Goal: Task Accomplishment & Management: Manage account settings

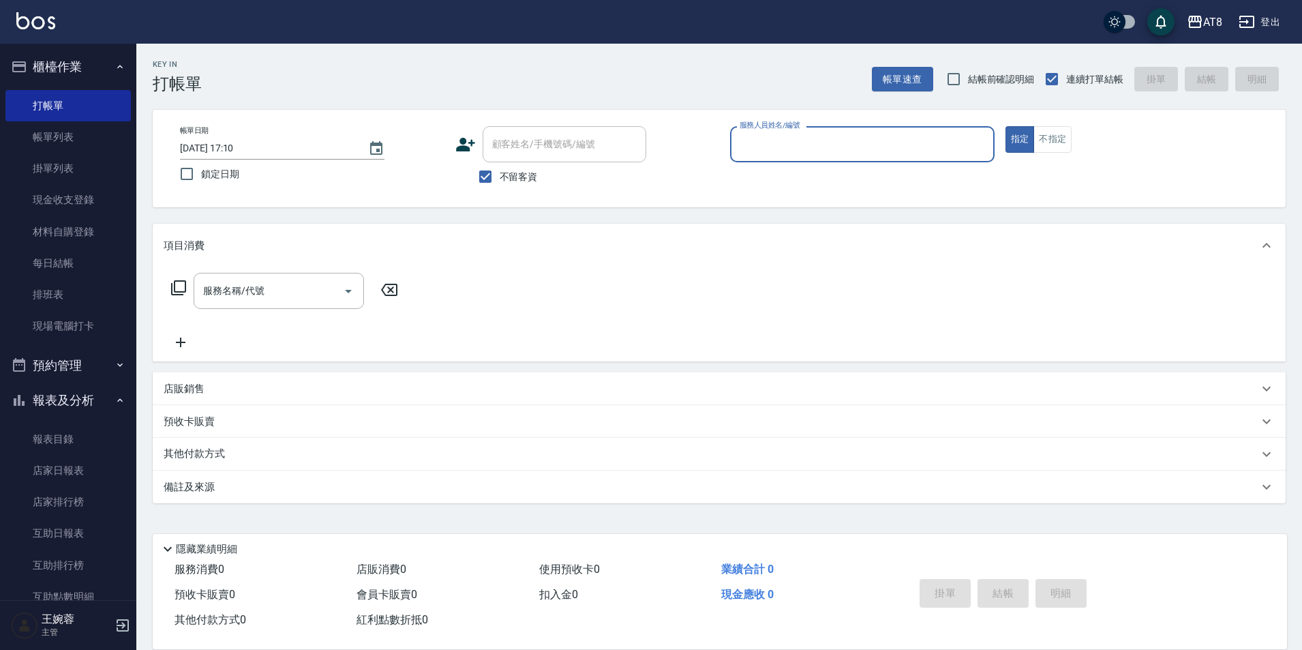
click at [921, 143] on input "服務人員姓名/編號" at bounding box center [862, 144] width 252 height 24
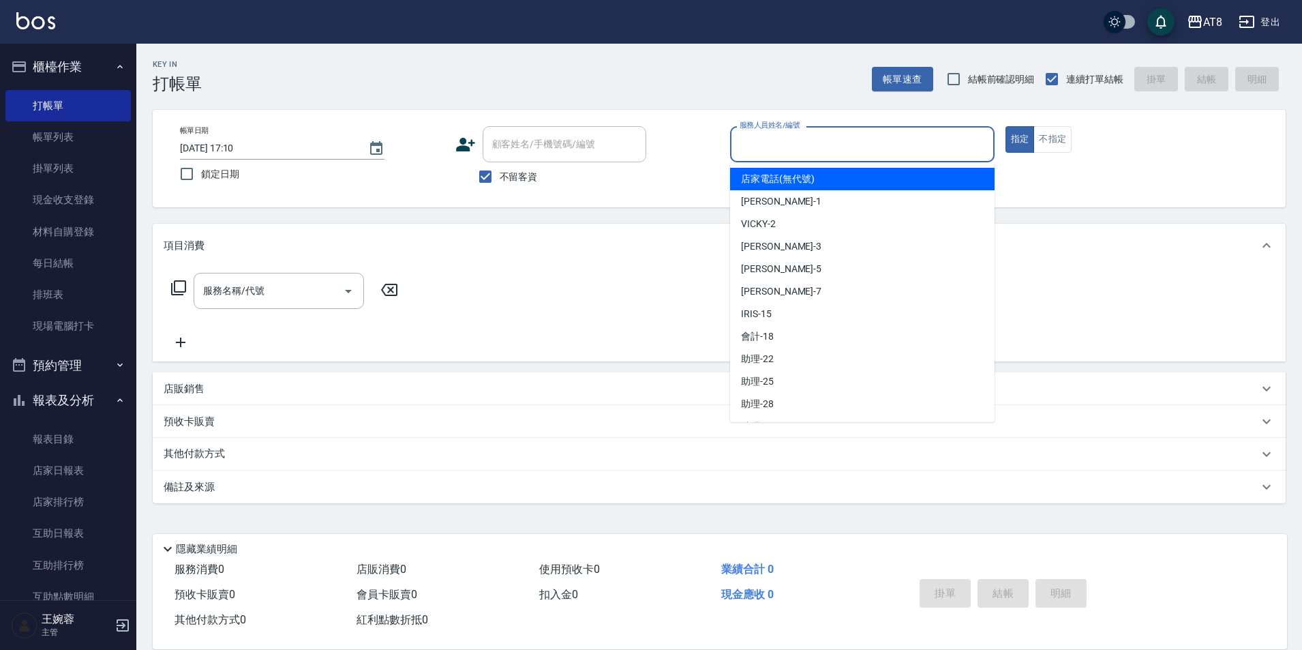
click at [673, 176] on div "顧客姓名/手機號碼/編號 顧客姓名/手機號碼/編號 不留客資" at bounding box center [588, 158] width 265 height 65
click at [795, 140] on input "服務人員姓名/編號" at bounding box center [862, 144] width 252 height 24
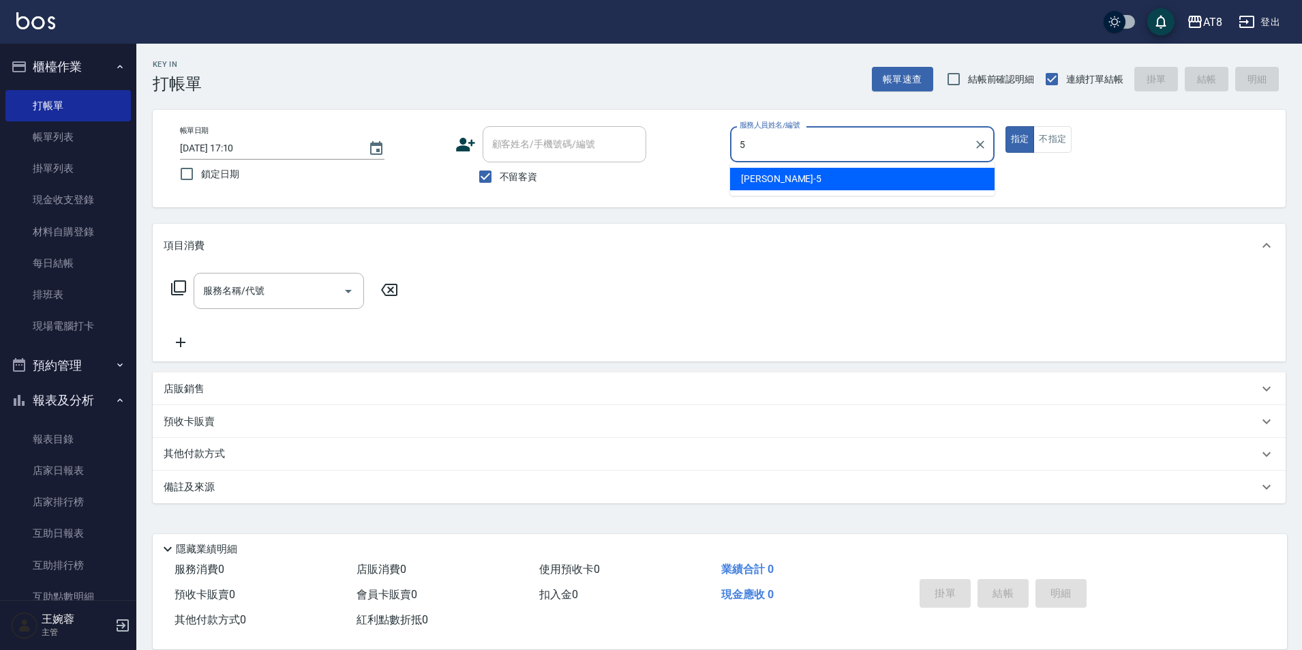
type input "HANK-5"
type button "true"
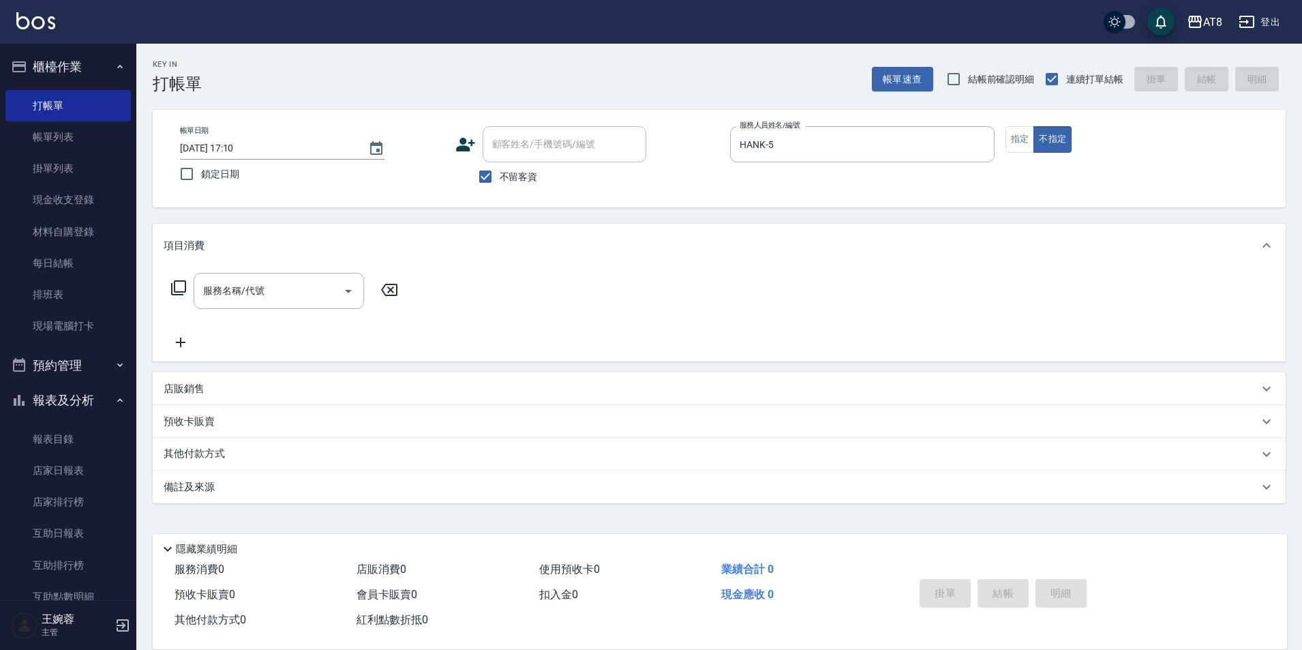
click at [235, 385] on div "店販銷售" at bounding box center [719, 388] width 1133 height 33
type input "HANK-5"
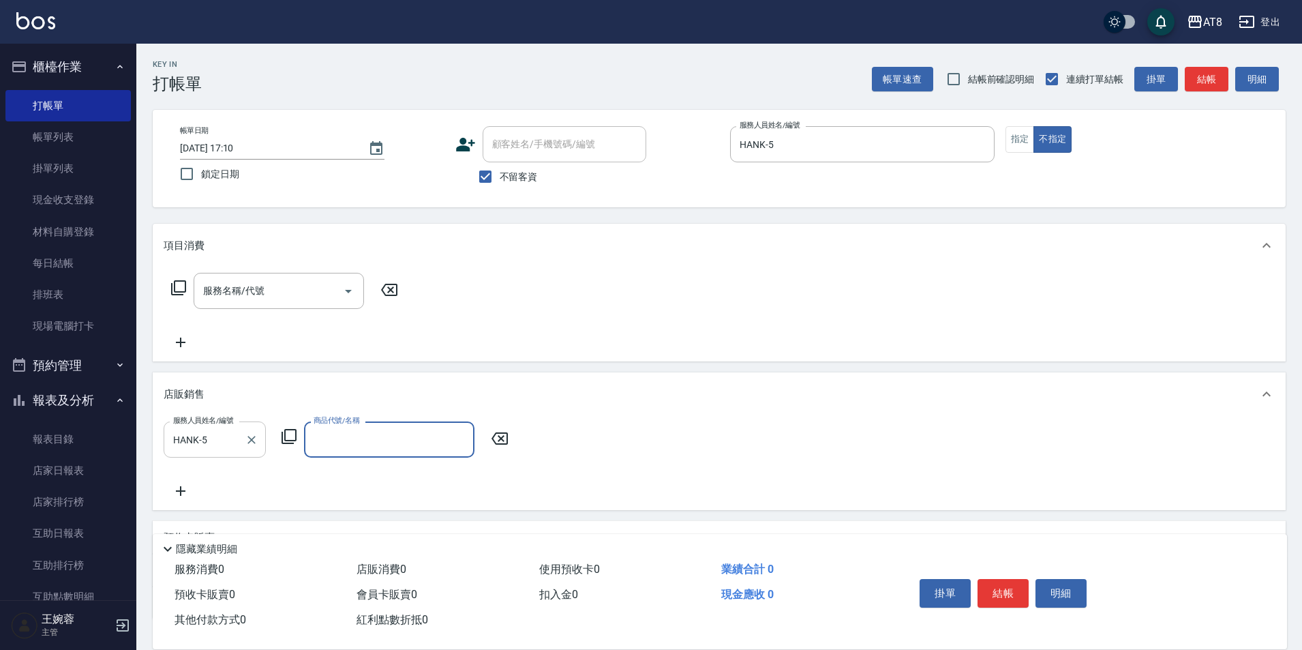
type input "6"
type input "[PERSON_NAME]涼洗護組"
click at [833, 424] on div "店販銷售 服務人員姓名/編號 [PERSON_NAME]-5 服務人員姓名/編號 商品代號/名稱 水水沁涼洗護組 商品代號/名稱 價格 699 價格 數量 1…" at bounding box center [719, 441] width 1133 height 138
click at [845, 416] on div "店販銷售" at bounding box center [719, 394] width 1133 height 44
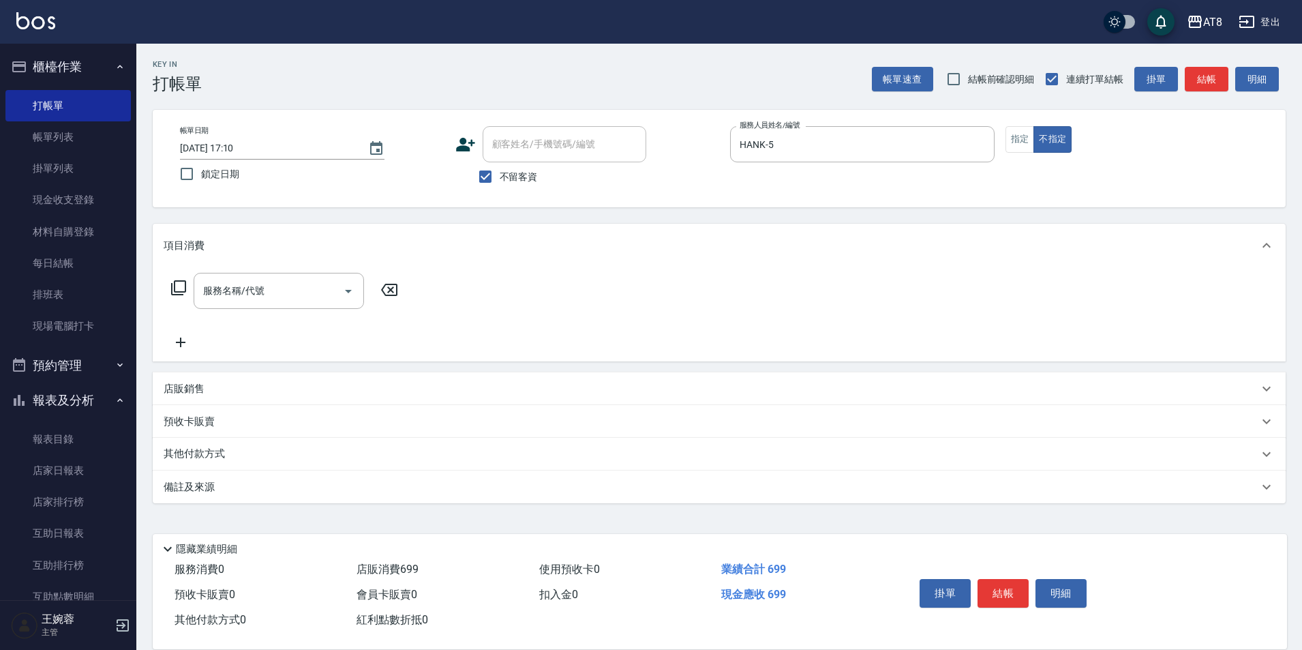
click at [704, 381] on div "店販銷售" at bounding box center [719, 388] width 1133 height 33
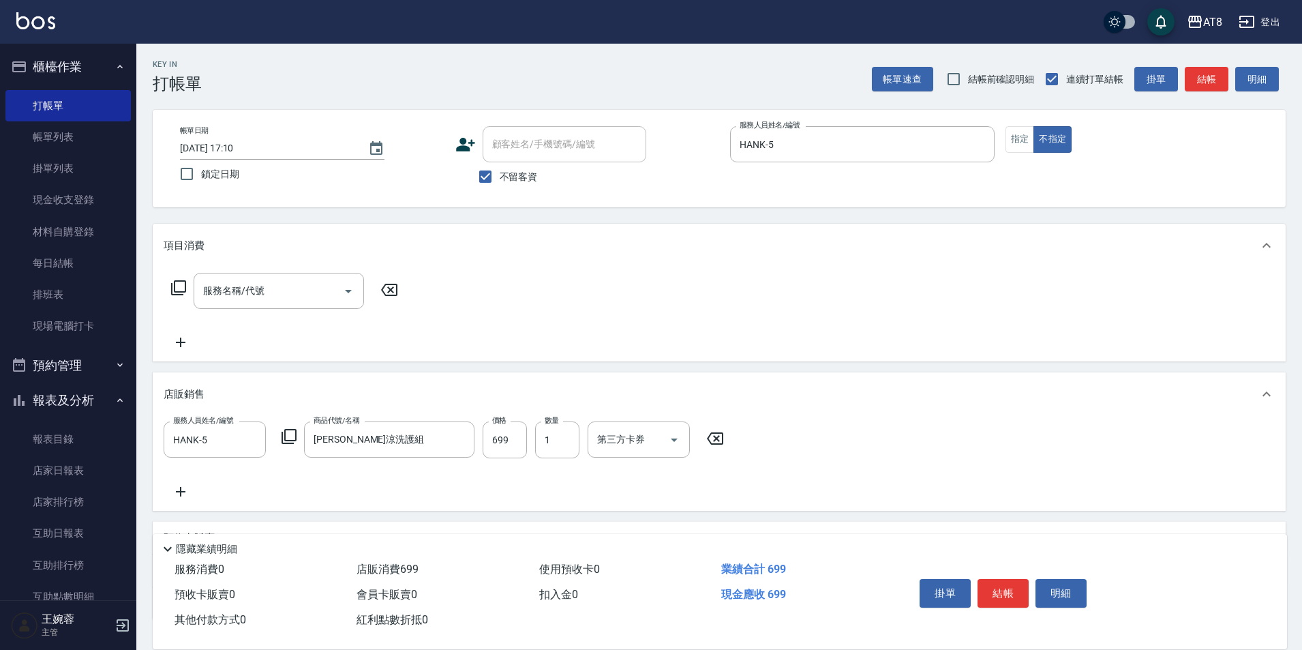
click at [679, 317] on div "服務名稱/代號 服務名稱/代號" at bounding box center [719, 314] width 1133 height 94
click at [1014, 579] on button "結帳" at bounding box center [1003, 593] width 51 height 29
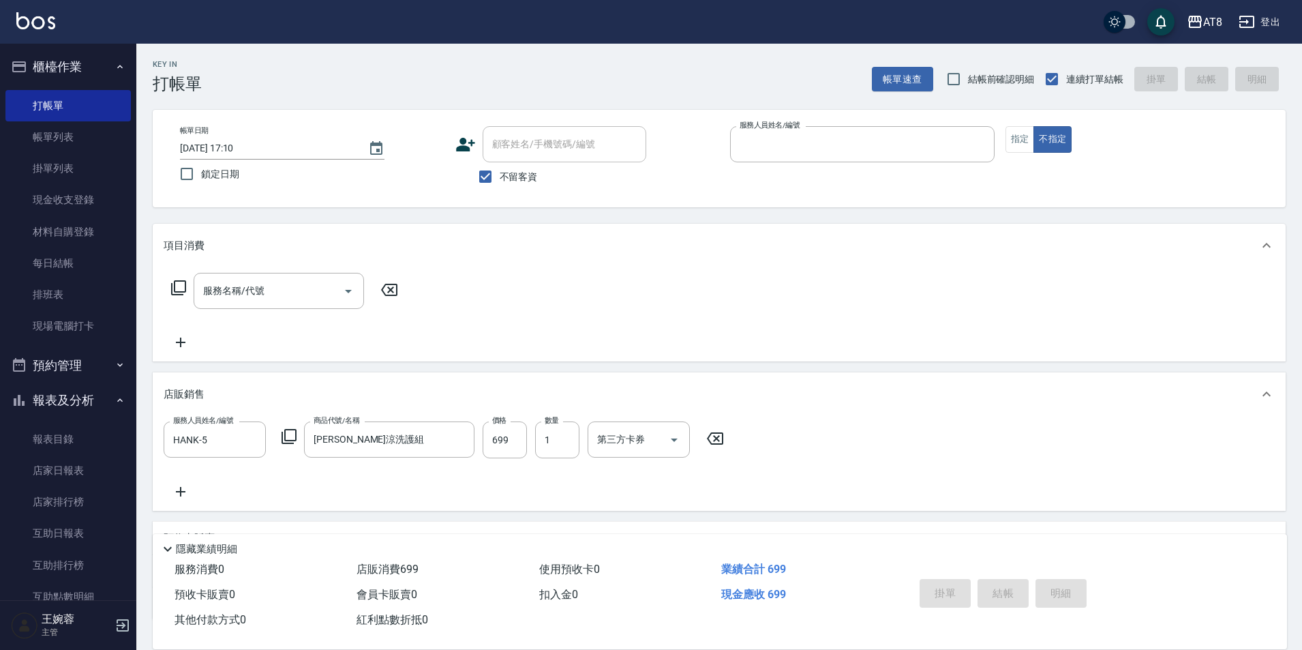
click at [1034, 126] on button "不指定" at bounding box center [1053, 139] width 38 height 27
type button "false"
type input "[DATE] 19:03"
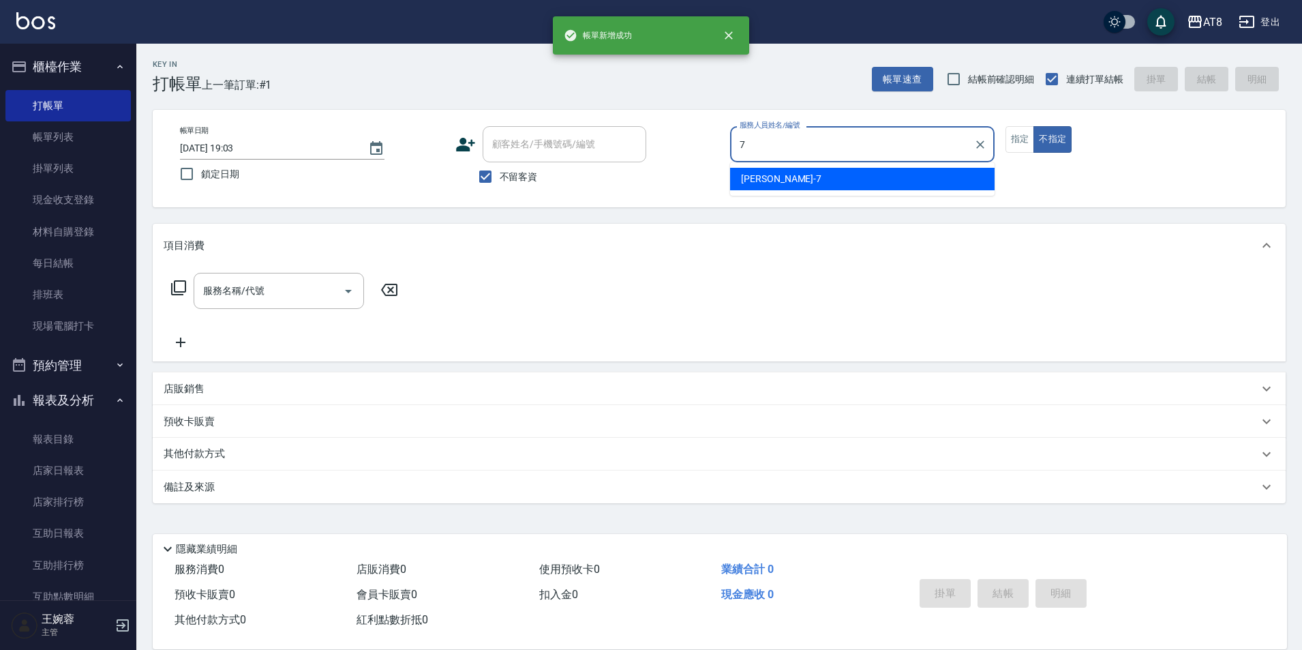
type input "[PERSON_NAME]-7"
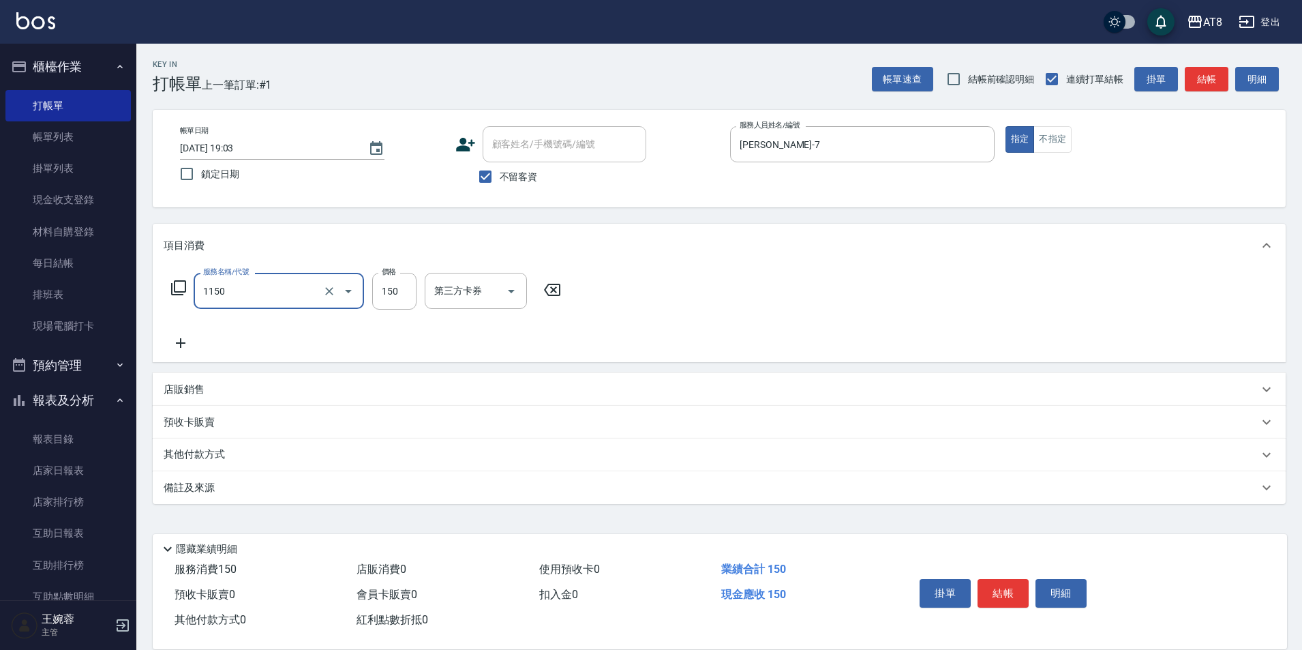
type input "洗髮(1150)"
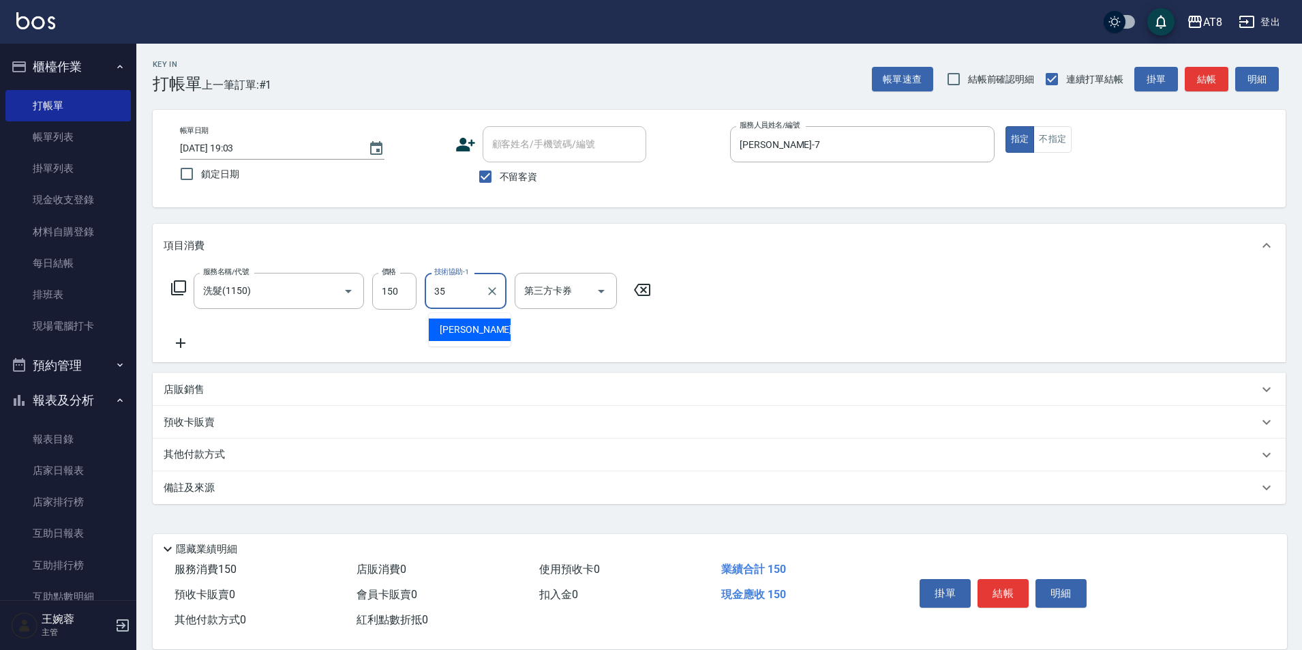
type input "助理-35"
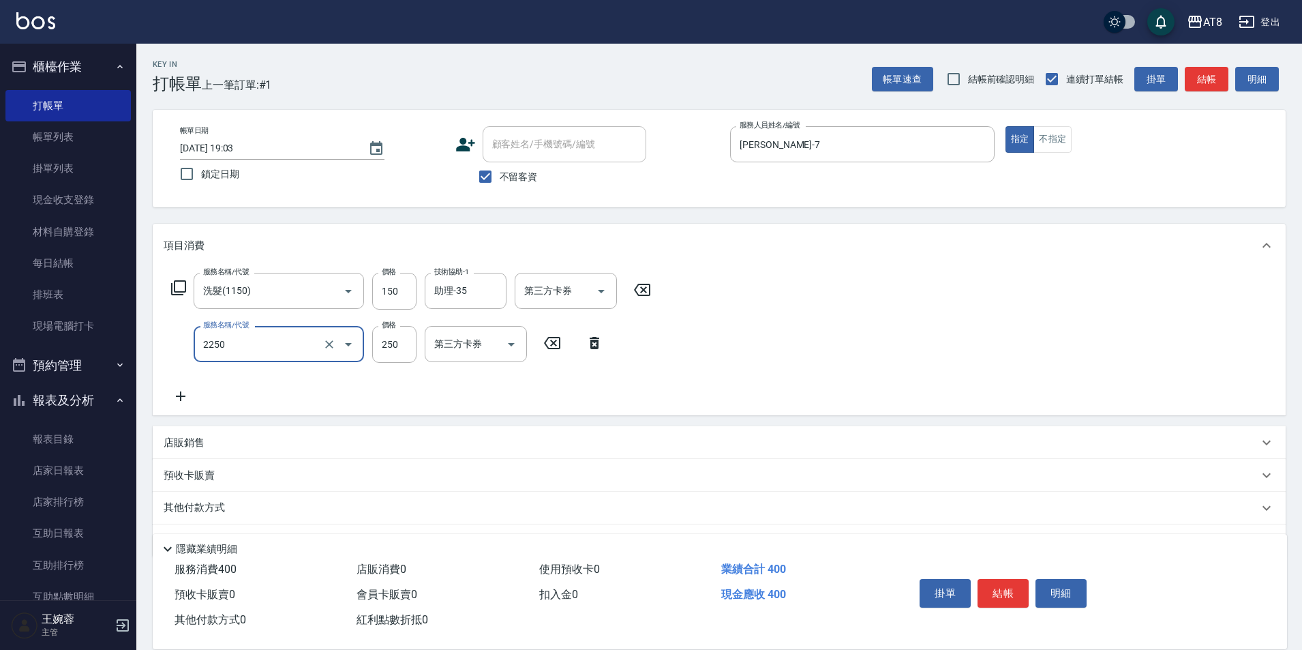
type input "剪髮(2250)"
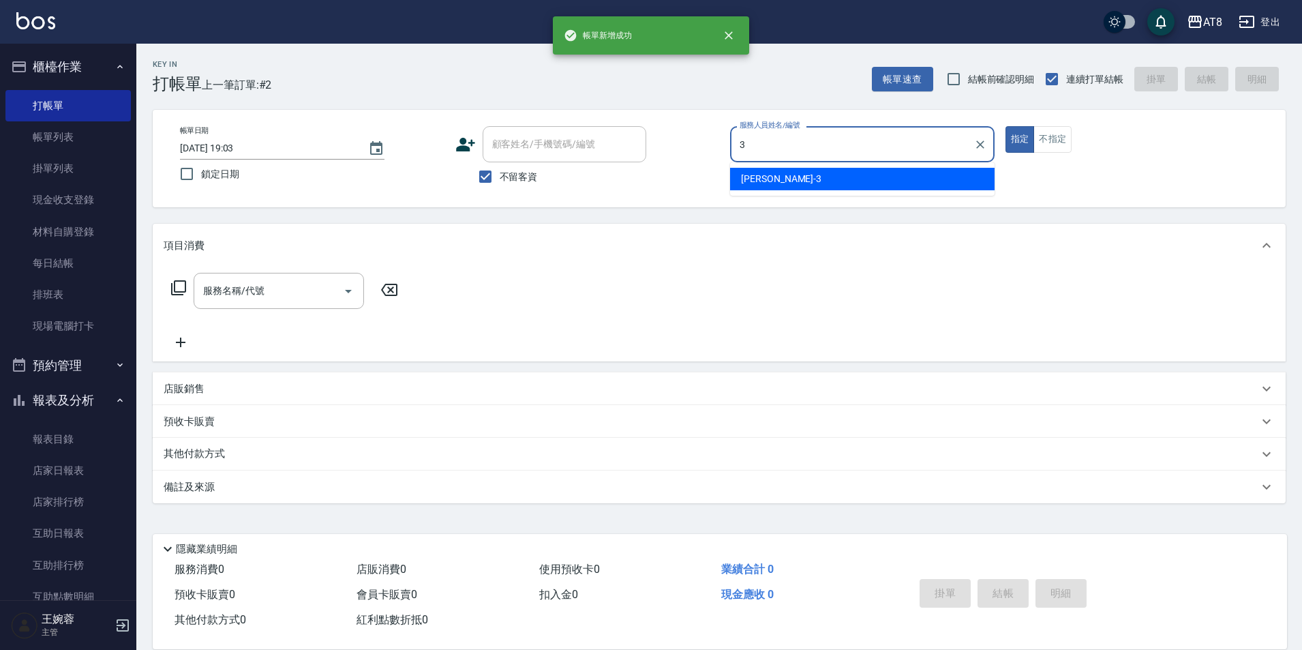
type input "[PERSON_NAME]-3"
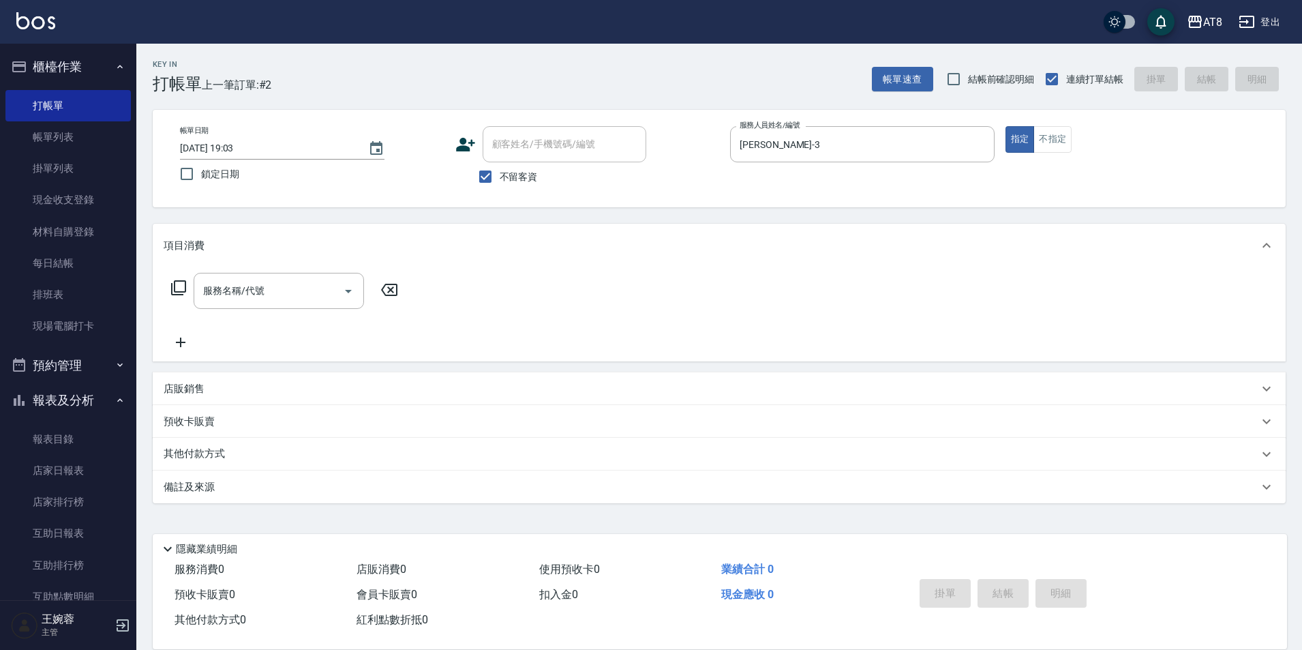
click at [187, 296] on icon at bounding box center [178, 288] width 16 height 16
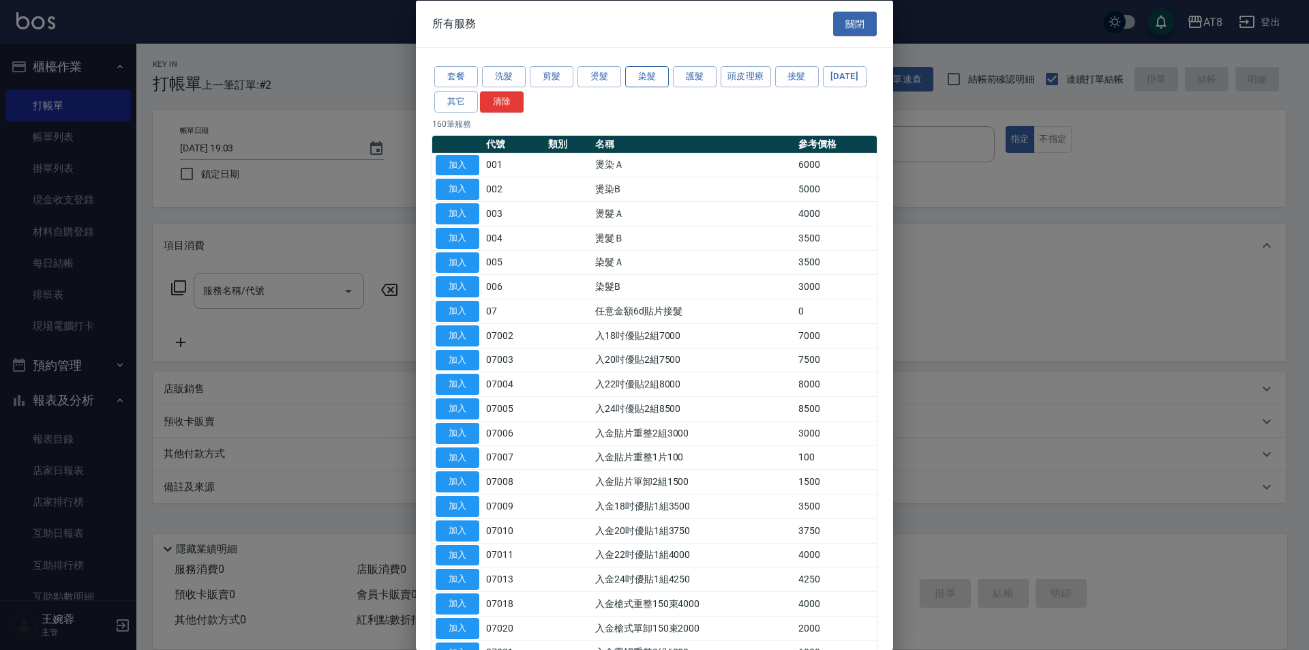
click at [640, 74] on button "染髮" at bounding box center [647, 76] width 44 height 21
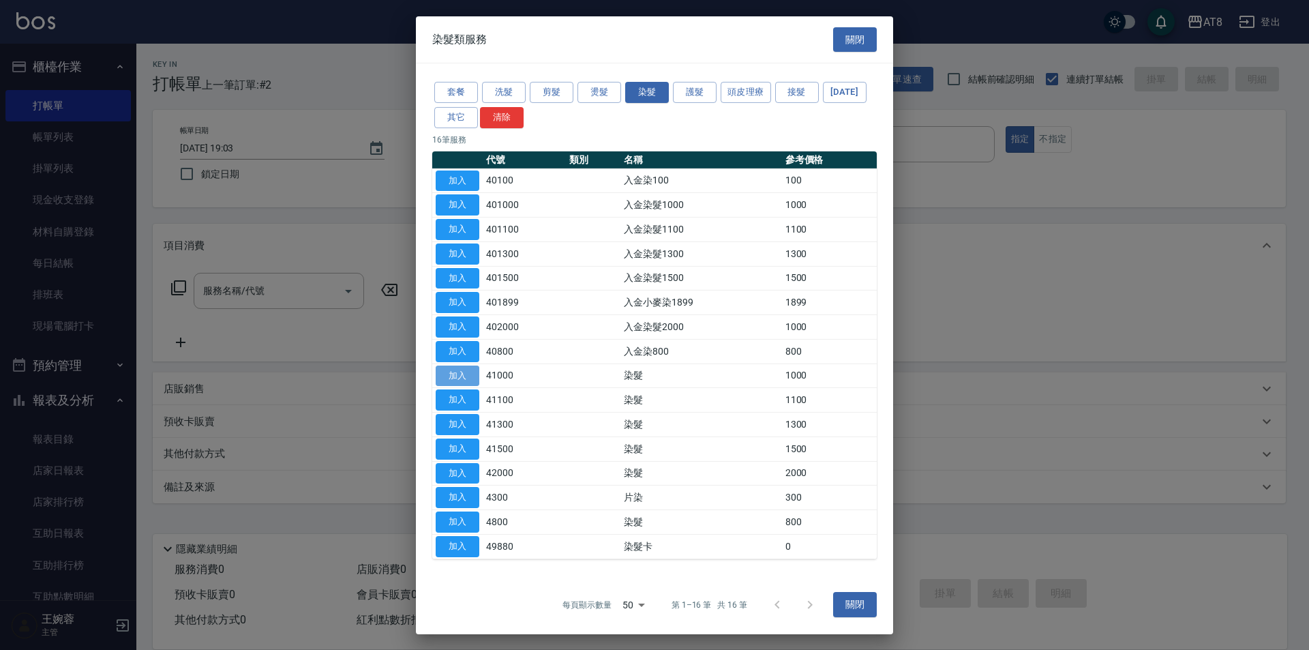
click at [460, 386] on button "加入" at bounding box center [458, 375] width 44 height 21
type input "染髮(41000)"
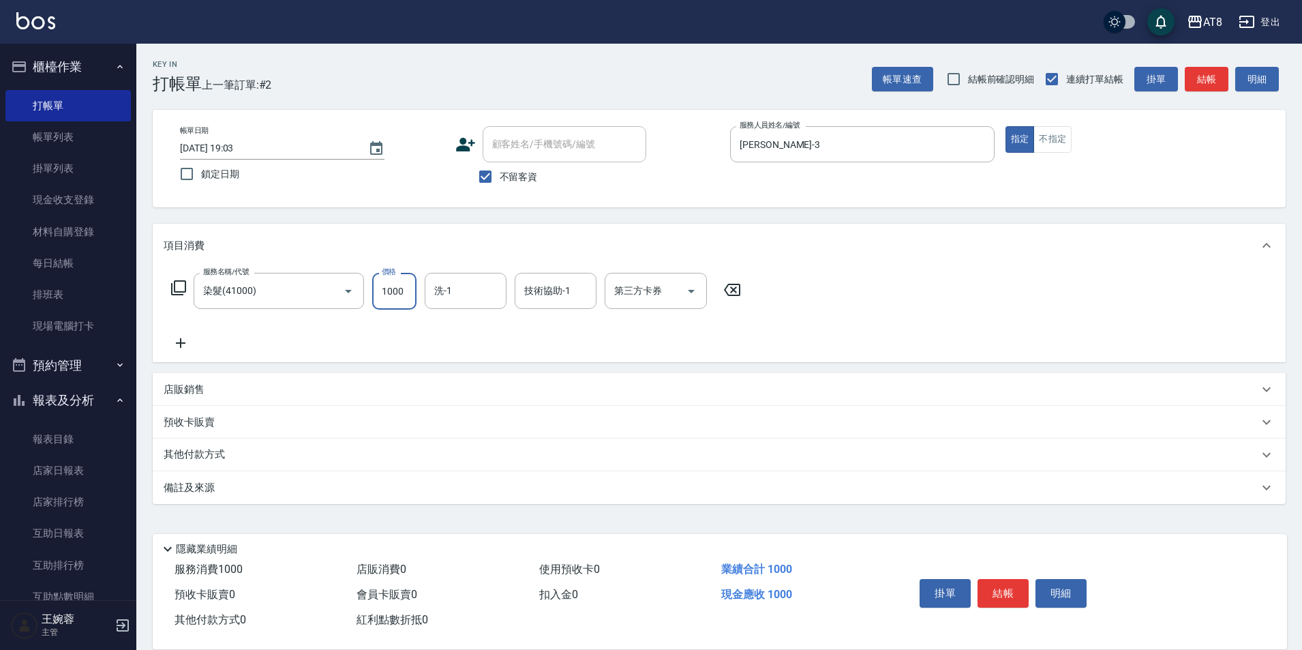
click at [415, 295] on input "1000" at bounding box center [394, 291] width 44 height 37
type input "800"
type input "助理-25"
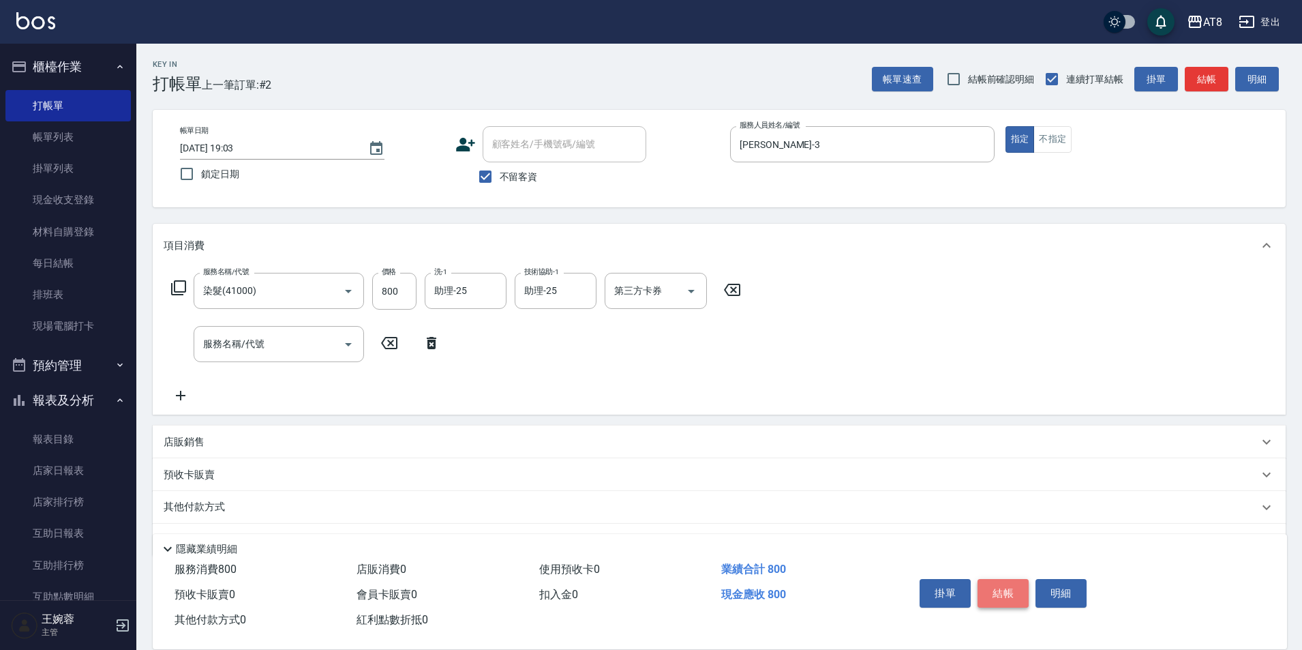
click at [1025, 579] on button "結帳" at bounding box center [1003, 593] width 51 height 29
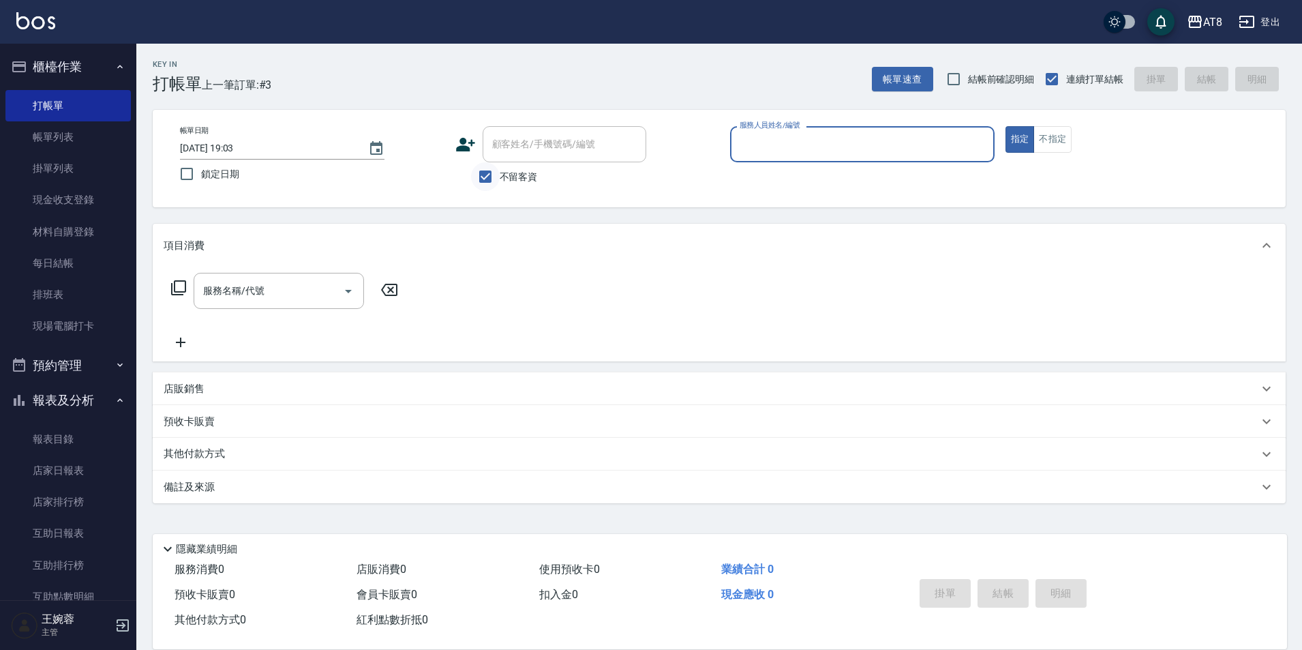
type input "2"
type input "[PERSON_NAME]-3"
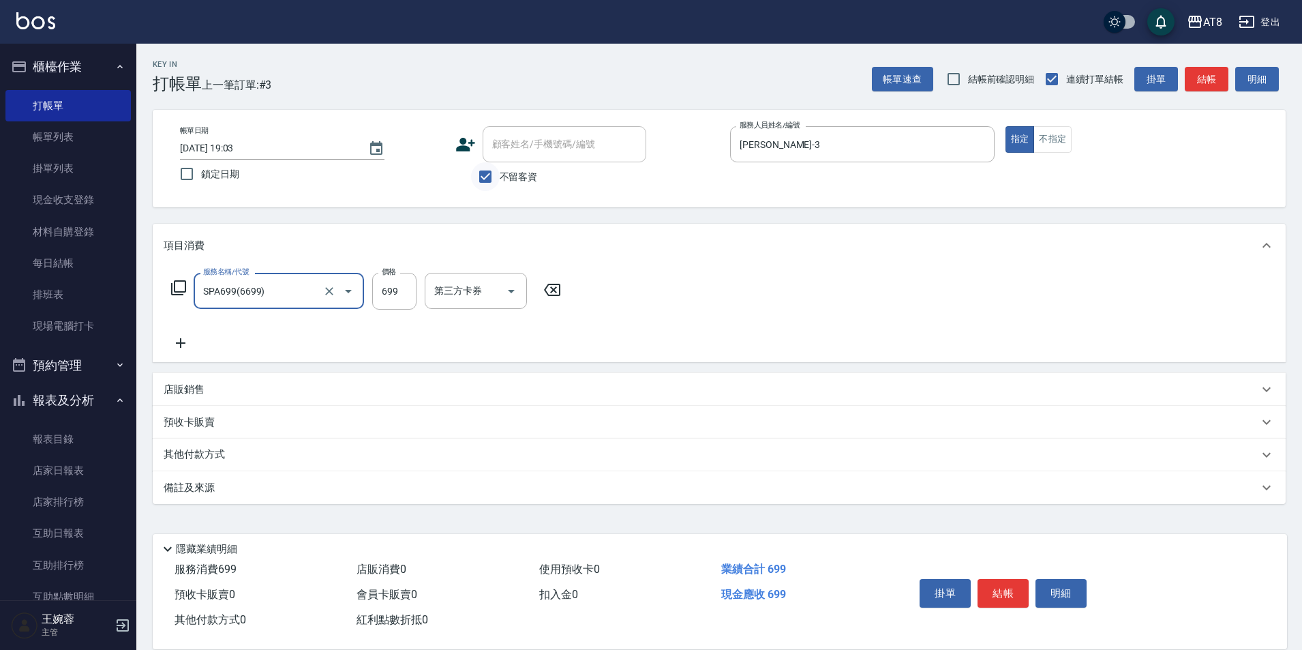
type input "SPA699(6699)"
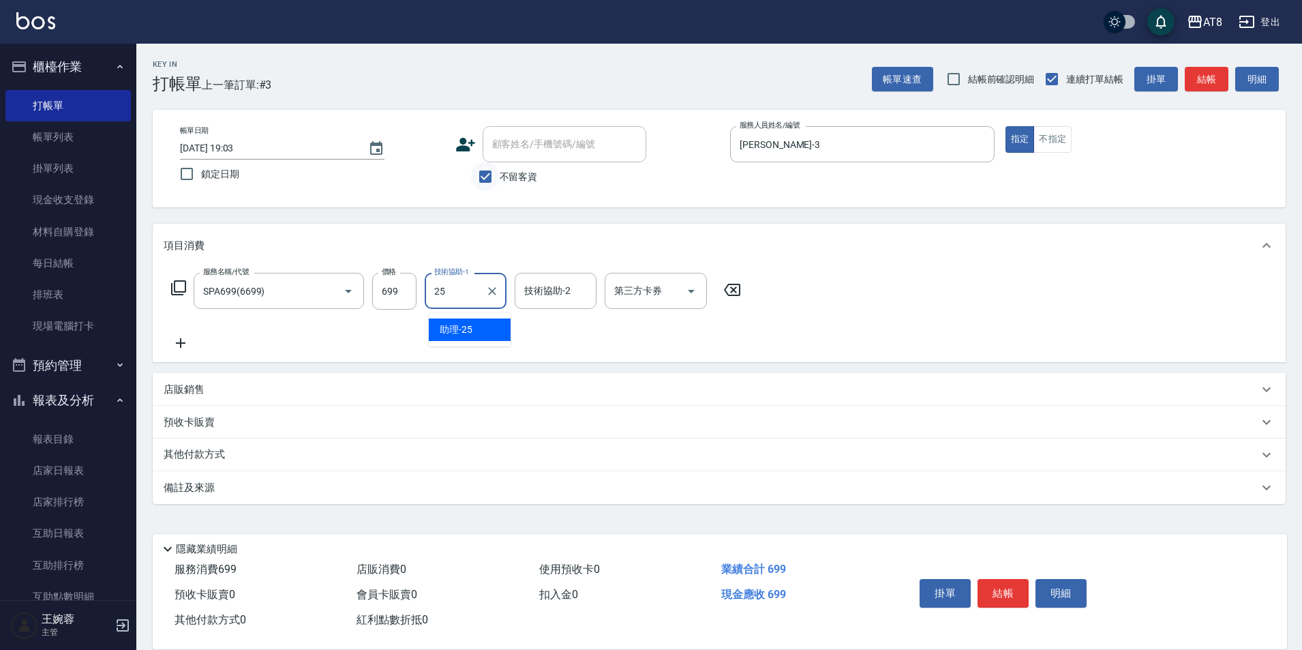
type input "助理-25"
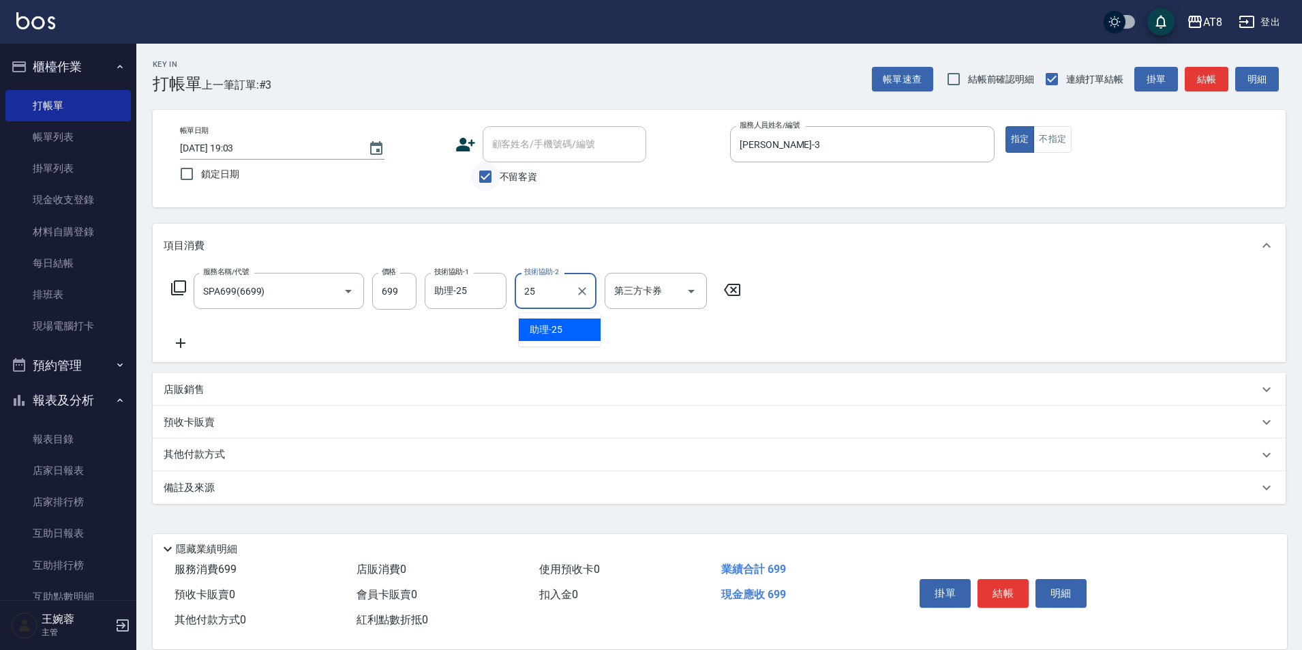
type input "助理-25"
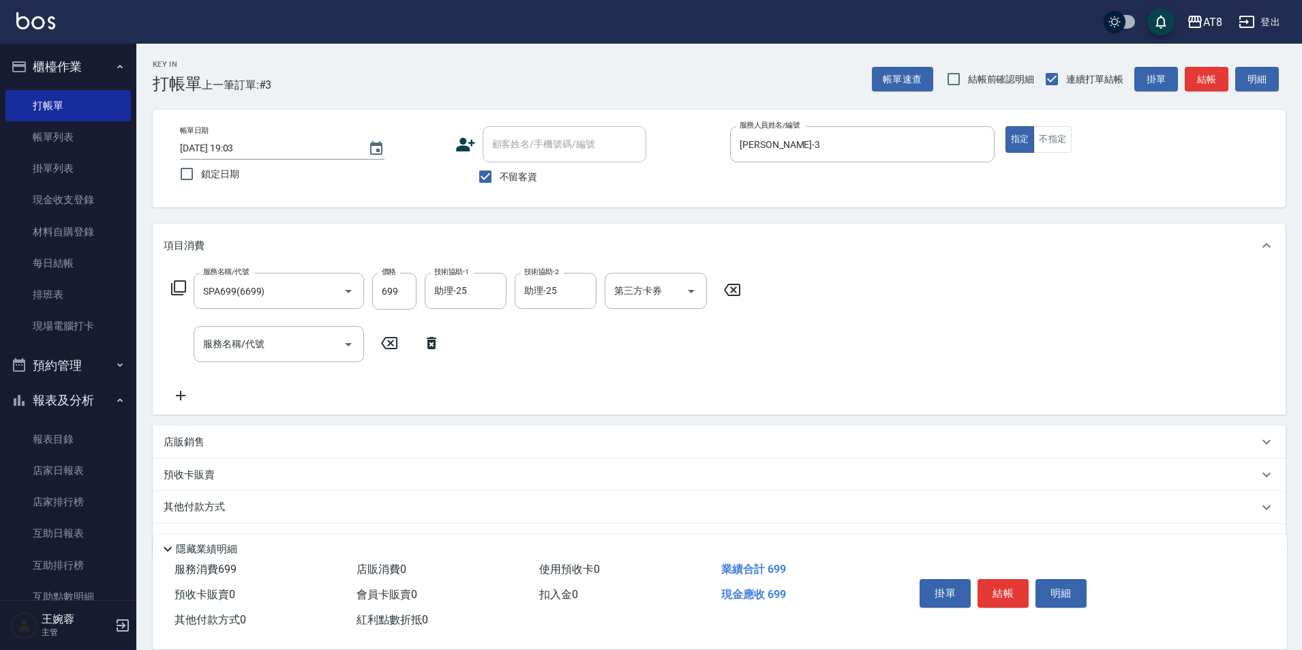
click at [426, 336] on div "服務名稱/代號 服務名稱/代號" at bounding box center [306, 344] width 285 height 36
click at [428, 347] on icon at bounding box center [432, 343] width 10 height 12
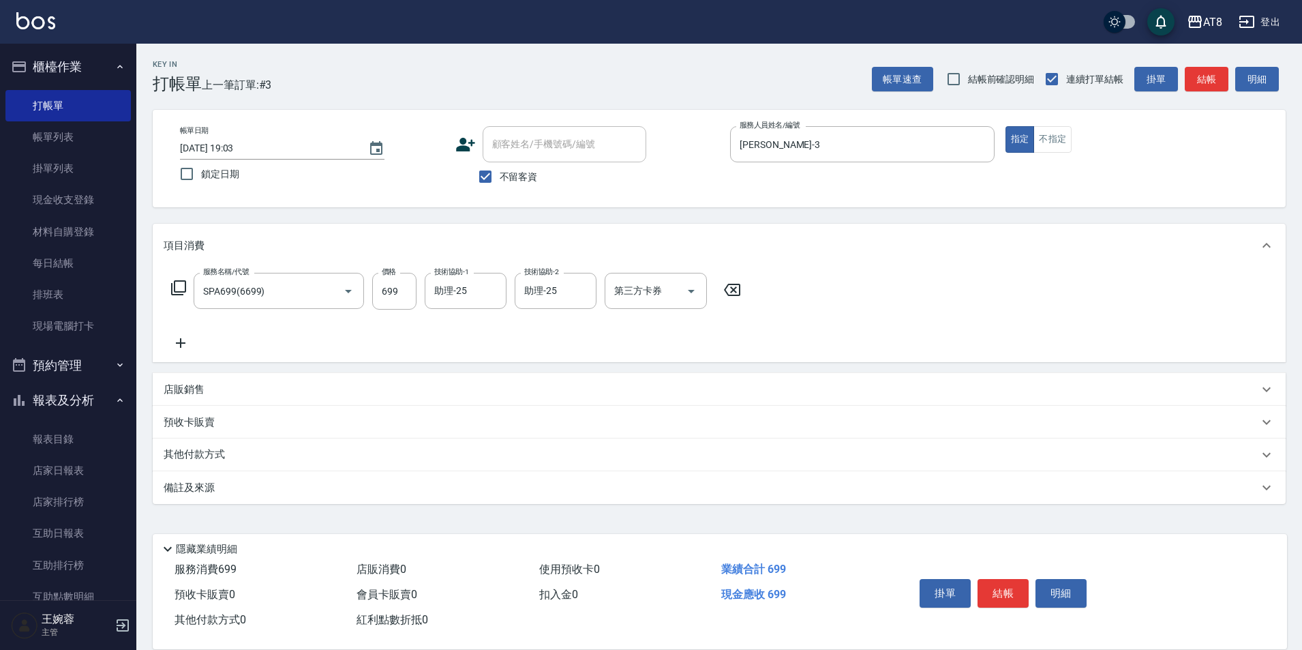
click at [177, 295] on icon at bounding box center [178, 288] width 16 height 16
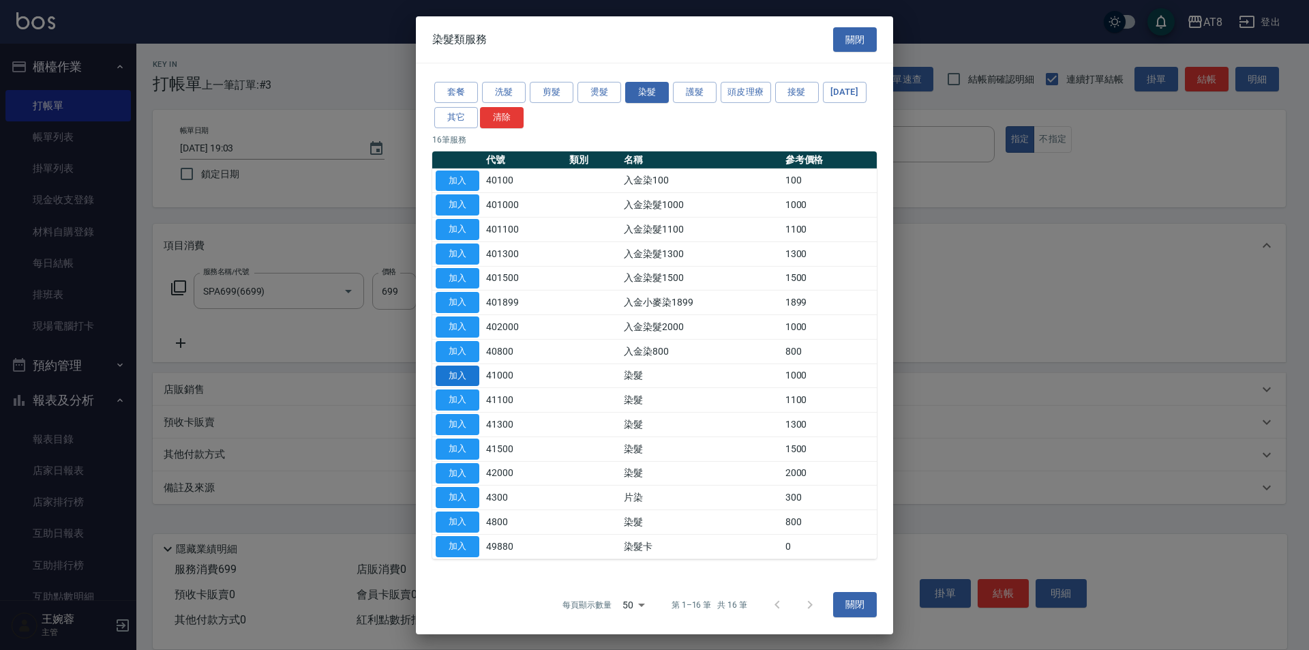
click at [467, 386] on button "加入" at bounding box center [458, 375] width 44 height 21
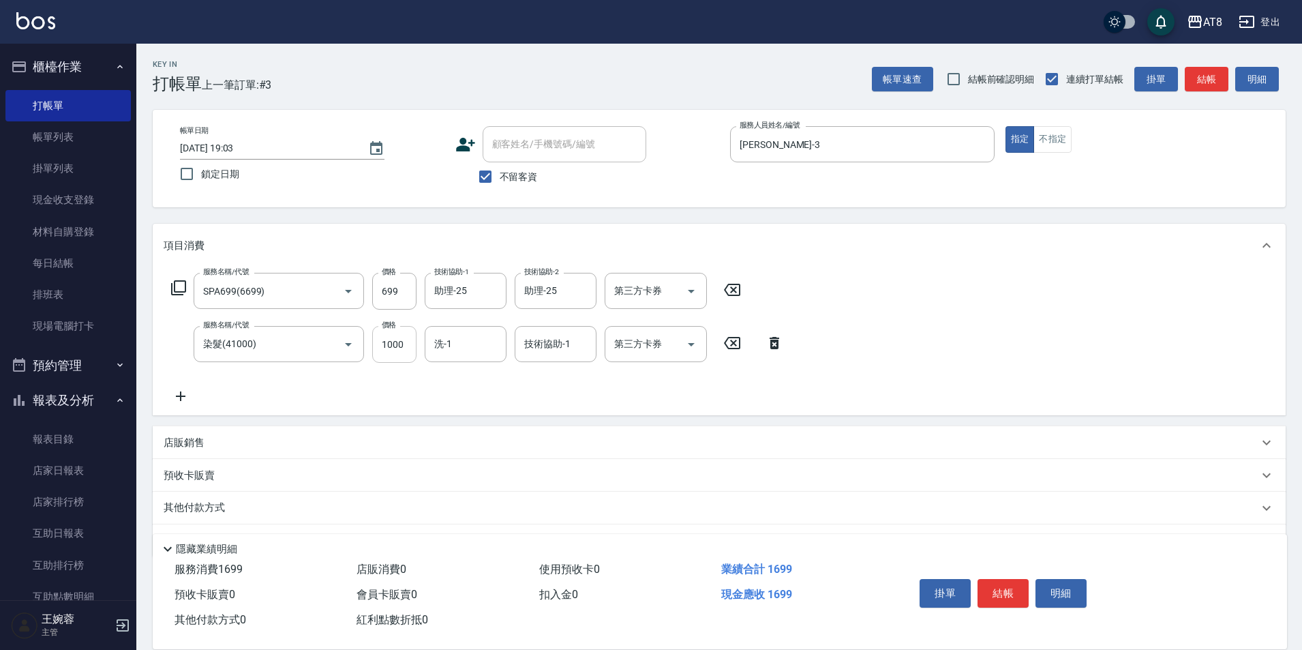
click at [411, 353] on input "1000" at bounding box center [394, 344] width 44 height 37
type input "800"
type input "助理-25"
click at [491, 345] on icon "Clear" at bounding box center [493, 345] width 14 height 14
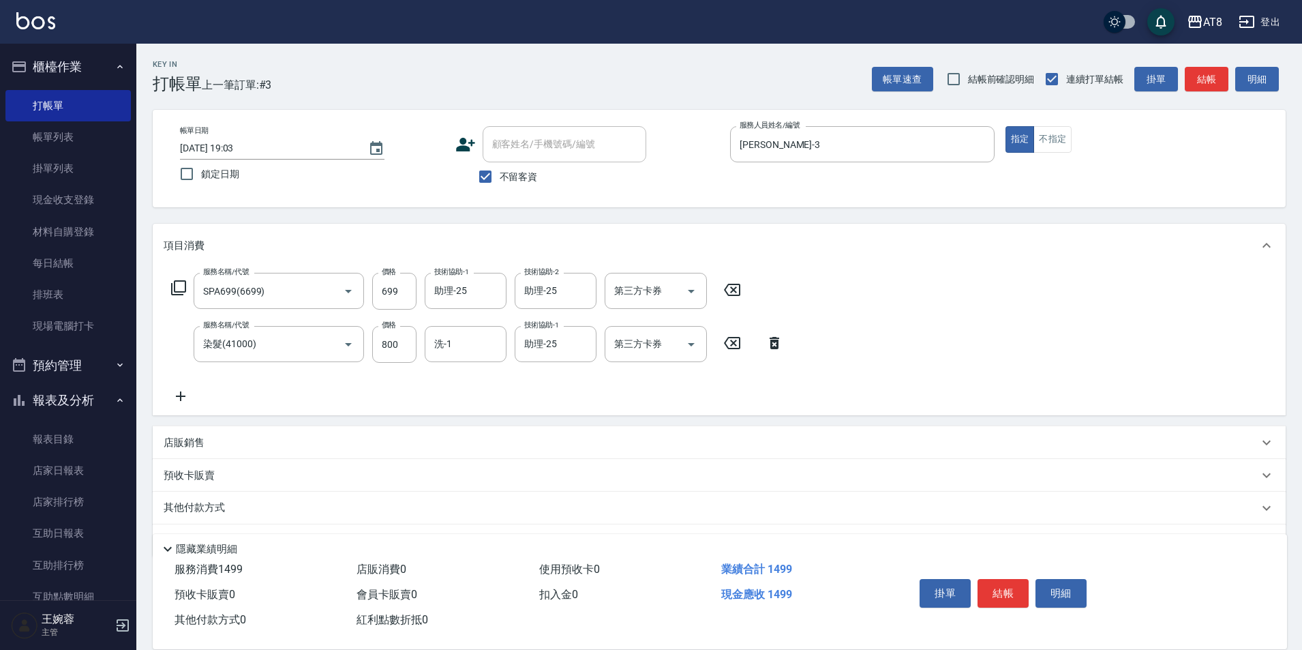
click at [901, 338] on div "服務名稱/代號 SPA699(6699) 服務名稱/代號 價格 699 價格 技術協助-1 助理-25 技術協助-1 技術協助-2 助理-25 技術協助-2 …" at bounding box center [719, 341] width 1133 height 148
click at [1024, 588] on button "結帳" at bounding box center [1003, 593] width 51 height 29
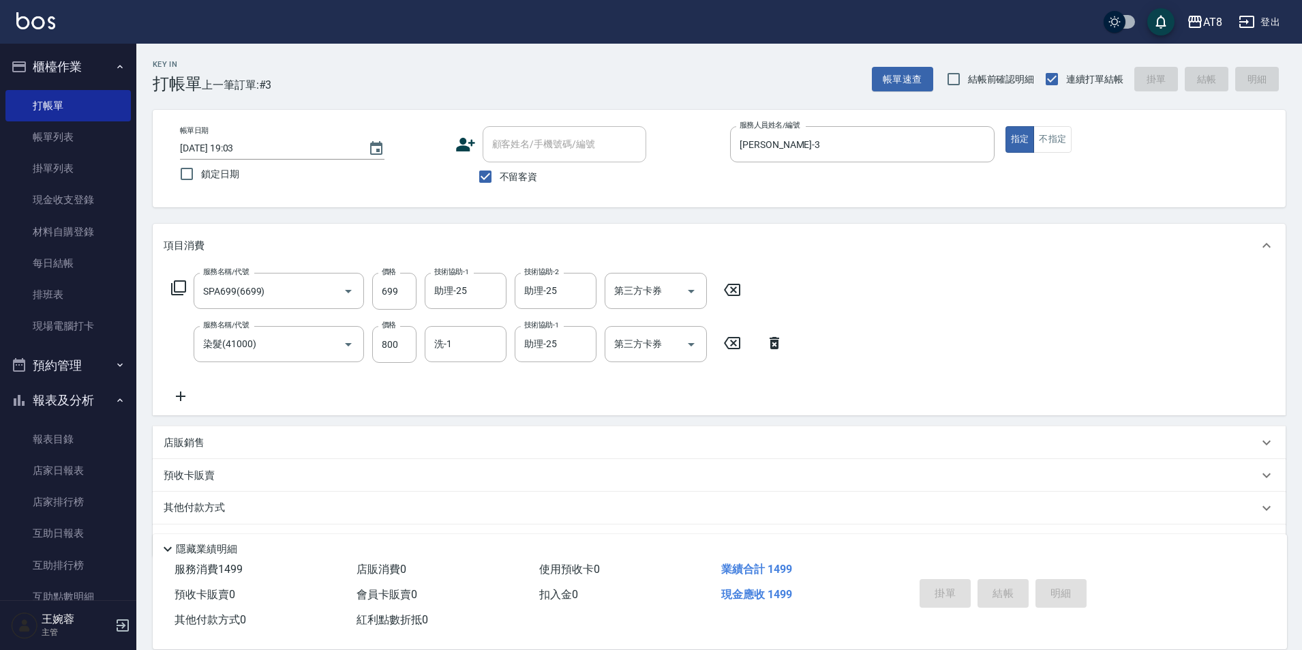
type input "[DATE] 19:20"
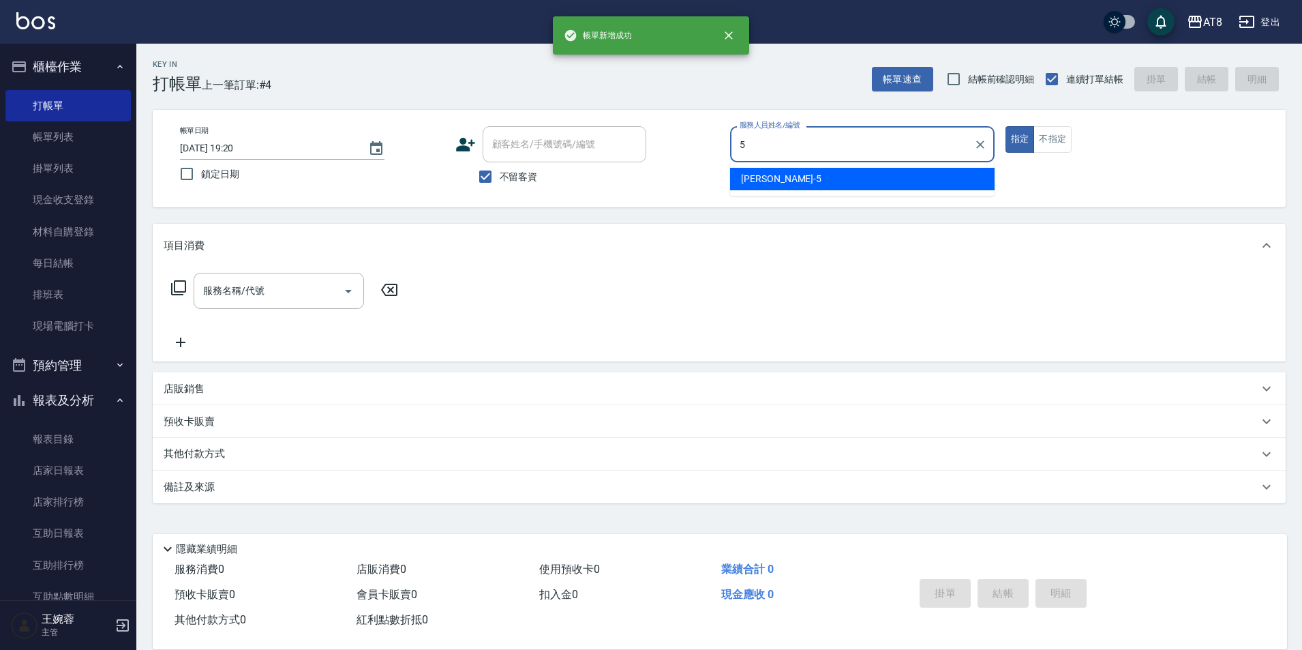
type input "HANK-5"
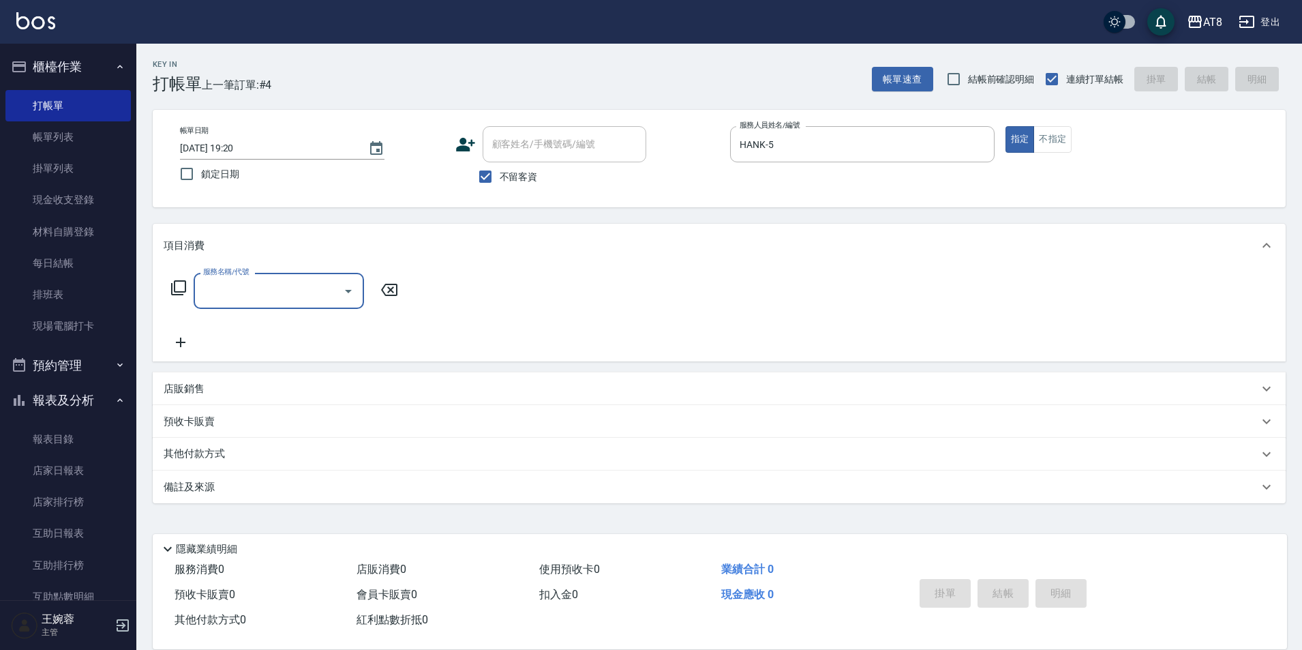
click at [177, 295] on icon at bounding box center [178, 288] width 16 height 16
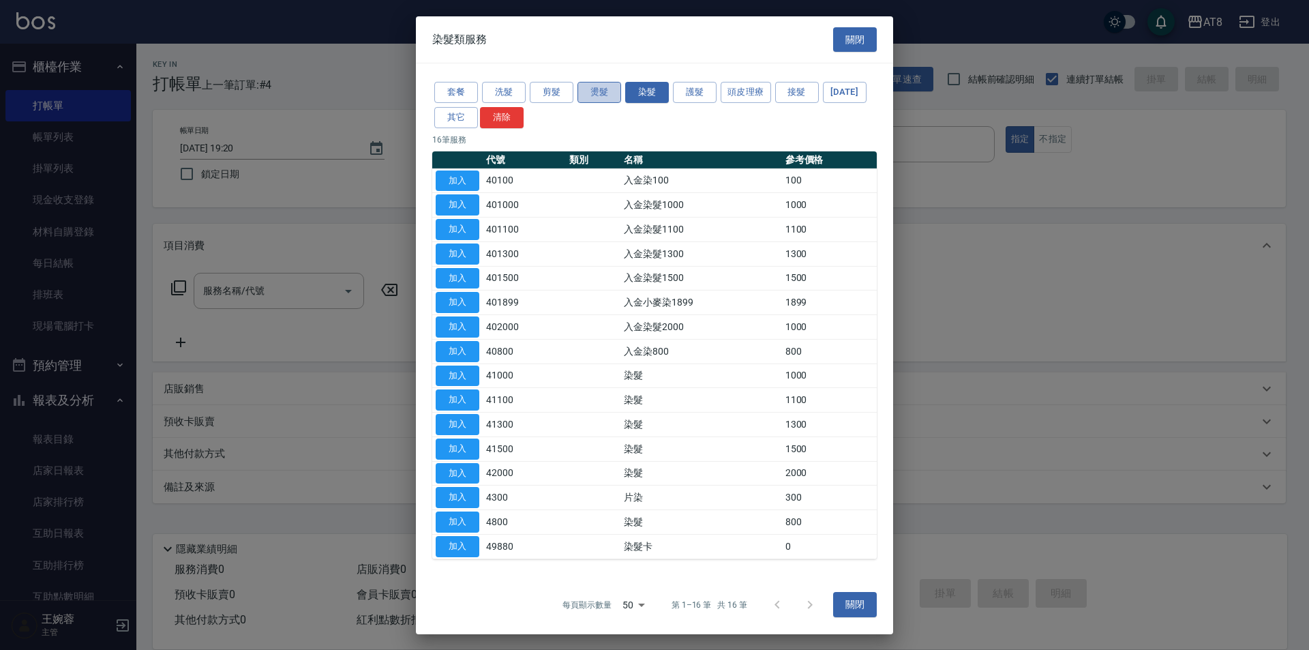
click at [599, 82] on button "燙髮" at bounding box center [600, 92] width 44 height 21
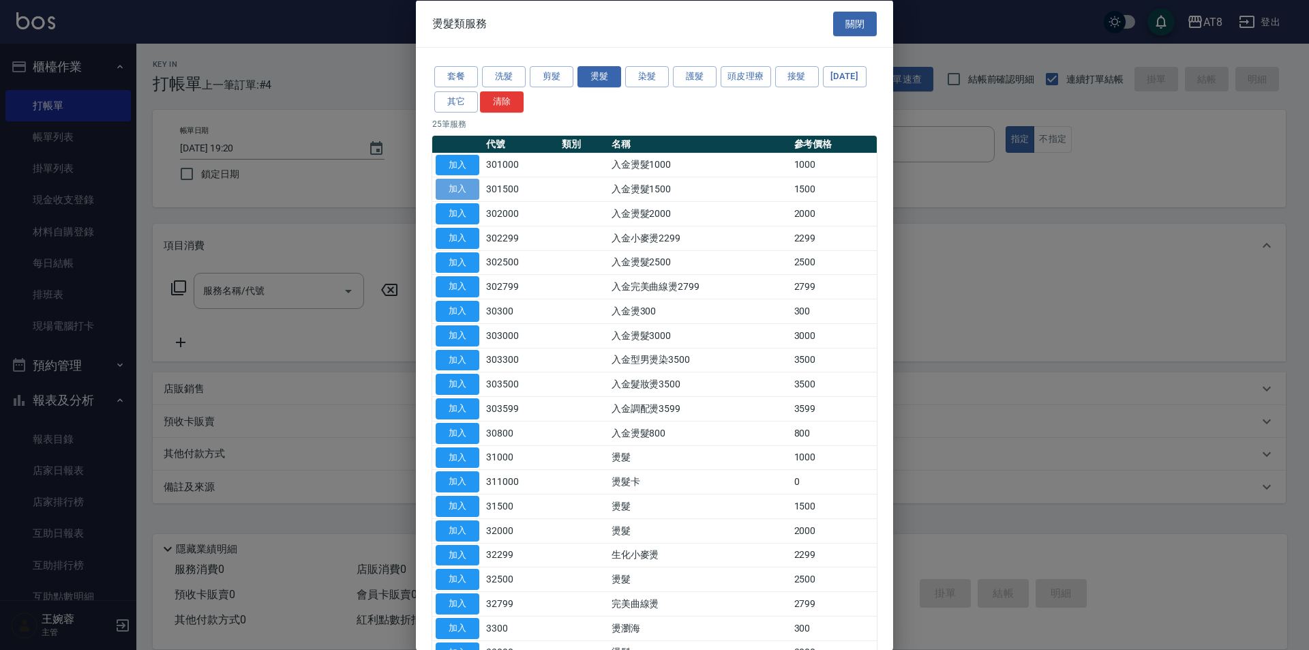
click at [474, 199] on button "加入" at bounding box center [458, 189] width 44 height 21
type input "入金燙髮1500(301500)"
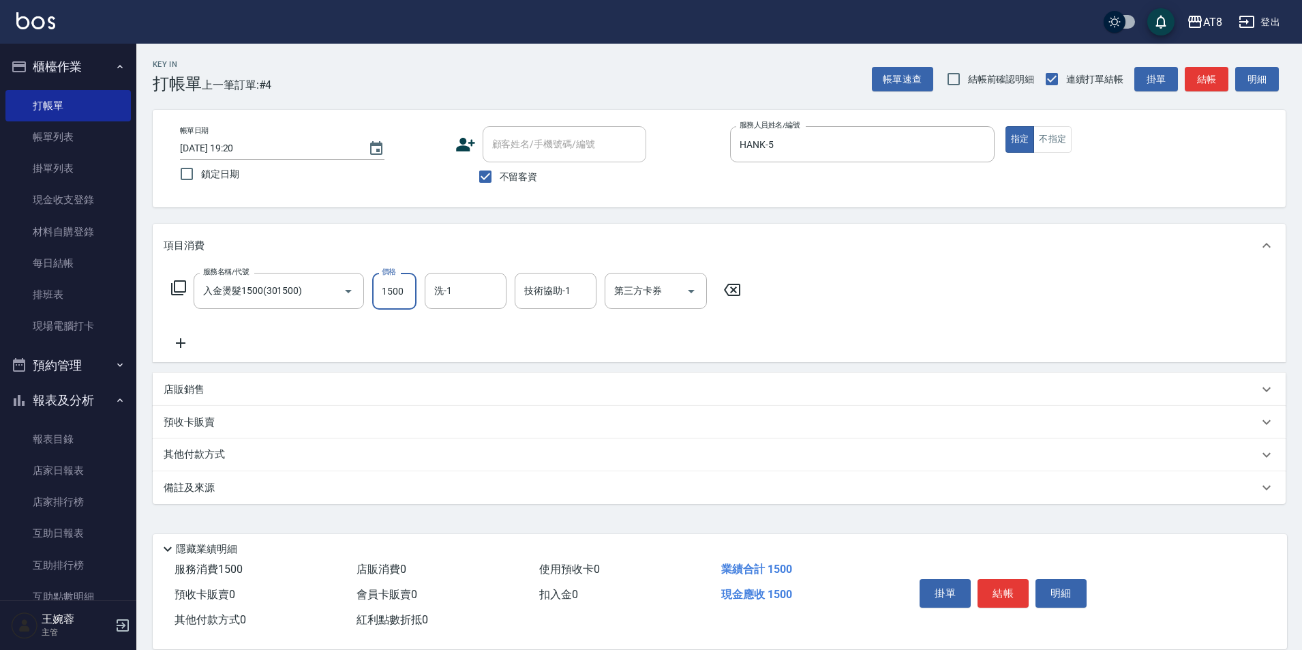
click at [401, 303] on input "1500" at bounding box center [394, 291] width 44 height 37
type input "1402"
type input "助理-25"
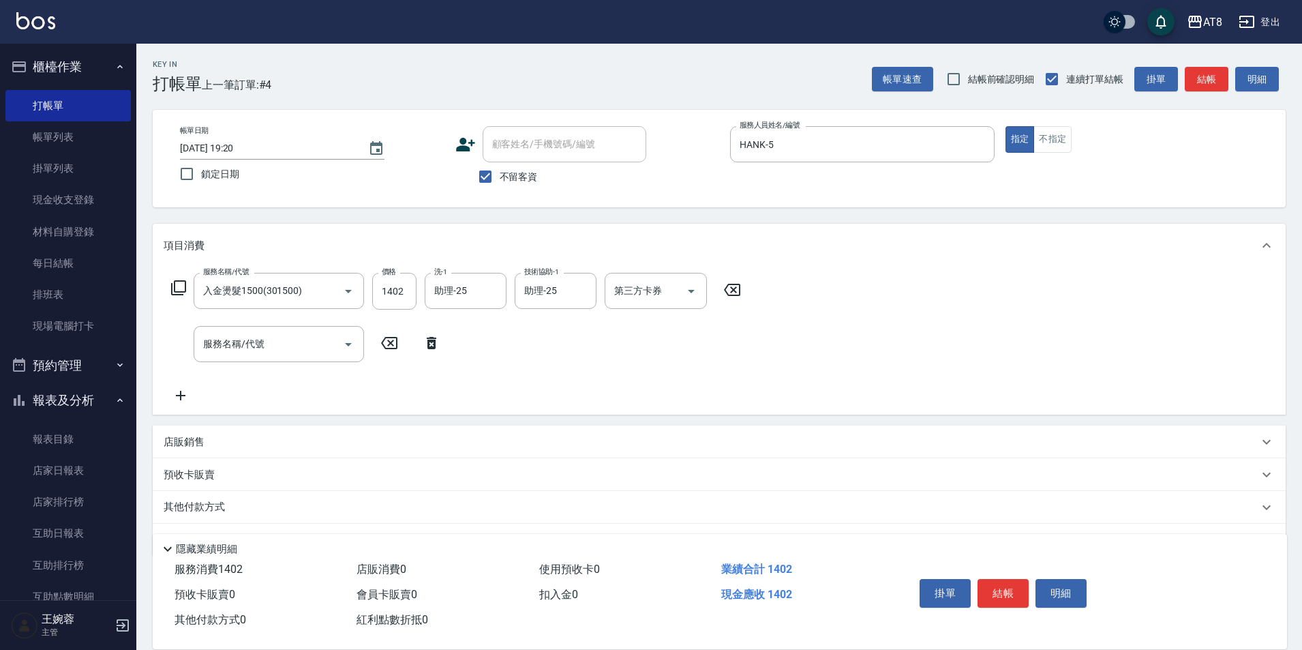
click at [178, 284] on icon at bounding box center [178, 288] width 16 height 16
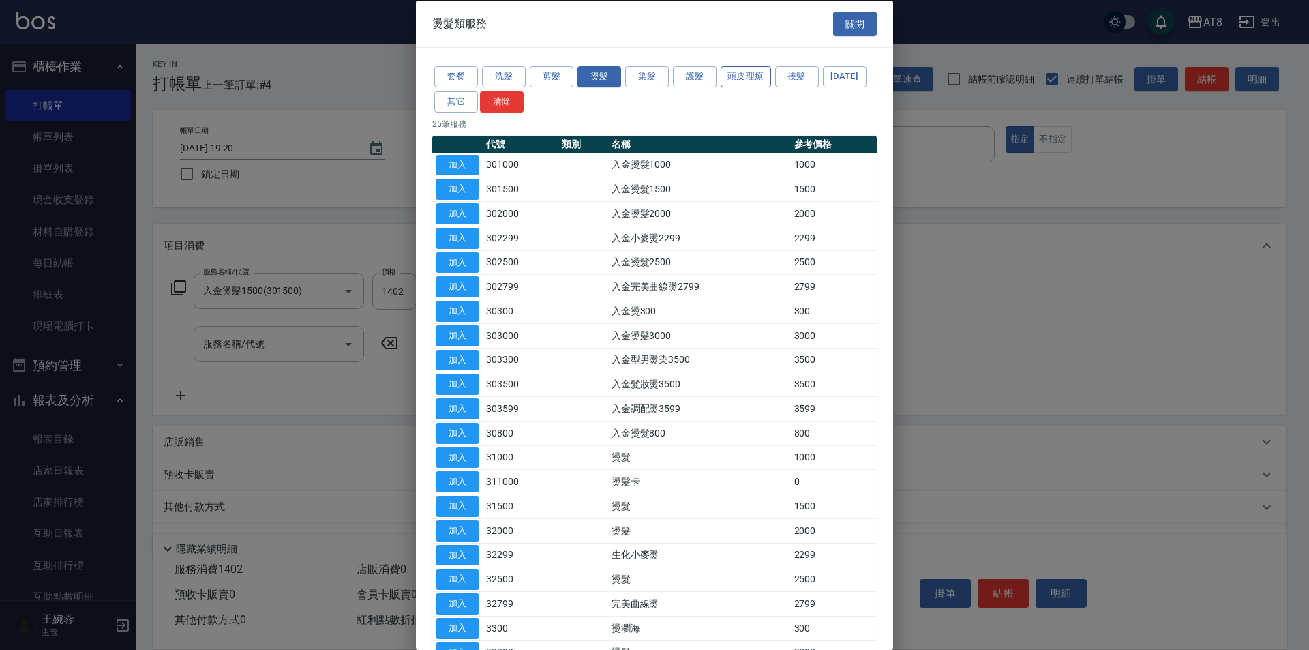
click at [753, 76] on button "頭皮理療" at bounding box center [746, 76] width 50 height 21
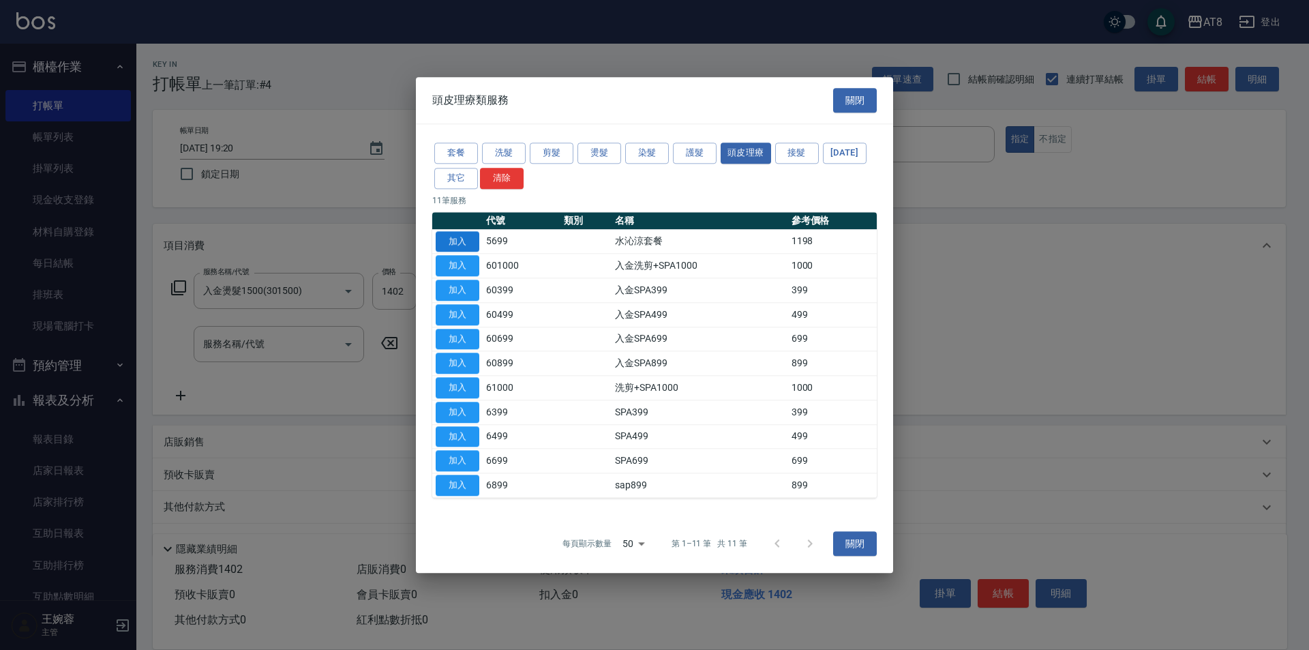
click at [449, 231] on button "加入" at bounding box center [458, 241] width 44 height 21
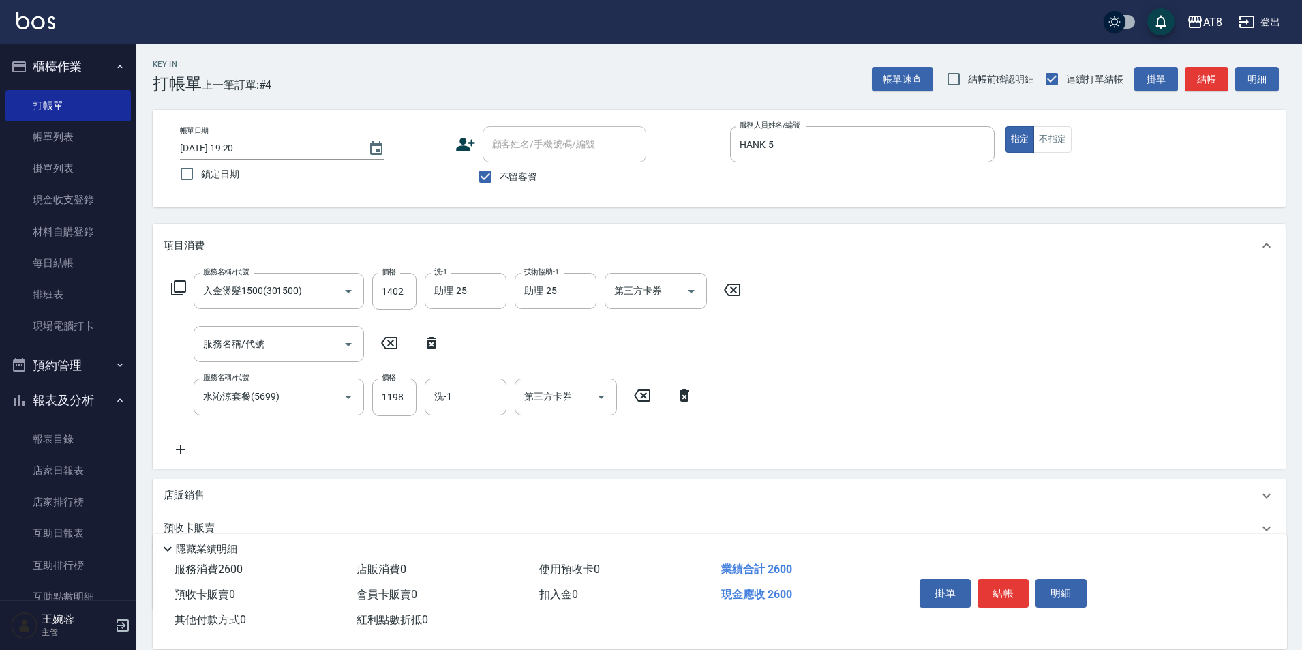
drag, startPoint x: 435, startPoint y: 345, endPoint x: 421, endPoint y: 358, distance: 19.3
click at [434, 345] on icon at bounding box center [432, 343] width 10 height 12
type input "水沁涼套餐(5699)"
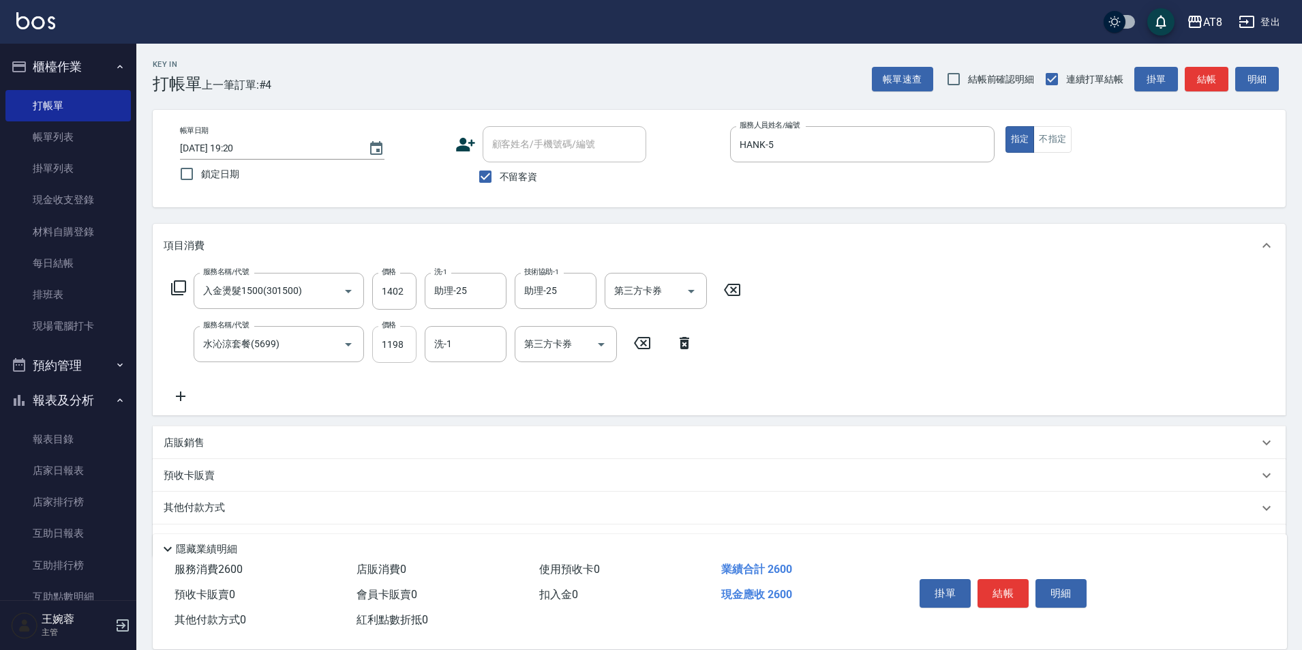
click at [392, 338] on input "1198" at bounding box center [394, 344] width 44 height 37
type input "1097"
type input "助理-25"
click at [179, 295] on icon at bounding box center [178, 288] width 16 height 16
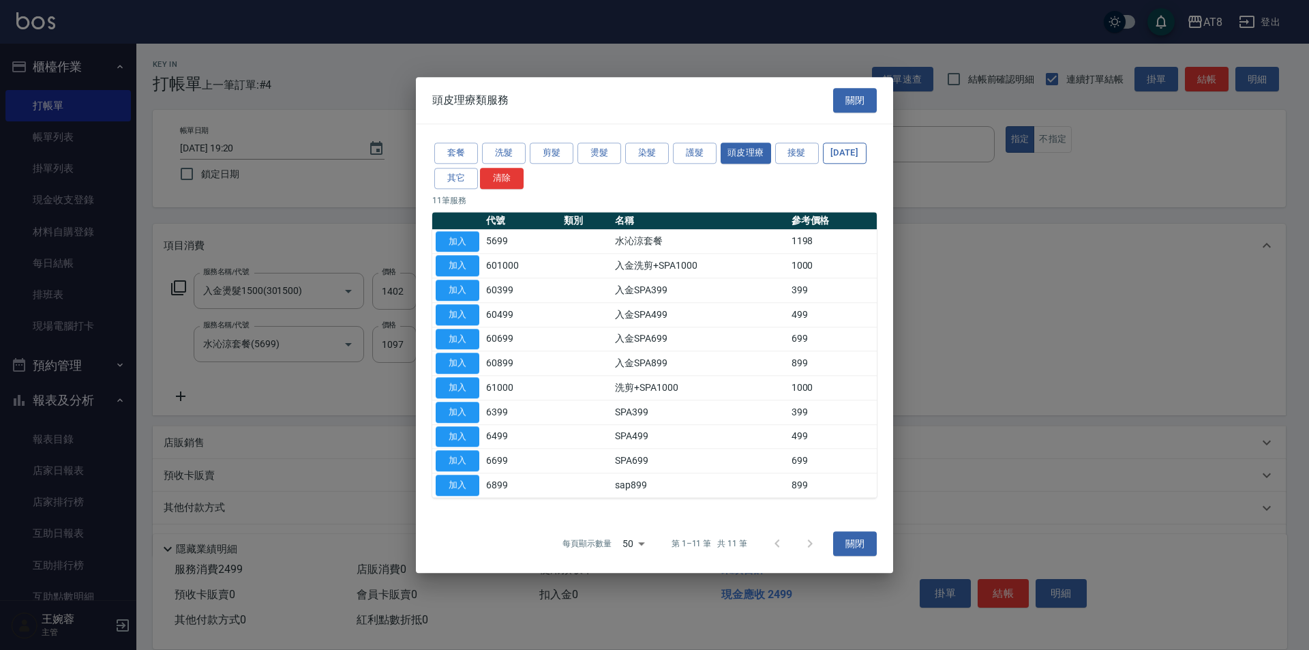
click at [823, 161] on button "[DATE]" at bounding box center [845, 153] width 44 height 21
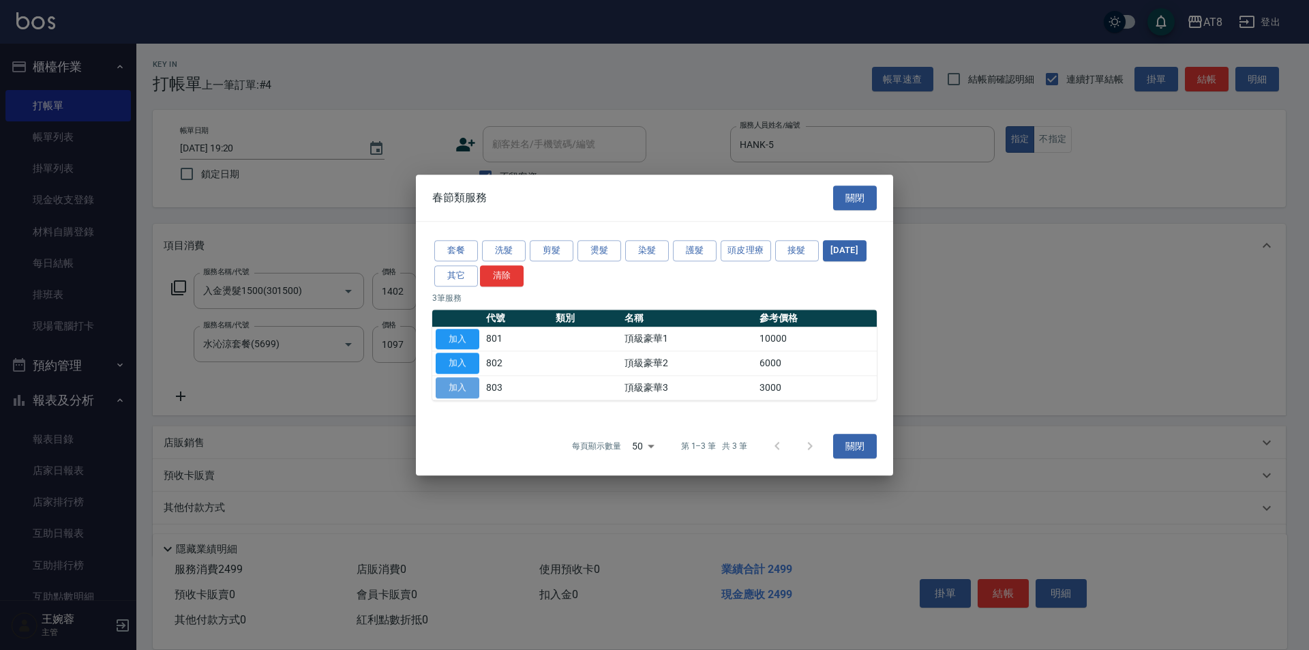
click at [460, 393] on button "加入" at bounding box center [458, 387] width 44 height 21
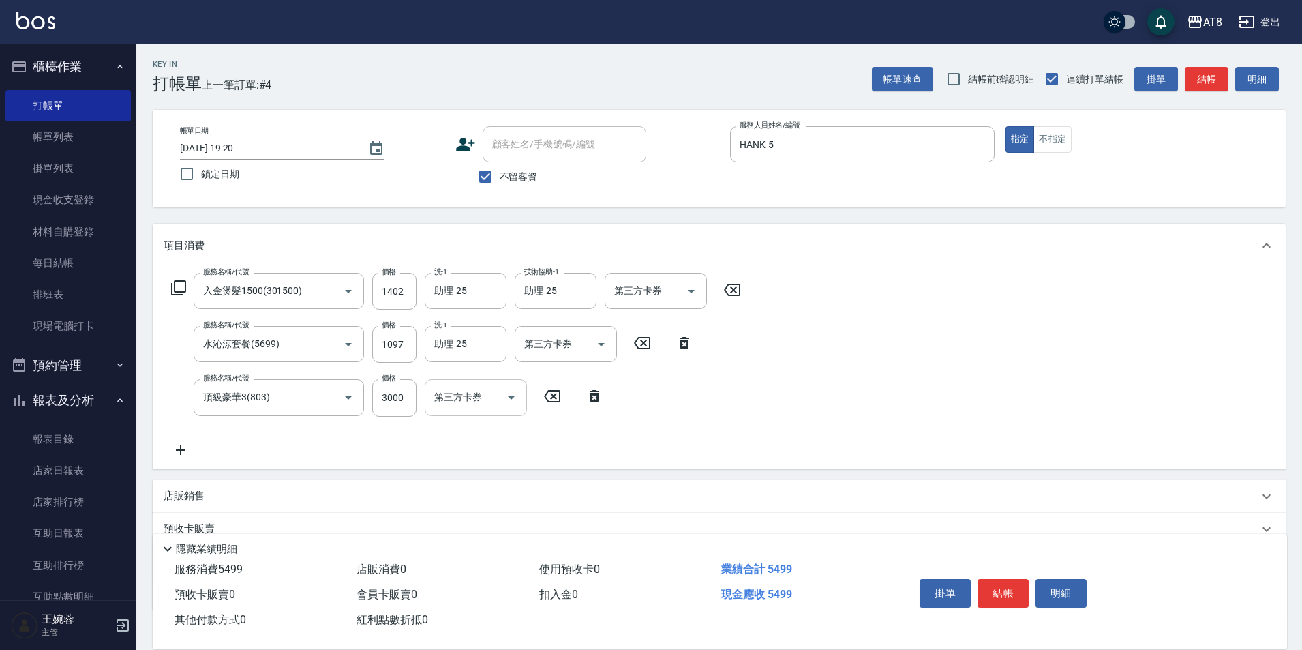
click at [508, 404] on icon "Open" at bounding box center [511, 397] width 16 height 16
click at [580, 348] on input "第三方卡券" at bounding box center [556, 344] width 70 height 24
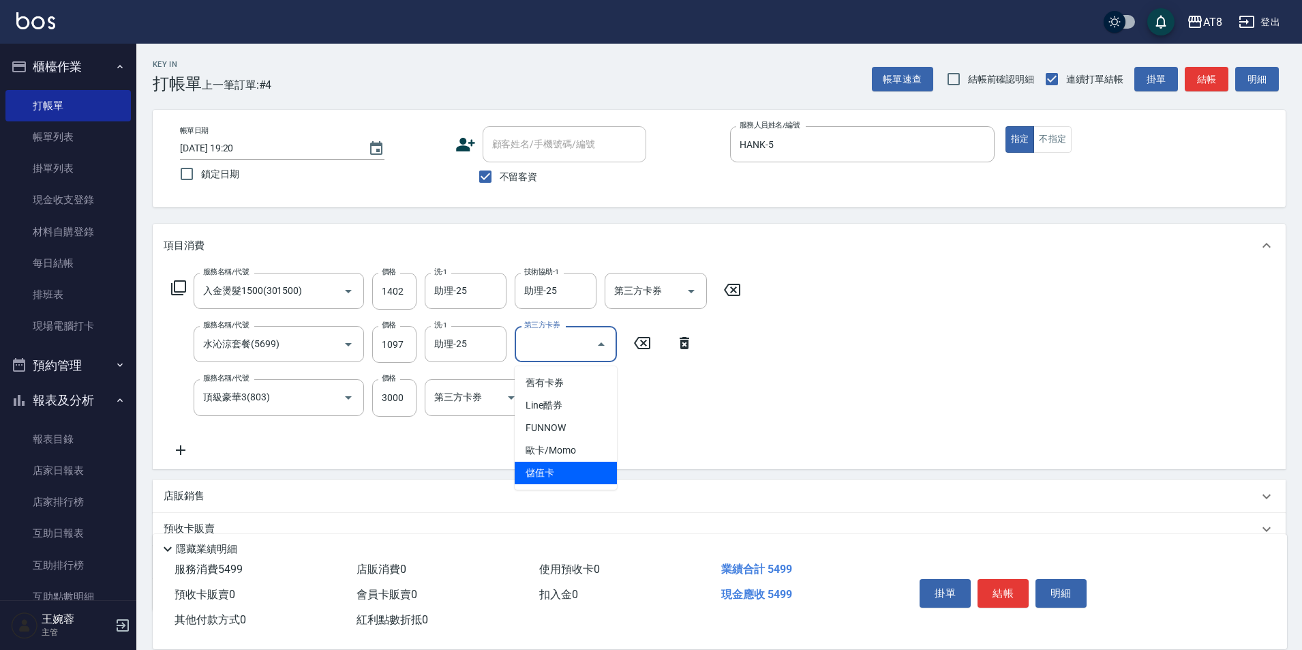
click at [554, 473] on span "儲值卡" at bounding box center [566, 473] width 102 height 23
type input "儲值卡"
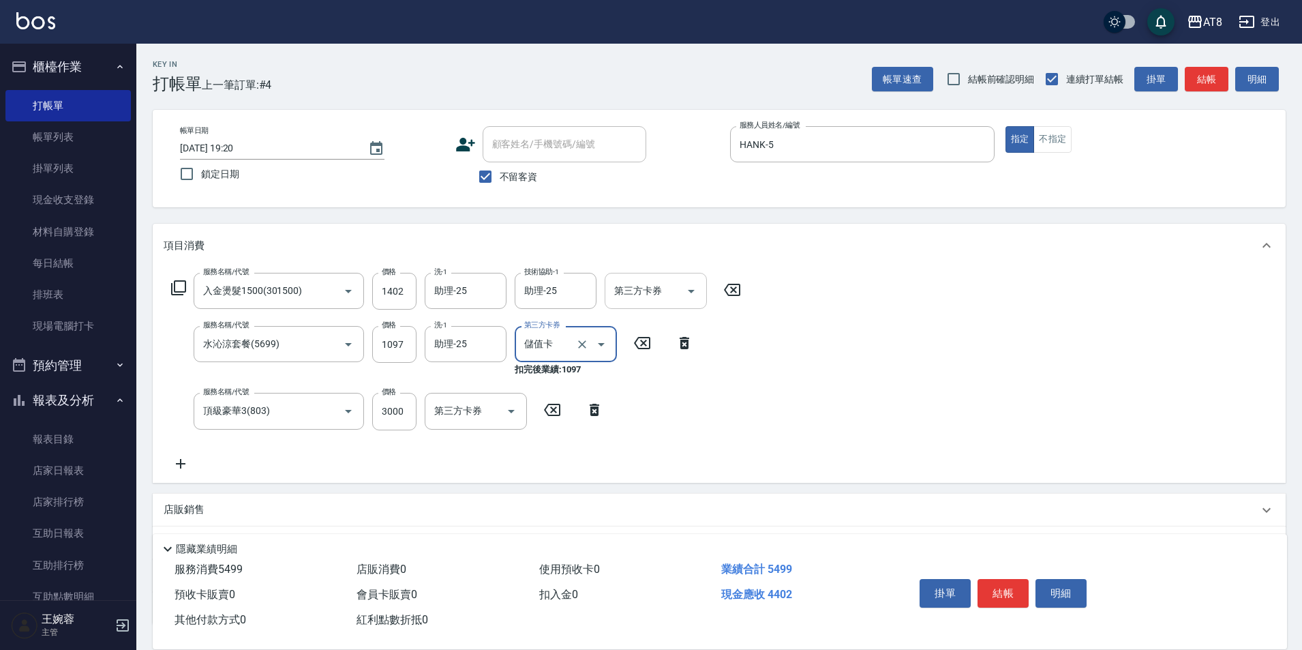
click at [687, 292] on icon "Open" at bounding box center [691, 291] width 16 height 16
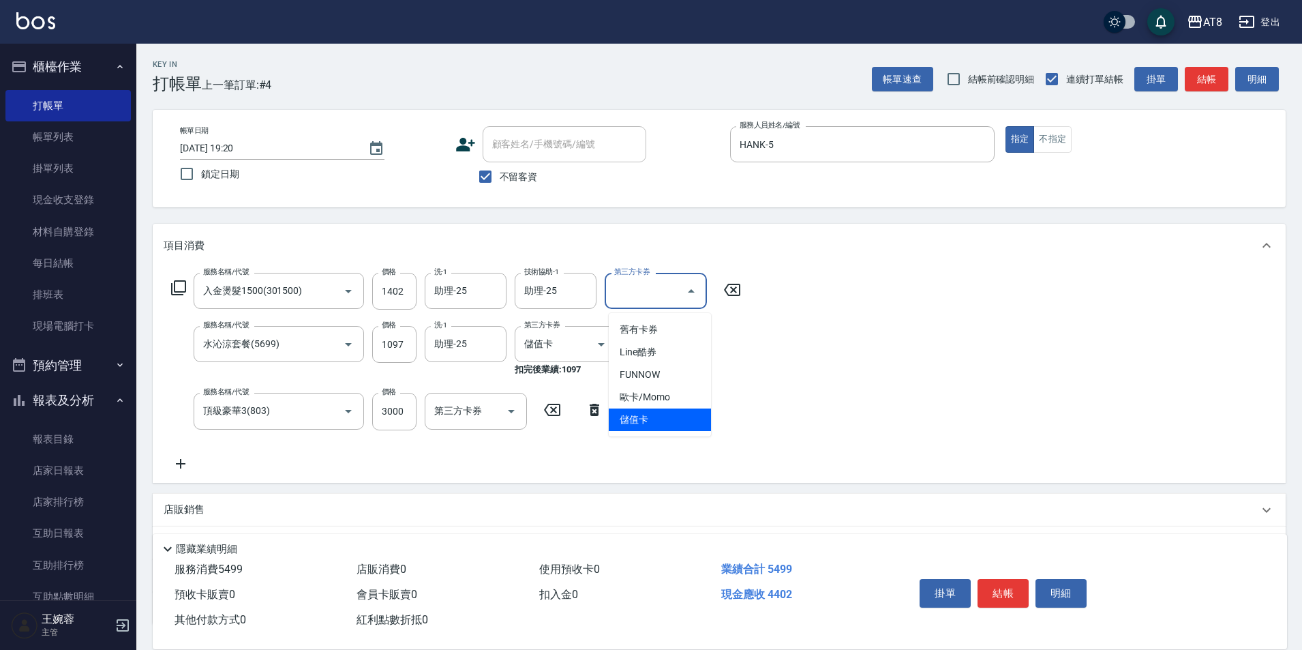
click at [653, 417] on span "儲值卡" at bounding box center [660, 419] width 102 height 23
type input "儲值卡"
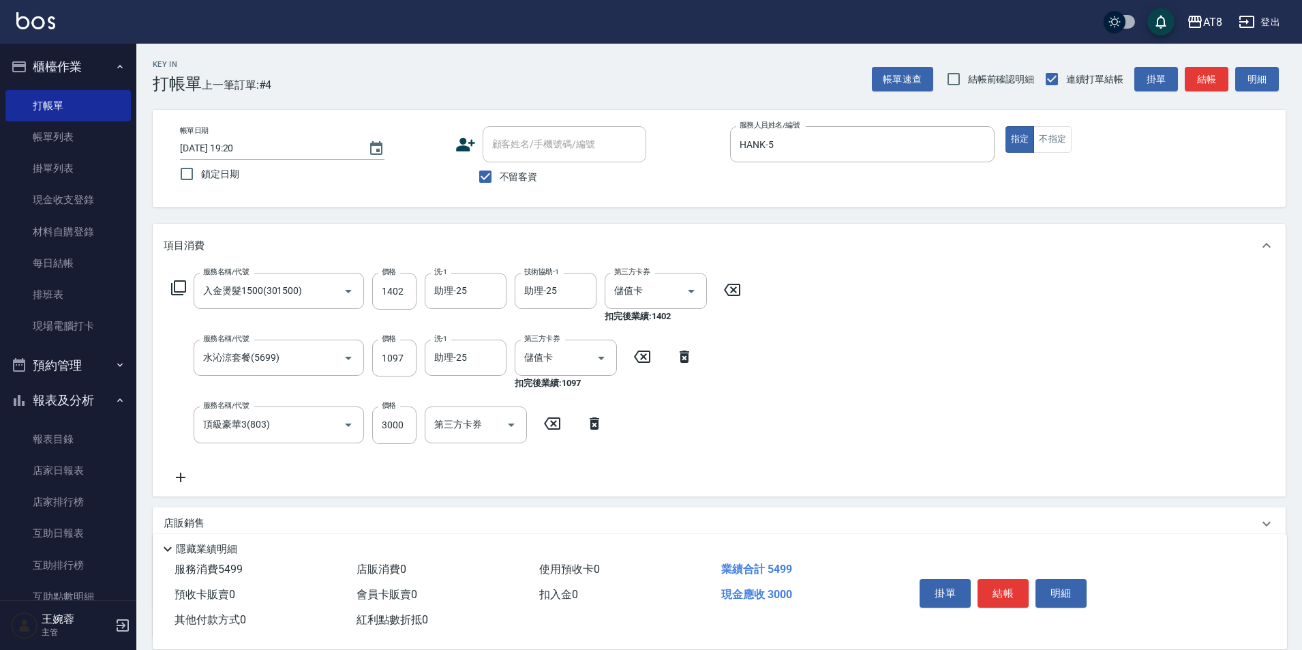
click at [901, 353] on div "服務名稱/代號 入金燙髮1500(301500) 服務名稱/代號 價格 1402 價格 洗-1 助理-25 洗-1 技術協助-1 助理-25 技術協助-1 第…" at bounding box center [719, 381] width 1133 height 228
click at [1000, 583] on button "結帳" at bounding box center [1003, 593] width 51 height 29
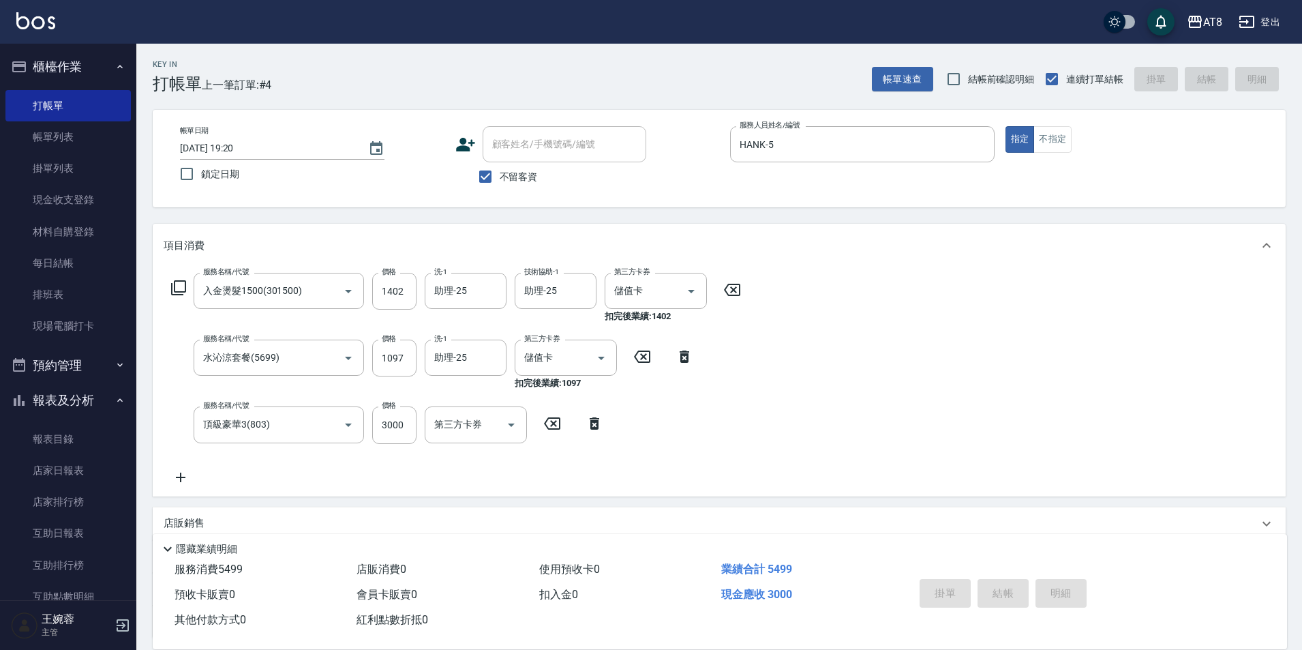
type input "[DATE] 19:21"
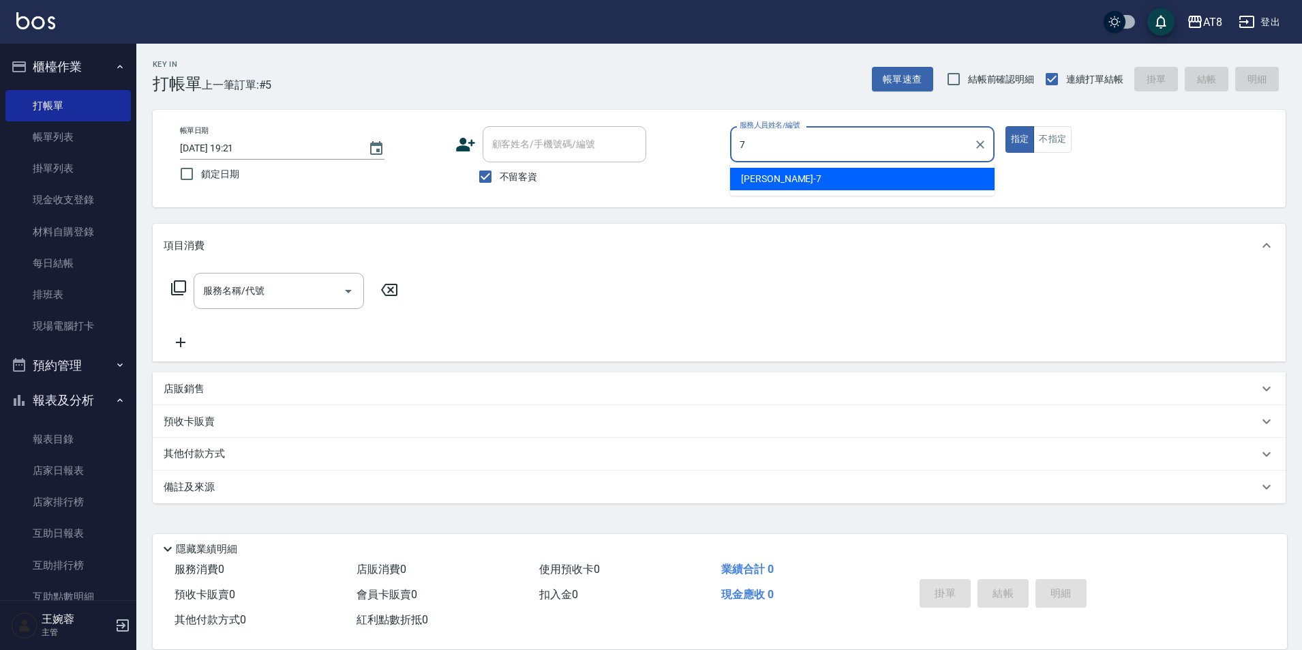
type input "[PERSON_NAME]-7"
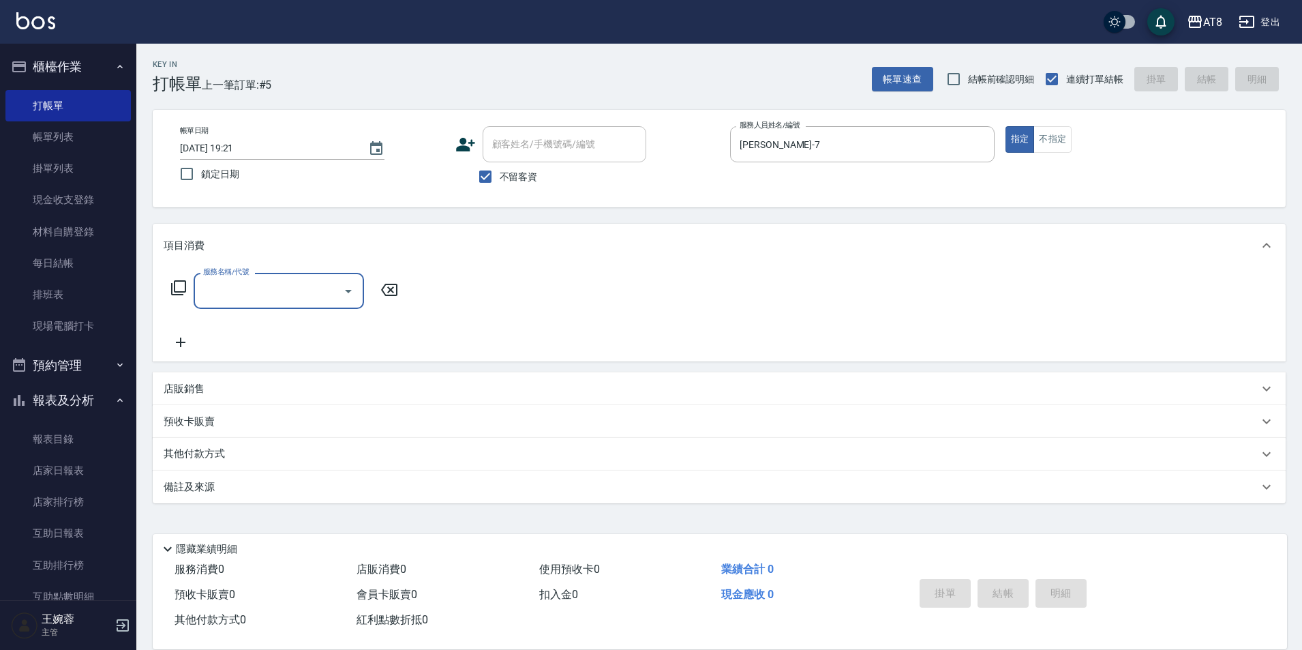
click at [181, 286] on icon at bounding box center [178, 288] width 16 height 16
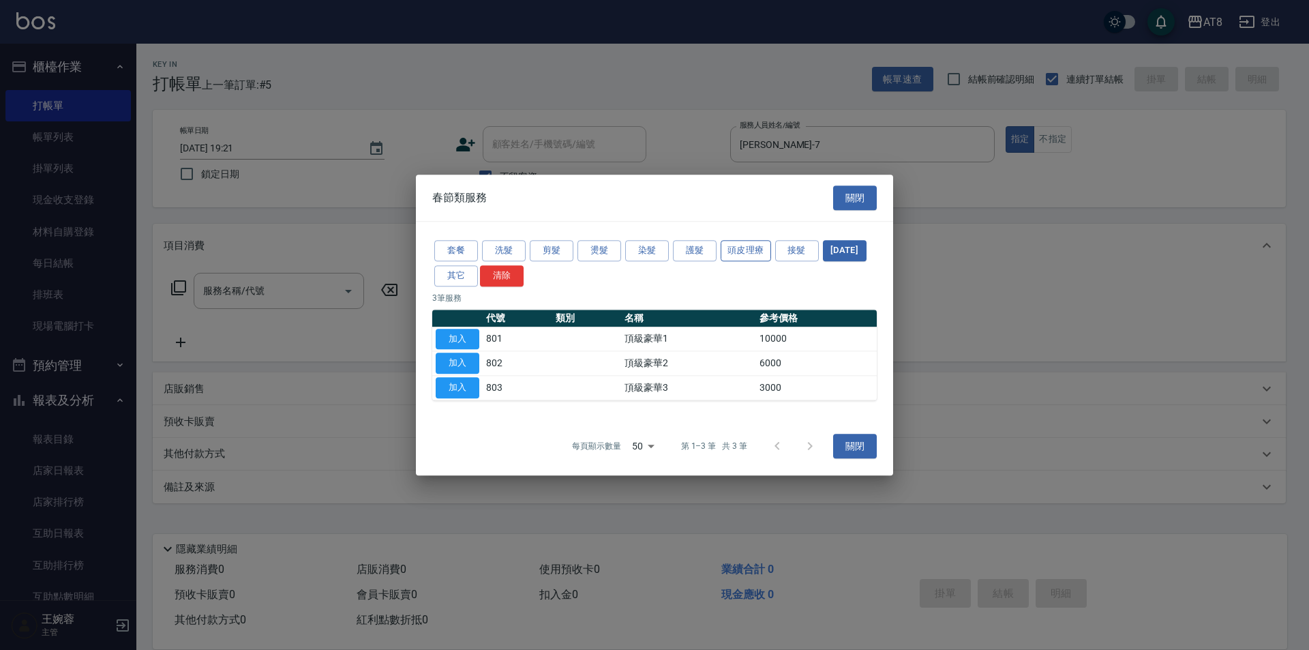
click at [737, 241] on button "頭皮理療" at bounding box center [746, 250] width 50 height 21
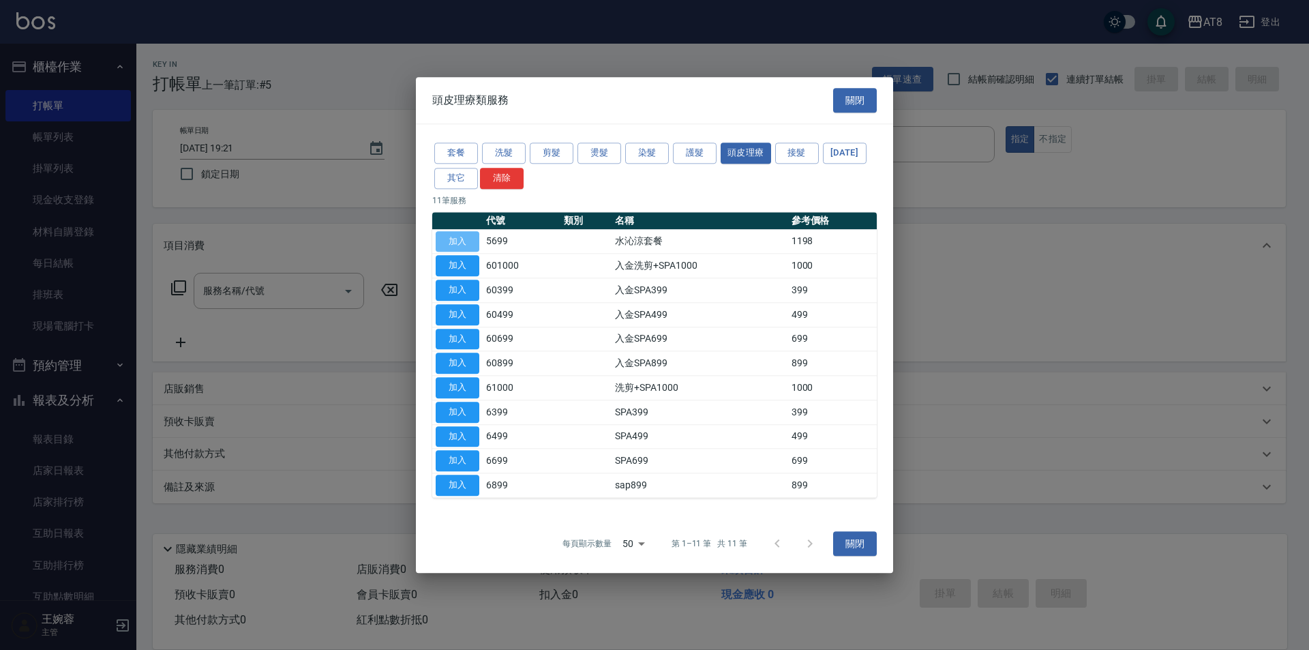
drag, startPoint x: 458, startPoint y: 220, endPoint x: 444, endPoint y: 235, distance: 20.7
click at [460, 231] on button "加入" at bounding box center [458, 241] width 44 height 21
type input "水沁涼套餐(5699)"
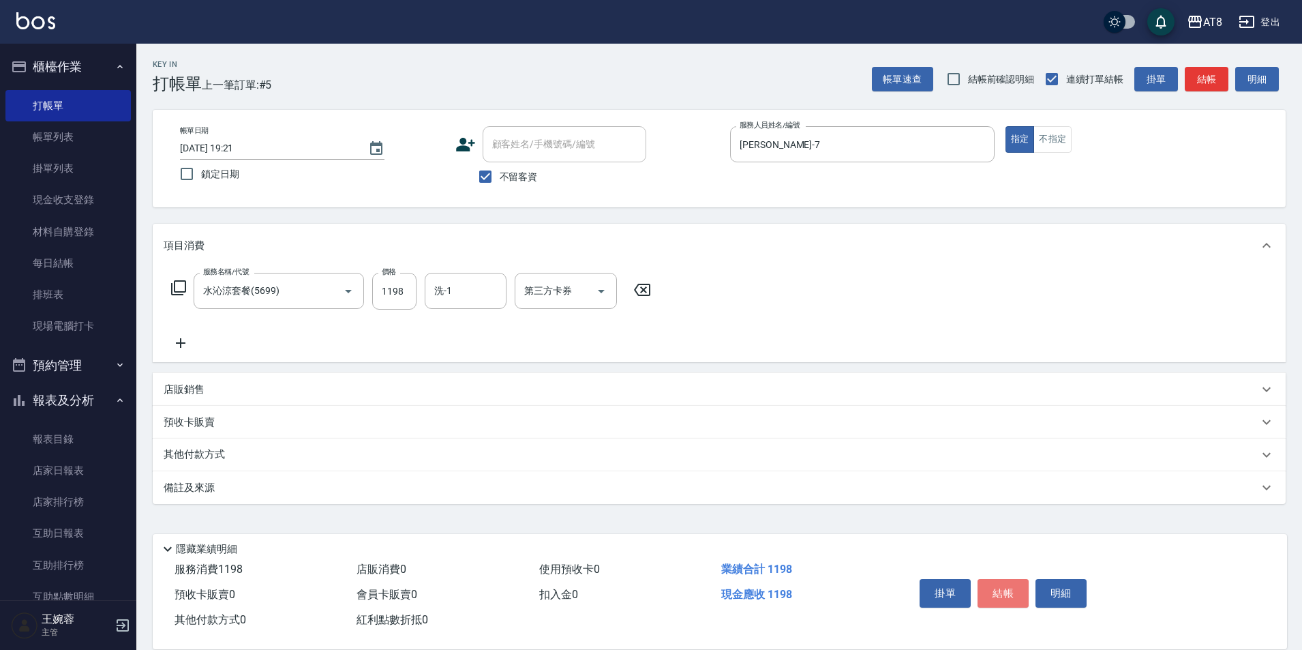
click at [1011, 579] on button "結帳" at bounding box center [1003, 593] width 51 height 29
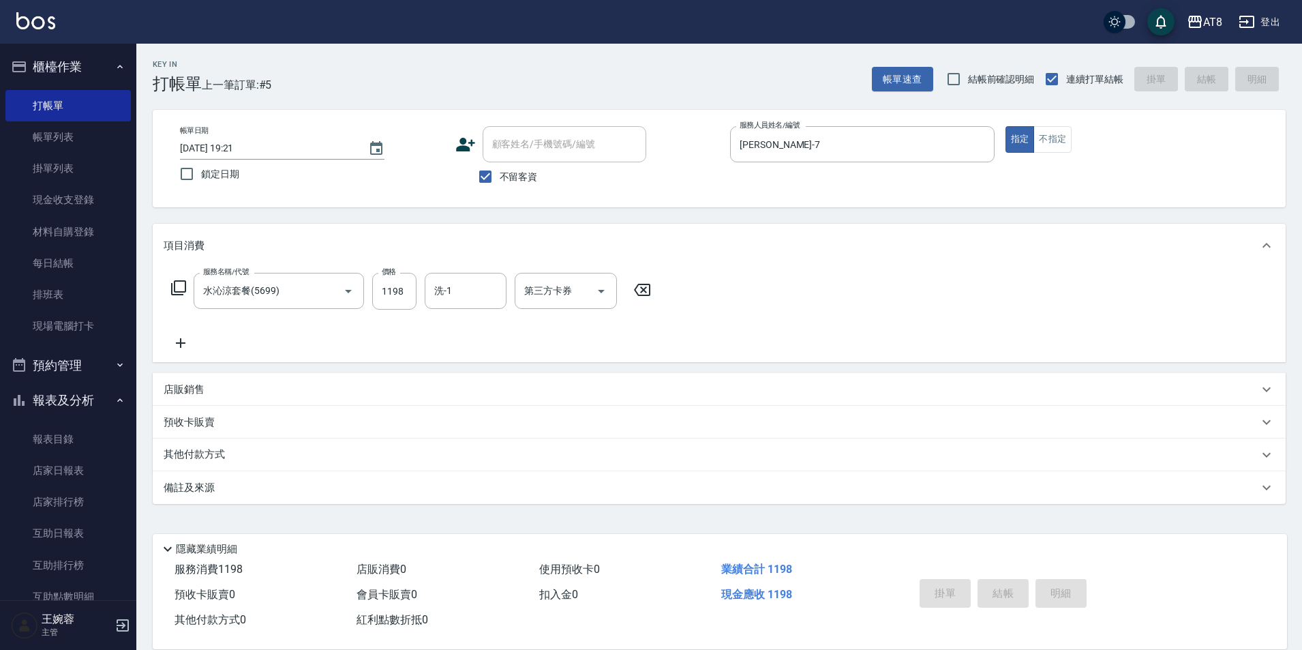
type input "[DATE] 19:26"
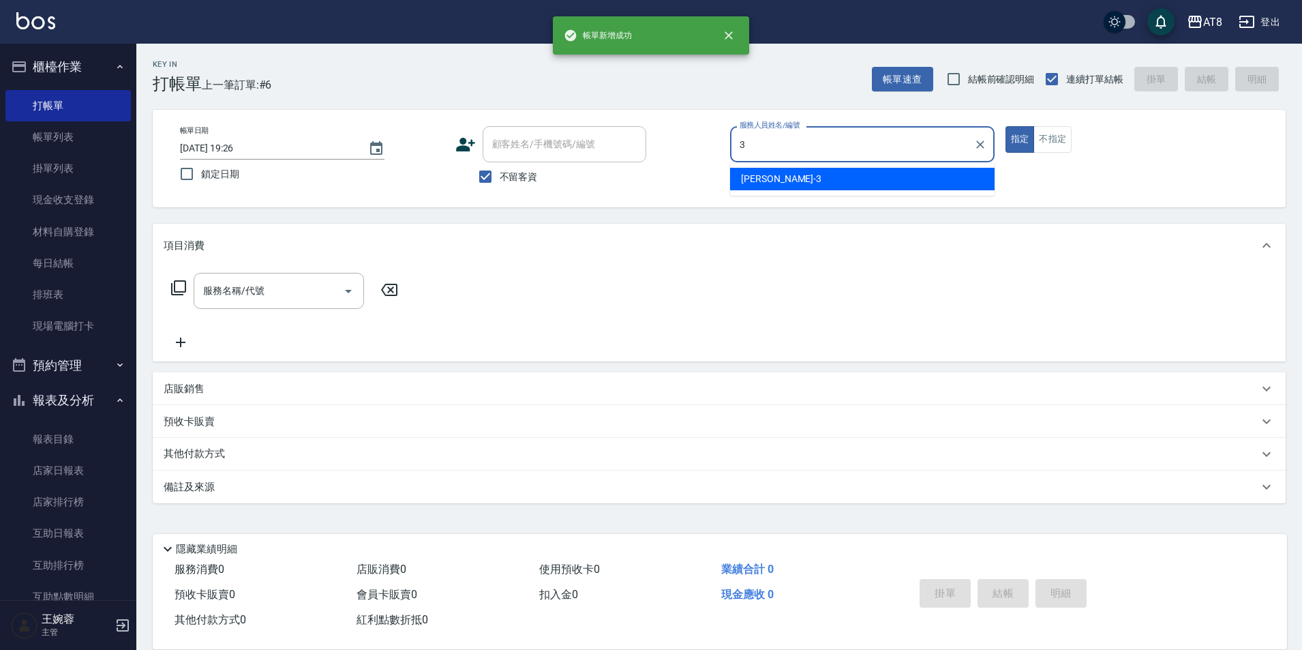
type input "[PERSON_NAME]-3"
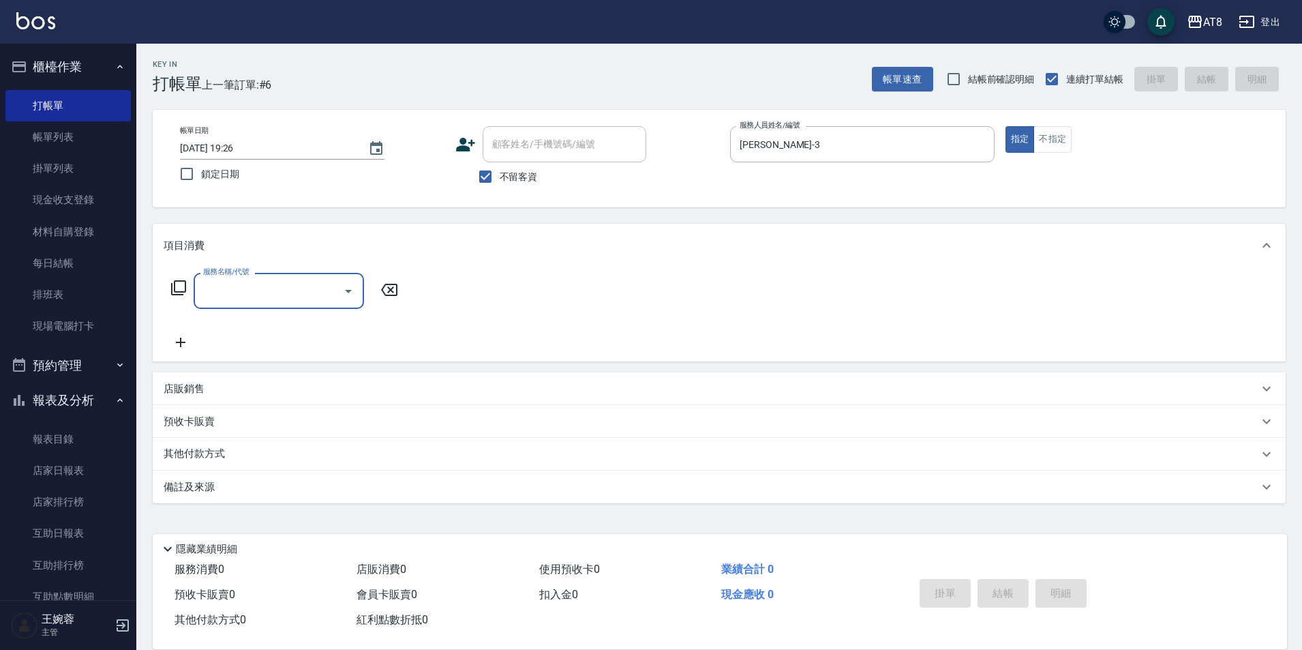
click at [185, 296] on icon at bounding box center [178, 288] width 16 height 16
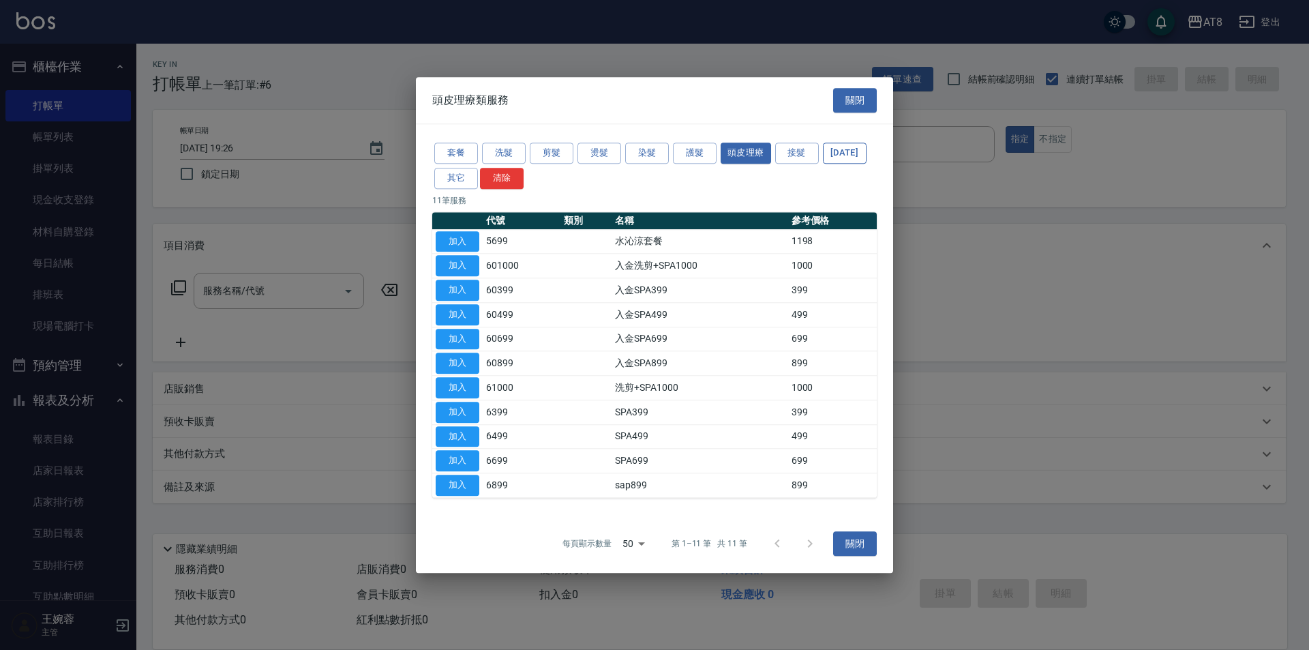
click at [823, 153] on button "[DATE]" at bounding box center [845, 153] width 44 height 21
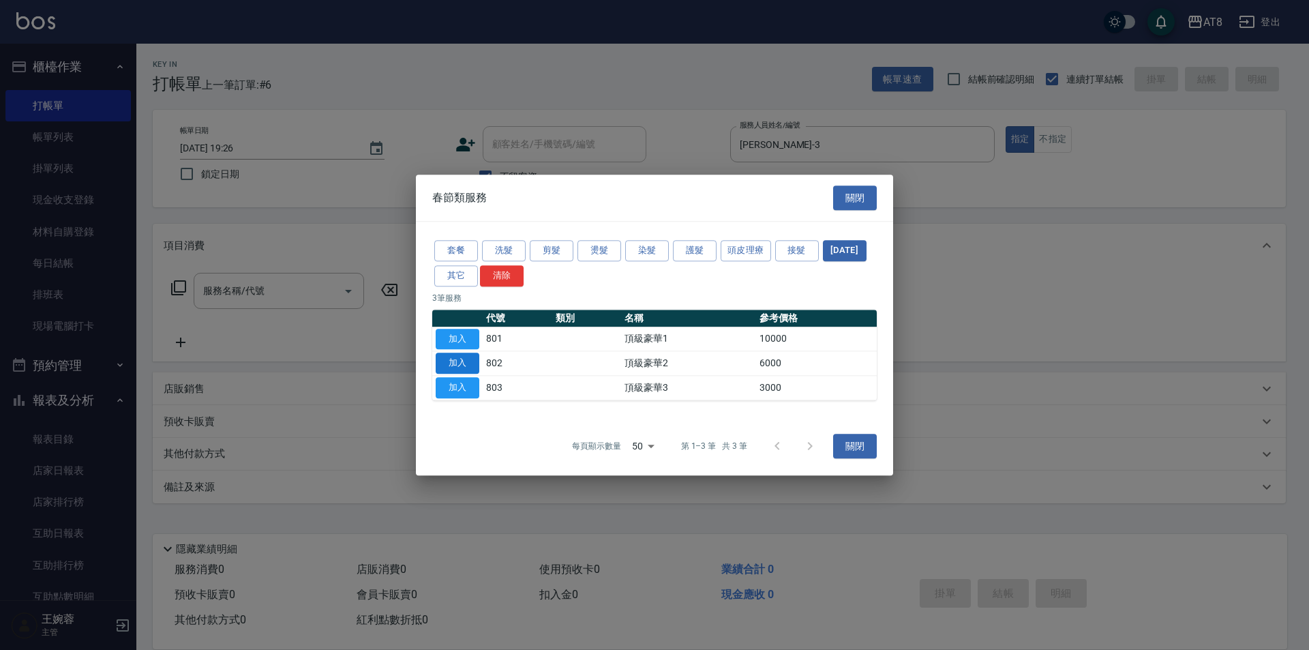
click at [454, 361] on button "加入" at bounding box center [458, 363] width 44 height 21
type input "頂級豪華2(802)"
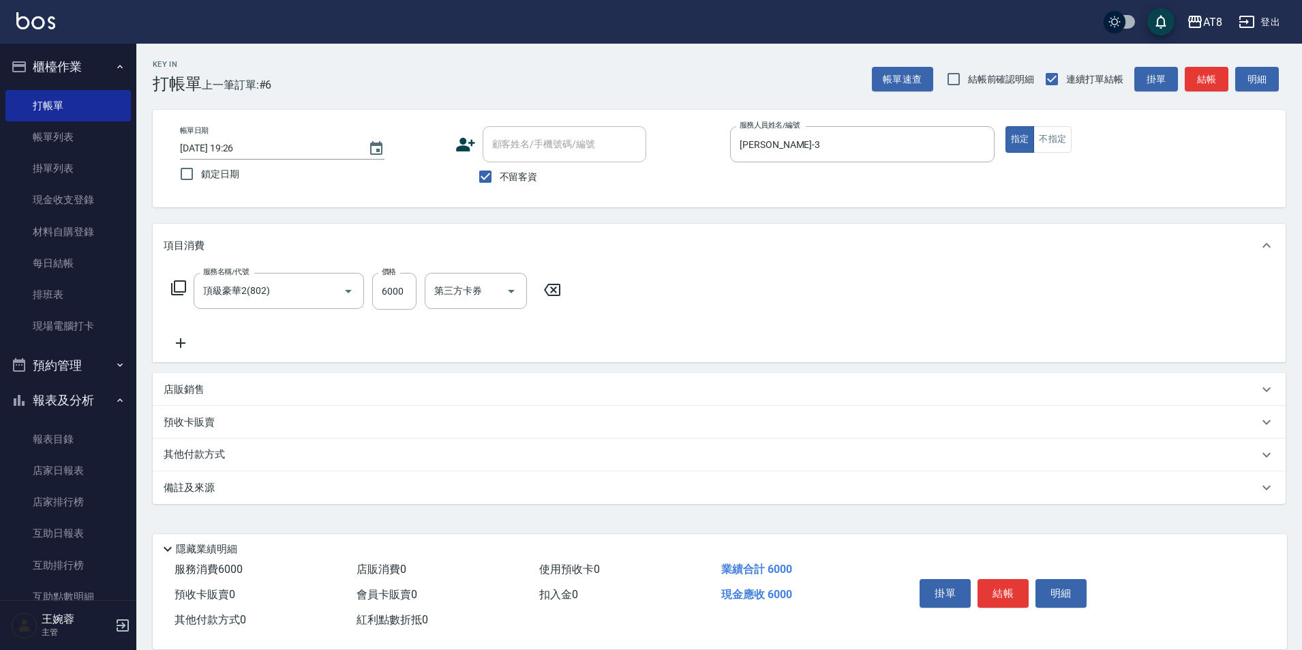
click at [181, 290] on icon at bounding box center [178, 288] width 16 height 16
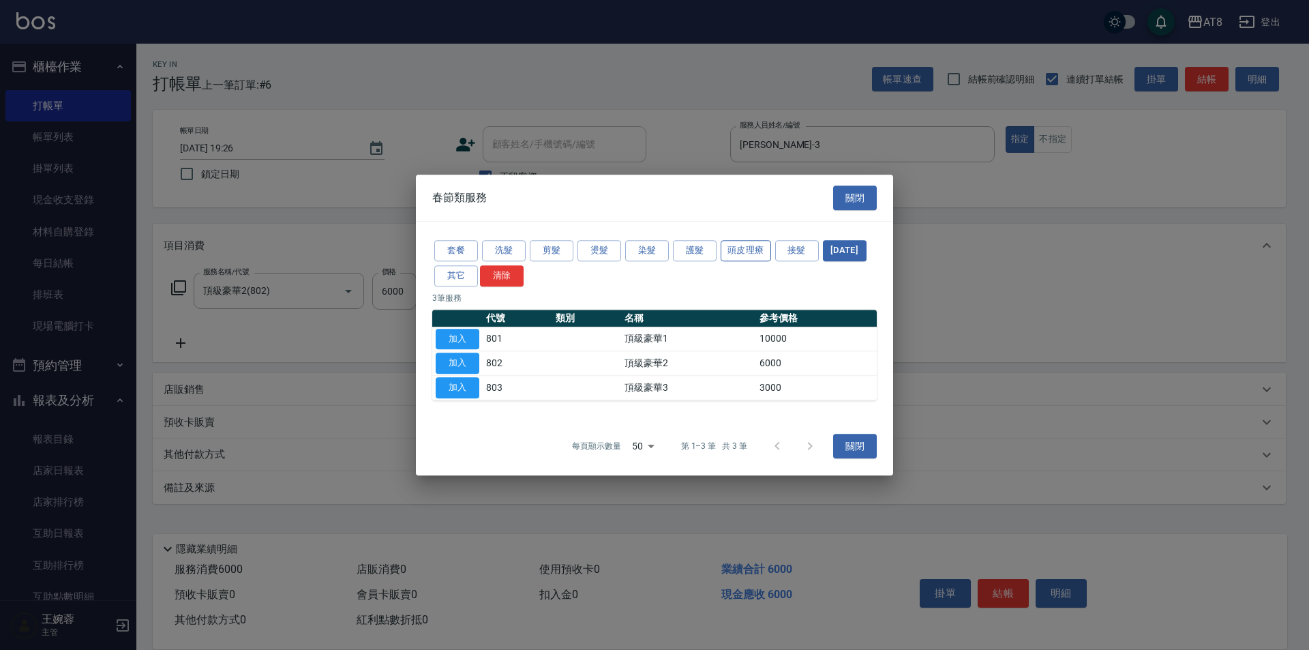
click at [762, 240] on button "頭皮理療" at bounding box center [746, 250] width 50 height 21
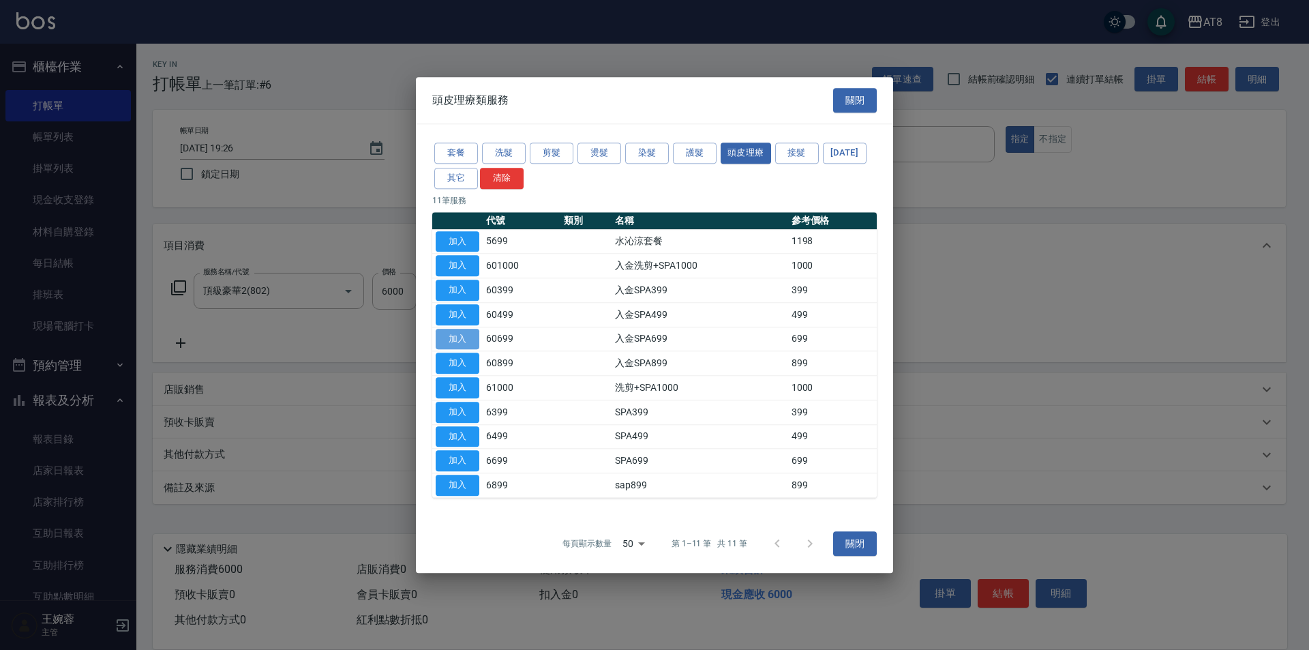
click at [453, 333] on button "加入" at bounding box center [458, 339] width 44 height 21
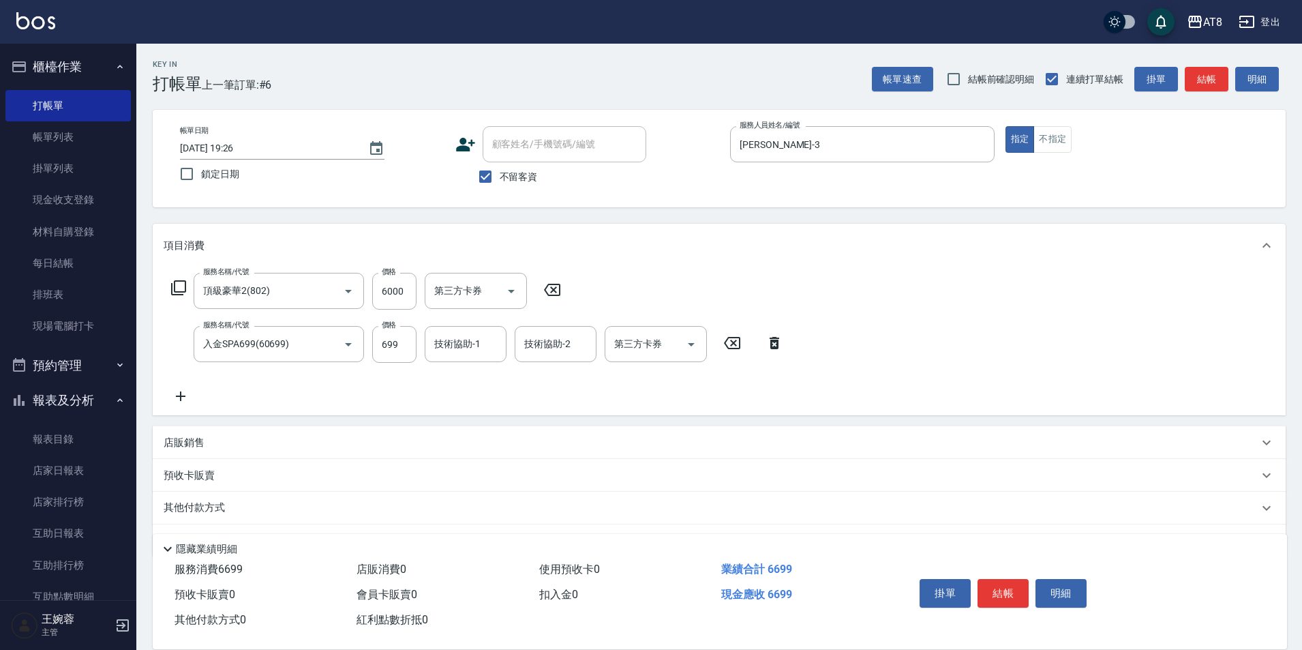
click at [178, 293] on icon at bounding box center [178, 288] width 16 height 16
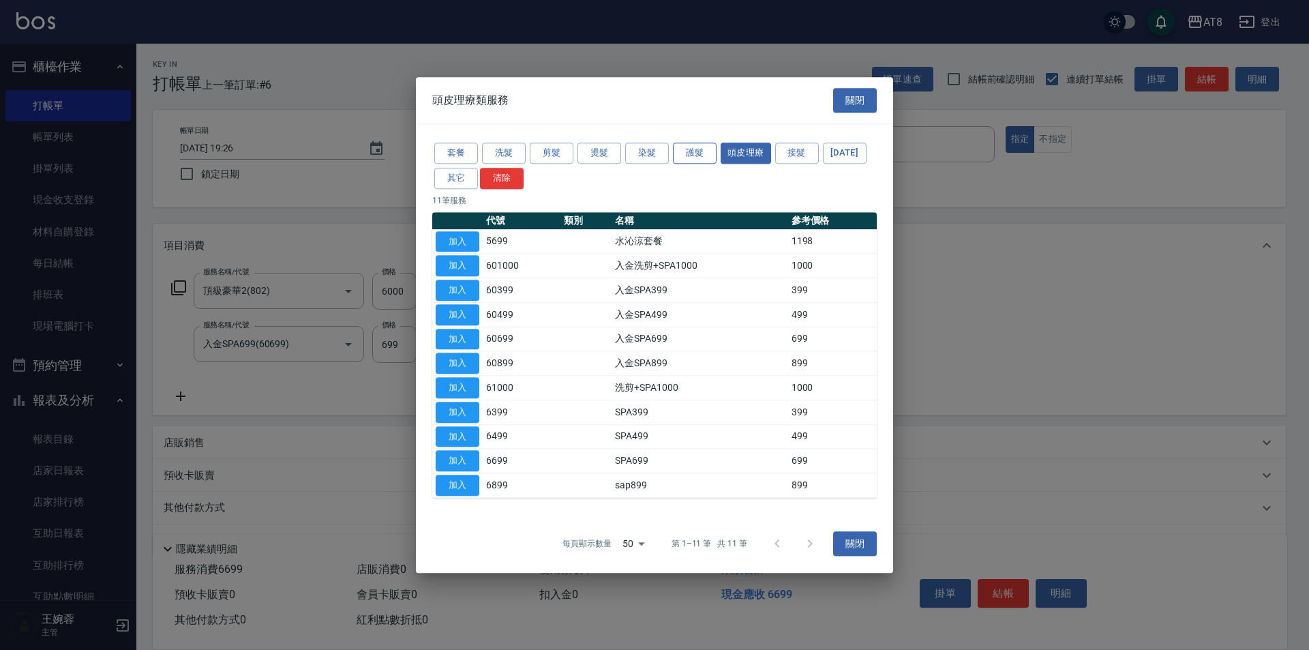
click at [690, 143] on button "護髮" at bounding box center [695, 153] width 44 height 21
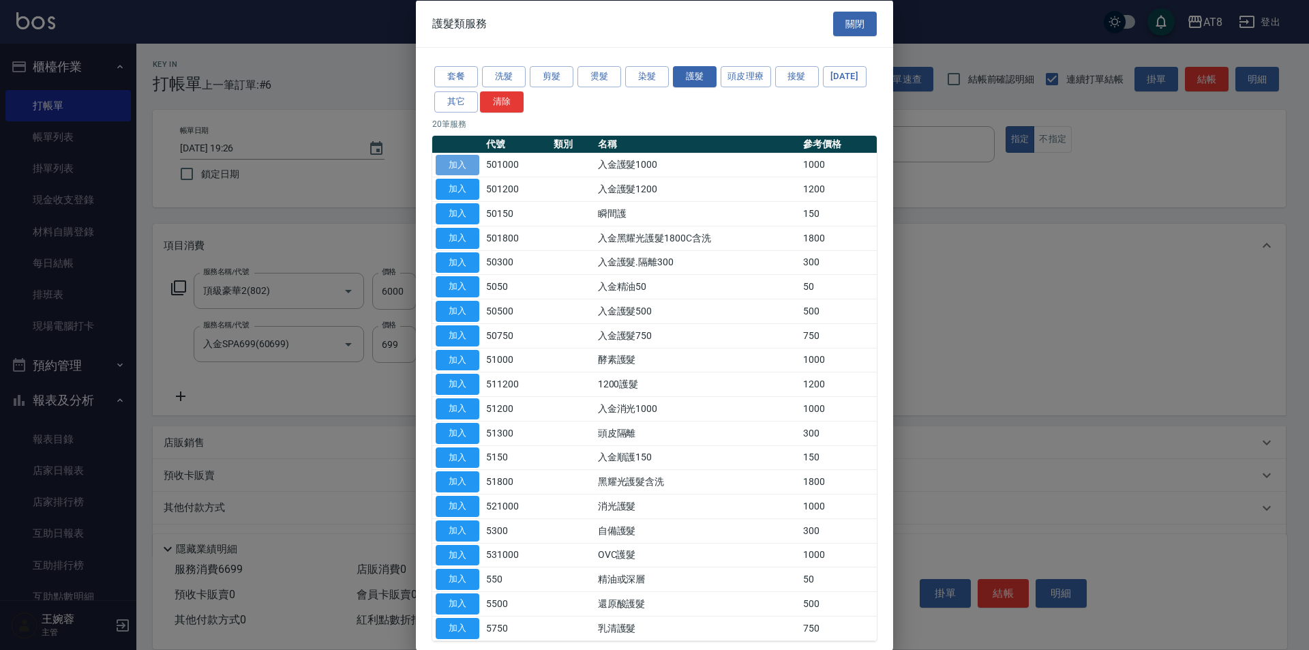
click at [473, 172] on button "加入" at bounding box center [458, 164] width 44 height 21
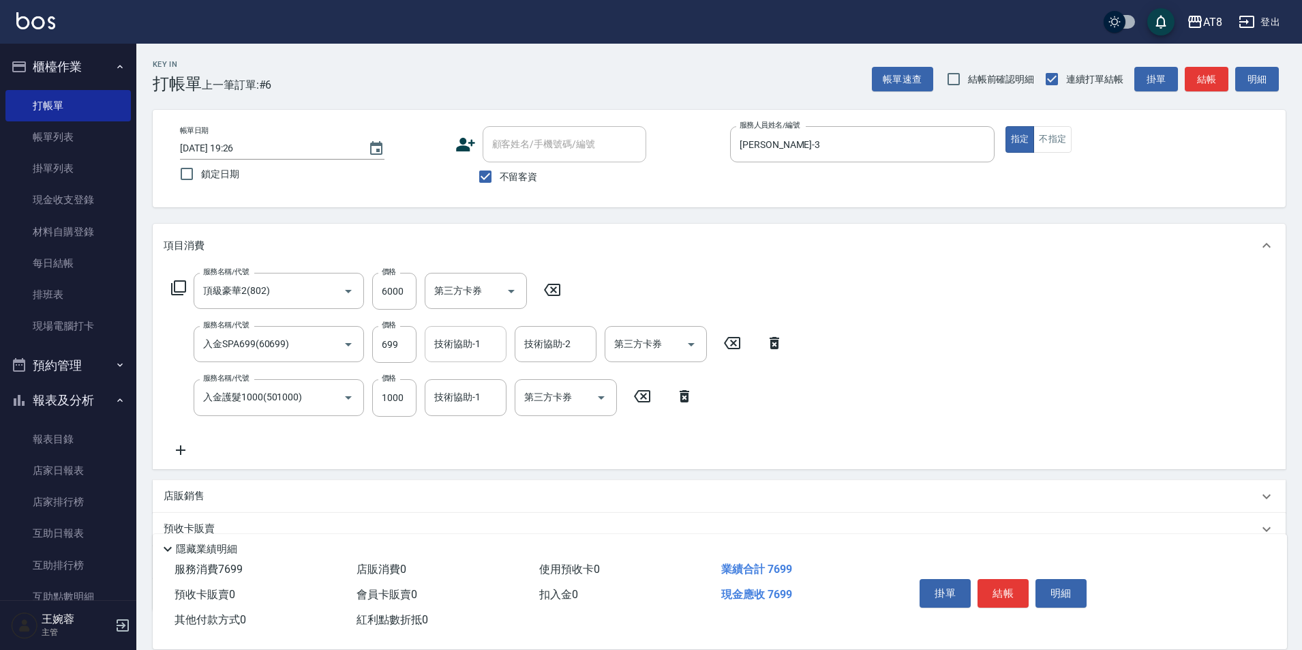
click at [482, 351] on input "技術協助-1" at bounding box center [466, 344] width 70 height 24
type input "助理-25"
click at [438, 458] on icon at bounding box center [432, 450] width 34 height 16
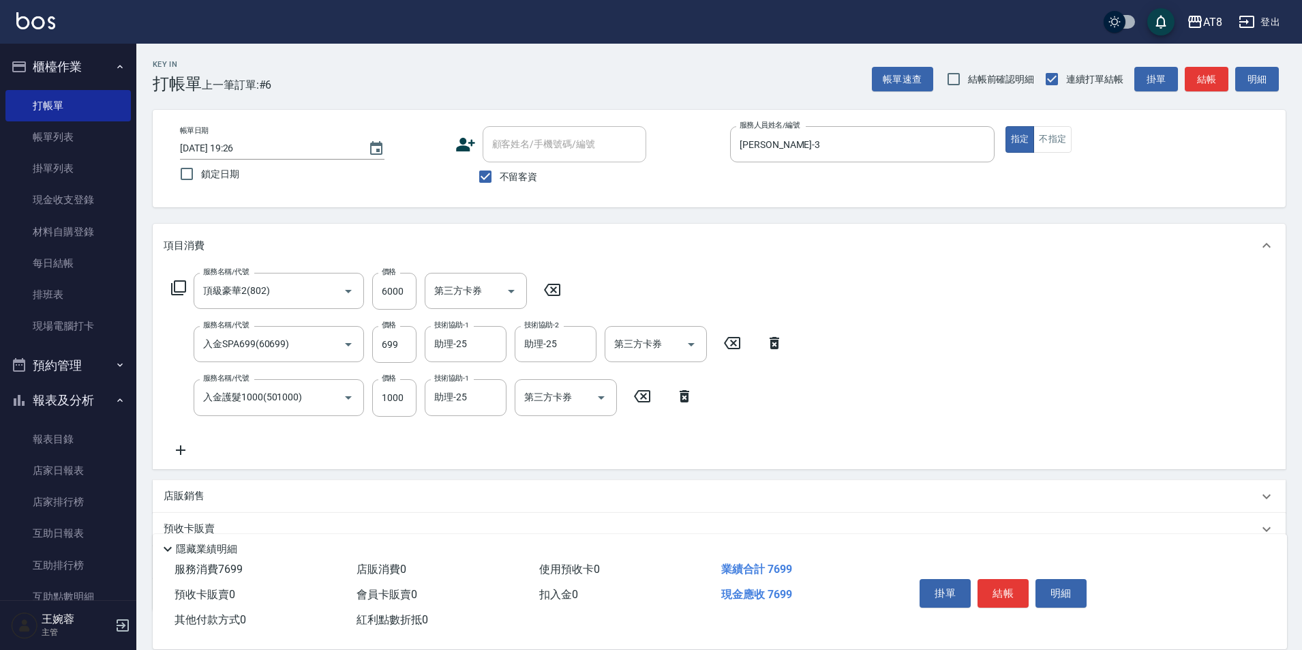
click at [175, 293] on icon at bounding box center [178, 287] width 15 height 15
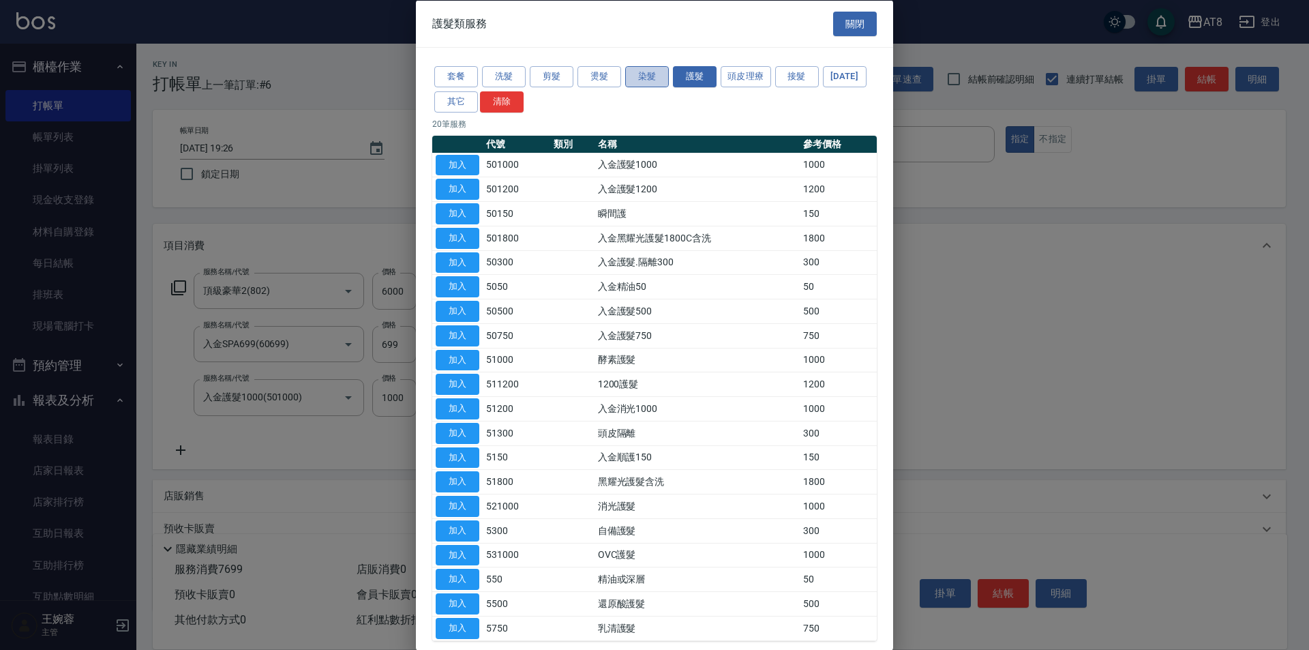
click at [651, 79] on button "染髮" at bounding box center [647, 76] width 44 height 21
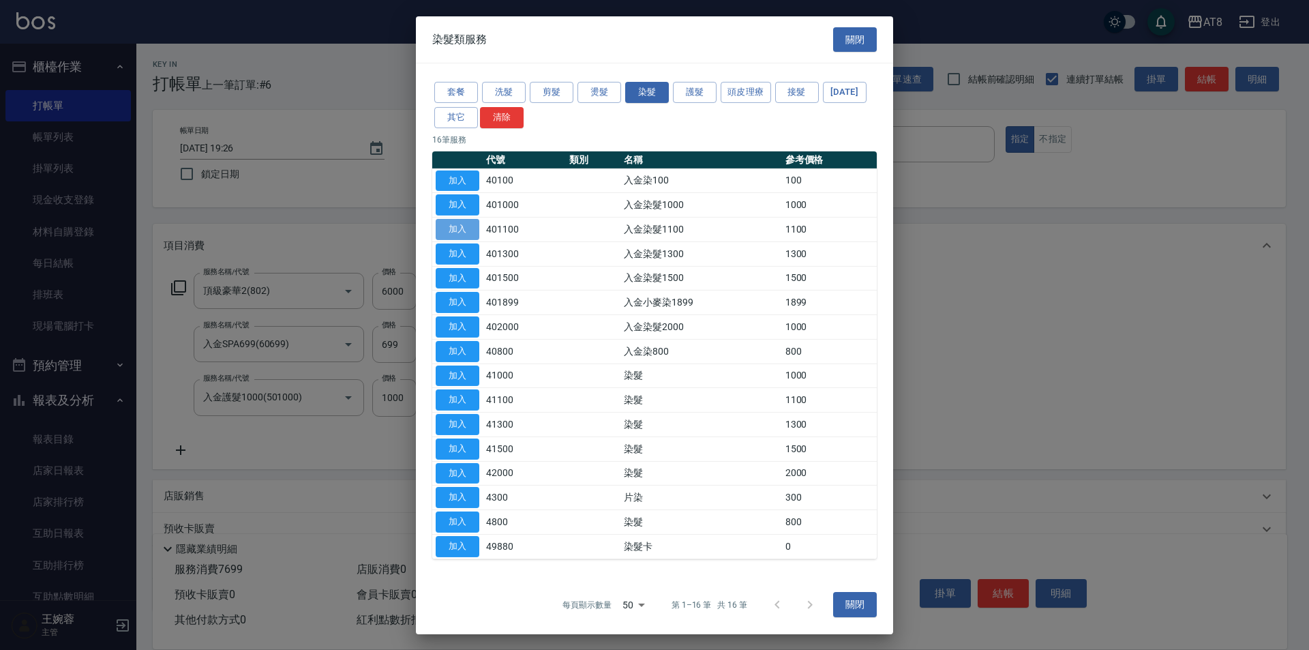
click at [442, 222] on button "加入" at bounding box center [458, 229] width 44 height 21
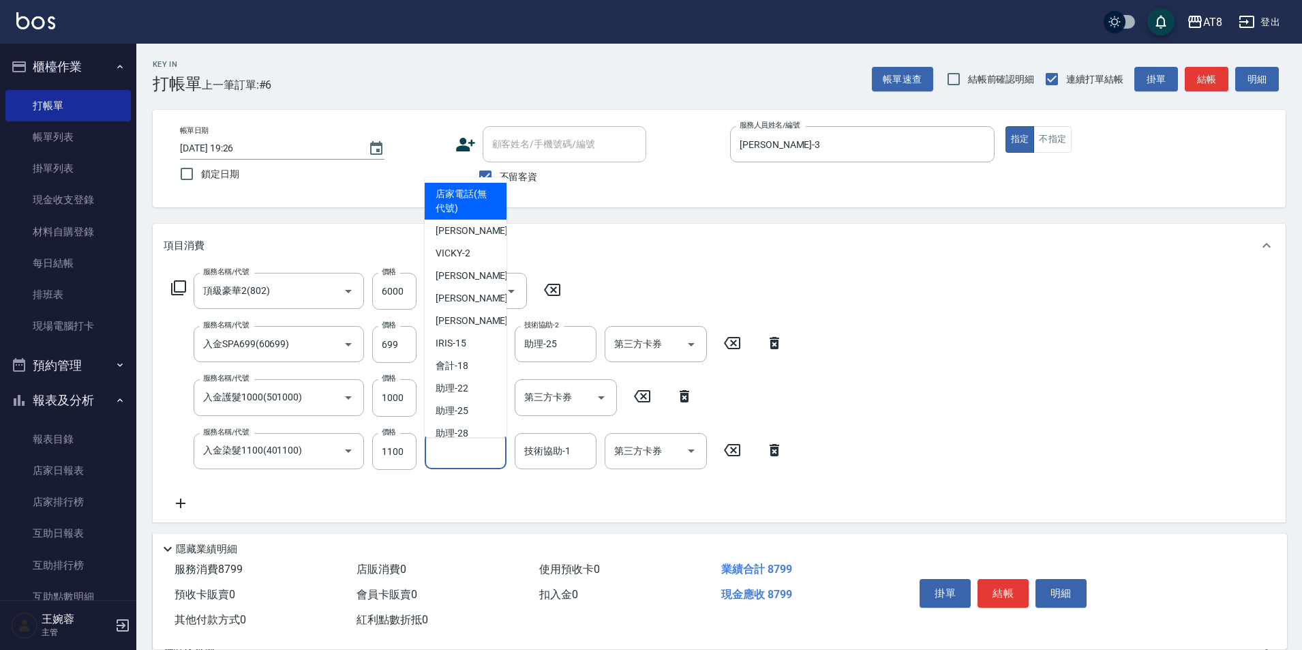
click at [462, 458] on input "洗-1" at bounding box center [466, 451] width 70 height 24
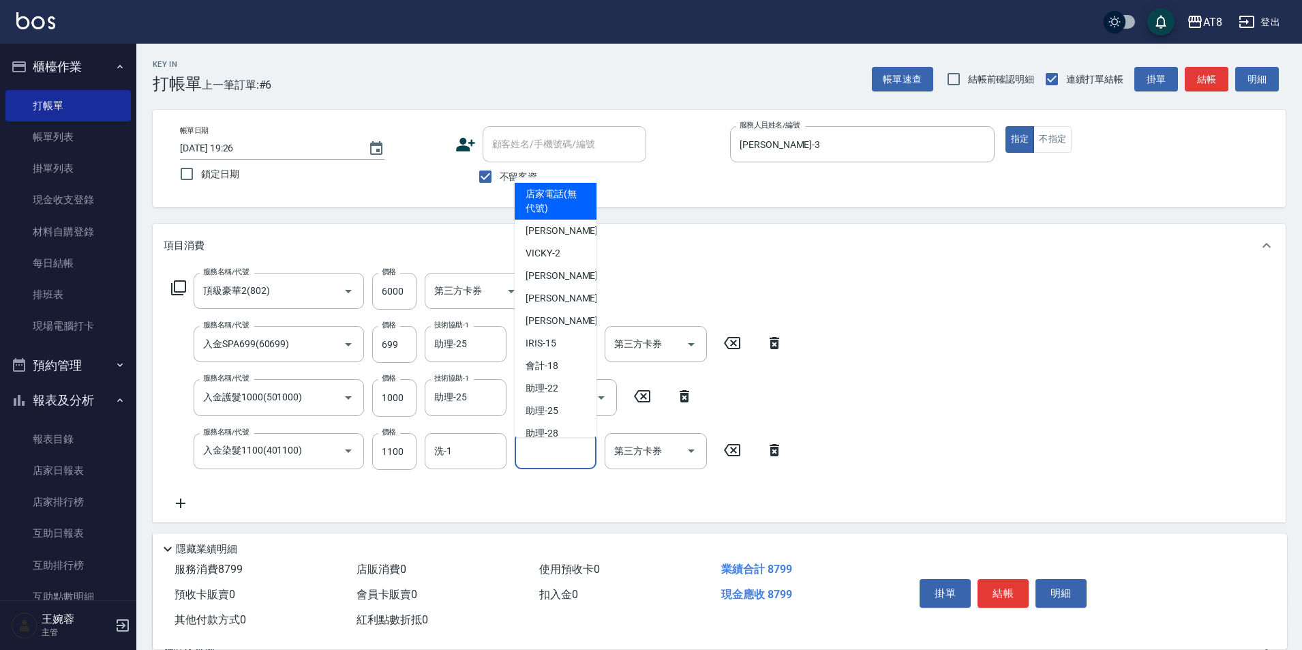
click at [561, 455] on input "技術協助-1" at bounding box center [556, 451] width 70 height 24
click at [483, 458] on input "洗-1" at bounding box center [466, 451] width 70 height 24
click at [573, 458] on input "技術協助-1" at bounding box center [556, 451] width 70 height 24
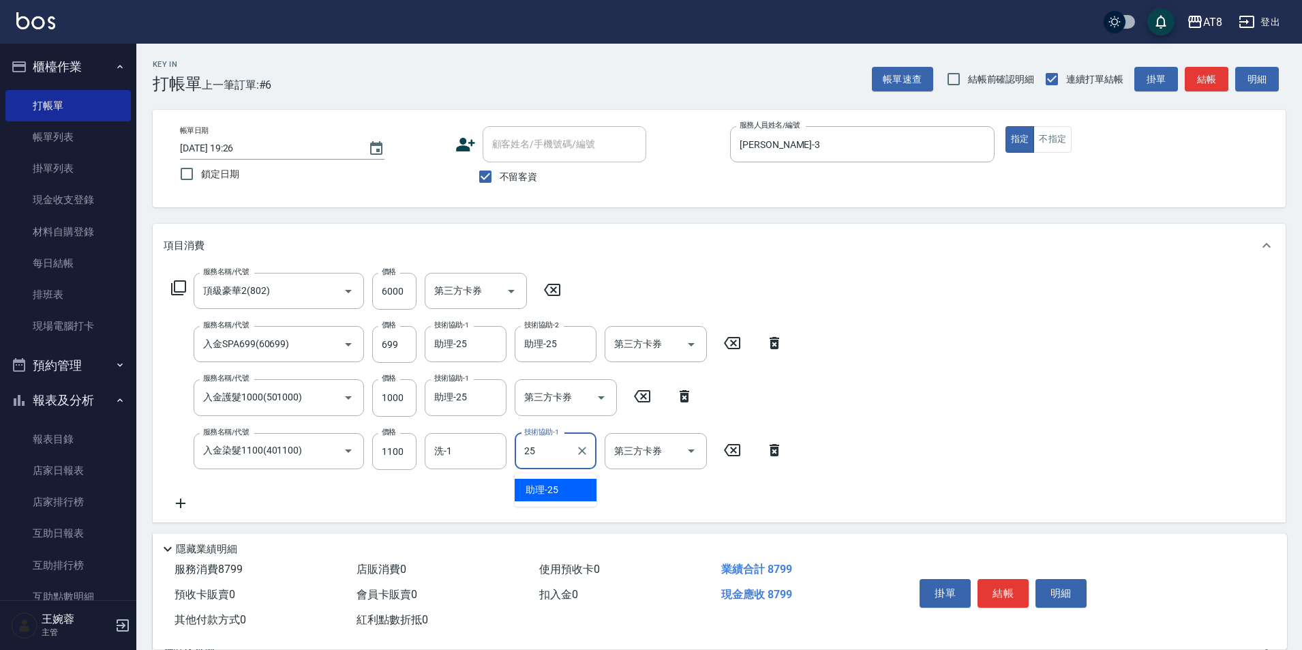
type input "助理-25"
click at [695, 453] on icon "Open" at bounding box center [691, 451] width 16 height 16
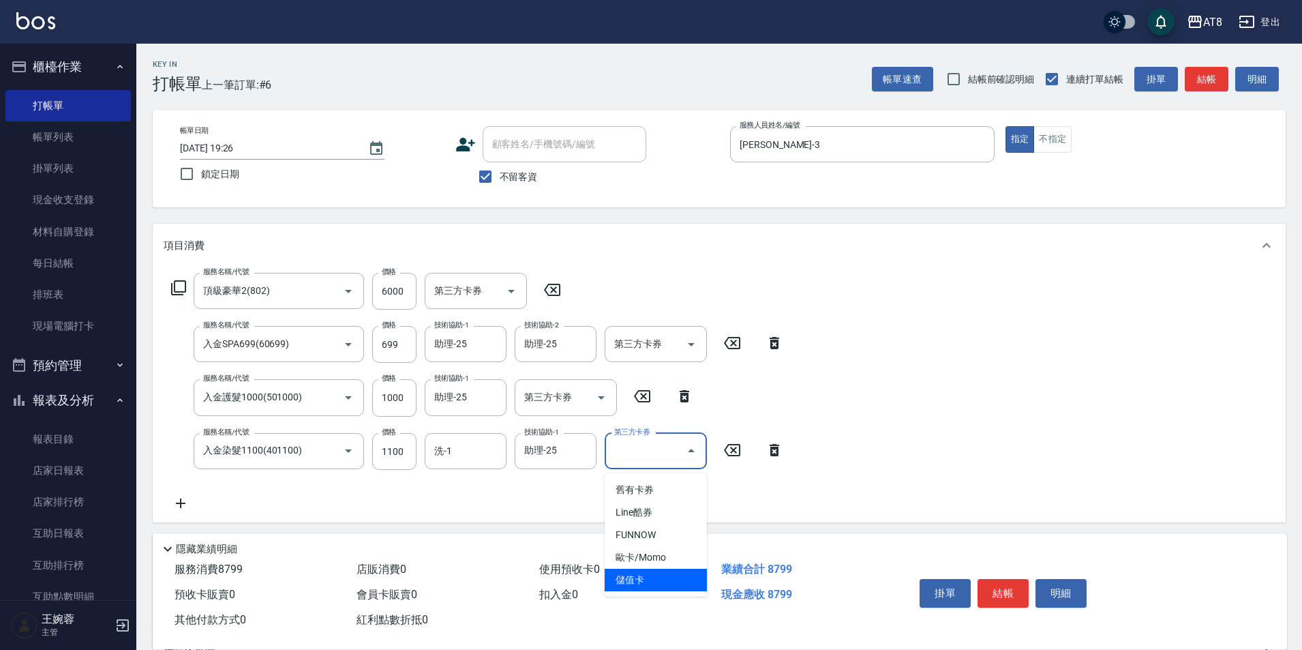
click at [654, 575] on span "儲值卡" at bounding box center [656, 580] width 102 height 23
type input "儲值卡"
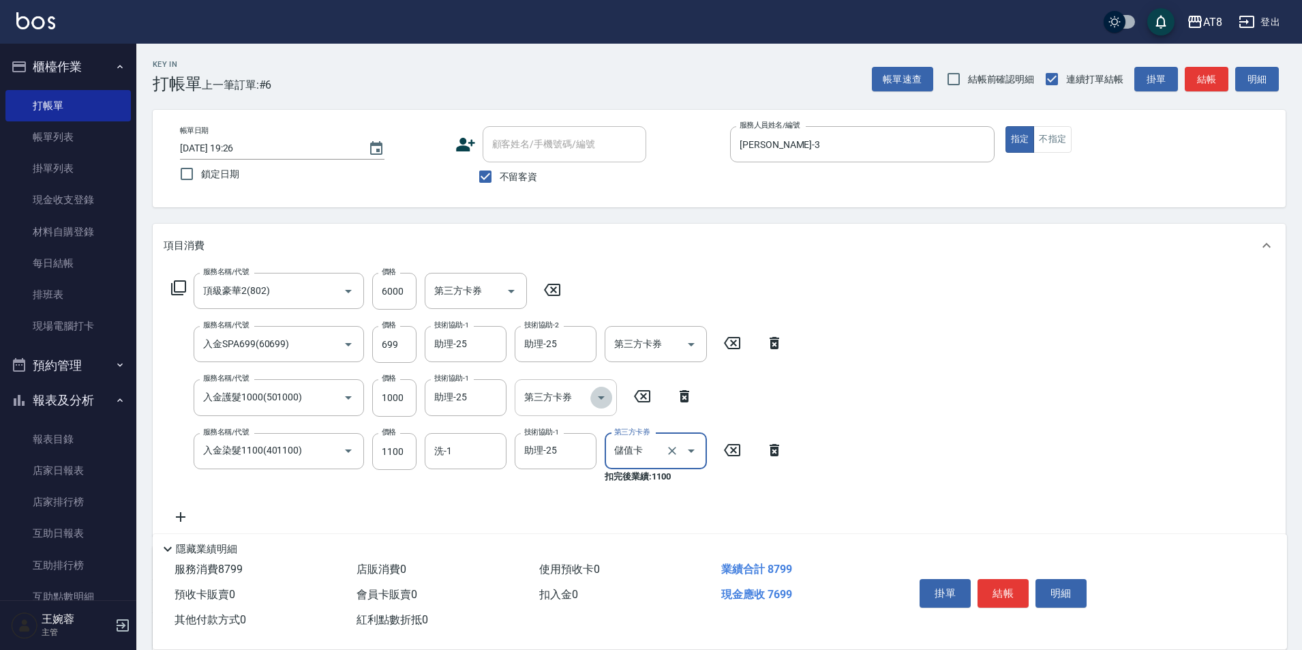
drag, startPoint x: 592, startPoint y: 390, endPoint x: 601, endPoint y: 416, distance: 27.4
click at [592, 391] on button "Open" at bounding box center [602, 398] width 22 height 22
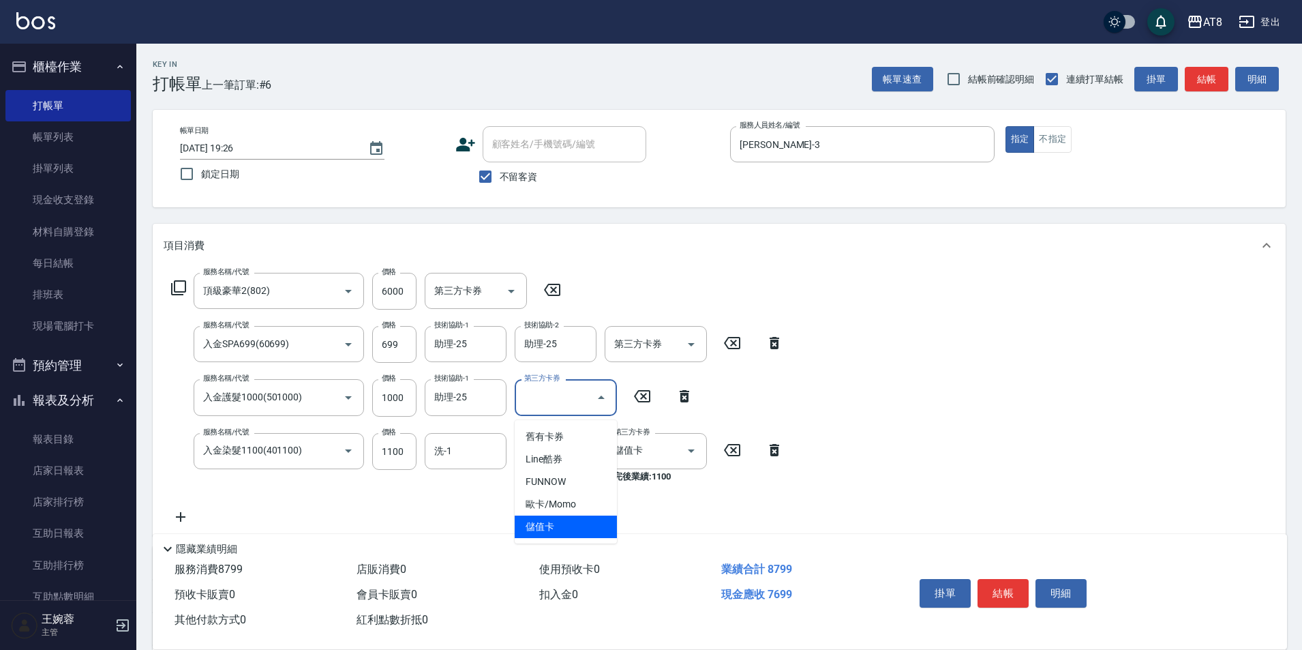
drag, startPoint x: 589, startPoint y: 527, endPoint x: 653, endPoint y: 379, distance: 161.3
click at [589, 526] on span "儲值卡" at bounding box center [566, 527] width 102 height 23
type input "儲值卡"
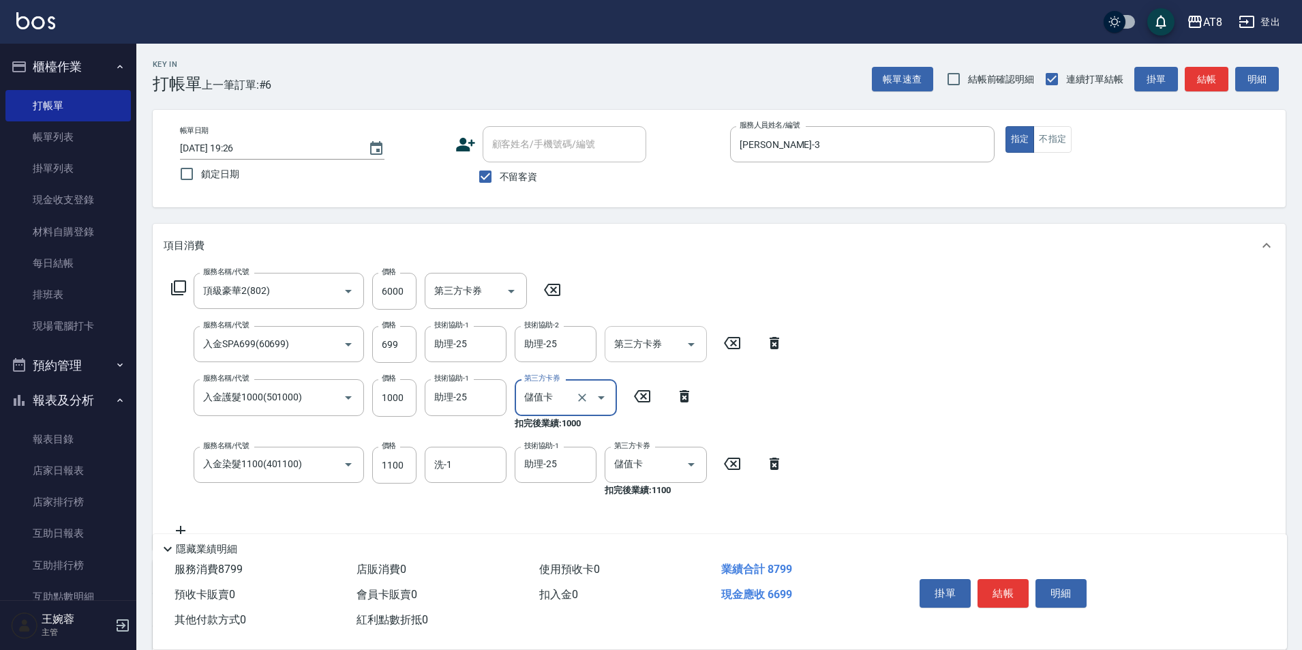
click at [694, 353] on icon "Open" at bounding box center [691, 344] width 16 height 16
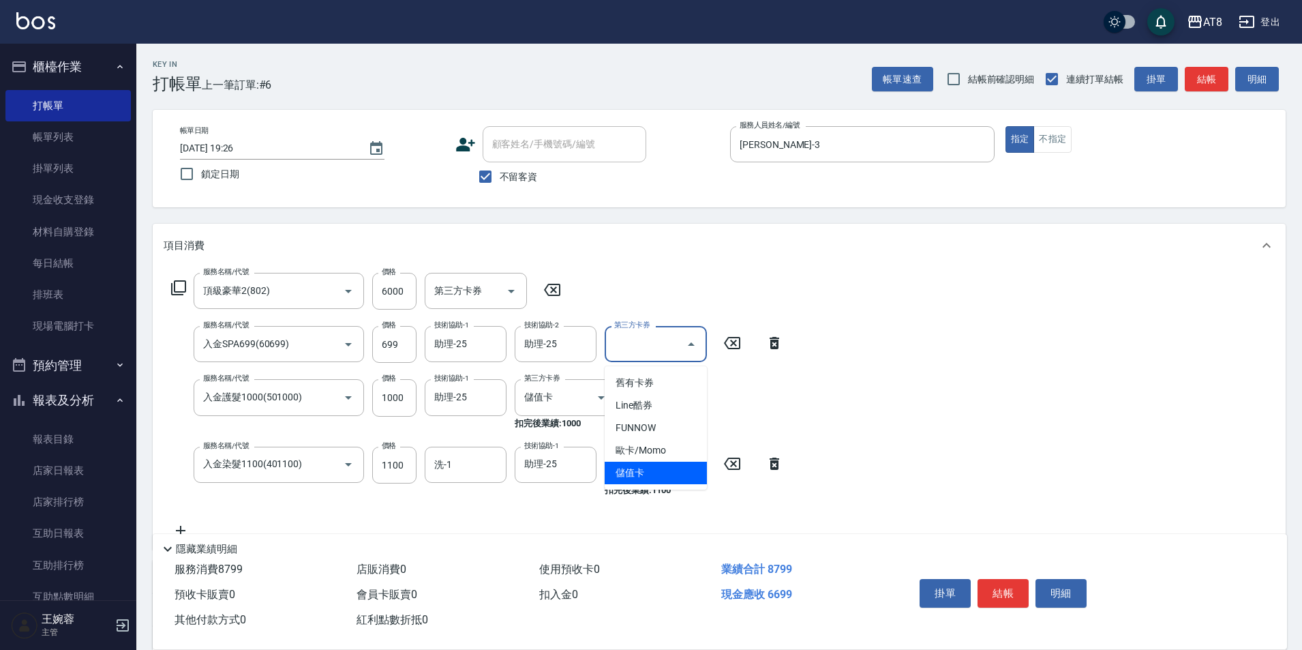
click at [669, 477] on span "儲值卡" at bounding box center [656, 473] width 102 height 23
type input "儲值卡"
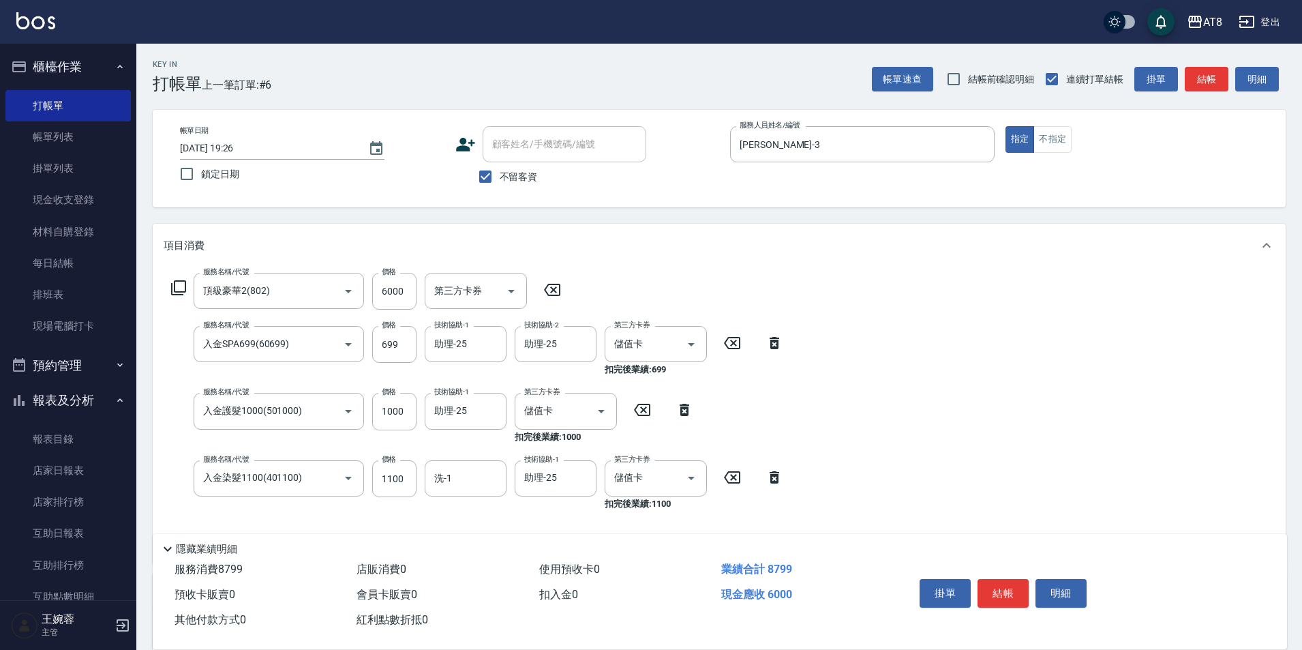
click at [847, 428] on div "服務名稱/代號 頂級豪華2(802) 服務名稱/代號 價格 6000 價格 第三方卡券 第三方卡券 服務名稱/代號 入金SPA699(60699) 服務名稱/…" at bounding box center [719, 415] width 1133 height 296
click at [1011, 579] on button "結帳" at bounding box center [1003, 593] width 51 height 29
click at [1011, 579] on div "掛單 結帳 明細" at bounding box center [1003, 594] width 178 height 43
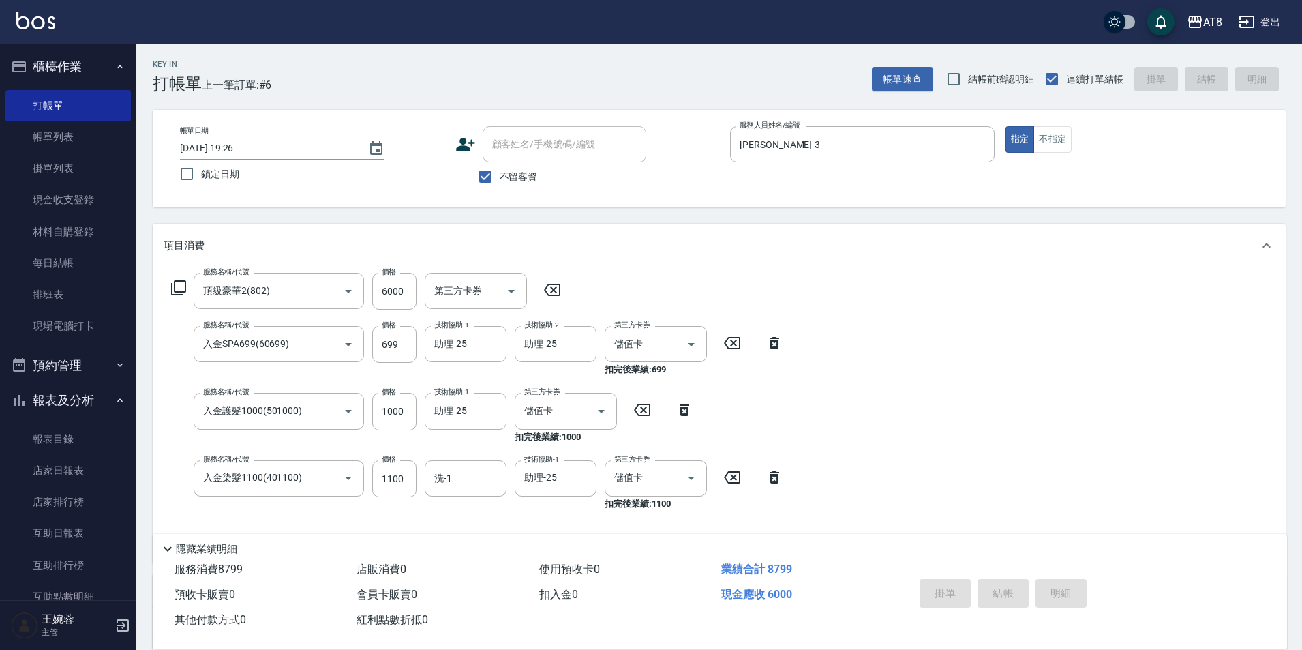
type input "[DATE] 19:27"
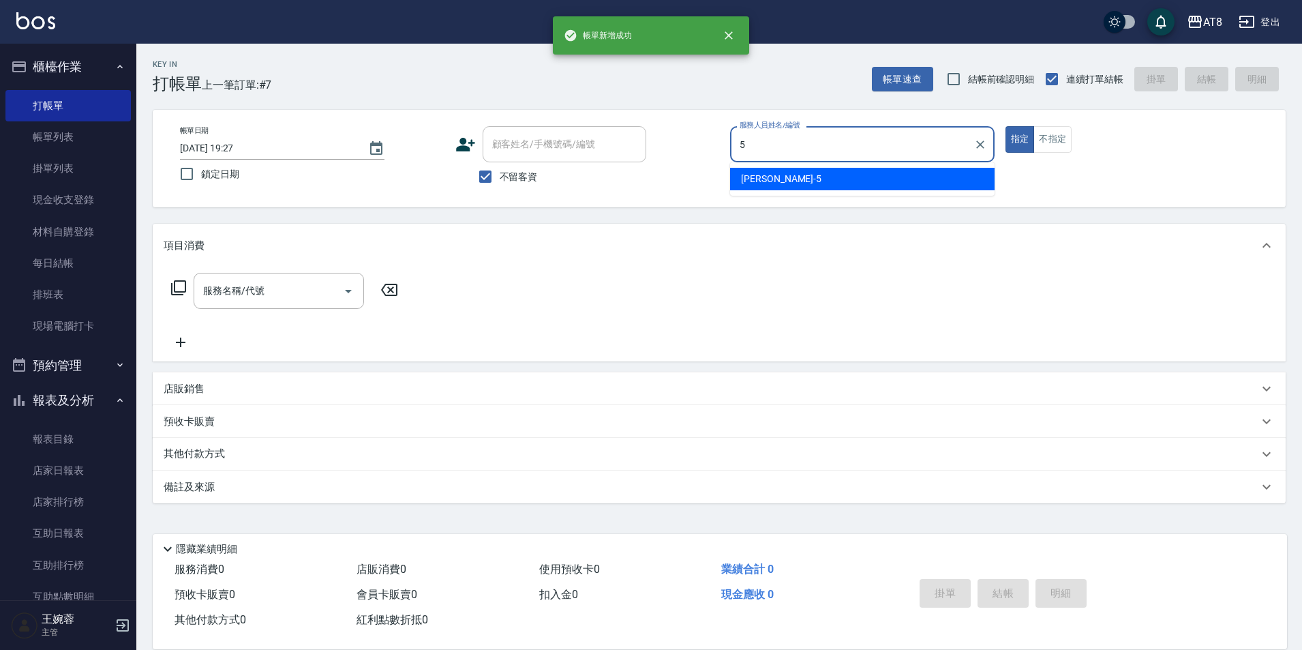
type input "HANK-5"
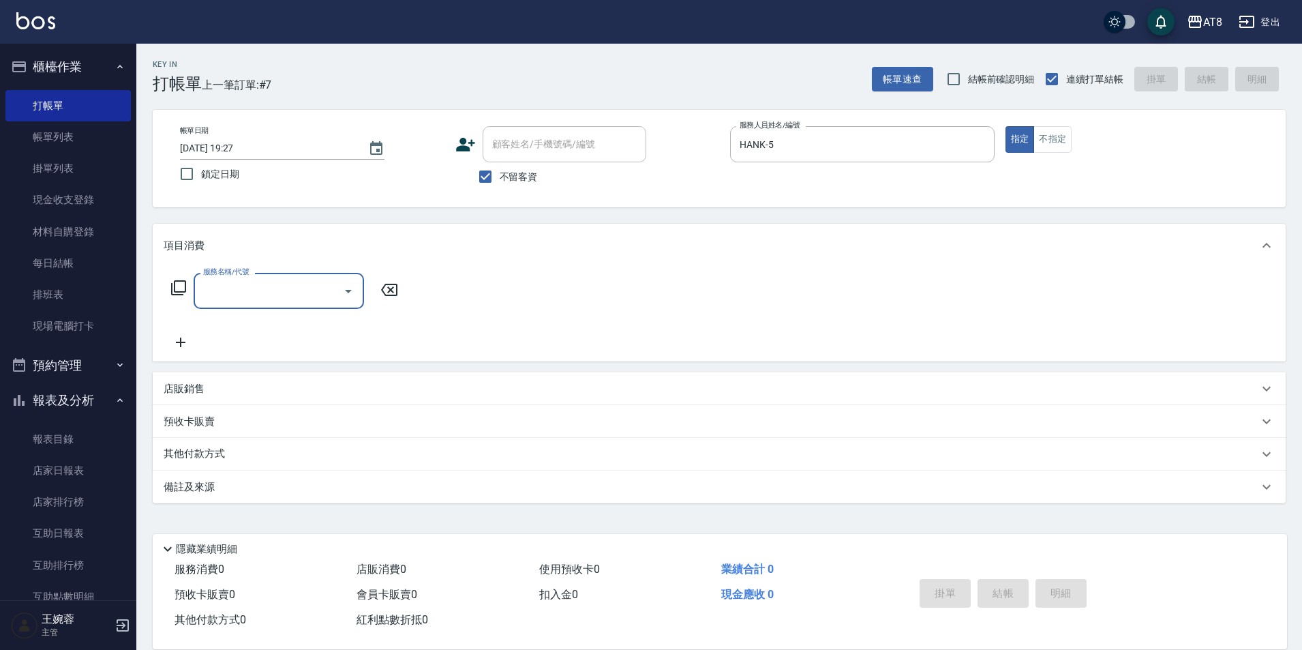
click at [175, 288] on icon at bounding box center [178, 288] width 16 height 16
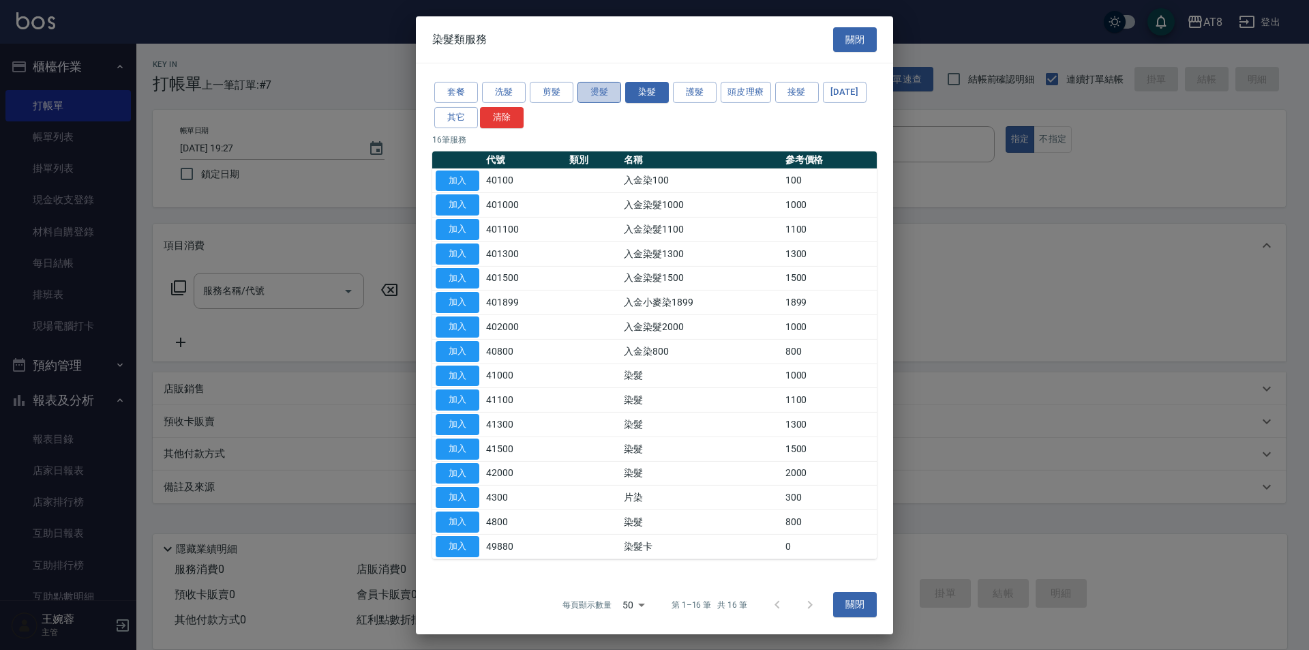
click at [595, 82] on button "燙髮" at bounding box center [600, 92] width 44 height 21
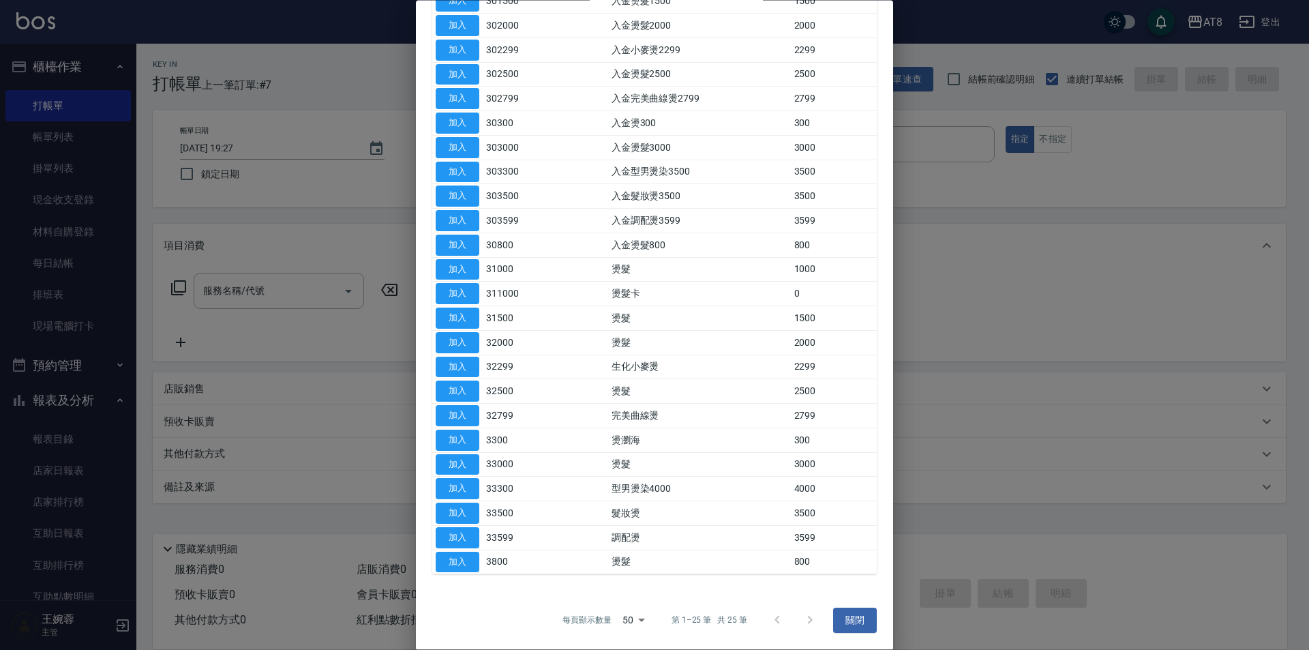
scroll to position [293, 0]
click at [453, 532] on button "加入" at bounding box center [458, 537] width 44 height 21
type input "調配燙(33599)"
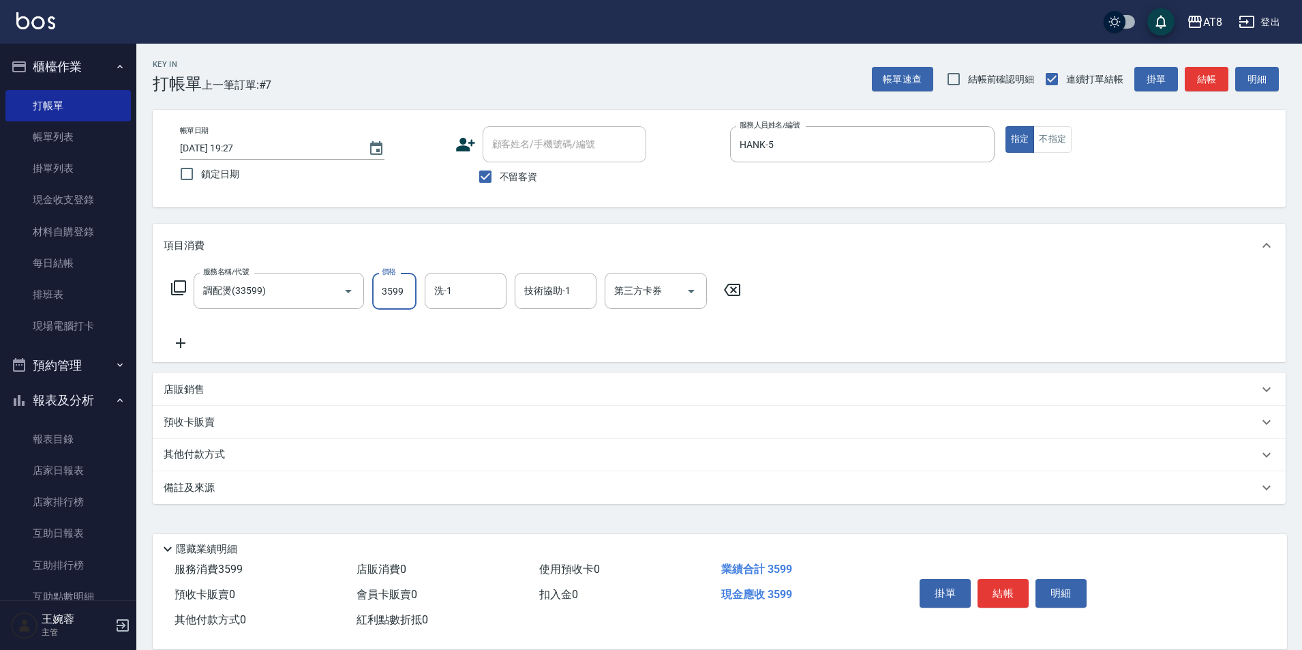
click at [400, 299] on input "3599" at bounding box center [394, 291] width 44 height 37
type input "3199"
type input "助理-25"
click at [1013, 584] on button "結帳" at bounding box center [1003, 593] width 51 height 29
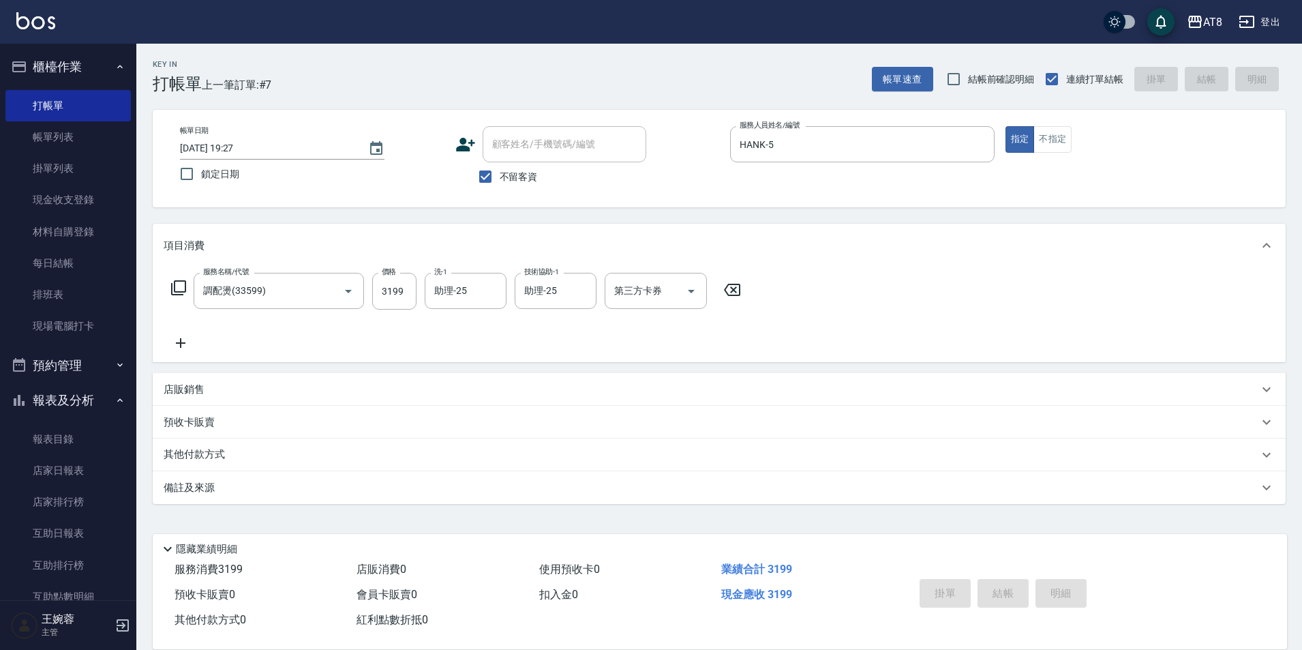
type input "[DATE] 19:28"
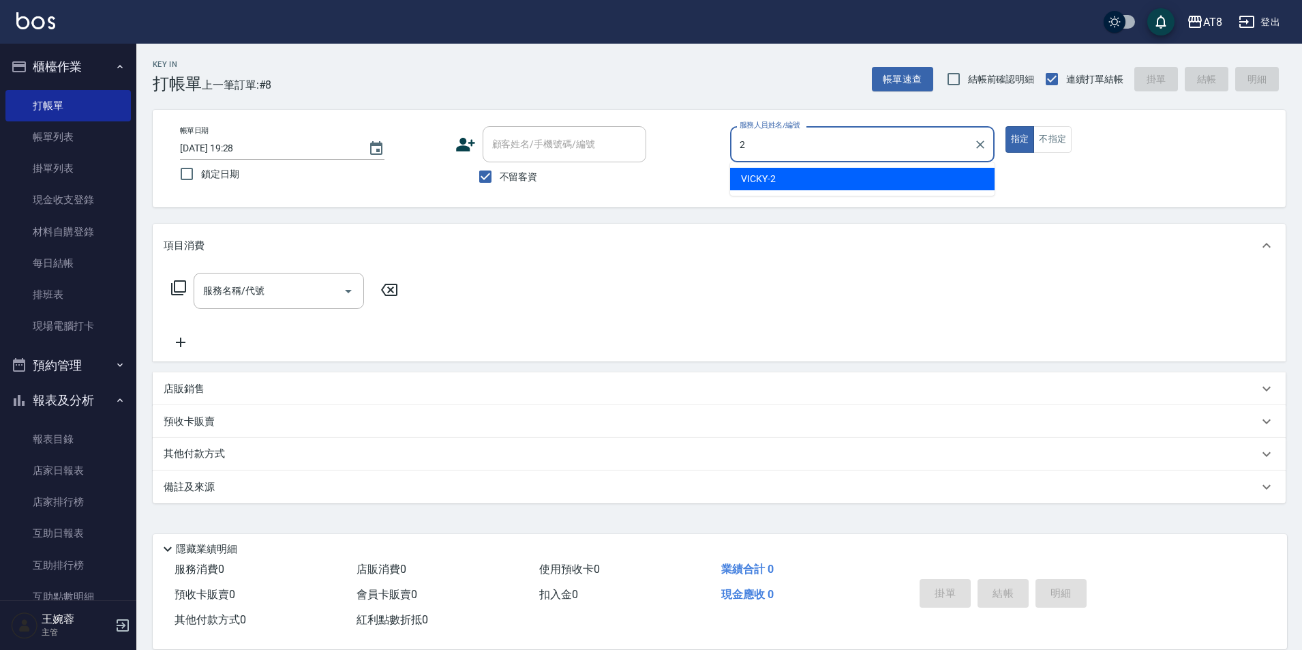
type input "VICKY-2"
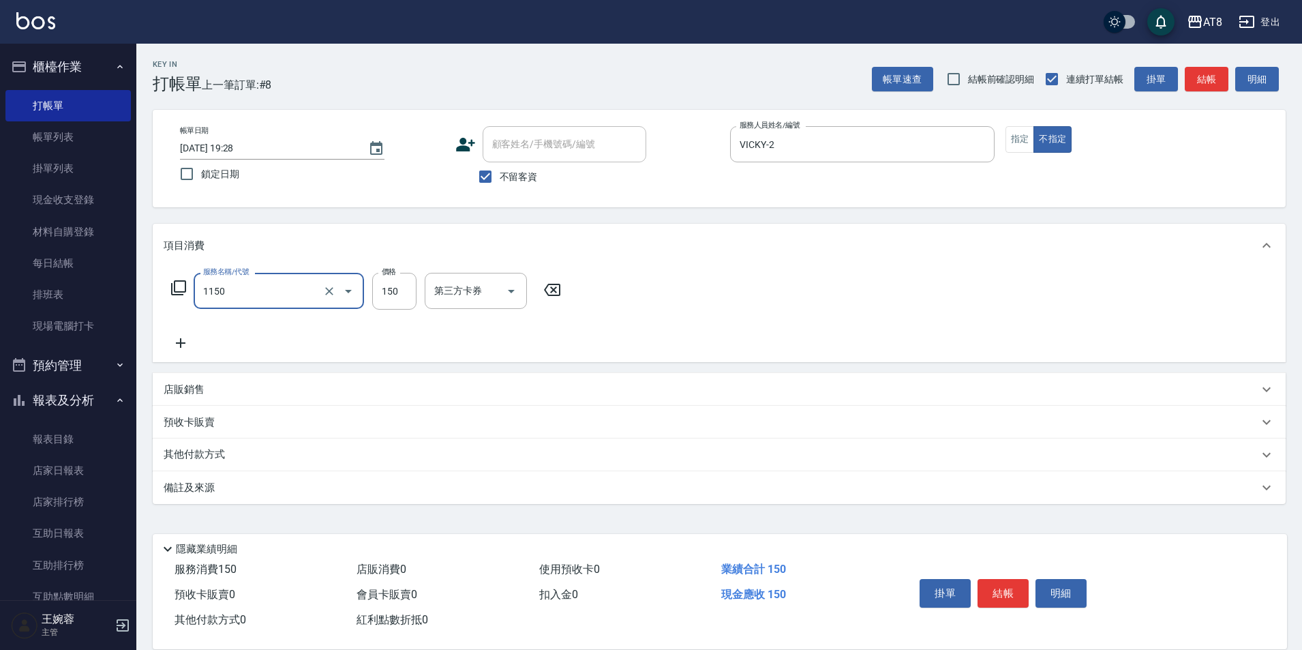
type input "洗髮(1150)"
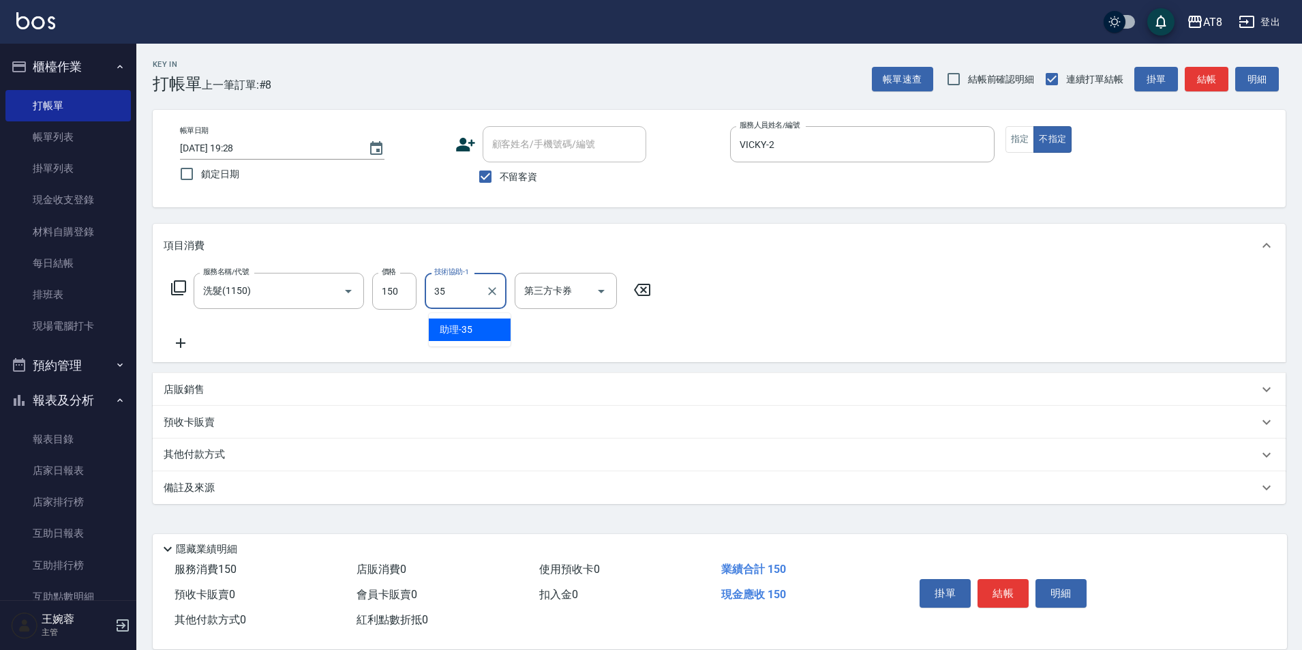
type input "助理-35"
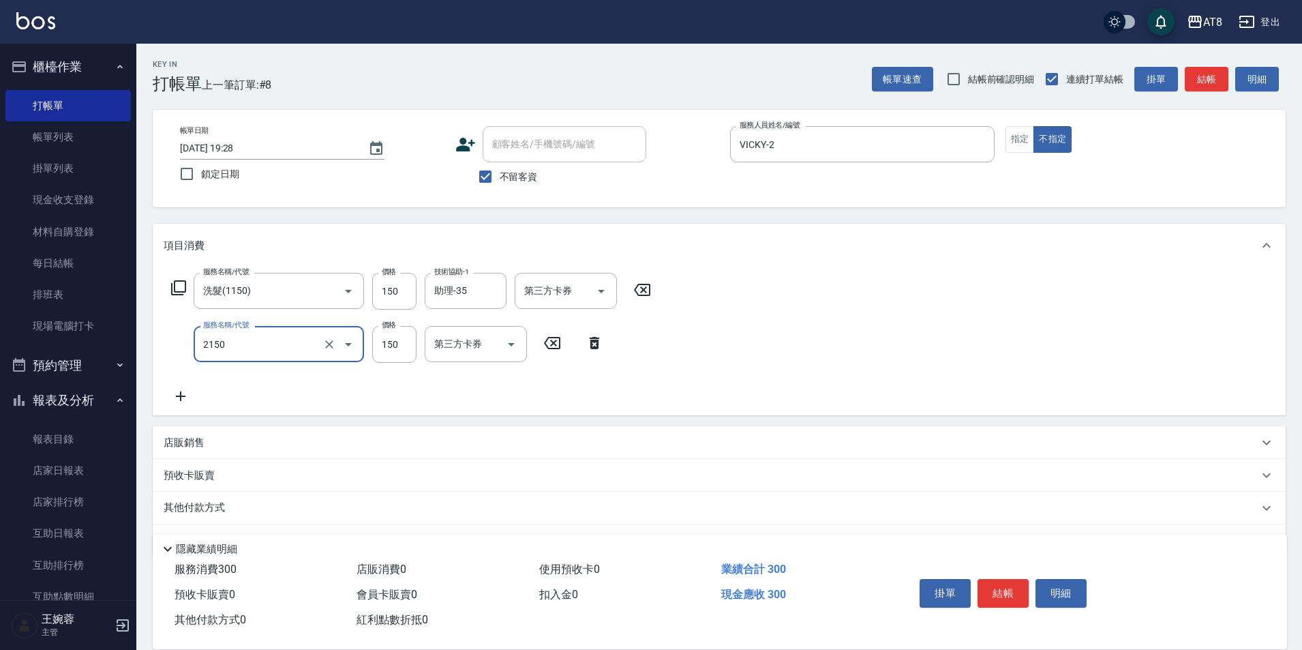
type input "剪髮(2150)"
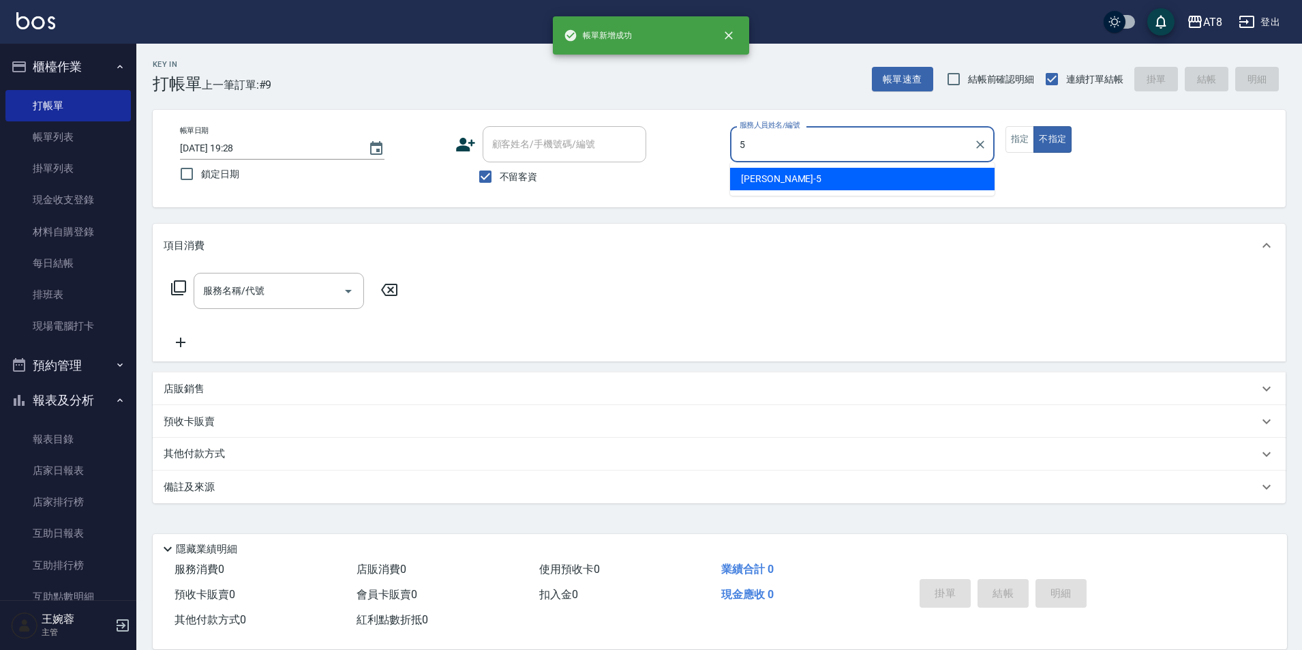
type input "HANK-5"
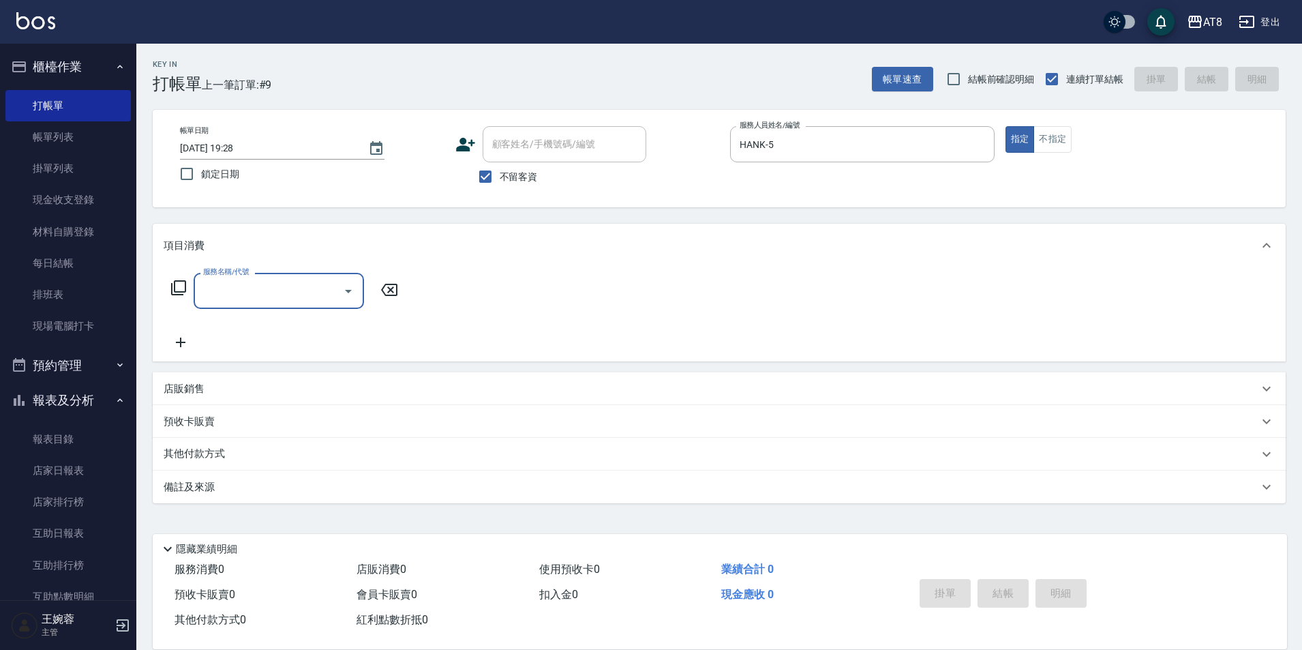
click at [183, 287] on icon at bounding box center [178, 288] width 16 height 16
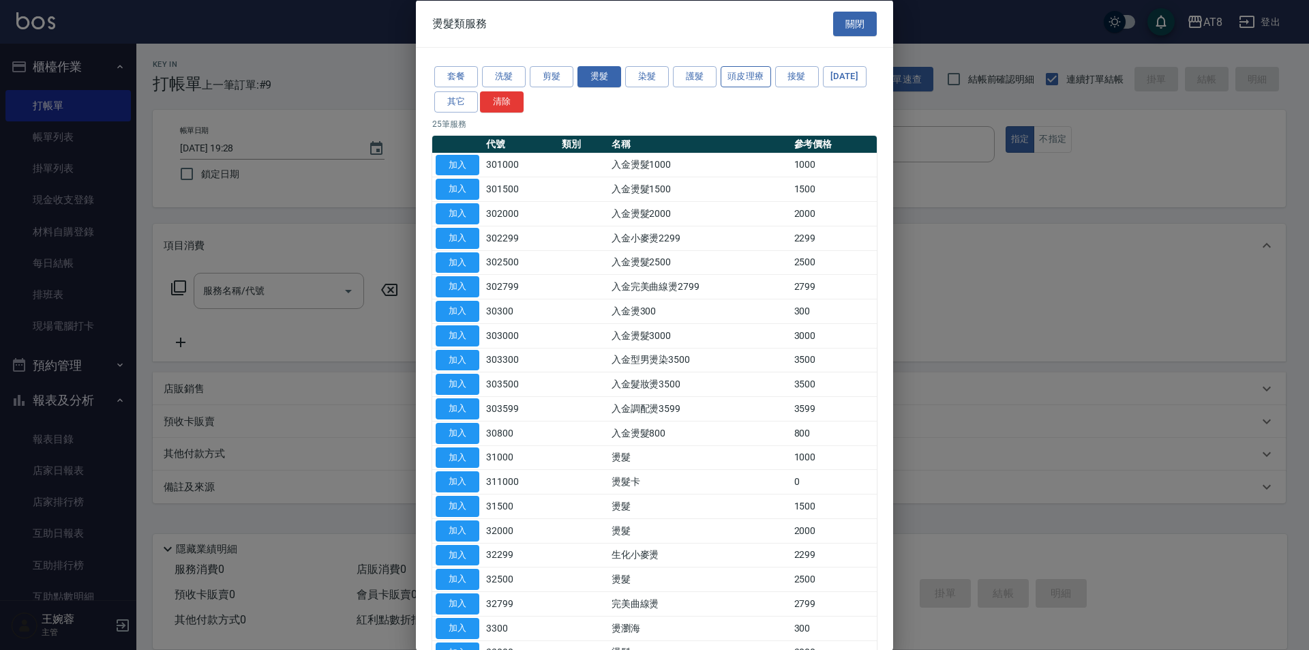
click at [739, 73] on button "頭皮理療" at bounding box center [746, 76] width 50 height 21
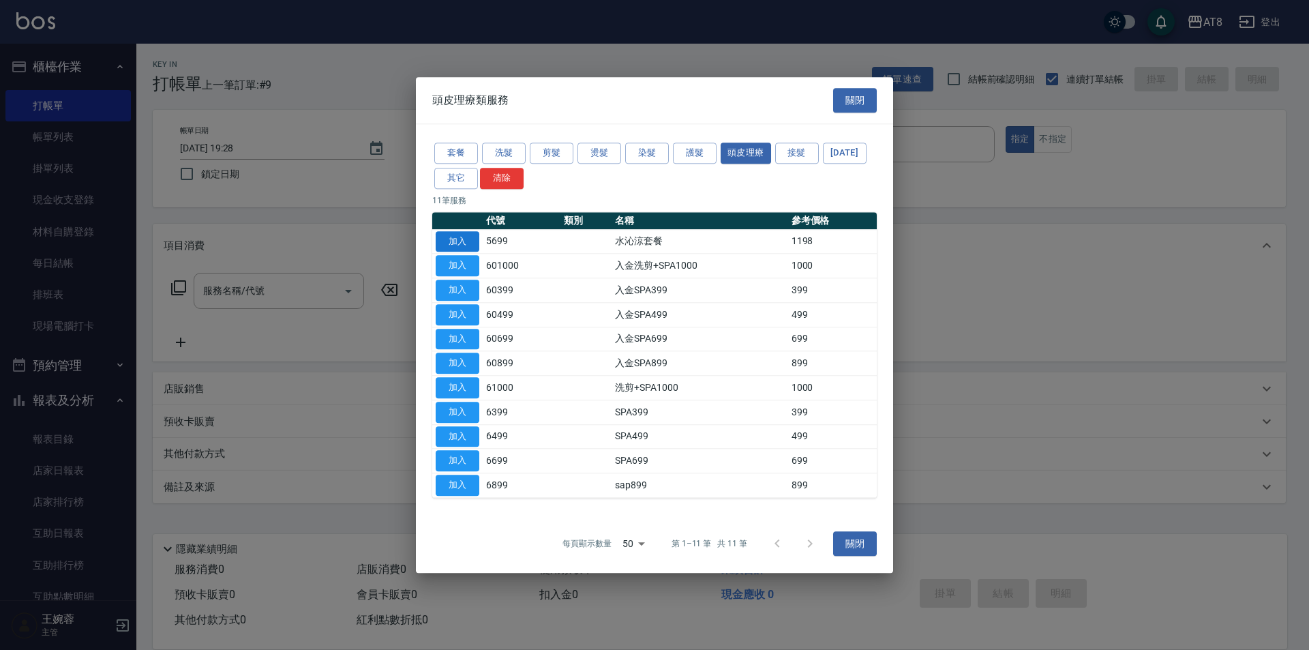
click at [476, 231] on button "加入" at bounding box center [458, 241] width 44 height 21
type input "水沁涼套餐(5699)"
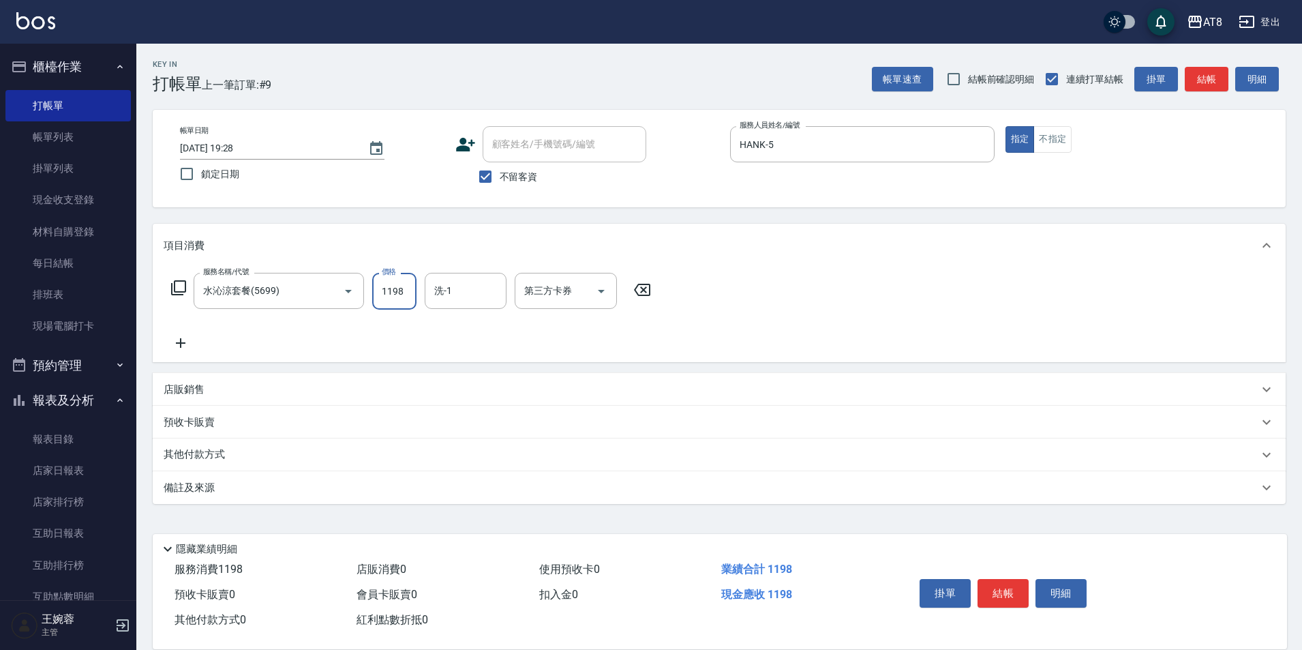
drag, startPoint x: 398, startPoint y: 293, endPoint x: 416, endPoint y: 284, distance: 20.4
click at [399, 291] on input "1198" at bounding box center [394, 291] width 44 height 37
type input "1098"
type input "助理-25"
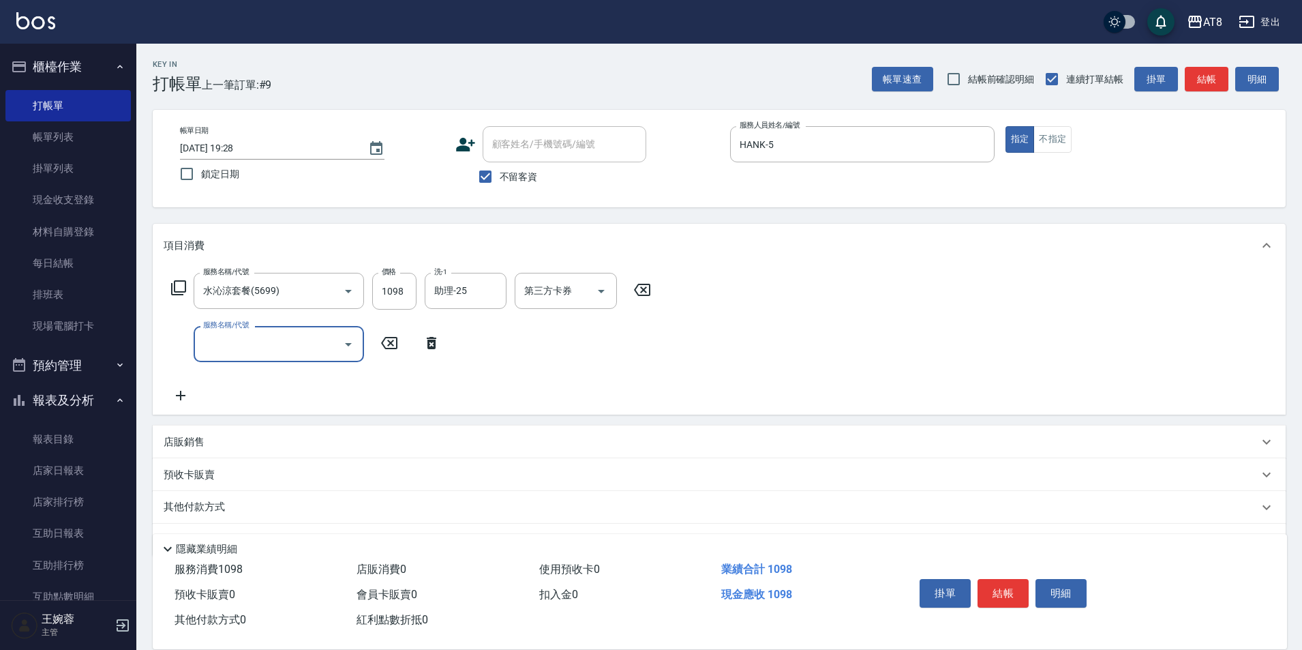
click at [438, 347] on icon at bounding box center [432, 343] width 34 height 16
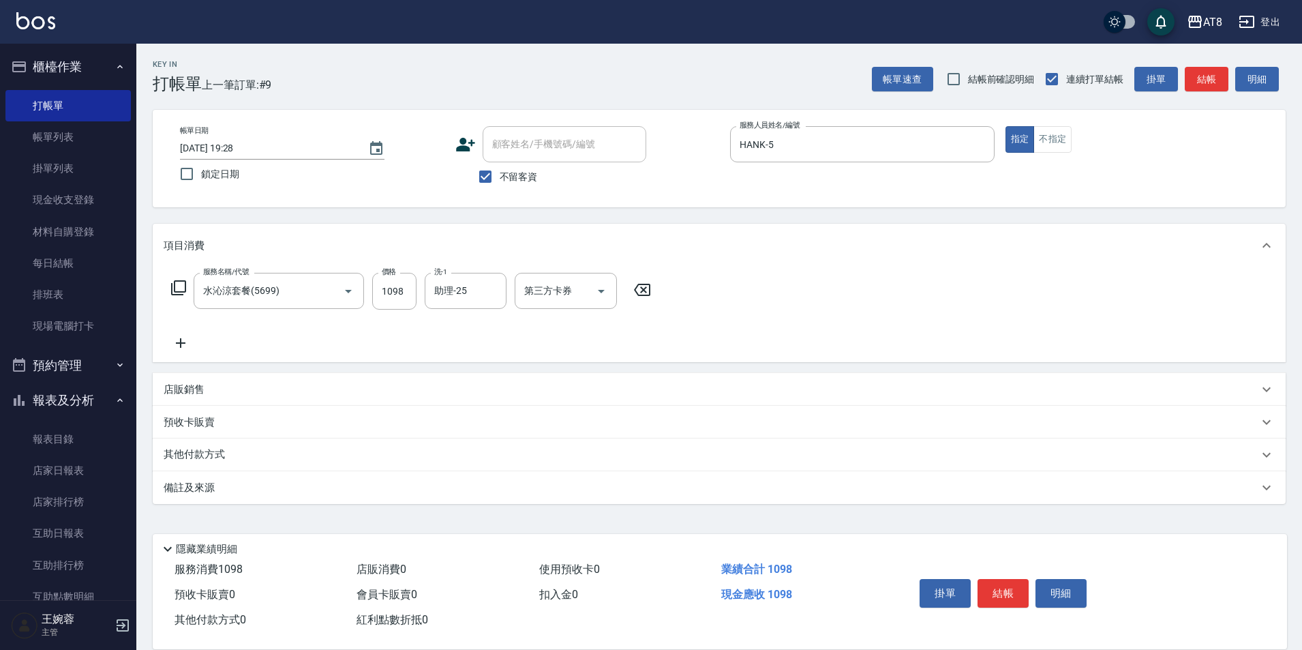
click at [186, 296] on icon at bounding box center [178, 288] width 16 height 16
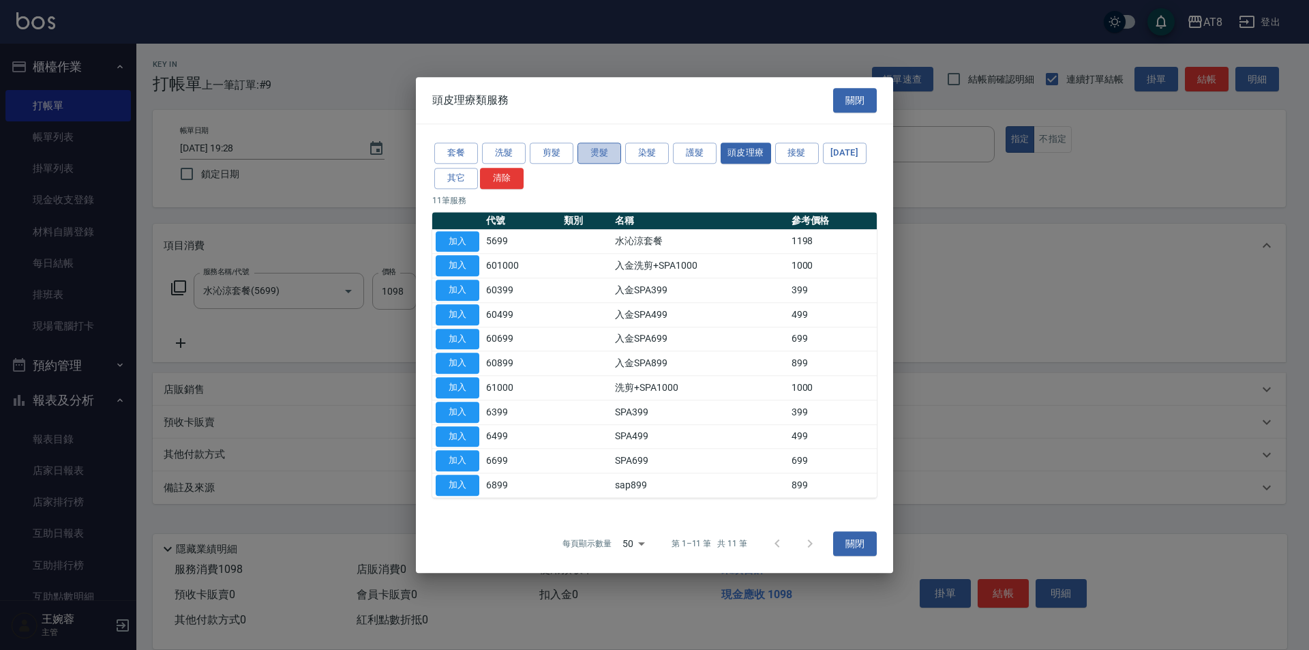
click at [608, 143] on button "燙髮" at bounding box center [600, 153] width 44 height 21
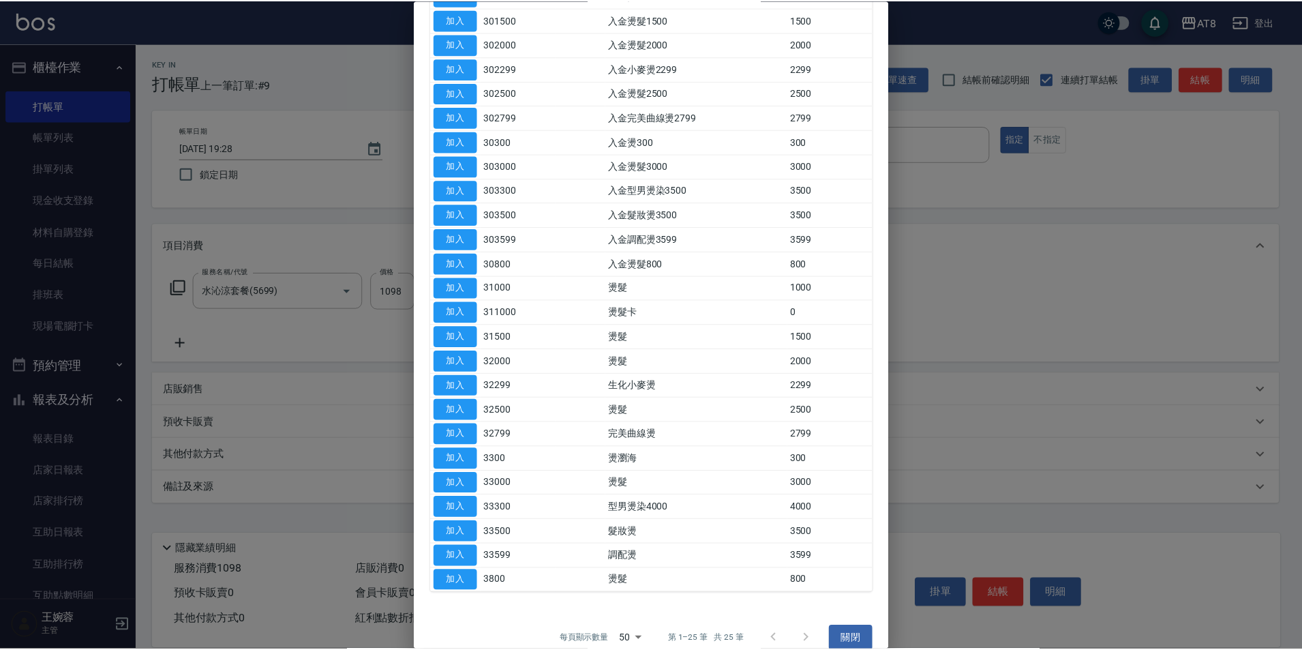
scroll to position [232, 0]
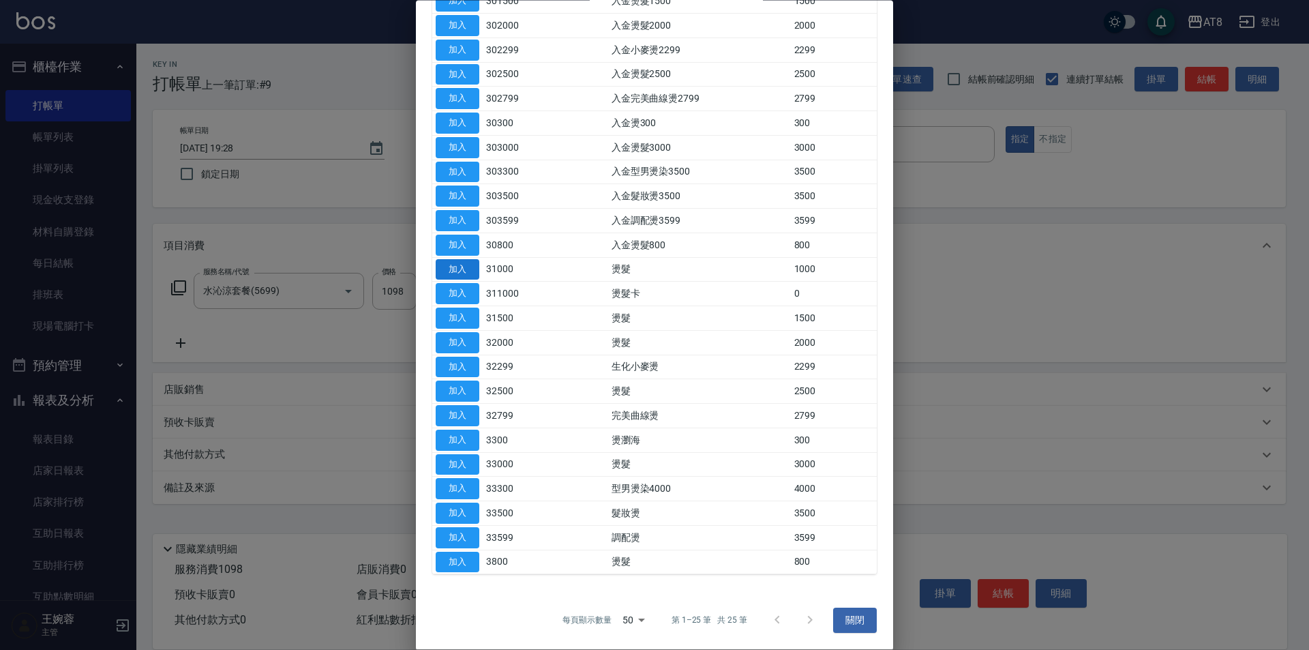
click at [459, 278] on button "加入" at bounding box center [458, 269] width 44 height 21
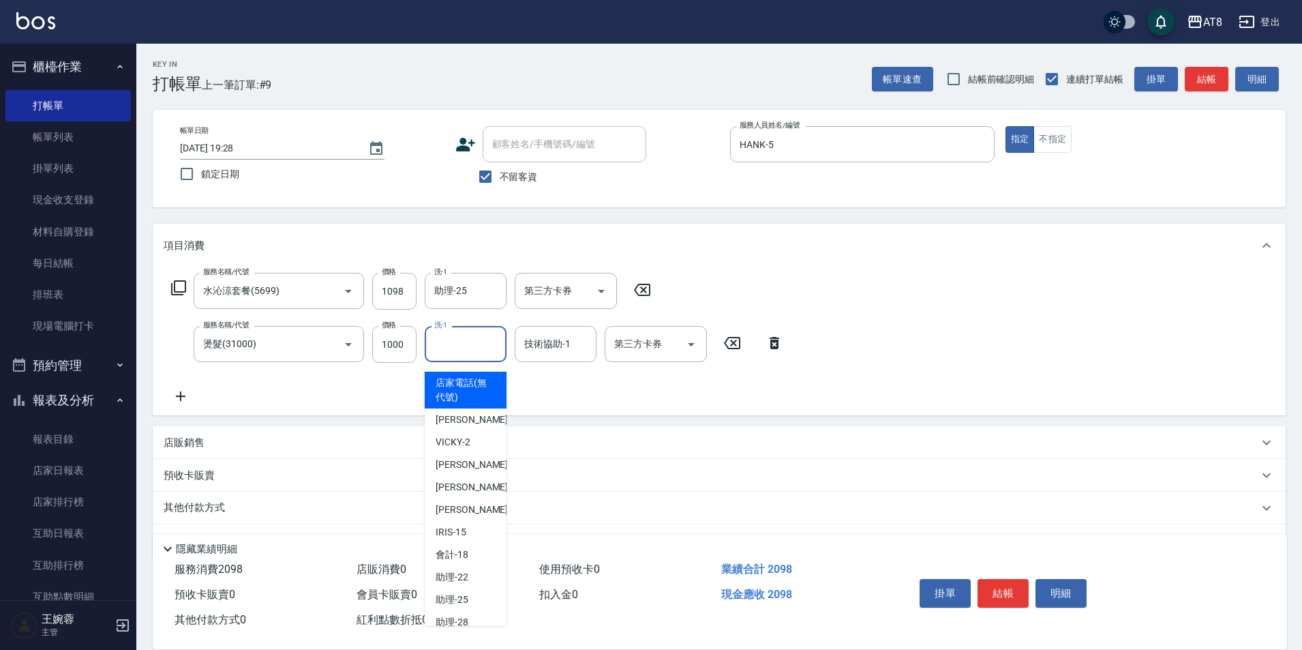
click at [461, 354] on input "洗-1" at bounding box center [466, 344] width 70 height 24
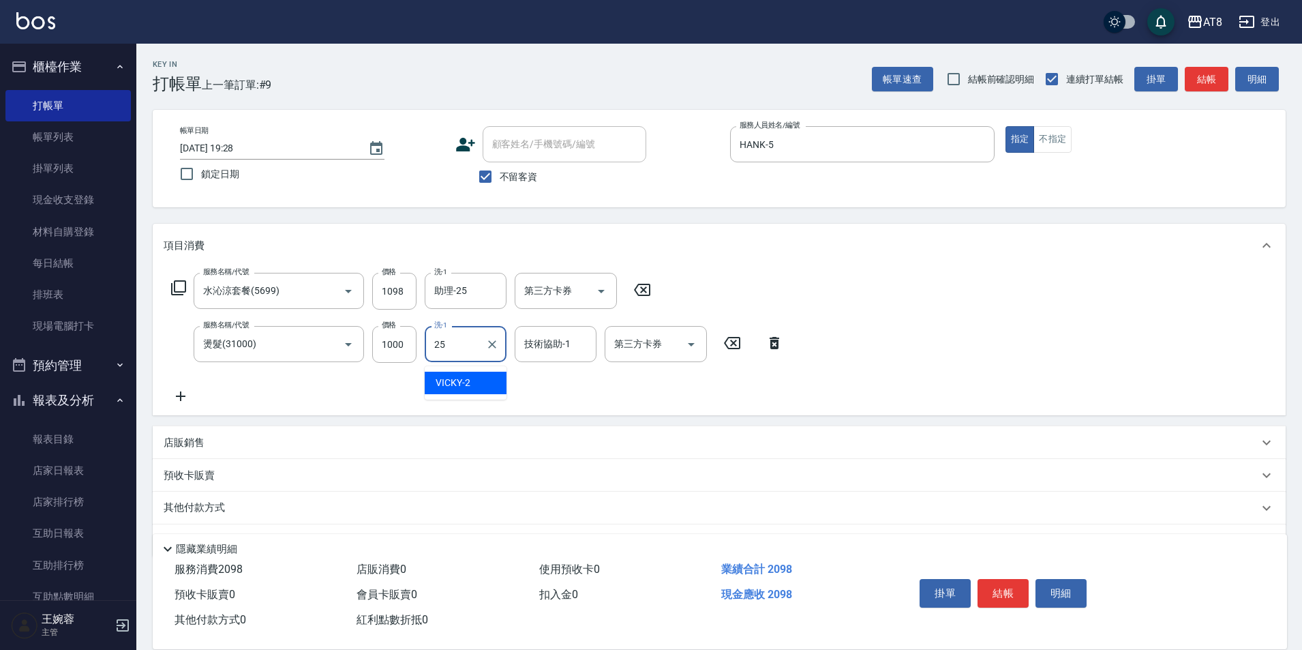
type input "助理-25"
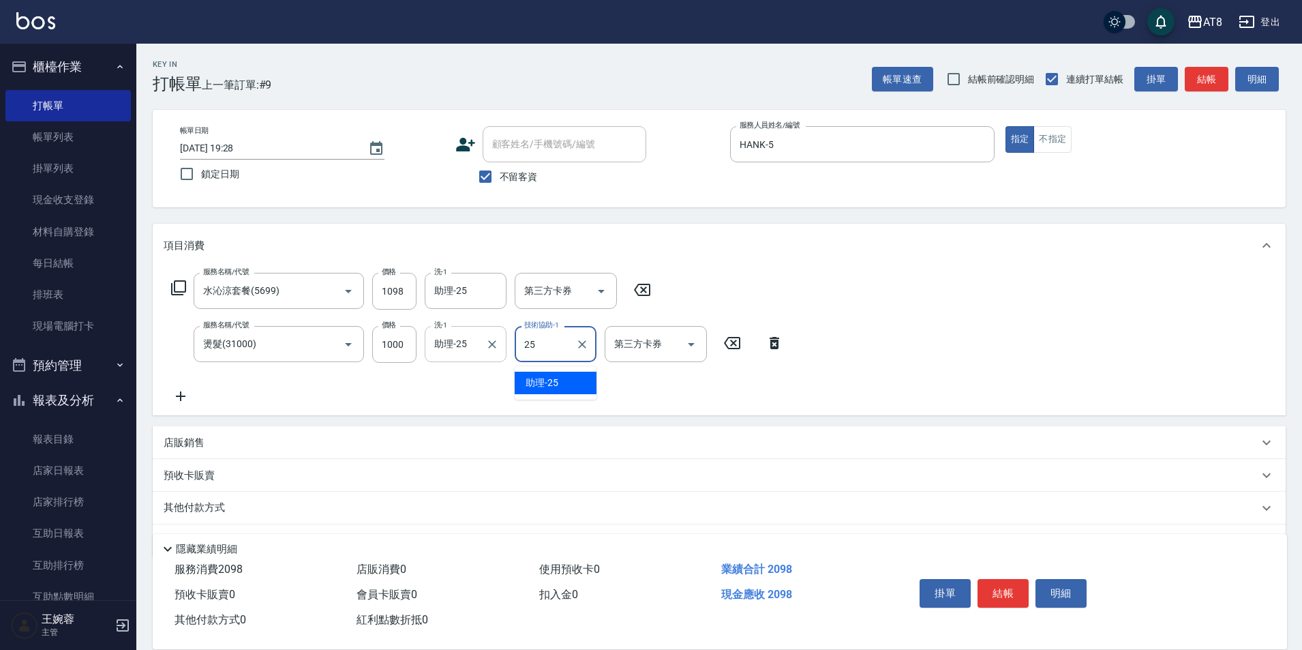
type input "助理-25"
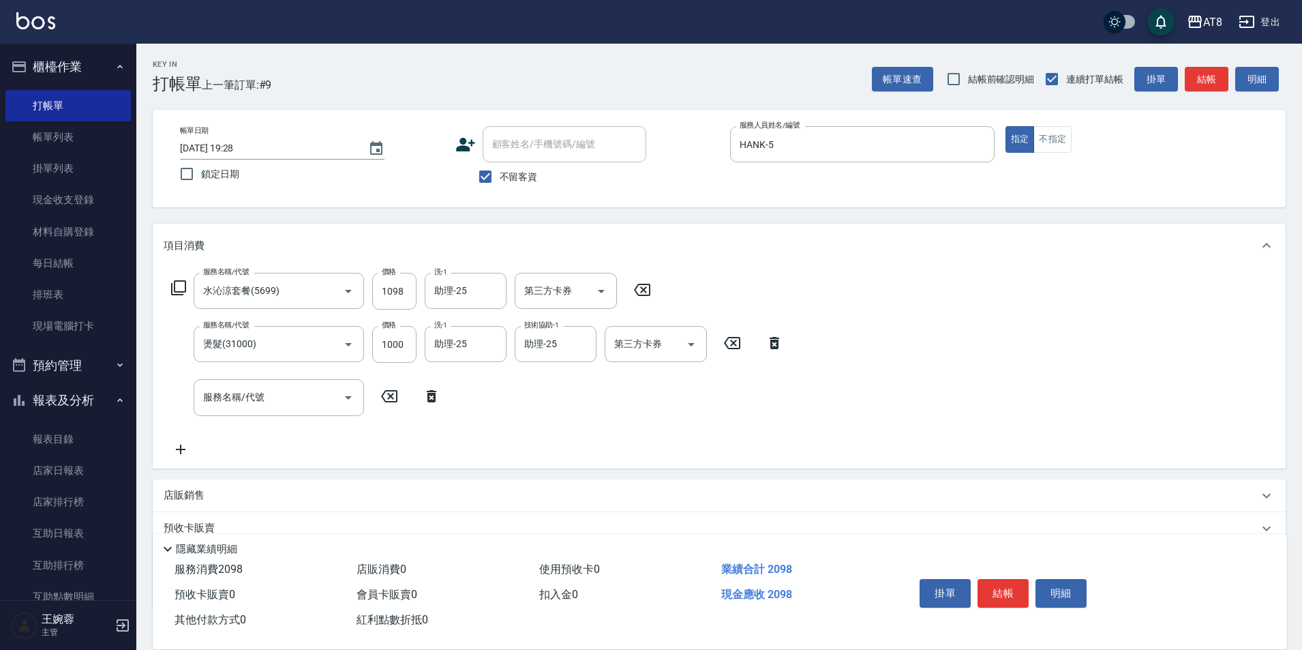
click at [432, 404] on icon at bounding box center [432, 396] width 34 height 16
click at [179, 287] on icon at bounding box center [178, 288] width 16 height 16
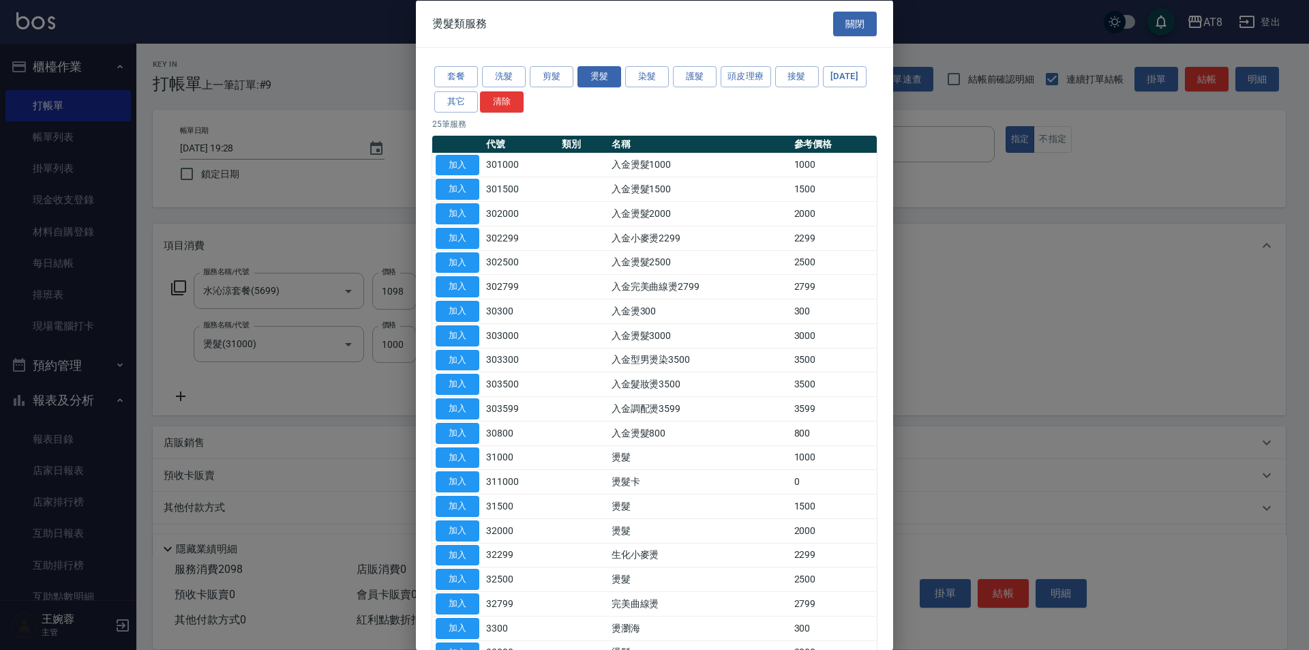
click at [873, 25] on div "燙髮類服務 關閉" at bounding box center [654, 23] width 477 height 47
click at [854, 20] on button "關閉" at bounding box center [855, 23] width 44 height 25
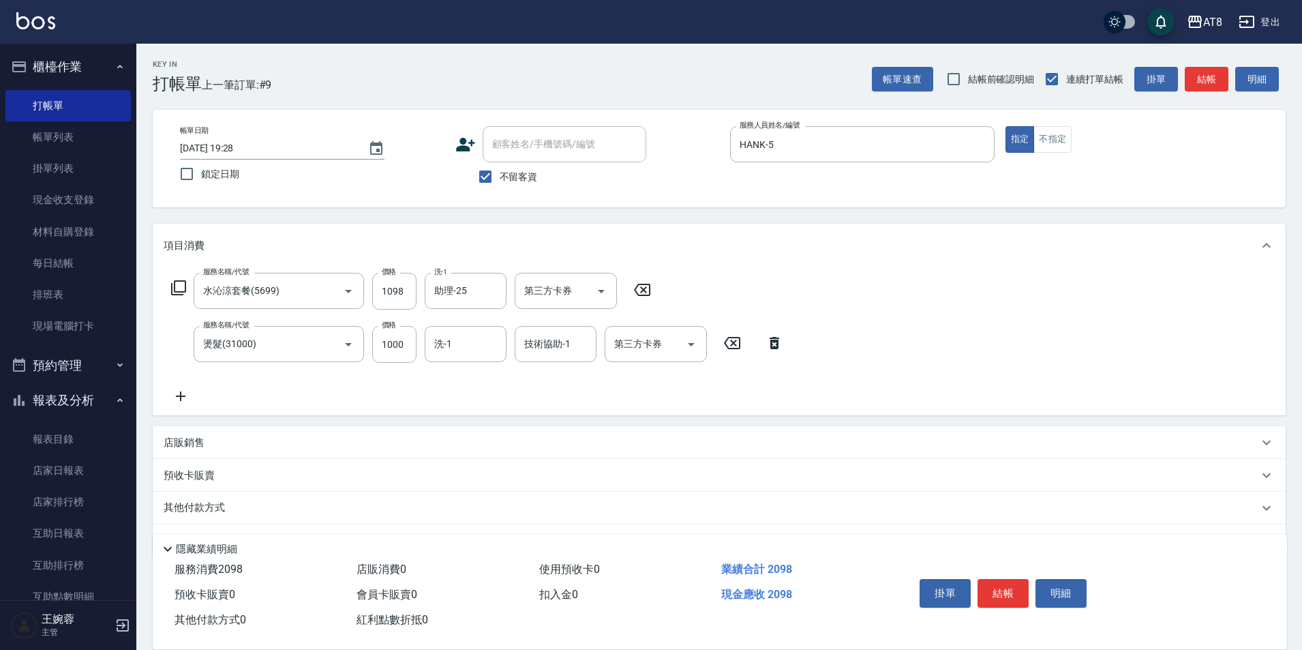
click at [237, 450] on div "店販銷售" at bounding box center [711, 443] width 1095 height 14
type input "HANK-5"
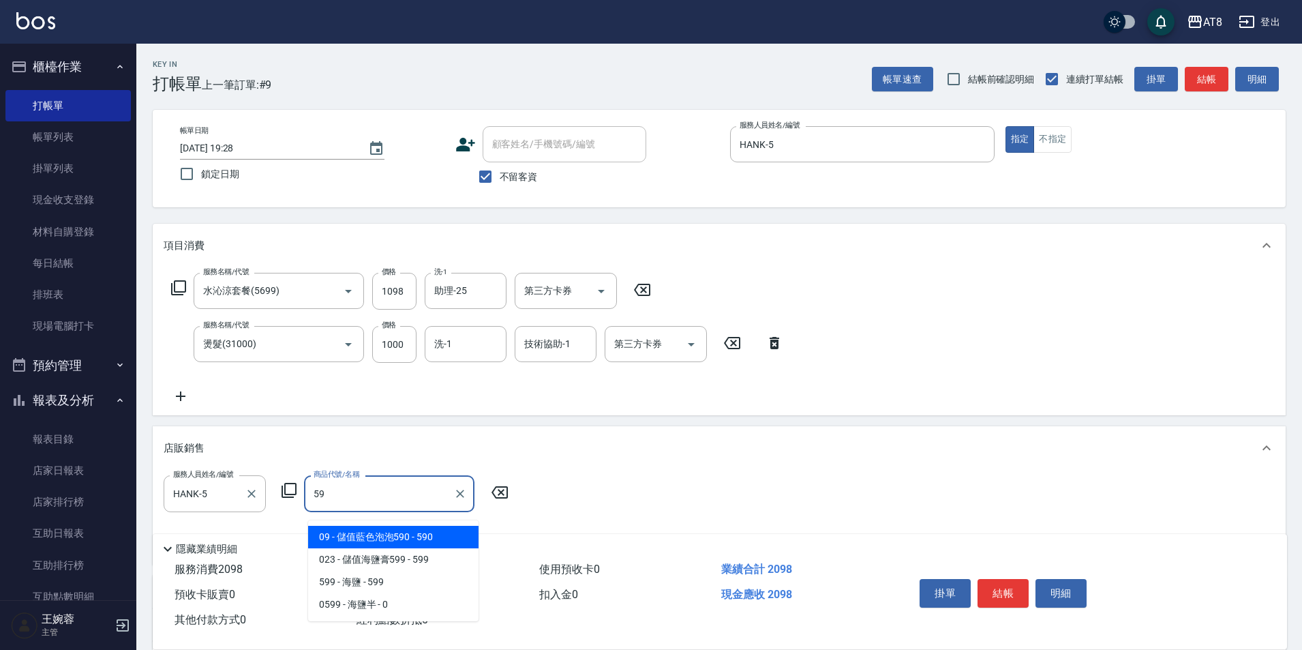
type input "590"
click at [463, 498] on icon "Clear" at bounding box center [460, 494] width 14 height 14
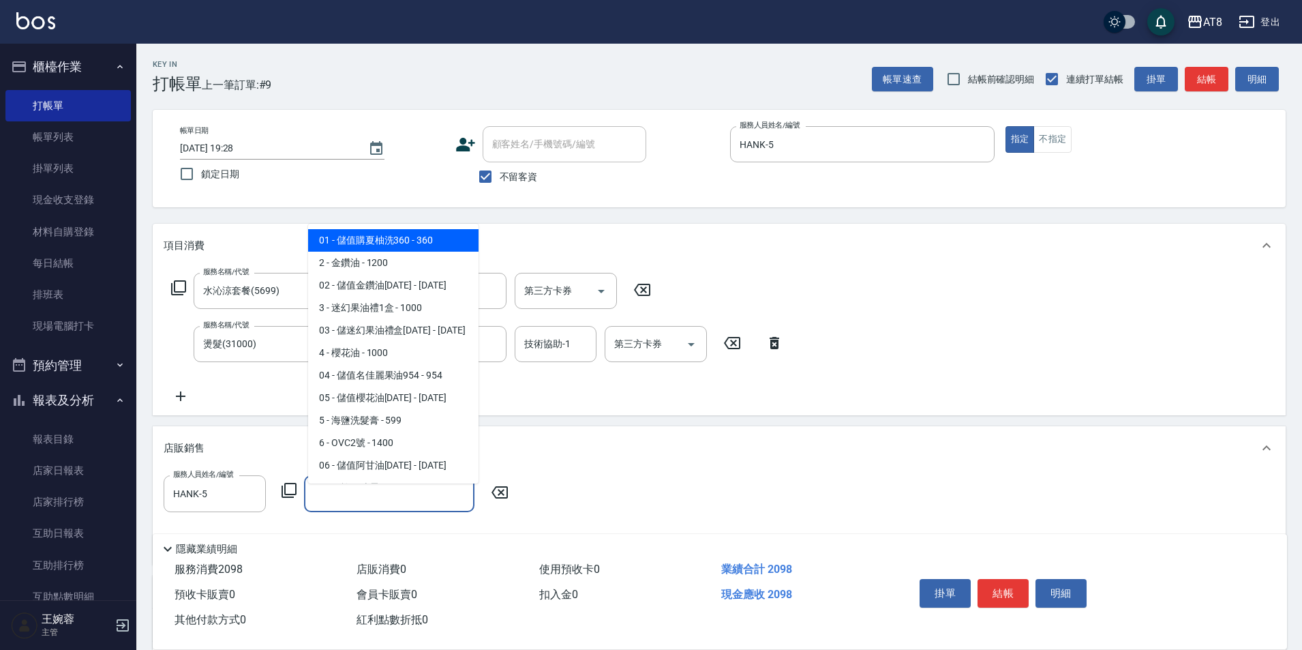
click at [287, 496] on icon at bounding box center [289, 490] width 16 height 16
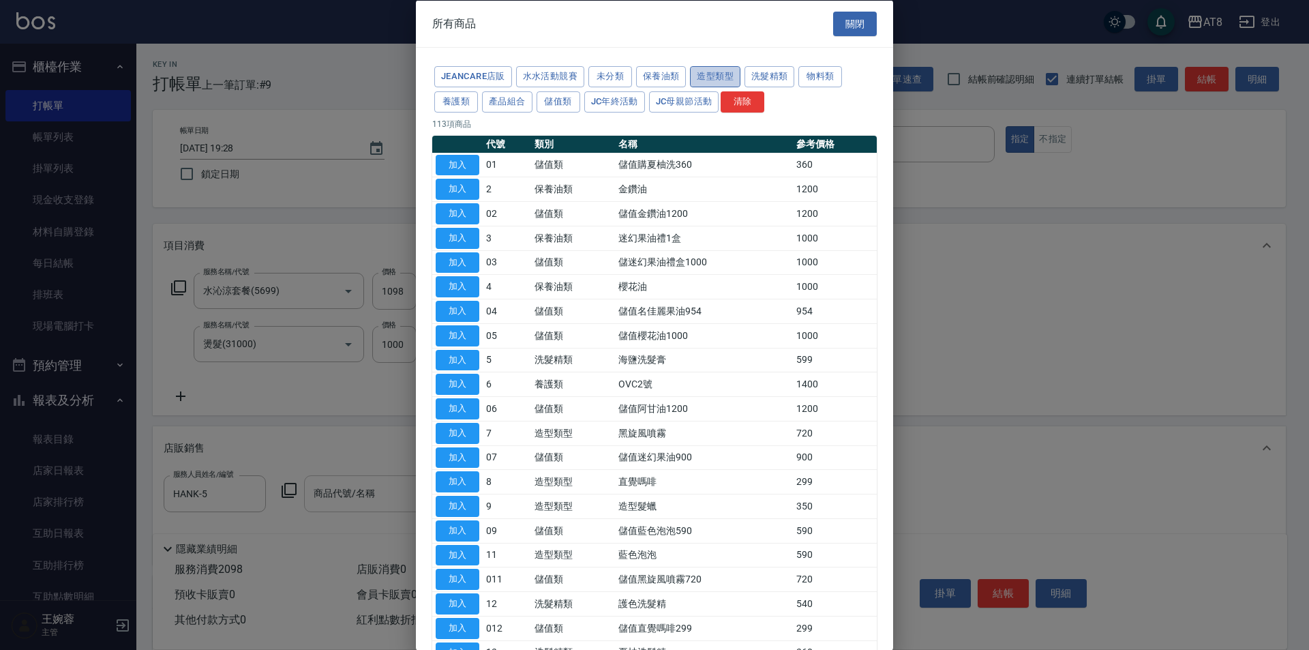
click at [741, 74] on button "造型類型" at bounding box center [715, 76] width 50 height 21
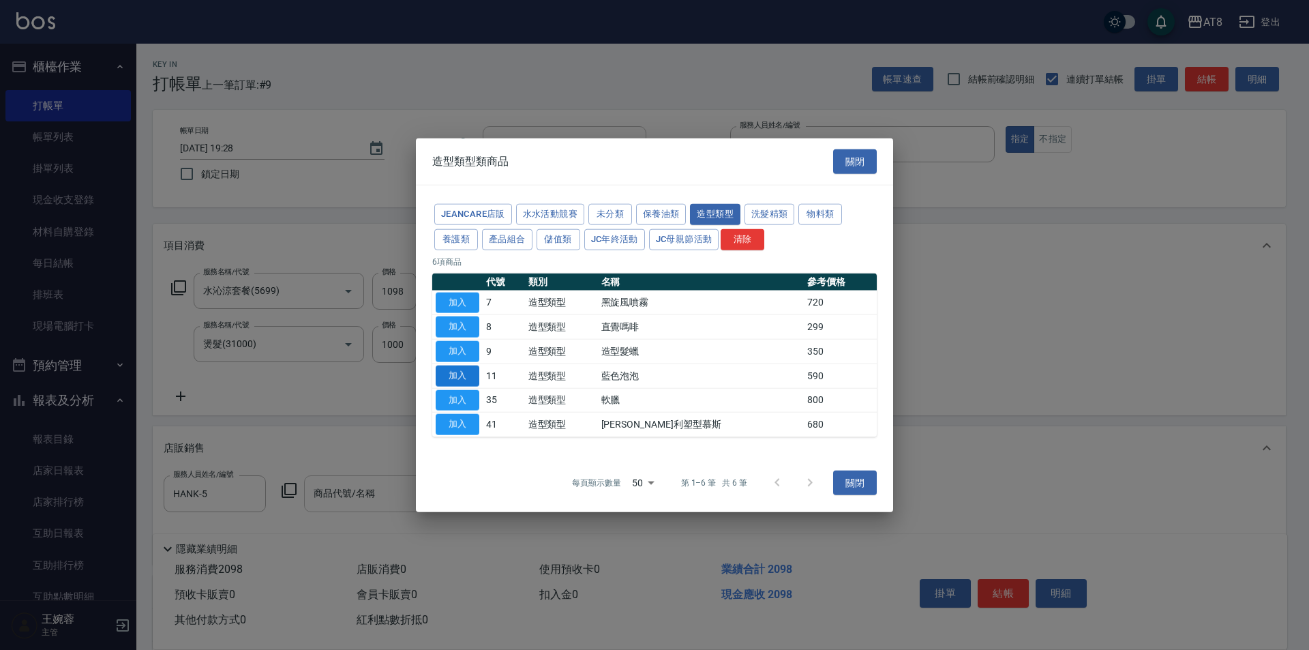
click at [455, 382] on button "加入" at bounding box center [458, 375] width 44 height 21
type input "藍色泡泡"
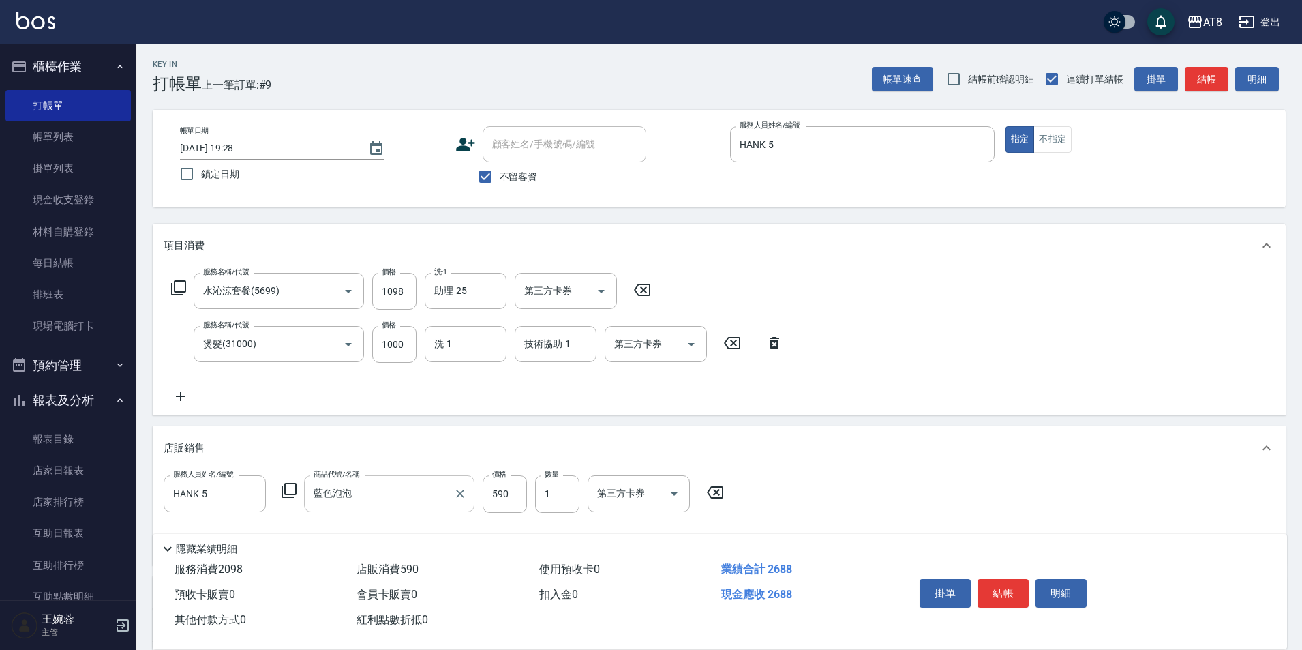
click at [895, 440] on div "店販銷售" at bounding box center [719, 448] width 1133 height 44
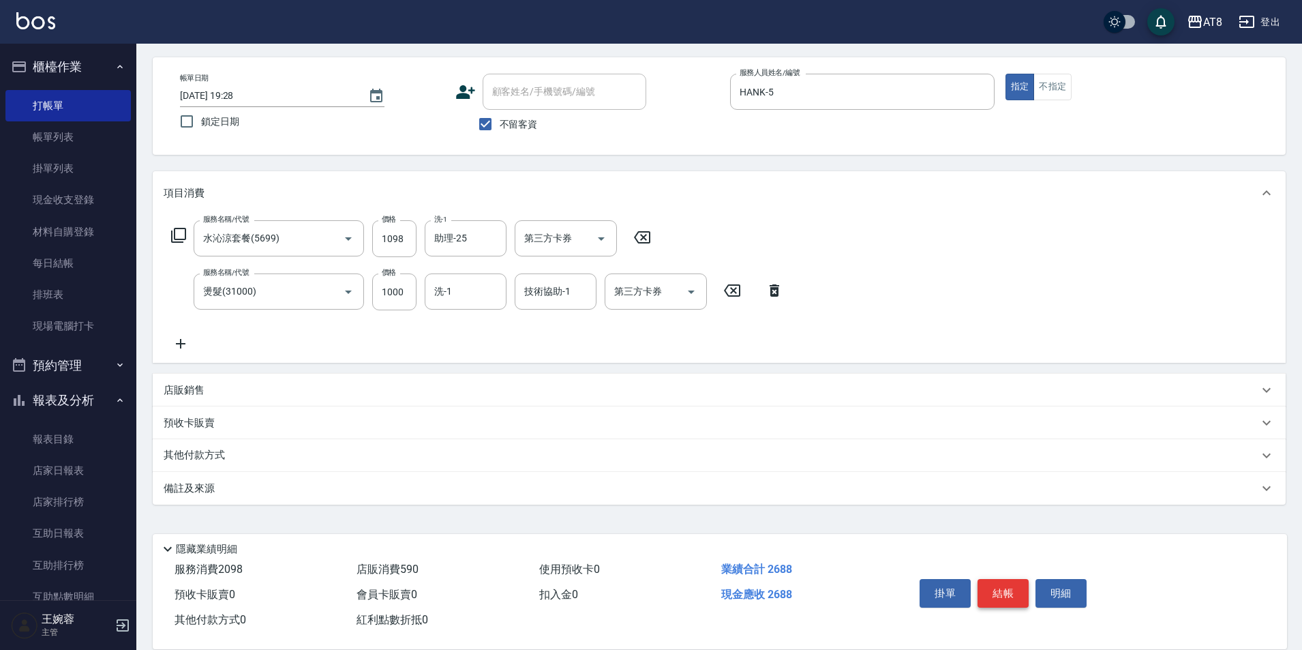
click at [1019, 582] on button "結帳" at bounding box center [1003, 593] width 51 height 29
type input "[DATE] 19:29"
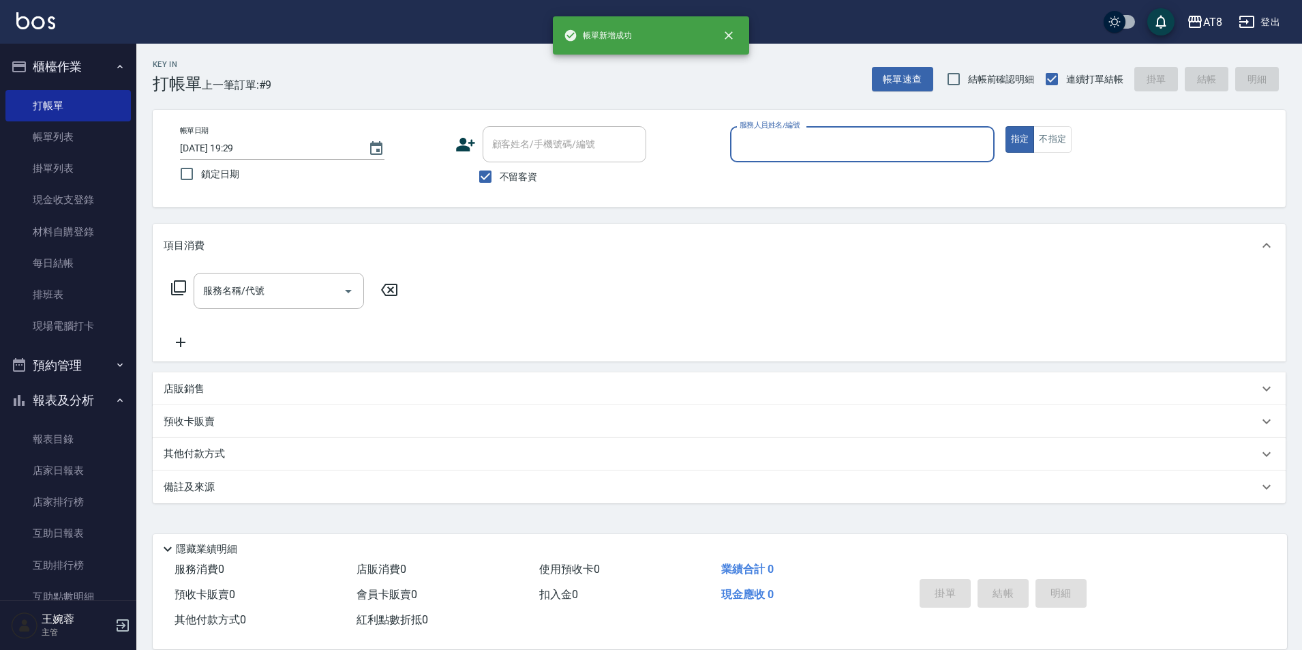
scroll to position [7, 0]
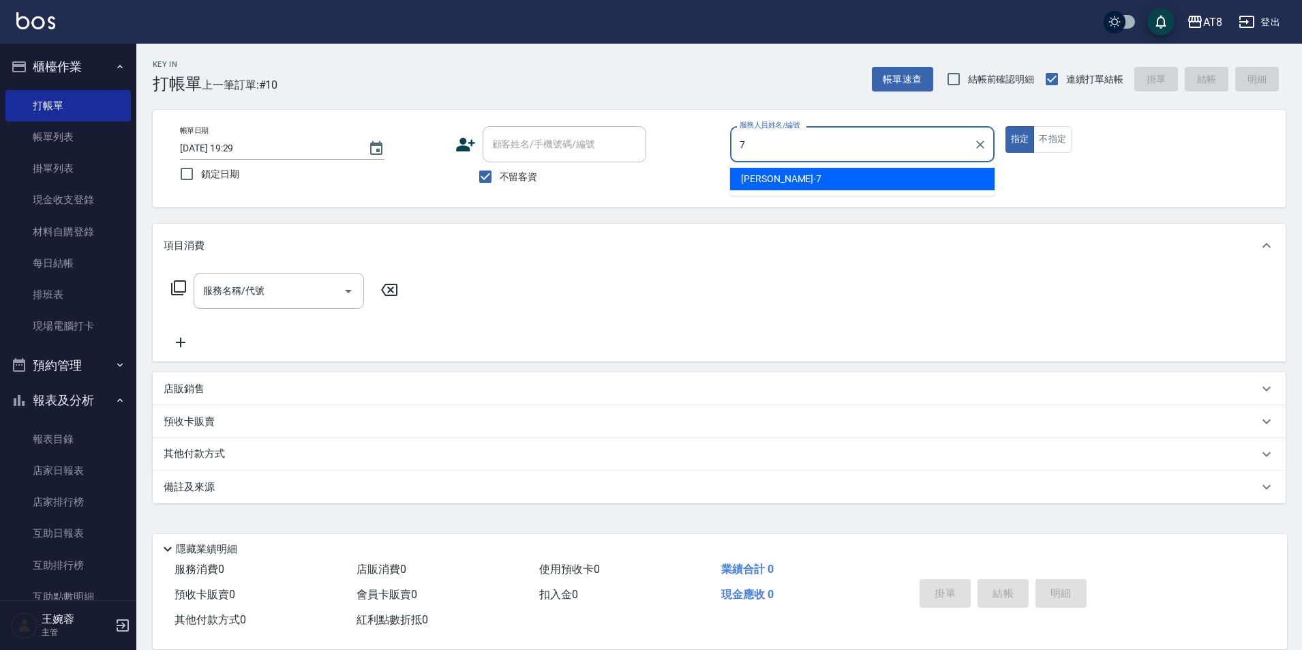
type input "[PERSON_NAME]-7"
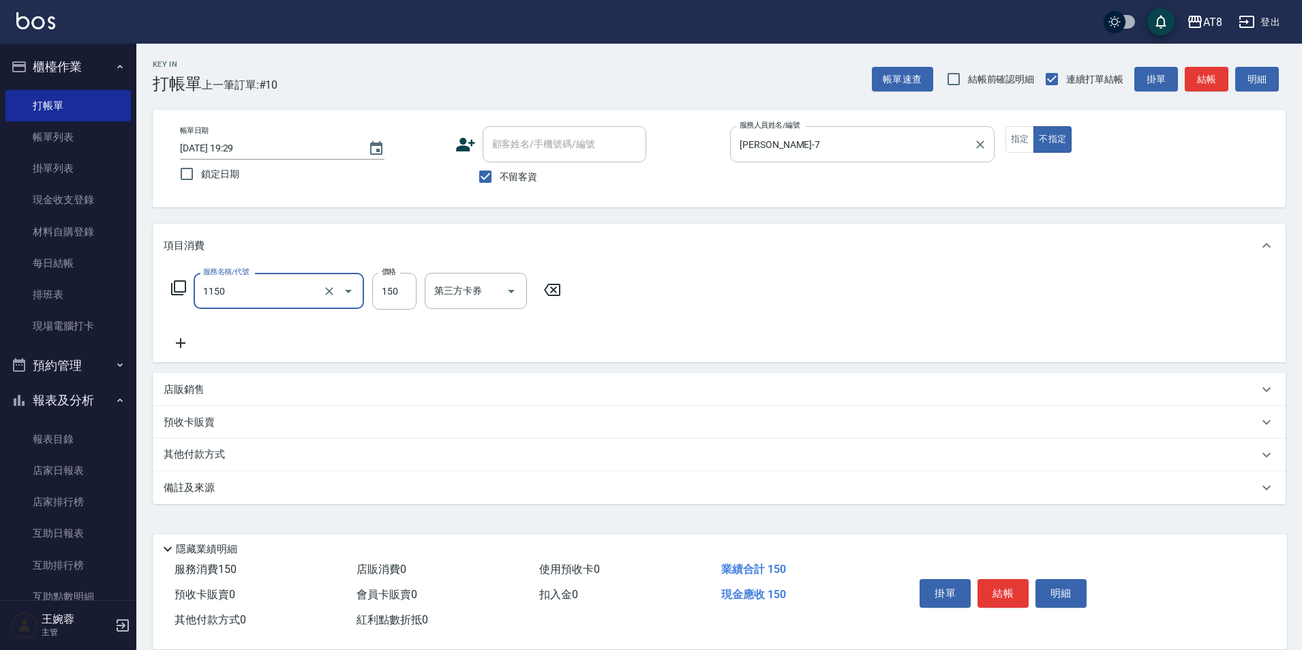
type input "洗髮(1150)"
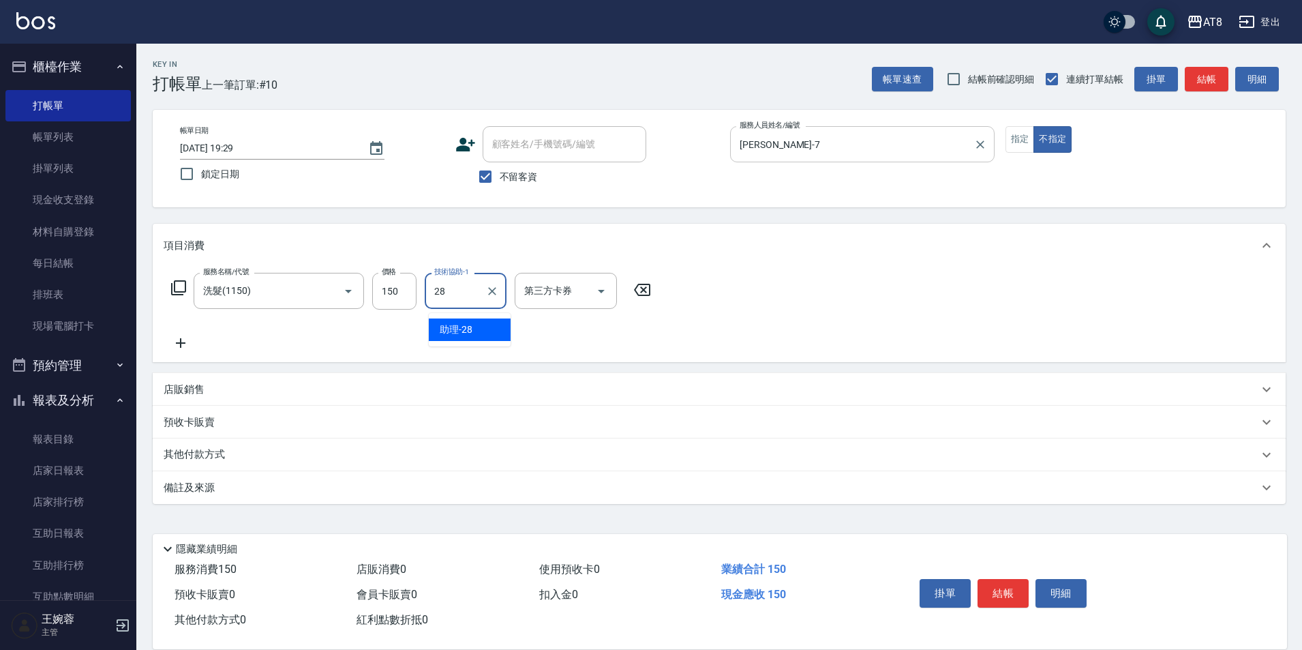
type input "助理-28"
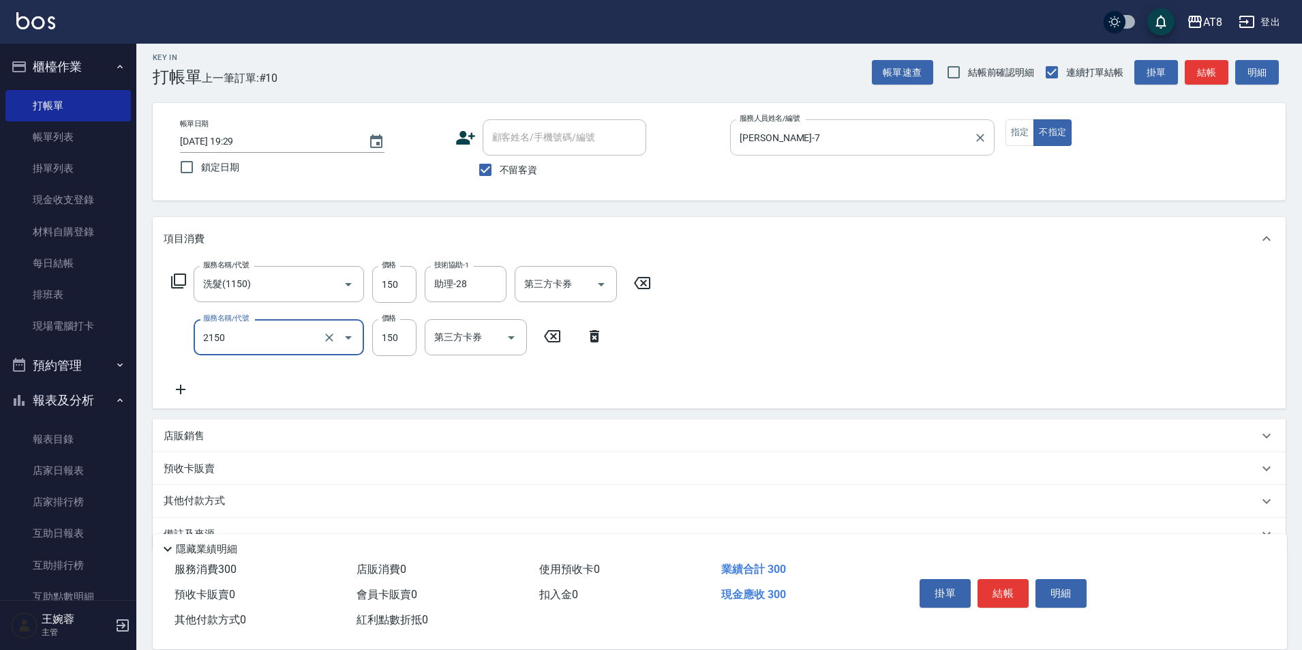
type input "剪髮(2150)"
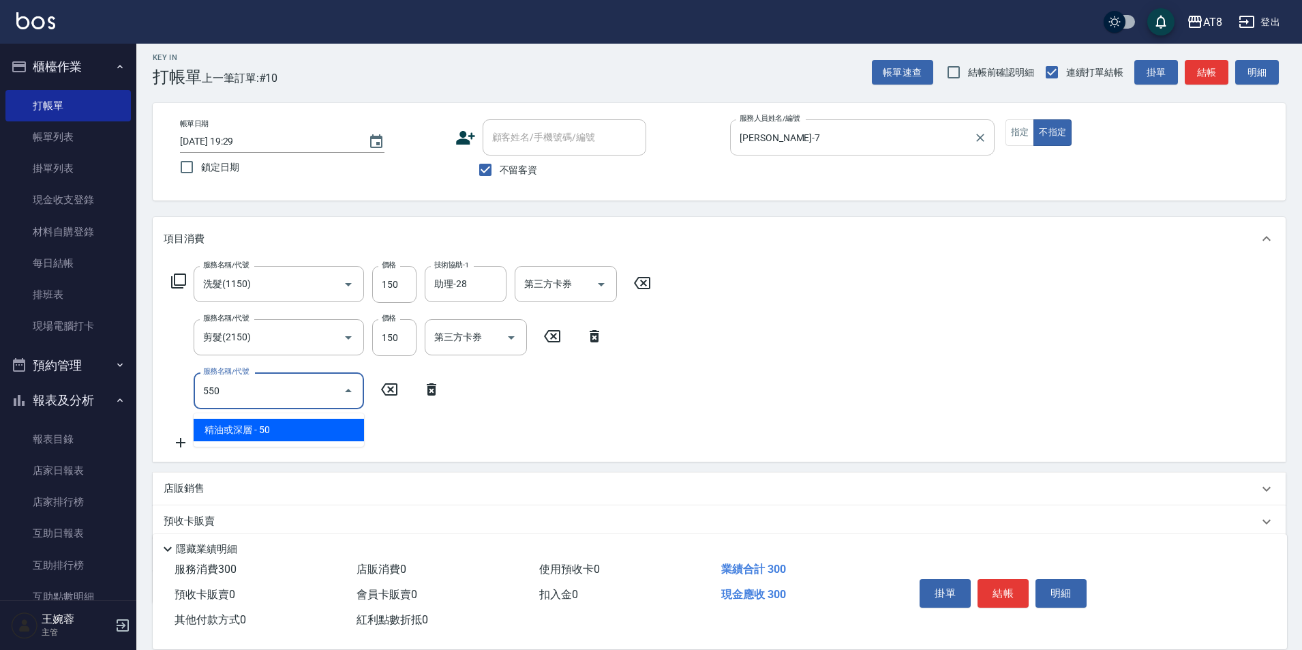
type input "精油或深層(550)"
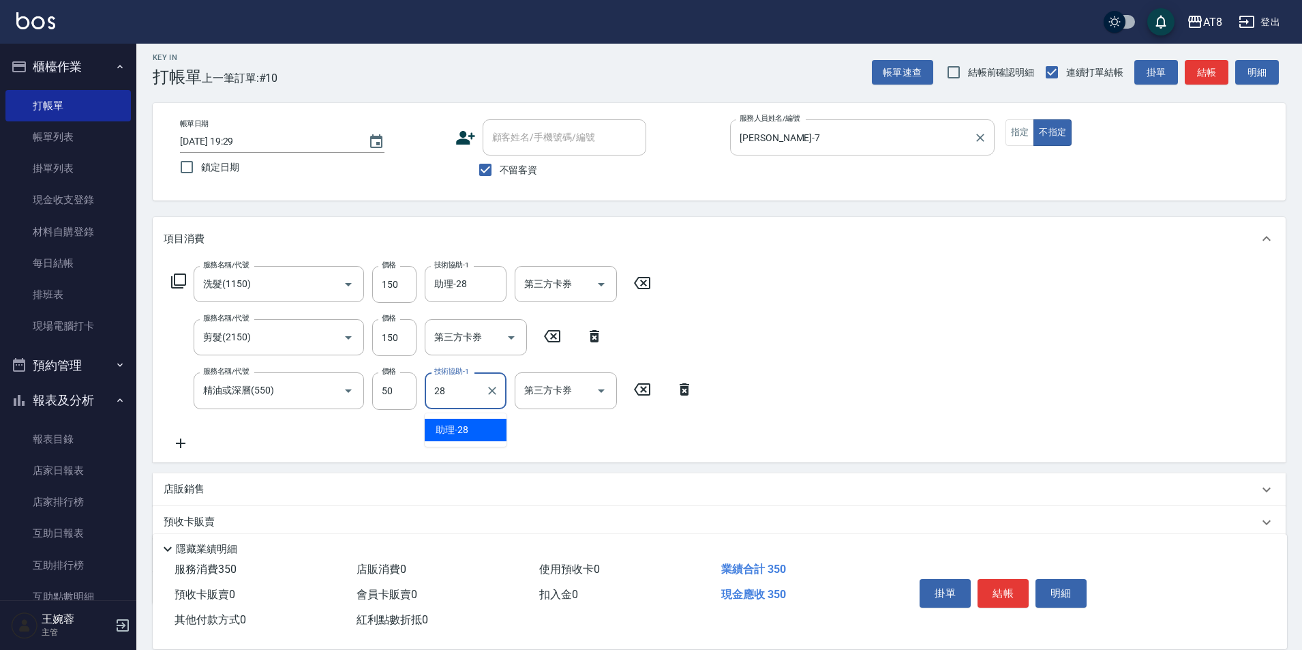
type input "助理-28"
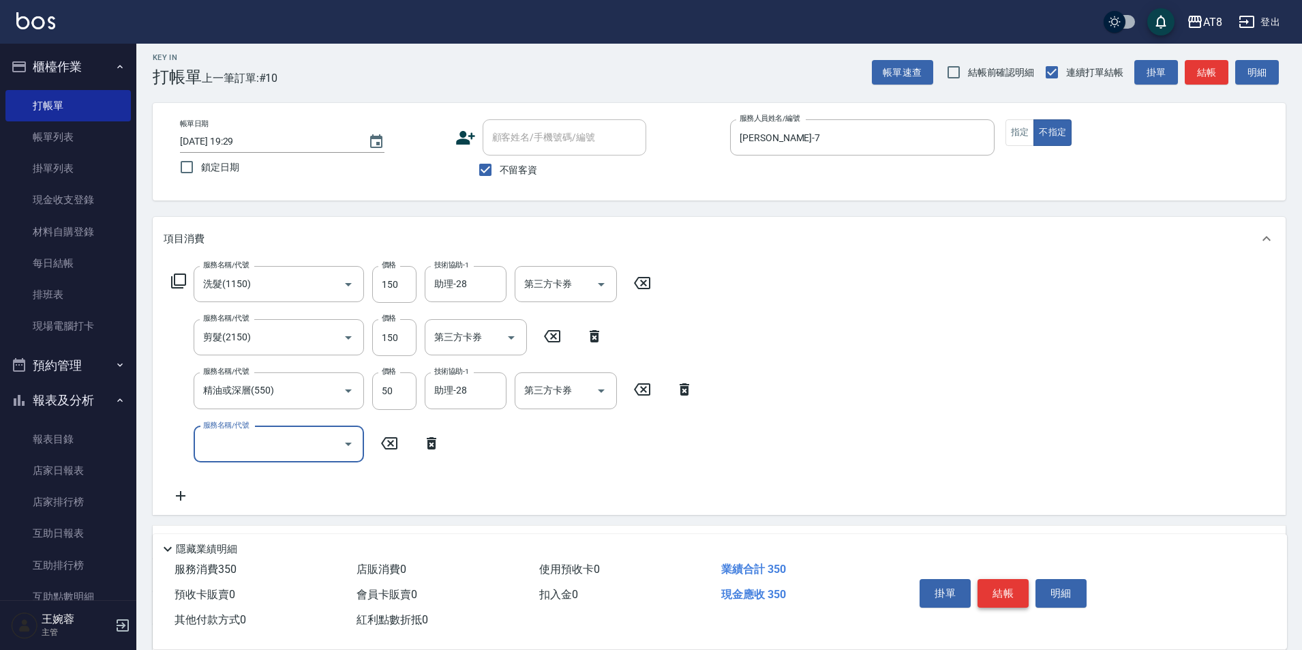
click at [1017, 579] on button "結帳" at bounding box center [1003, 593] width 51 height 29
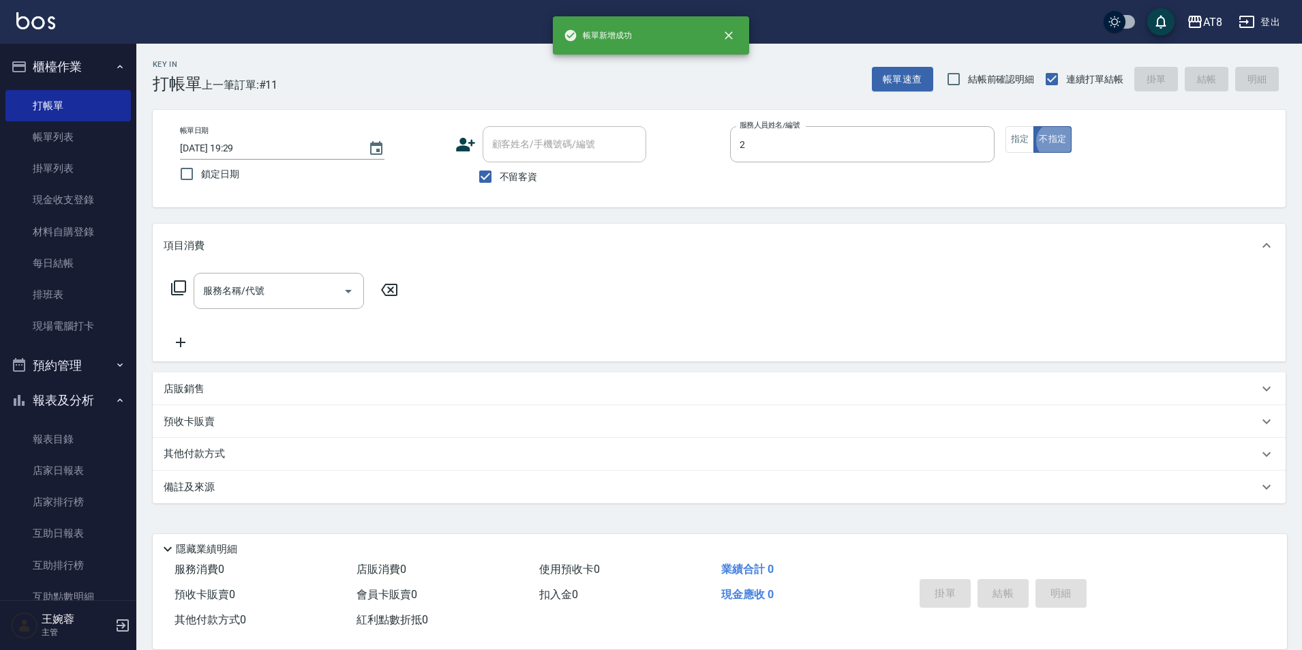
type input "VICKY-2"
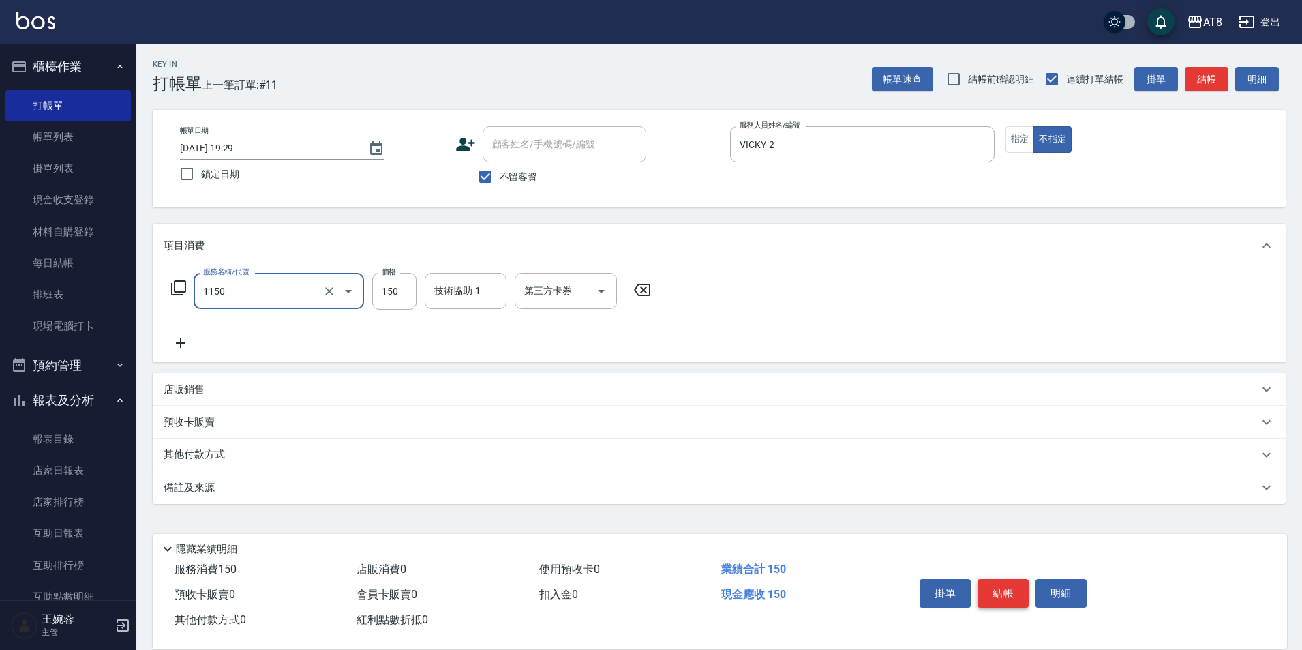
type input "洗髮(1150)"
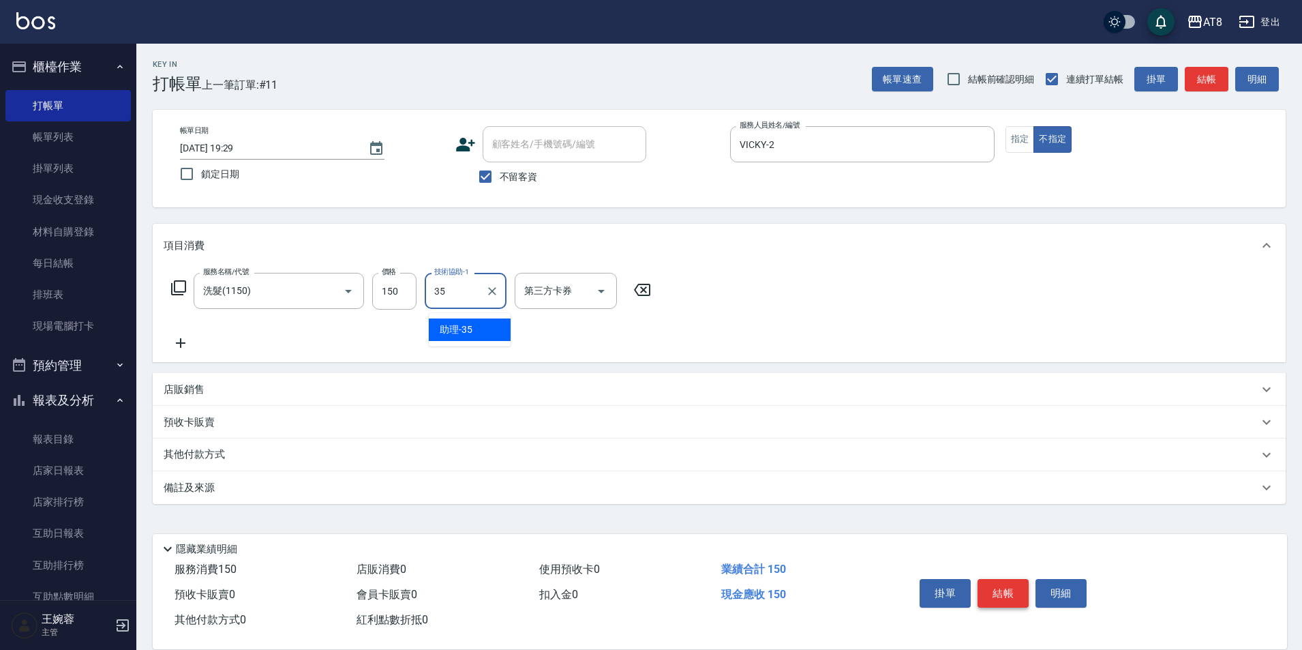
type input "助理-35"
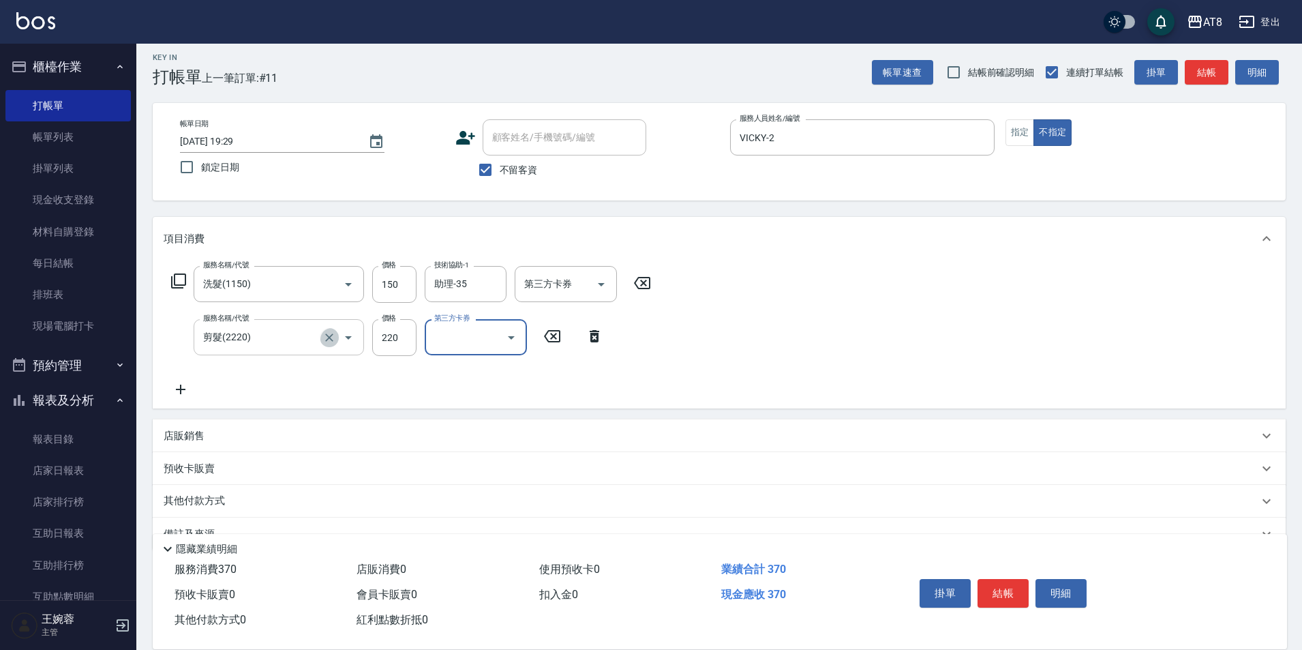
click at [331, 340] on icon "Clear" at bounding box center [330, 338] width 14 height 14
type input "剪髮(2220)"
click at [323, 341] on icon "Clear" at bounding box center [330, 338] width 14 height 14
click at [271, 338] on input "服務名稱/代號" at bounding box center [260, 337] width 120 height 24
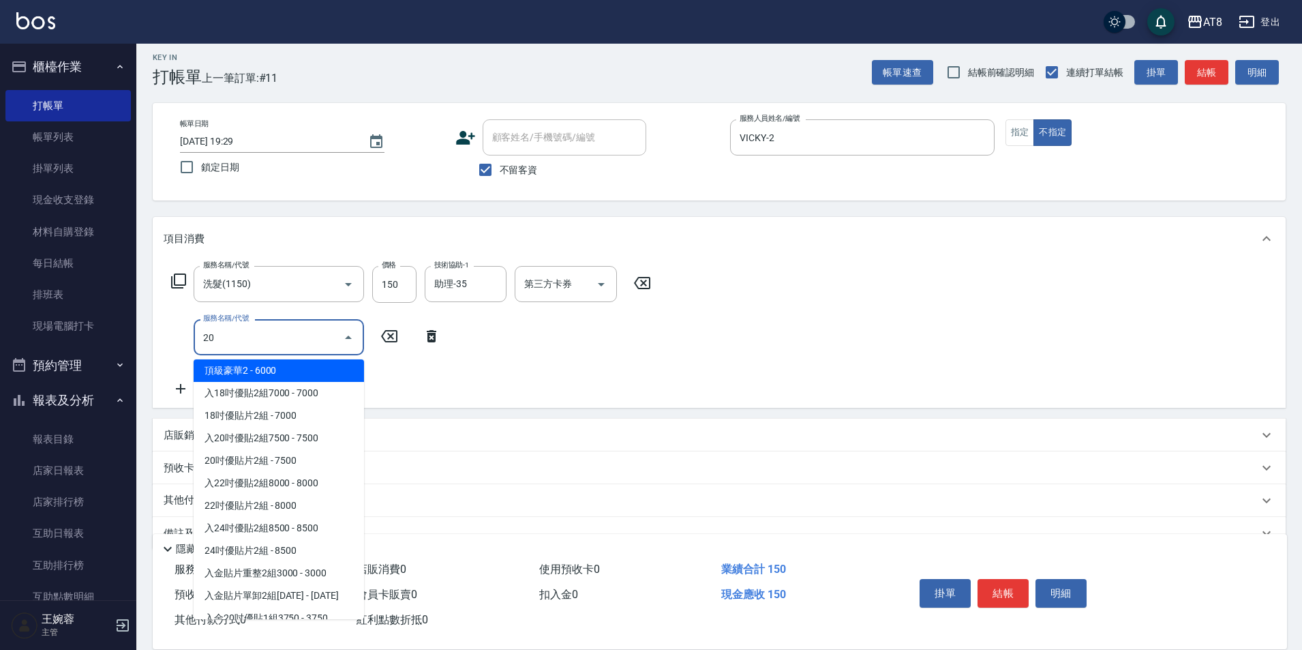
scroll to position [0, 0]
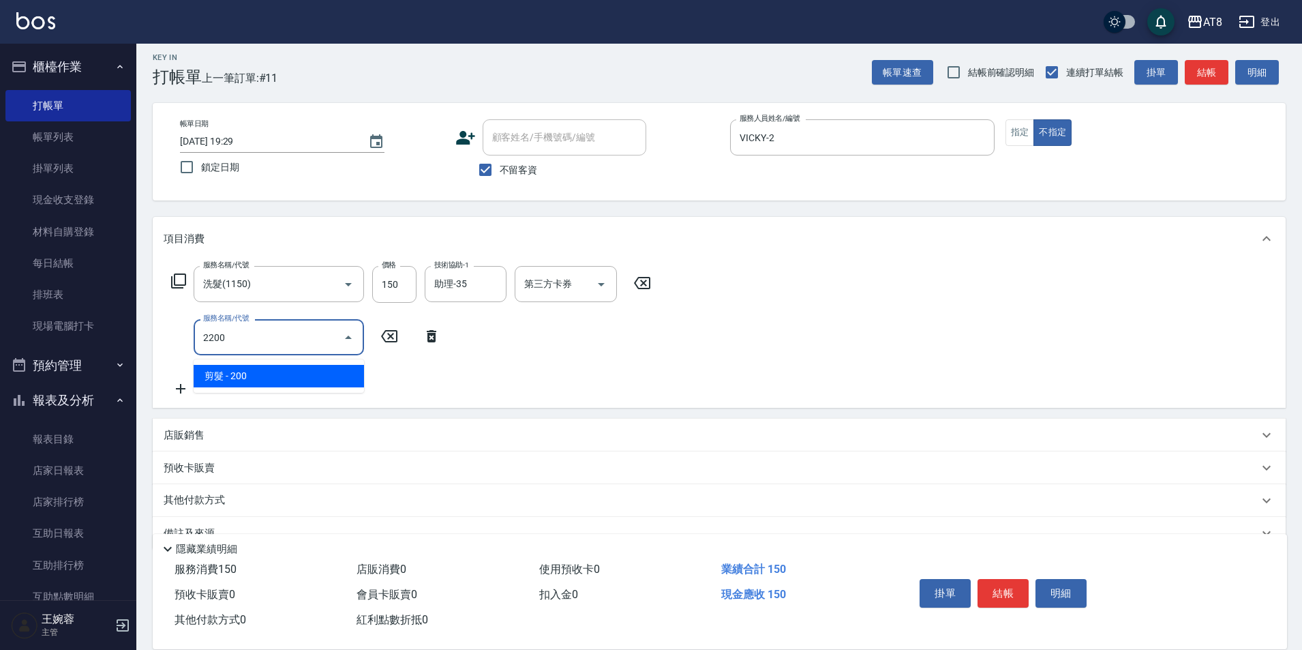
type input "剪髮(2200)"
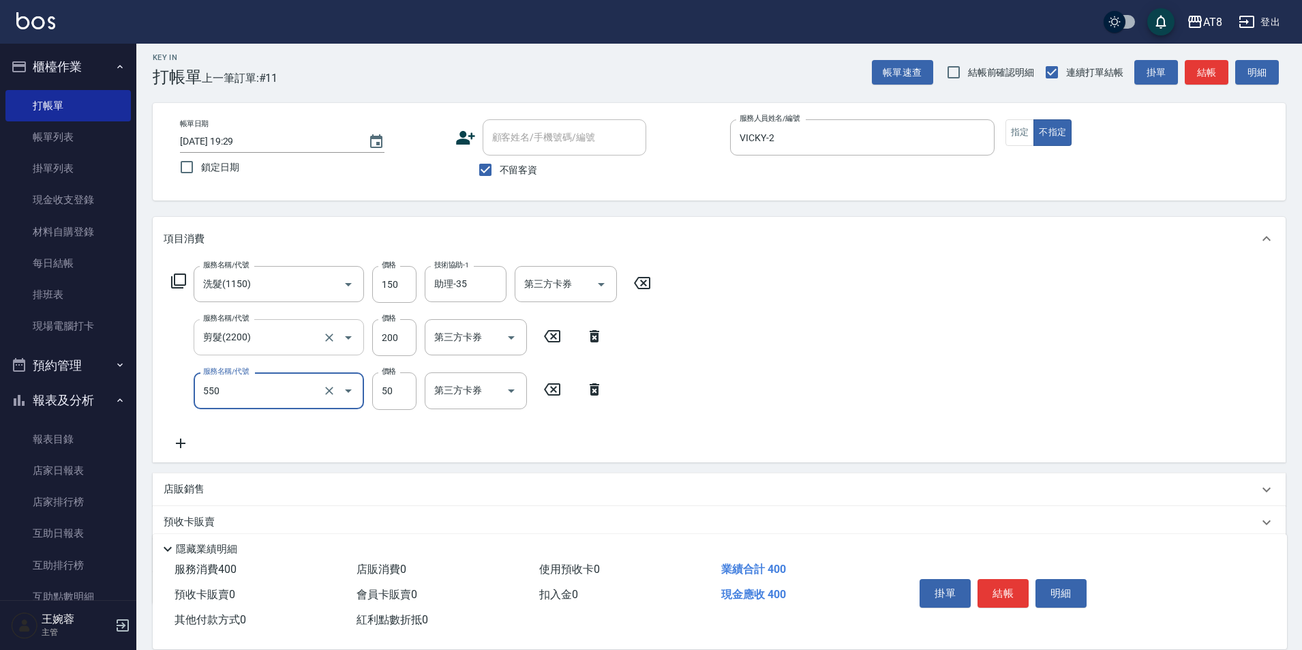
type input "精油或深層(550)"
click at [445, 396] on input "技術協助-1" at bounding box center [466, 390] width 70 height 24
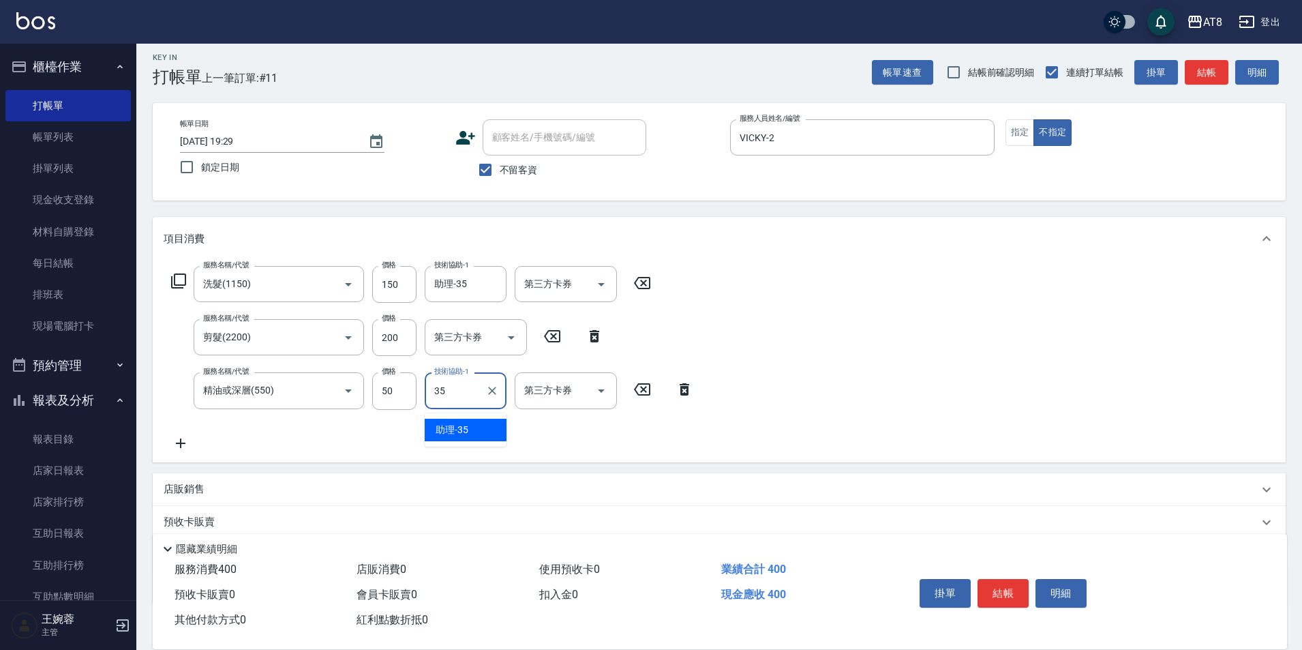
type input "助理-35"
click at [934, 408] on div "服務名稱/代號 洗髮(1150) 服務名稱/代號 價格 150 價格 技術協助-1 助理-35 技術協助-1 第三方卡券 第三方卡券 服務名稱/代號 剪髮(2…" at bounding box center [719, 360] width 1133 height 201
click at [1022, 579] on button "結帳" at bounding box center [1003, 593] width 51 height 29
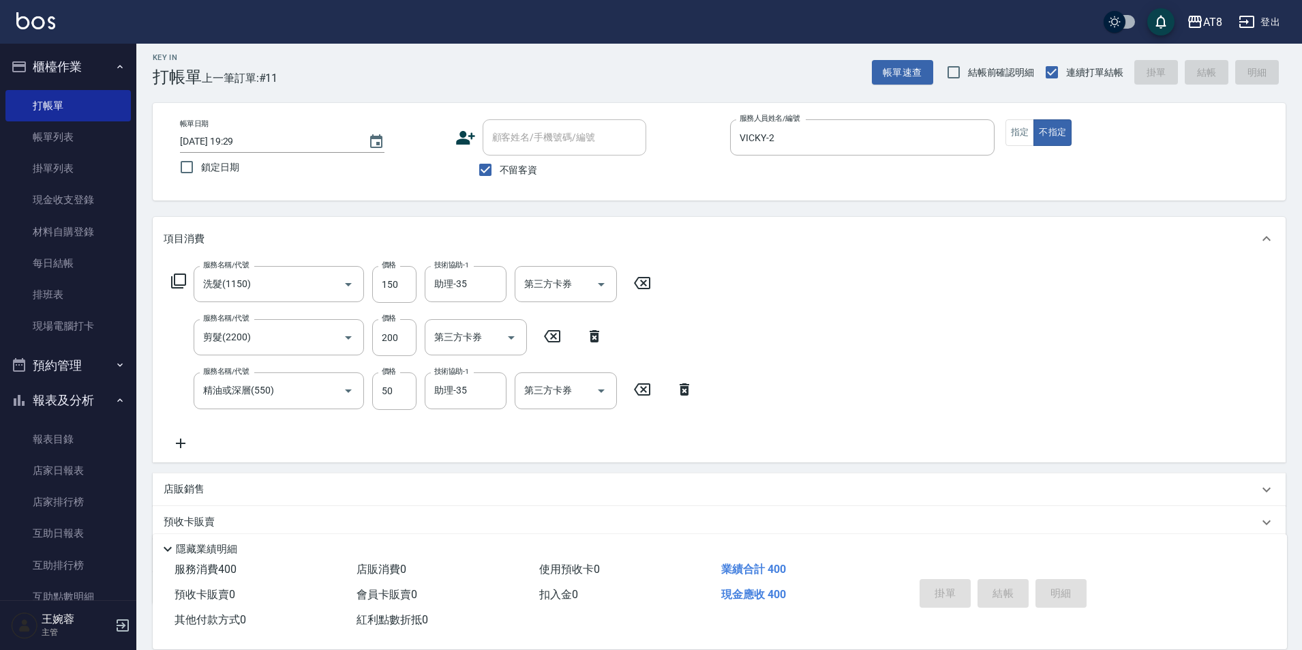
type input "[DATE] 19:31"
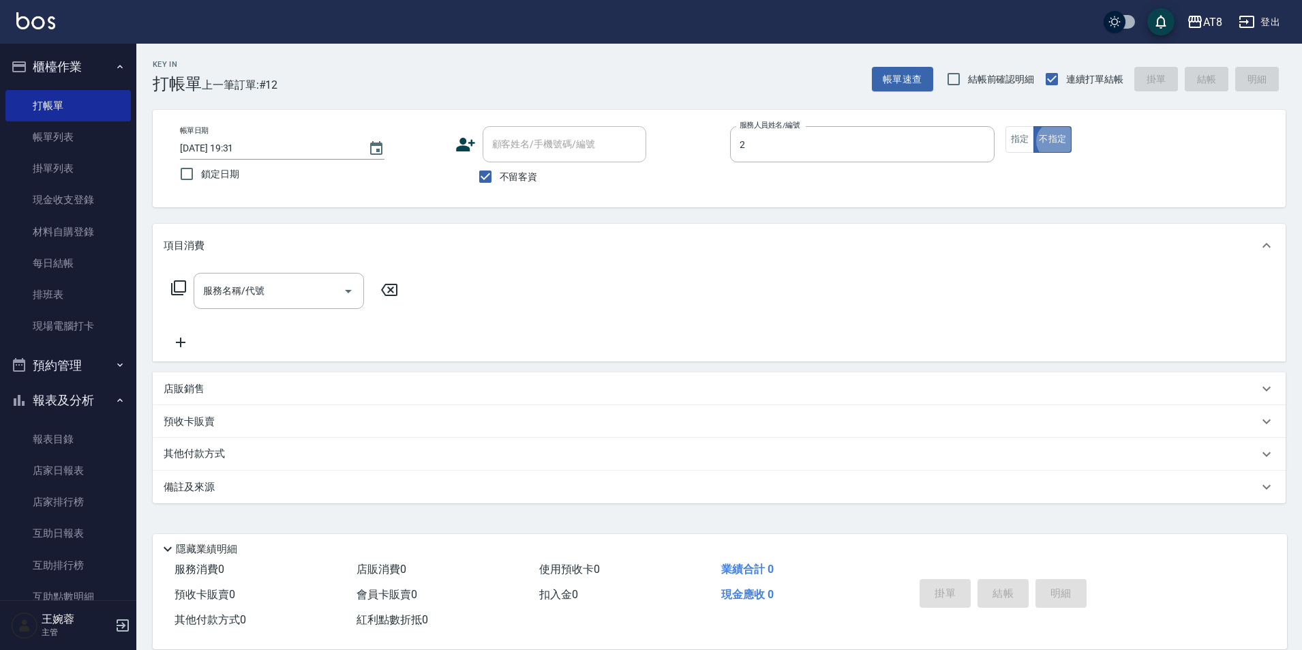
type input "VICKY-2"
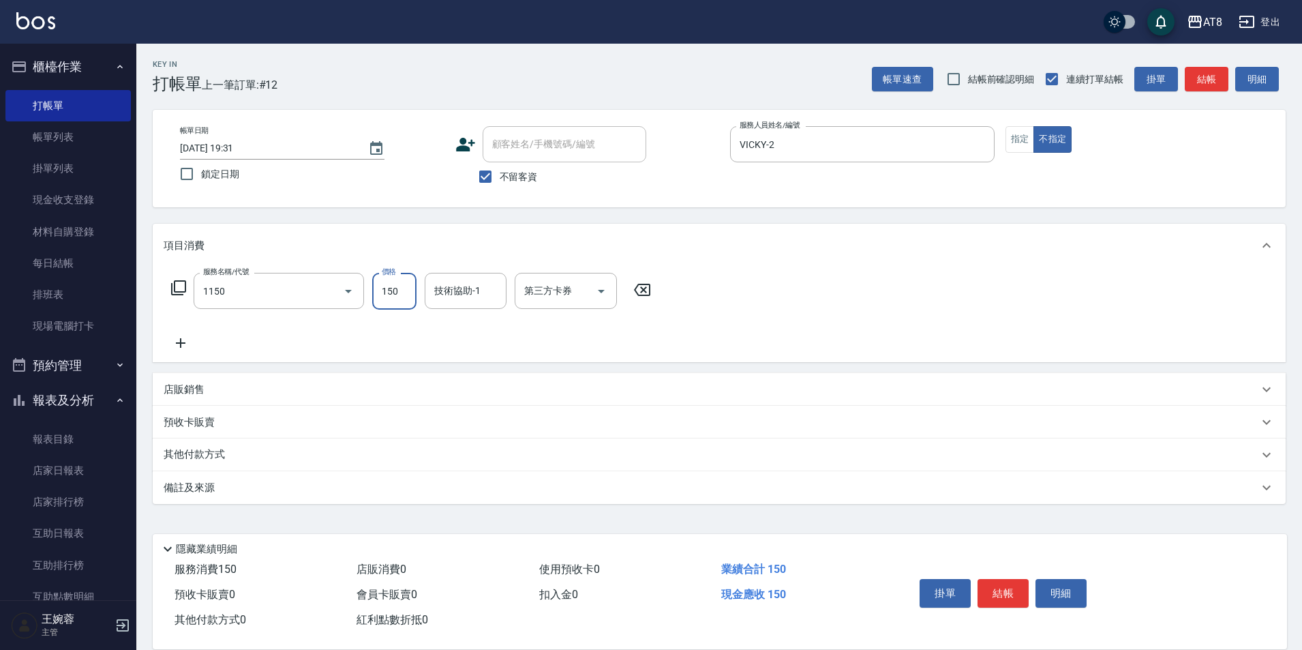
type input "洗髮(1150)"
type input "助理-35"
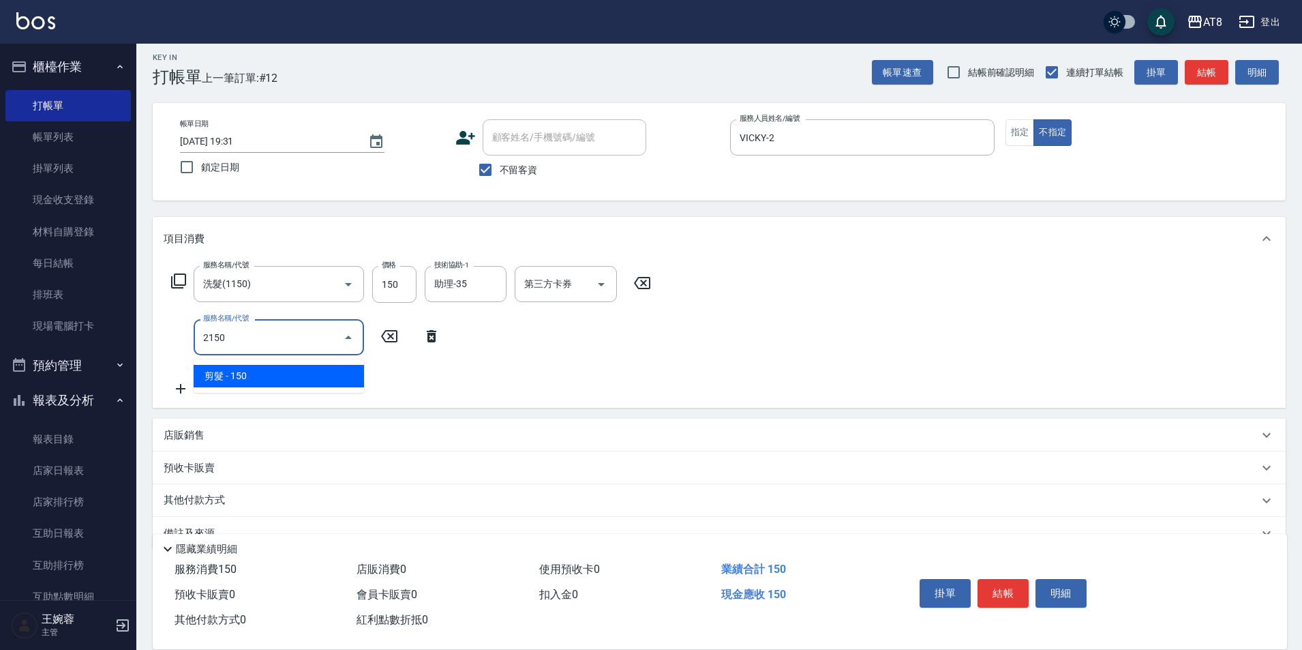
type input "剪髮(2150)"
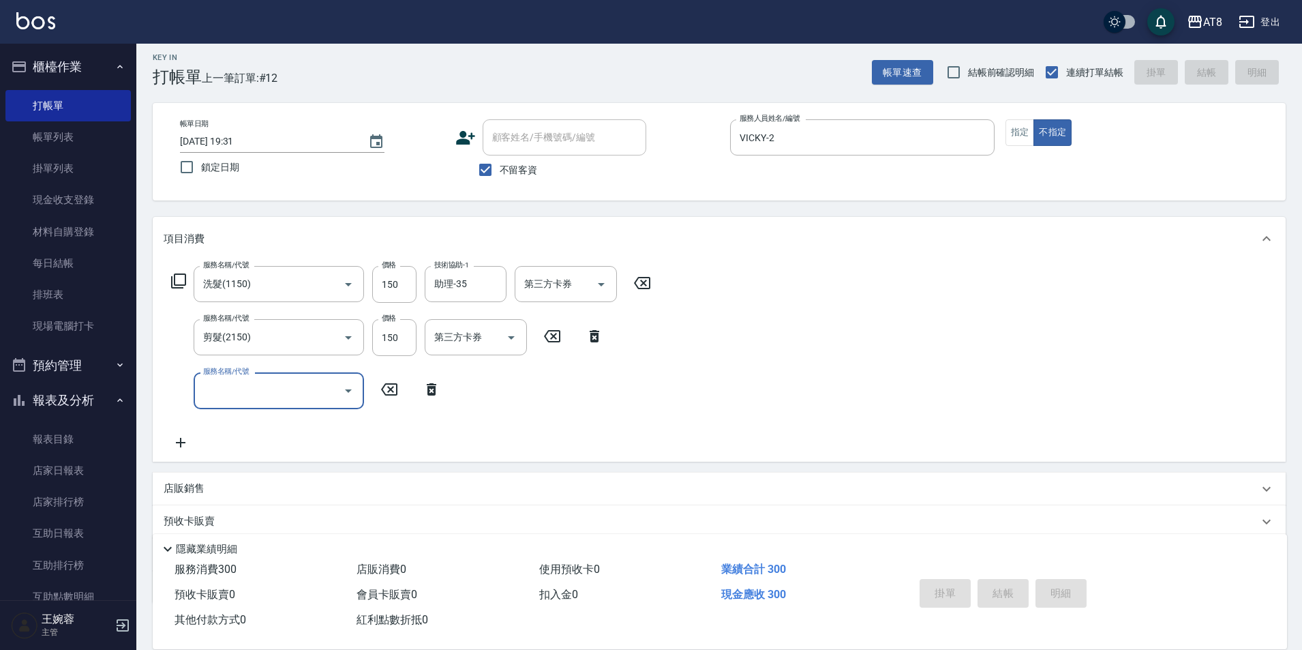
type input "[DATE] 19:33"
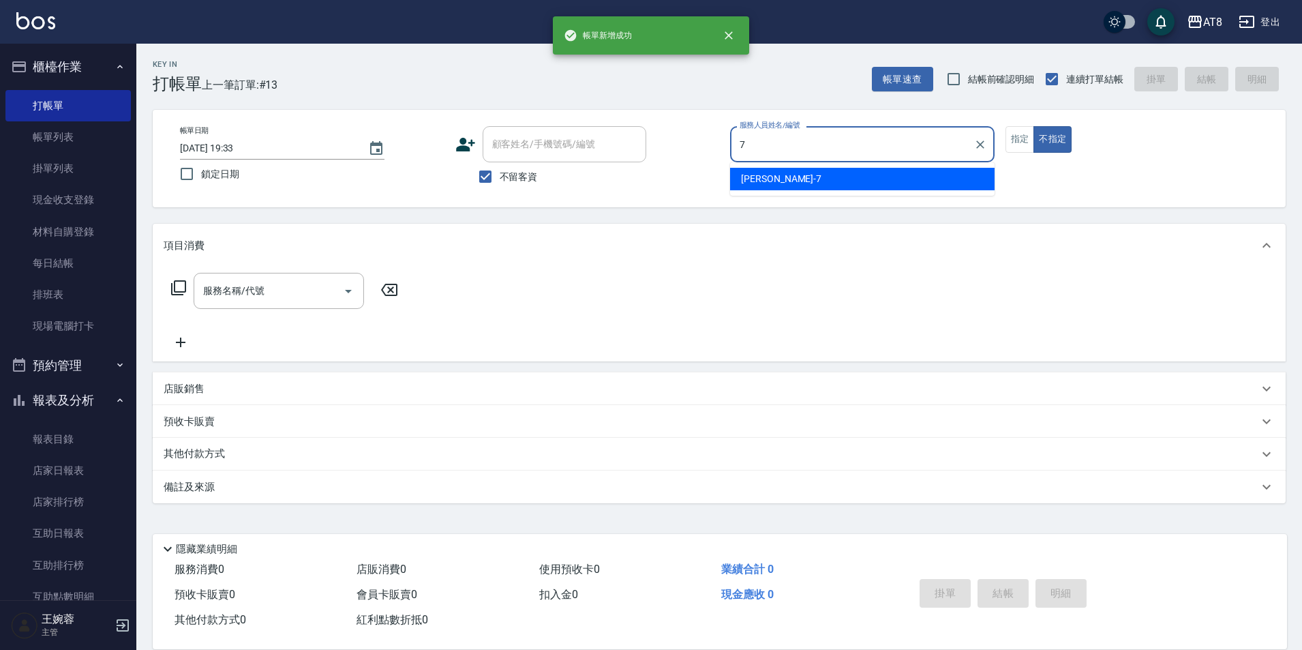
type input "[PERSON_NAME]-7"
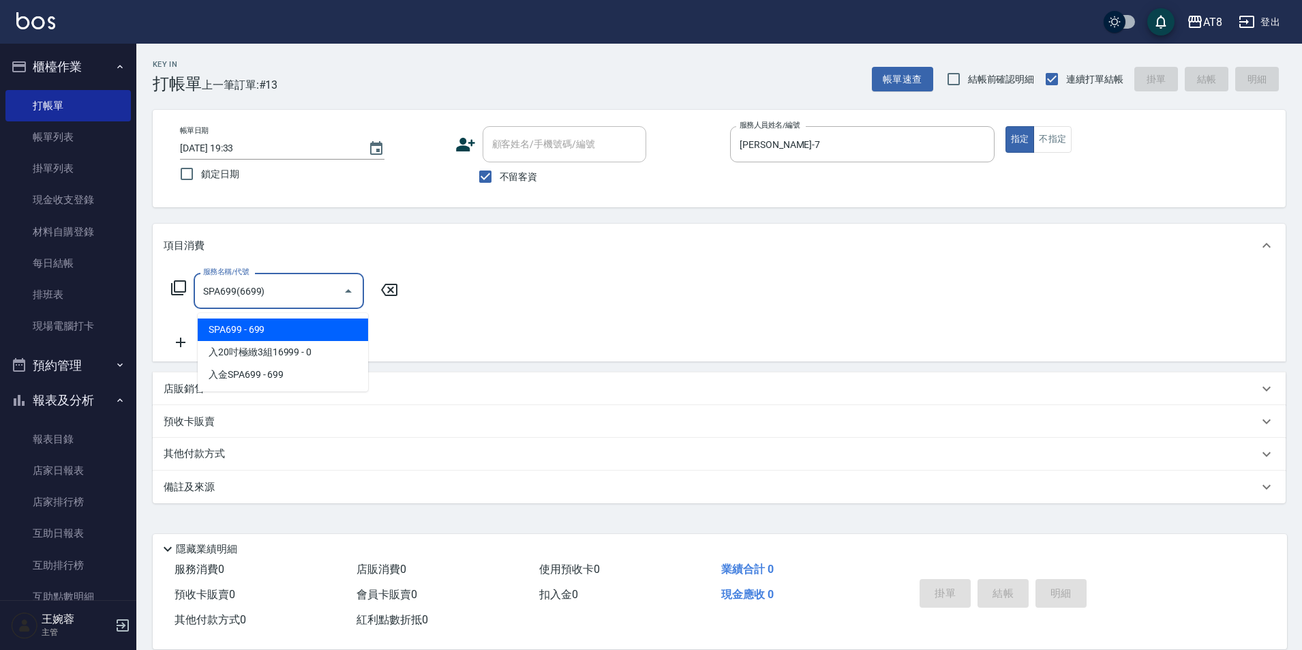
type input "SPA699(6699)"
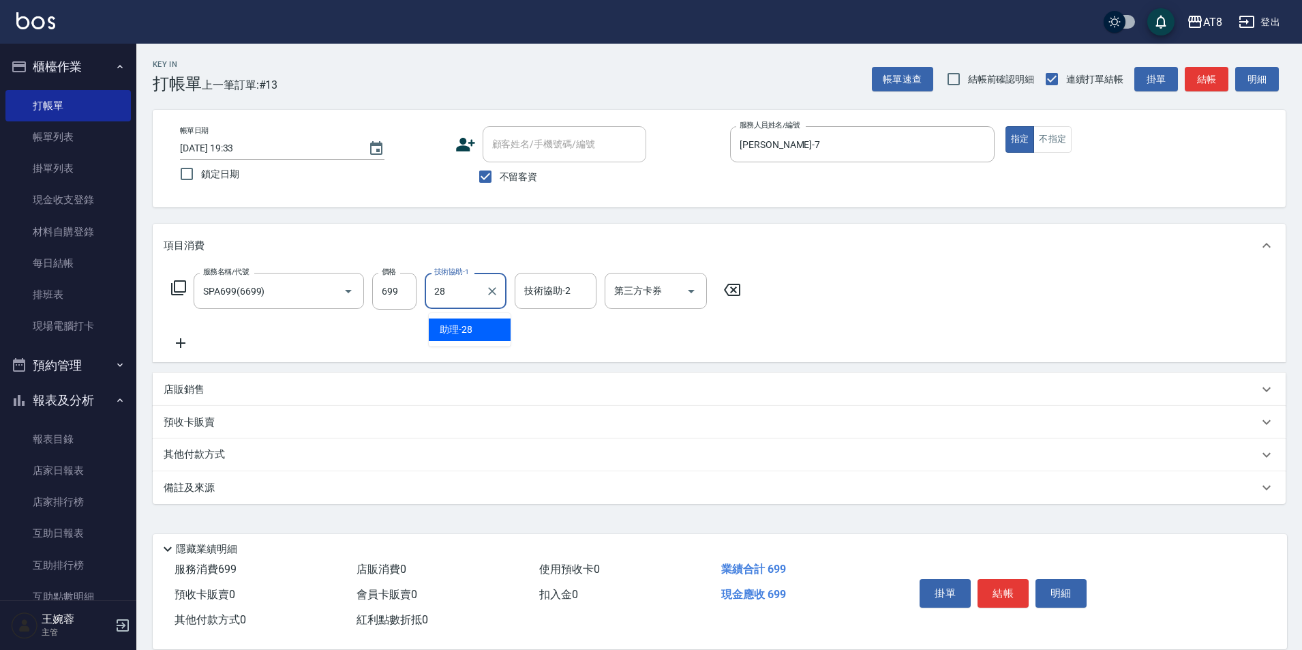
type input "助理-28"
click at [583, 280] on input "技術協助-2" at bounding box center [556, 291] width 70 height 24
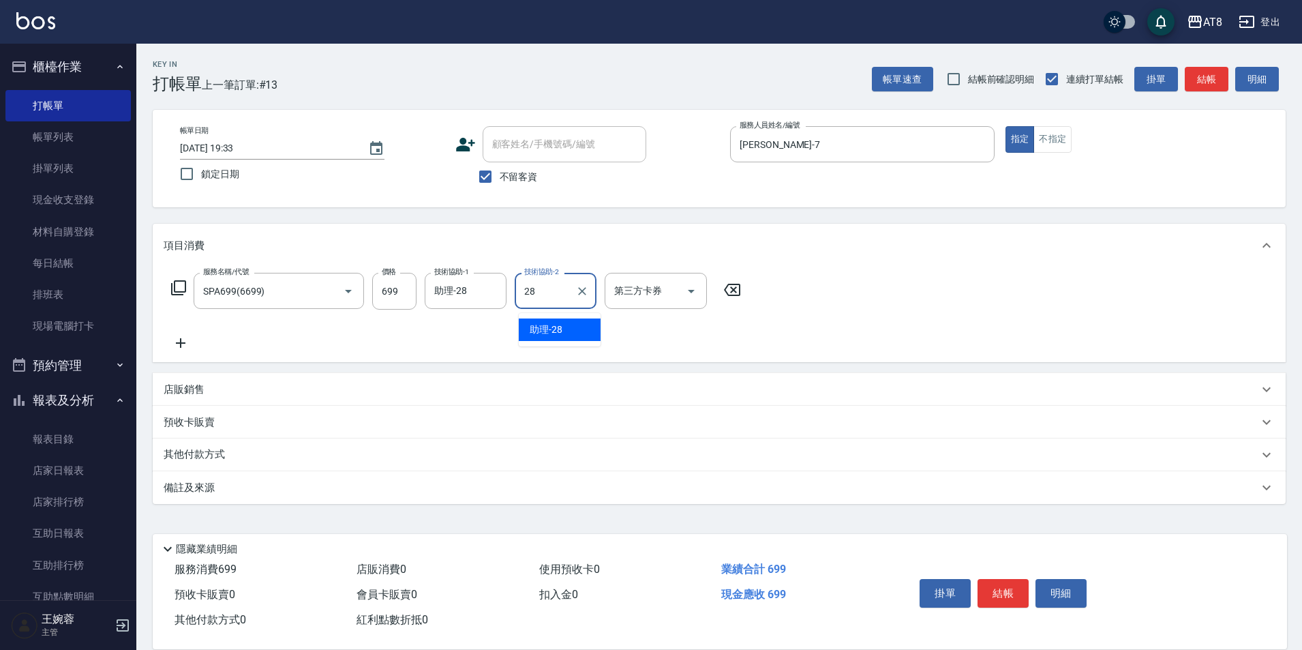
type input "助理-28"
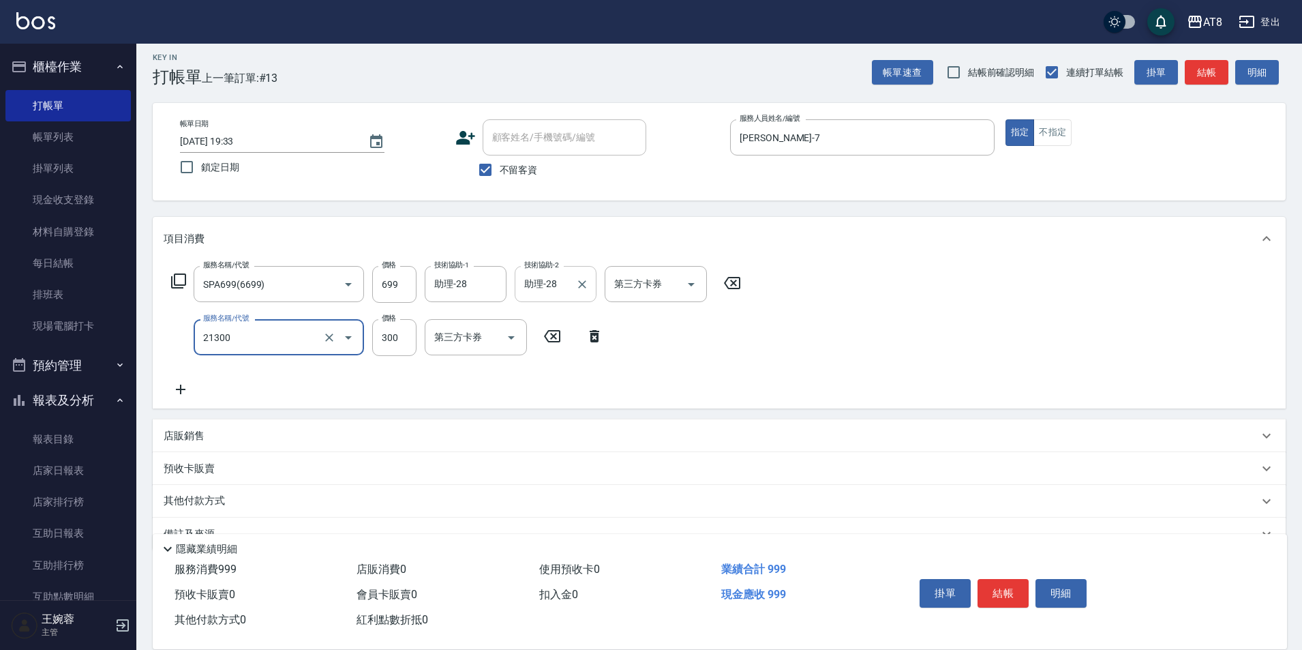
type input "剪髮(21300)"
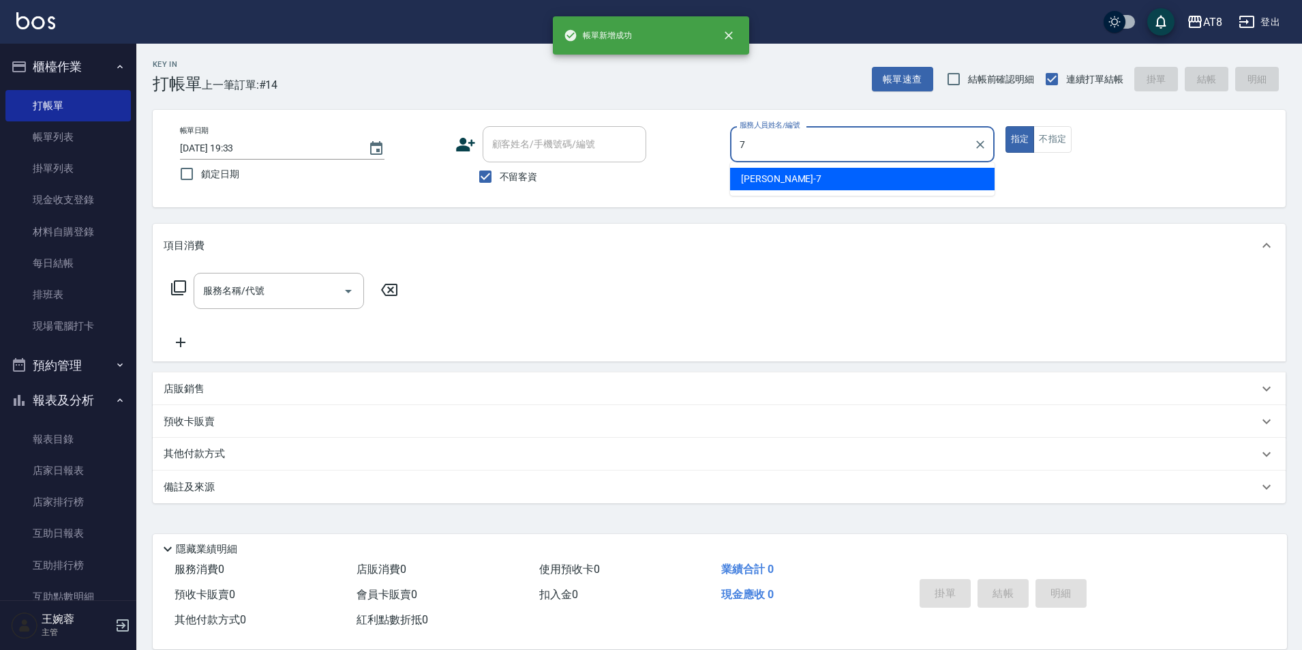
type input "[PERSON_NAME]-7"
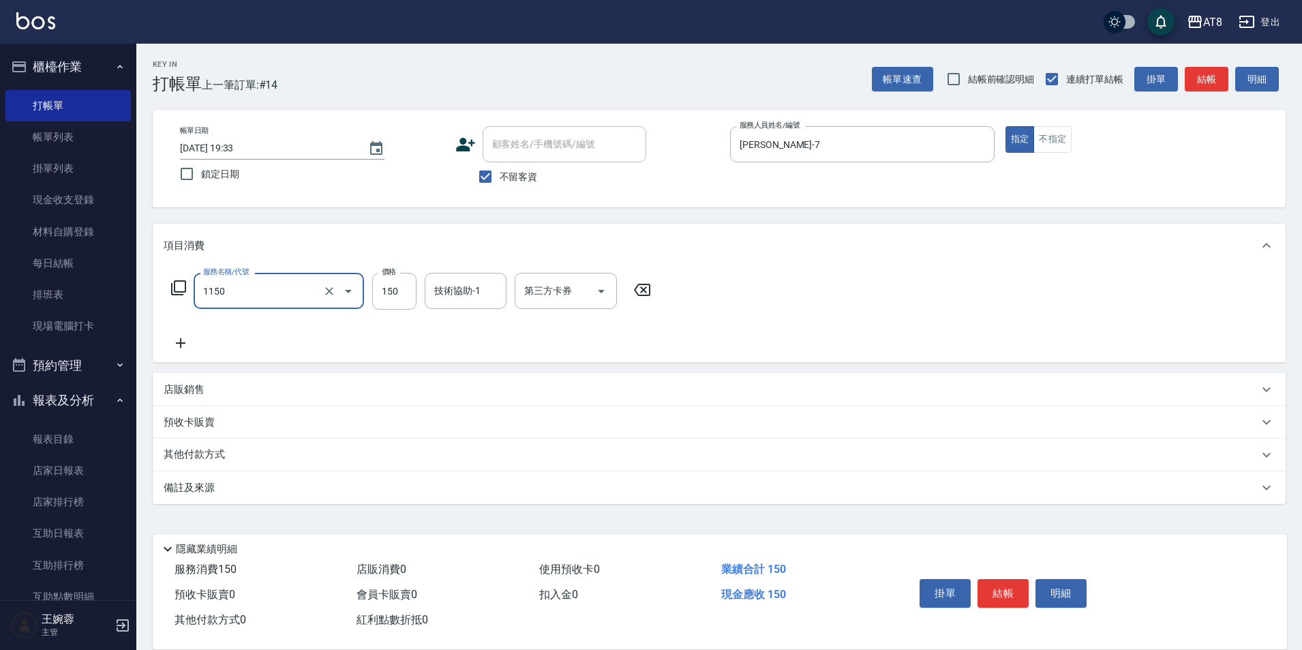
type input "洗髮(1150)"
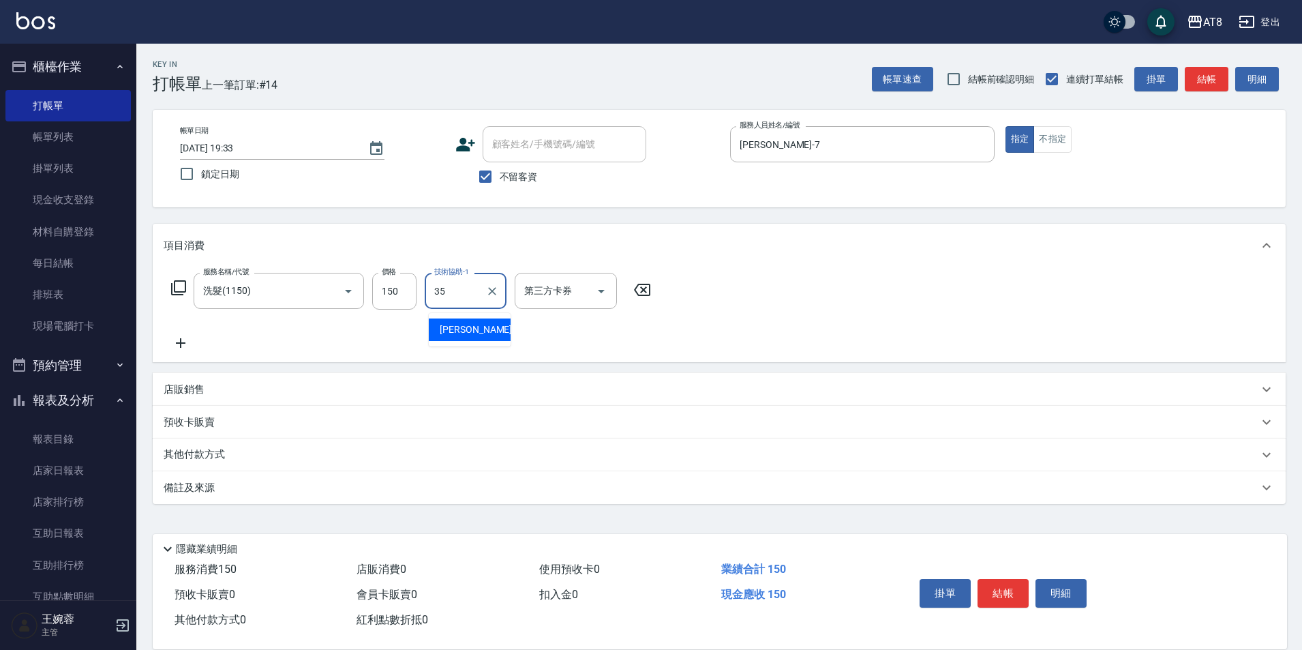
type input "助理-35"
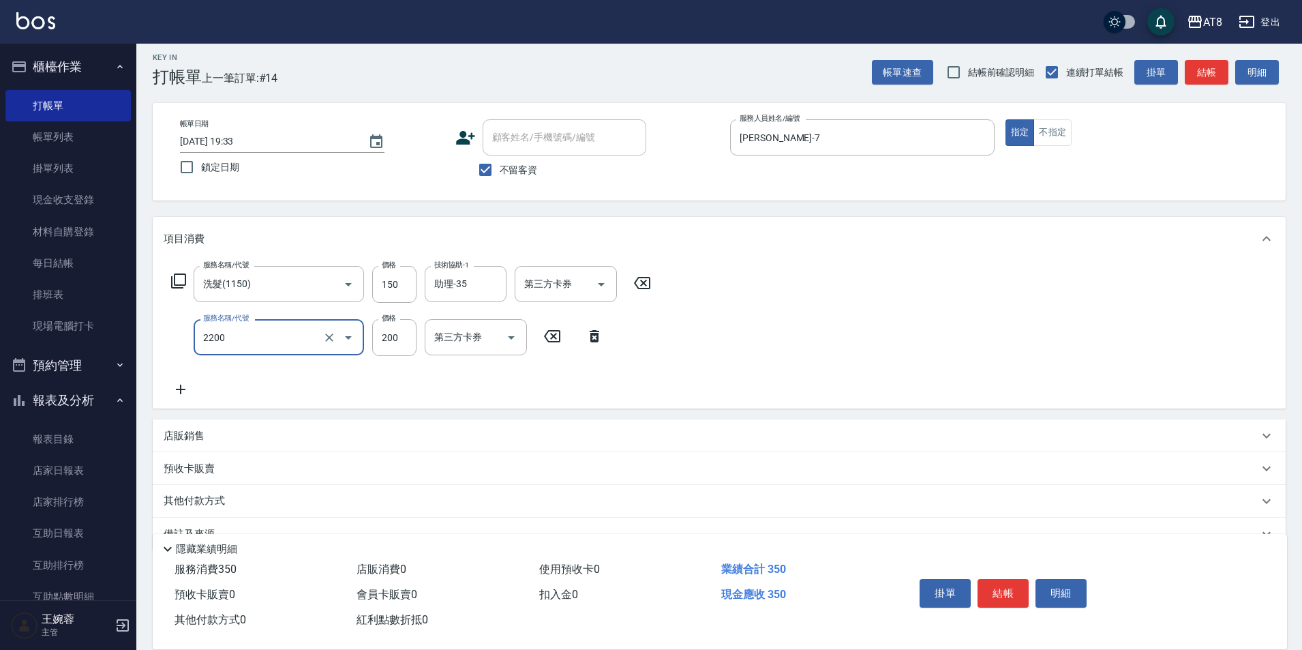
type input "剪髮(2200)"
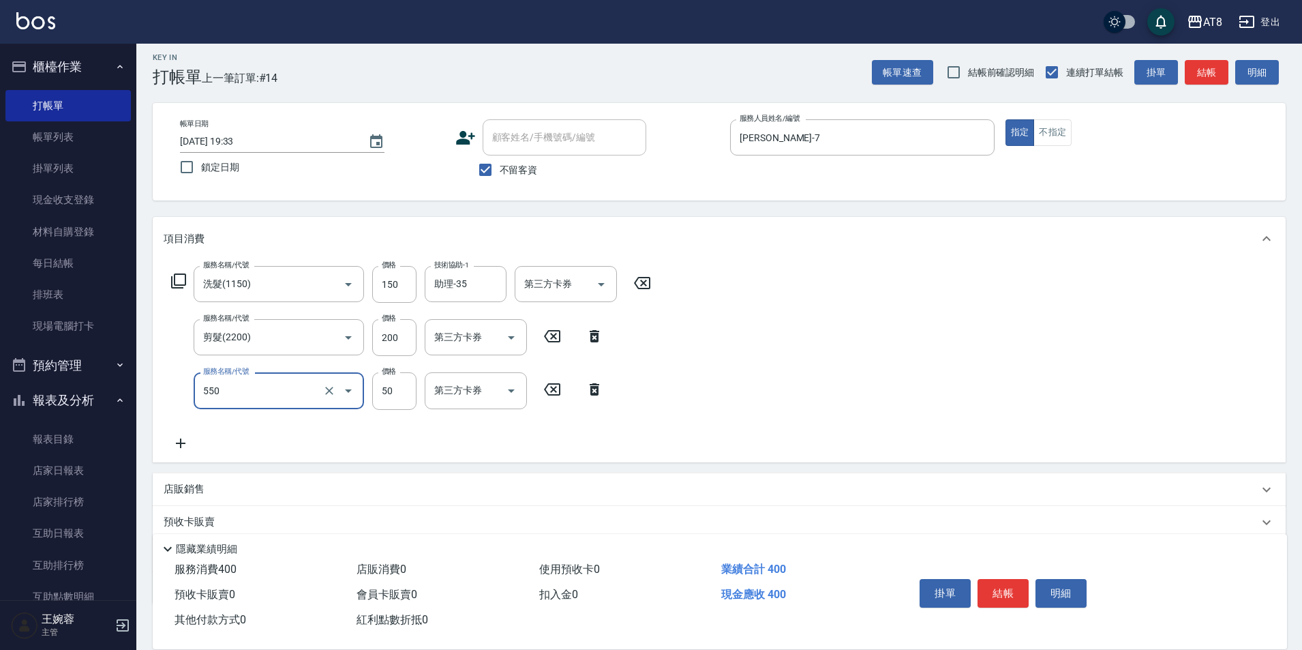
type input "精油或深層(550)"
drag, startPoint x: 680, startPoint y: 393, endPoint x: 542, endPoint y: 333, distance: 150.0
click at [679, 392] on icon at bounding box center [685, 389] width 34 height 16
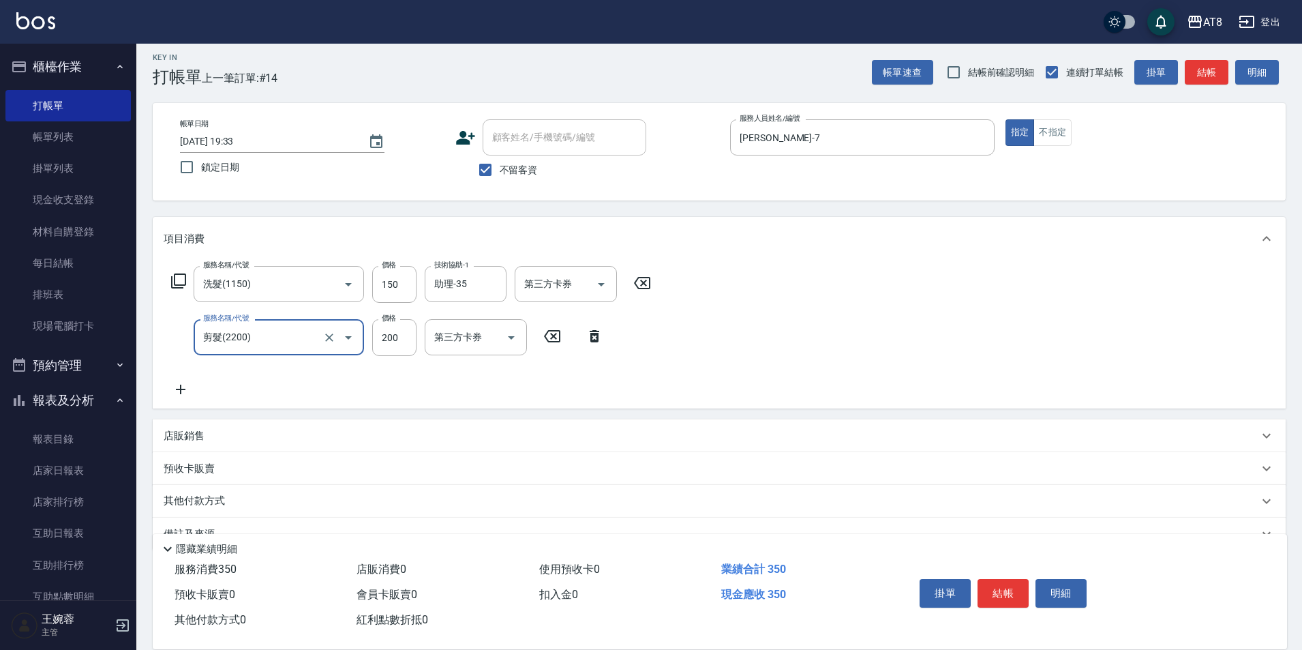
click at [584, 338] on icon at bounding box center [595, 336] width 34 height 16
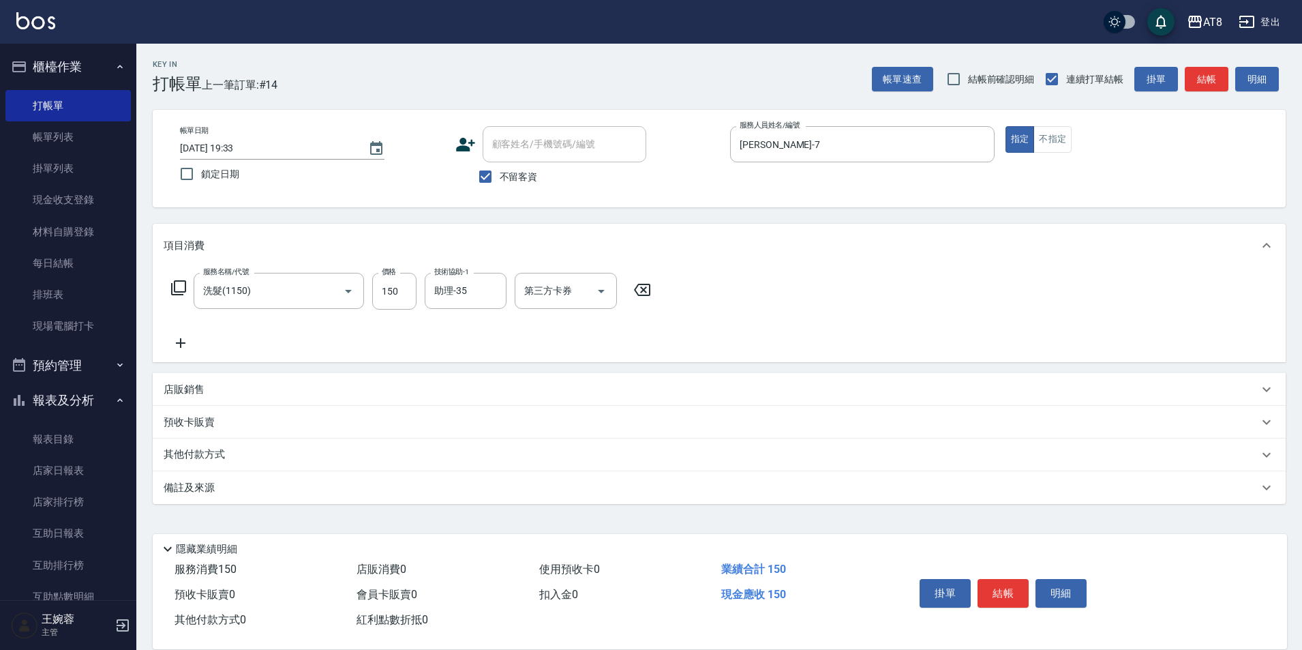
drag, startPoint x: 314, startPoint y: 334, endPoint x: 261, endPoint y: 335, distance: 53.2
click at [314, 334] on div "服務名稱/代號 洗髮(1150) 服務名稱/代號 價格 150 價格 技術協助-1 助理-35 技術協助-1 第三方卡券 第三方卡券" at bounding box center [412, 312] width 496 height 78
click at [163, 342] on div "服務名稱/代號 洗髮(1150) 服務名稱/代號 價格 150 價格 技術協助-1 助理-35 技術協助-1 第三方卡券 第三方卡券" at bounding box center [719, 314] width 1133 height 95
click at [169, 340] on icon at bounding box center [181, 343] width 34 height 16
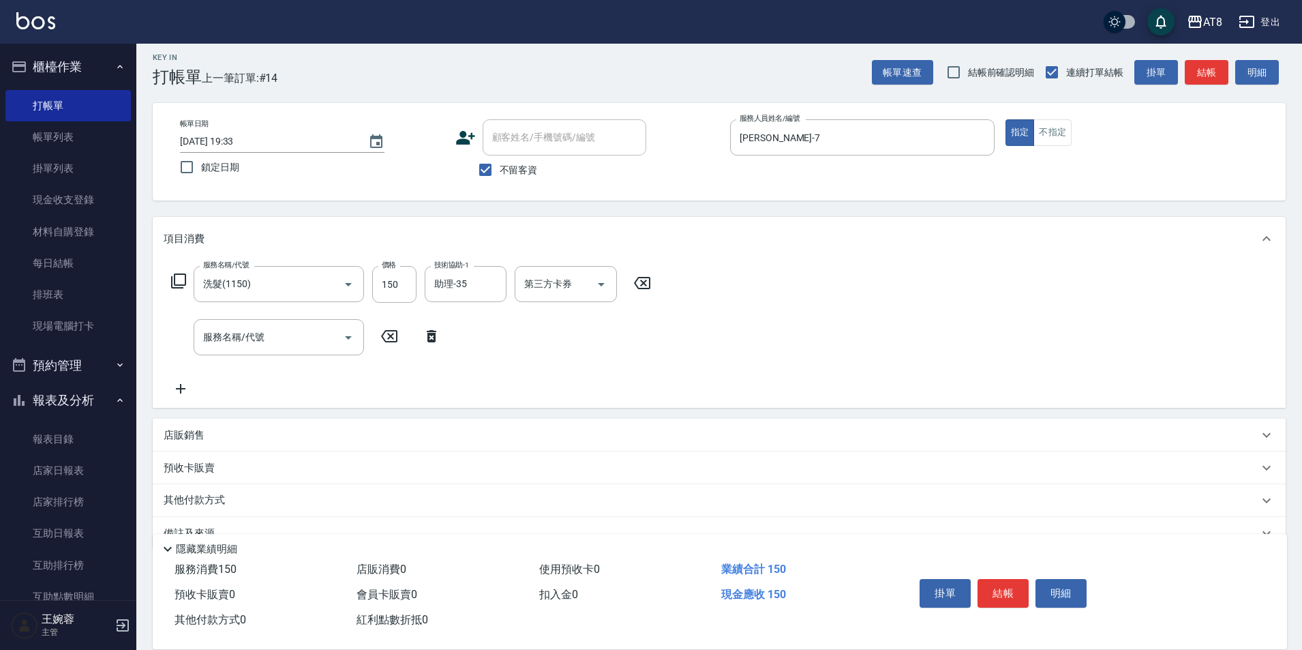
click at [186, 344] on div "服務名稱/代號 服務名稱/代號" at bounding box center [306, 337] width 285 height 36
click at [226, 340] on input "服務名稱/代號" at bounding box center [269, 337] width 138 height 24
type input "剪髮(2250)"
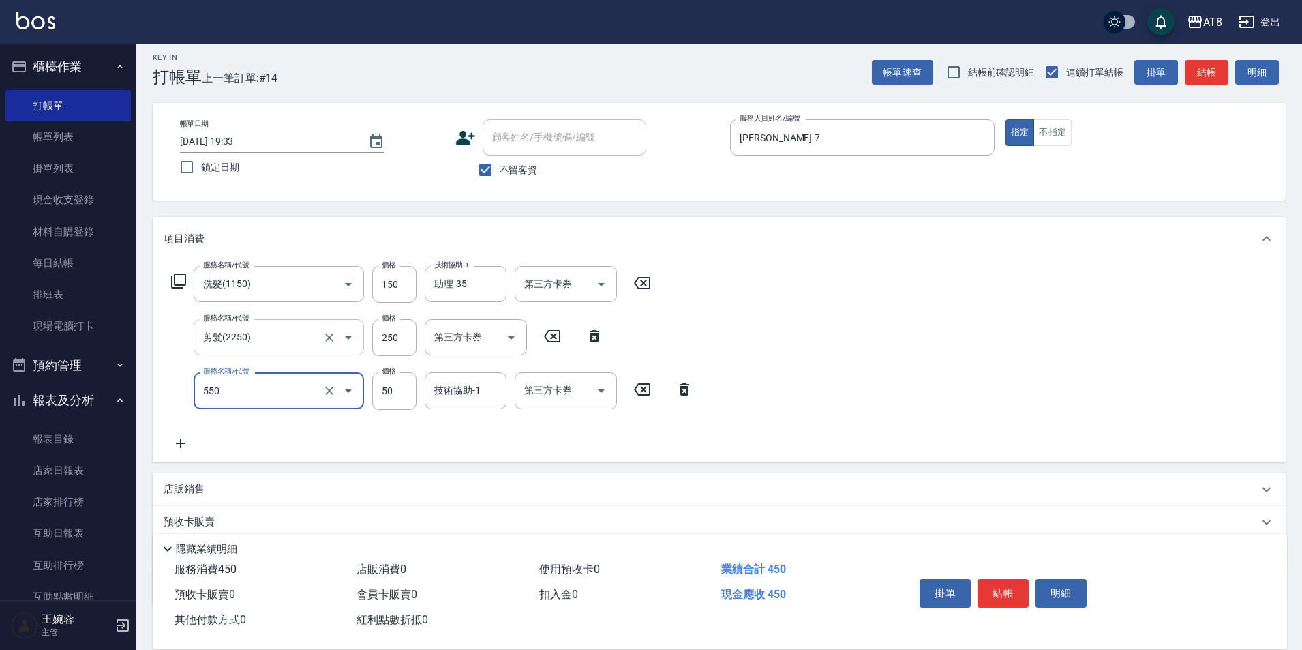
type input "精油或深層(550)"
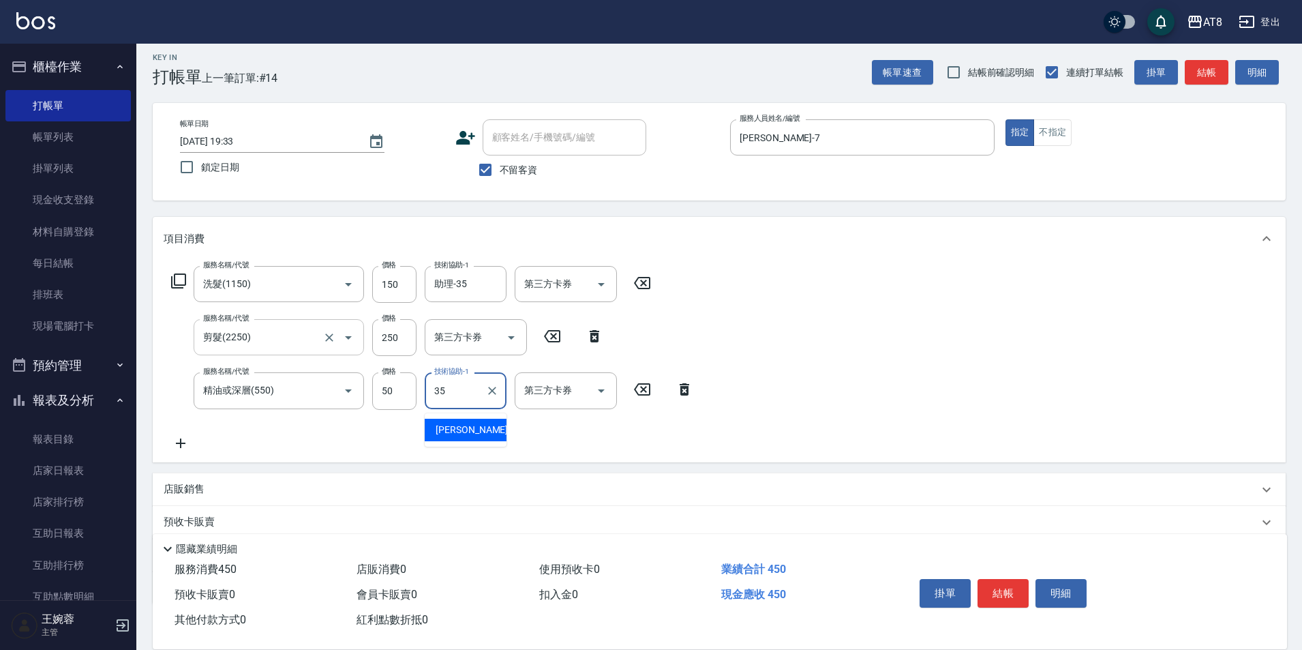
type input "助理-35"
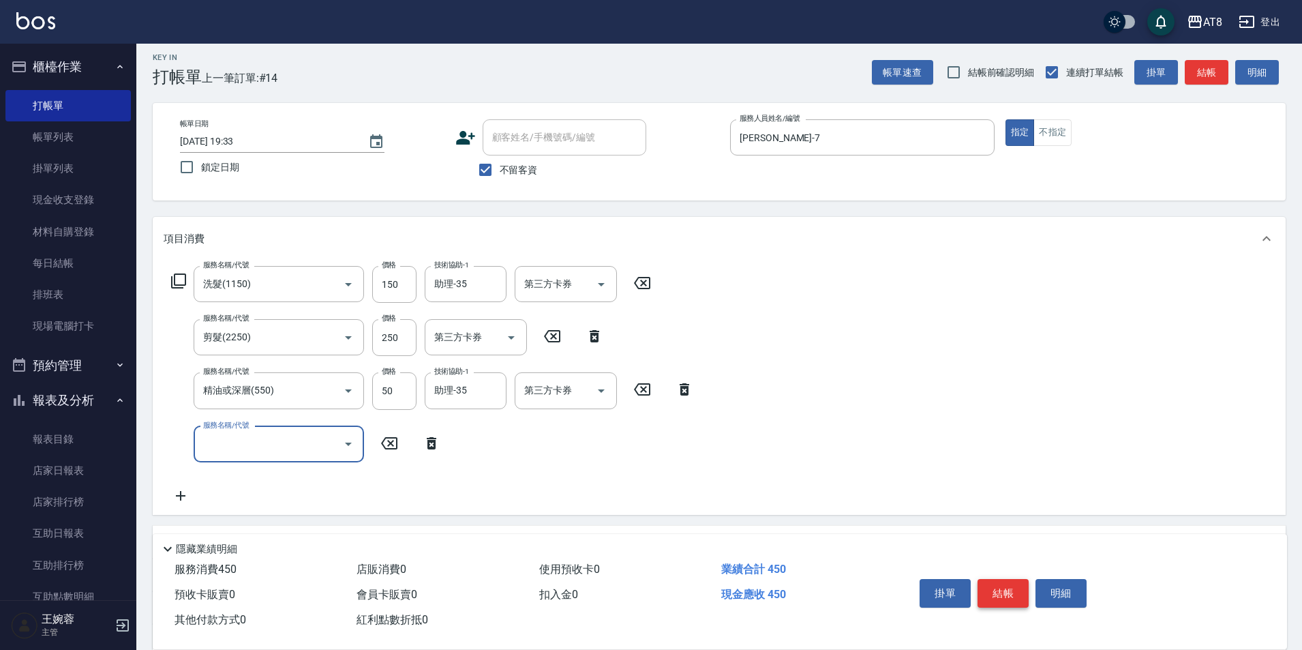
click at [1009, 579] on button "結帳" at bounding box center [1003, 593] width 51 height 29
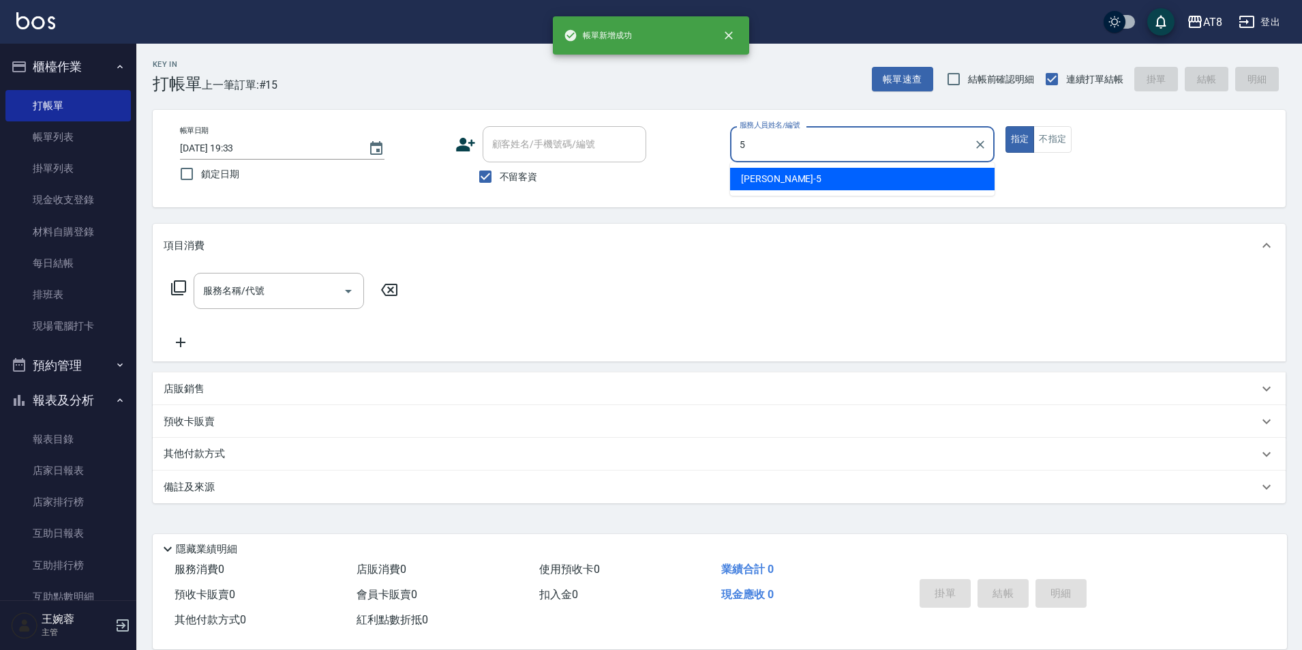
type input "HANK-5"
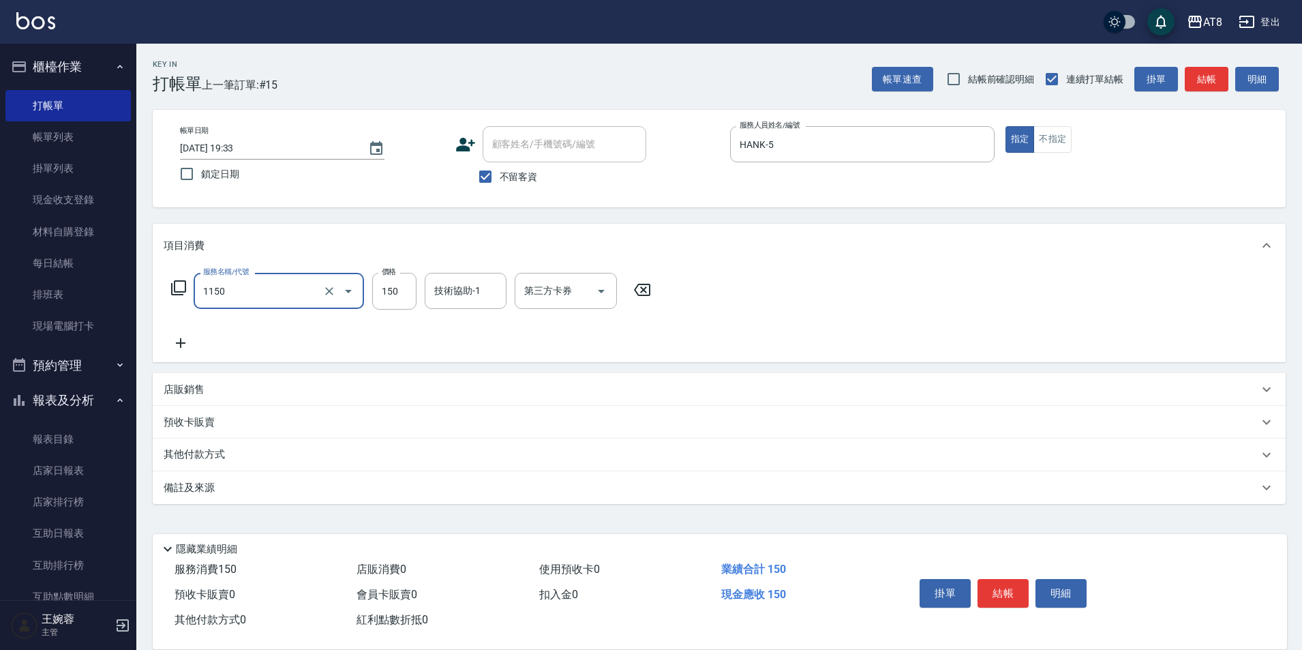
type input "洗髮(1150)"
drag, startPoint x: 657, startPoint y: 290, endPoint x: 619, endPoint y: 288, distance: 37.5
click at [651, 289] on icon at bounding box center [642, 290] width 16 height 12
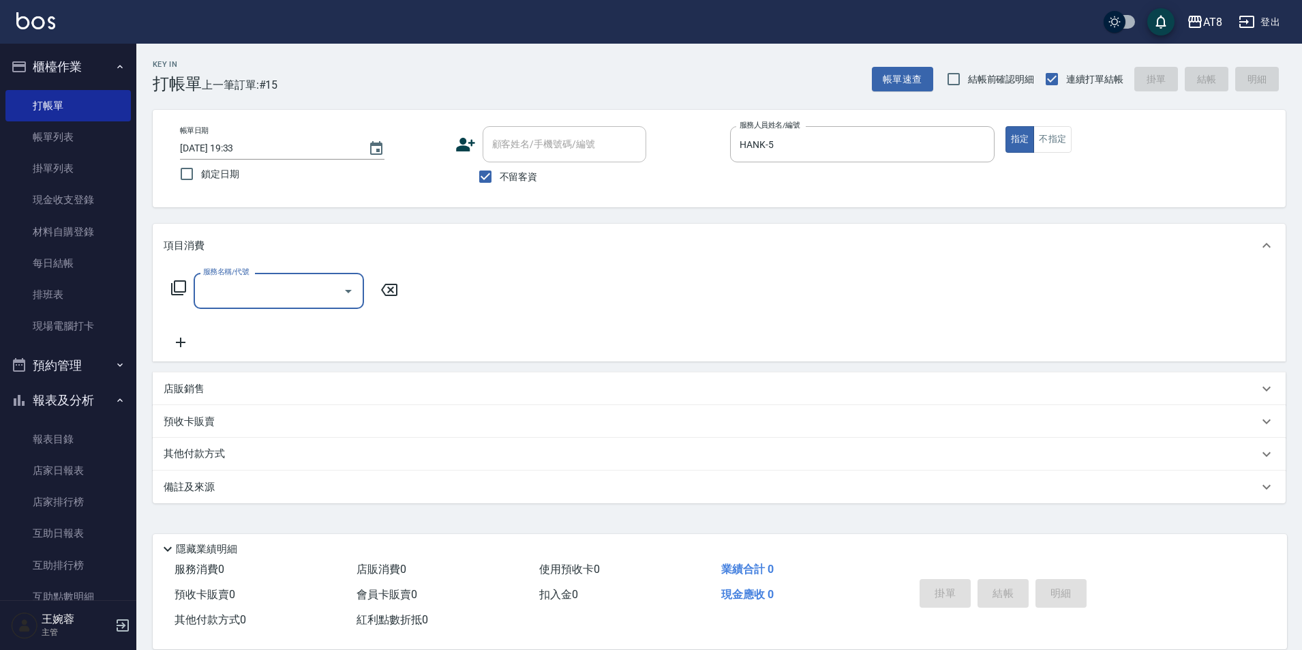
click at [181, 276] on div "服務名稱/代號 服務名稱/代號" at bounding box center [285, 291] width 243 height 36
click at [176, 293] on icon at bounding box center [178, 288] width 16 height 16
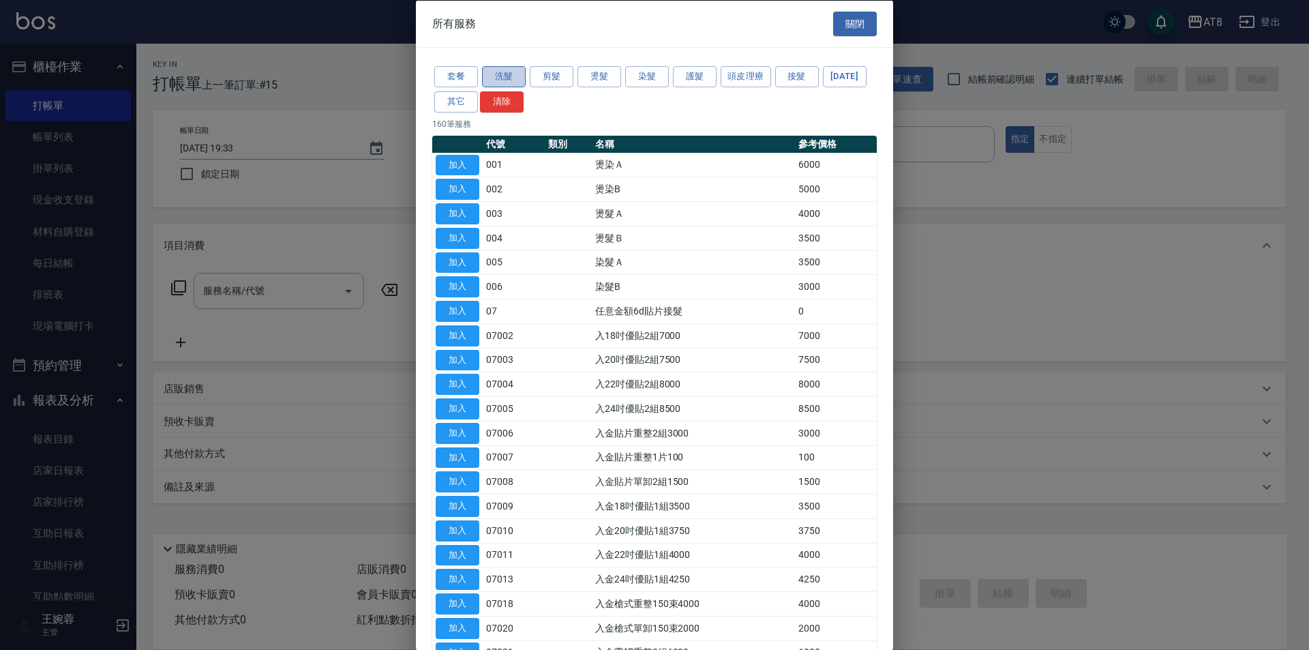
click at [498, 80] on button "洗髮" at bounding box center [504, 76] width 44 height 21
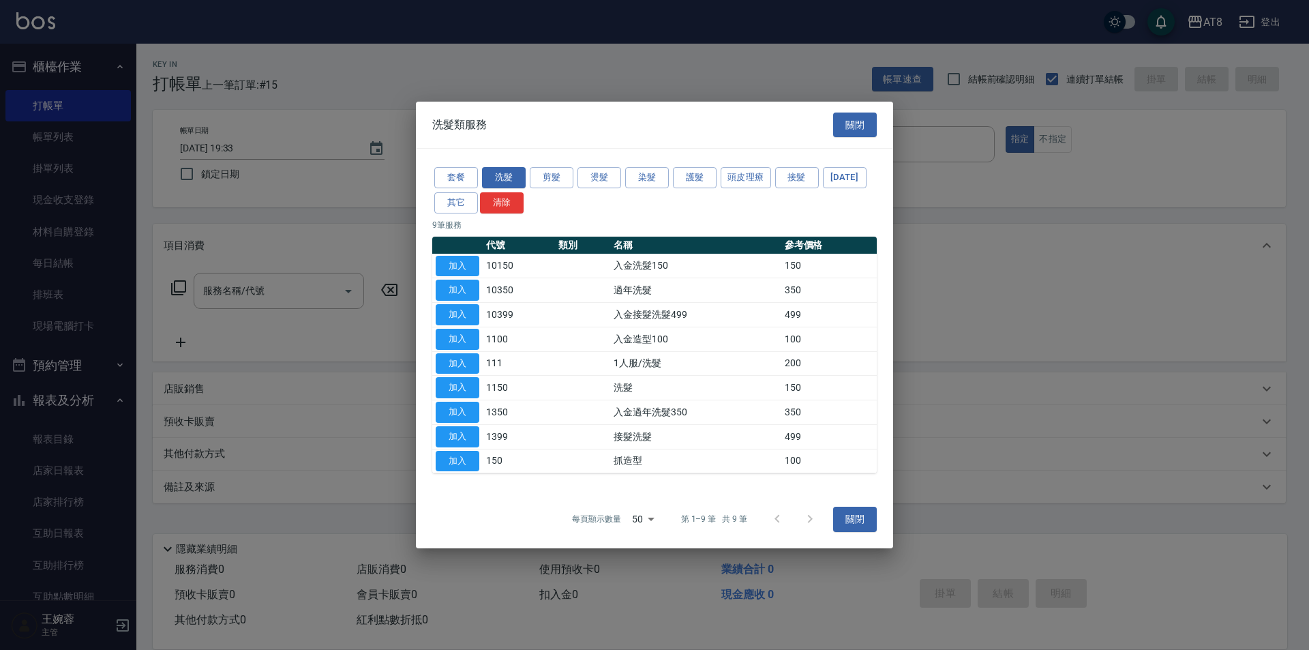
drag, startPoint x: 469, startPoint y: 250, endPoint x: 362, endPoint y: 256, distance: 107.2
click at [469, 256] on button "加入" at bounding box center [458, 266] width 44 height 21
type input "入金洗髮150(10150)"
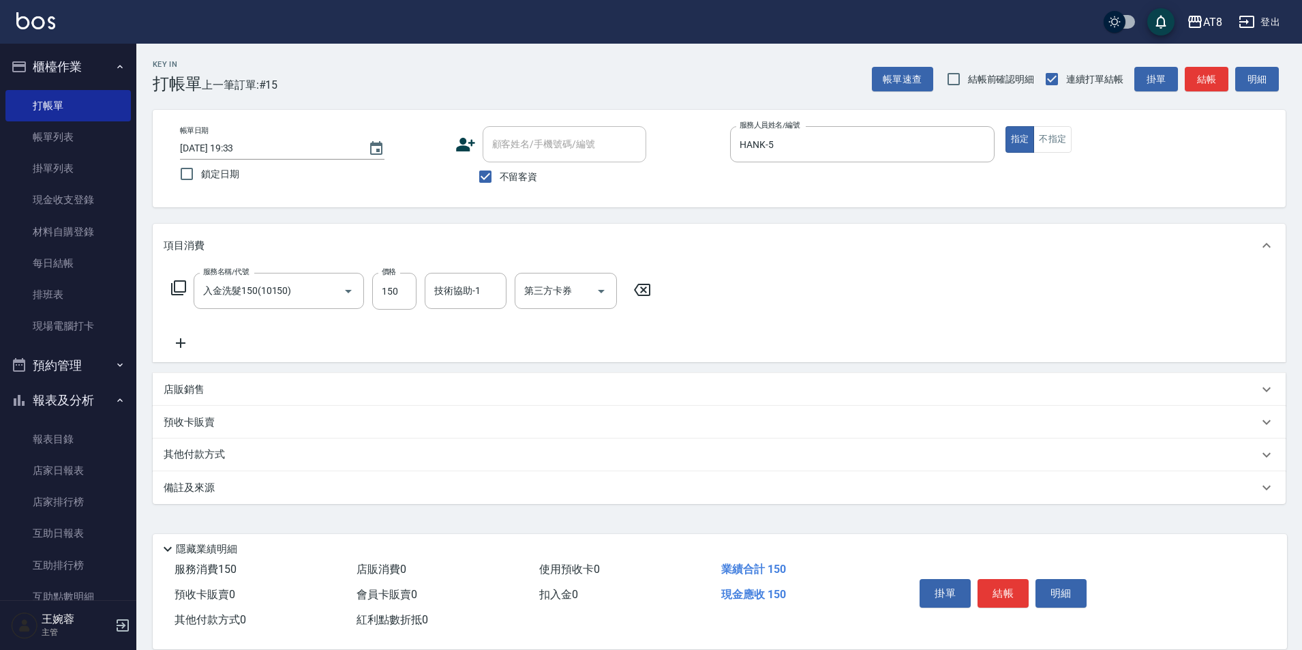
drag, startPoint x: 192, startPoint y: 272, endPoint x: 178, endPoint y: 284, distance: 18.3
click at [188, 278] on div "服務名稱/代號 入金洗髮150(10150) 服務名稱/代號 價格 150 價格 技術協助-1 技術協助-1 第三方卡券 第三方卡券" at bounding box center [412, 291] width 496 height 37
click at [179, 285] on icon at bounding box center [178, 288] width 16 height 16
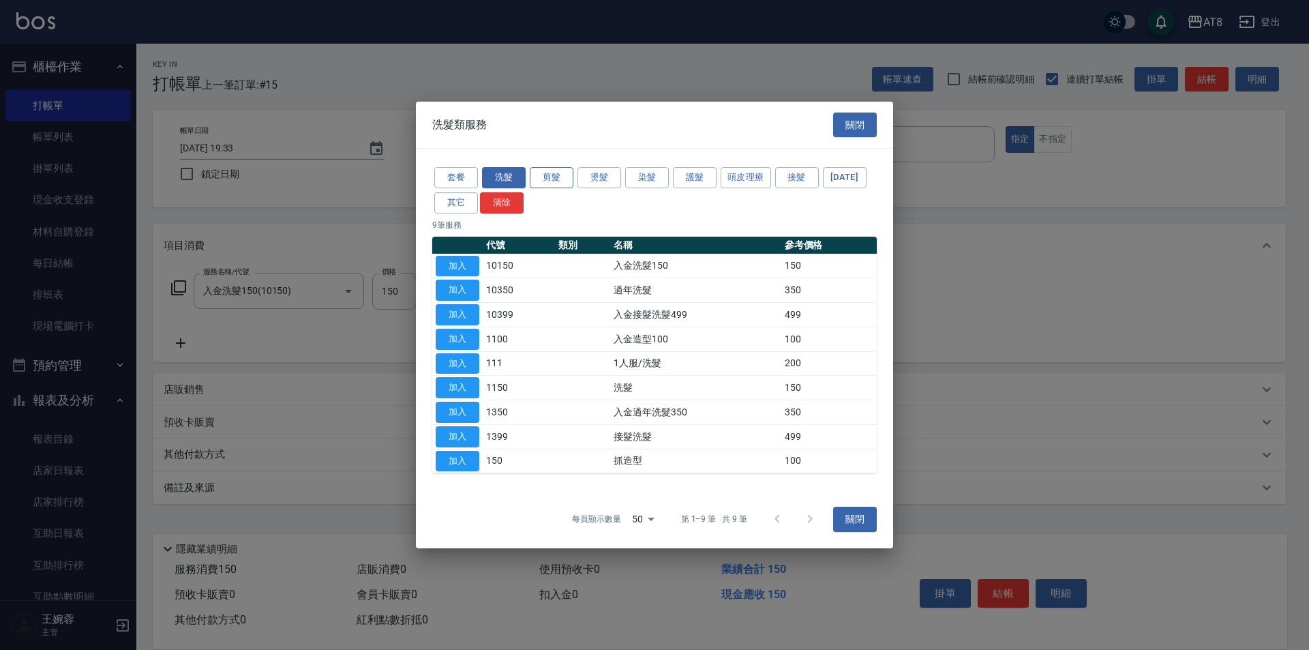
click at [562, 167] on button "剪髮" at bounding box center [552, 177] width 44 height 21
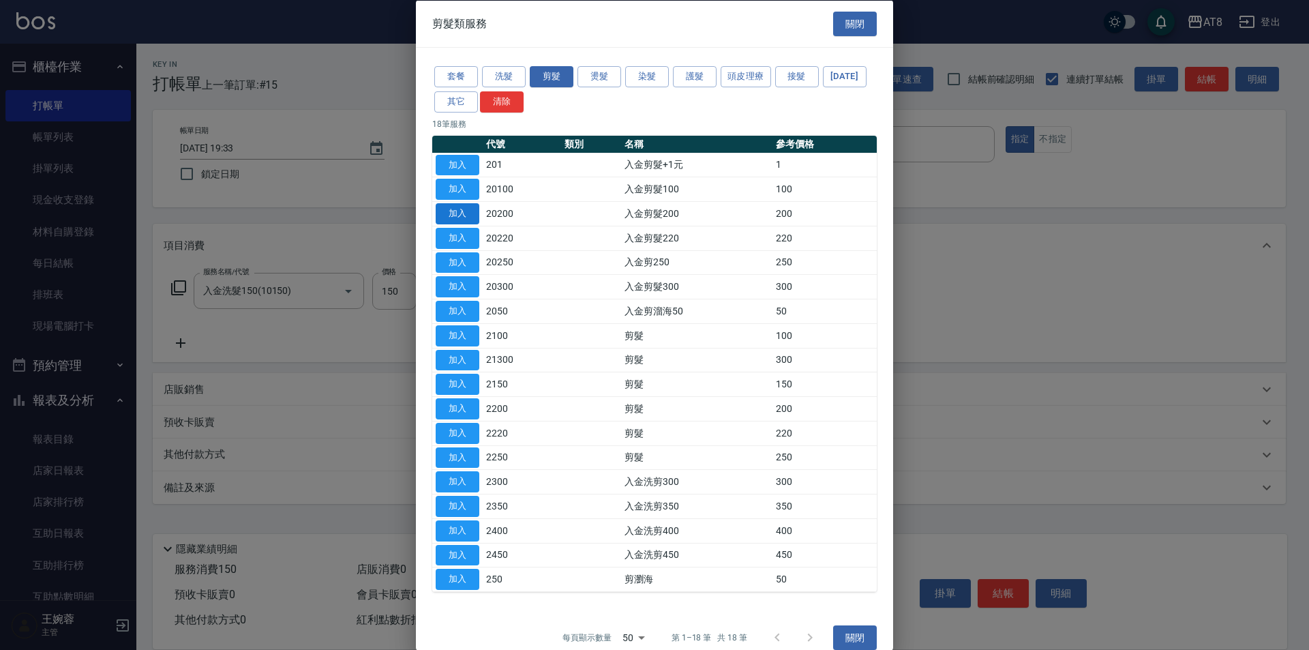
click at [463, 224] on button "加入" at bounding box center [458, 213] width 44 height 21
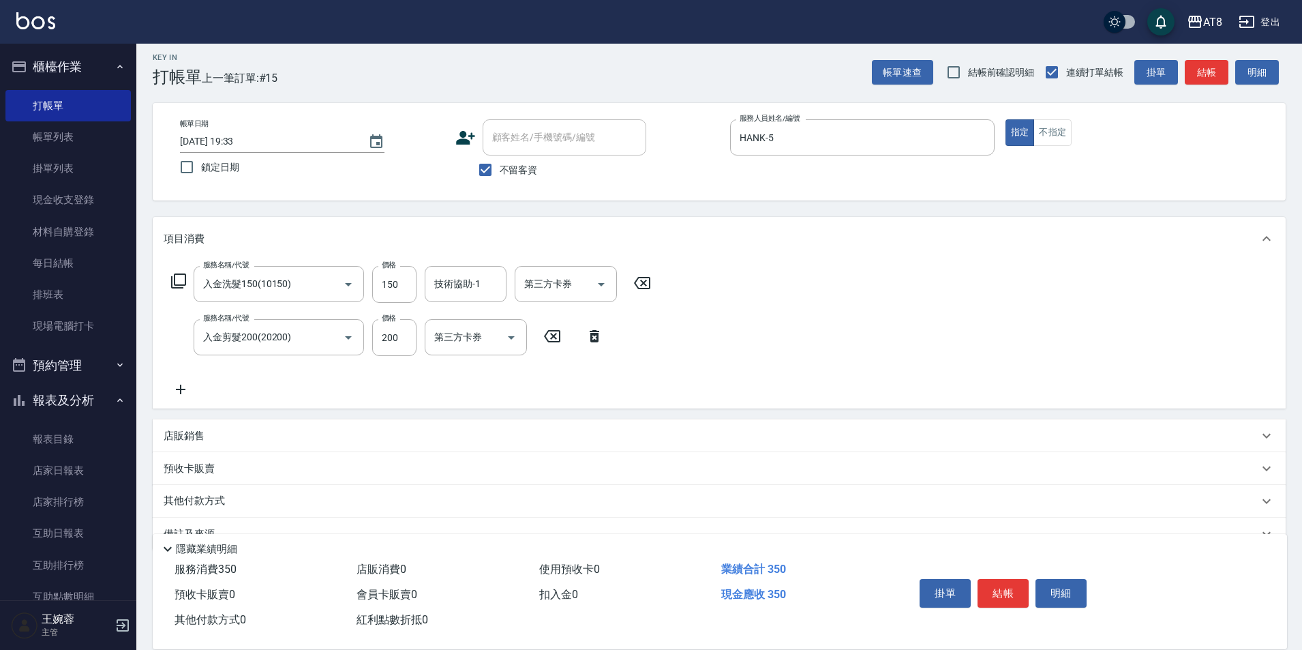
click at [181, 288] on icon at bounding box center [178, 281] width 16 height 16
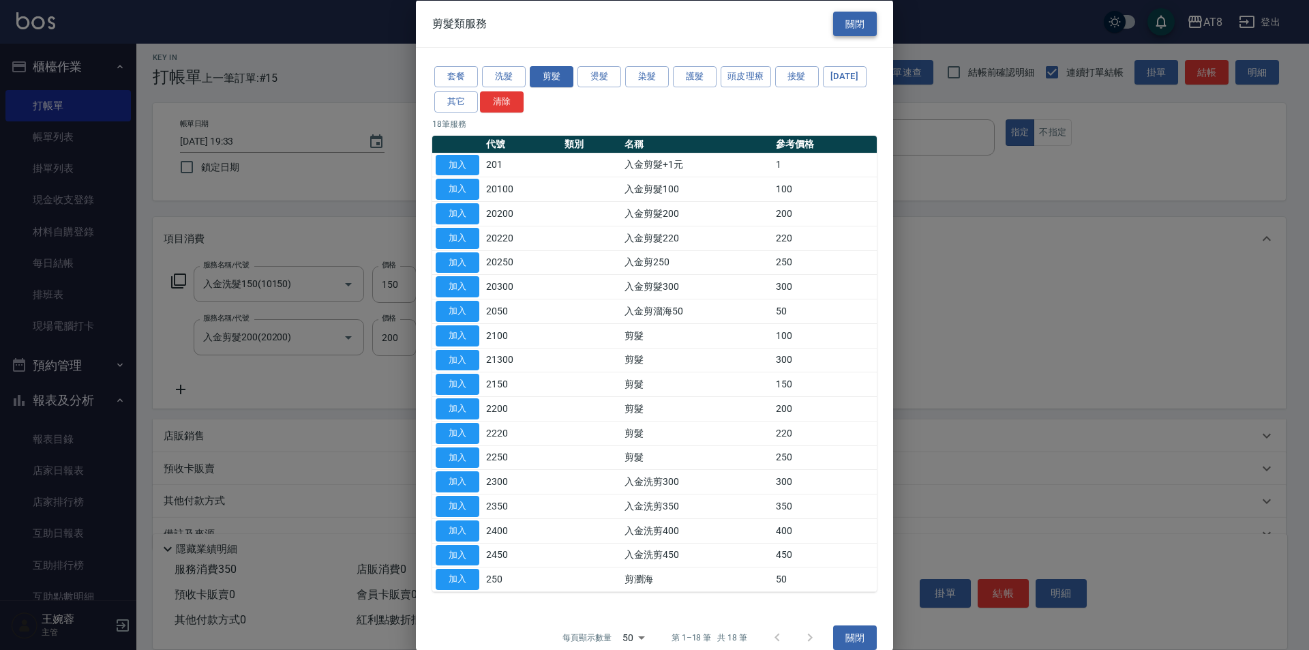
click at [854, 22] on button "關閉" at bounding box center [855, 23] width 44 height 25
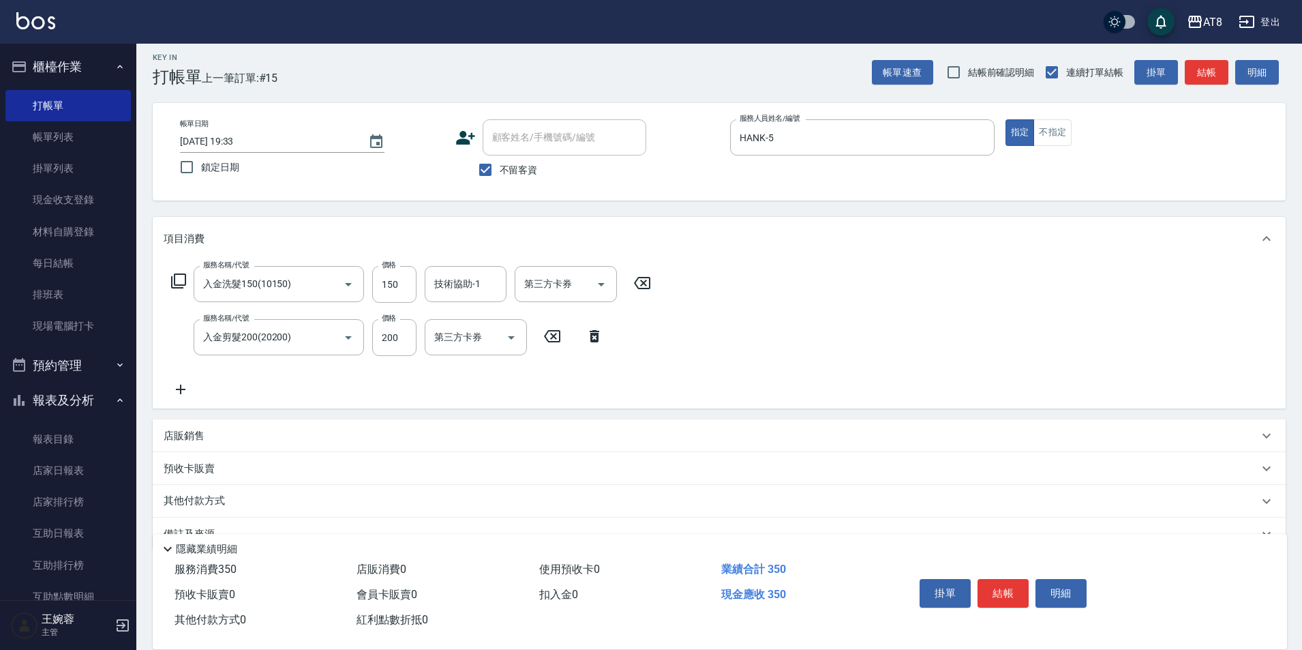
click at [185, 387] on icon at bounding box center [181, 389] width 34 height 16
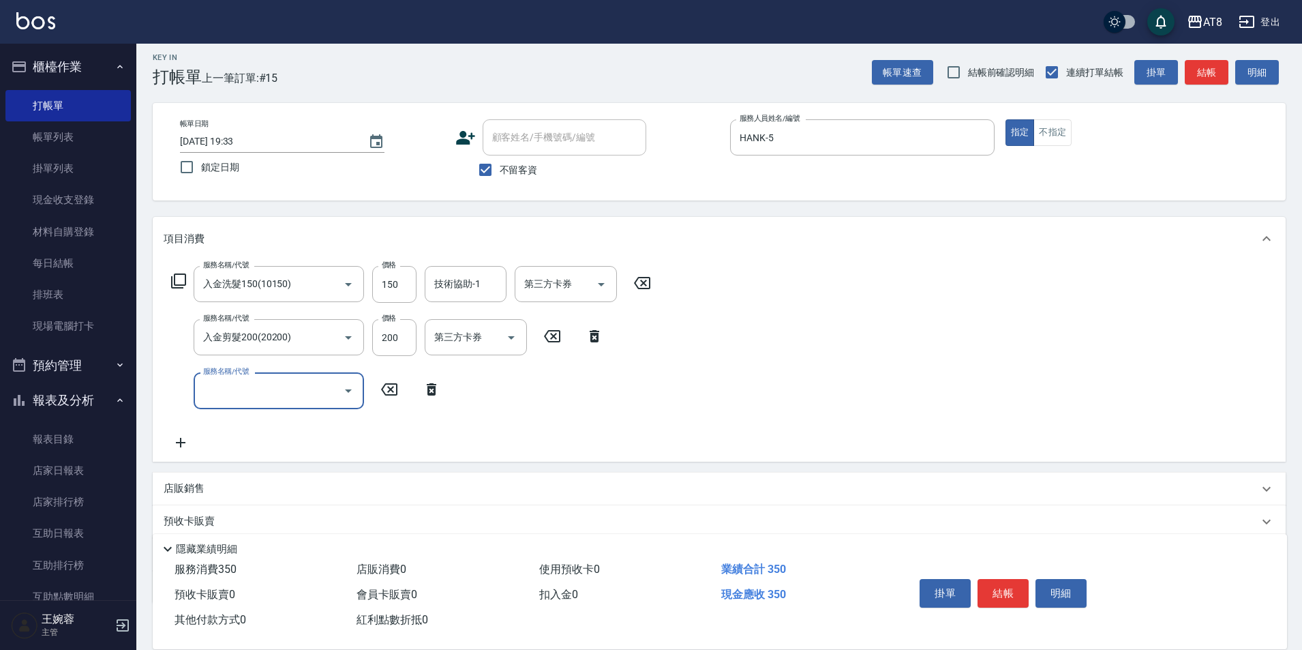
click at [184, 388] on div "服務名稱/代號 服務名稱/代號" at bounding box center [306, 390] width 285 height 36
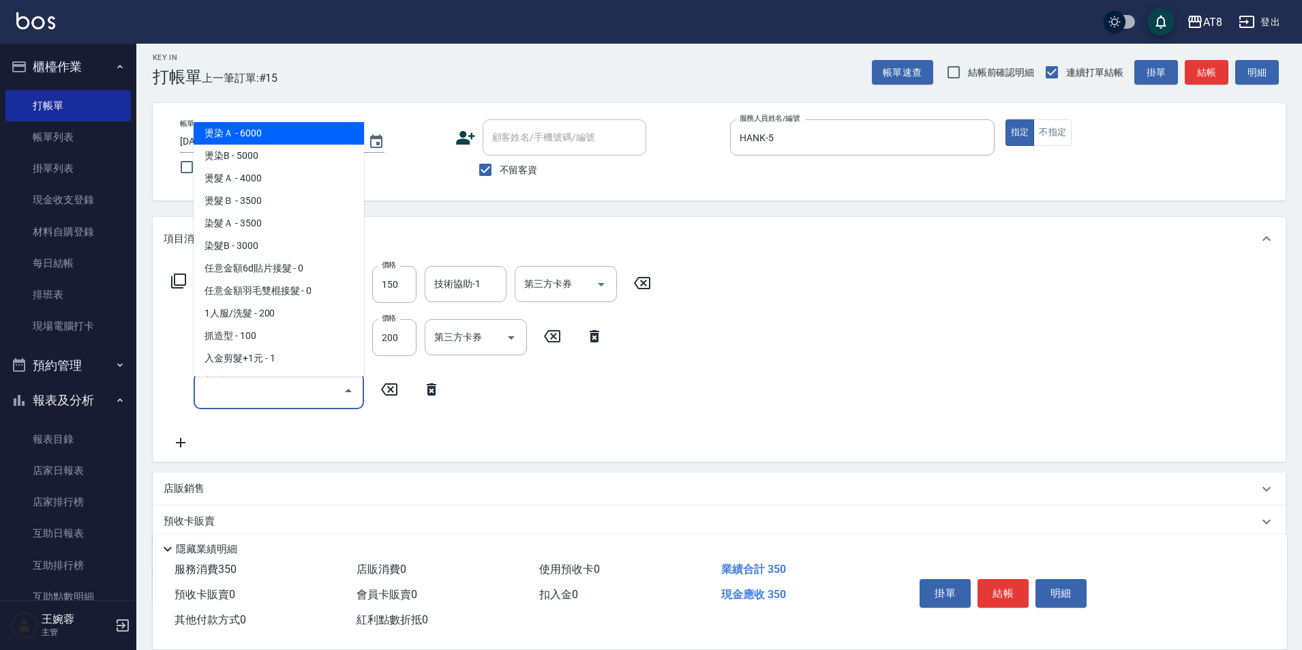
click at [235, 399] on input "服務名稱/代號" at bounding box center [269, 390] width 138 height 24
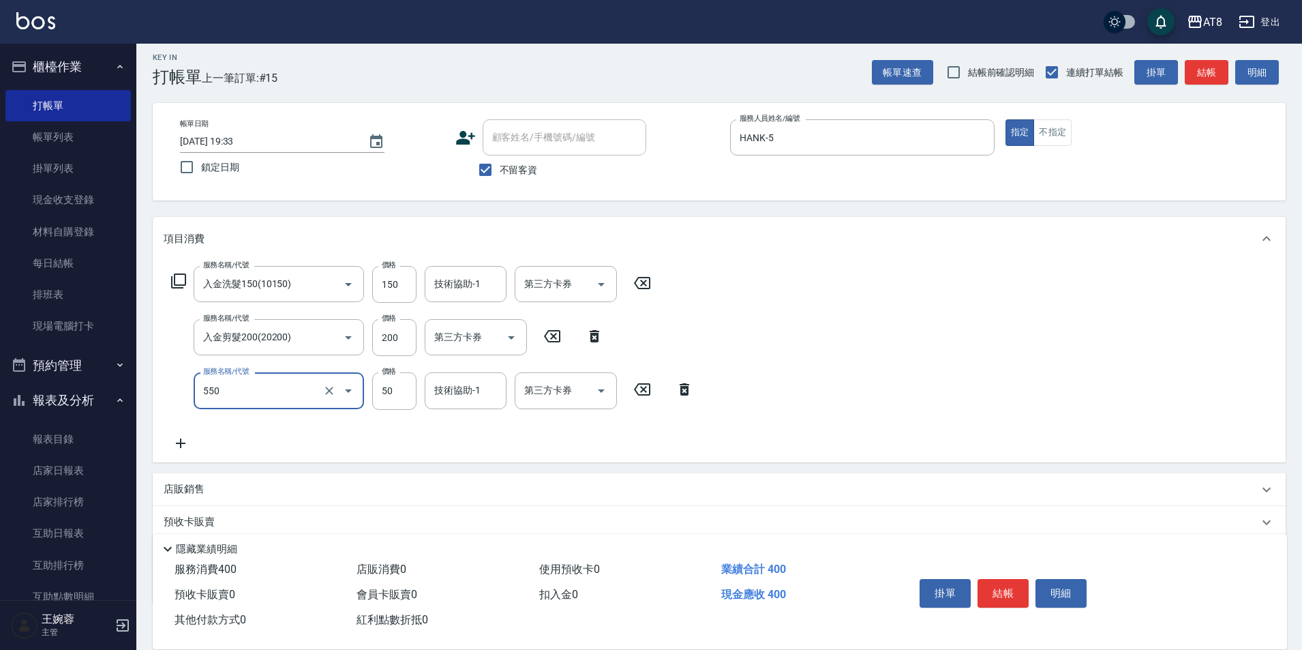
type input "精油或深層(550)"
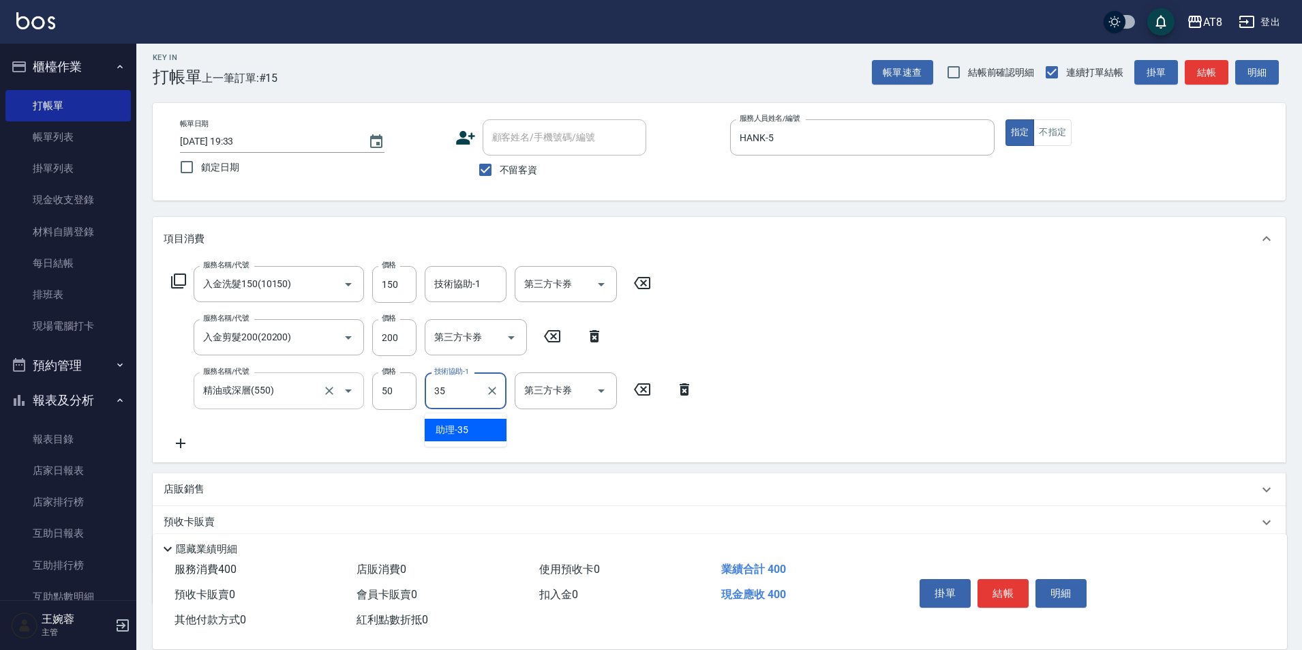
type input "助理-35"
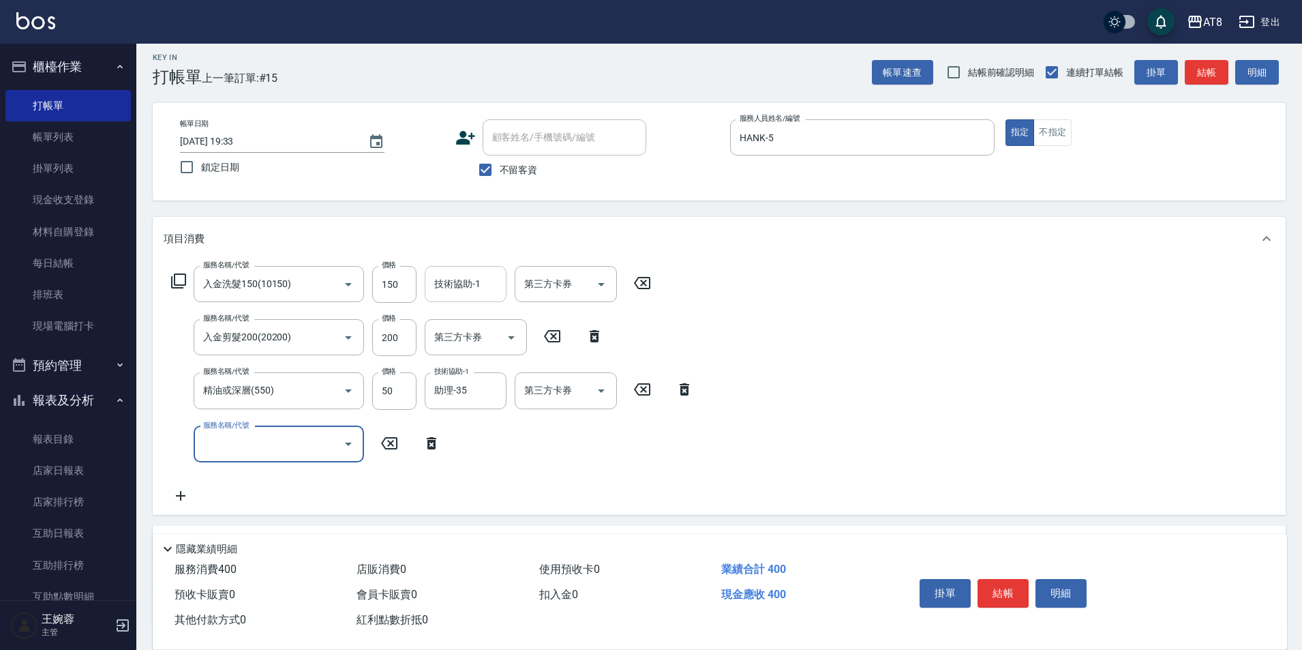
click at [477, 296] on input "技術協助-1" at bounding box center [466, 284] width 70 height 24
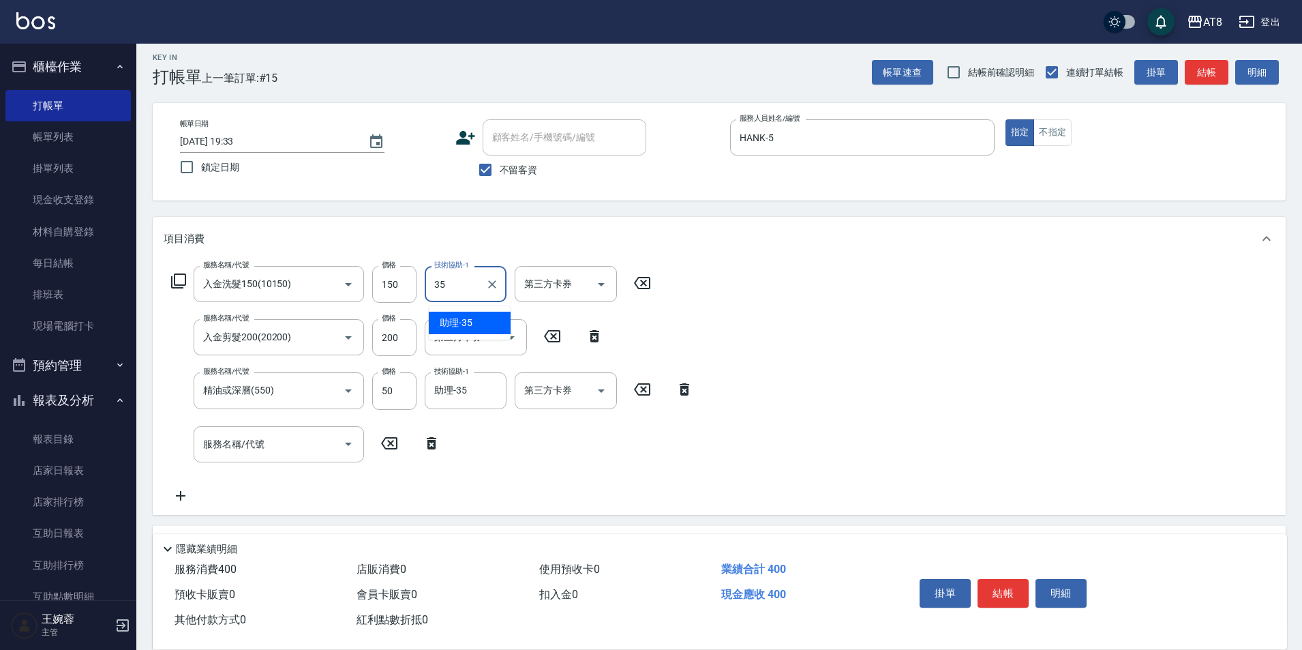
type input "助理-35"
click at [430, 447] on icon at bounding box center [432, 443] width 34 height 16
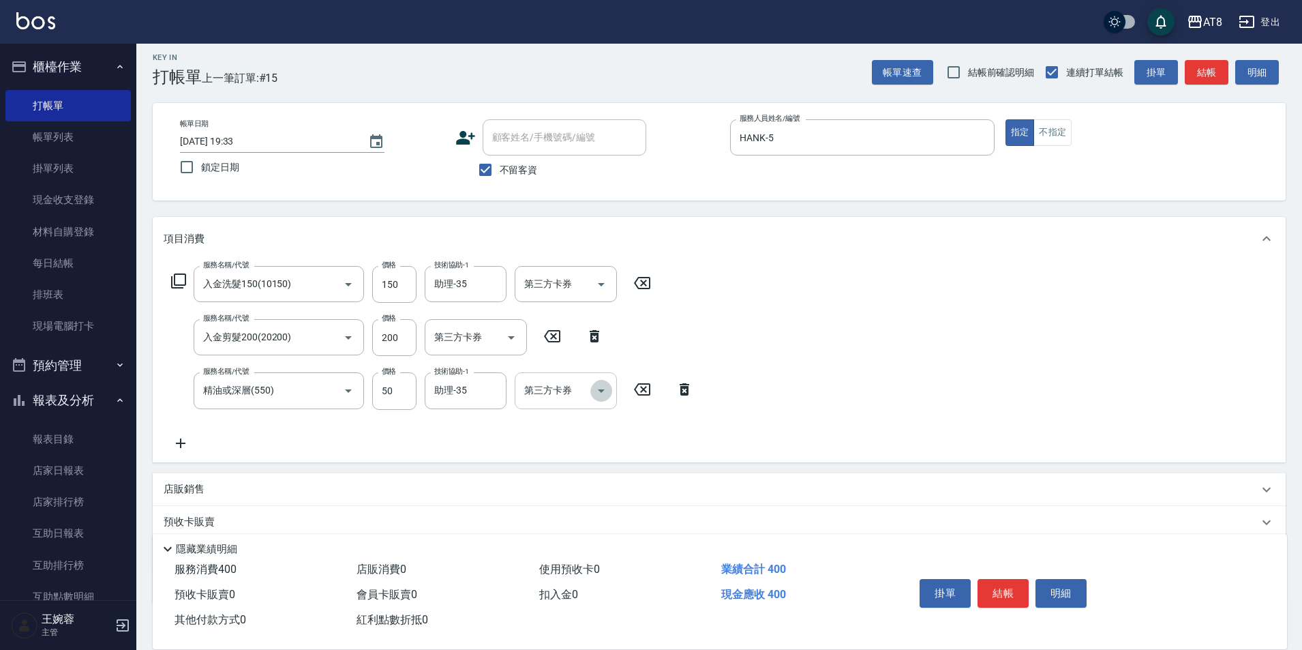
click at [594, 398] on icon "Open" at bounding box center [601, 391] width 16 height 16
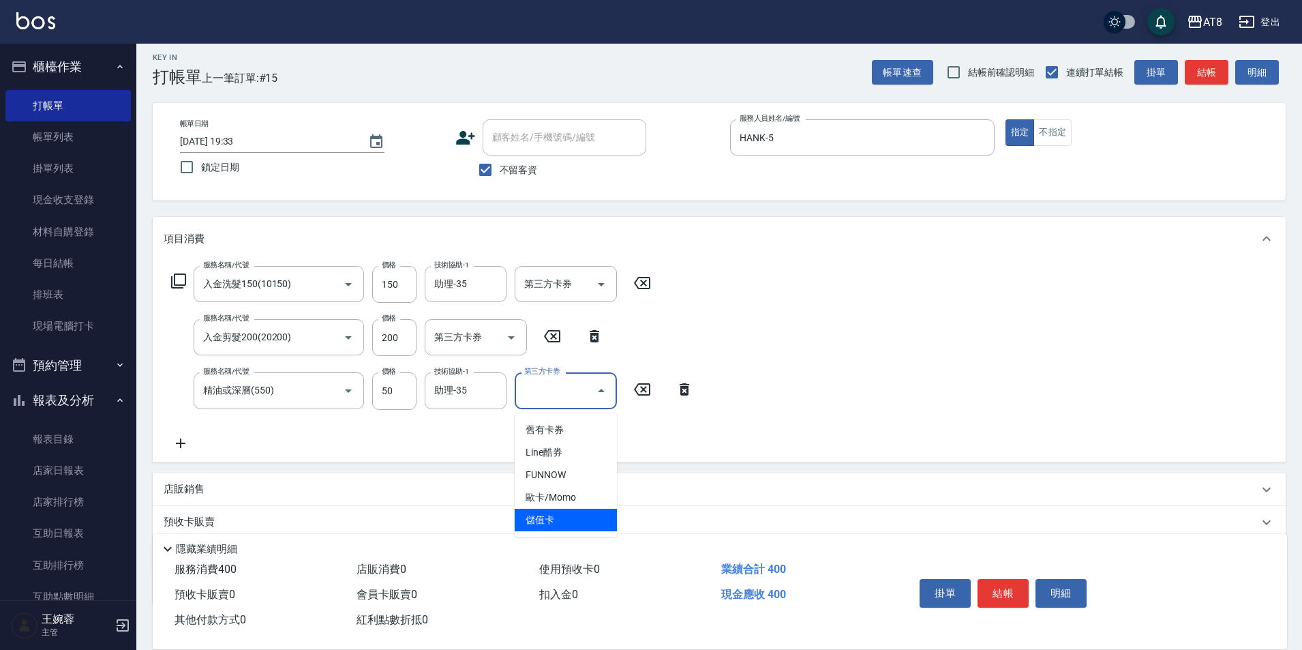
click at [563, 518] on span "儲值卡" at bounding box center [566, 520] width 102 height 23
type input "儲值卡"
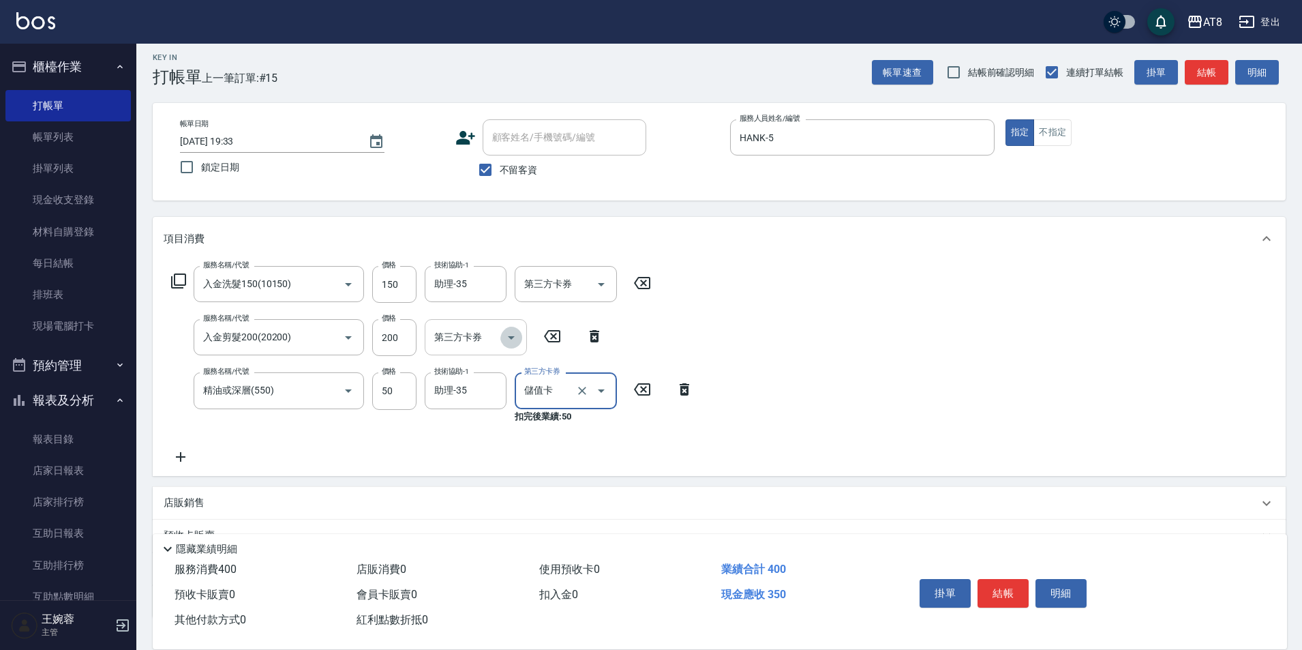
click at [508, 346] on icon "Open" at bounding box center [511, 337] width 16 height 16
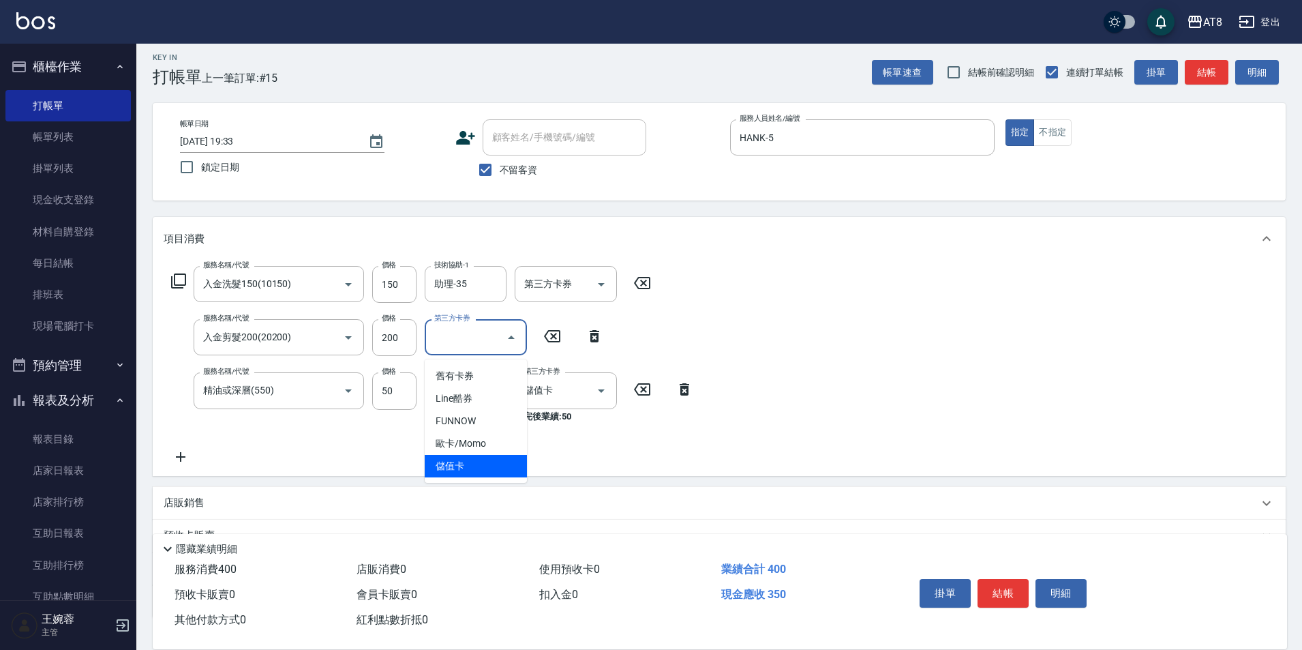
click at [492, 464] on span "儲值卡" at bounding box center [476, 466] width 102 height 23
type input "儲值卡"
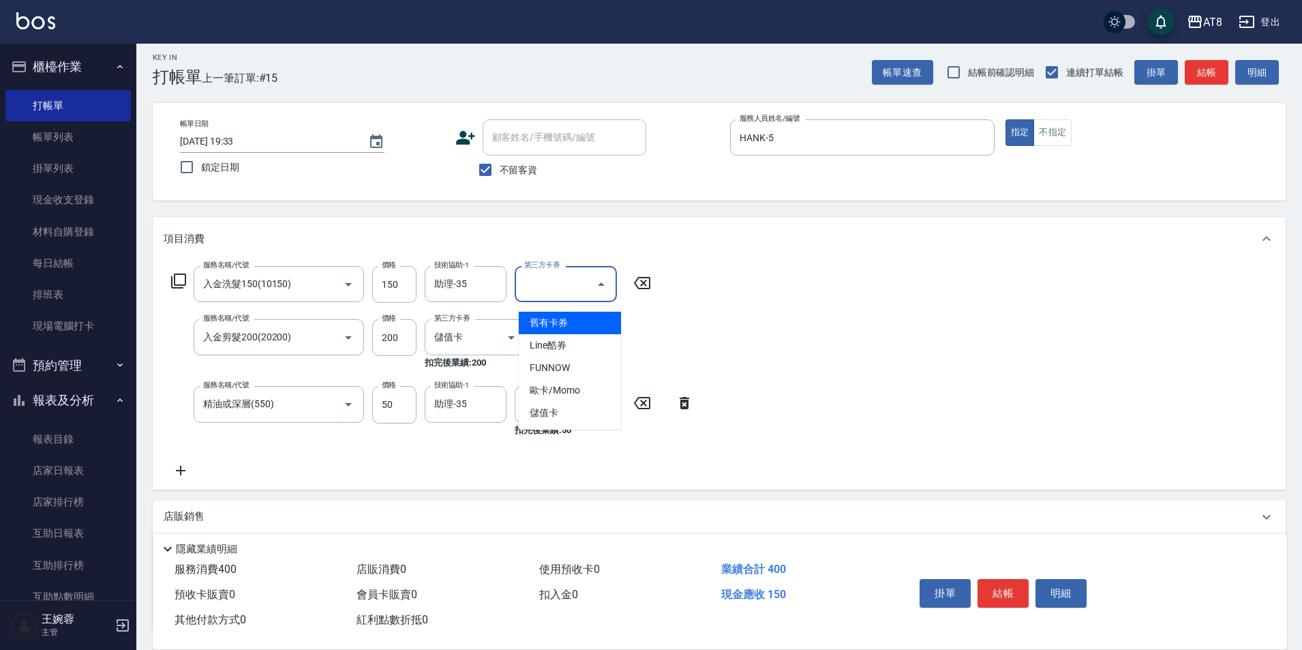
click at [590, 290] on input "第三方卡券" at bounding box center [556, 284] width 70 height 24
click at [567, 409] on span "儲值卡" at bounding box center [570, 413] width 102 height 23
type input "儲值卡"
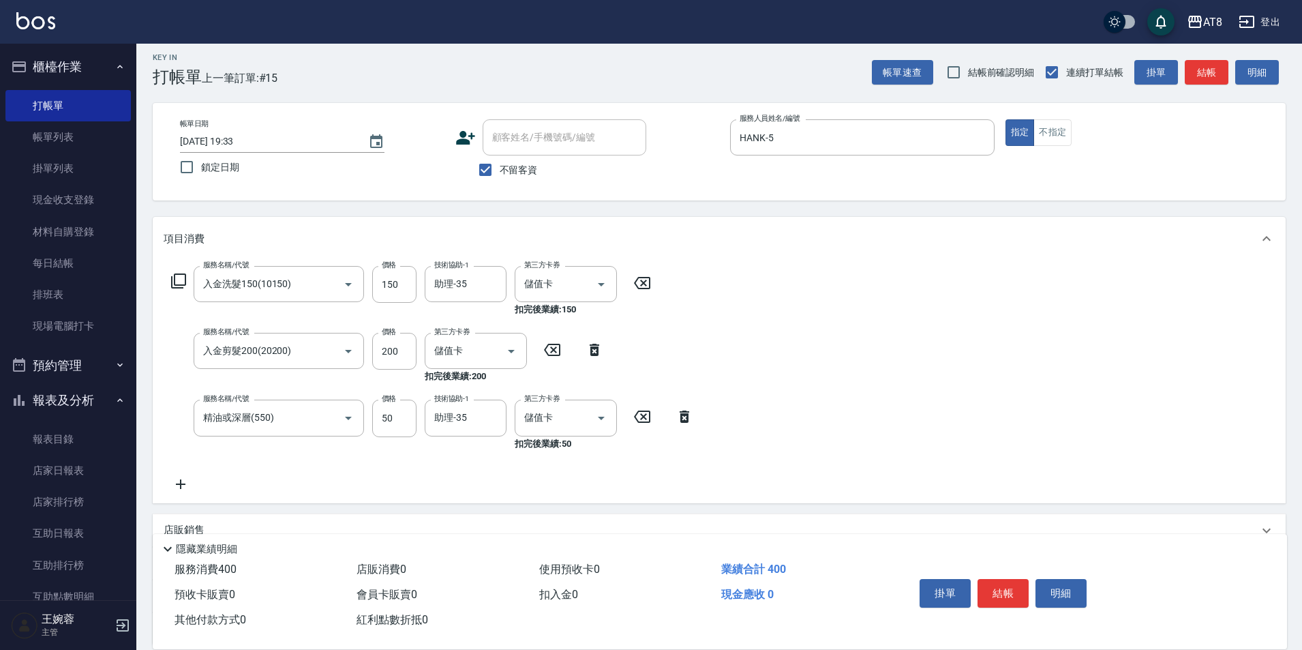
drag, startPoint x: 832, startPoint y: 363, endPoint x: 817, endPoint y: 385, distance: 26.5
click at [832, 363] on div "服務名稱/代號 入金洗髮150(10150) 服務名稱/代號 價格 150 價格 技術協助-1 助理-35 技術協助-1 第三方卡券 儲值卡 第三方卡券 扣完…" at bounding box center [719, 381] width 1133 height 242
click at [1017, 579] on button "結帳" at bounding box center [1003, 593] width 51 height 29
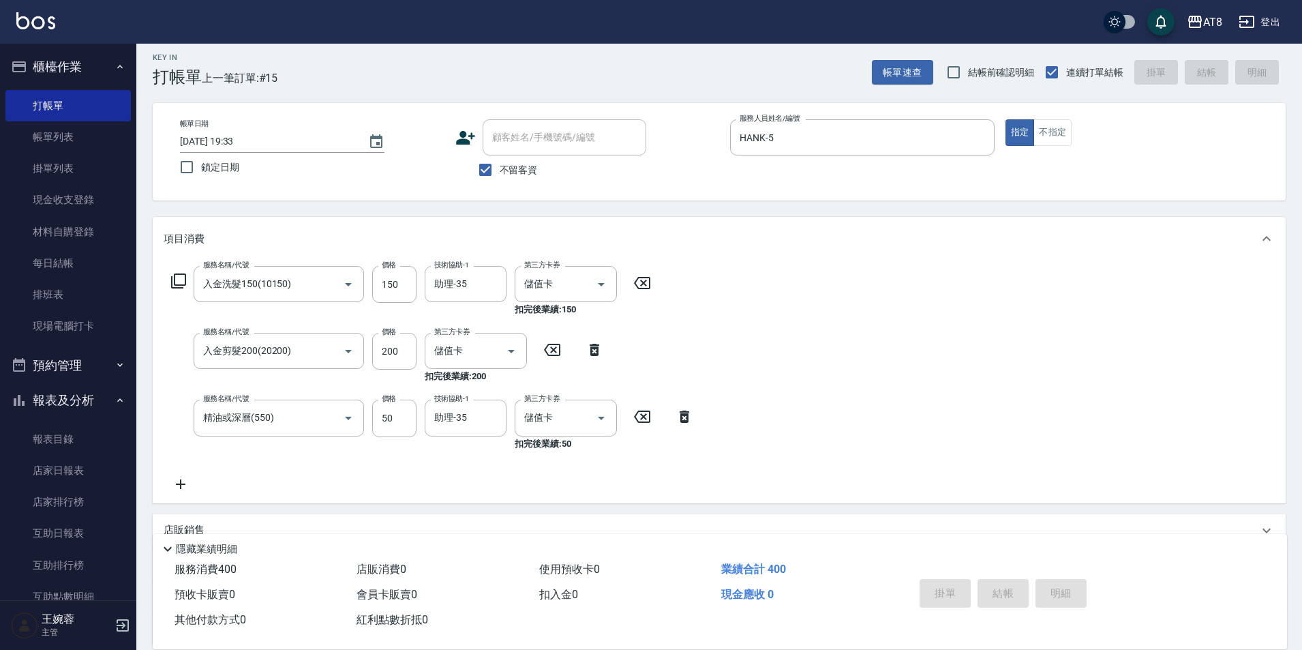
type input "[DATE] 19:34"
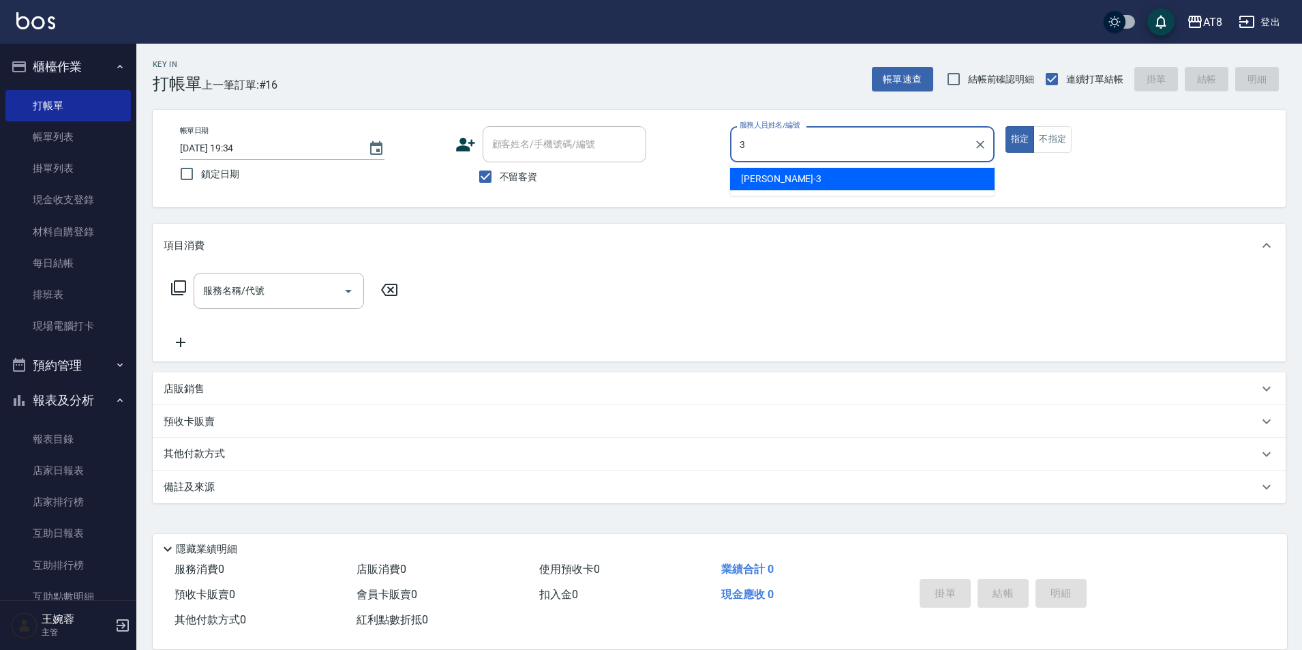
type input "[PERSON_NAME]-3"
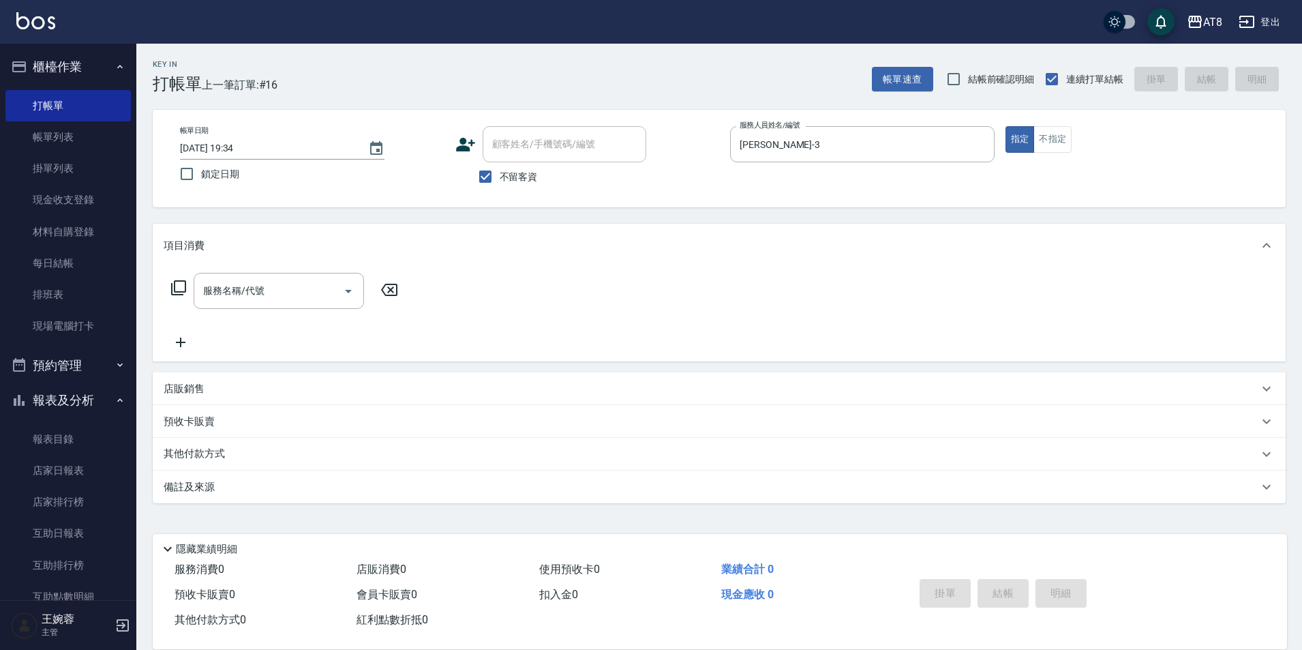
click at [308, 395] on div "店販銷售" at bounding box center [711, 389] width 1095 height 14
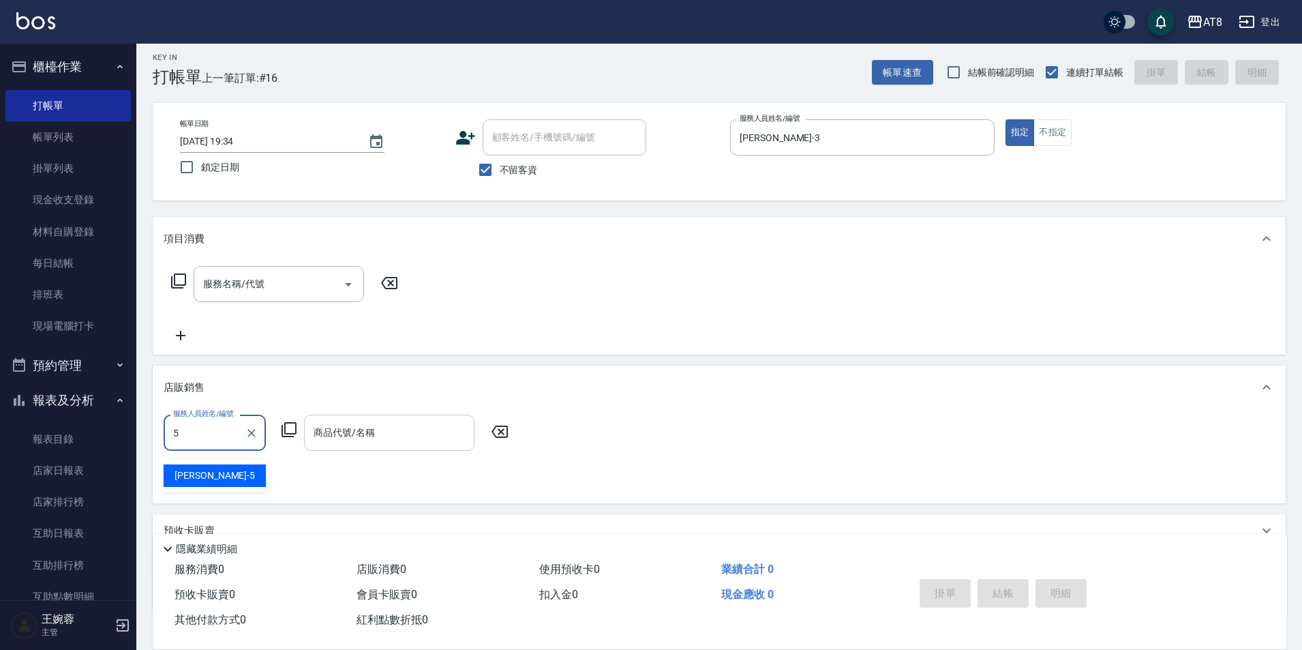
type input "HANK-5"
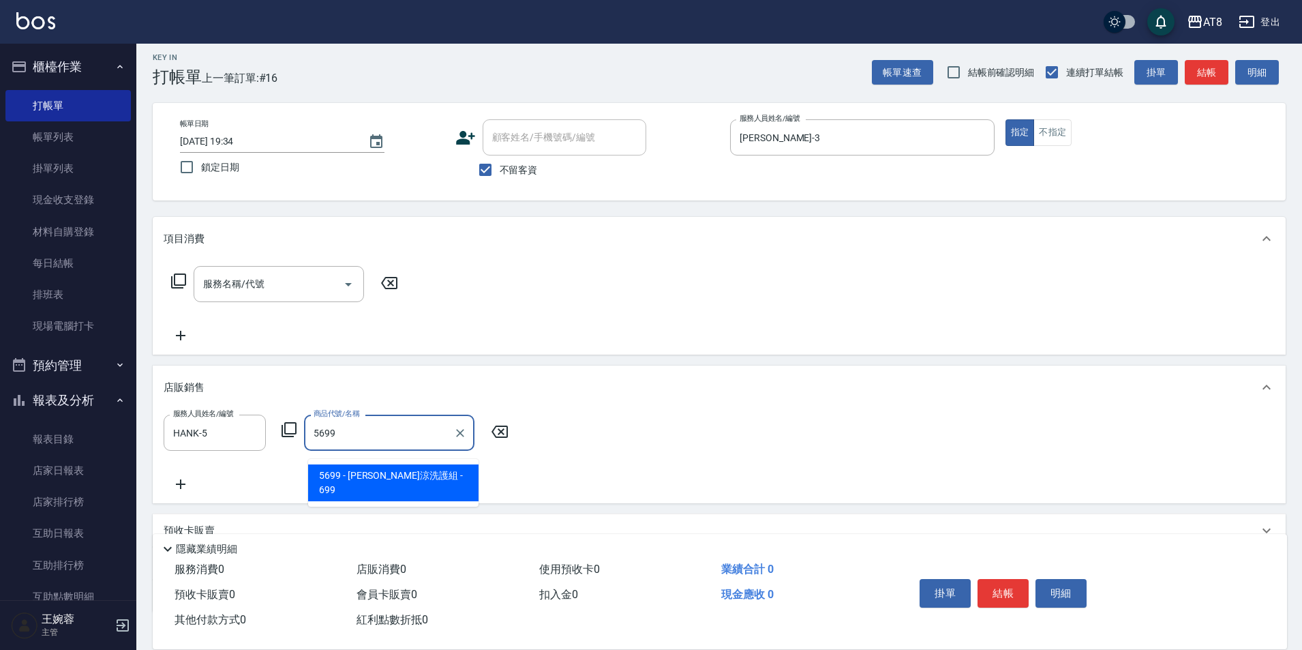
type input "[PERSON_NAME]涼洗護組"
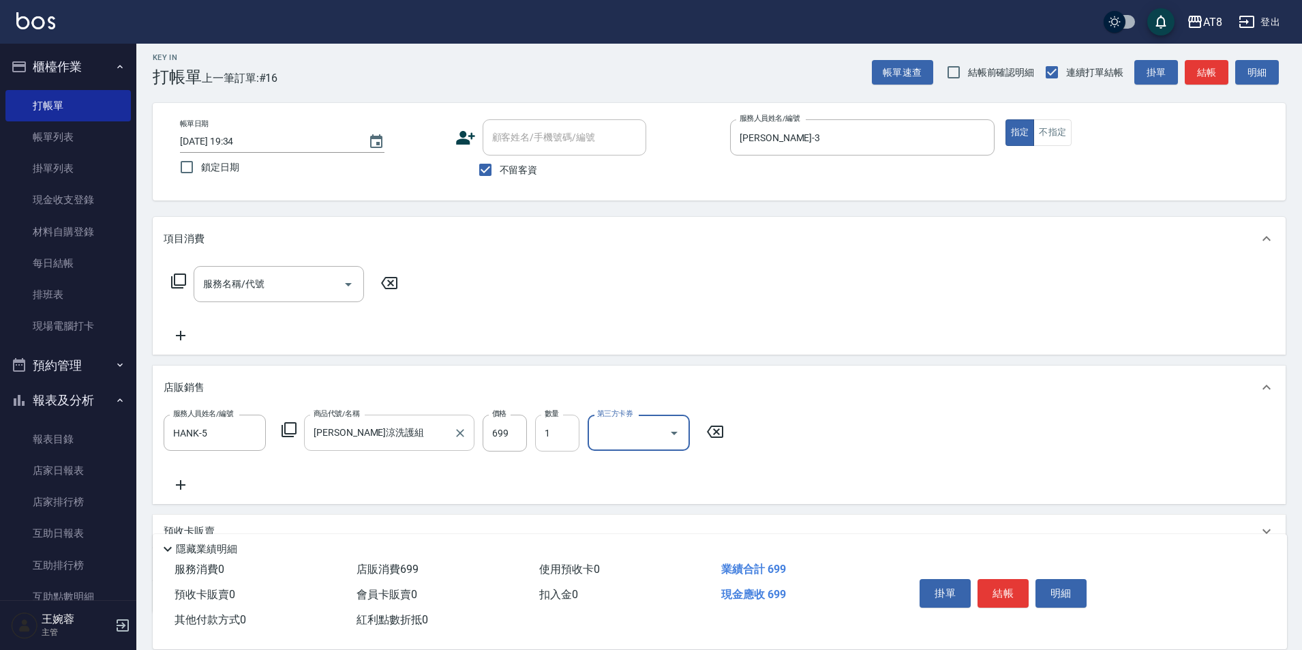
click at [547, 443] on input "1" at bounding box center [557, 433] width 44 height 37
type input "2"
click at [892, 438] on div "服務人員姓名/編號 [PERSON_NAME]-5 服務人員姓名/編號 商品代號/名稱 水水沁涼洗護組 商品代號/名稱 價格 699 價格 數量 2 數量 第…" at bounding box center [720, 454] width 1112 height 78
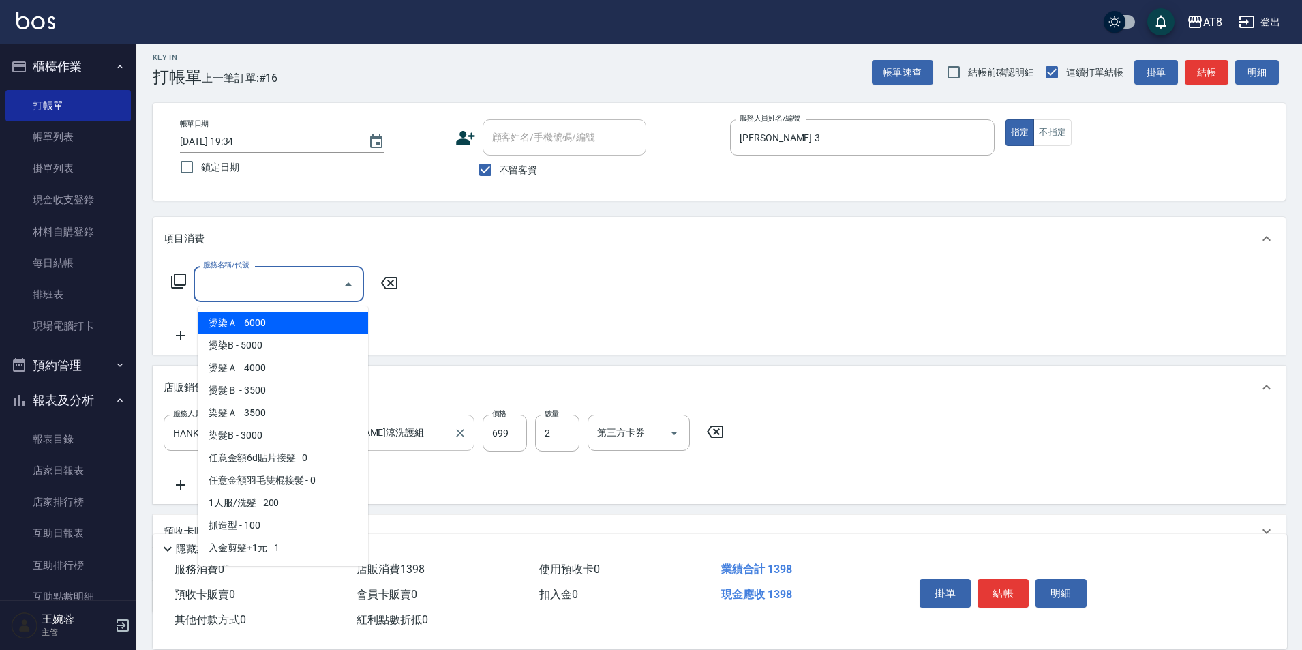
click at [222, 276] on div "服務名稱/代號 服務名稱/代號" at bounding box center [279, 284] width 170 height 36
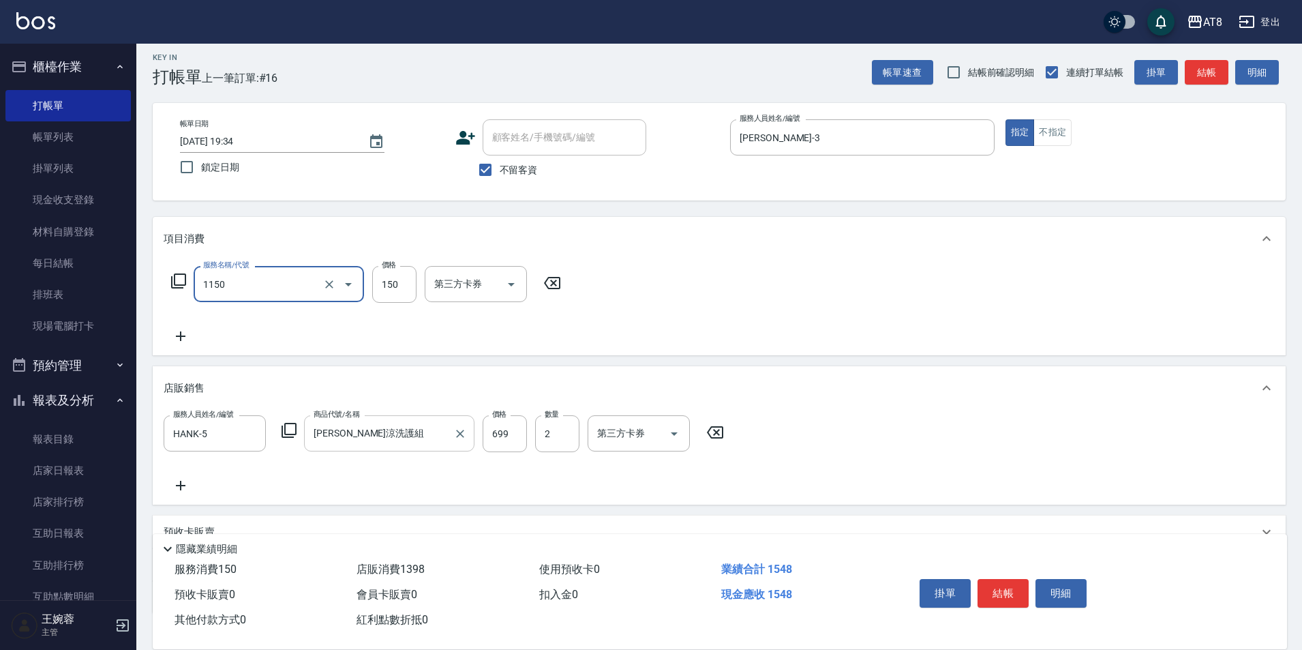
type input "洗髮(1150)"
click at [460, 284] on input "技術協助-1" at bounding box center [466, 284] width 70 height 24
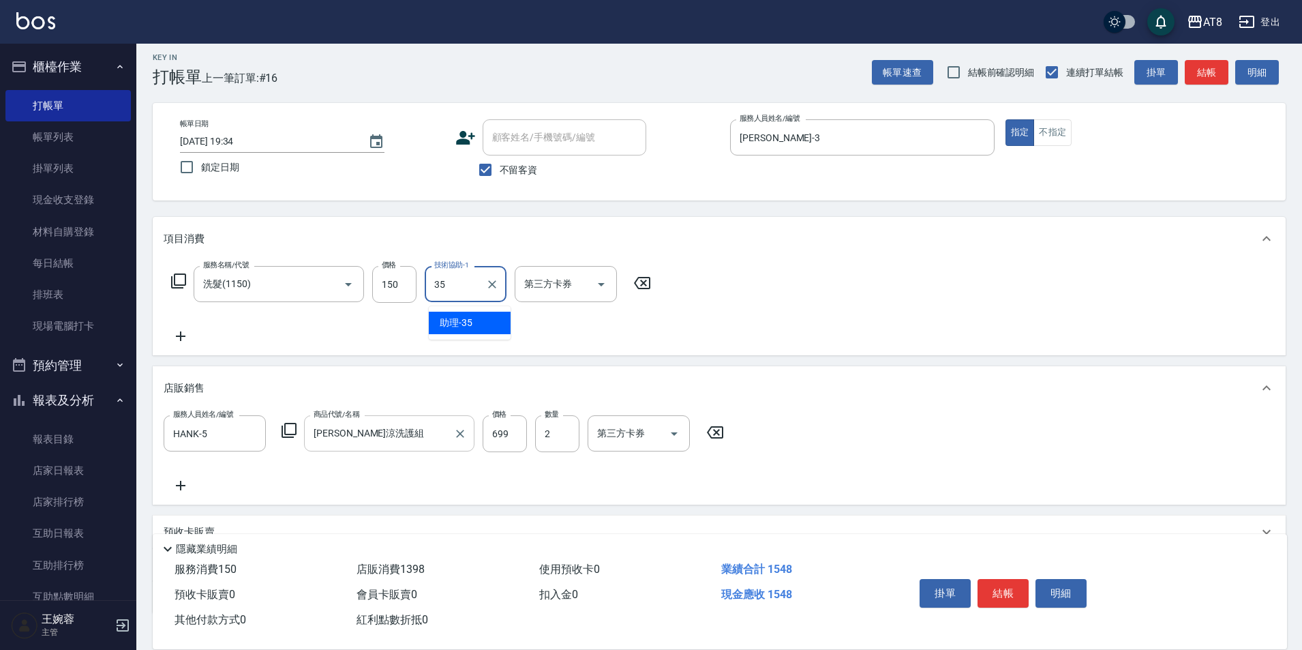
type input "助理-35"
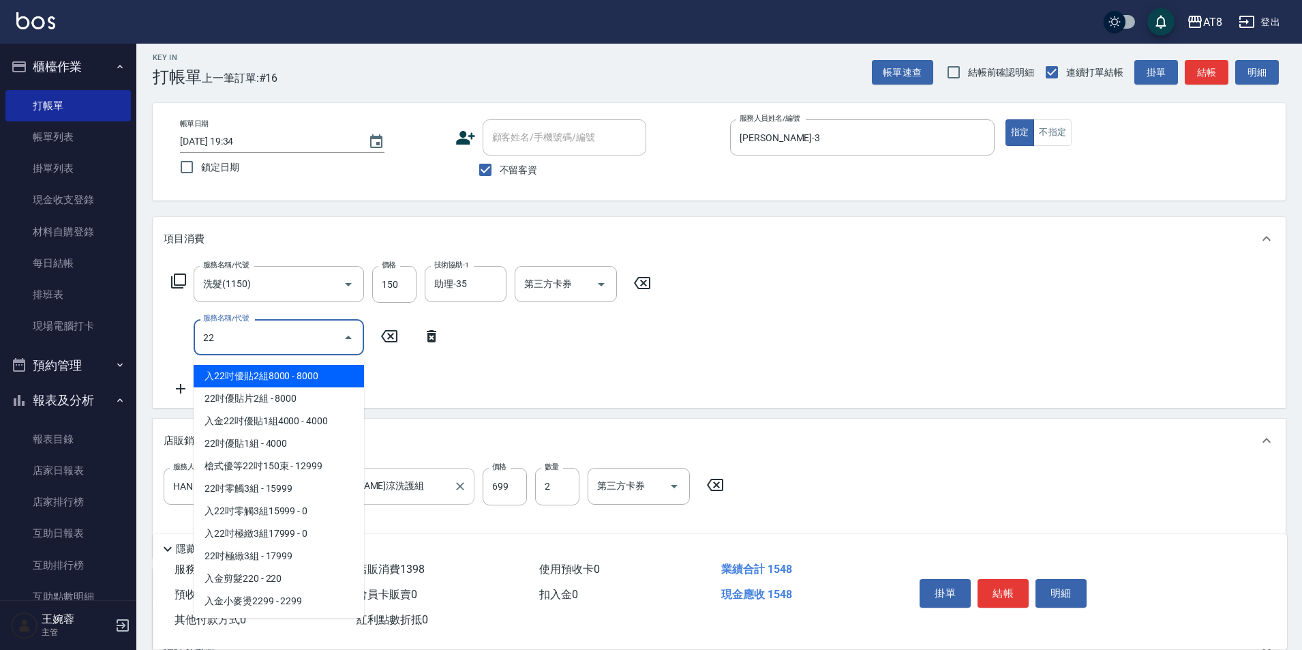
type input "22"
click at [427, 342] on icon at bounding box center [432, 336] width 10 height 12
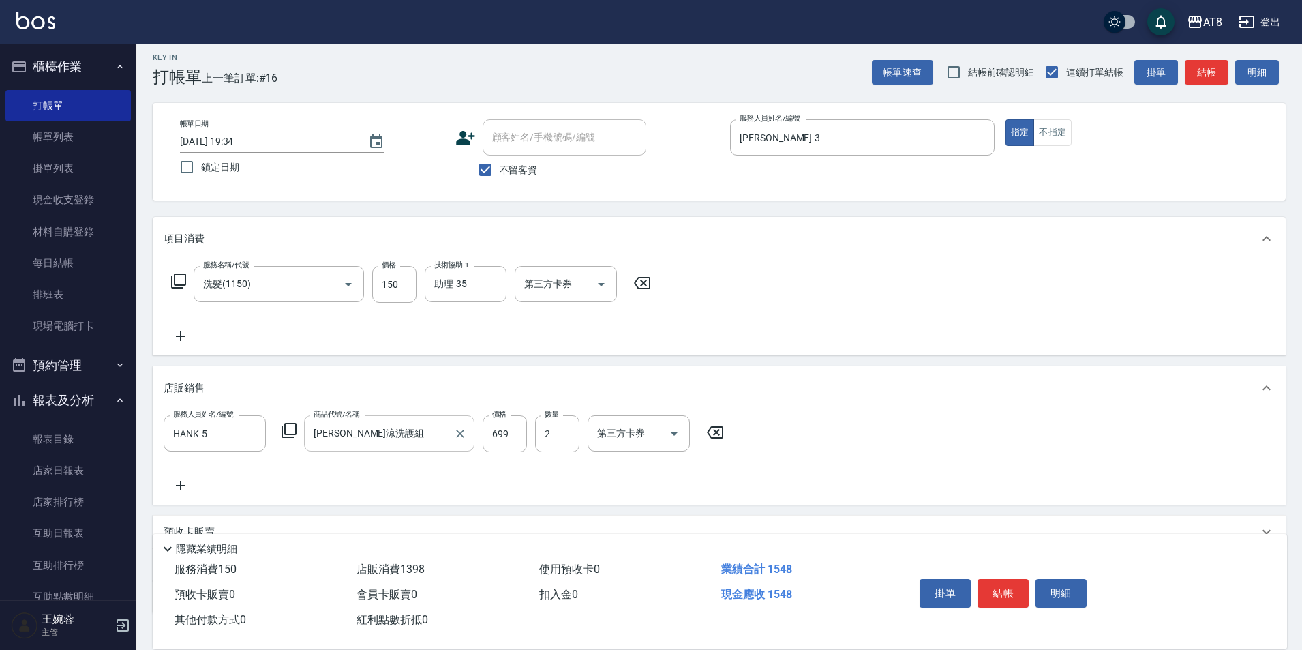
click at [646, 282] on icon at bounding box center [642, 283] width 16 height 12
click at [178, 286] on icon at bounding box center [178, 281] width 16 height 16
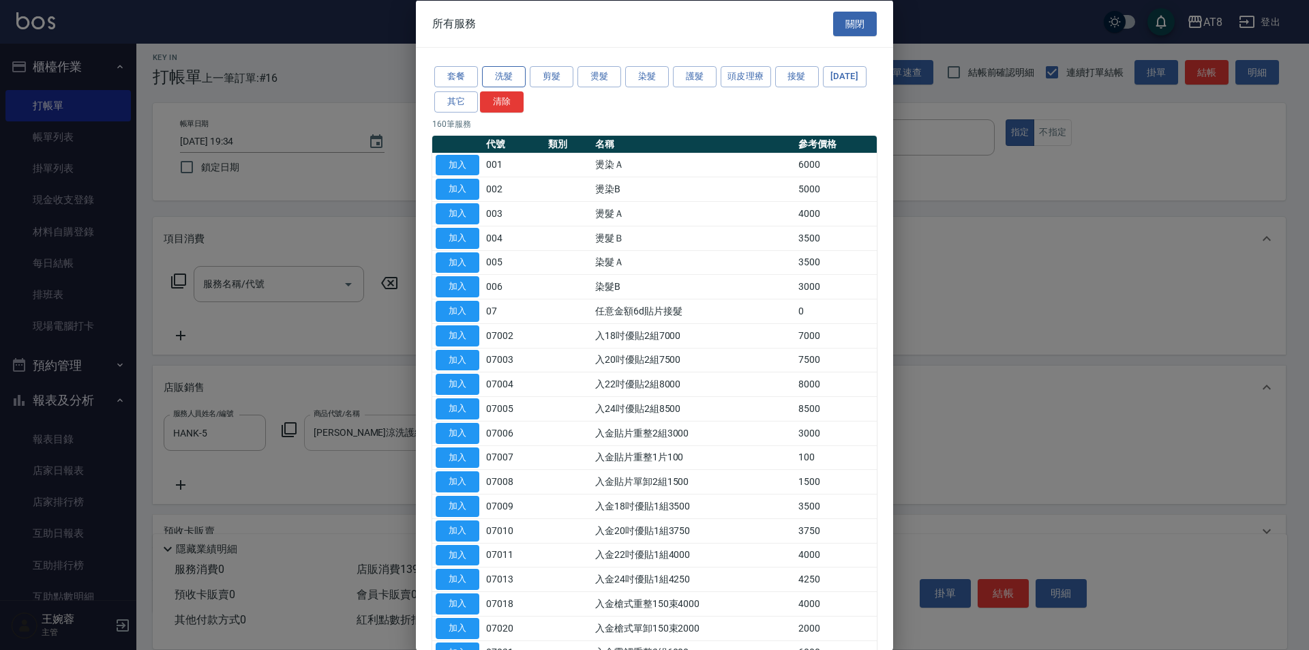
click at [513, 78] on button "洗髮" at bounding box center [504, 76] width 44 height 21
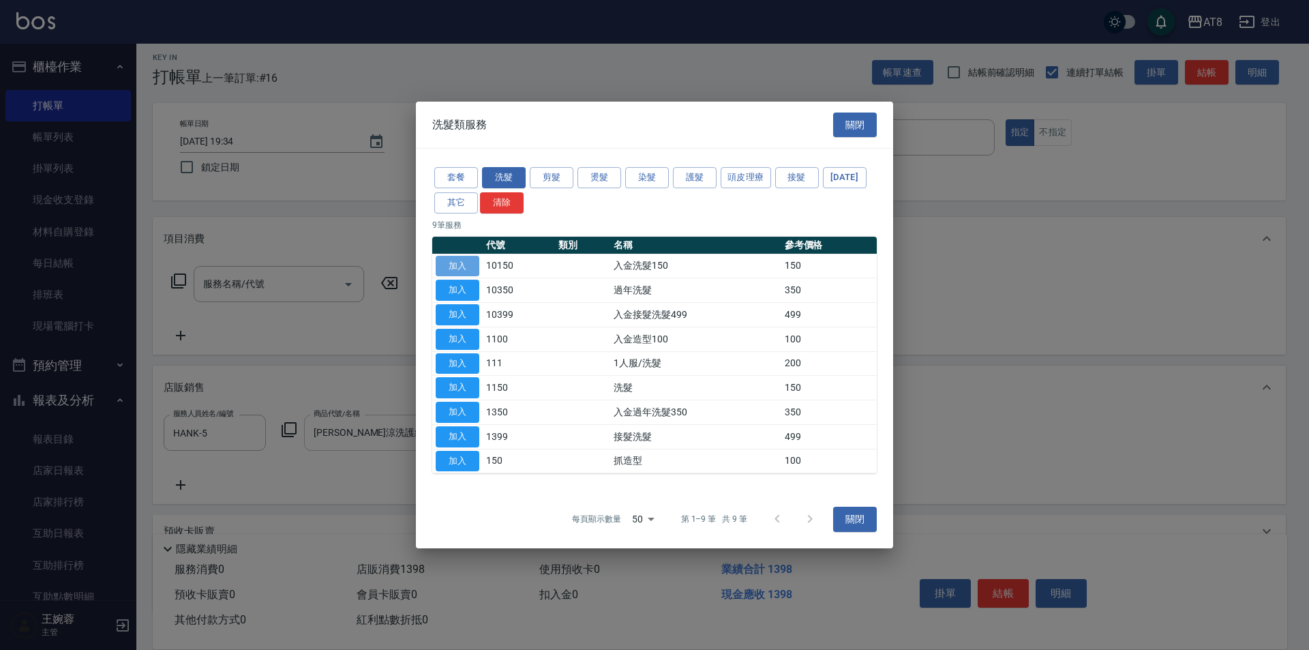
click at [468, 256] on button "加入" at bounding box center [458, 266] width 44 height 21
type input "入金洗髮150(10150)"
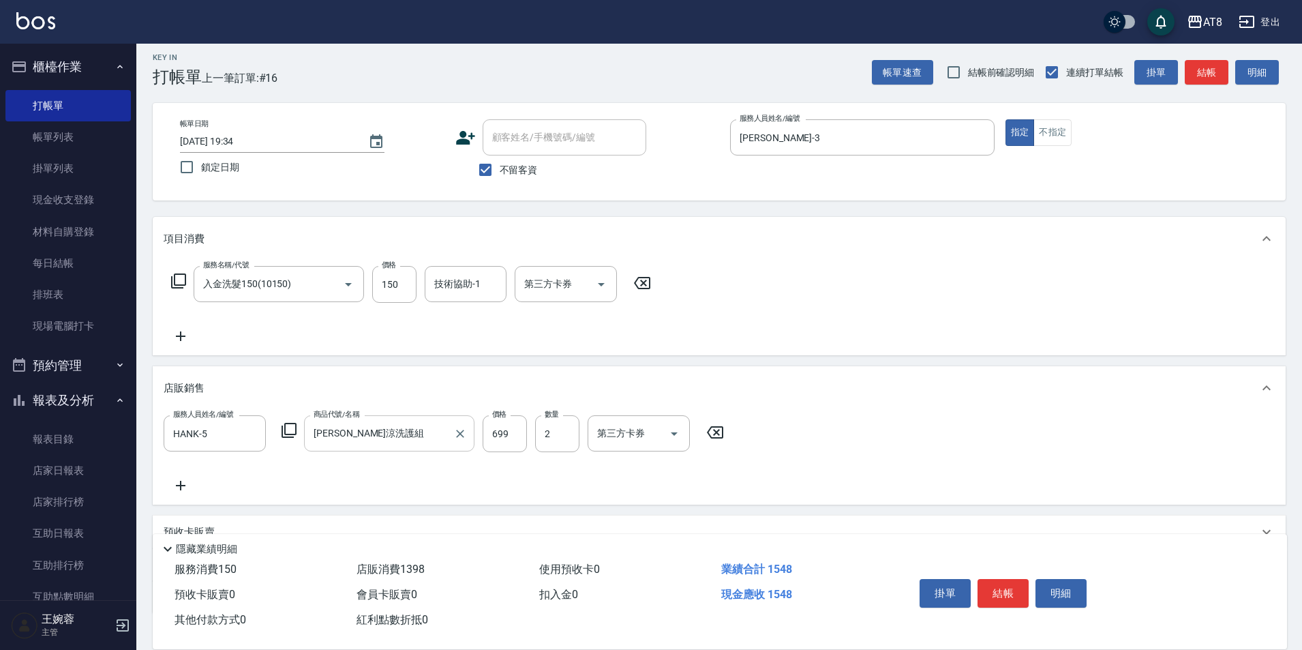
click at [181, 281] on icon at bounding box center [178, 281] width 16 height 16
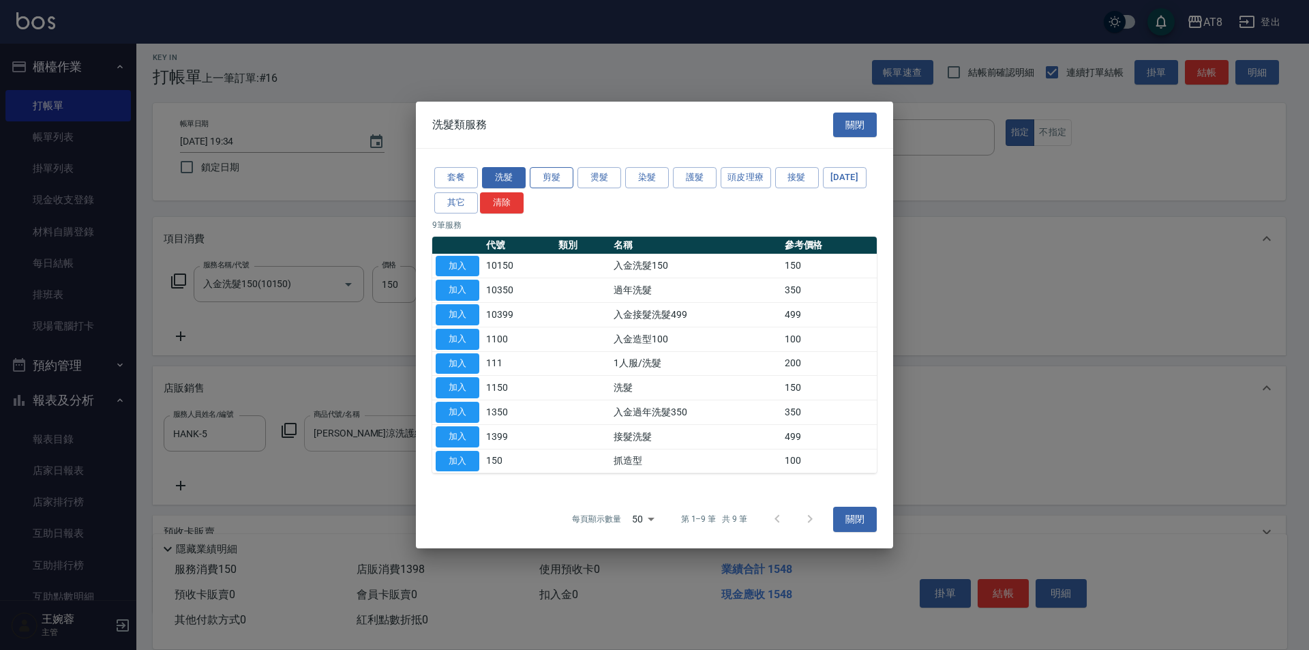
click at [546, 167] on button "剪髮" at bounding box center [552, 177] width 44 height 21
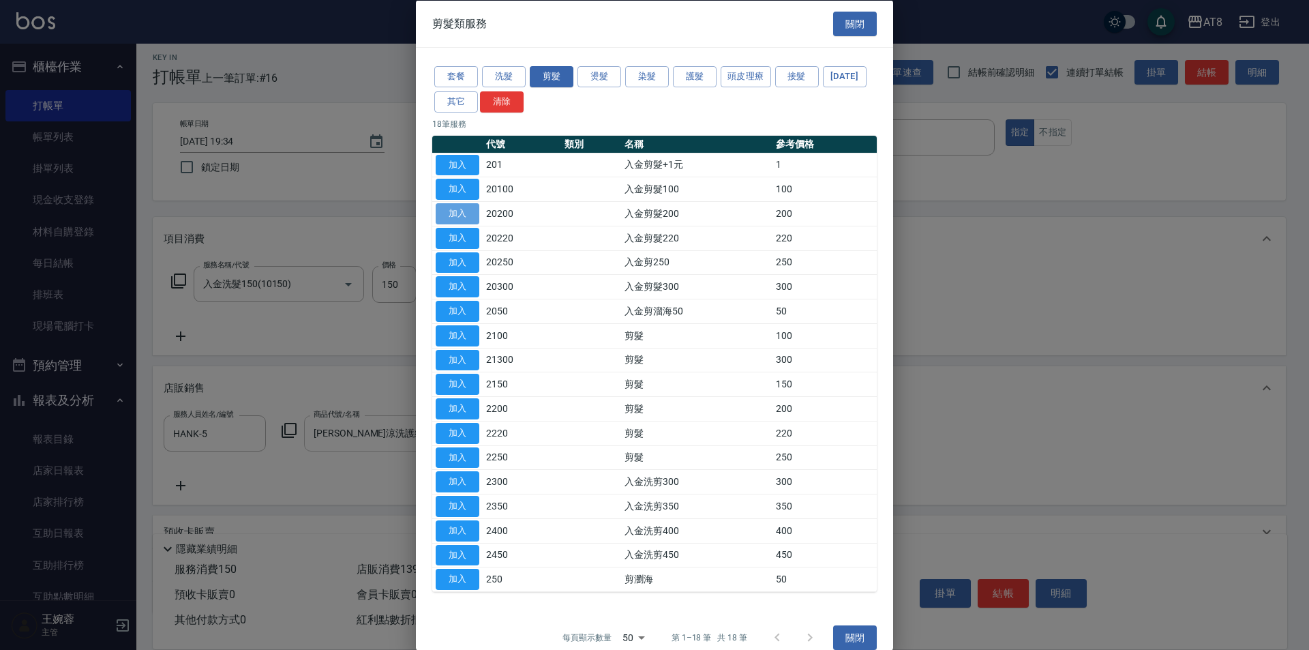
click at [464, 224] on button "加入" at bounding box center [458, 213] width 44 height 21
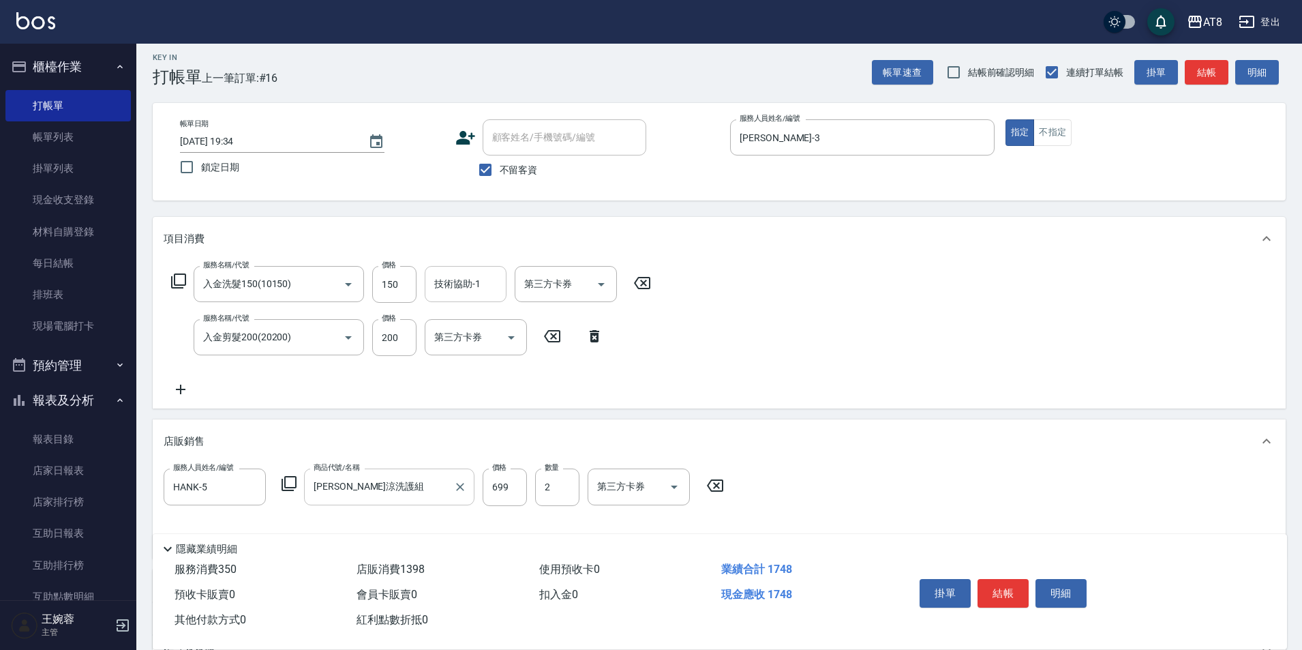
click at [495, 293] on input "技術協助-1" at bounding box center [466, 284] width 70 height 24
type input "助理-35"
click at [953, 300] on div "服務名稱/代號 入金洗髮150(10150) 服務名稱/代號 價格 150 價格 技術協助-1 助理-35 技術協助-1 第三方卡券 第三方卡券 服務名稱/代…" at bounding box center [719, 334] width 1133 height 148
click at [1029, 584] on button "結帳" at bounding box center [1003, 593] width 51 height 29
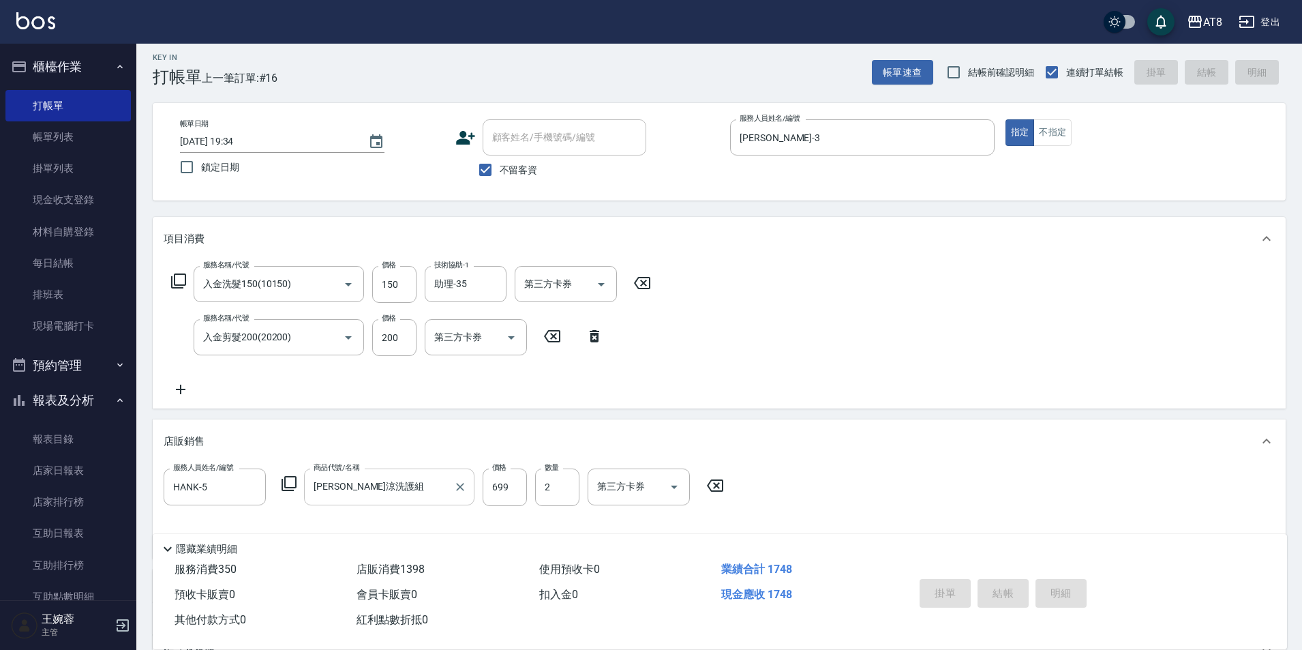
type input "[DATE] 19:35"
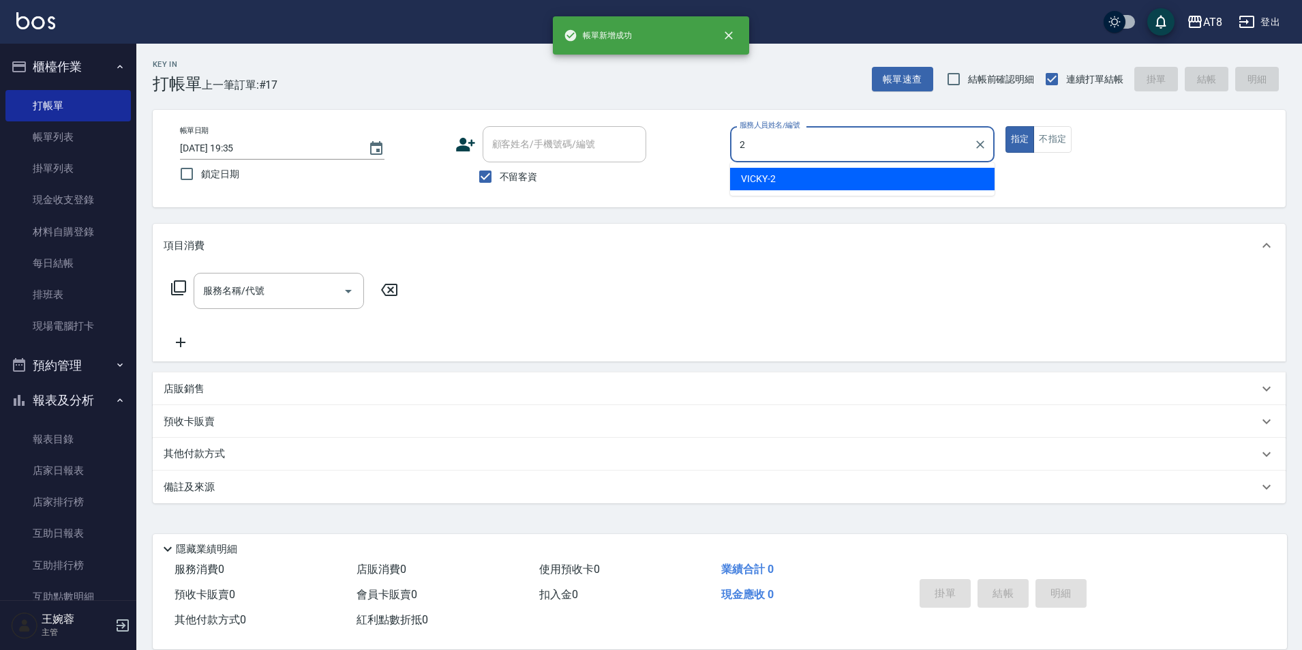
type input "VICKY-2"
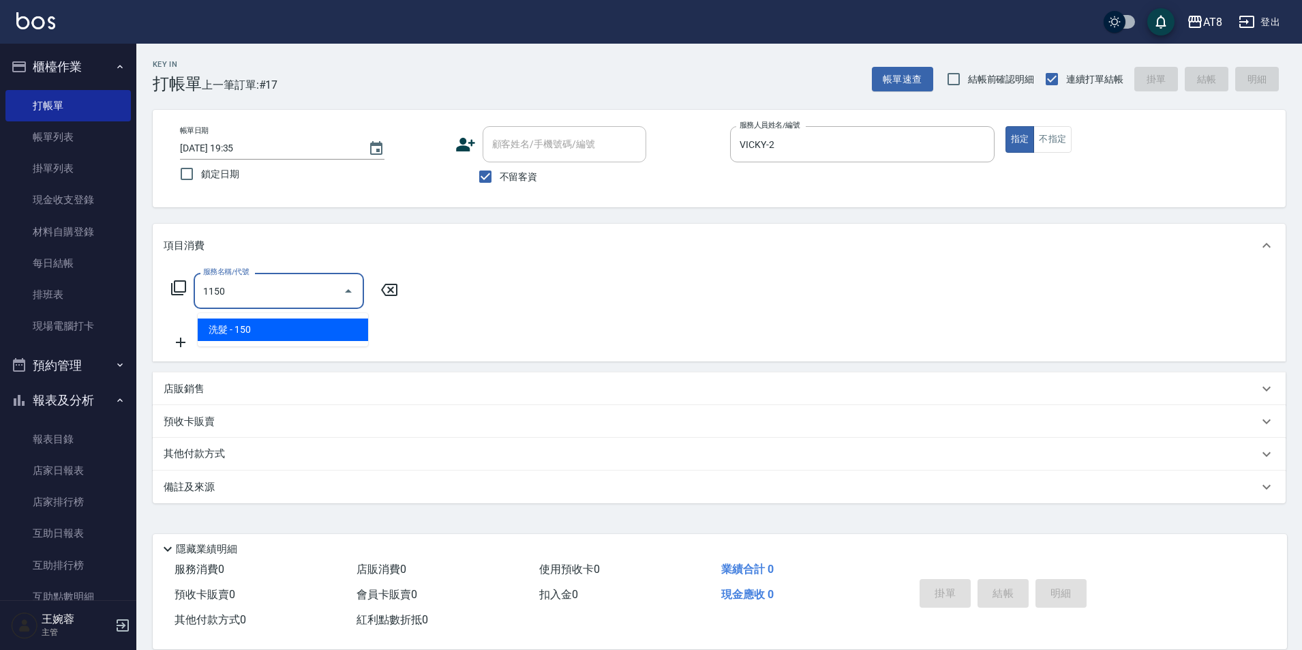
type input "1150"
click at [184, 285] on icon at bounding box center [178, 288] width 16 height 16
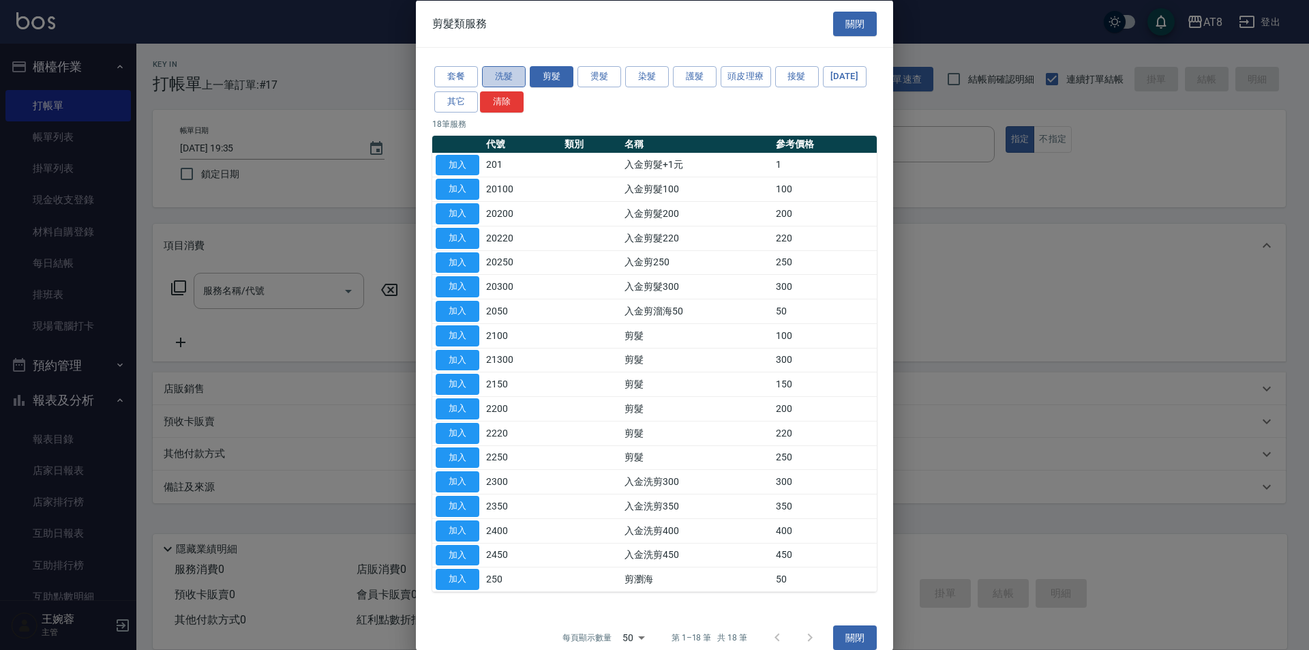
click at [507, 83] on button "洗髮" at bounding box center [504, 76] width 44 height 21
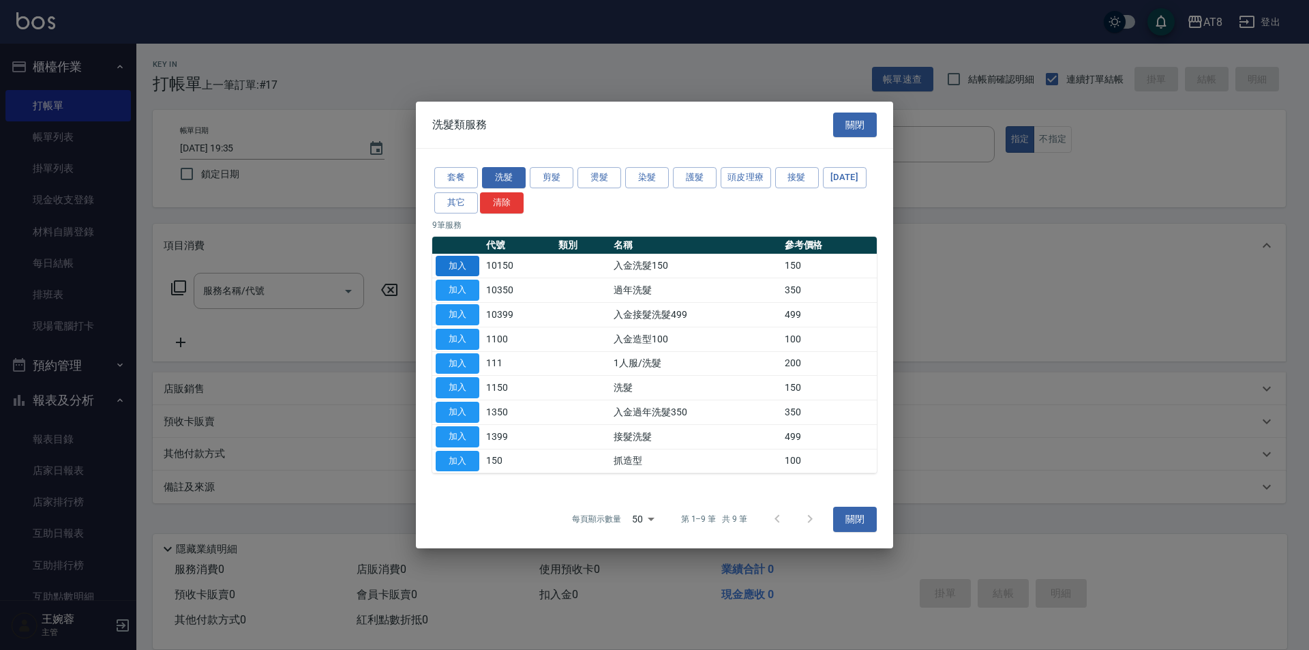
click at [455, 256] on button "加入" at bounding box center [458, 266] width 44 height 21
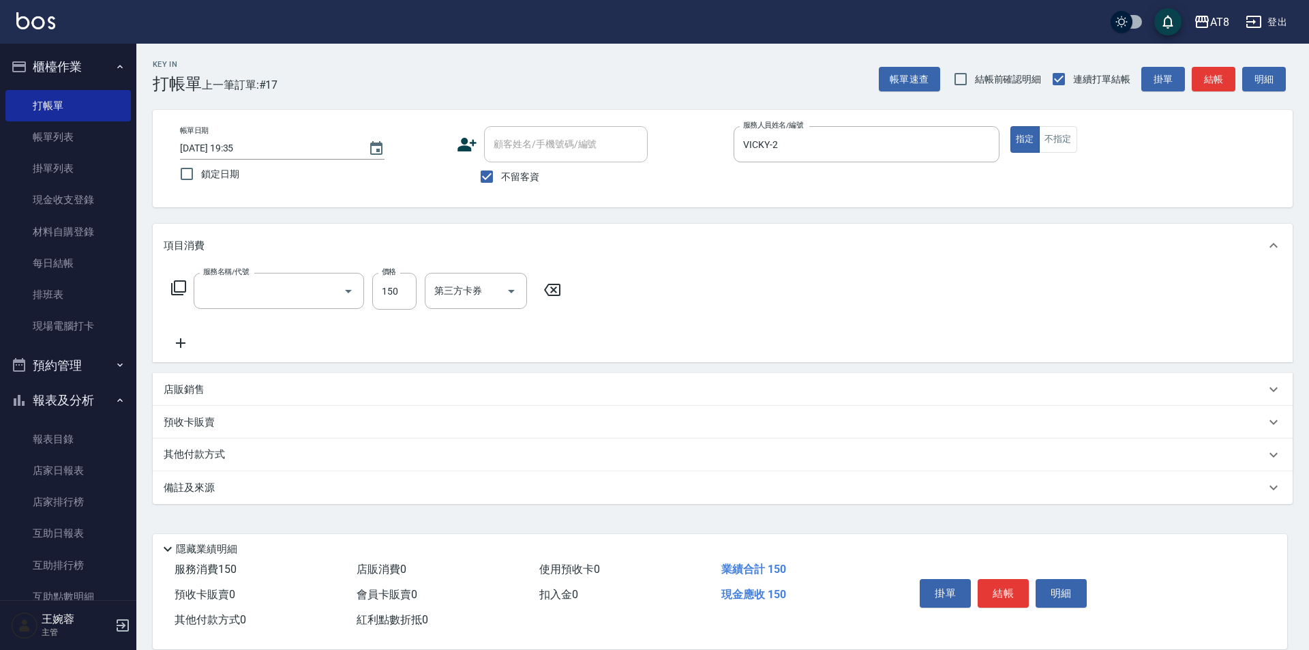
type input "入金洗髮150(10150)"
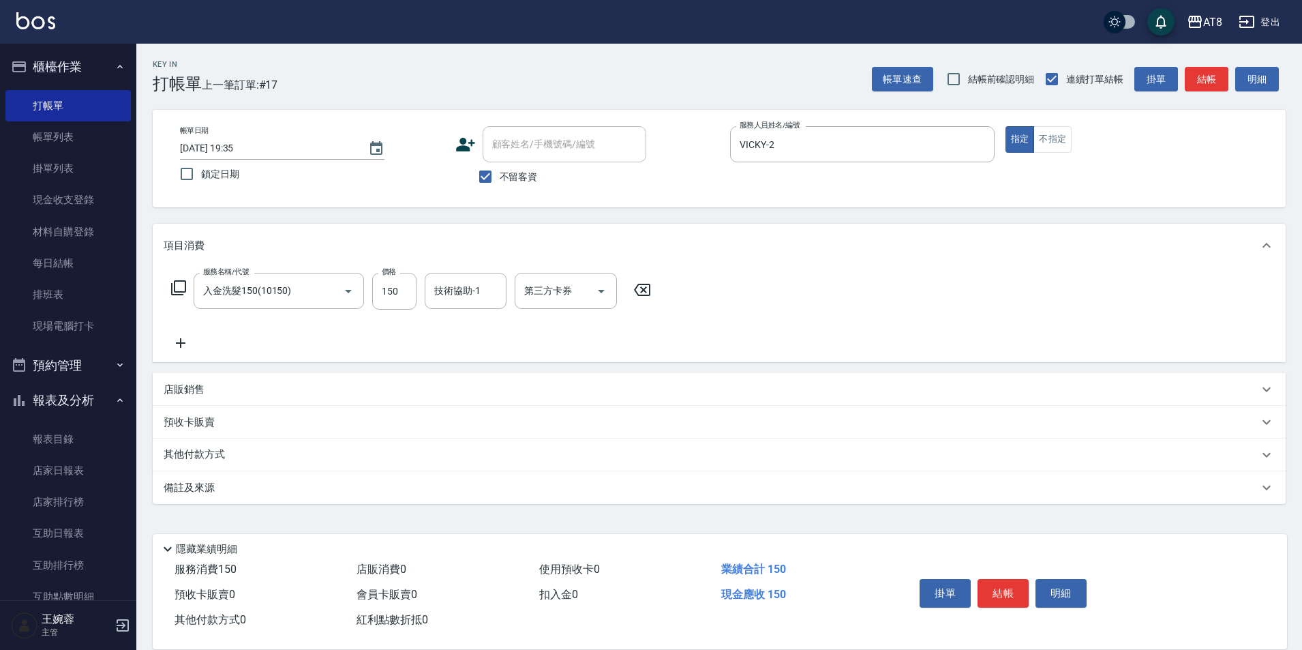
click at [182, 288] on icon at bounding box center [178, 288] width 16 height 16
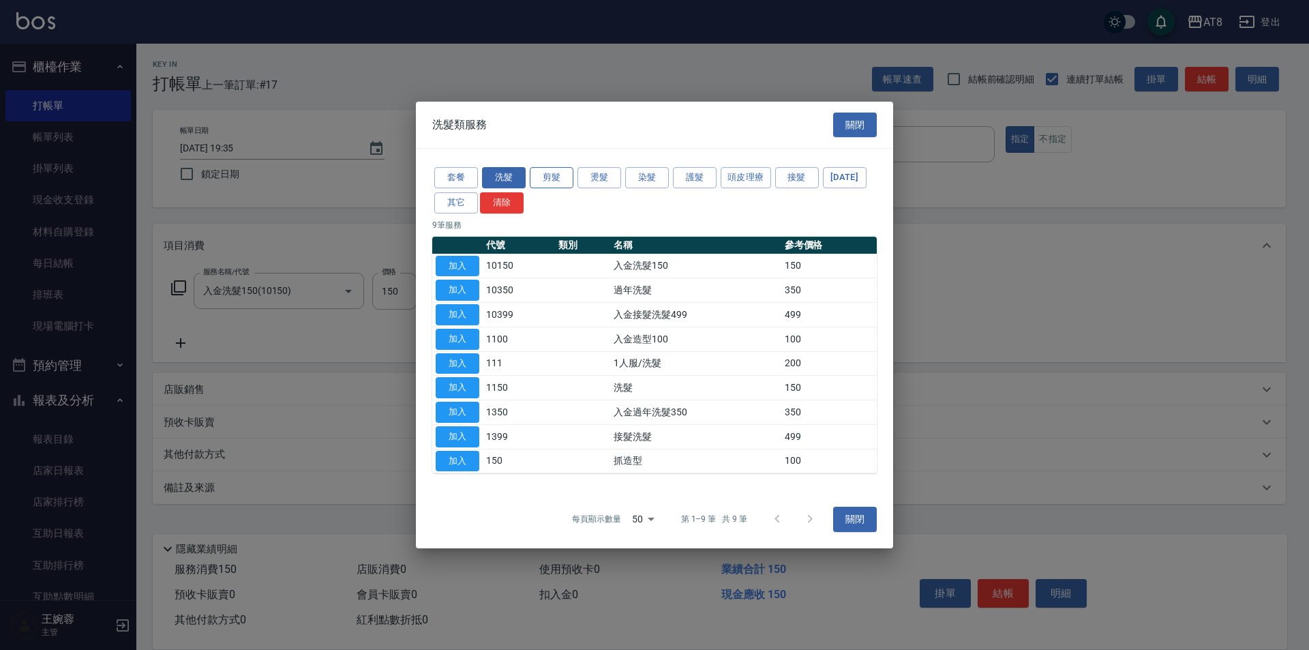
click at [551, 167] on button "剪髮" at bounding box center [552, 177] width 44 height 21
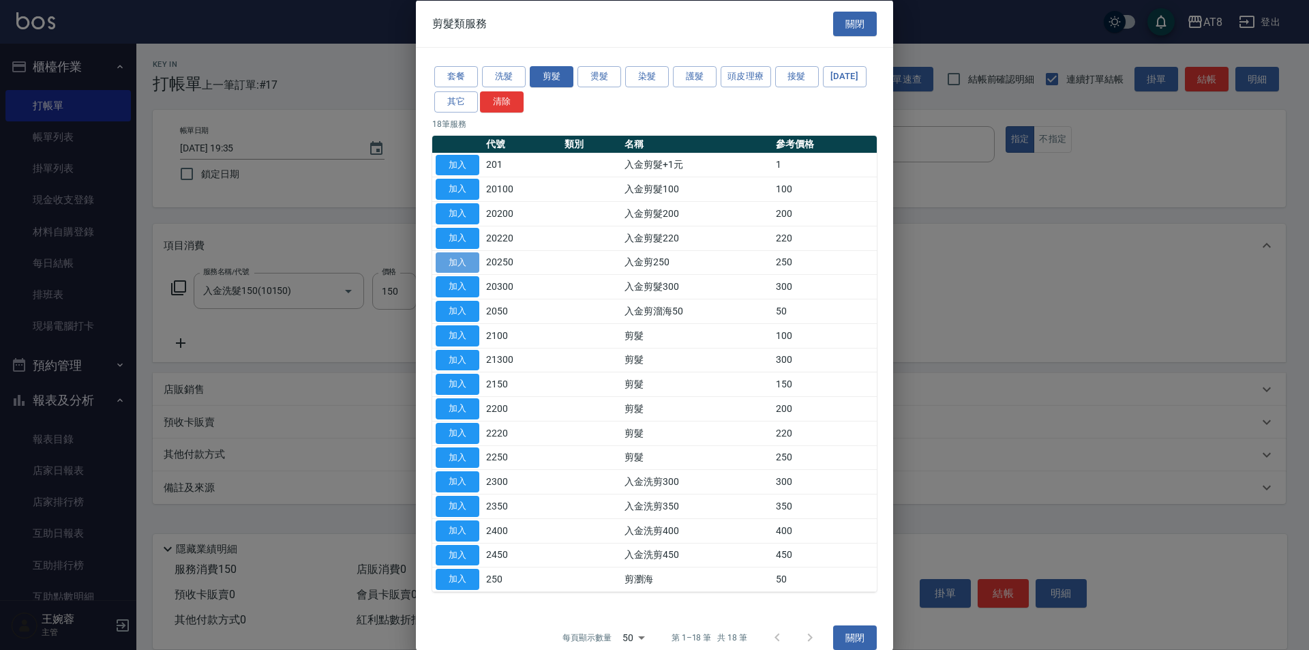
click at [471, 273] on button "加入" at bounding box center [458, 262] width 44 height 21
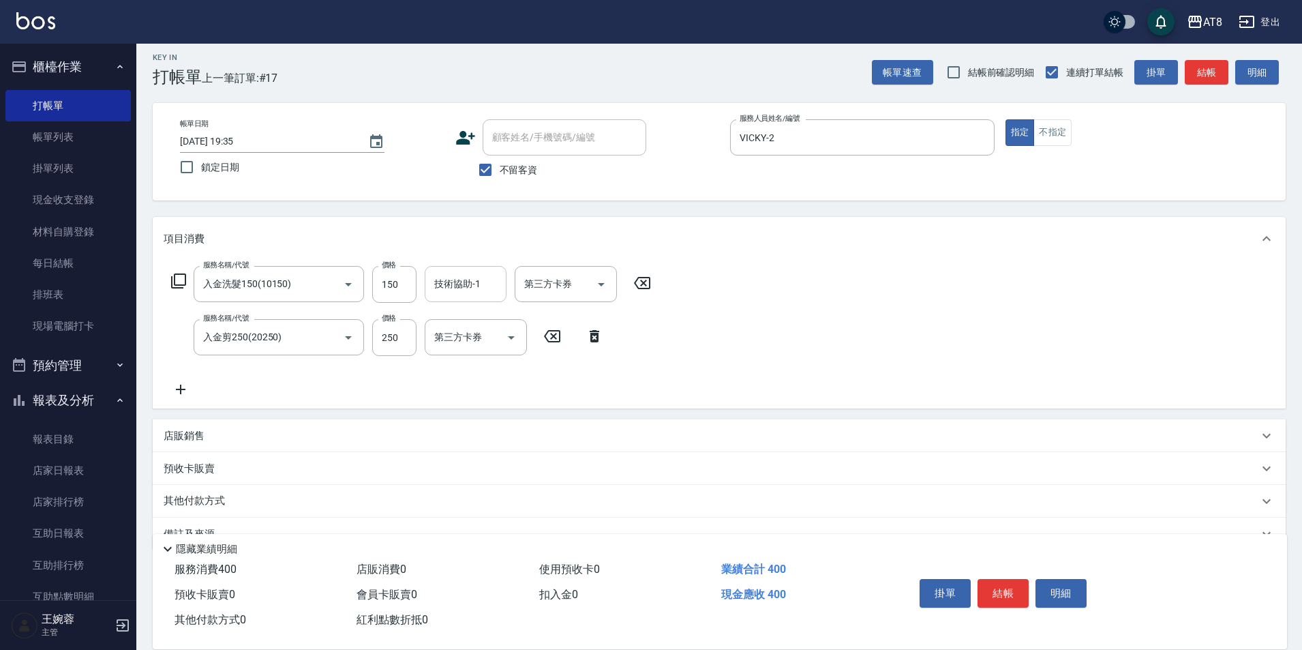
click at [479, 295] on input "技術協助-1" at bounding box center [466, 284] width 70 height 24
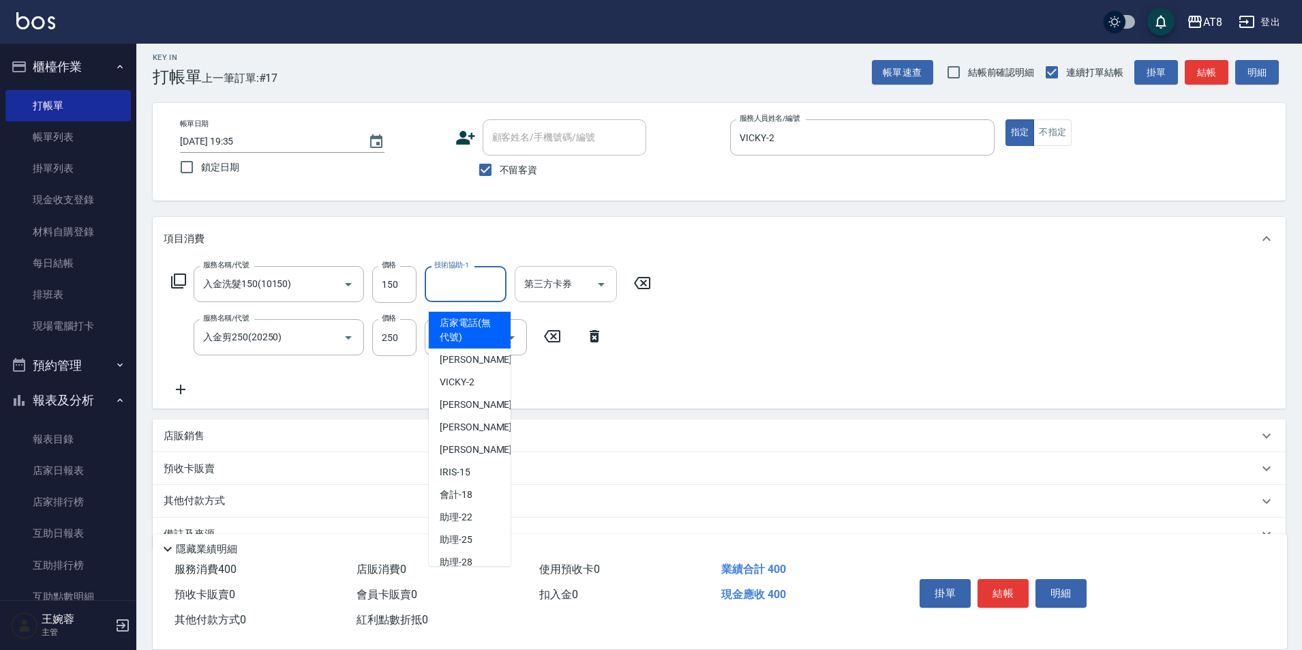
click at [584, 283] on input "第三方卡券" at bounding box center [556, 284] width 70 height 24
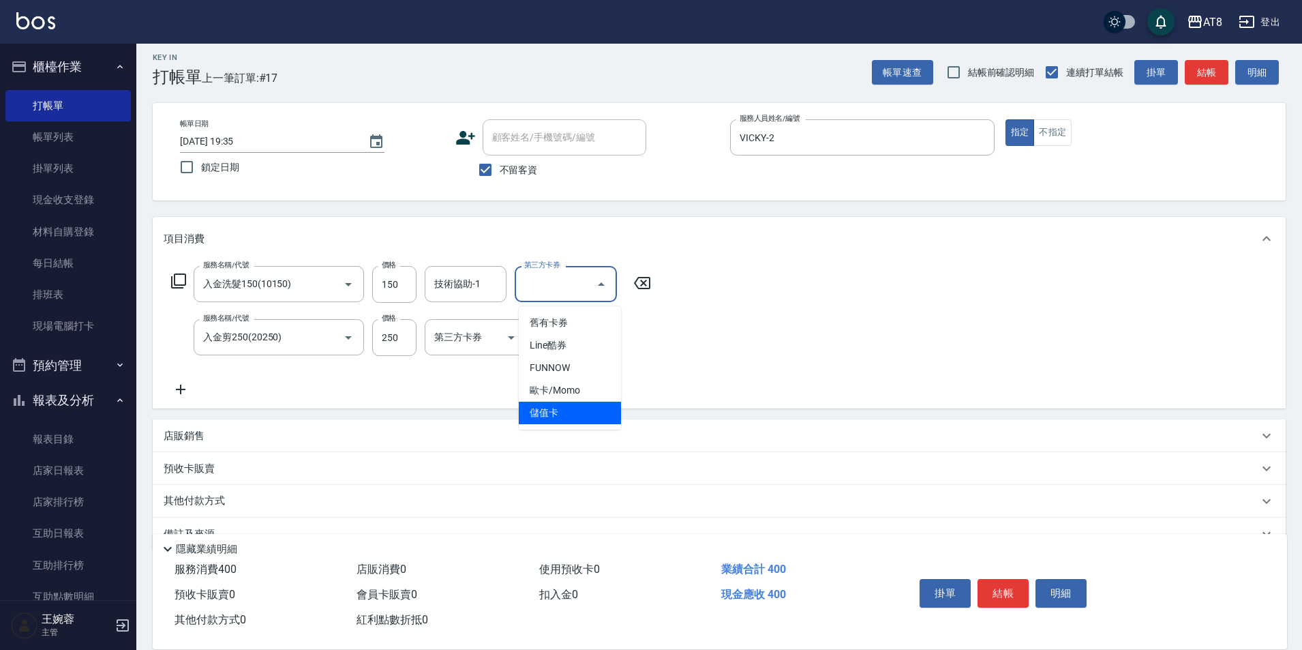
click at [548, 411] on span "儲值卡" at bounding box center [570, 413] width 102 height 23
type input "儲值卡"
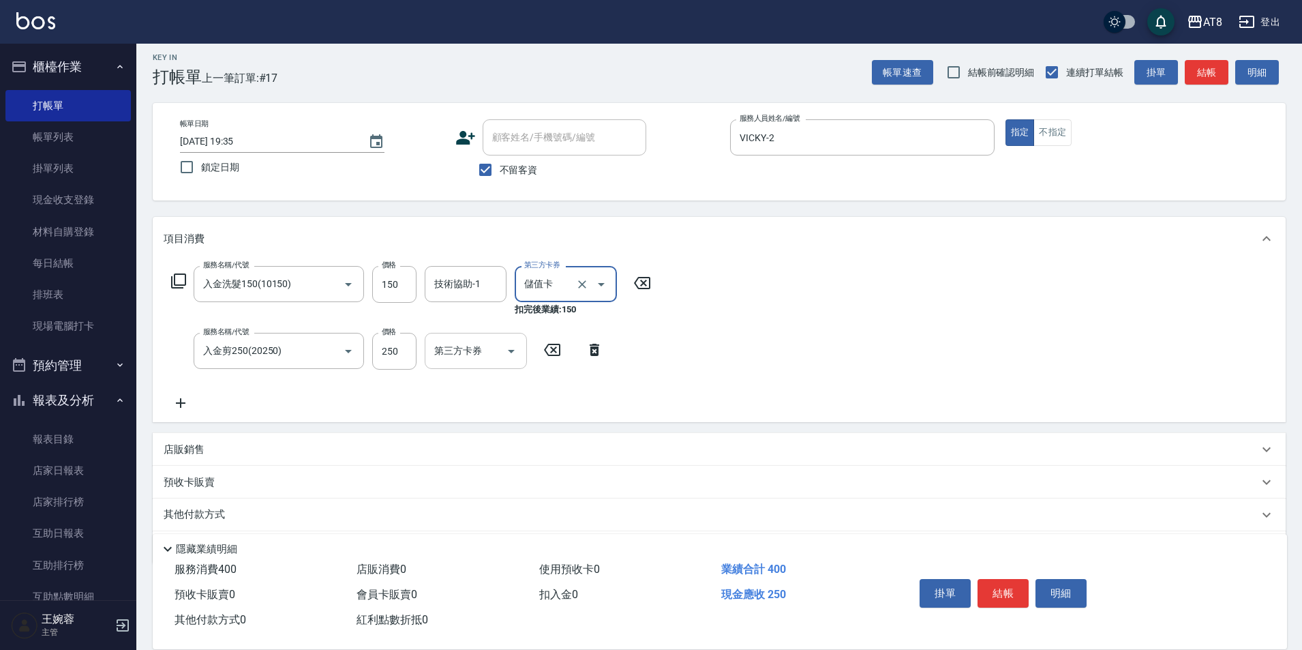
drag, startPoint x: 511, startPoint y: 355, endPoint x: 511, endPoint y: 365, distance: 10.2
click at [511, 357] on icon "Open" at bounding box center [511, 351] width 16 height 16
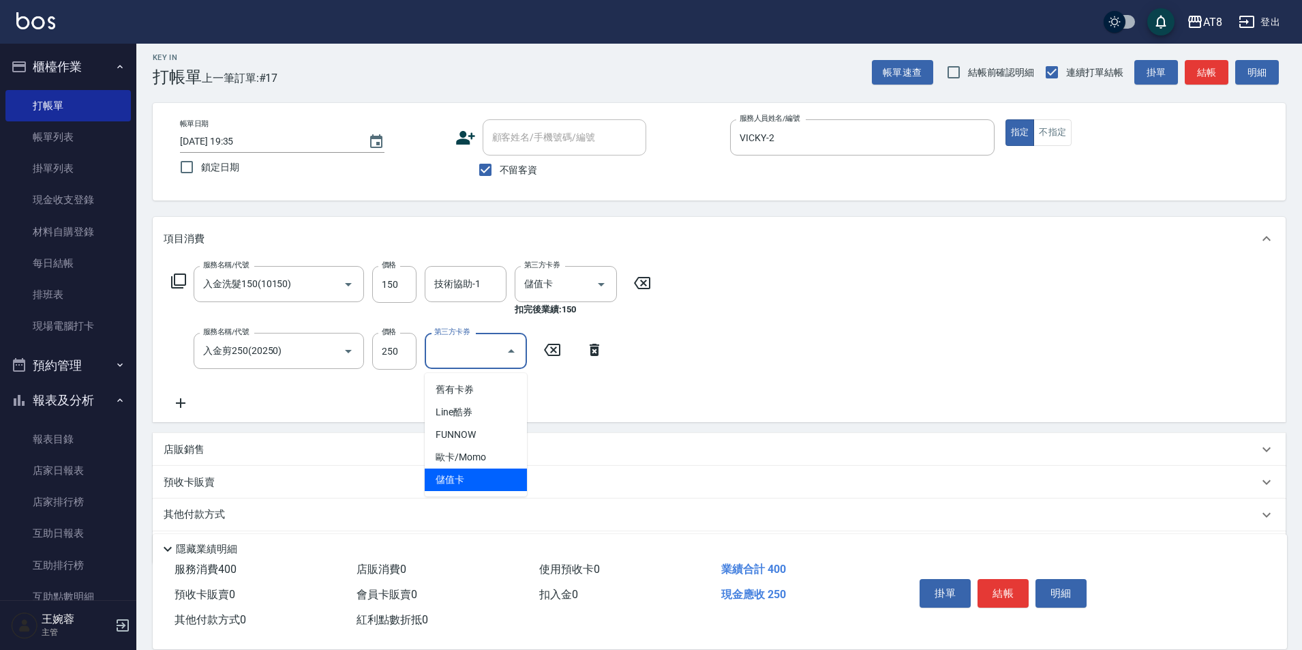
click at [492, 475] on span "儲值卡" at bounding box center [476, 479] width 102 height 23
type input "儲值卡"
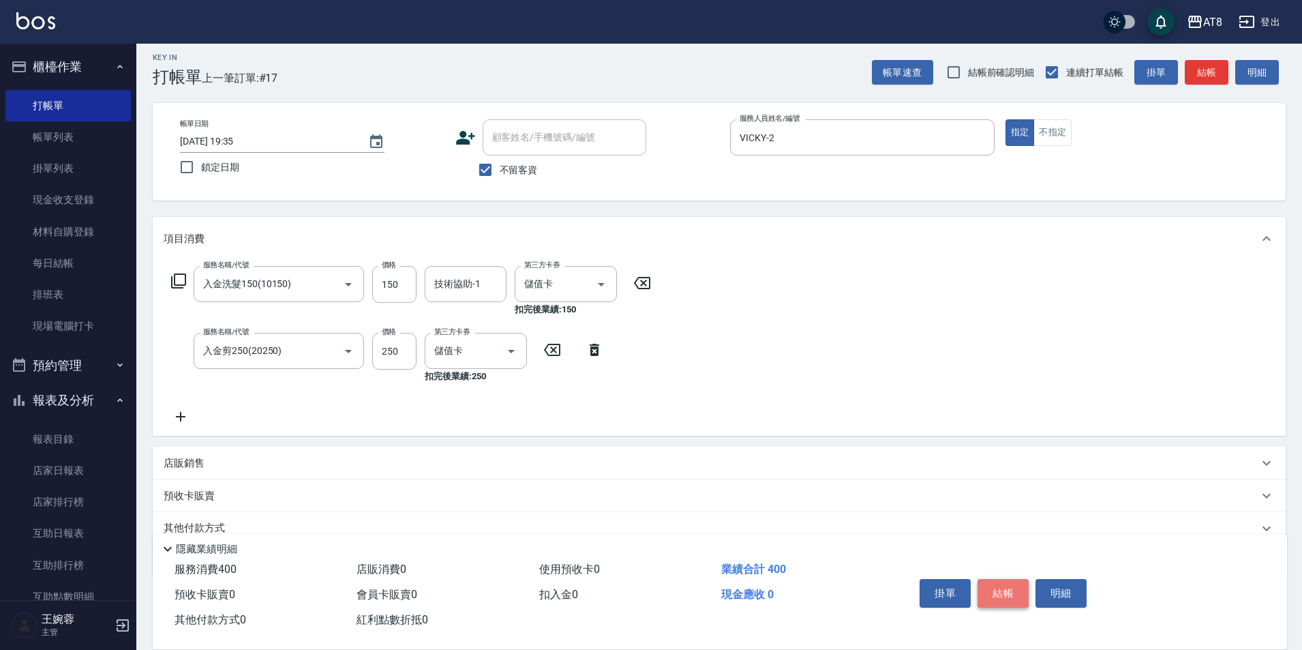
click at [1009, 588] on button "結帳" at bounding box center [1003, 593] width 51 height 29
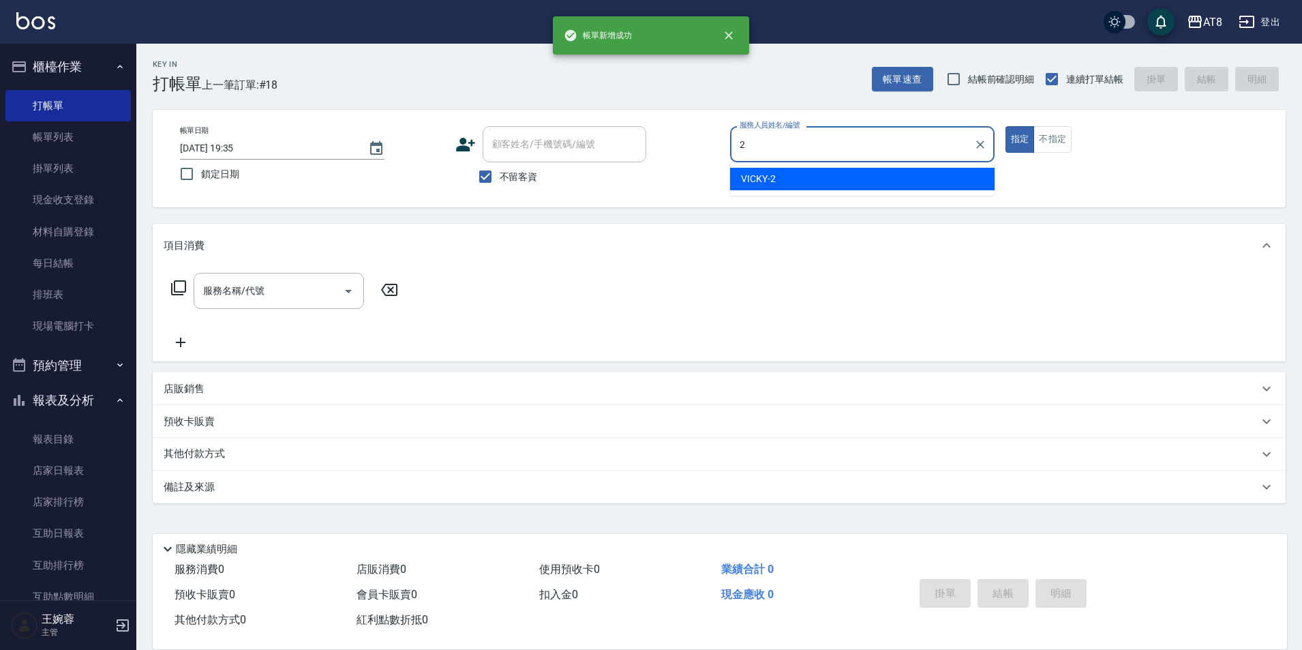
type input "VICKY-2"
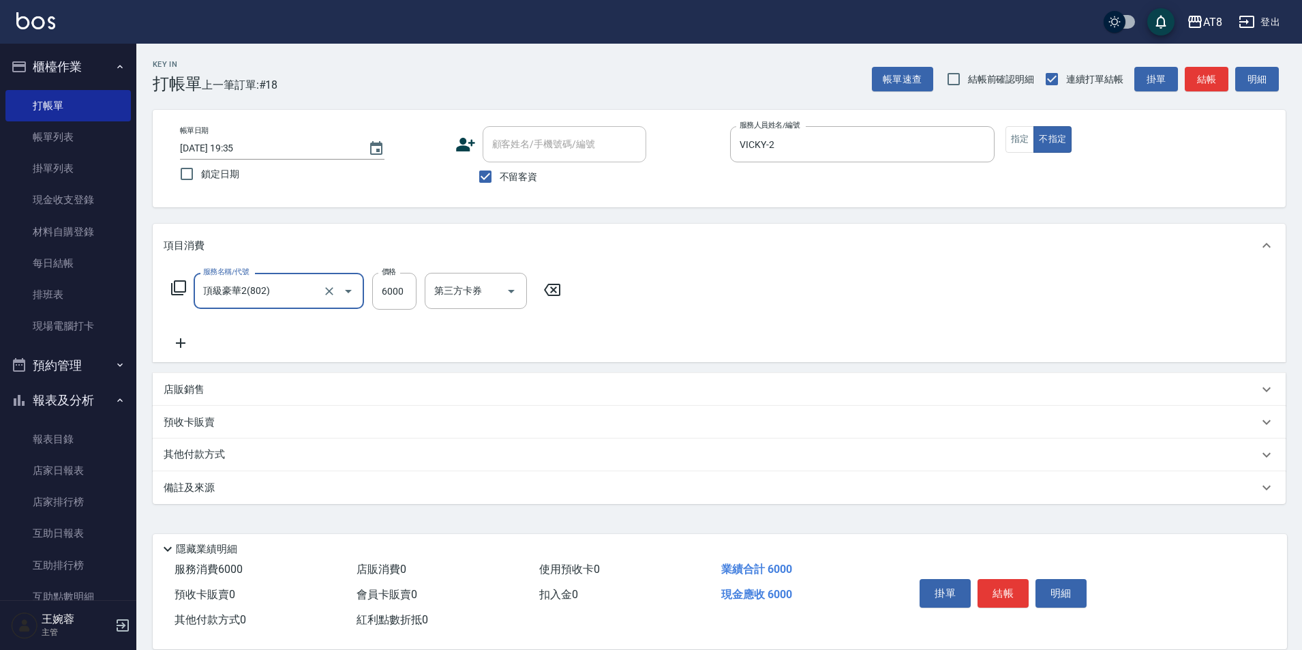
type input "頂級豪華2(802)"
click at [550, 285] on icon at bounding box center [552, 290] width 16 height 12
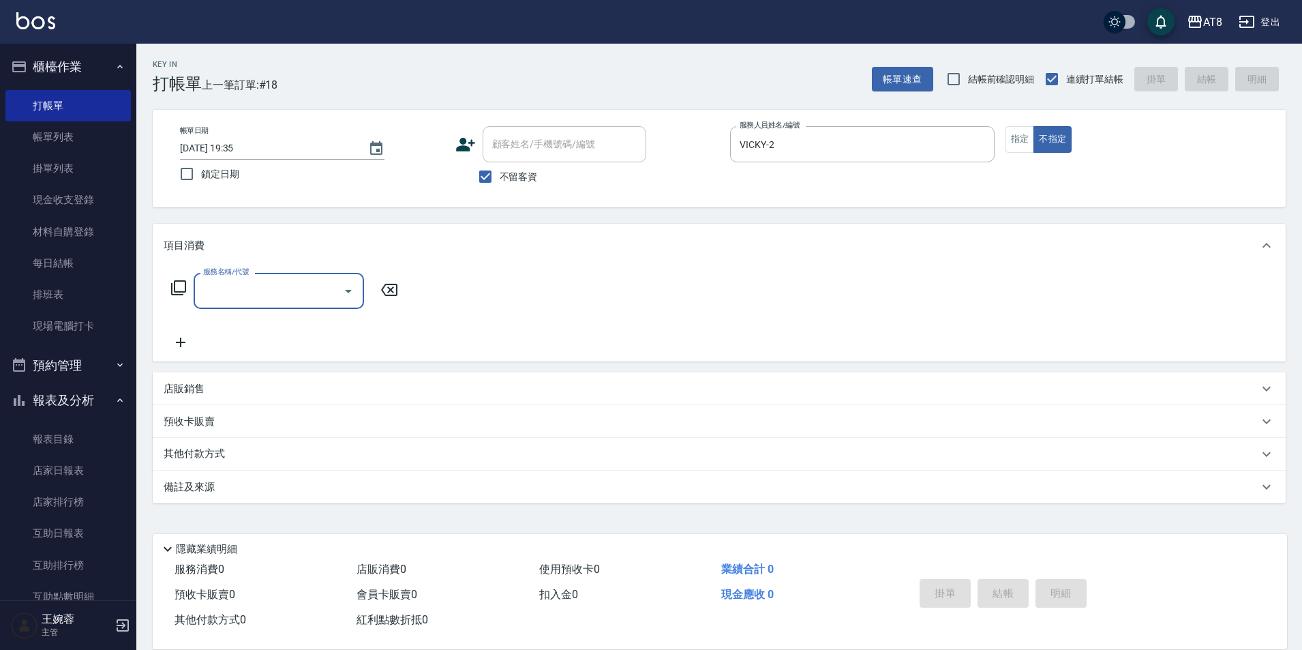
click at [237, 288] on input "服務名稱/代號" at bounding box center [269, 291] width 138 height 24
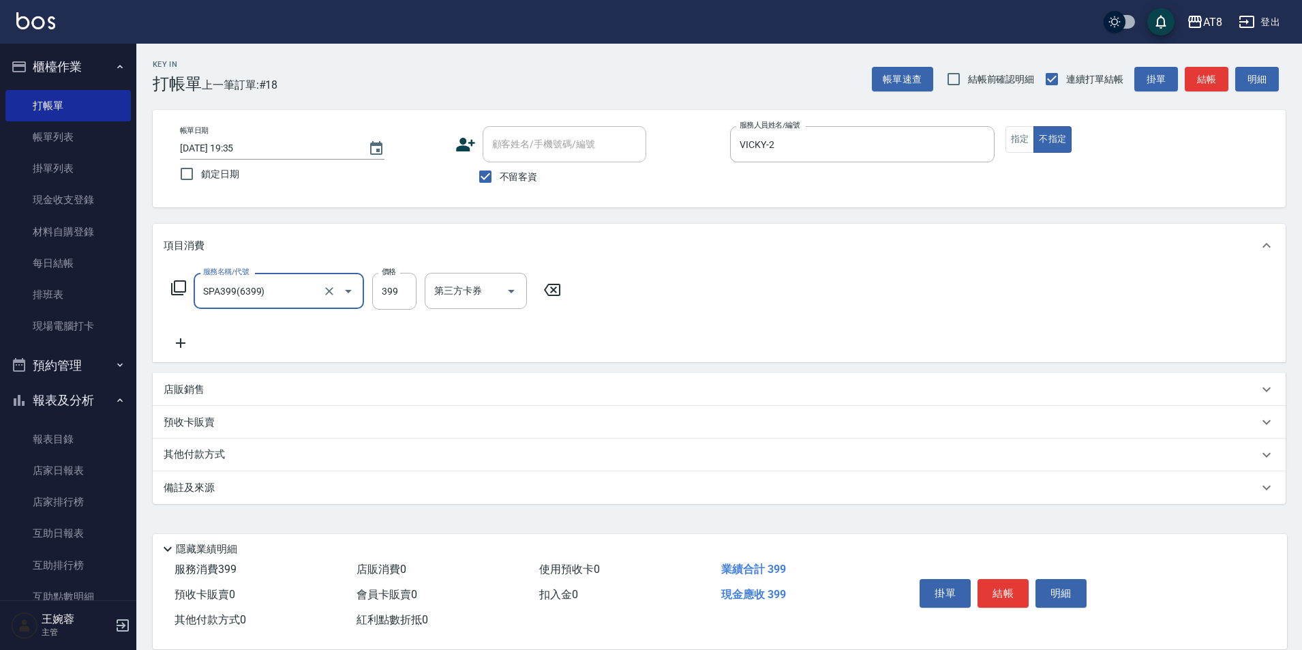
type input "SPA399(6399)"
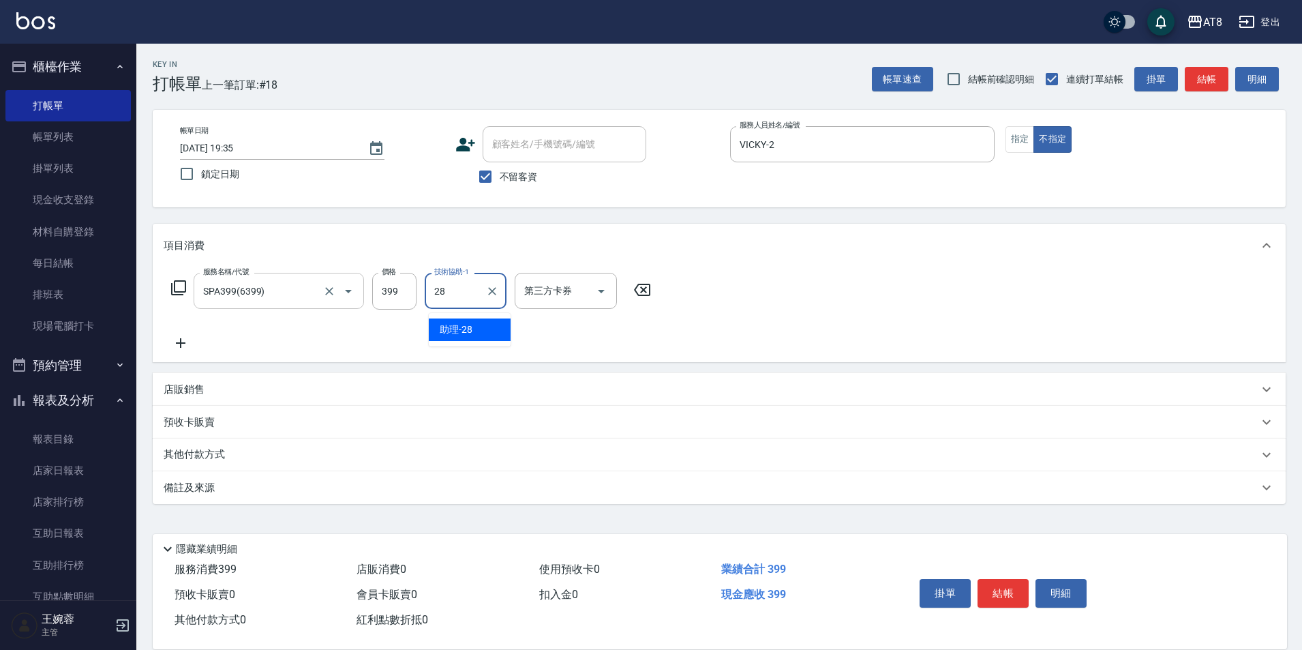
type input "助理-28"
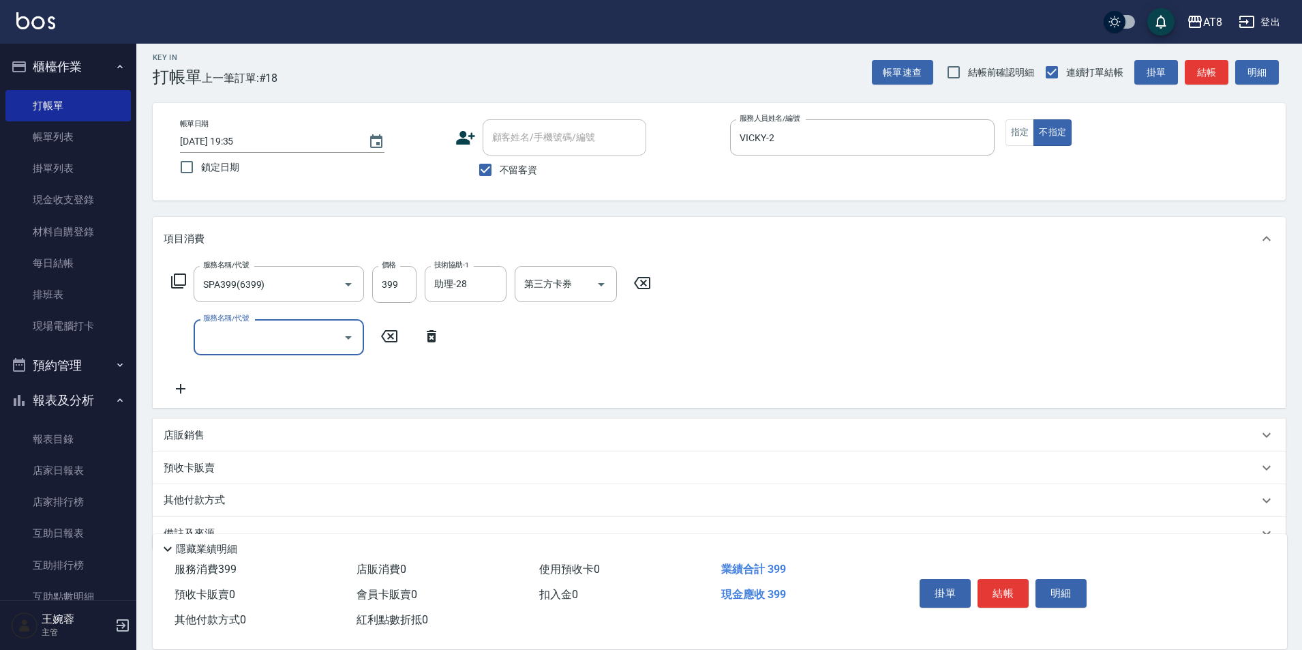
click at [1002, 579] on button "結帳" at bounding box center [1003, 593] width 51 height 29
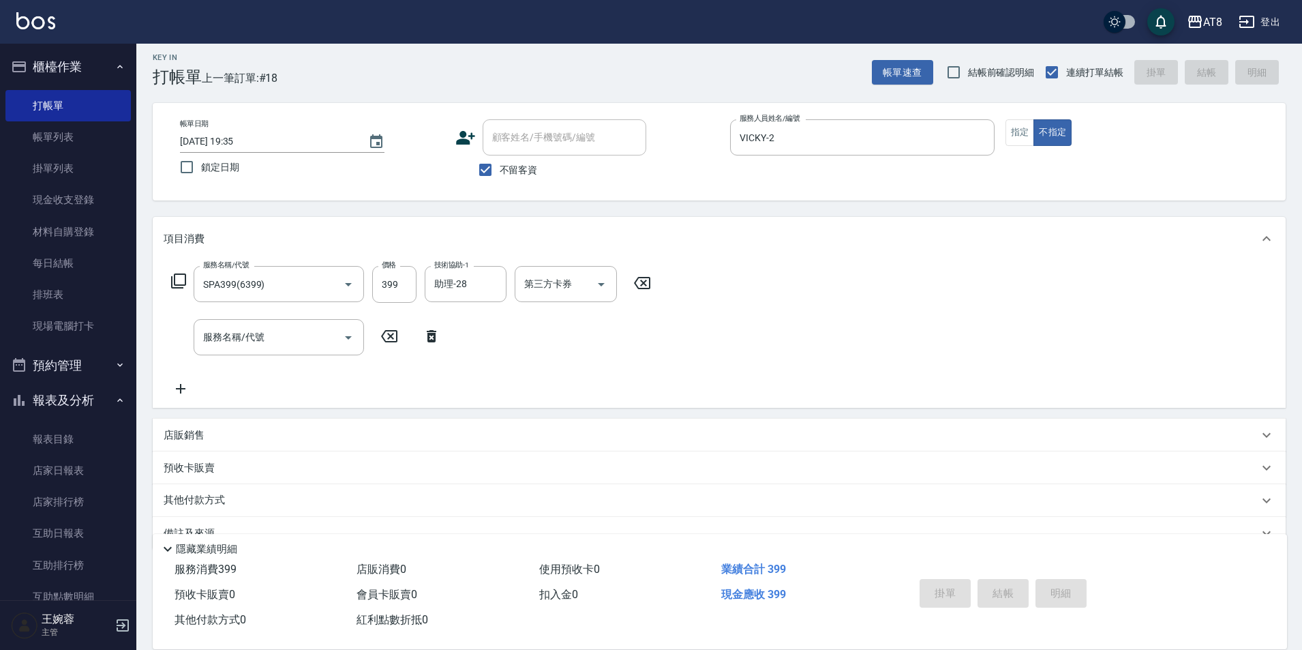
type input "[DATE] 19:44"
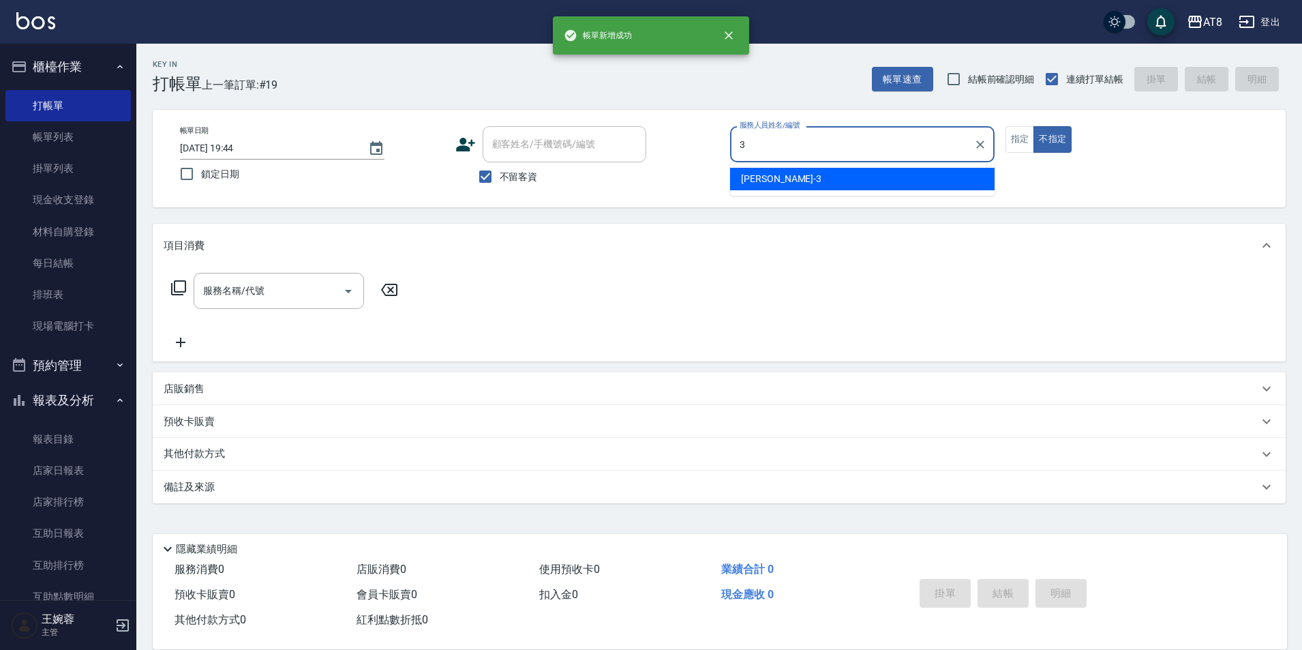
type input "[PERSON_NAME]-3"
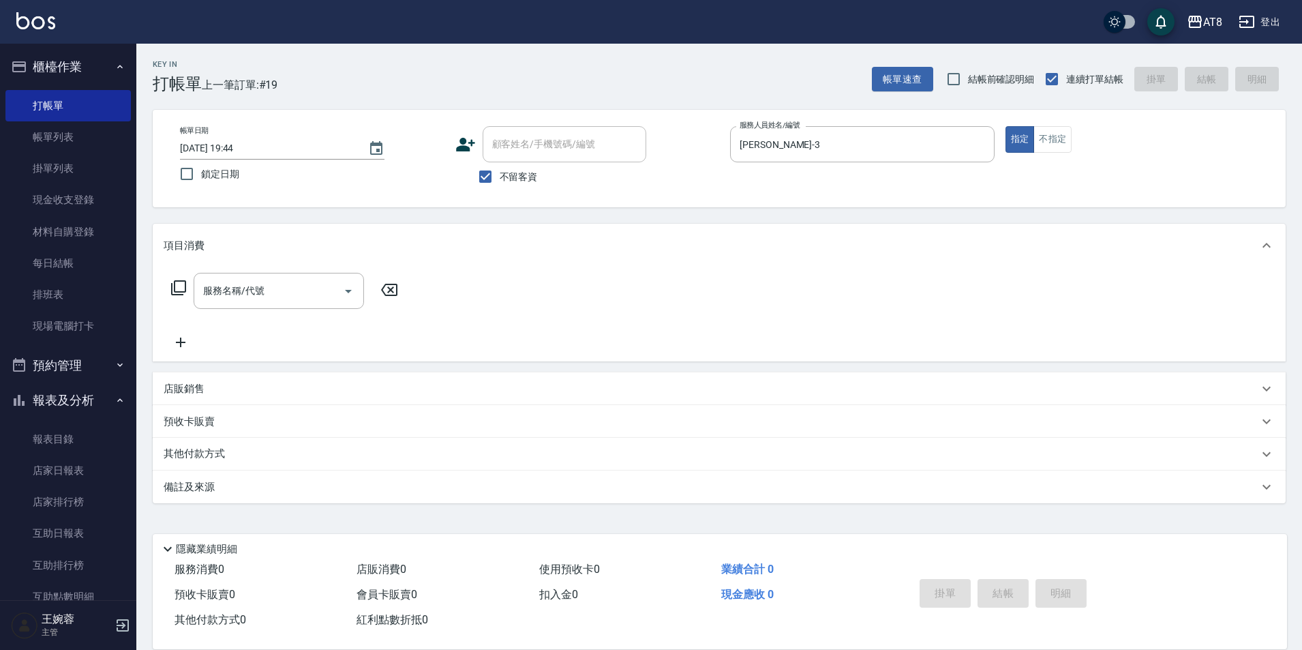
click at [174, 283] on icon at bounding box center [178, 288] width 16 height 16
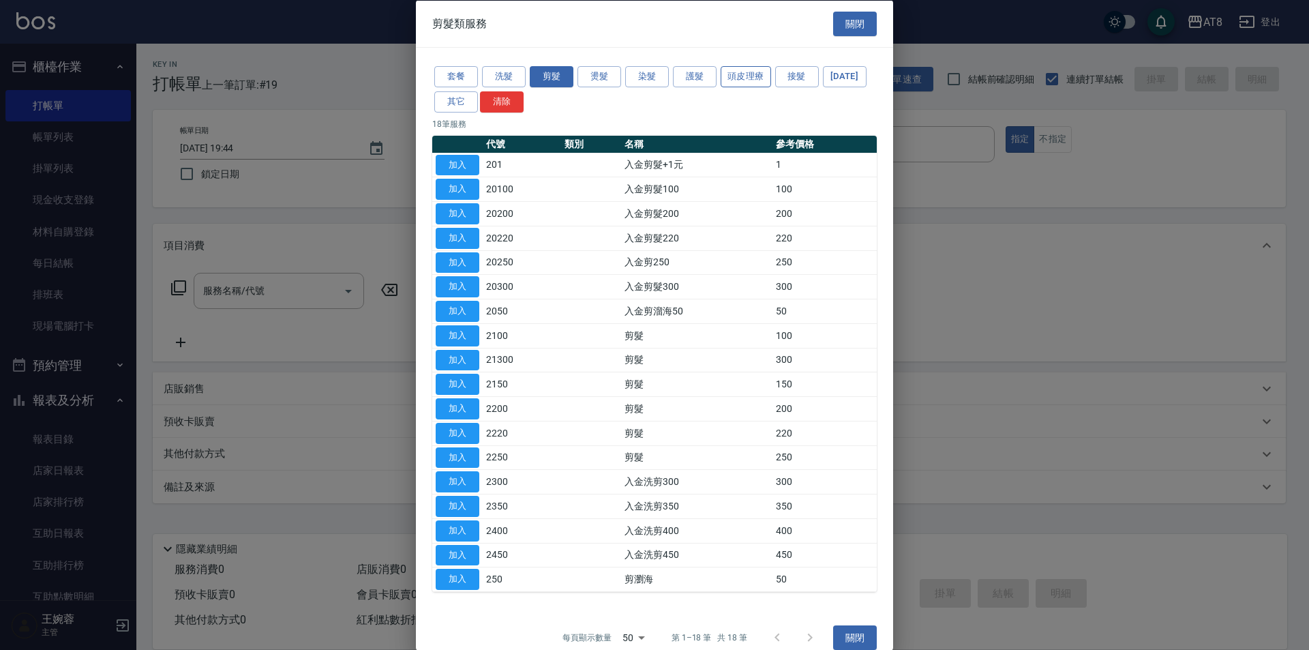
click at [751, 86] on button "頭皮理療" at bounding box center [746, 76] width 50 height 21
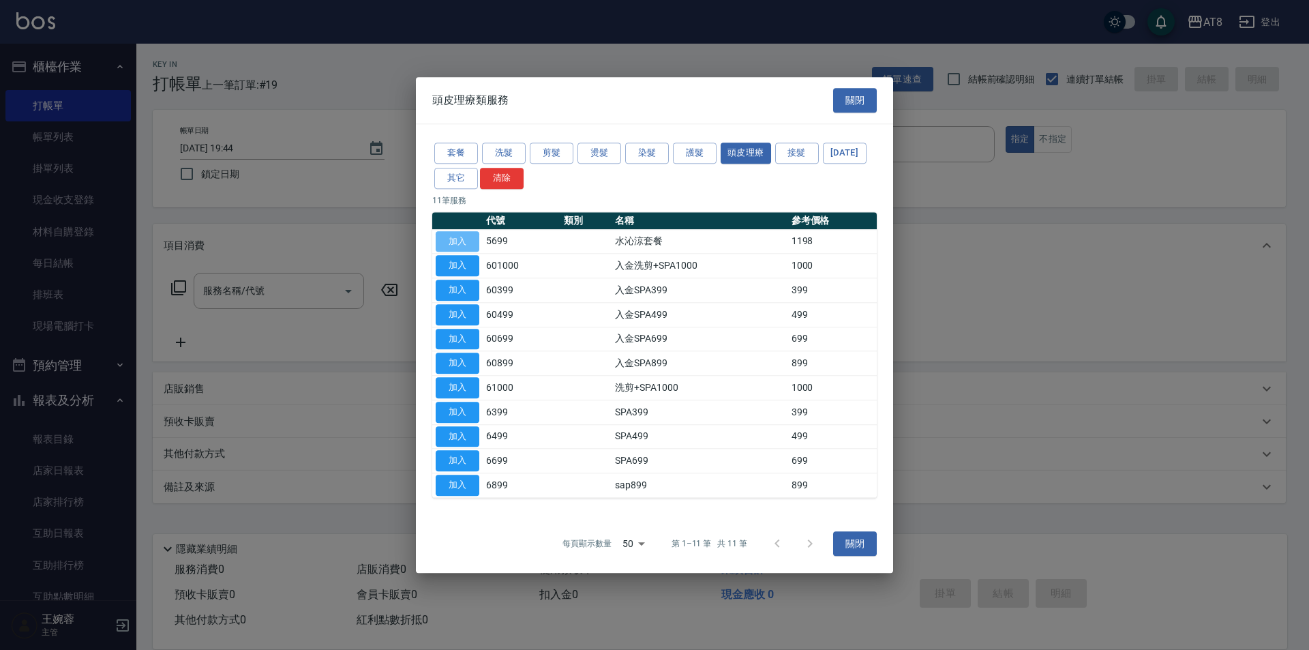
drag, startPoint x: 473, startPoint y: 231, endPoint x: 436, endPoint y: 230, distance: 36.8
click at [471, 231] on button "加入" at bounding box center [458, 241] width 44 height 21
type input "水沁涼套餐(5699)"
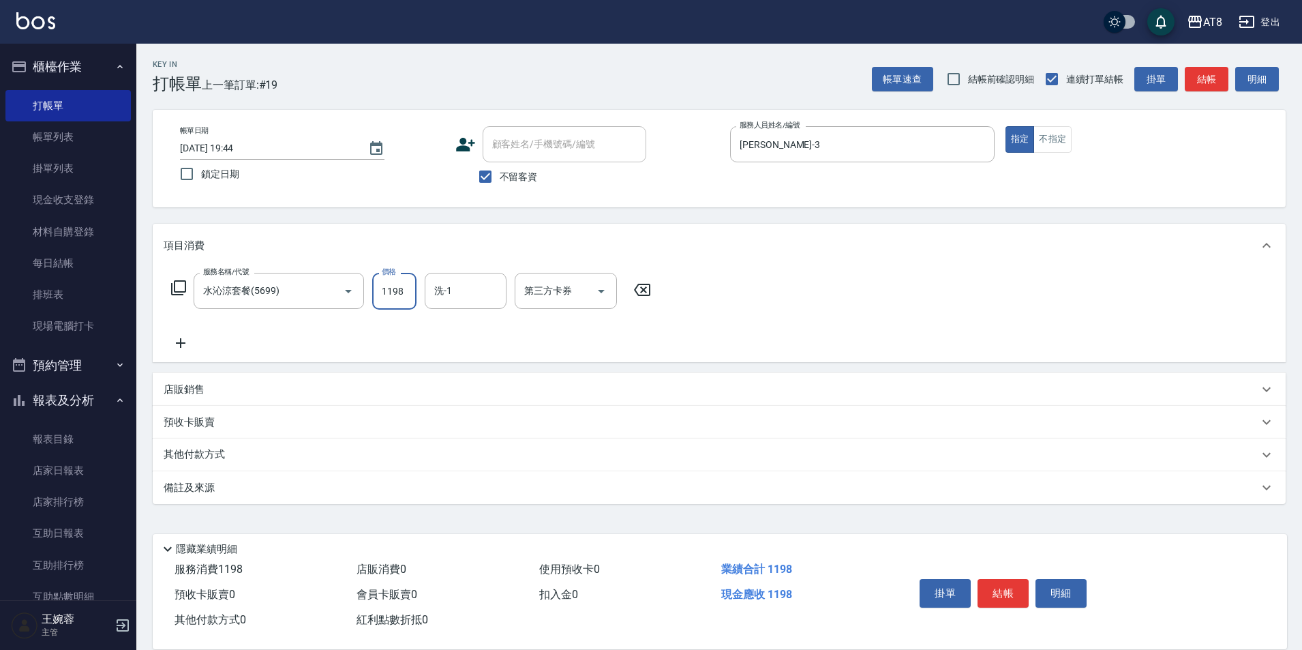
click at [389, 286] on input "1198" at bounding box center [394, 291] width 44 height 37
type input "1098"
type input "助理-28"
click at [182, 286] on icon at bounding box center [178, 288] width 16 height 16
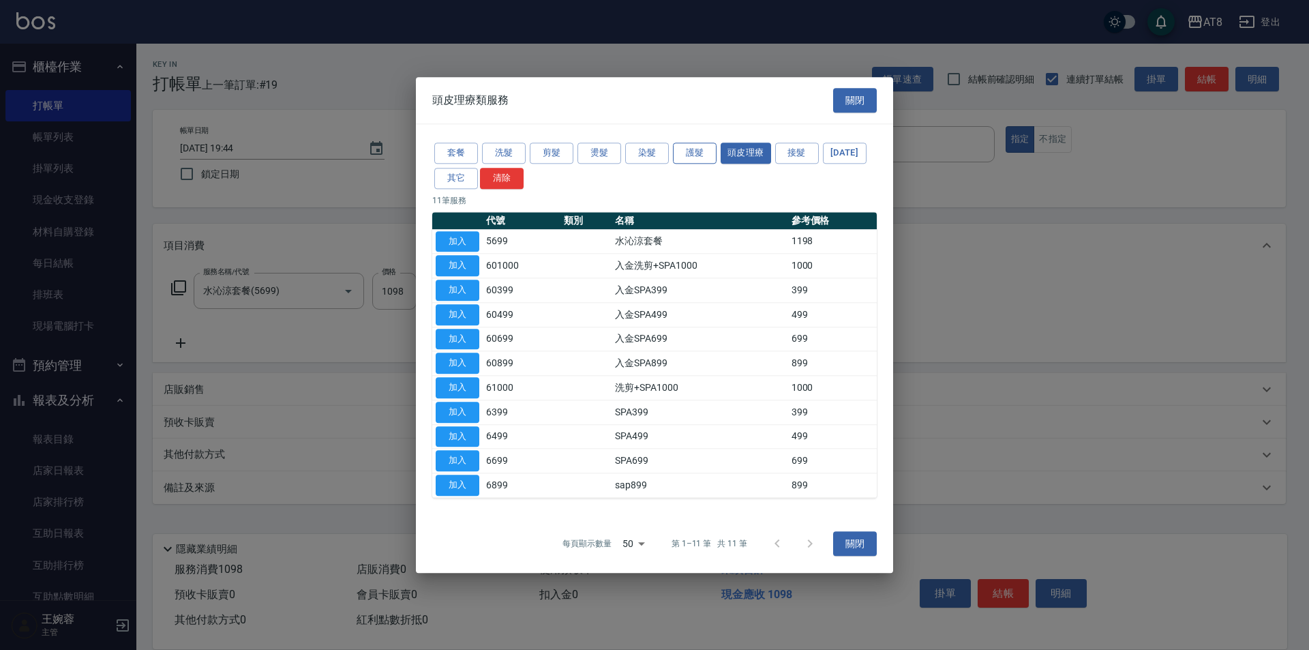
click at [699, 143] on button "護髮" at bounding box center [695, 153] width 44 height 21
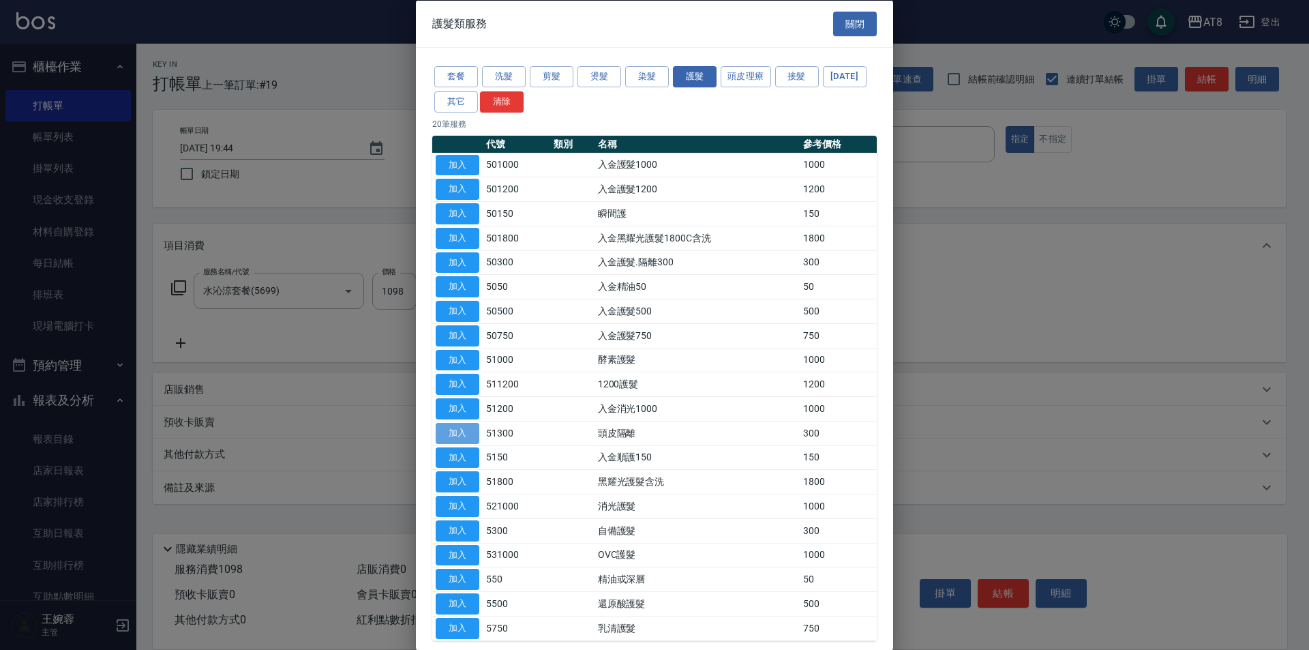
click at [469, 443] on button "加入" at bounding box center [458, 432] width 44 height 21
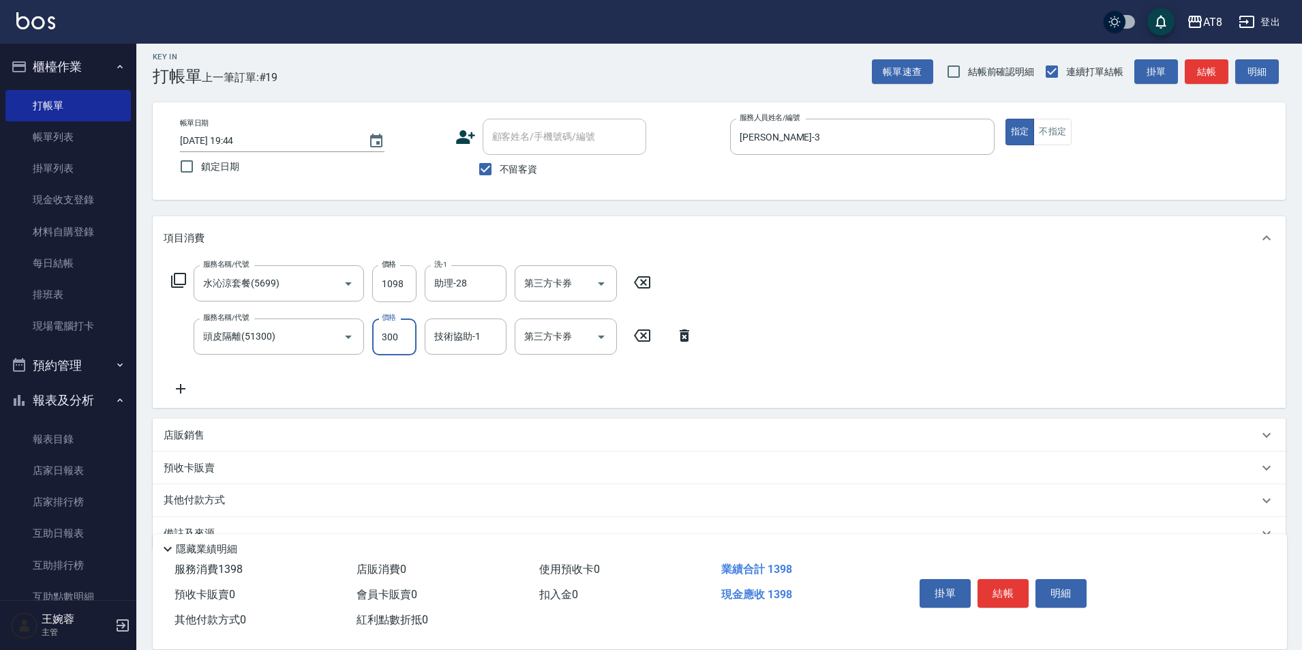
click at [387, 343] on input "300" at bounding box center [394, 336] width 44 height 37
type input "200"
type input "助理-28"
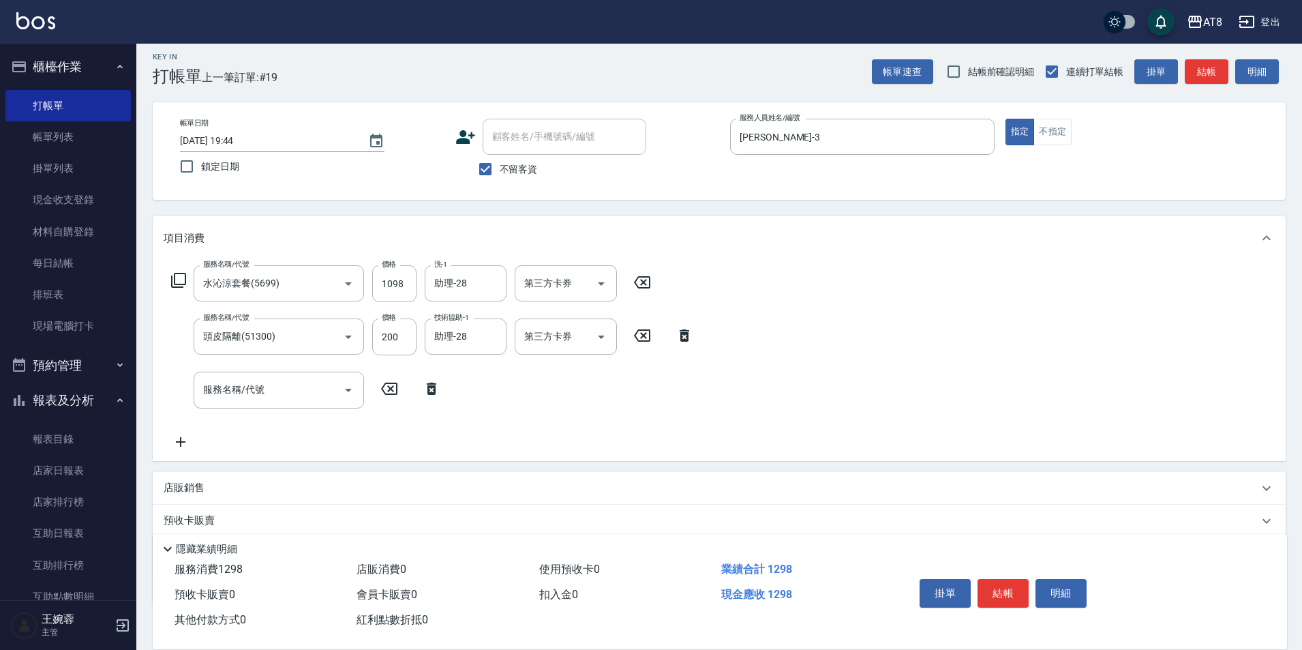
click at [430, 395] on icon at bounding box center [432, 389] width 10 height 12
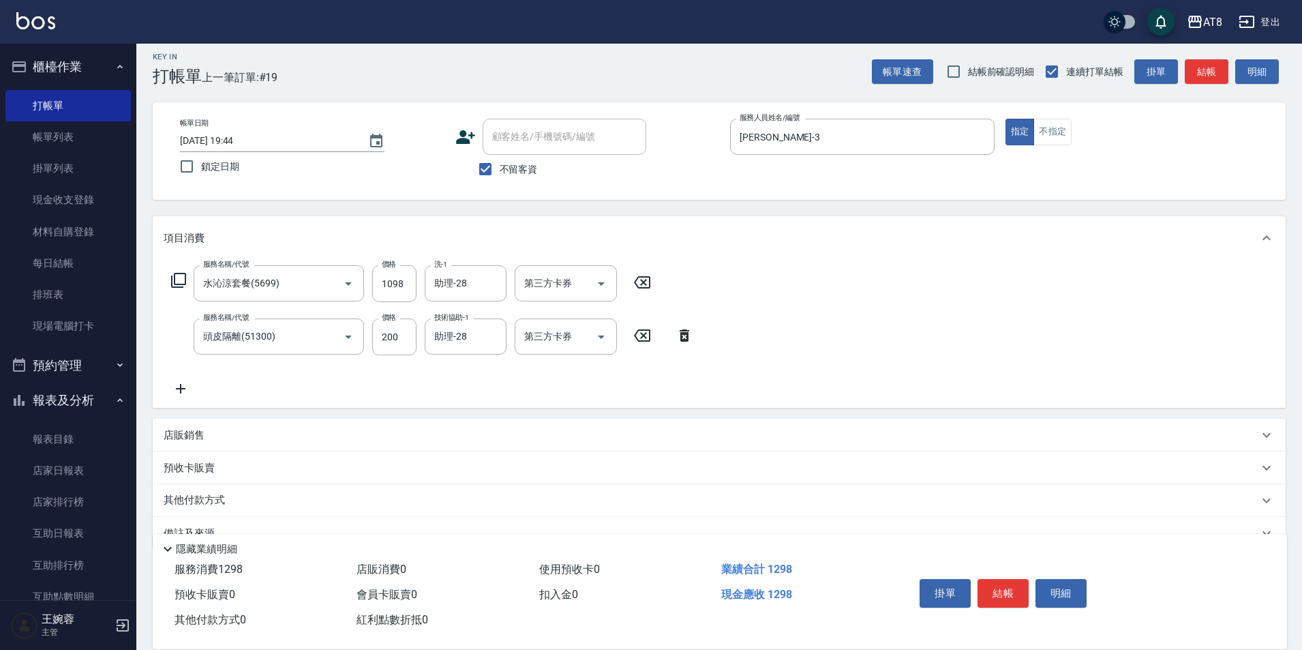
click at [183, 282] on icon at bounding box center [178, 280] width 16 height 16
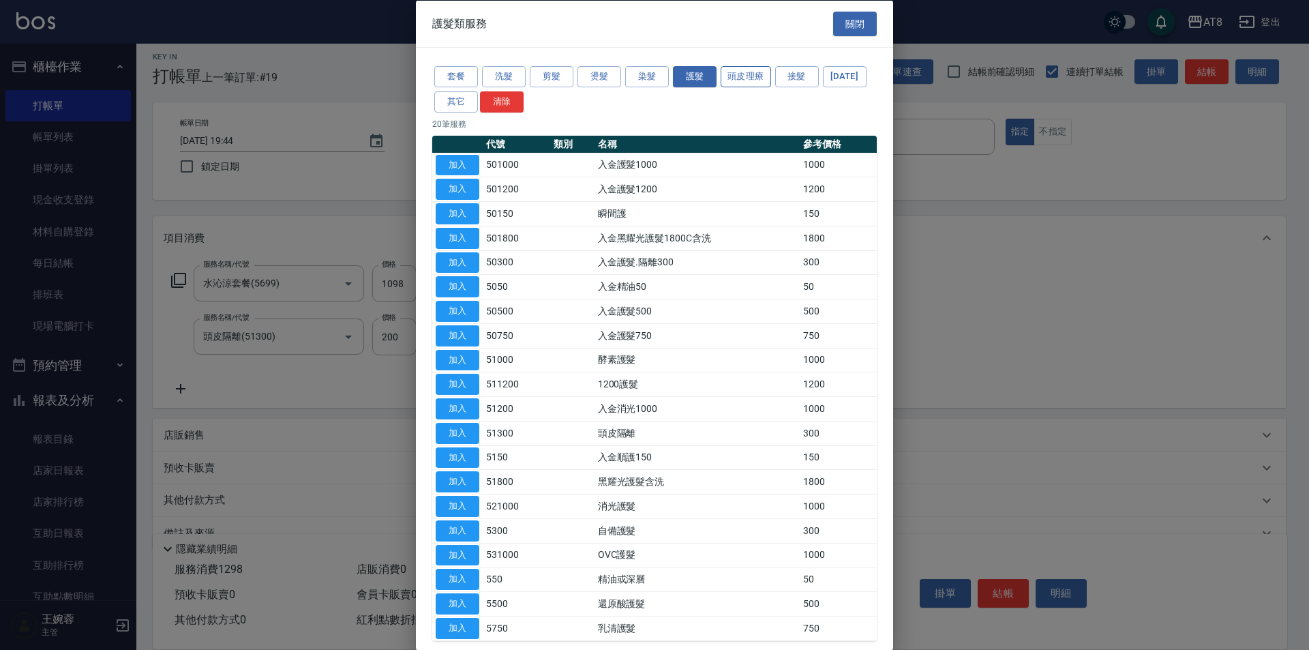
click at [747, 74] on button "頭皮理療" at bounding box center [746, 76] width 50 height 21
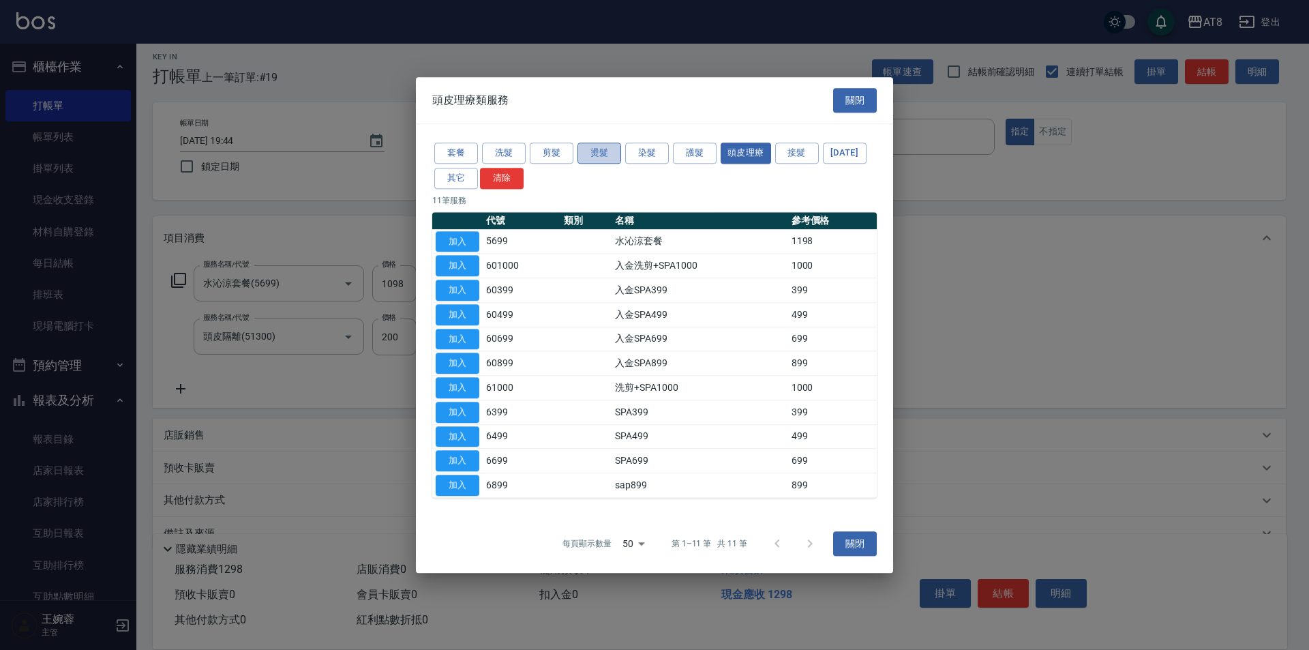
click at [600, 143] on button "燙髮" at bounding box center [600, 153] width 44 height 21
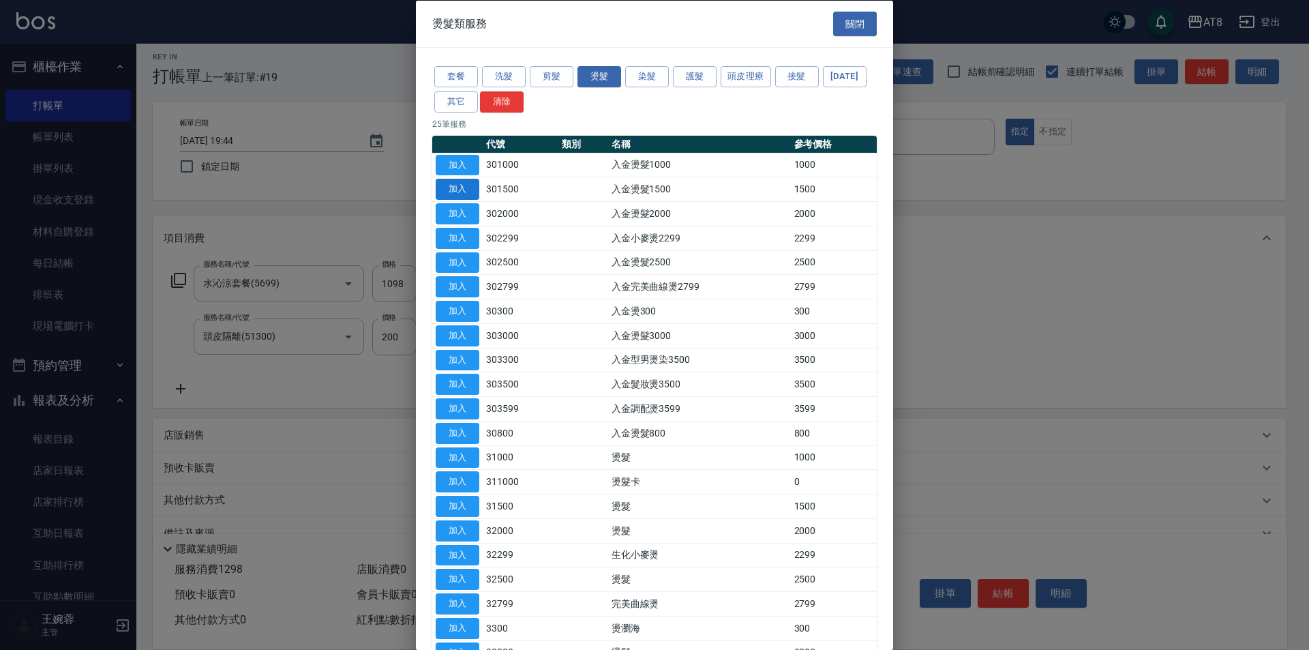
click at [470, 173] on button "加入" at bounding box center [458, 164] width 44 height 21
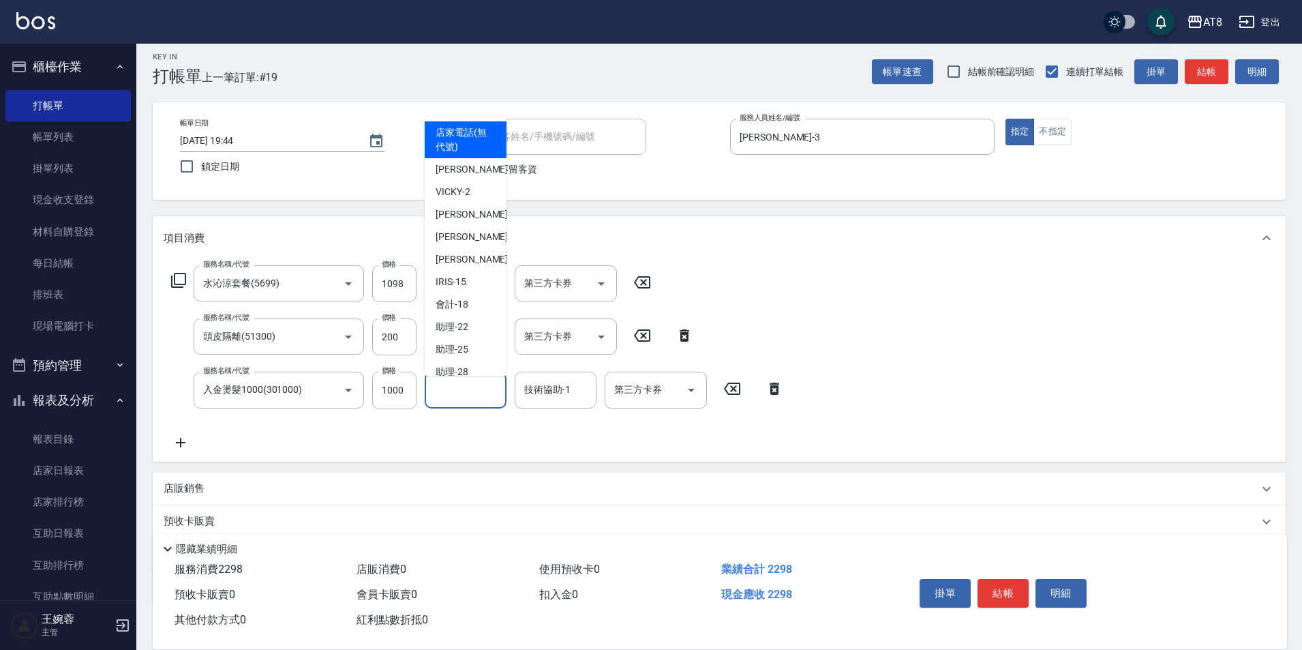
click at [444, 396] on input "洗-1" at bounding box center [466, 390] width 70 height 24
drag, startPoint x: 563, startPoint y: 376, endPoint x: 564, endPoint y: 395, distance: 19.1
click at [563, 380] on div "技術協助-1" at bounding box center [556, 390] width 82 height 36
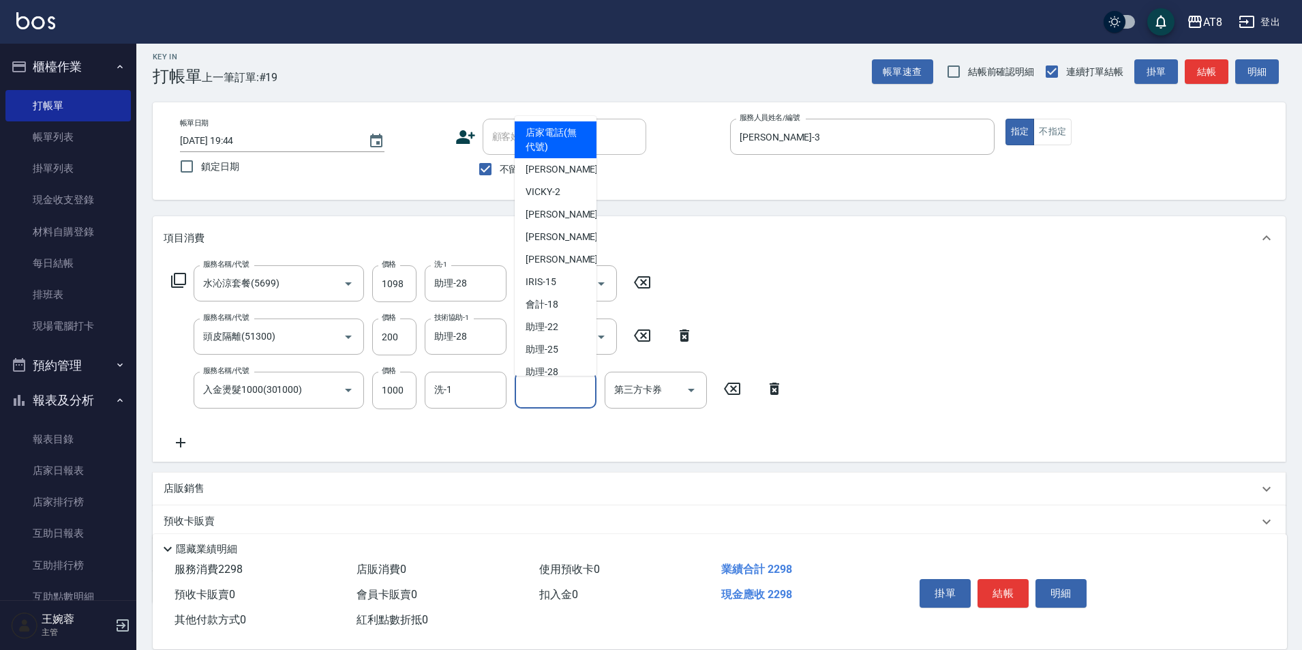
click at [565, 395] on input "技術協助-1" at bounding box center [556, 390] width 70 height 24
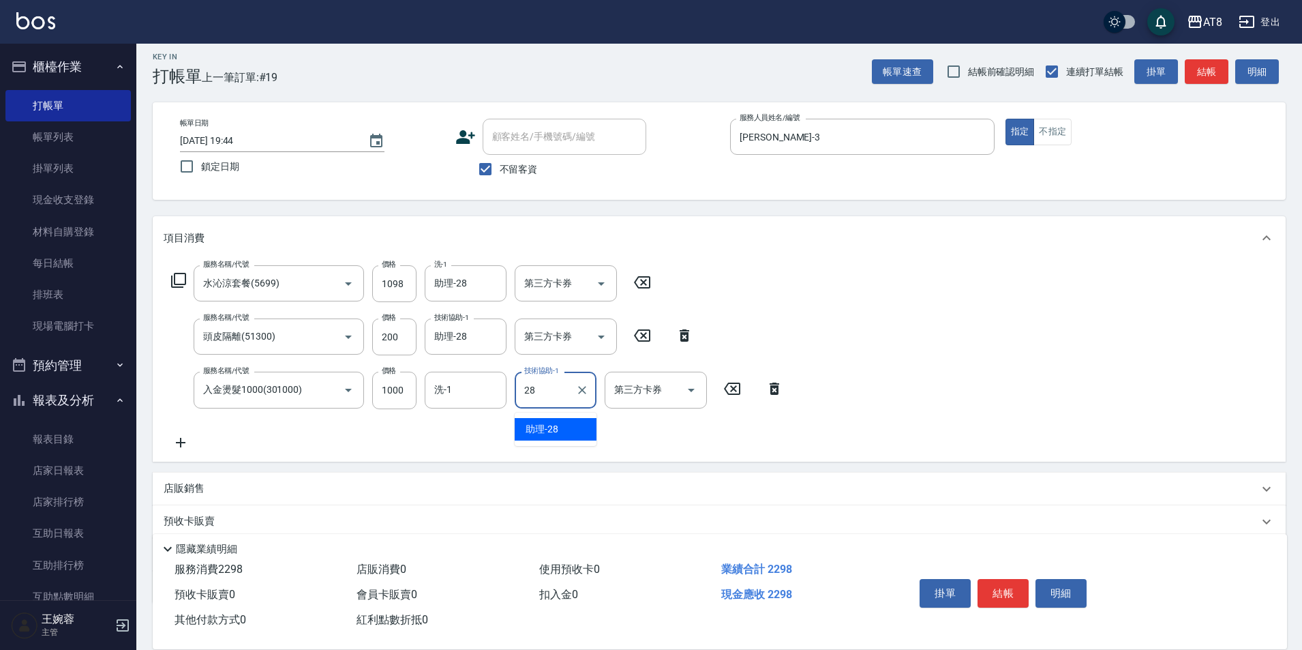
type input "助理-28"
click at [831, 320] on div "服務名稱/代號 水沁涼套餐(5699) 服務名稱/代號 價格 1098 價格 洗-1 助理-28 洗-1 第三方卡券 第三方卡券 服務名稱/代號 頭皮隔離(5…" at bounding box center [719, 360] width 1133 height 201
click at [1013, 579] on button "結帳" at bounding box center [1003, 593] width 51 height 29
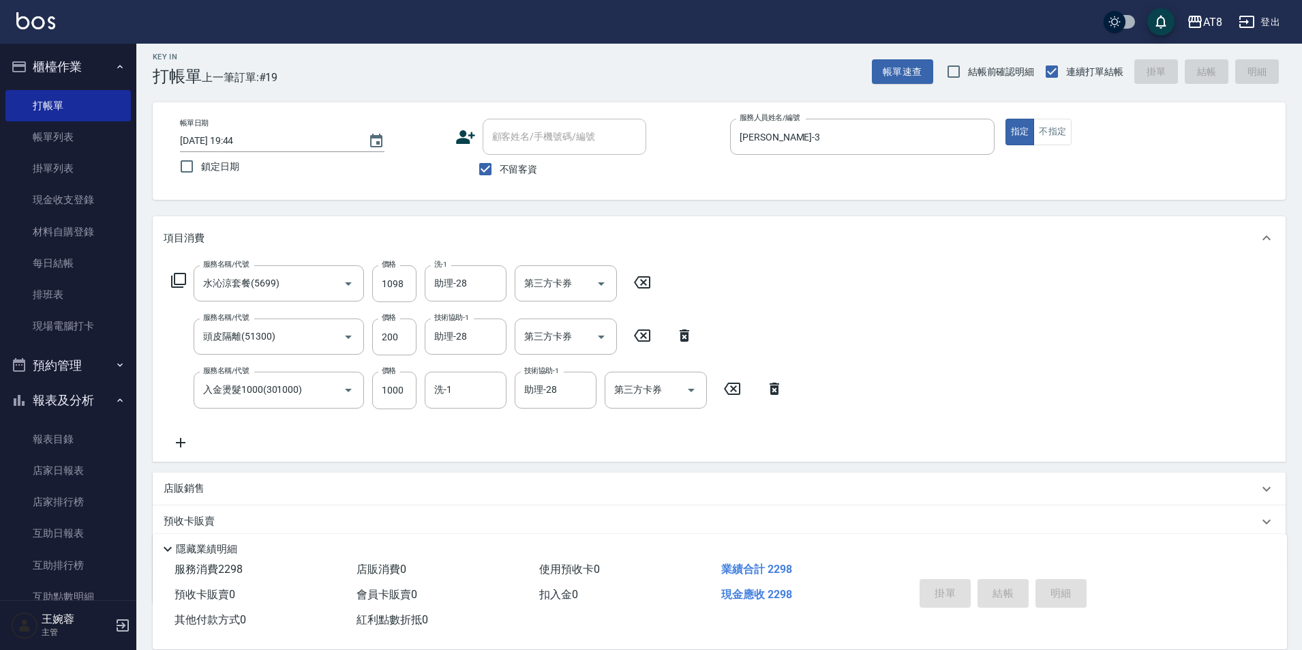
type input "[DATE] 19:45"
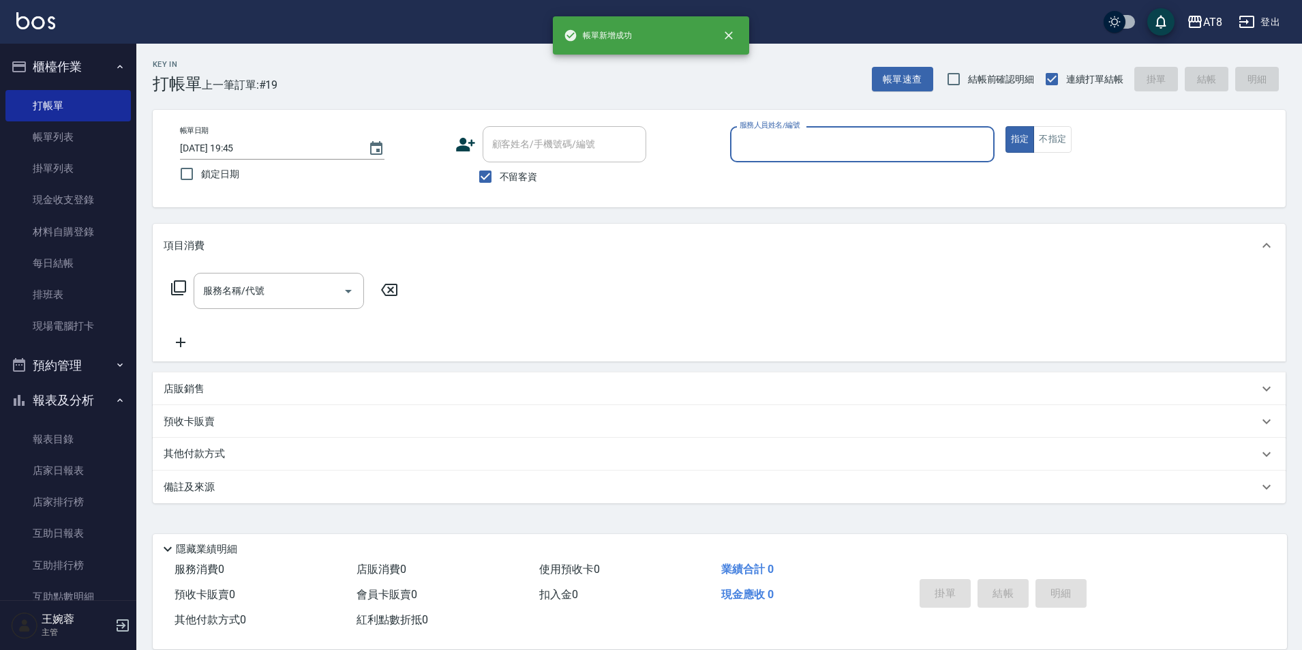
scroll to position [7, 0]
type input "HANK-5"
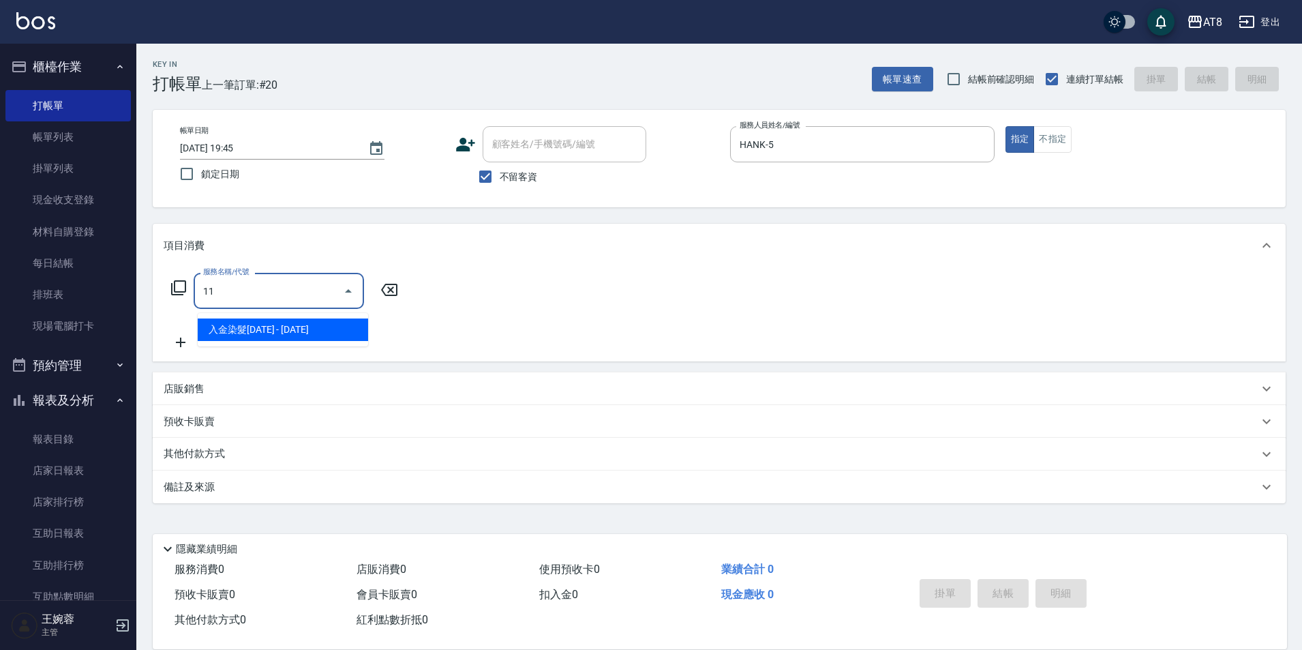
type input "11"
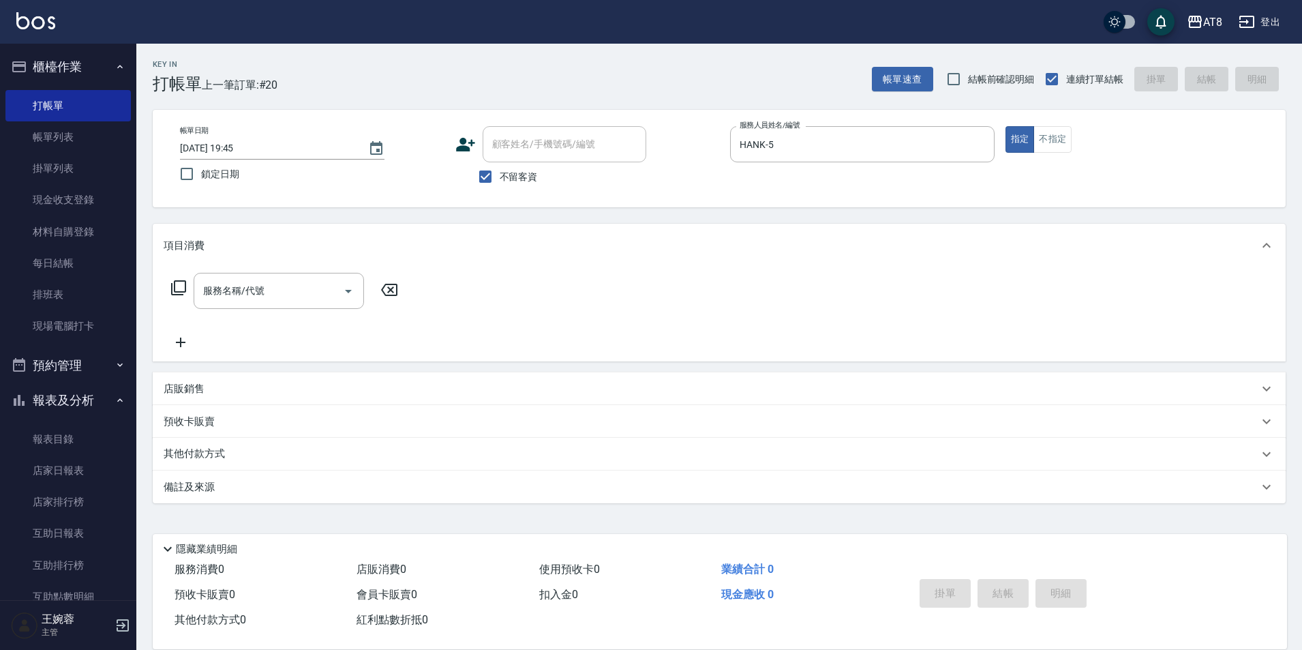
drag, startPoint x: 1013, startPoint y: 573, endPoint x: 180, endPoint y: 282, distance: 882.3
click at [180, 282] on icon at bounding box center [178, 288] width 16 height 16
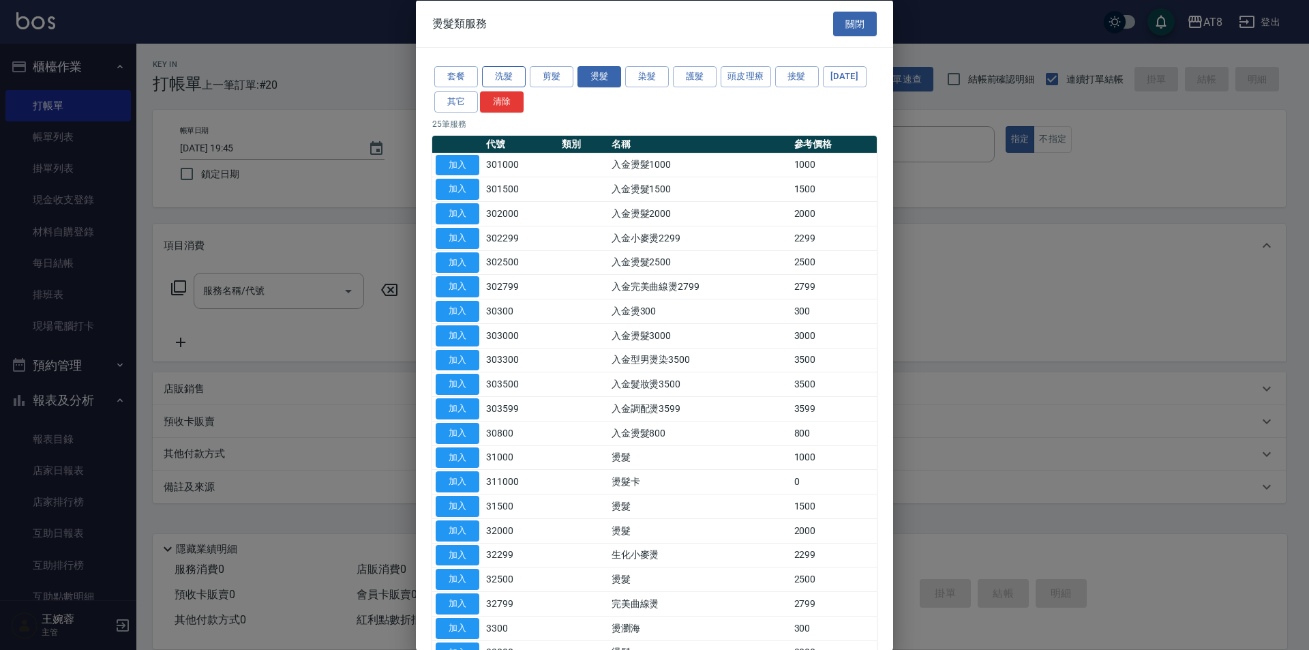
click at [512, 74] on button "洗髮" at bounding box center [504, 76] width 44 height 21
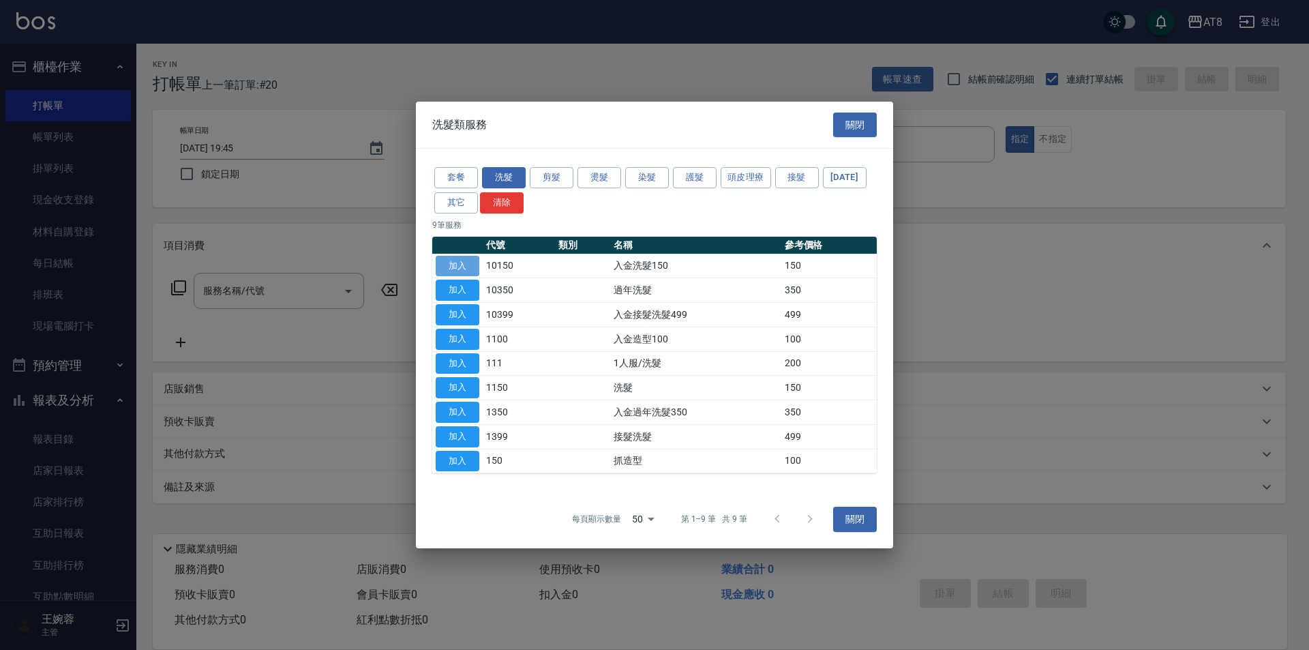
click at [437, 256] on button "加入" at bounding box center [458, 266] width 44 height 21
type input "入金洗髮150(10150)"
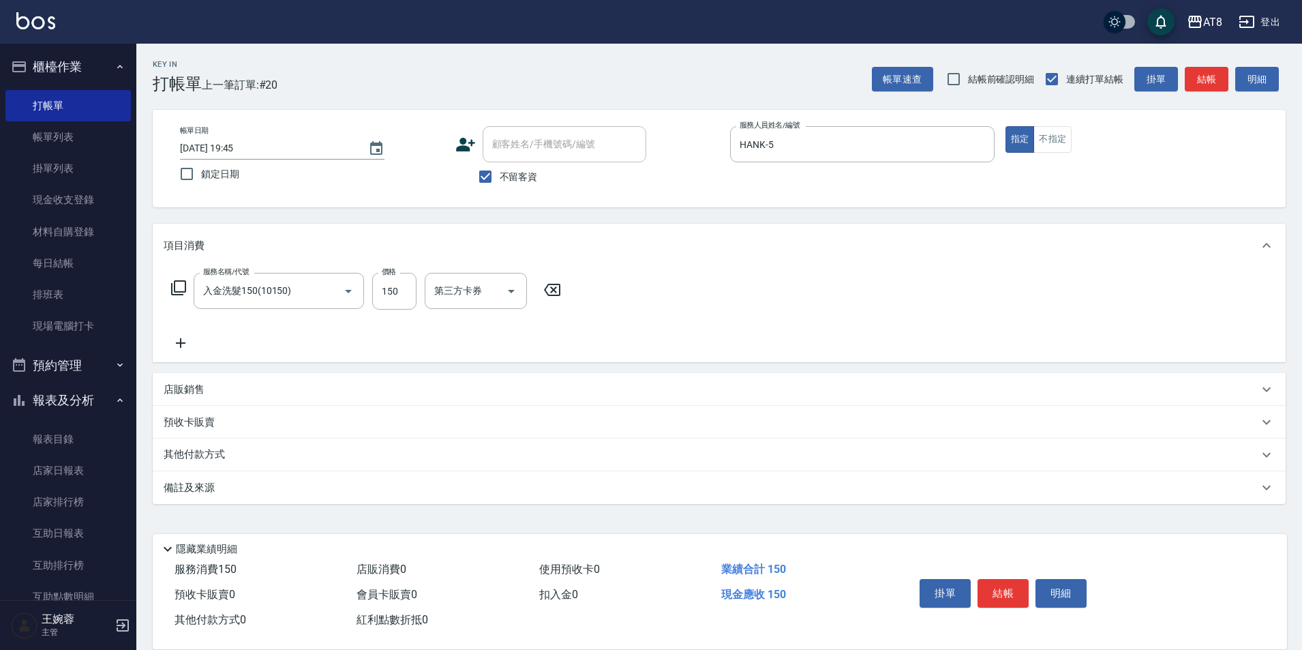
click at [447, 248] on div "項目消費" at bounding box center [711, 246] width 1095 height 14
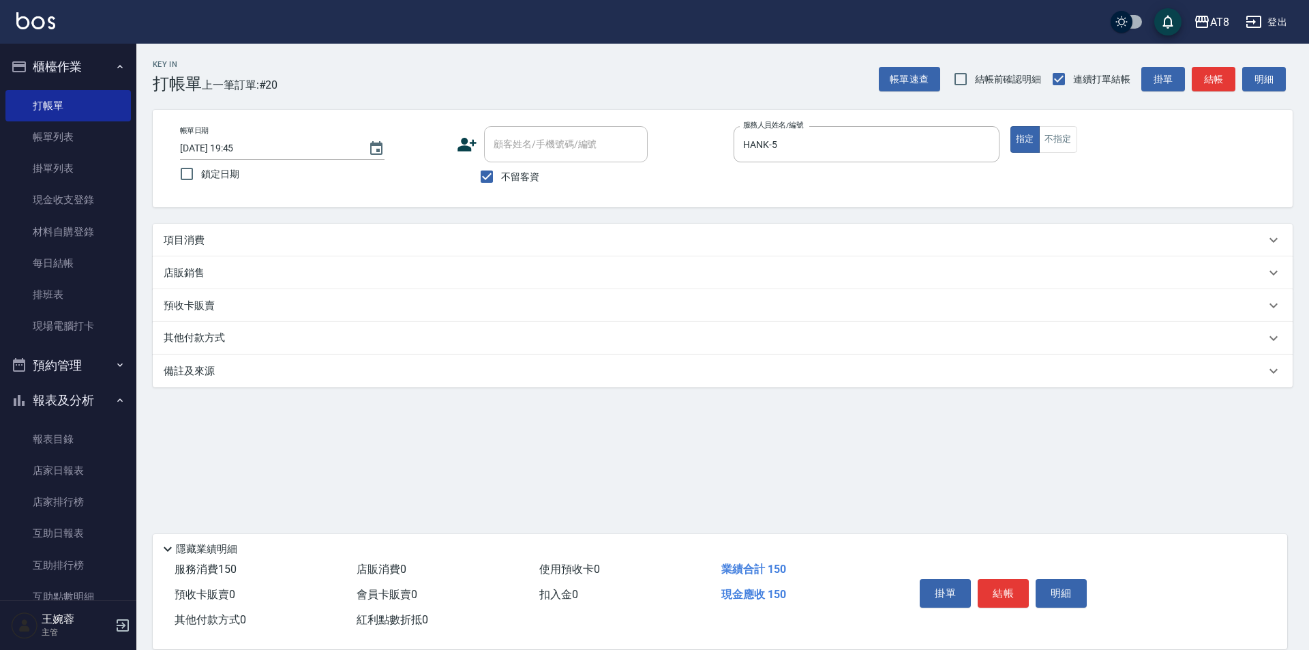
click at [243, 239] on div "項目消費" at bounding box center [715, 240] width 1102 height 14
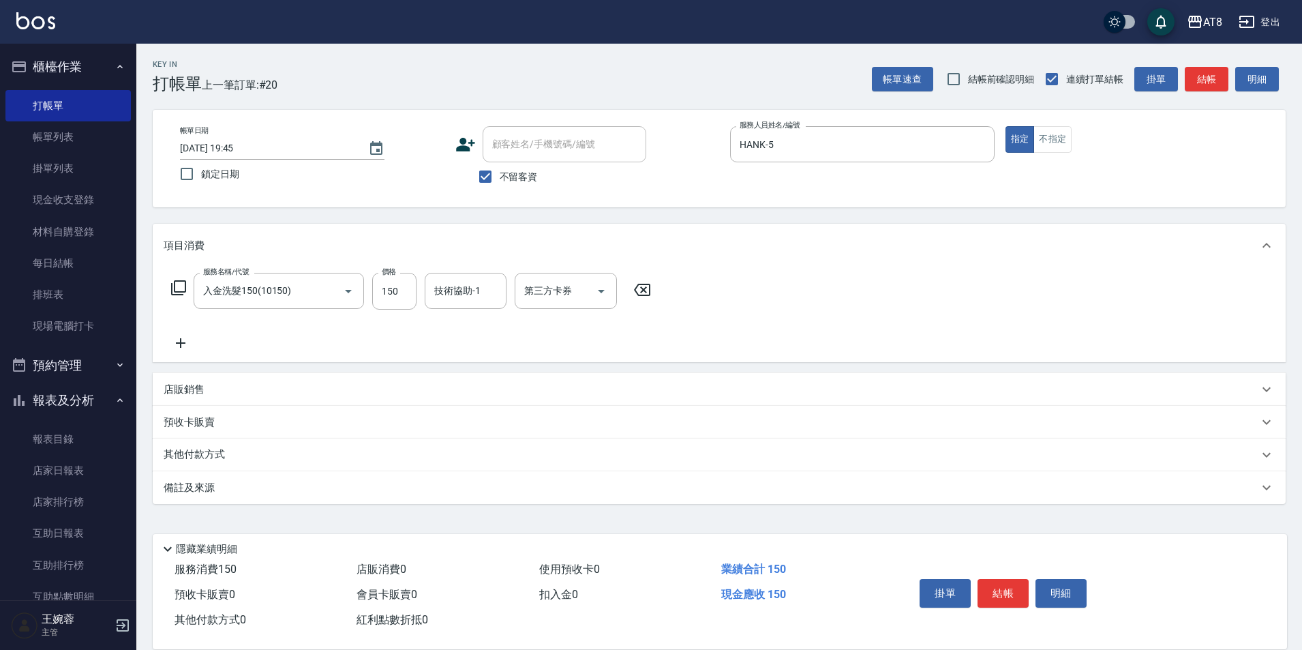
click at [173, 290] on icon at bounding box center [178, 288] width 16 height 16
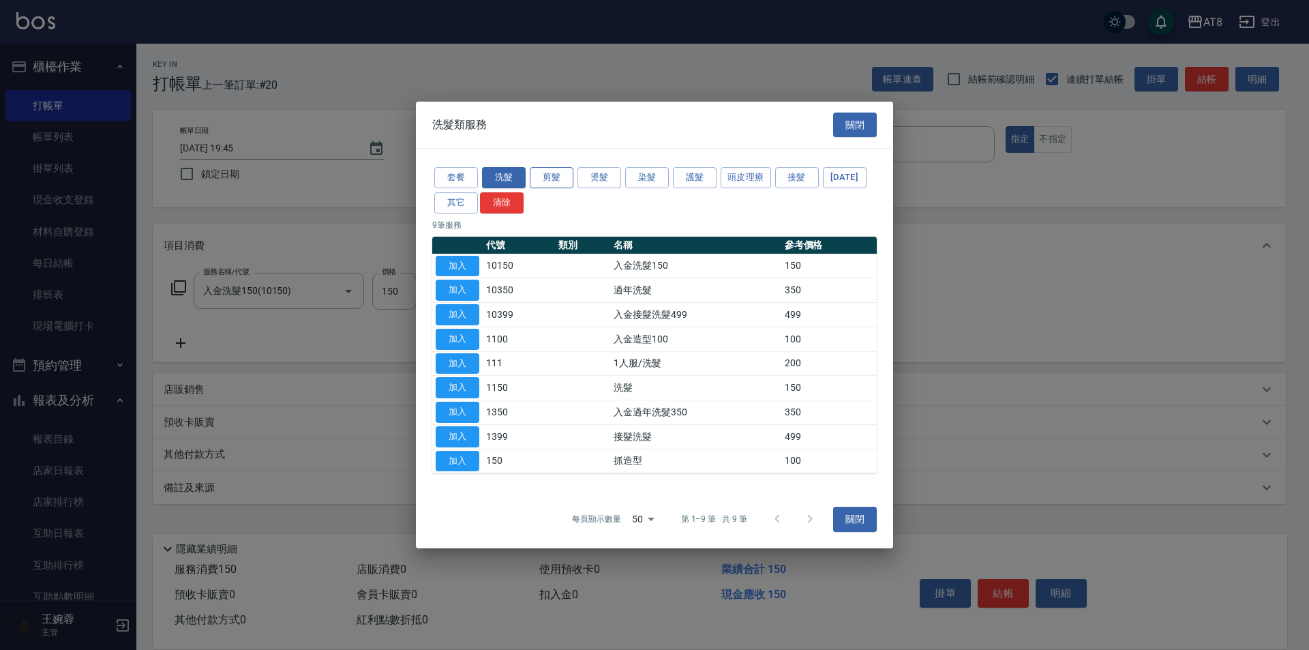
click at [552, 167] on button "剪髮" at bounding box center [552, 177] width 44 height 21
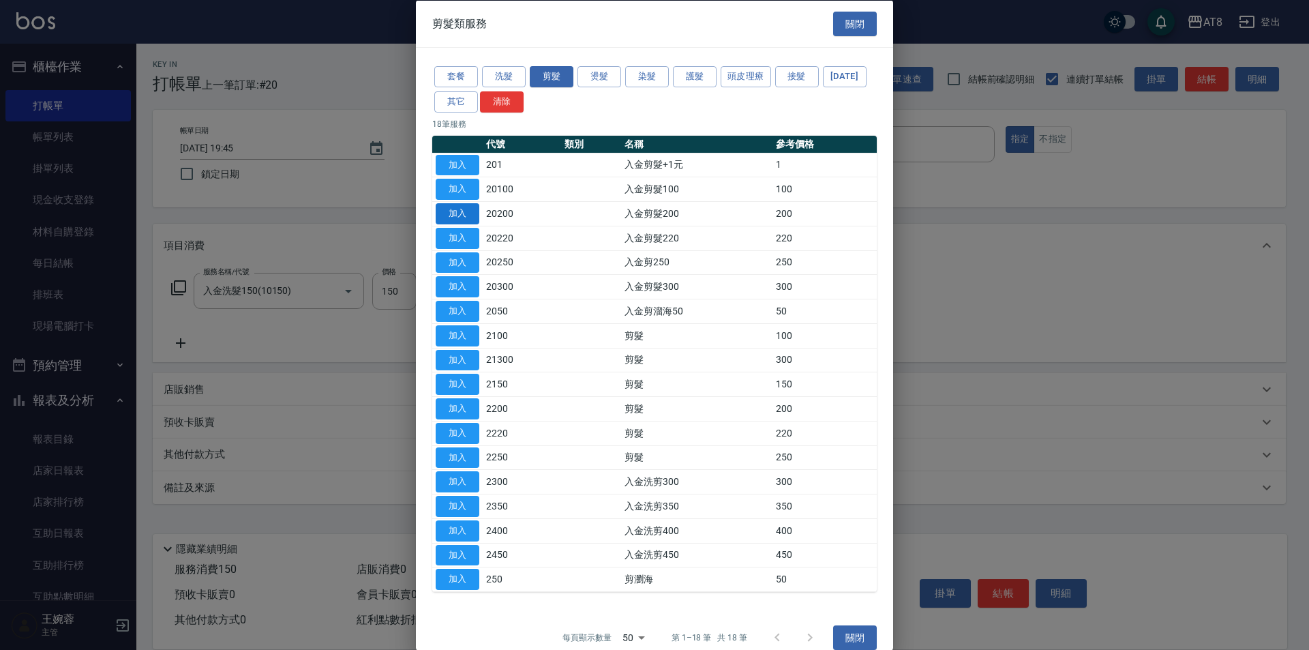
click at [460, 224] on button "加入" at bounding box center [458, 213] width 44 height 21
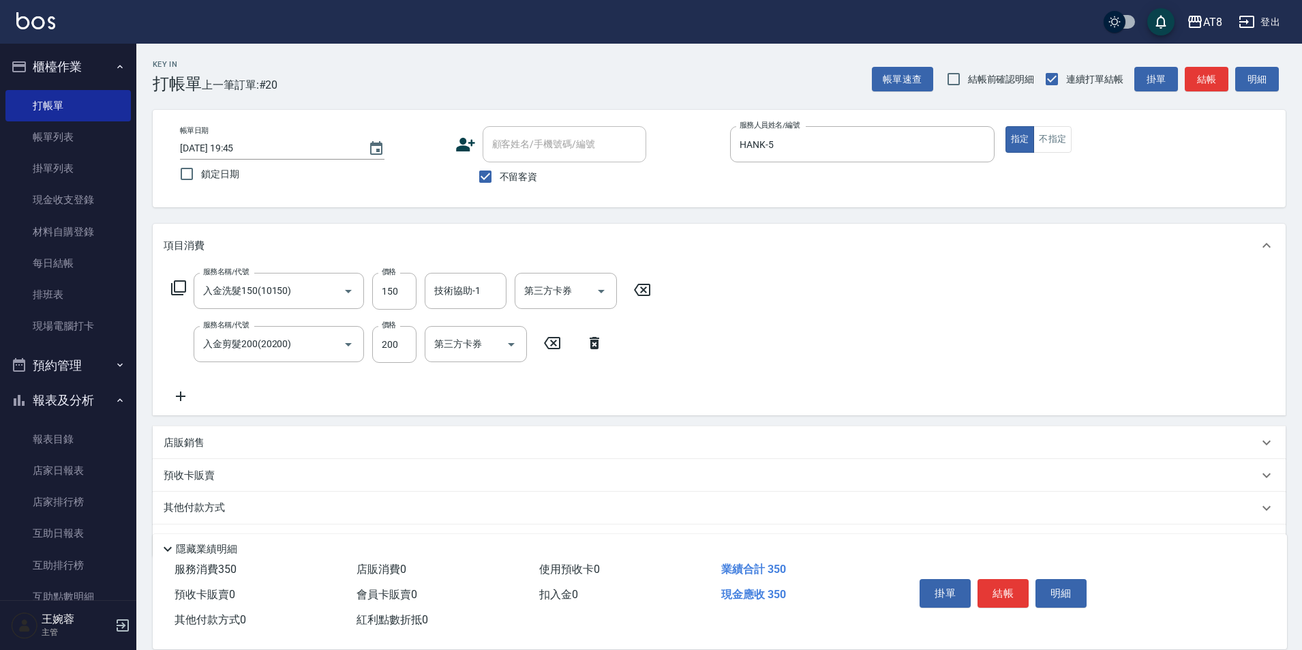
click at [179, 400] on icon at bounding box center [181, 396] width 34 height 16
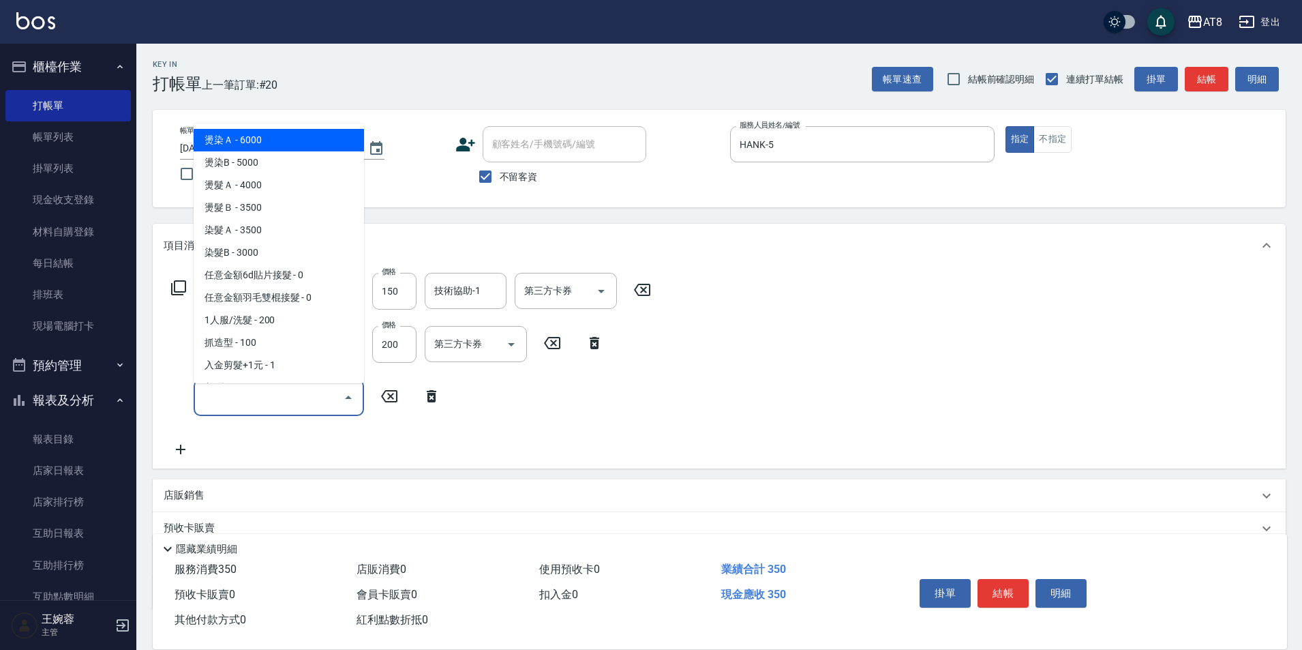
click at [241, 392] on input "服務名稱/代號" at bounding box center [269, 397] width 138 height 24
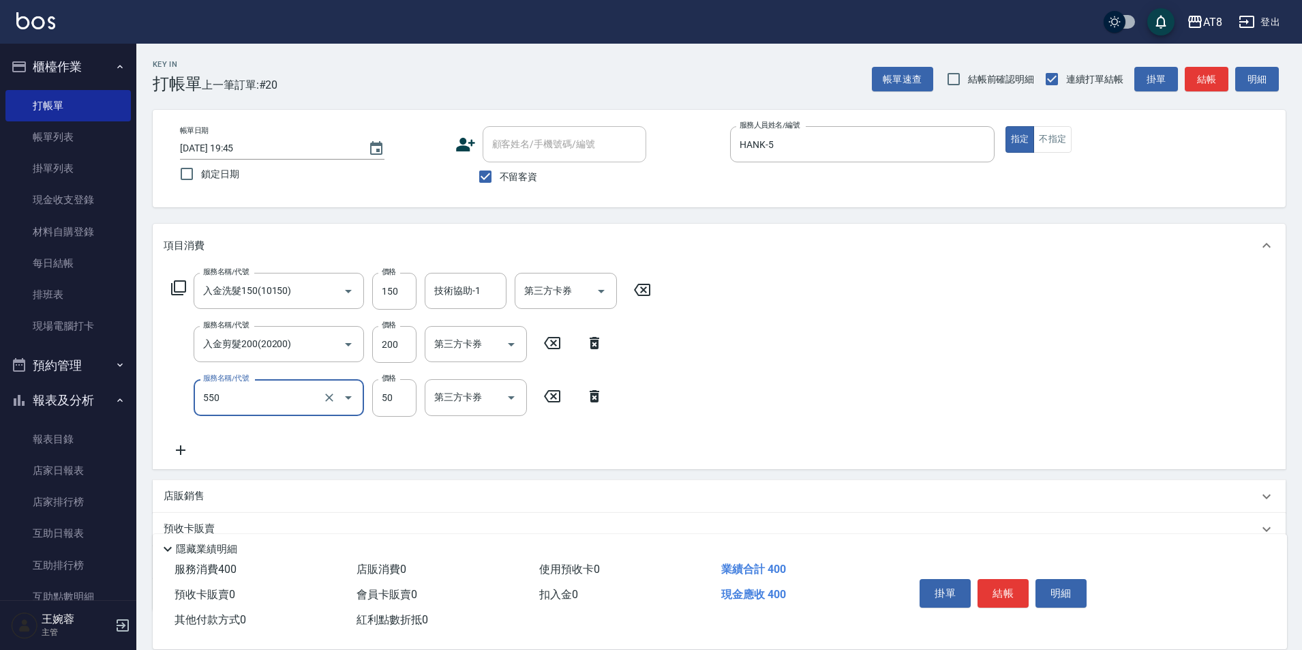
type input "精油或深層(550)"
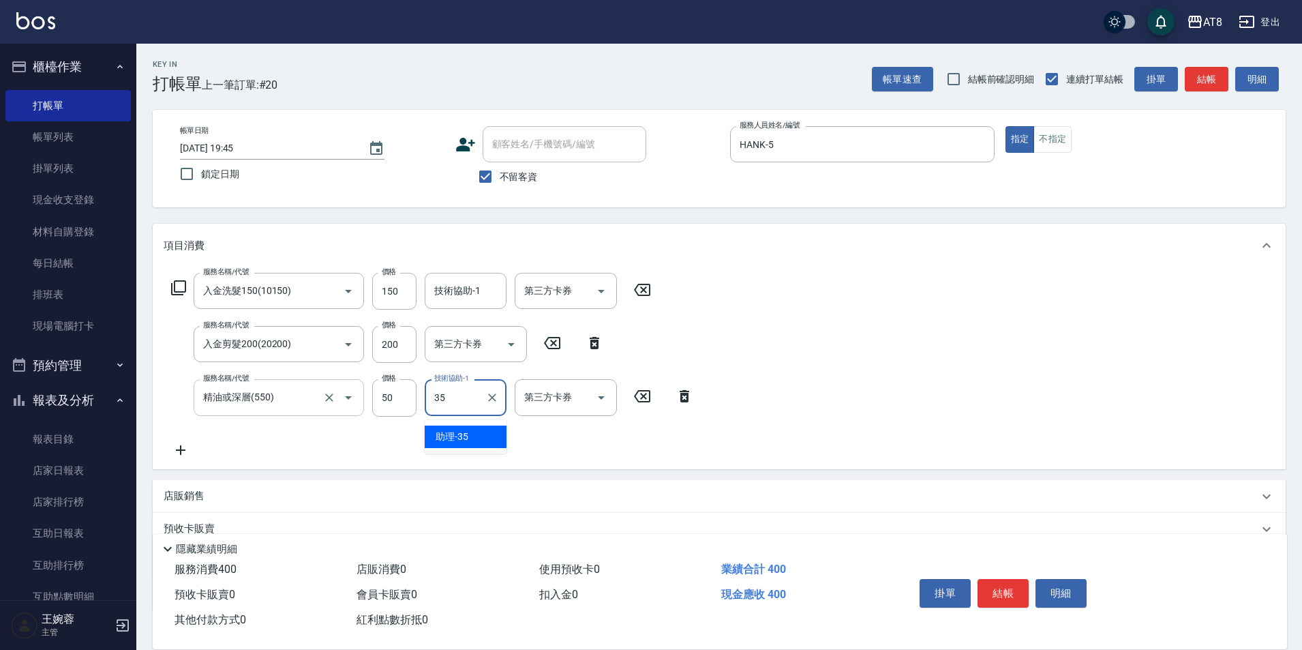
type input "助理-35"
click at [443, 305] on div "技術協助-1" at bounding box center [466, 291] width 82 height 36
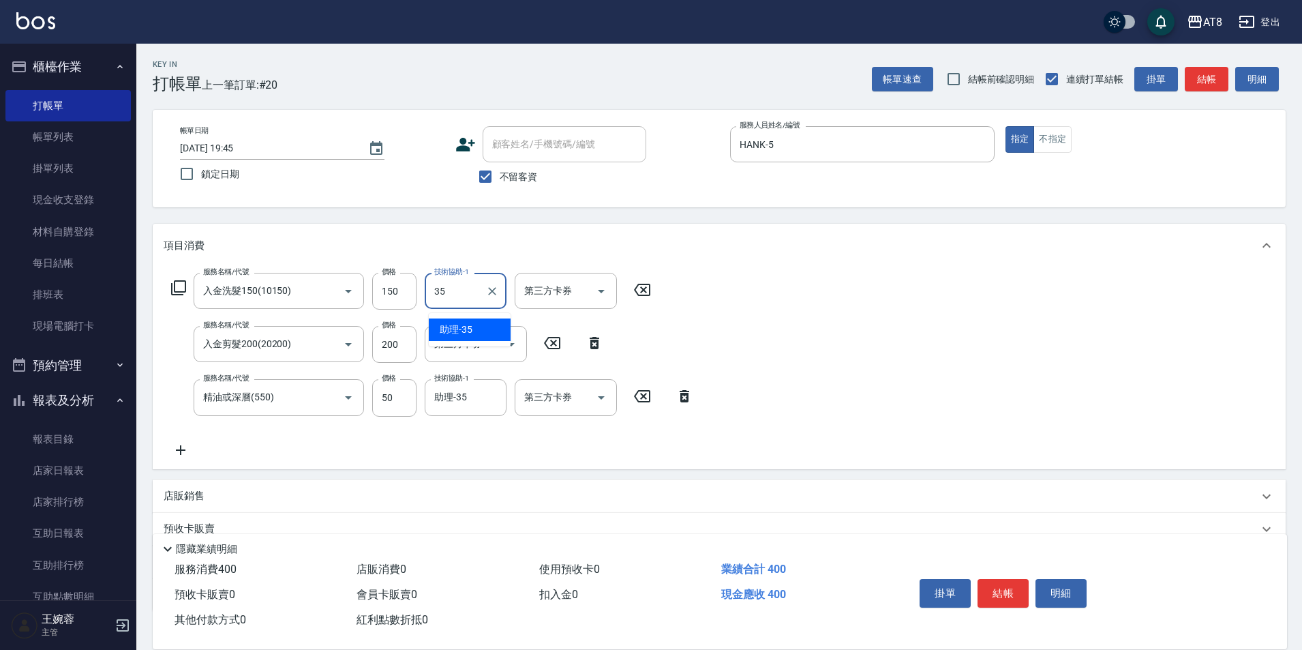
type input "助理-35"
click at [600, 292] on icon "Open" at bounding box center [601, 291] width 16 height 16
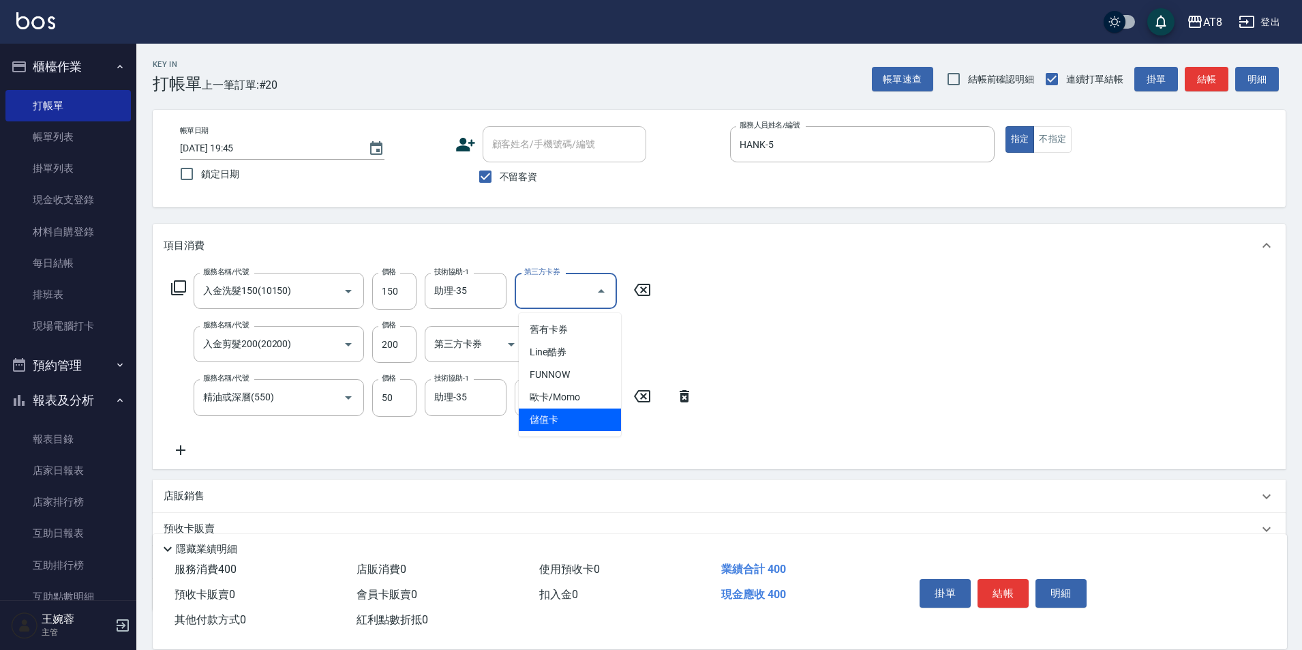
click at [552, 421] on span "儲值卡" at bounding box center [570, 419] width 102 height 23
type input "儲值卡"
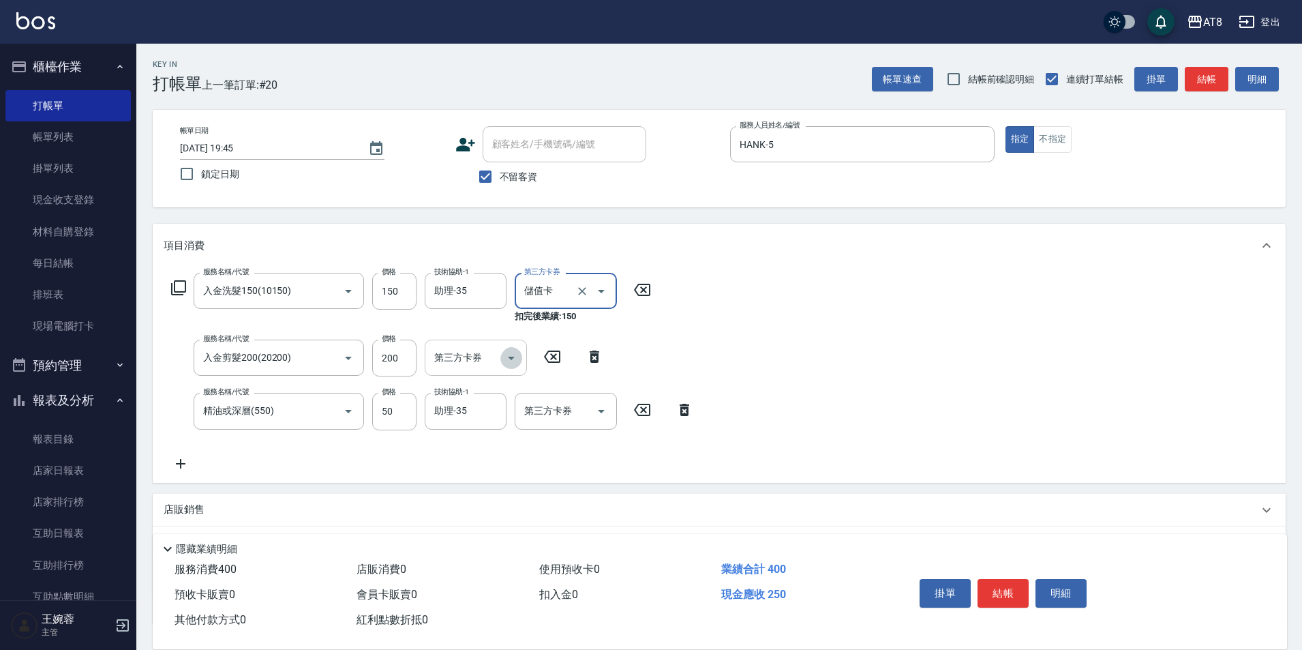
click at [505, 366] on icon "Open" at bounding box center [511, 358] width 16 height 16
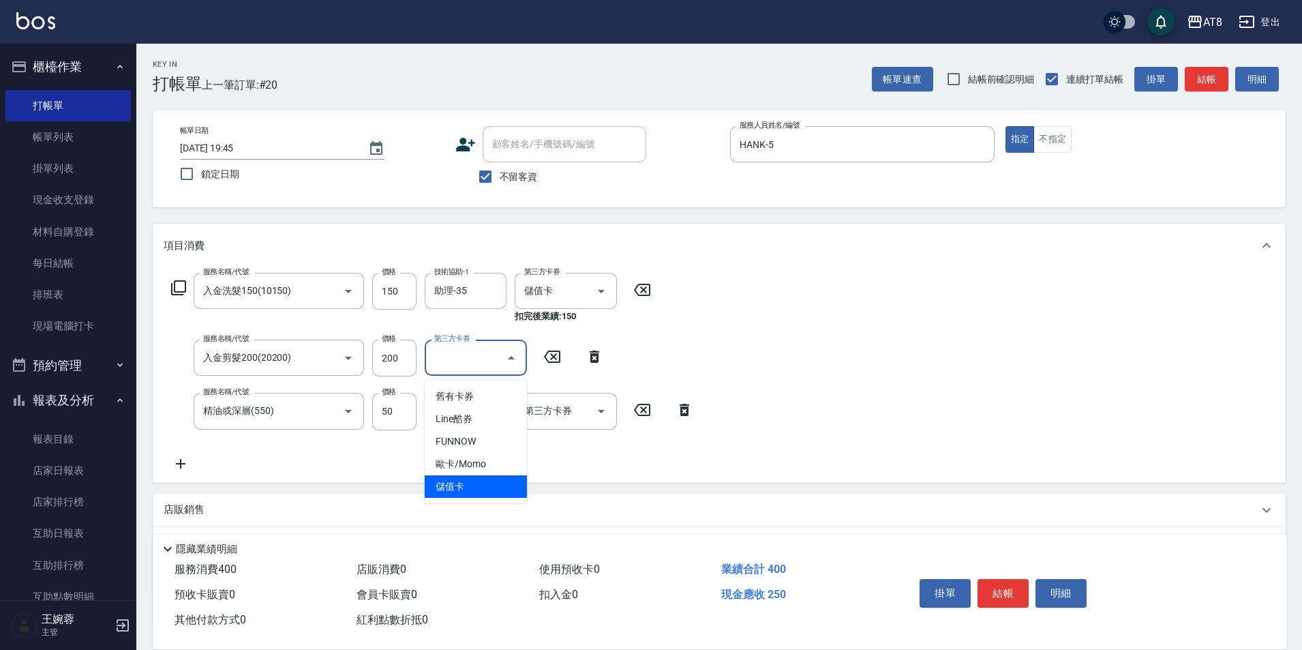
click at [488, 480] on span "儲值卡" at bounding box center [476, 486] width 102 height 23
type input "儲值卡"
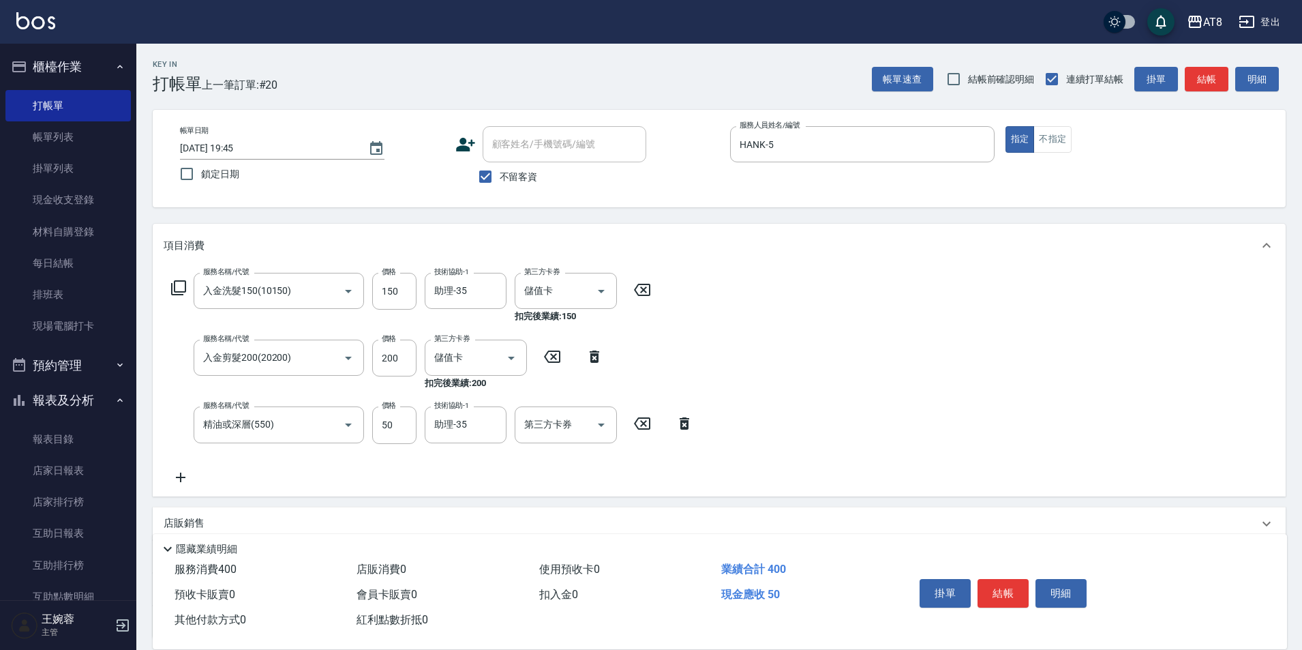
click at [618, 420] on div "第三方卡券 第三方卡券" at bounding box center [570, 424] width 110 height 37
drag, startPoint x: 600, startPoint y: 426, endPoint x: 598, endPoint y: 436, distance: 10.4
click at [599, 427] on icon "Open" at bounding box center [601, 425] width 16 height 16
drag, startPoint x: 560, startPoint y: 546, endPoint x: 585, endPoint y: 545, distance: 25.3
click at [560, 547] on span "儲值卡" at bounding box center [566, 554] width 102 height 23
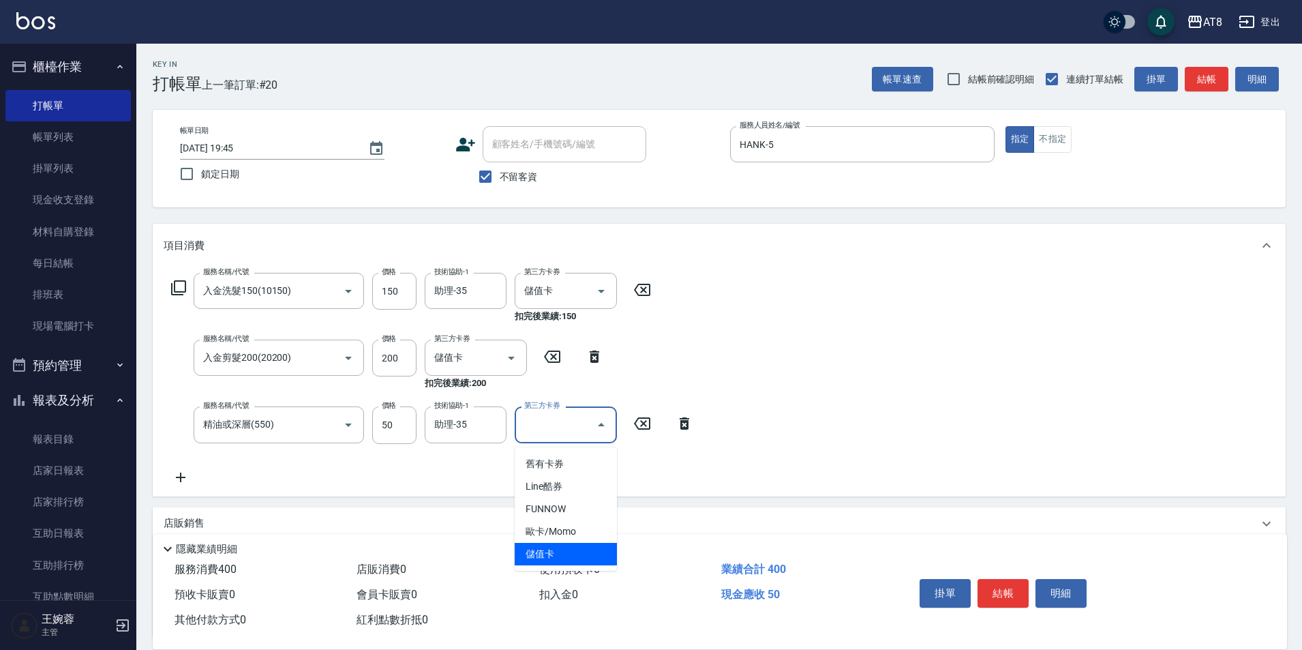
type input "儲值卡"
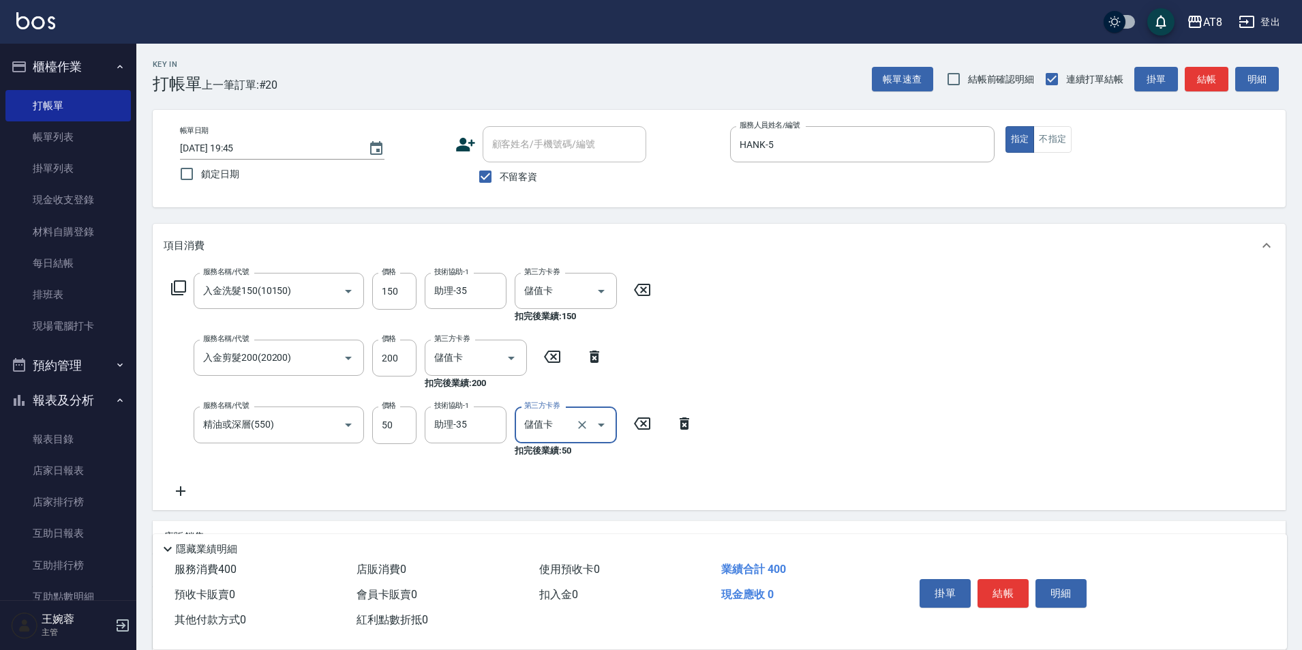
click at [1007, 579] on button "結帳" at bounding box center [1003, 593] width 51 height 29
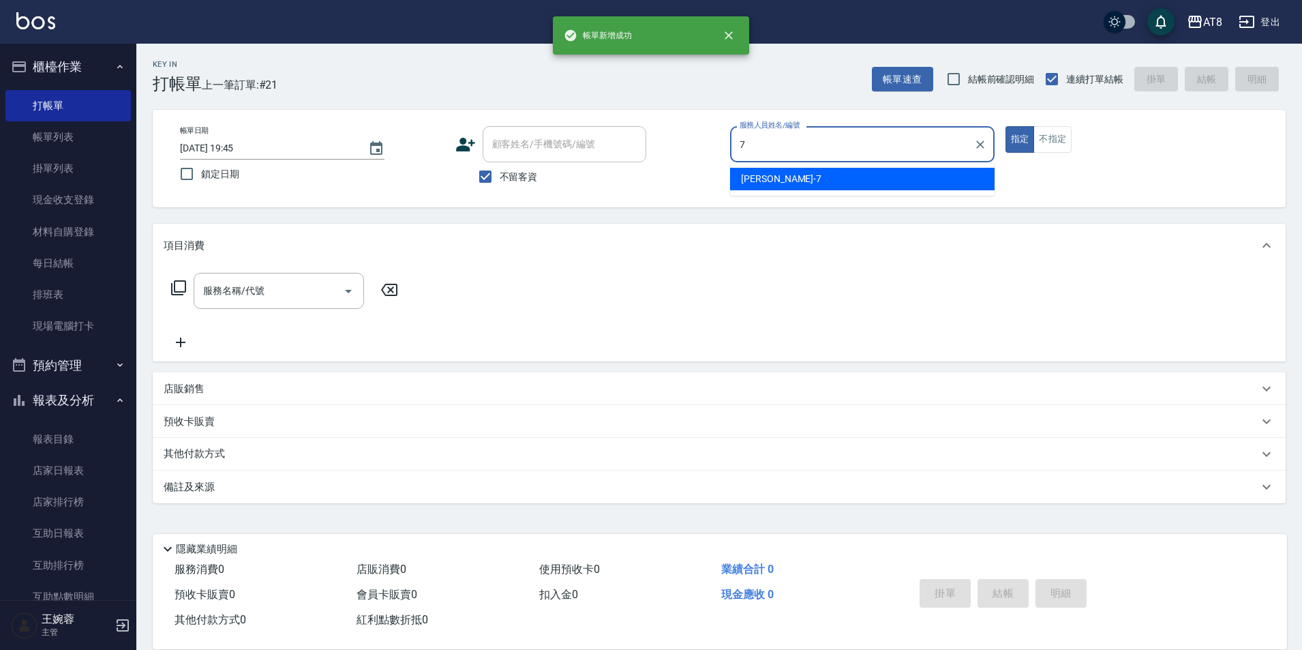
type input "[PERSON_NAME]-7"
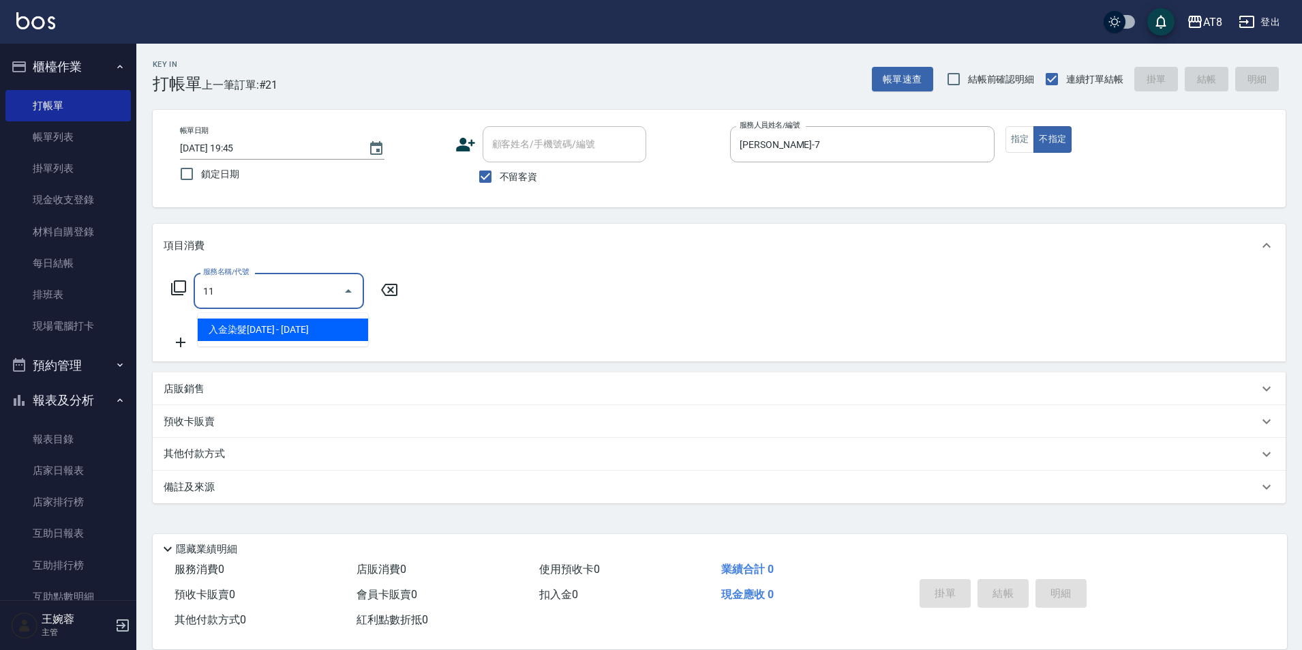
type input "1"
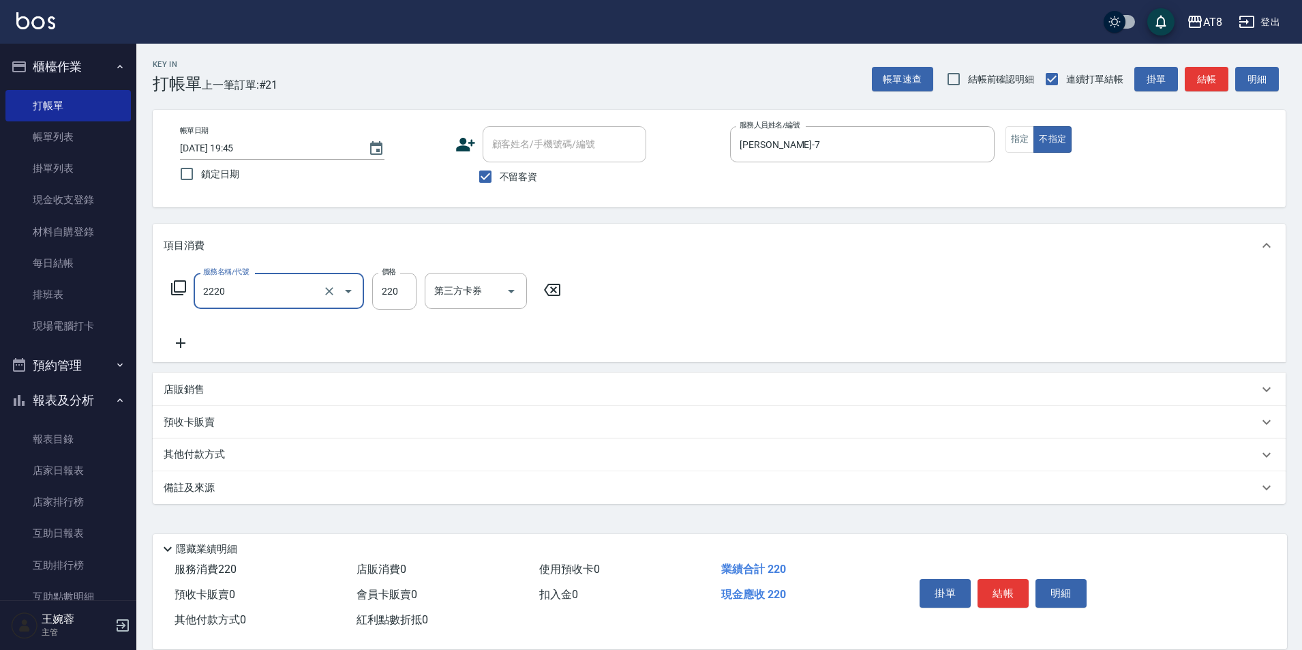
type input "剪髮(2220)"
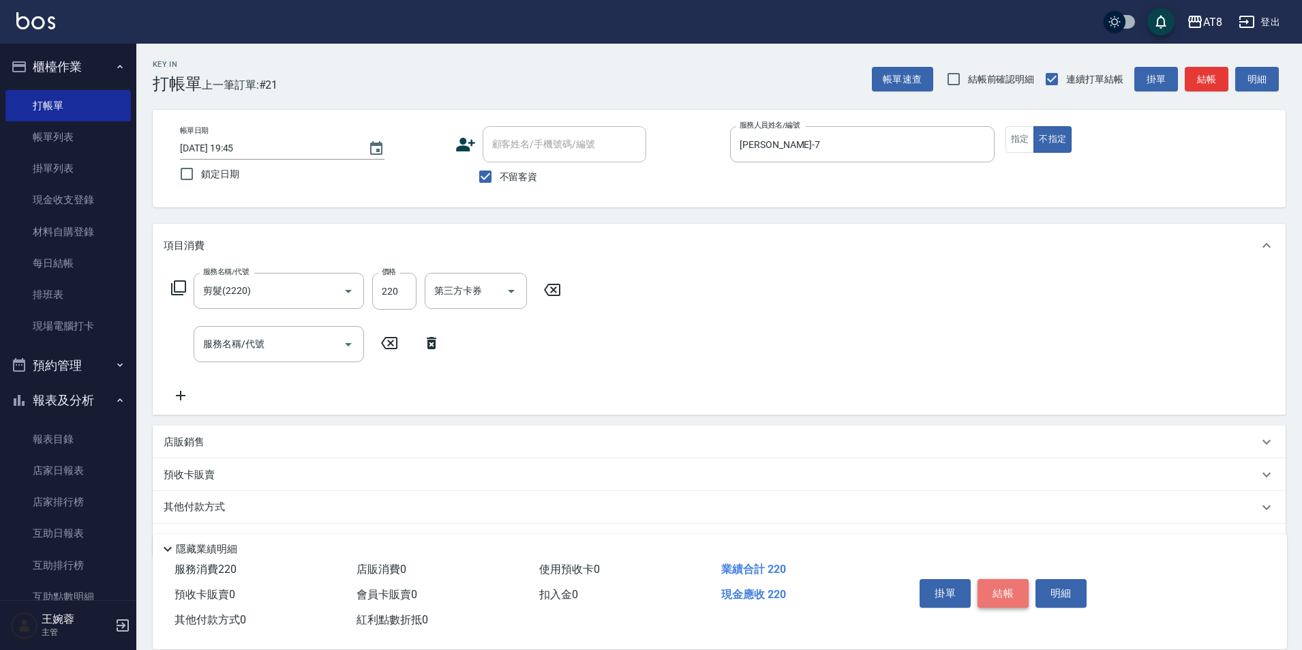
click at [1013, 583] on button "結帳" at bounding box center [1003, 593] width 51 height 29
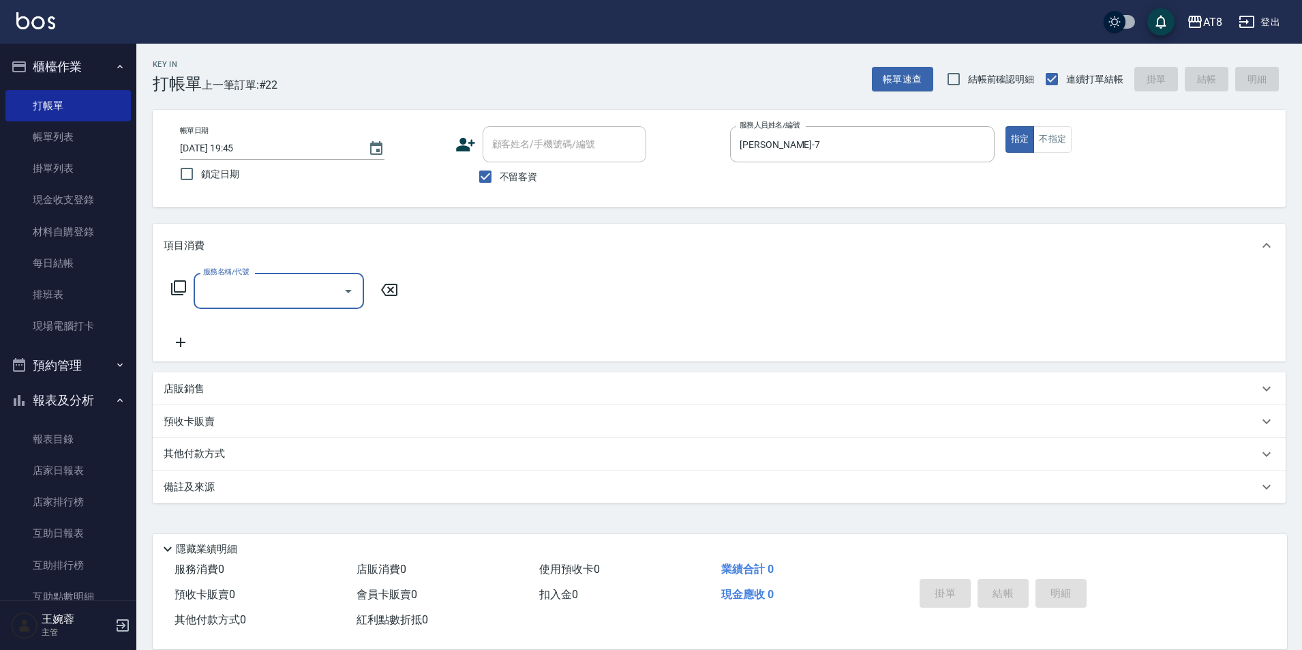
click at [170, 294] on icon at bounding box center [178, 288] width 16 height 16
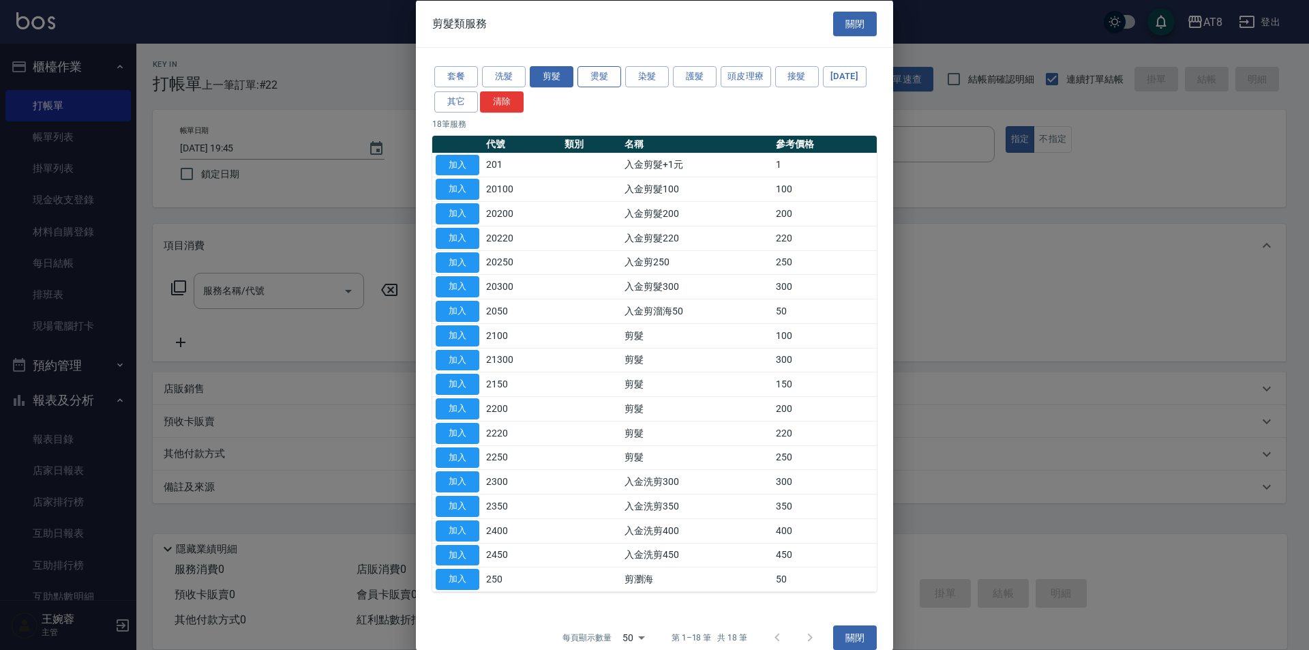
drag, startPoint x: 587, startPoint y: 76, endPoint x: 597, endPoint y: 77, distance: 9.6
click at [587, 77] on button "燙髮" at bounding box center [600, 76] width 44 height 21
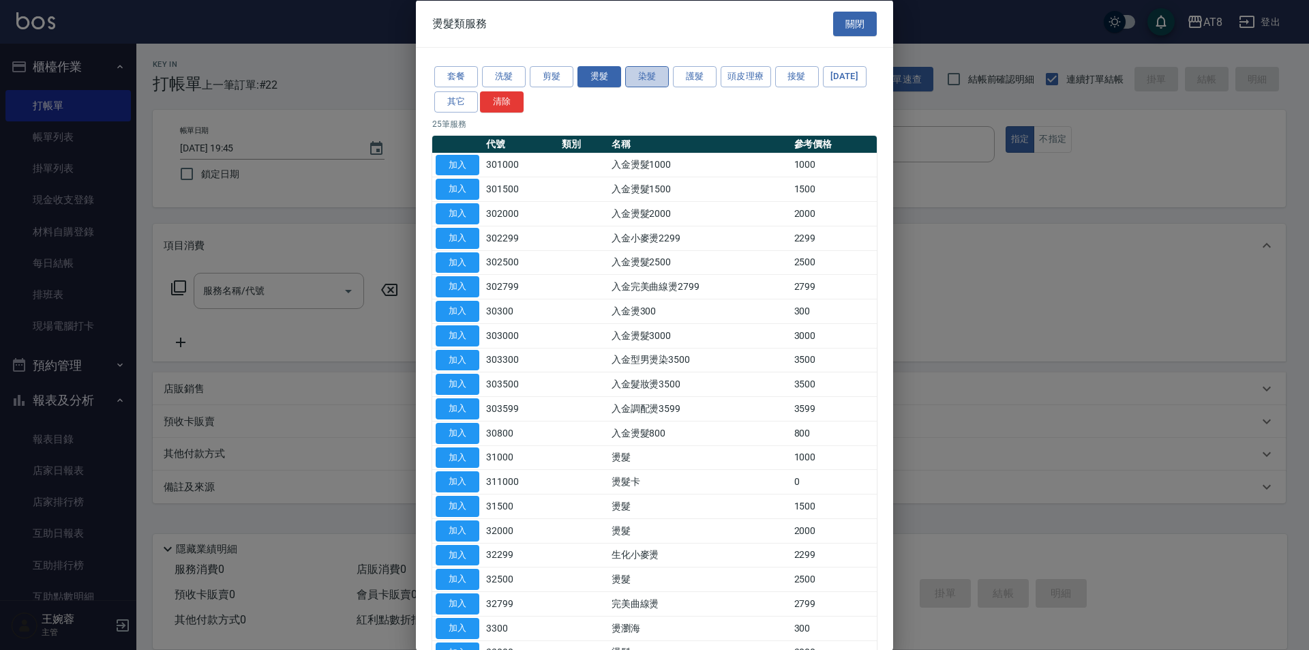
click at [655, 83] on button "染髮" at bounding box center [647, 76] width 44 height 21
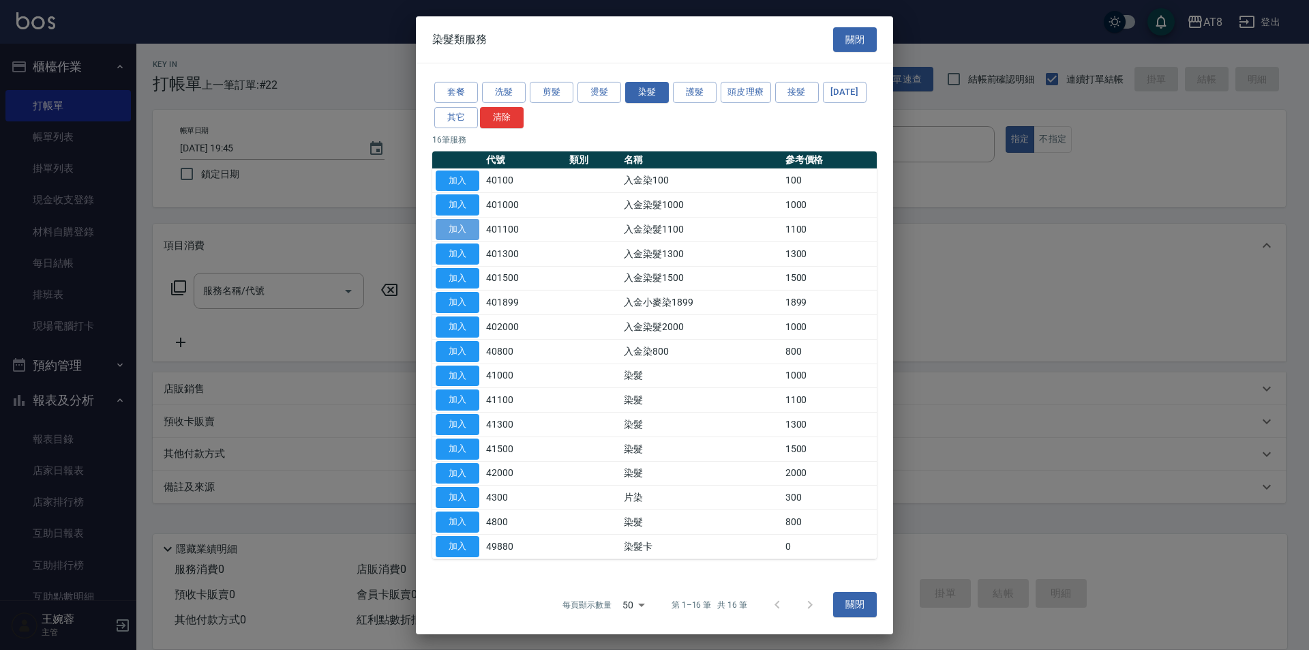
click at [460, 228] on button "加入" at bounding box center [458, 229] width 44 height 21
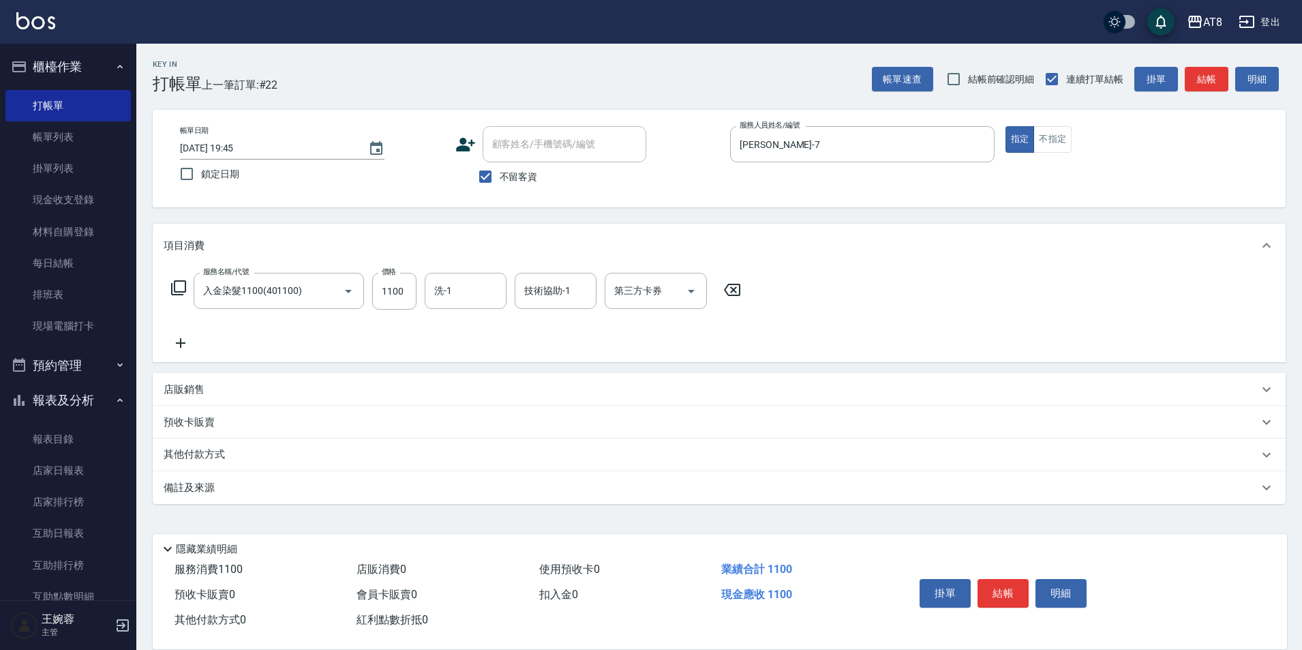
click at [180, 295] on icon at bounding box center [178, 288] width 16 height 16
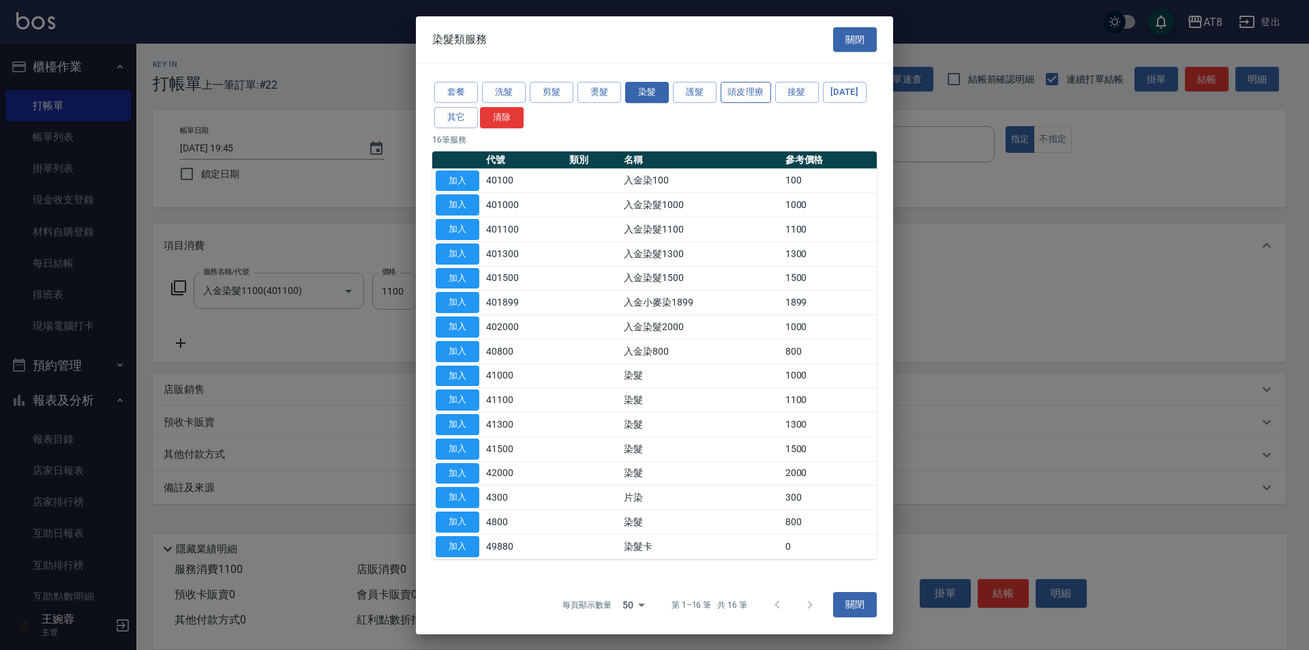
click at [747, 82] on button "頭皮理療" at bounding box center [746, 92] width 50 height 21
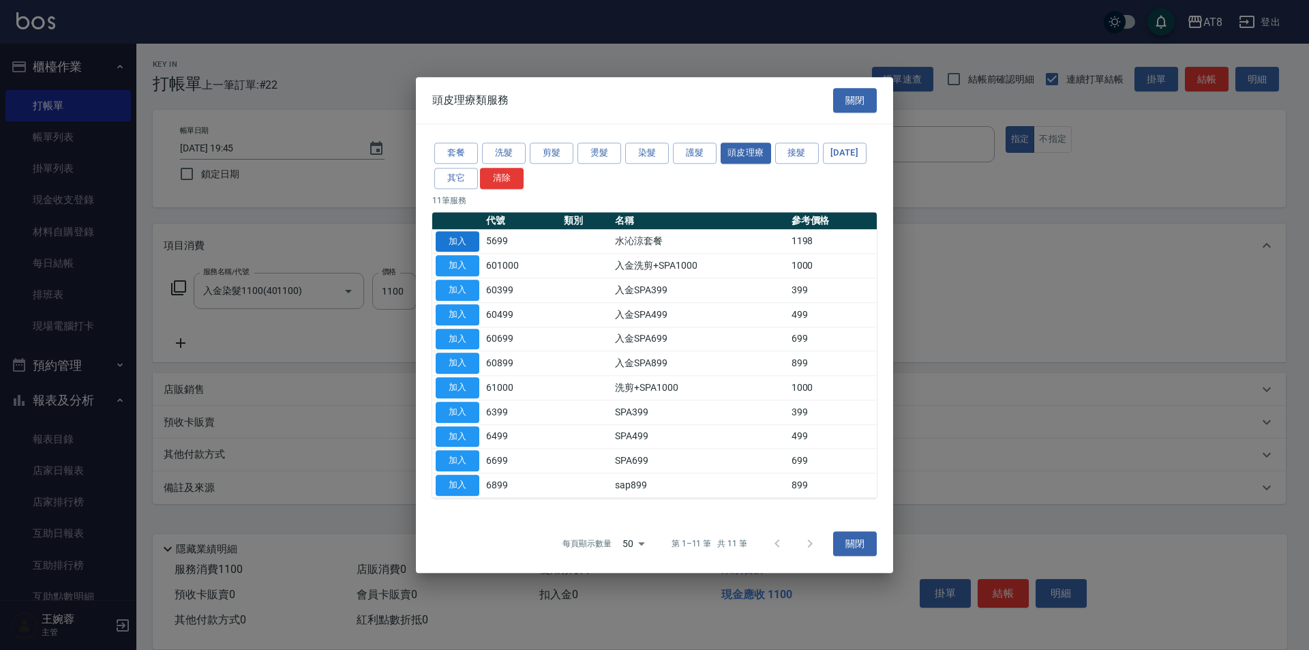
click at [458, 231] on button "加入" at bounding box center [458, 241] width 44 height 21
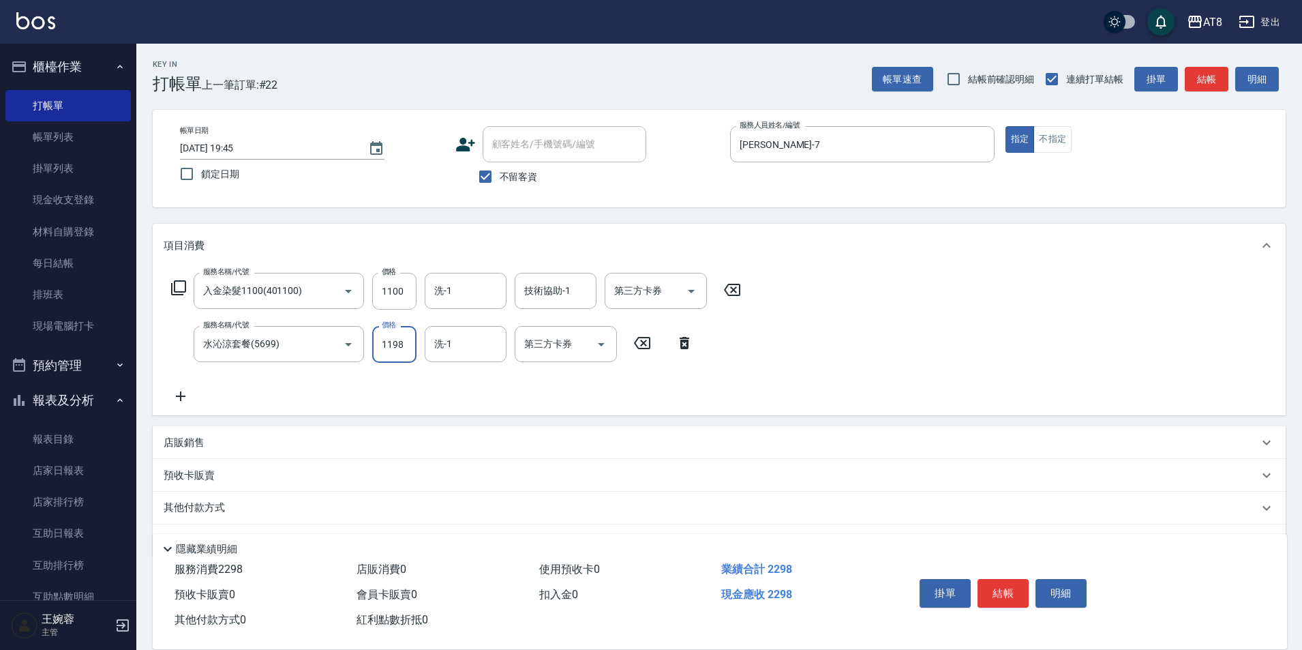
click at [403, 353] on input "1198" at bounding box center [394, 344] width 44 height 37
click at [175, 293] on icon at bounding box center [178, 288] width 16 height 16
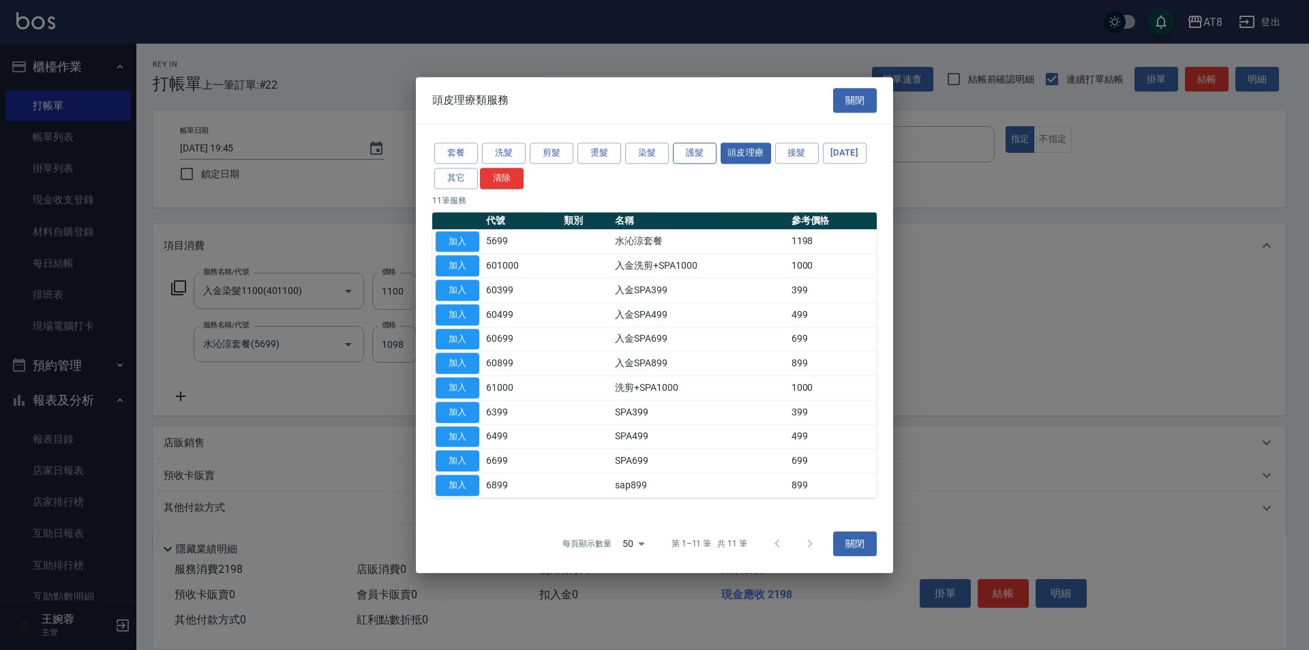
click at [692, 143] on button "護髮" at bounding box center [695, 153] width 44 height 21
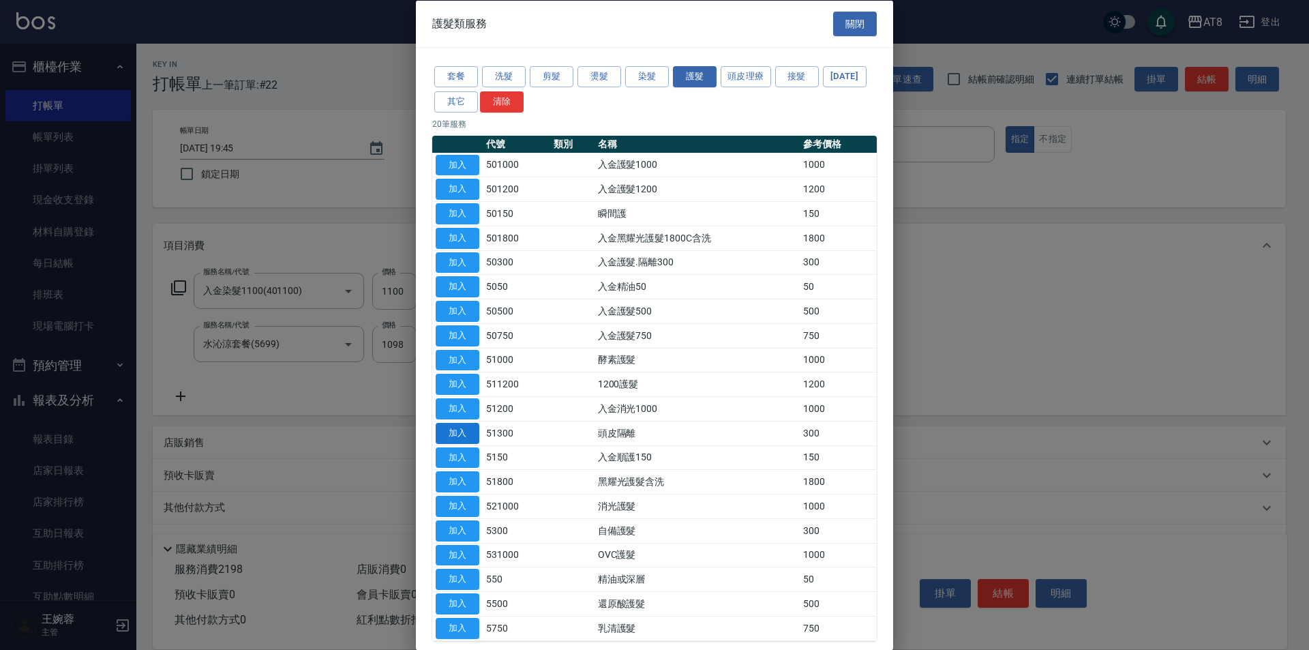
click at [466, 443] on button "加入" at bounding box center [458, 432] width 44 height 21
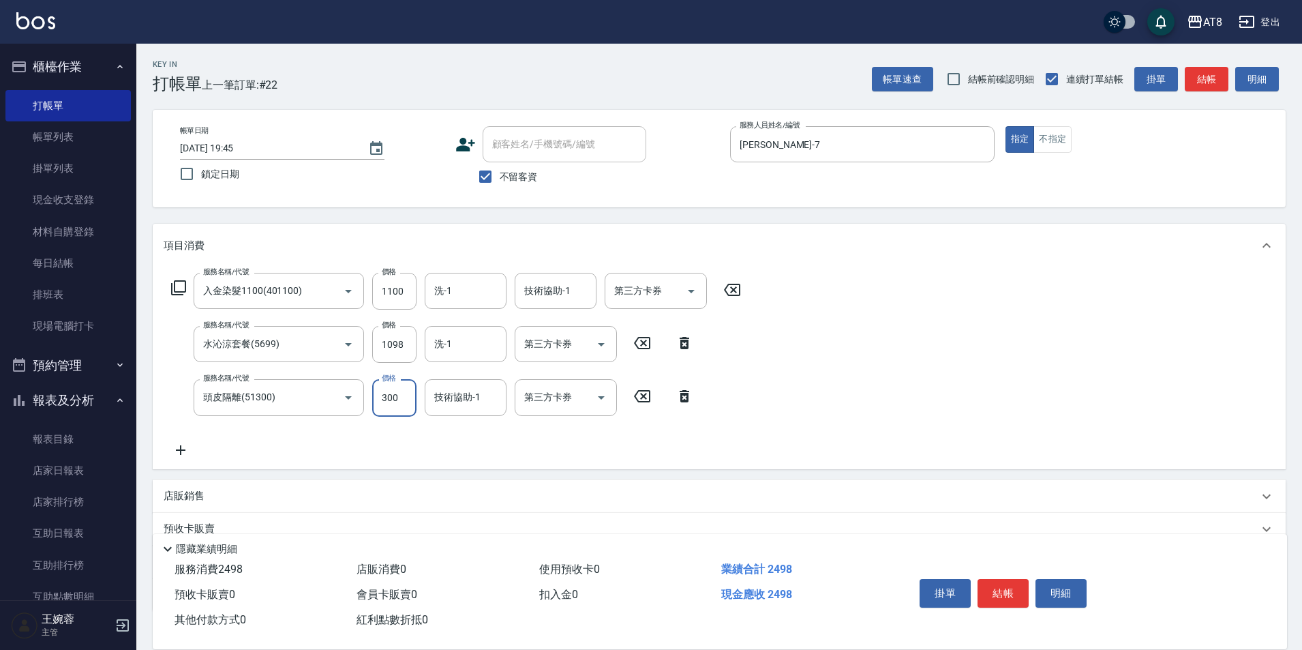
drag, startPoint x: 394, startPoint y: 395, endPoint x: 406, endPoint y: 394, distance: 11.6
click at [394, 395] on input "300" at bounding box center [394, 397] width 44 height 37
click at [178, 289] on icon at bounding box center [178, 288] width 16 height 16
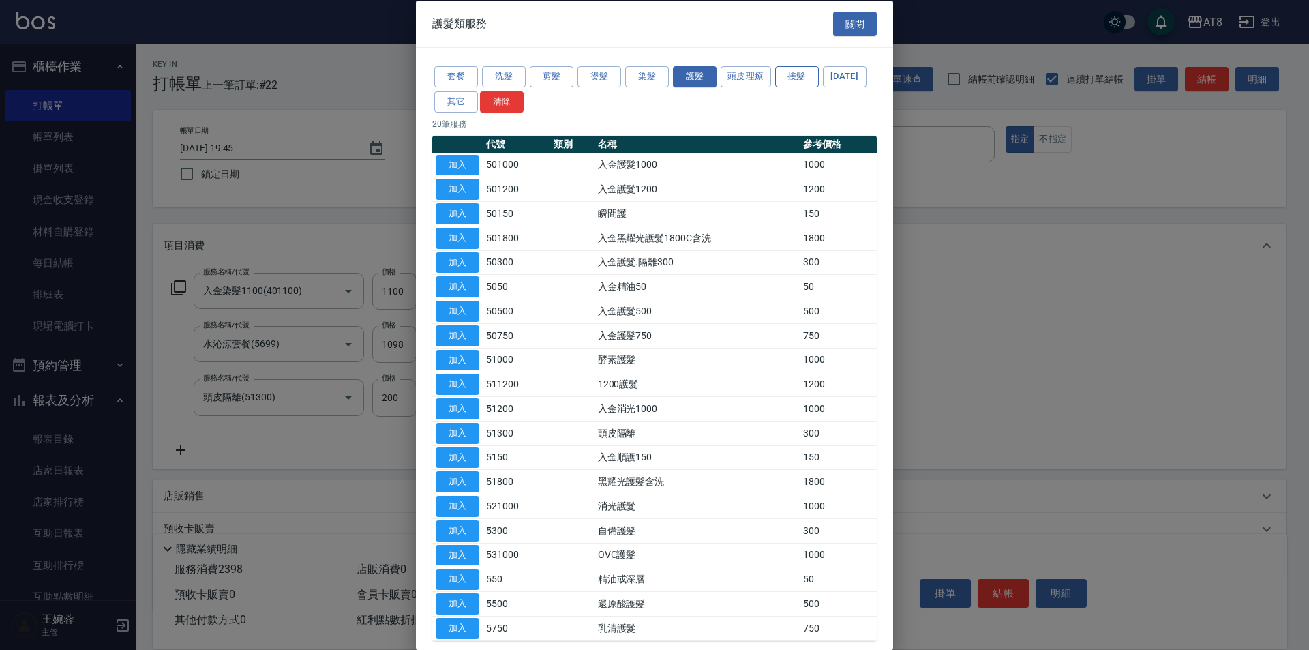
click at [805, 78] on button "接髮" at bounding box center [797, 76] width 44 height 21
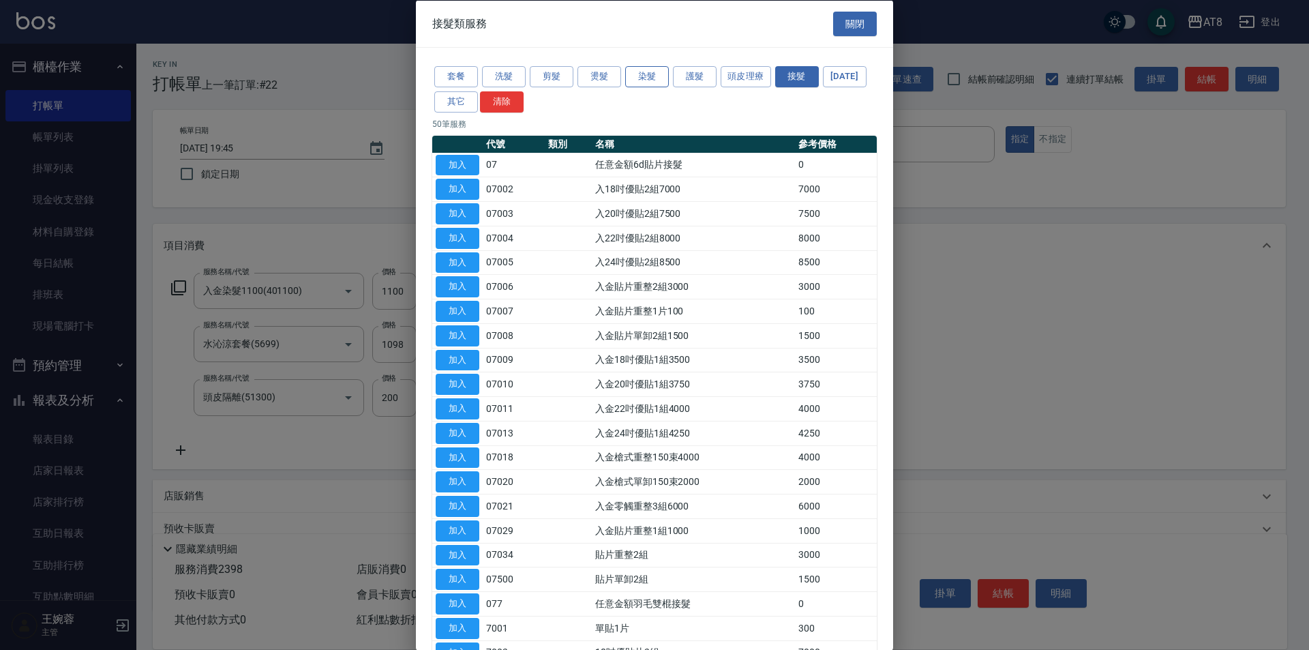
click at [648, 74] on button "染髮" at bounding box center [647, 76] width 44 height 21
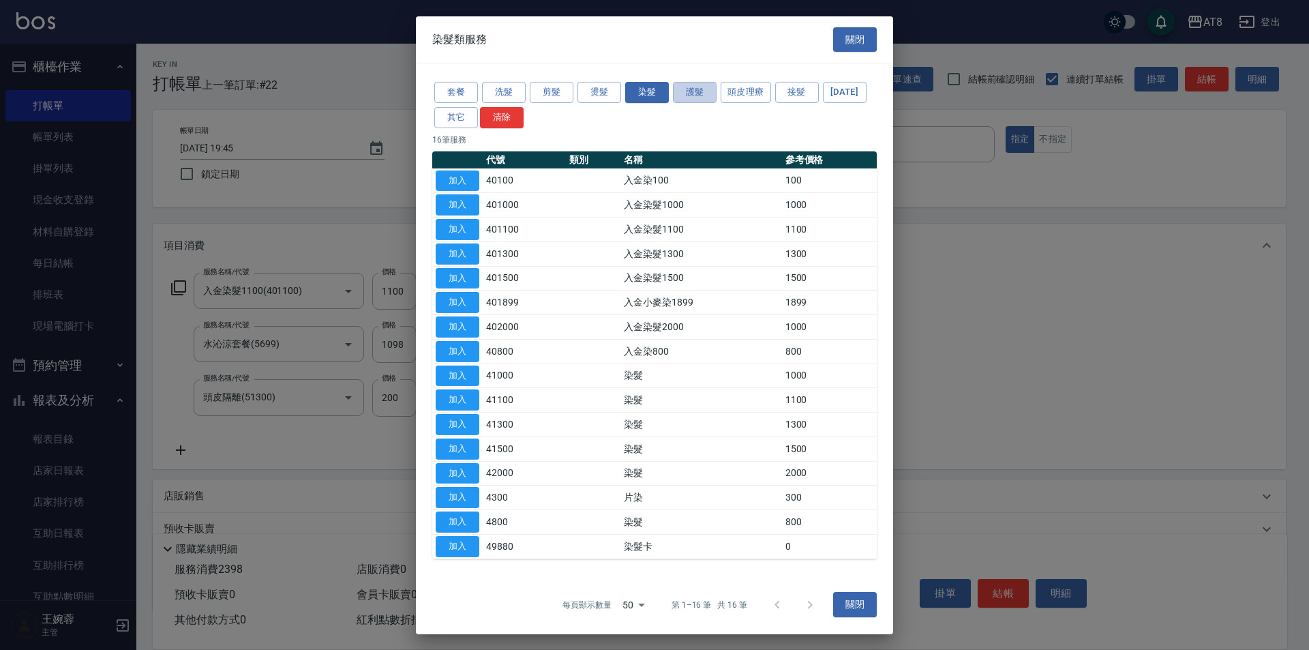
drag, startPoint x: 704, startPoint y: 80, endPoint x: 697, endPoint y: 95, distance: 16.5
click at [704, 82] on button "護髮" at bounding box center [695, 92] width 44 height 21
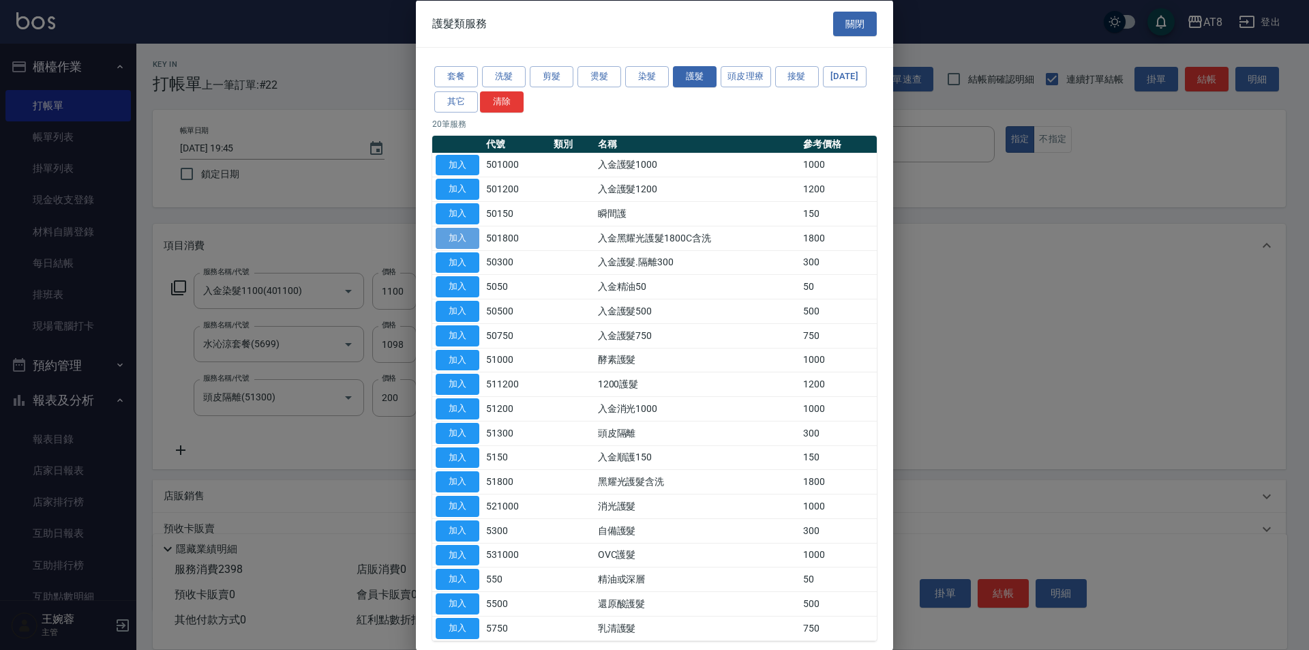
click at [465, 248] on button "加入" at bounding box center [458, 237] width 44 height 21
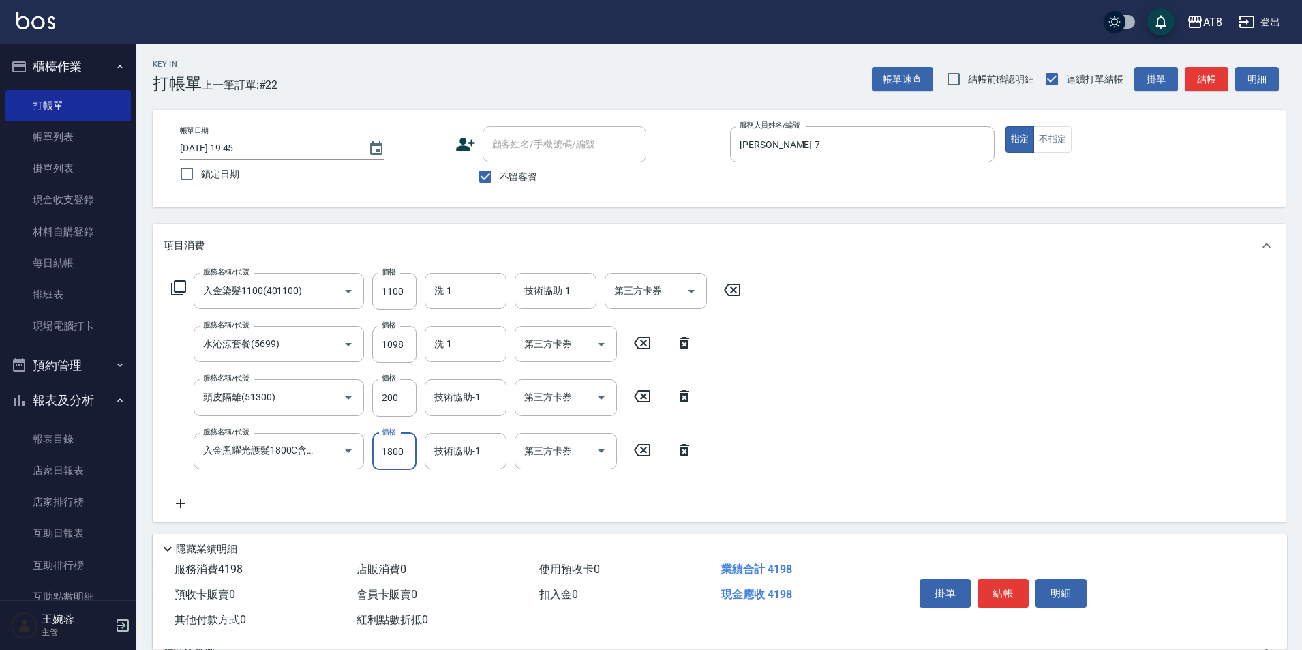
click at [391, 456] on input "1800" at bounding box center [394, 451] width 44 height 37
click at [595, 456] on icon "Open" at bounding box center [601, 451] width 16 height 16
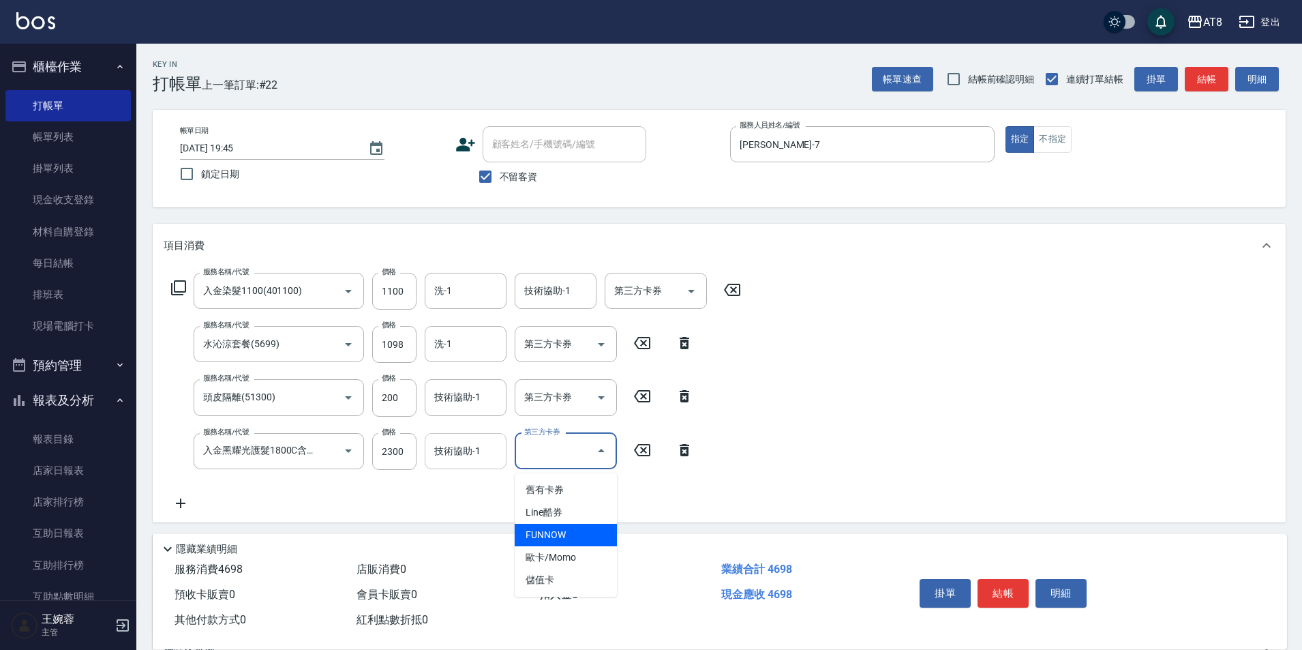
click at [458, 458] on input "技術協助-1" at bounding box center [466, 451] width 70 height 24
click at [479, 406] on input "技術協助-1" at bounding box center [466, 397] width 70 height 24
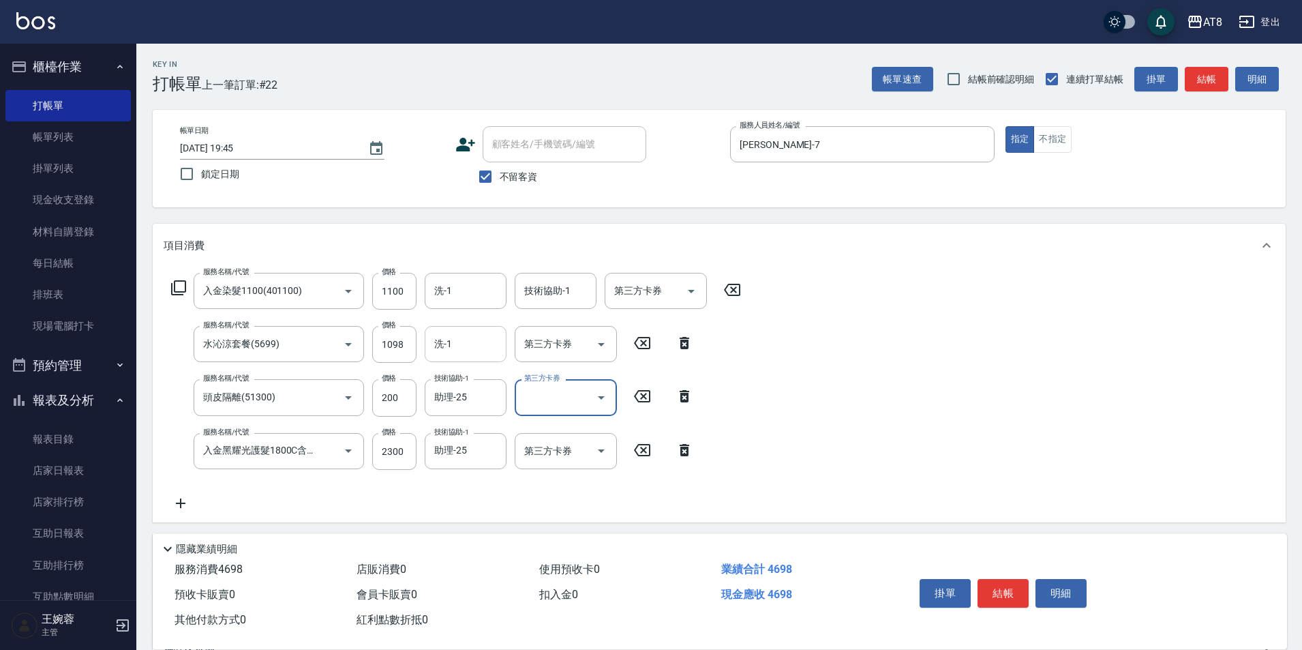
click at [460, 342] on input "洗-1" at bounding box center [466, 344] width 70 height 24
click at [469, 303] on input "洗-1" at bounding box center [466, 291] width 70 height 24
click at [499, 293] on icon "Clear" at bounding box center [493, 291] width 14 height 14
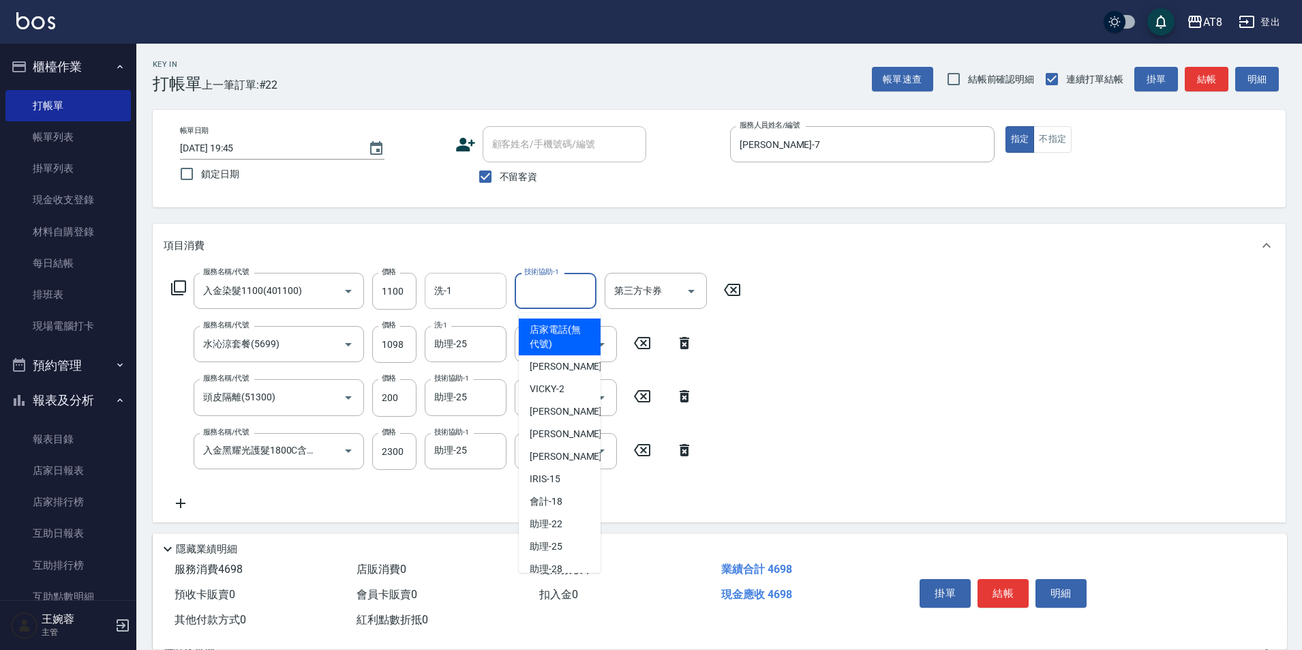
click at [569, 297] on div "技術協助-1 技術協助-1" at bounding box center [556, 291] width 82 height 36
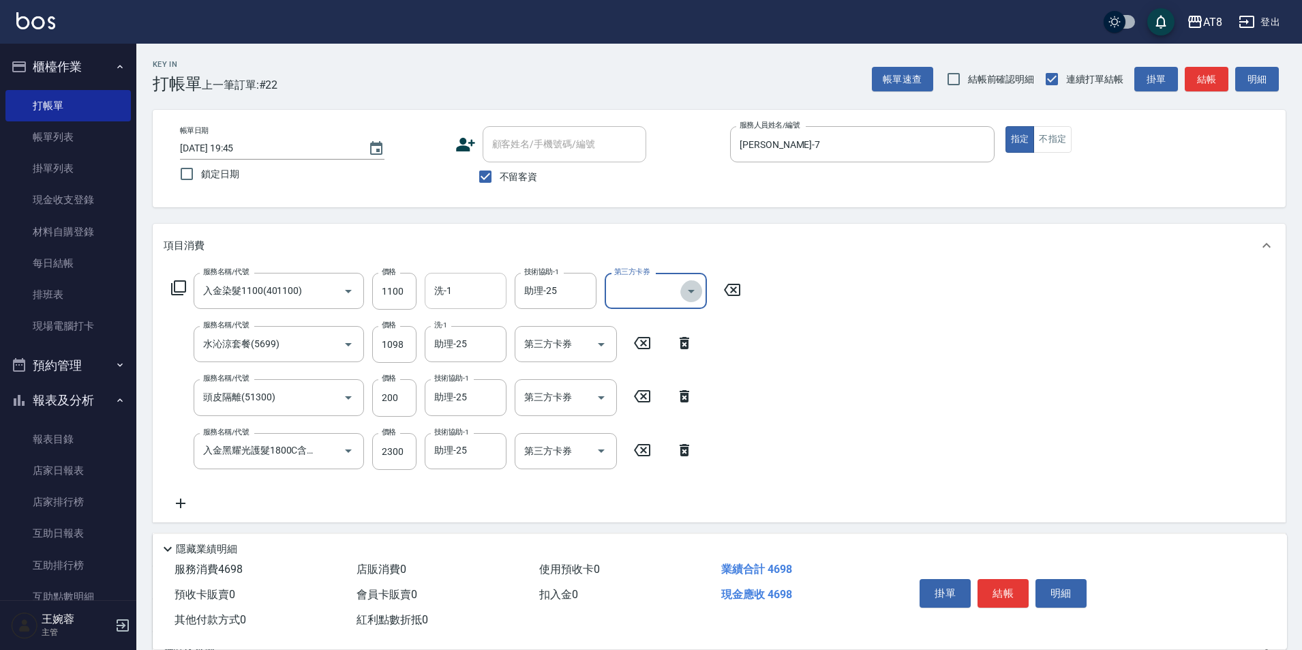
click at [688, 299] on icon "Open" at bounding box center [691, 291] width 16 height 16
click at [645, 423] on span "儲值卡" at bounding box center [660, 419] width 102 height 23
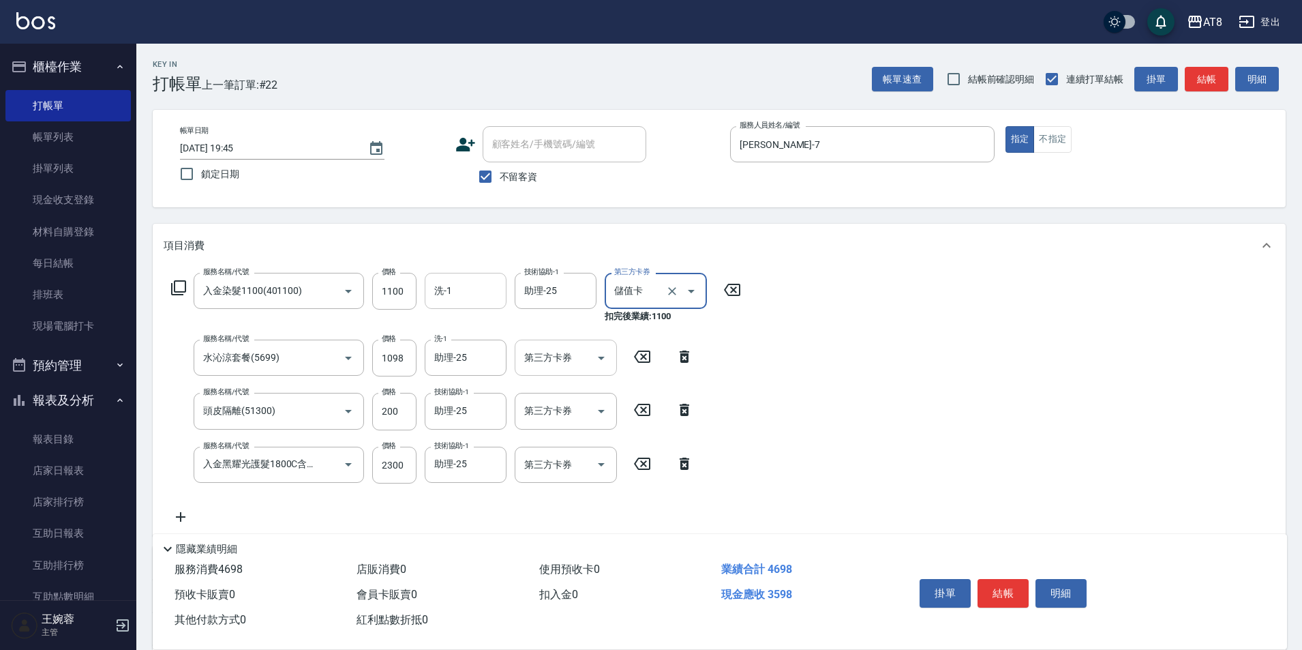
drag, startPoint x: 609, startPoint y: 358, endPoint x: 606, endPoint y: 376, distance: 17.9
click at [608, 360] on icon "Open" at bounding box center [601, 358] width 16 height 16
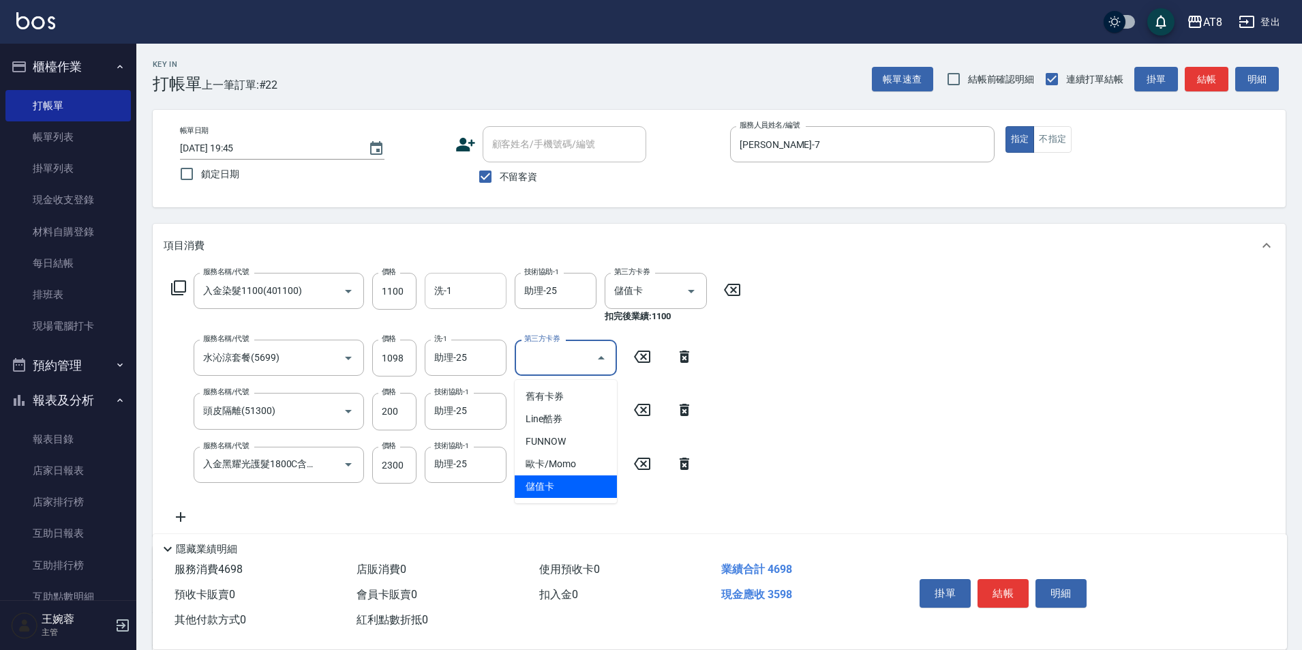
click at [573, 489] on span "儲值卡" at bounding box center [566, 486] width 102 height 23
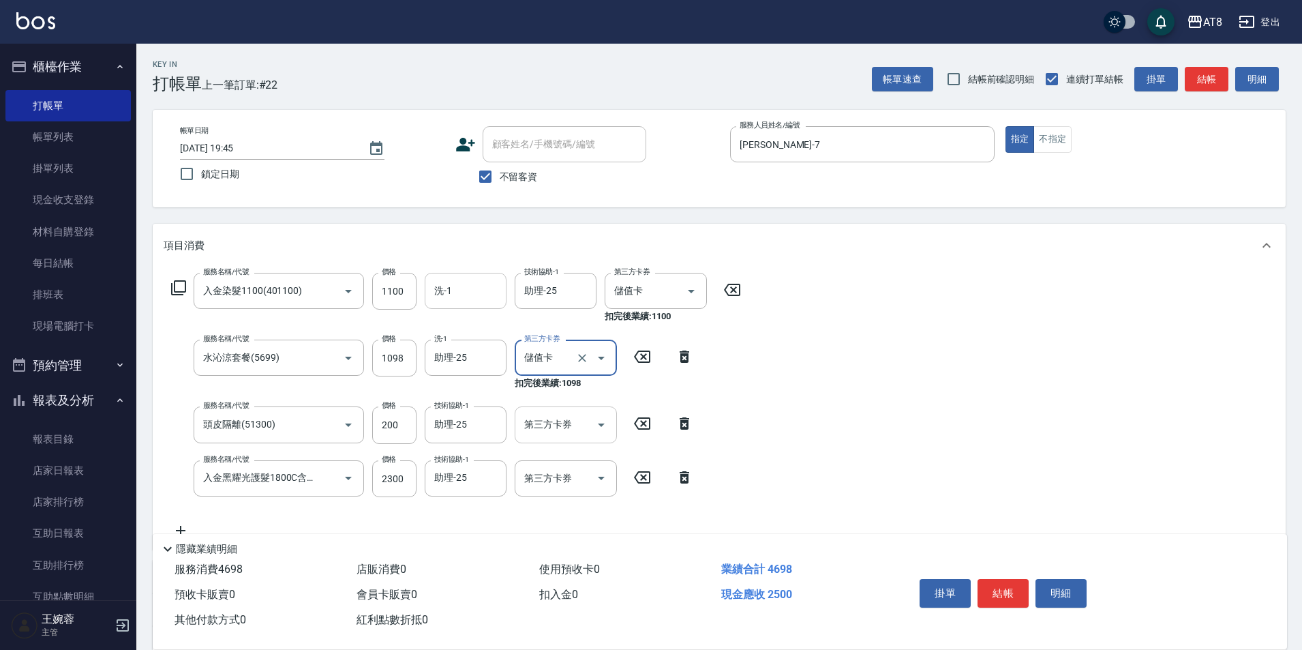
click at [594, 417] on button "Open" at bounding box center [602, 425] width 22 height 22
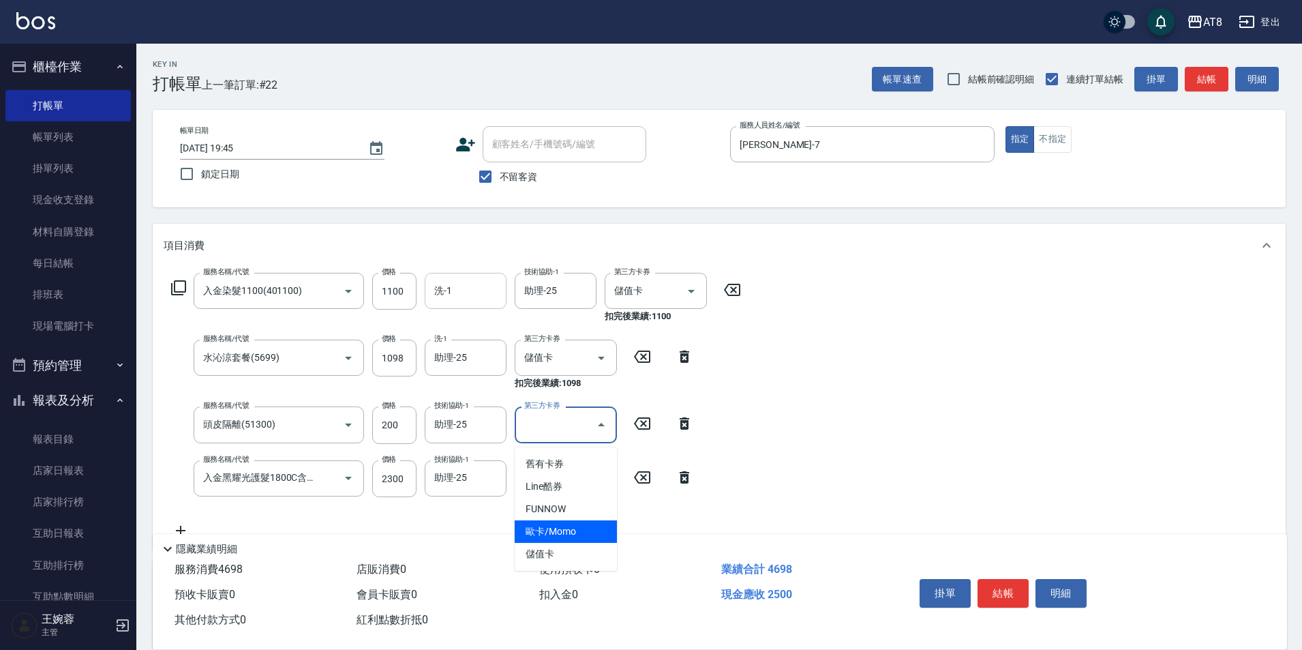
click at [571, 540] on span "歐卡/Momo" at bounding box center [566, 531] width 102 height 23
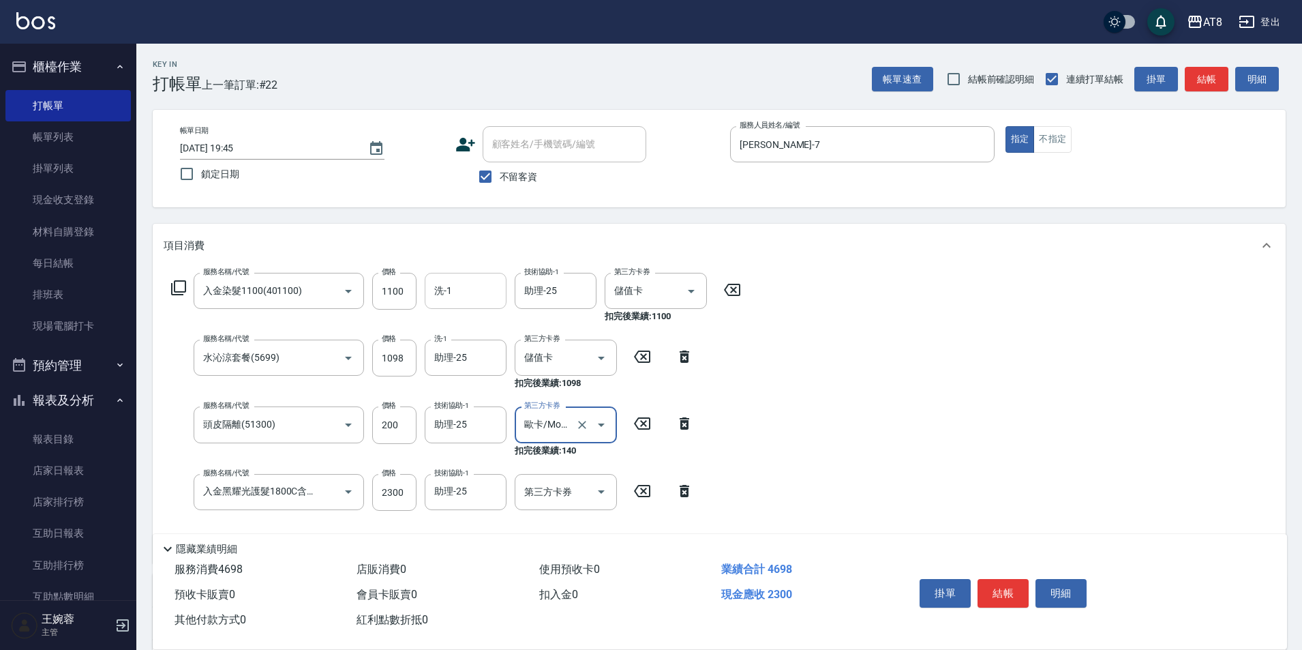
click at [569, 557] on div "使用預收卡 0" at bounding box center [625, 569] width 182 height 25
drag, startPoint x: 599, startPoint y: 437, endPoint x: 597, endPoint y: 444, distance: 7.3
click at [599, 433] on icon "Open" at bounding box center [601, 425] width 16 height 16
click at [566, 555] on span "儲值卡" at bounding box center [566, 554] width 102 height 23
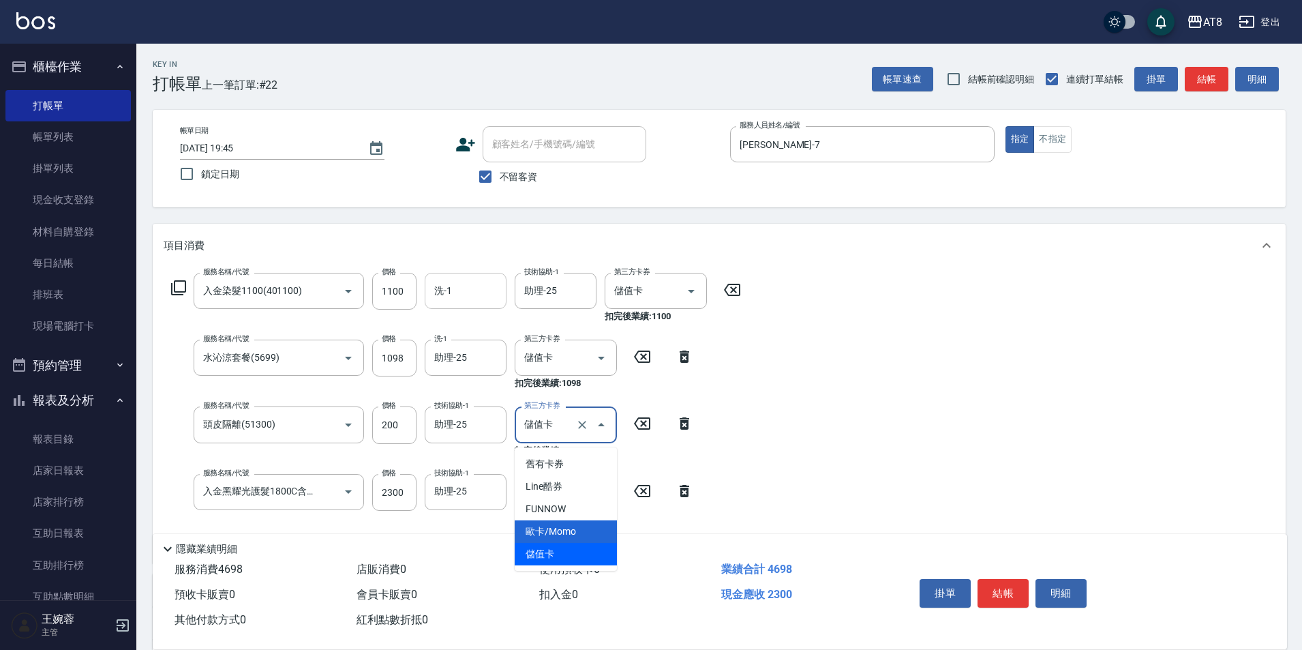
scroll to position [0, 0]
drag, startPoint x: 607, startPoint y: 496, endPoint x: 600, endPoint y: 509, distance: 15.2
click at [607, 495] on icon "Open" at bounding box center [601, 491] width 16 height 16
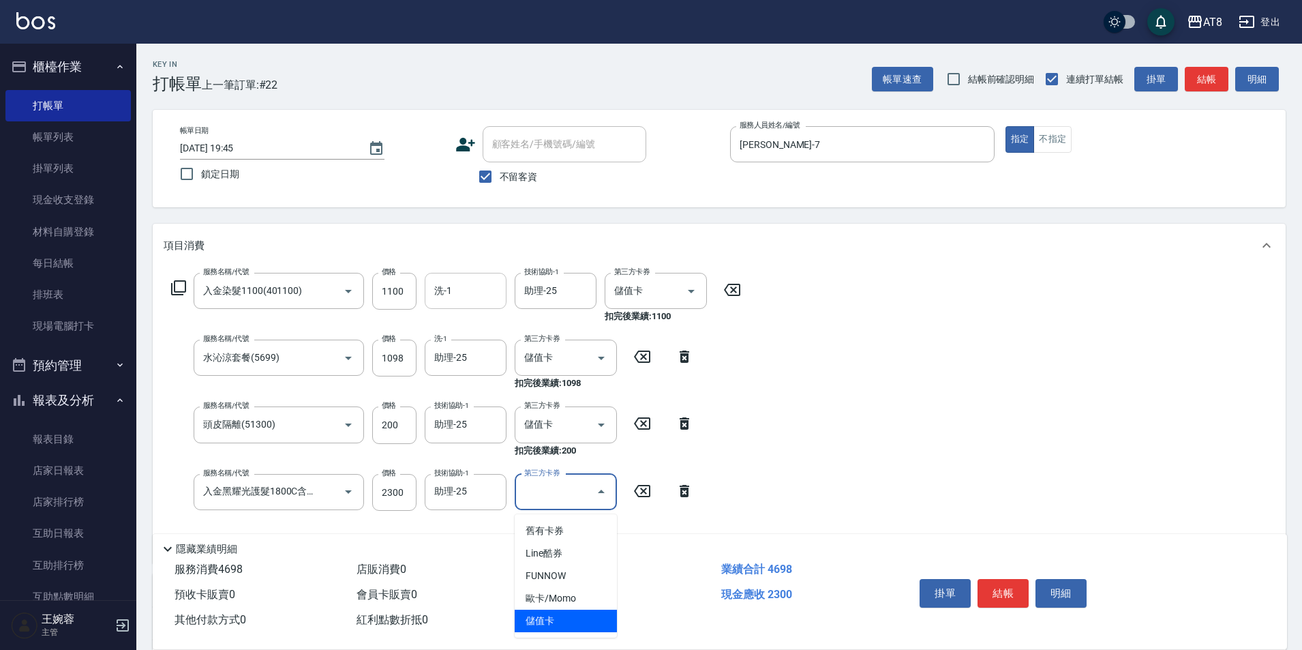
click at [558, 615] on span "儲值卡" at bounding box center [566, 621] width 102 height 23
click at [944, 439] on div "服務名稱/代號 入金染髮1100(401100) 服務名稱/代號 價格 1100 價格 洗-1 洗-1 技術協助-1 助理-25 技術協助-1 第三方卡券 儲…" at bounding box center [719, 422] width 1133 height 310
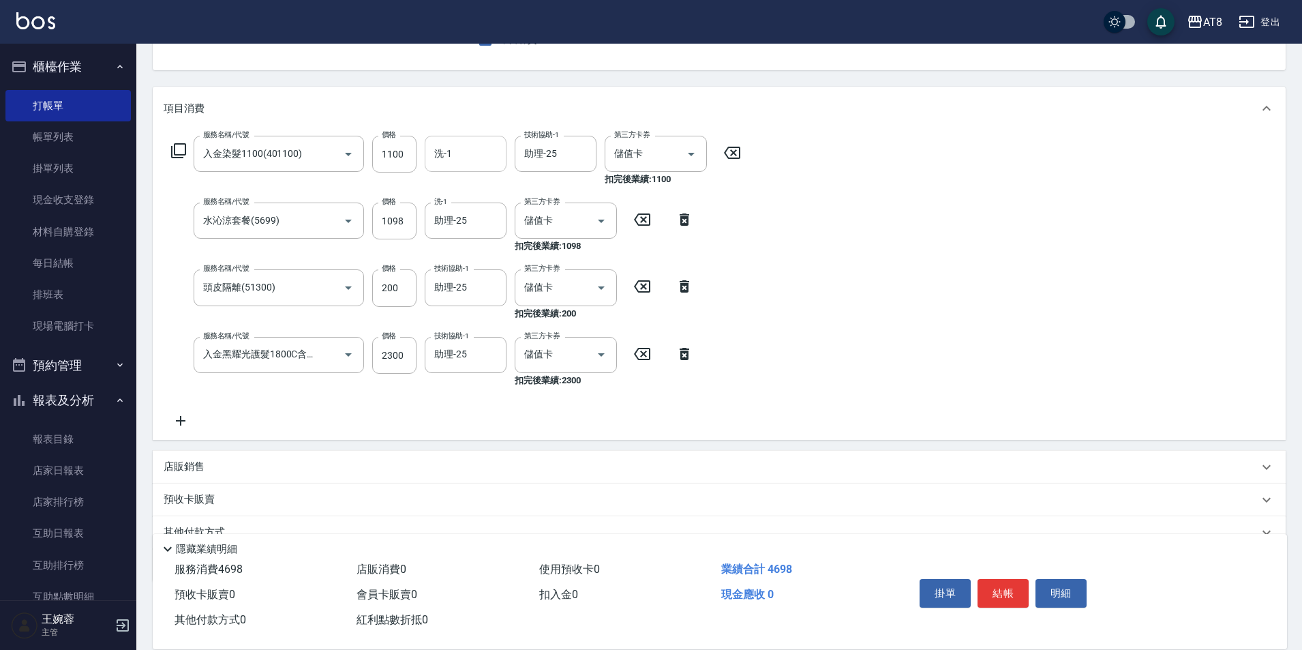
scroll to position [149, 0]
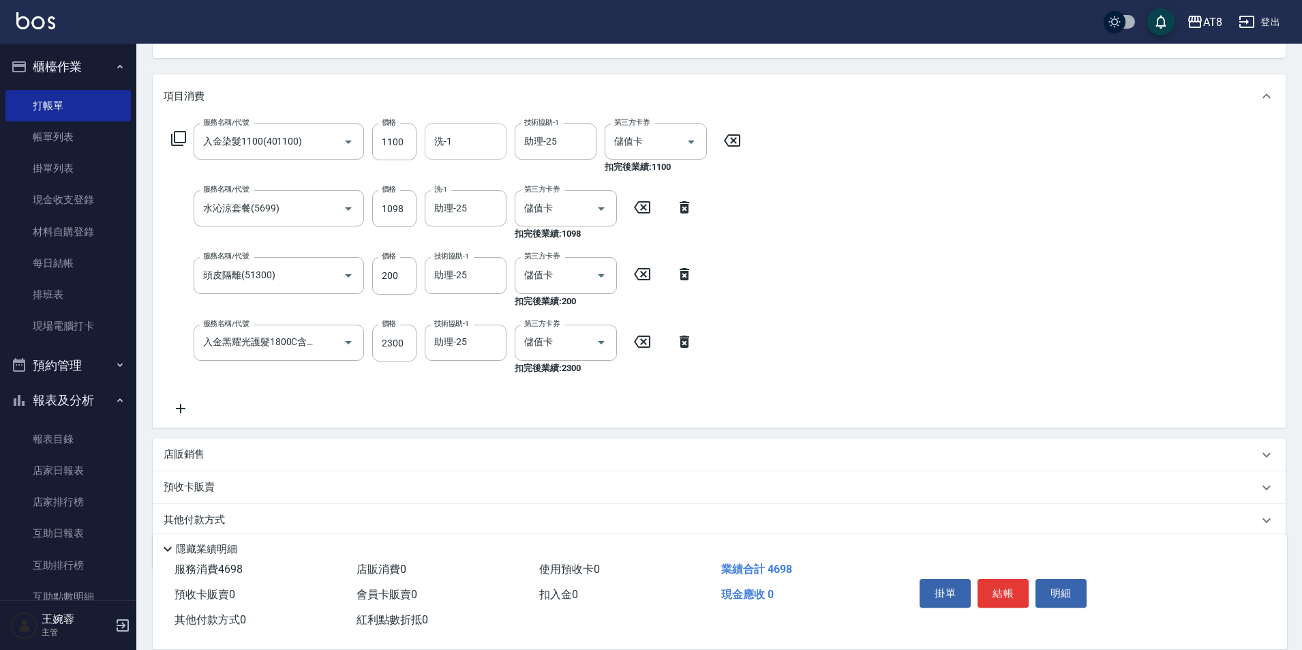
click at [181, 147] on icon at bounding box center [178, 138] width 16 height 16
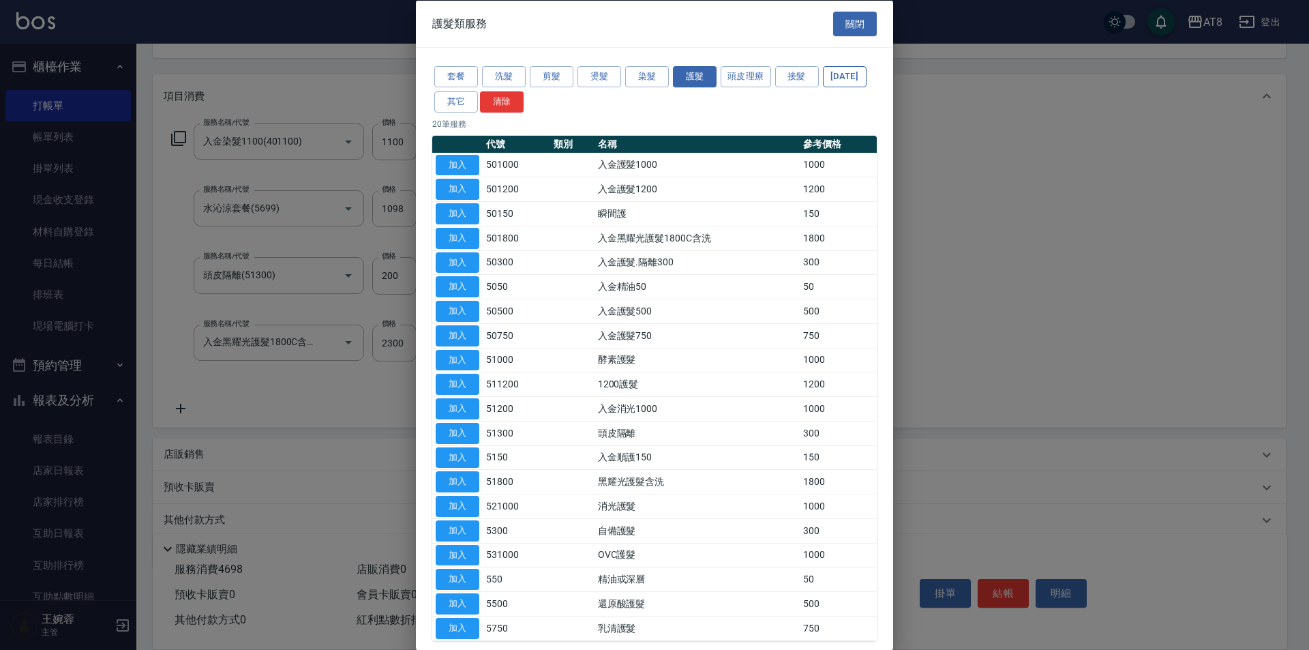
click at [823, 87] on button "[DATE]" at bounding box center [845, 76] width 44 height 21
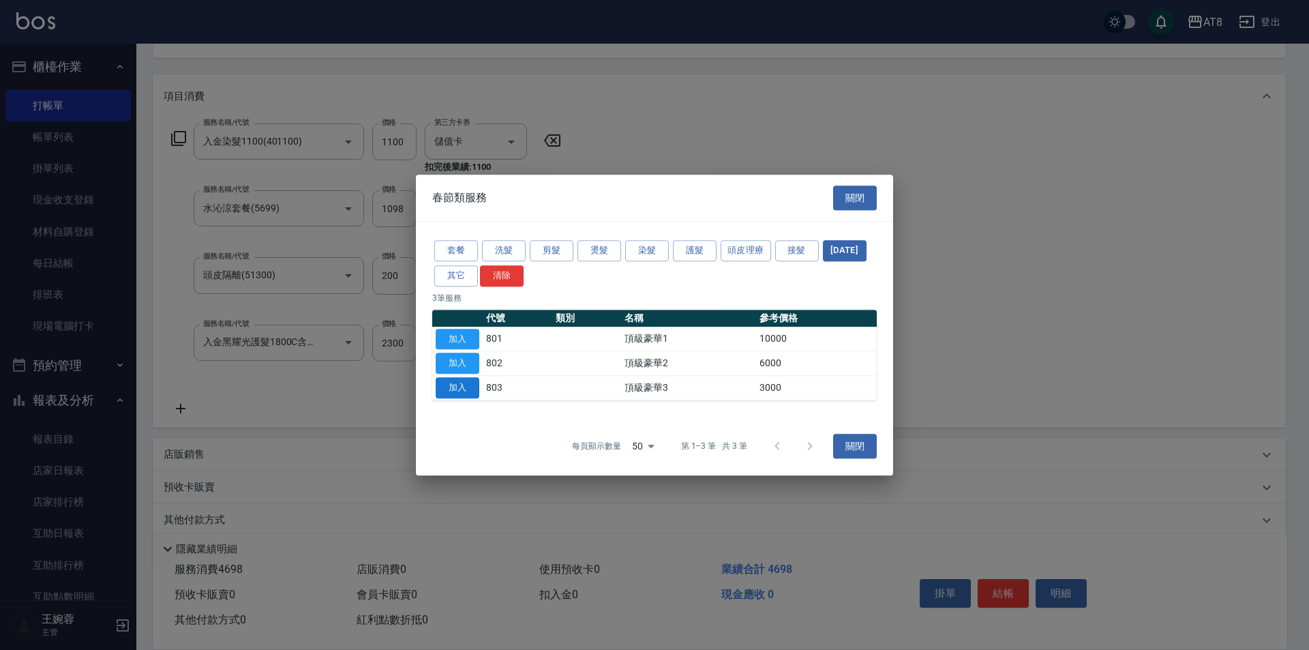
click at [475, 396] on button "加入" at bounding box center [458, 387] width 44 height 21
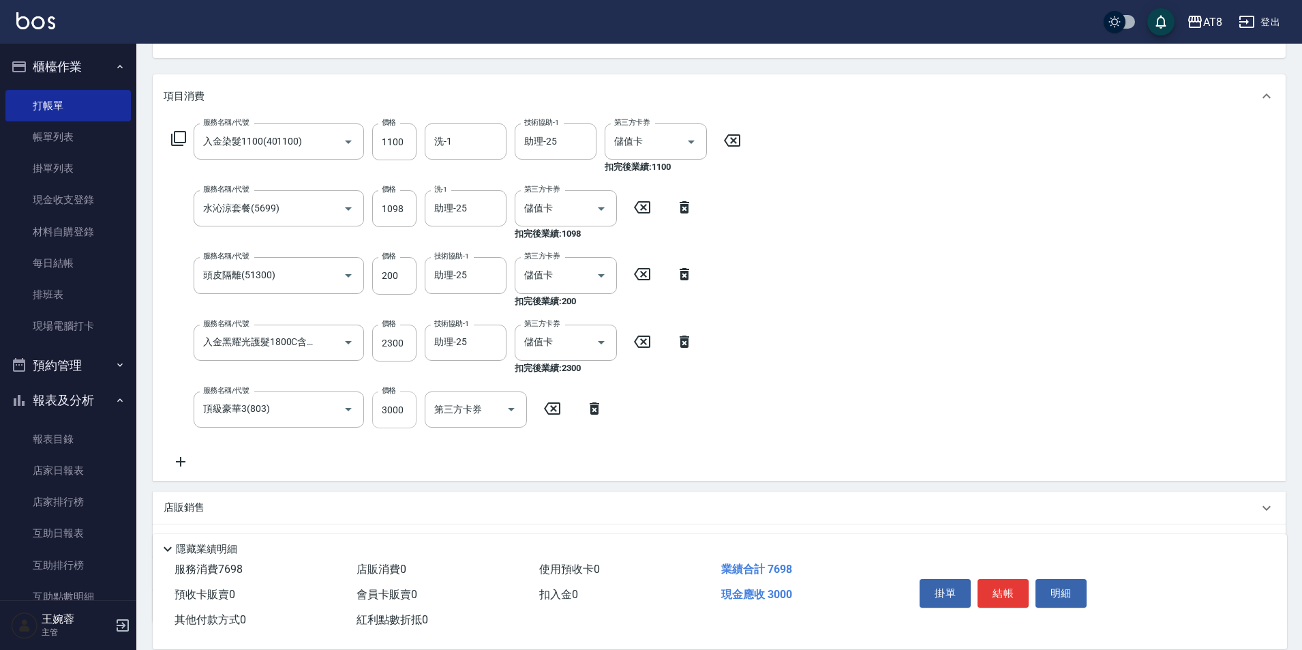
click at [411, 406] on input "3000" at bounding box center [394, 409] width 44 height 37
click at [786, 449] on div "服務名稱/代號 入金染髮1100(401100) 服務名稱/代號 價格 1100 價格 洗-1 洗-1 技術協助-1 助理-25 技術協助-1 第三方卡券 儲…" at bounding box center [719, 299] width 1133 height 363
click at [1013, 579] on button "結帳" at bounding box center [1003, 593] width 51 height 29
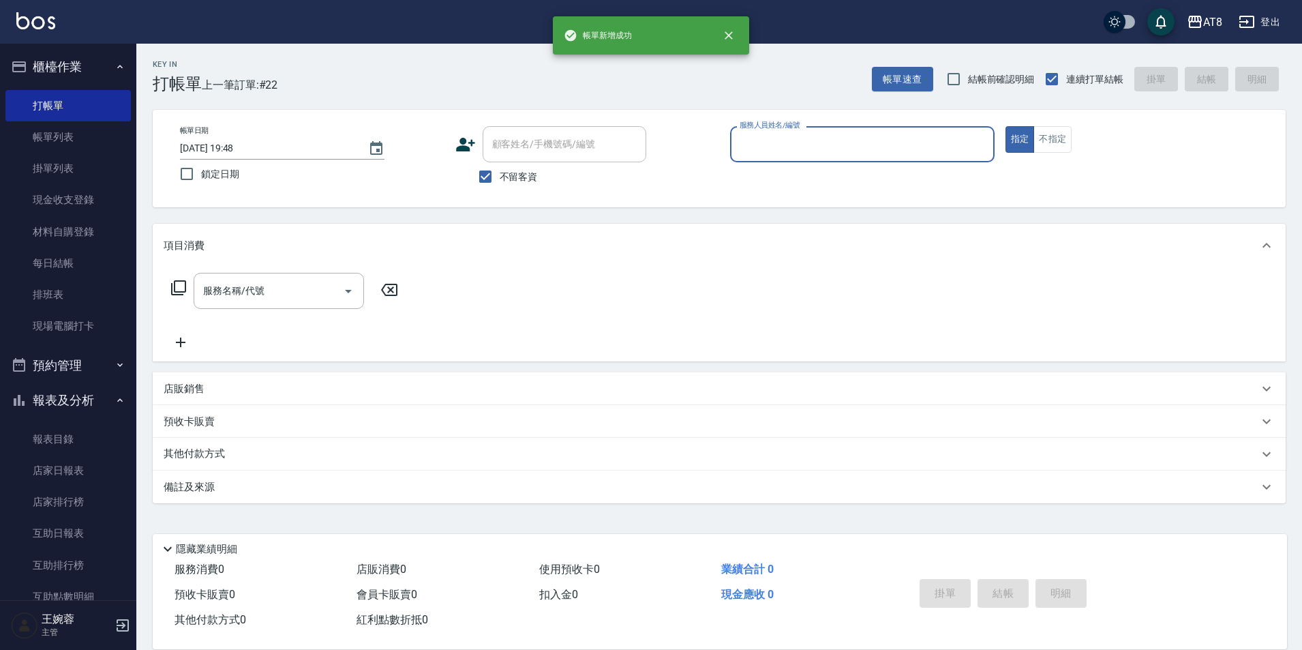
scroll to position [7, 0]
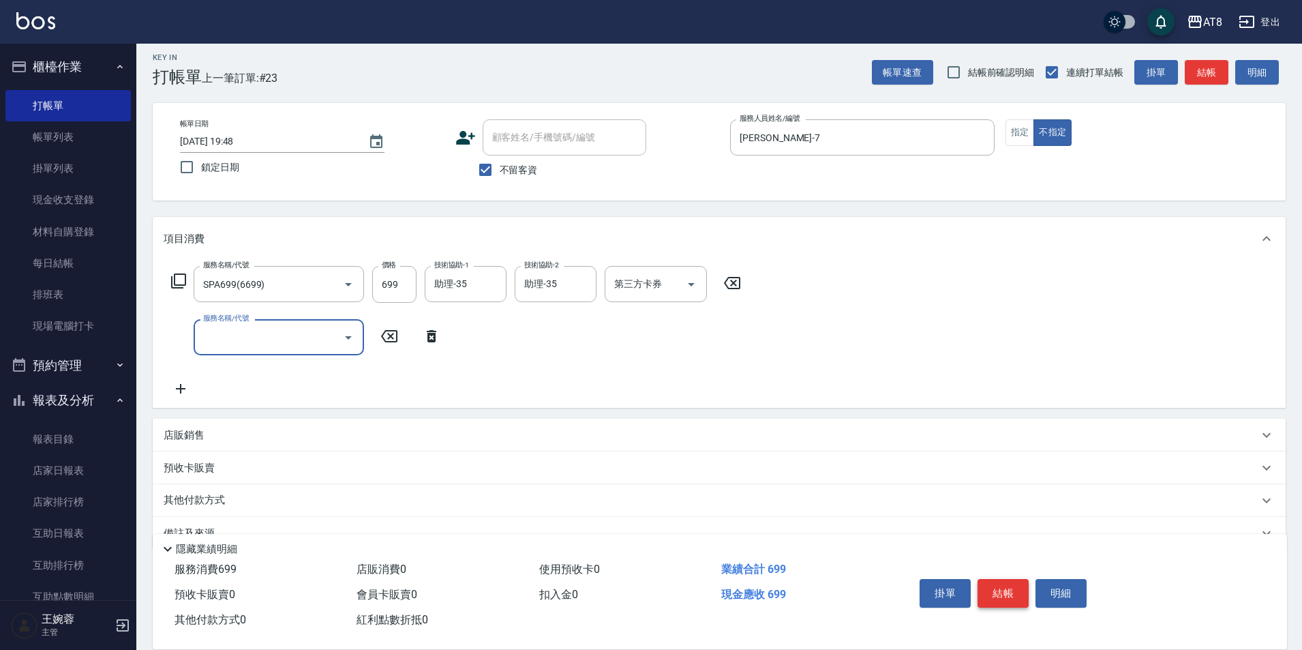
click at [1013, 579] on button "結帳" at bounding box center [1003, 593] width 51 height 29
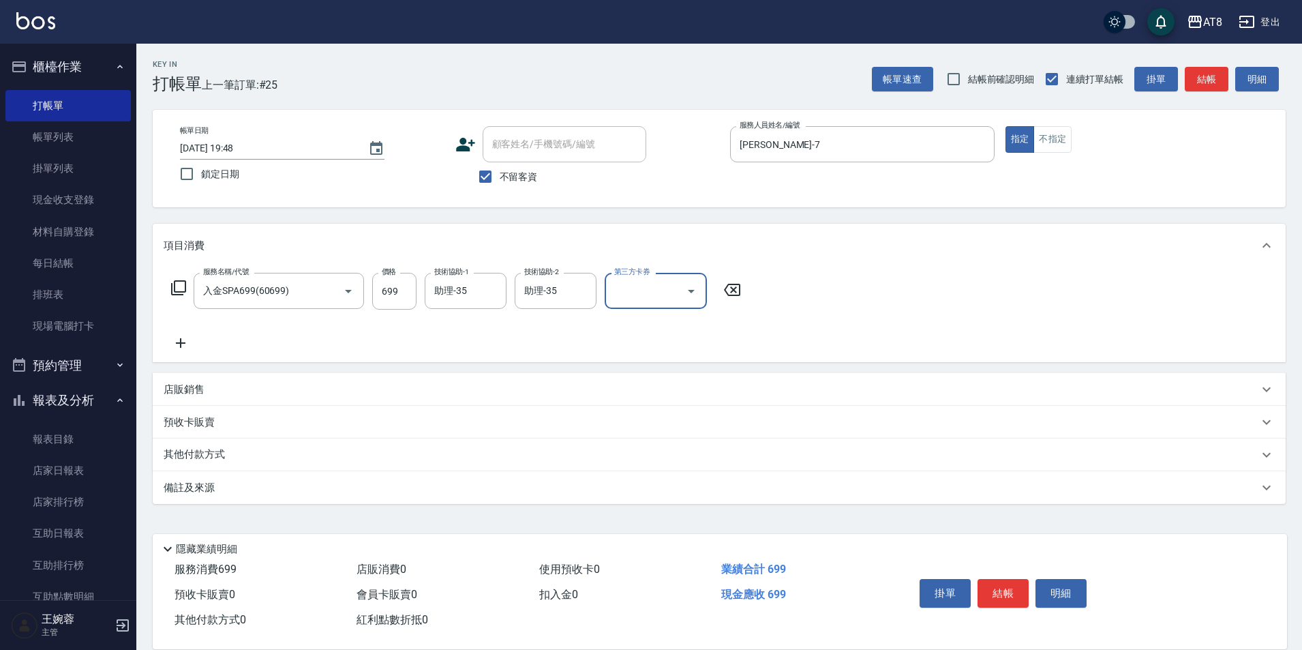
drag, startPoint x: 186, startPoint y: 300, endPoint x: 185, endPoint y: 292, distance: 8.3
click at [187, 299] on div "服務名稱/代號 入金SPA699(60699) 服務名稱/代號 價格 699 價格 技術協助-1 助理-35 技術協助-1 技術協助-2 助理-35 技術協助…" at bounding box center [457, 291] width 586 height 37
click at [180, 284] on icon at bounding box center [178, 288] width 16 height 16
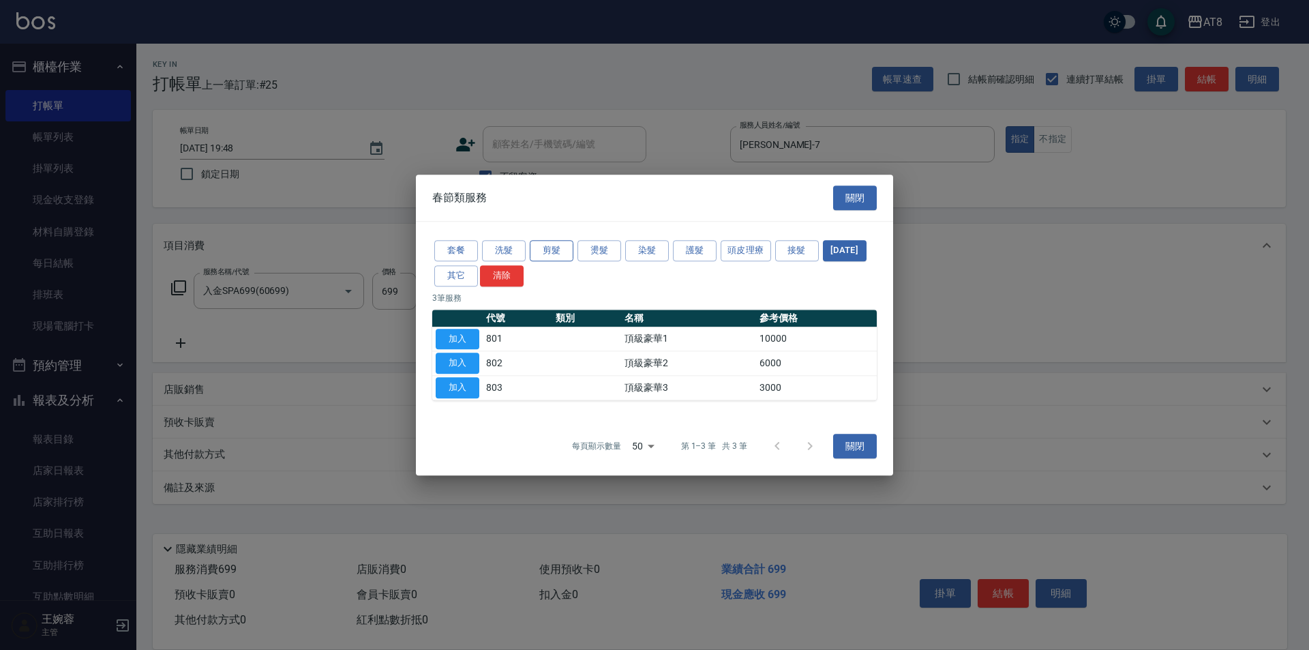
click at [554, 245] on button "剪髮" at bounding box center [552, 250] width 44 height 21
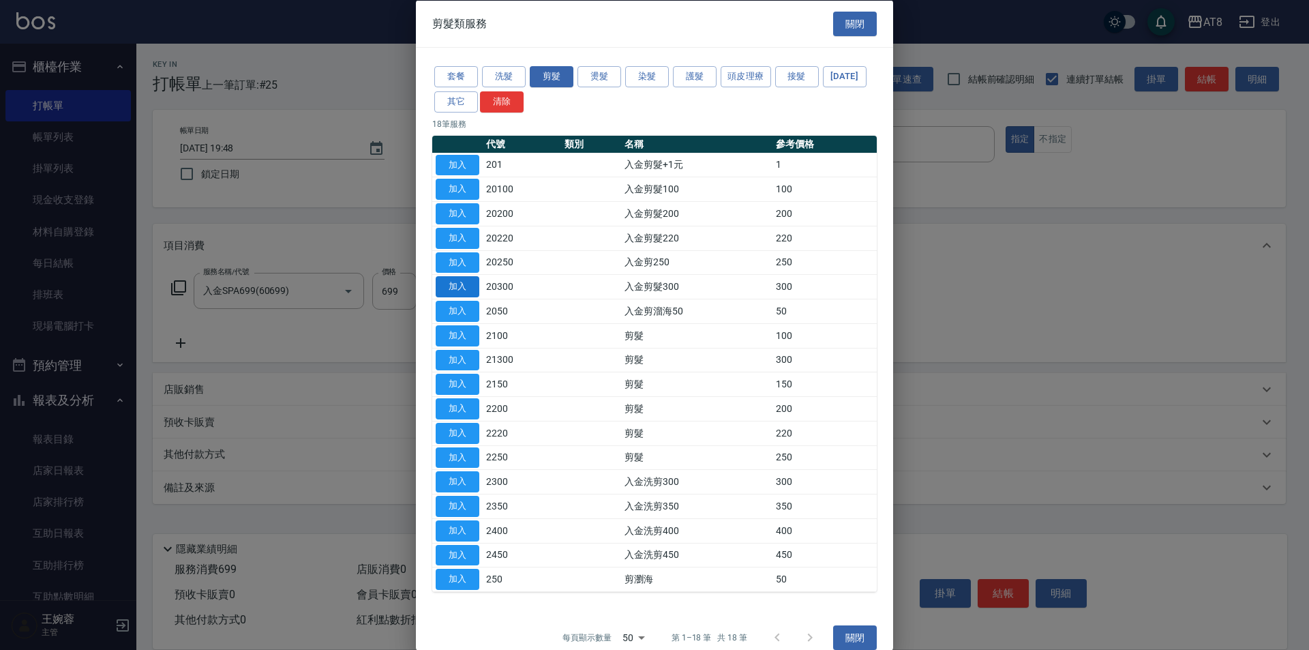
click at [465, 297] on button "加入" at bounding box center [458, 286] width 44 height 21
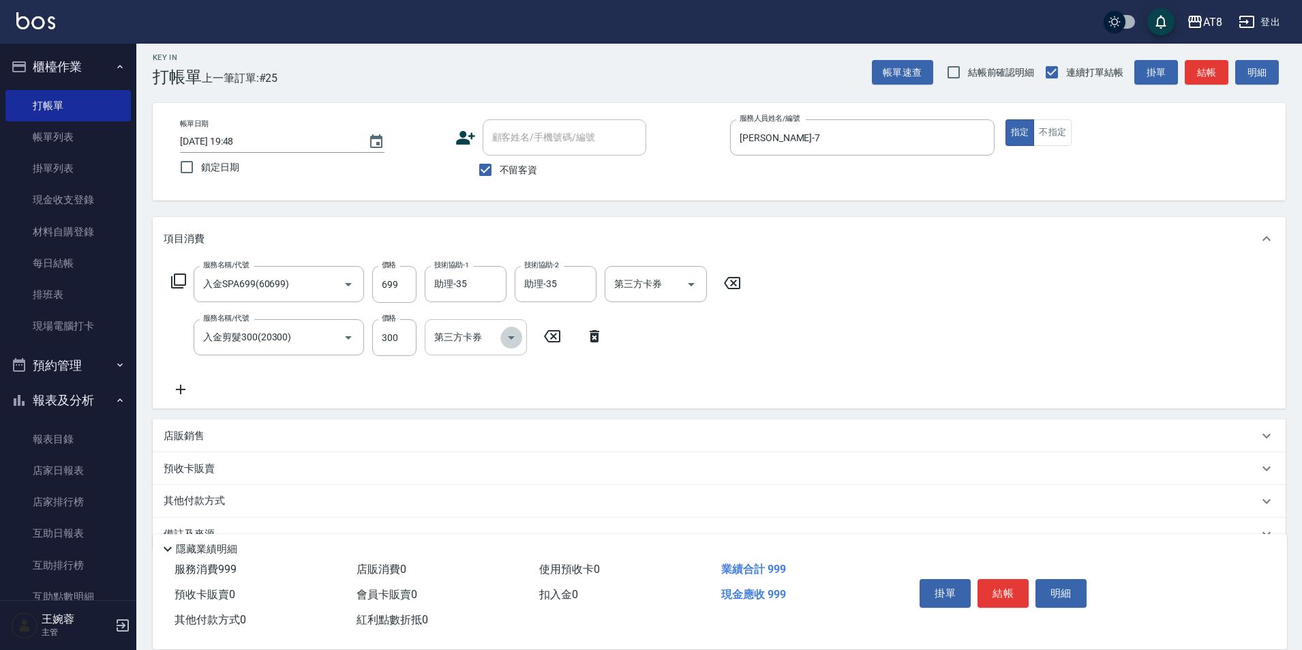
click at [512, 342] on icon "Open" at bounding box center [511, 337] width 16 height 16
click at [490, 471] on span "儲值卡" at bounding box center [476, 466] width 102 height 23
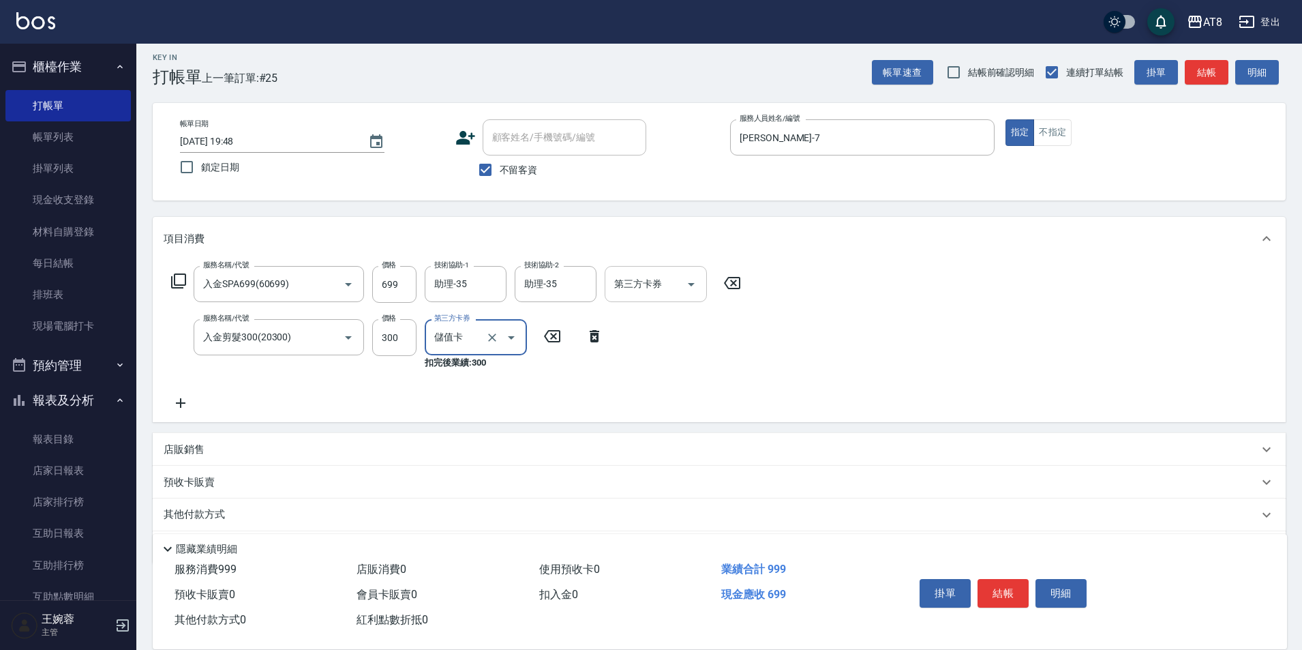
click at [695, 293] on icon "Open" at bounding box center [691, 284] width 16 height 16
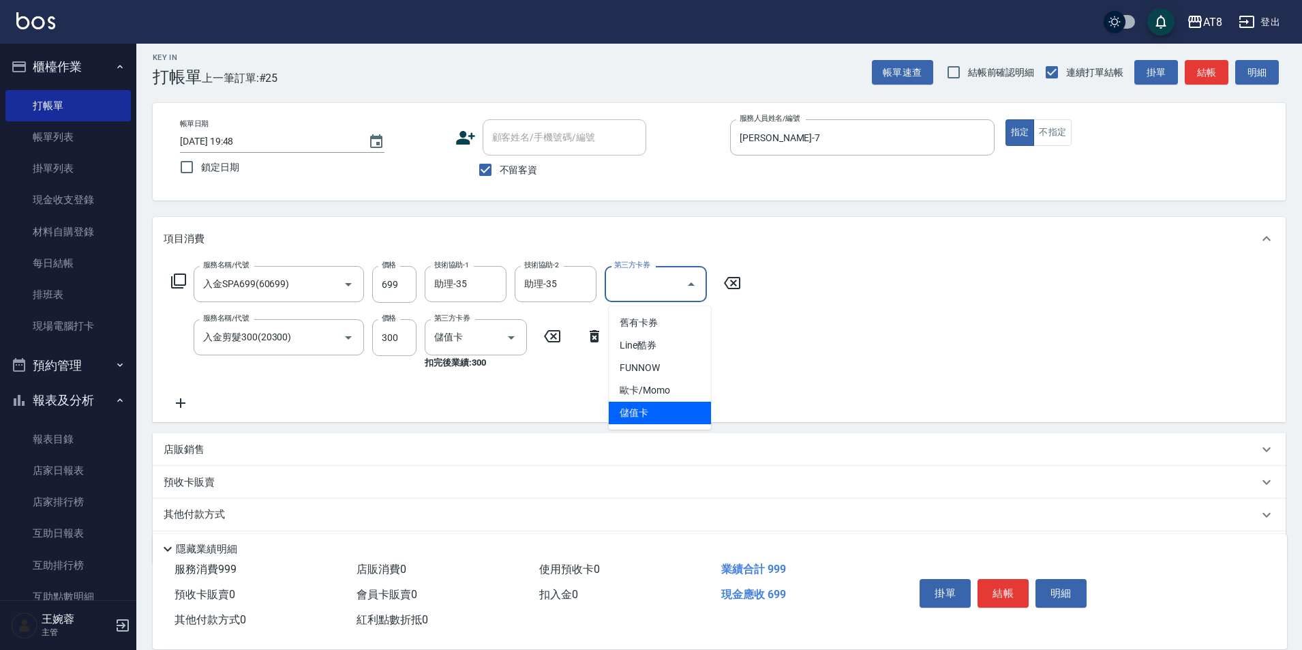
click at [647, 412] on span "儲值卡" at bounding box center [660, 413] width 102 height 23
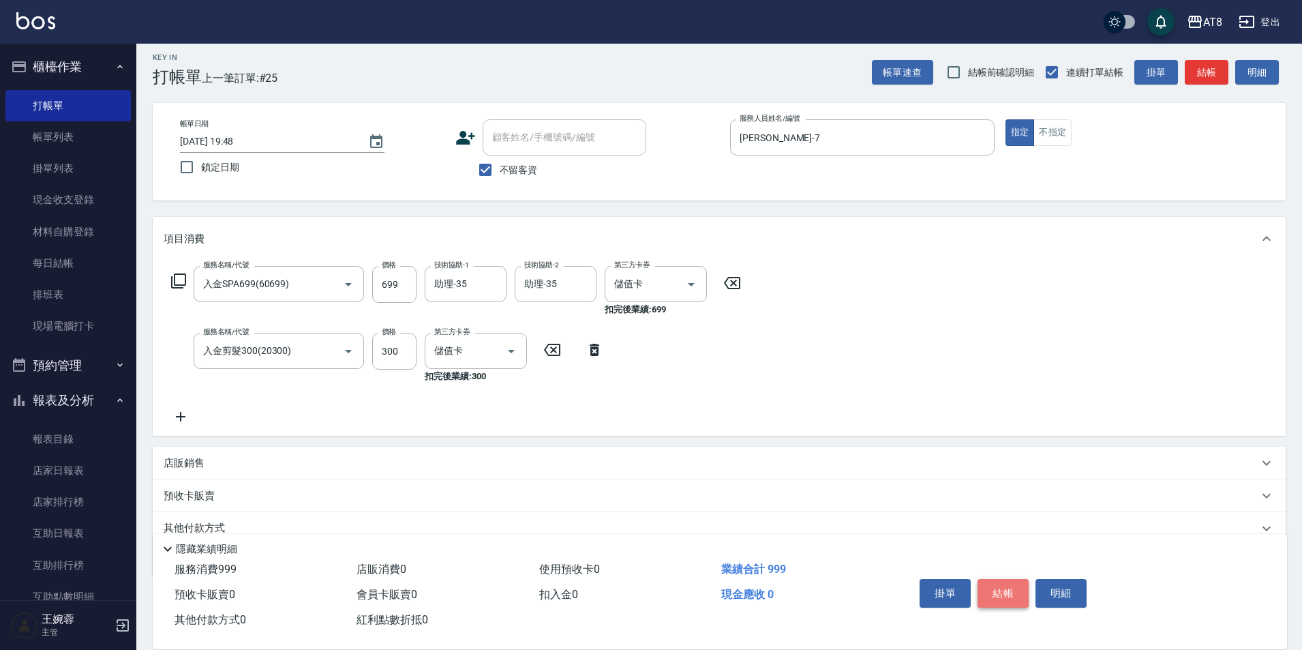
click at [997, 579] on button "結帳" at bounding box center [1003, 593] width 51 height 29
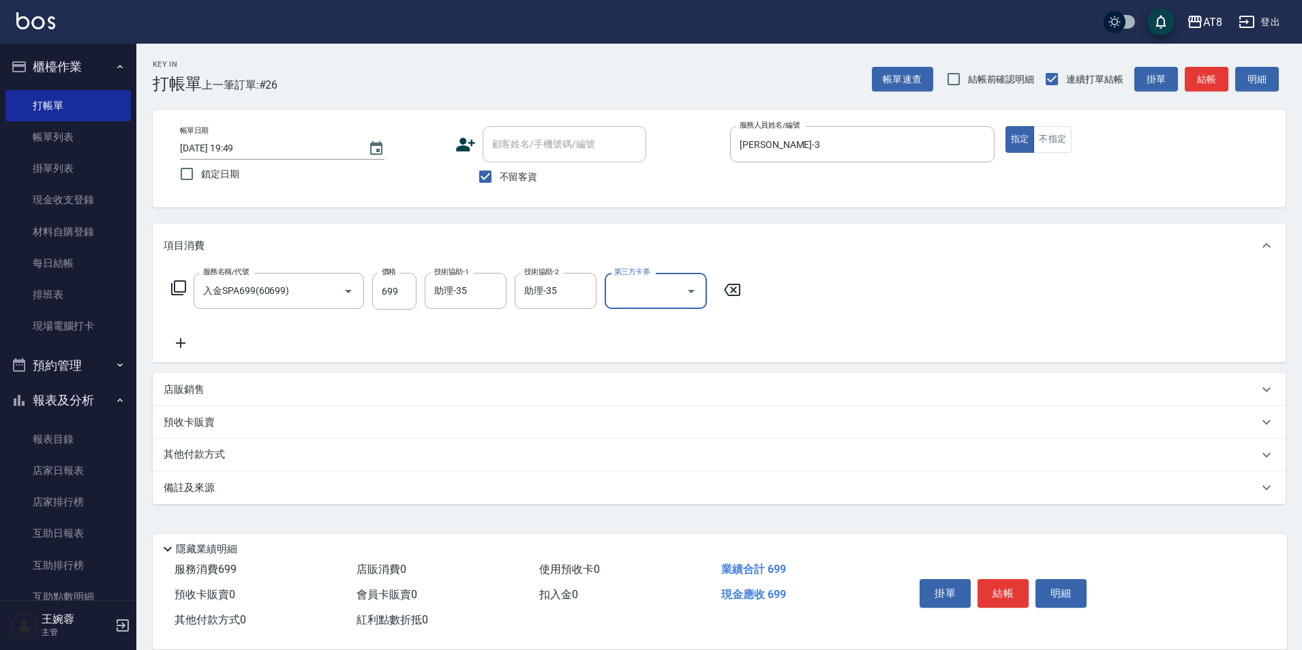
click at [937, 284] on div "服務名稱/代號 入金SPA699(60699) 服務名稱/代號 價格 699 價格 技術協助-1 助理-35 技術協助-1 技術協助-2 助理-35 技術協助…" at bounding box center [719, 314] width 1133 height 95
click at [1009, 579] on button "結帳" at bounding box center [1003, 593] width 51 height 29
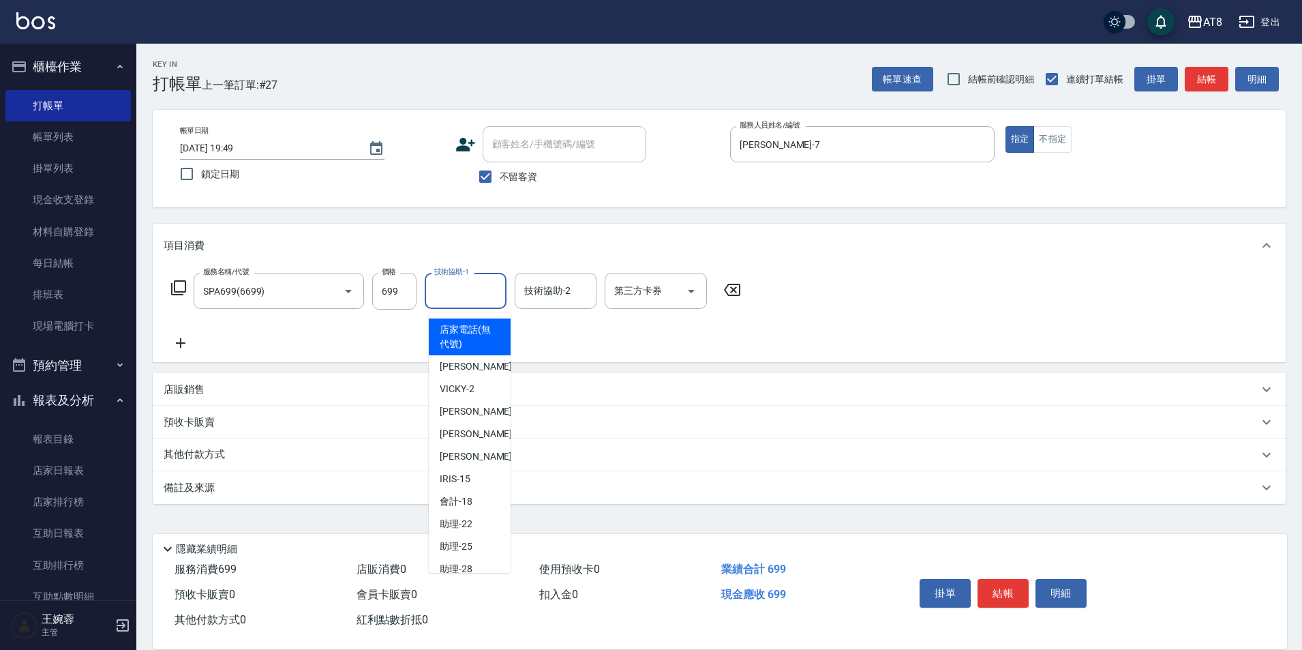
click at [483, 287] on input "技術協助-1" at bounding box center [466, 291] width 70 height 24
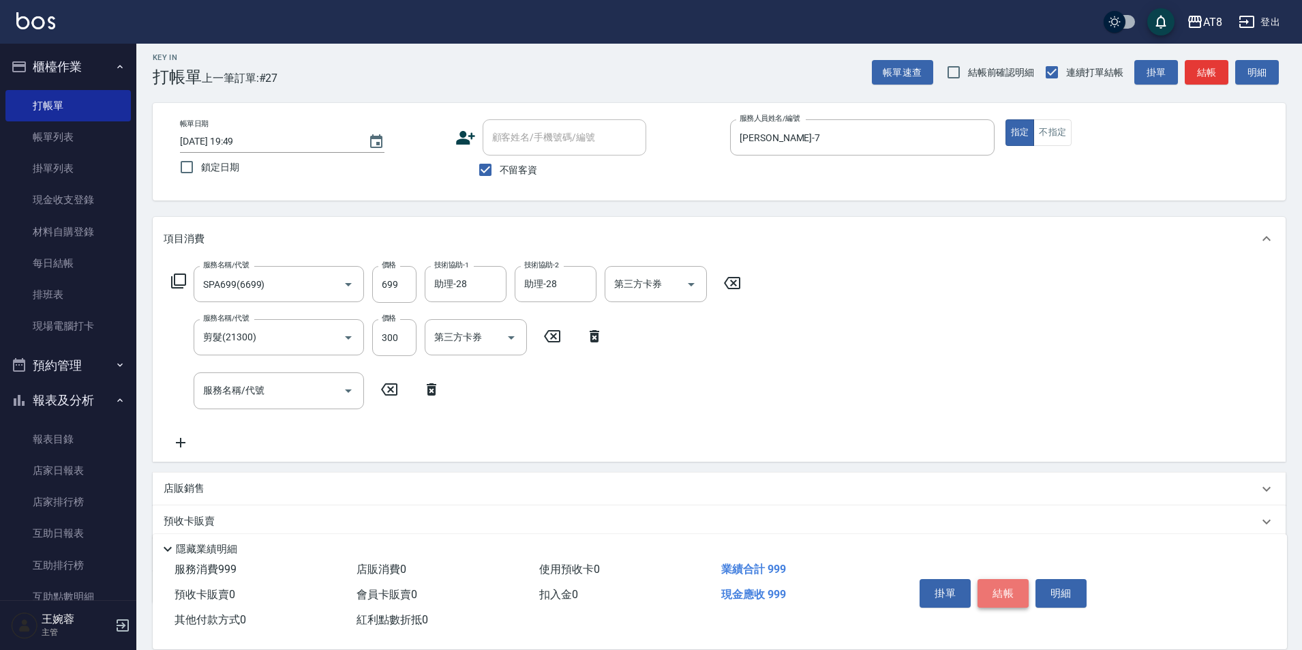
click at [1022, 579] on button "結帳" at bounding box center [1003, 593] width 51 height 29
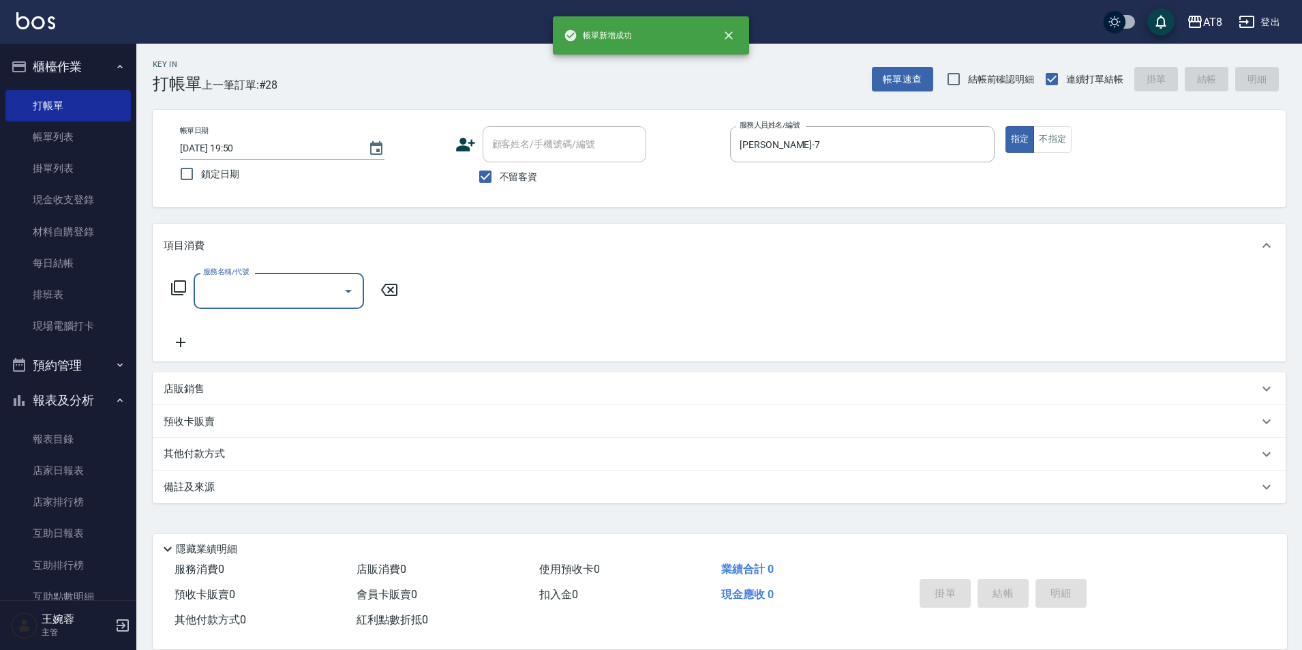
scroll to position [0, 0]
click at [233, 396] on div "店販銷售" at bounding box center [711, 389] width 1095 height 14
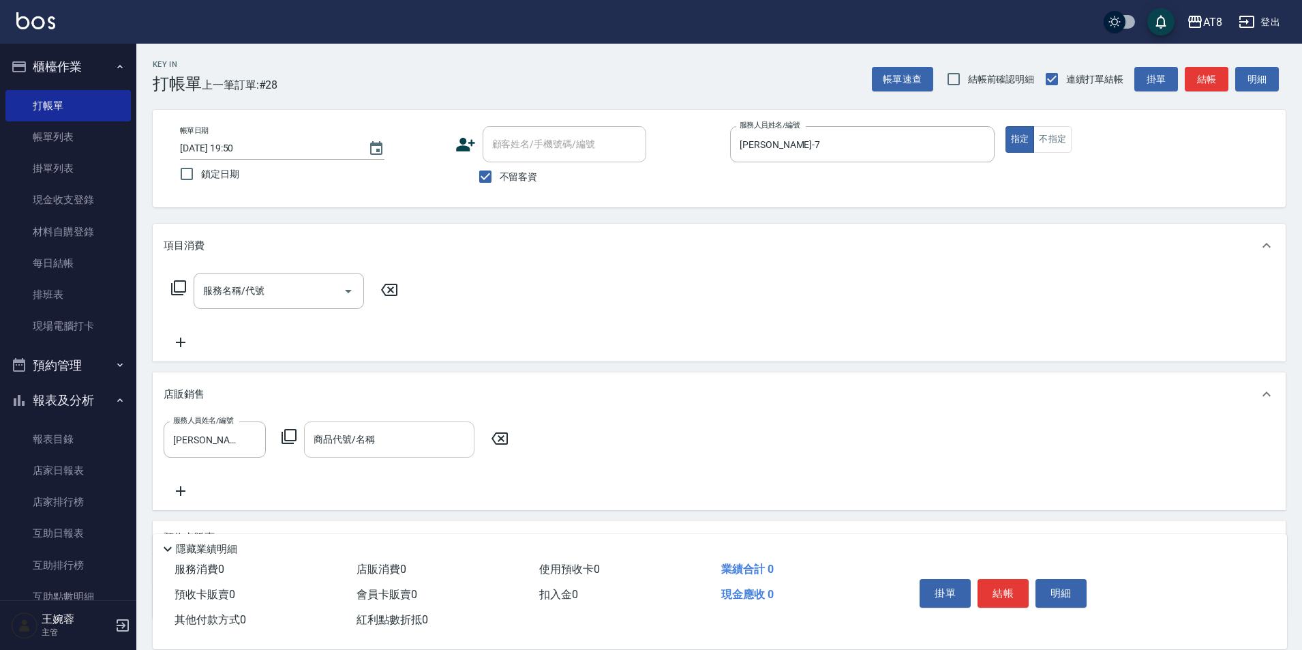
click at [291, 445] on icon at bounding box center [289, 436] width 16 height 16
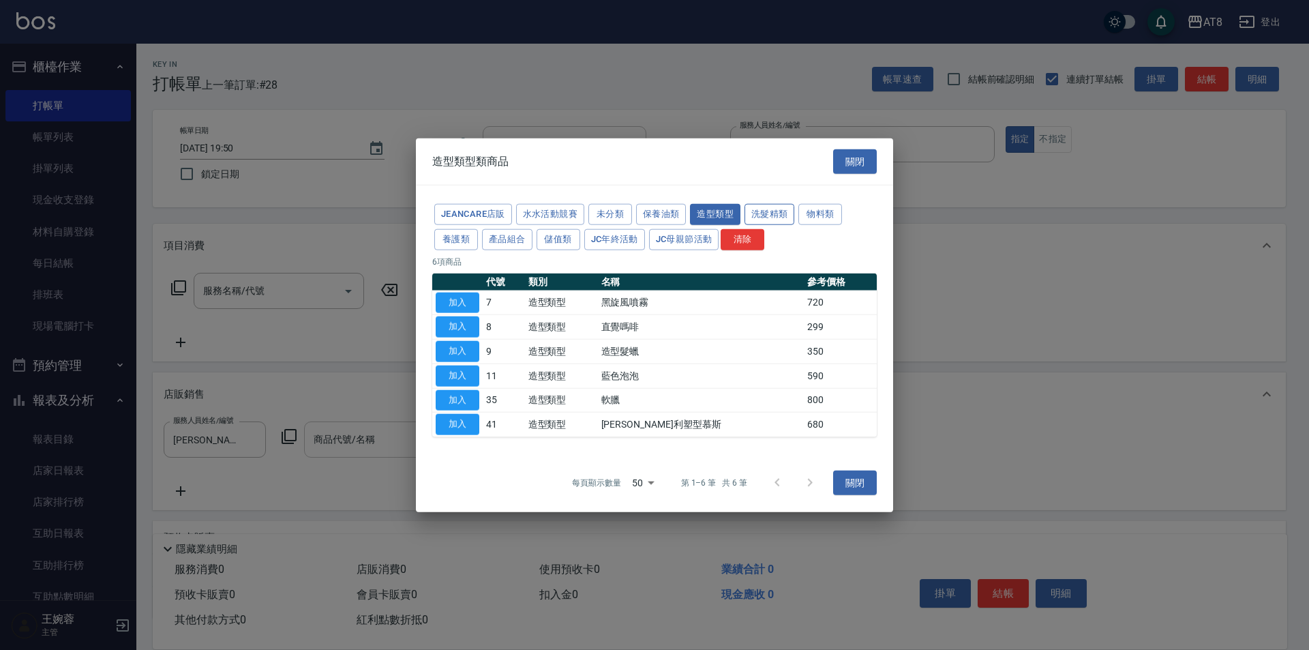
click at [795, 204] on button "洗髮精類" at bounding box center [770, 214] width 50 height 21
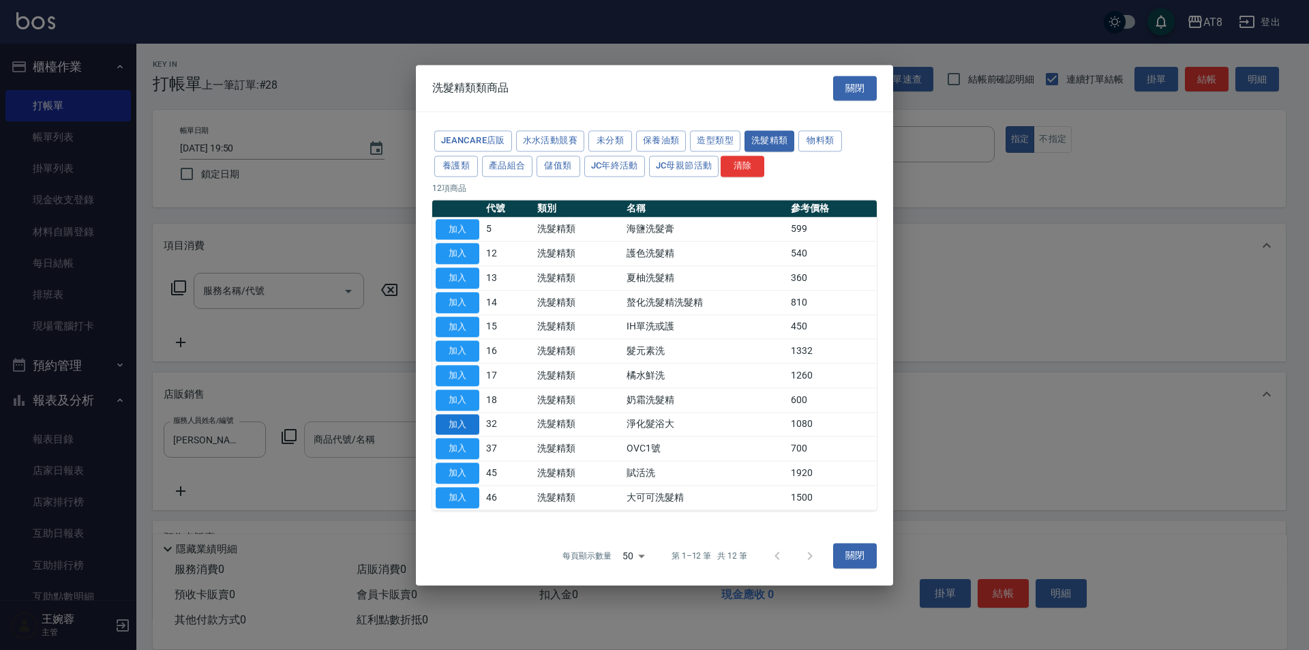
click at [462, 432] on button "加入" at bounding box center [458, 424] width 44 height 21
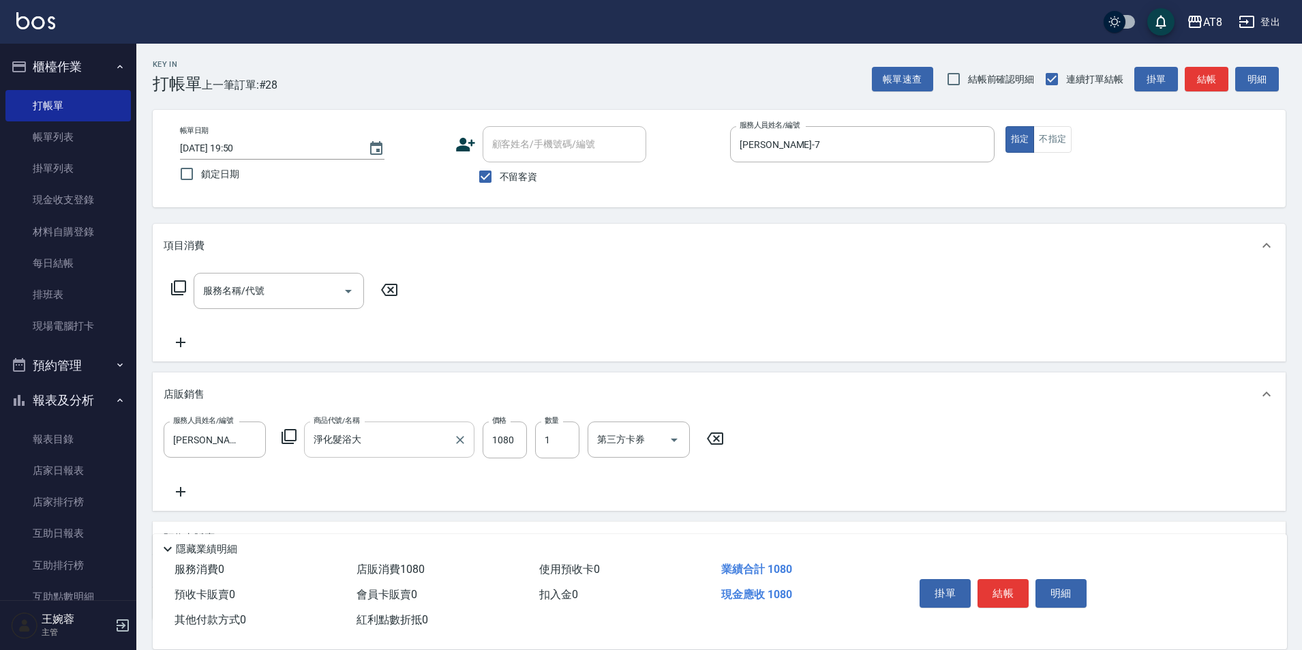
click at [406, 297] on icon at bounding box center [389, 290] width 34 height 16
click at [1015, 579] on button "結帳" at bounding box center [1003, 593] width 51 height 29
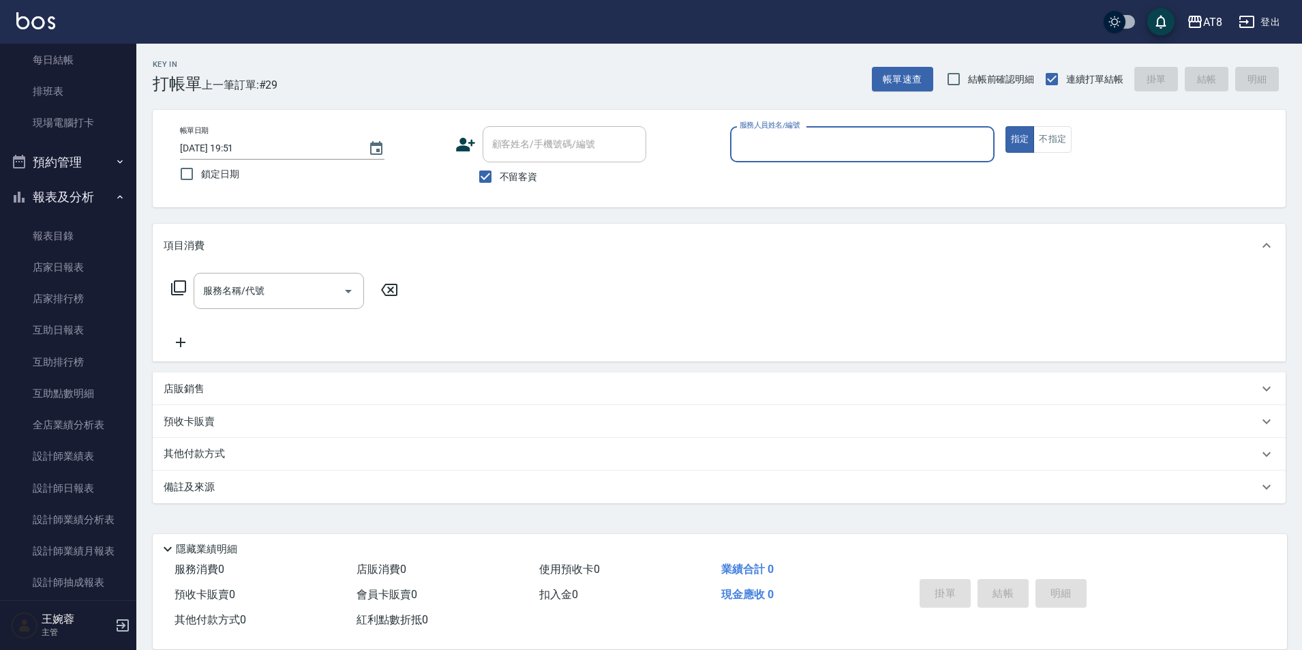
scroll to position [281, 0]
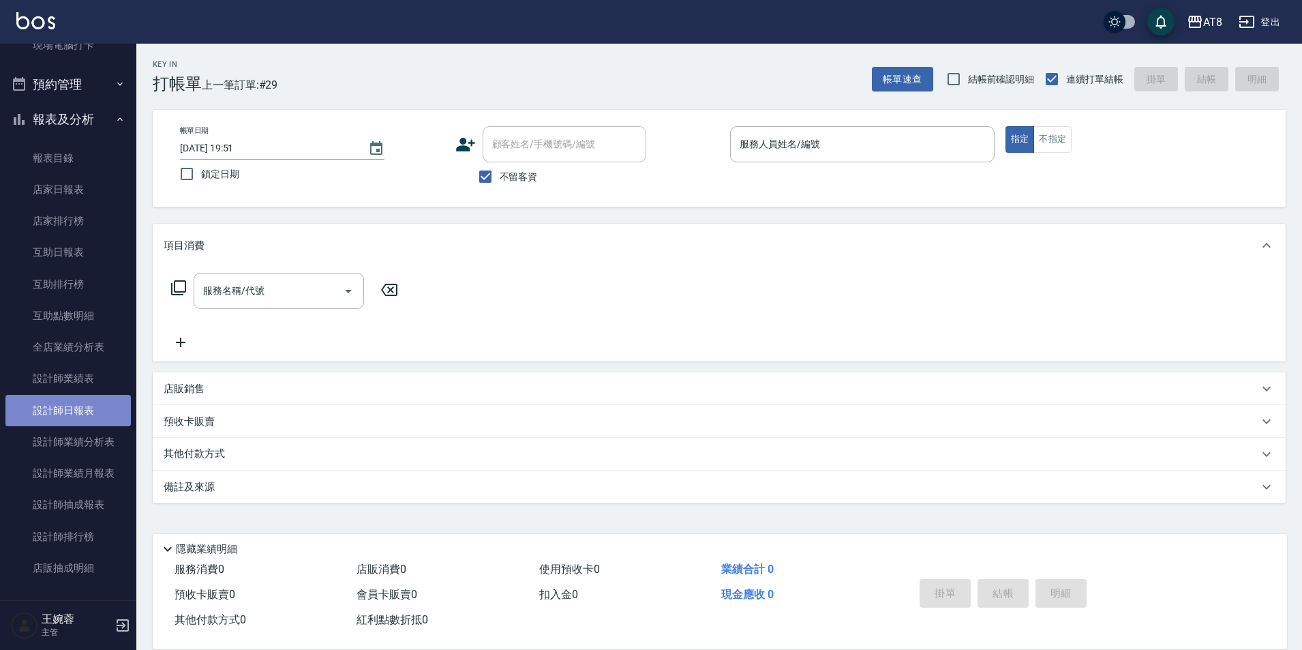
click at [80, 404] on link "設計師日報表" at bounding box center [67, 410] width 125 height 31
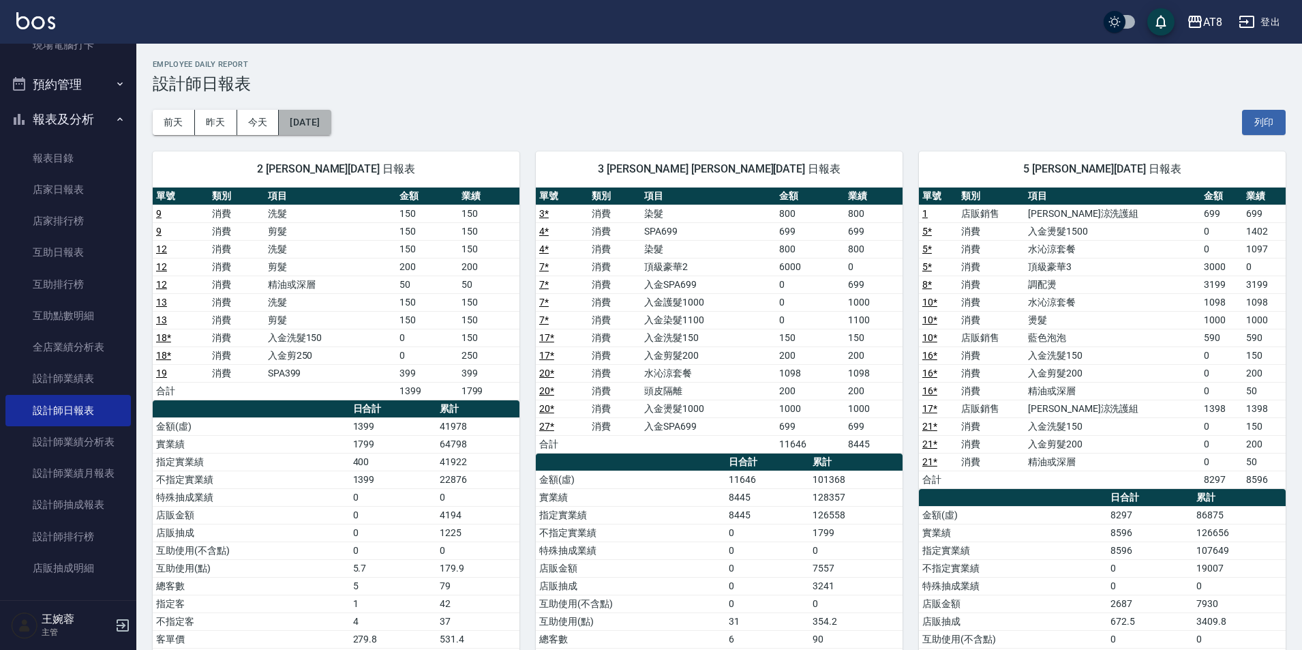
click at [318, 114] on button "[DATE]" at bounding box center [305, 122] width 52 height 25
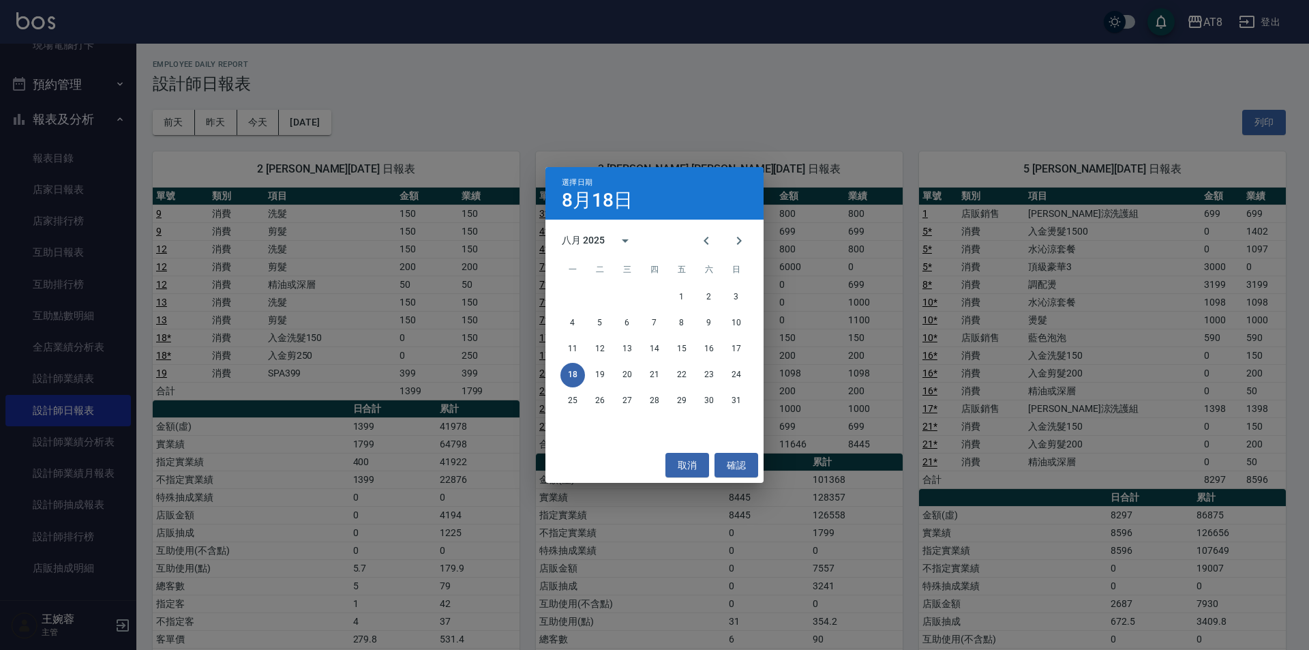
click at [471, 114] on div "選擇日期 [DATE] 八月 2025 一 二 三 四 五 六 日 1 2 3 4 5 6 7 8 9 10 11 12 13 14 15 16 17 18 …" at bounding box center [654, 325] width 1309 height 650
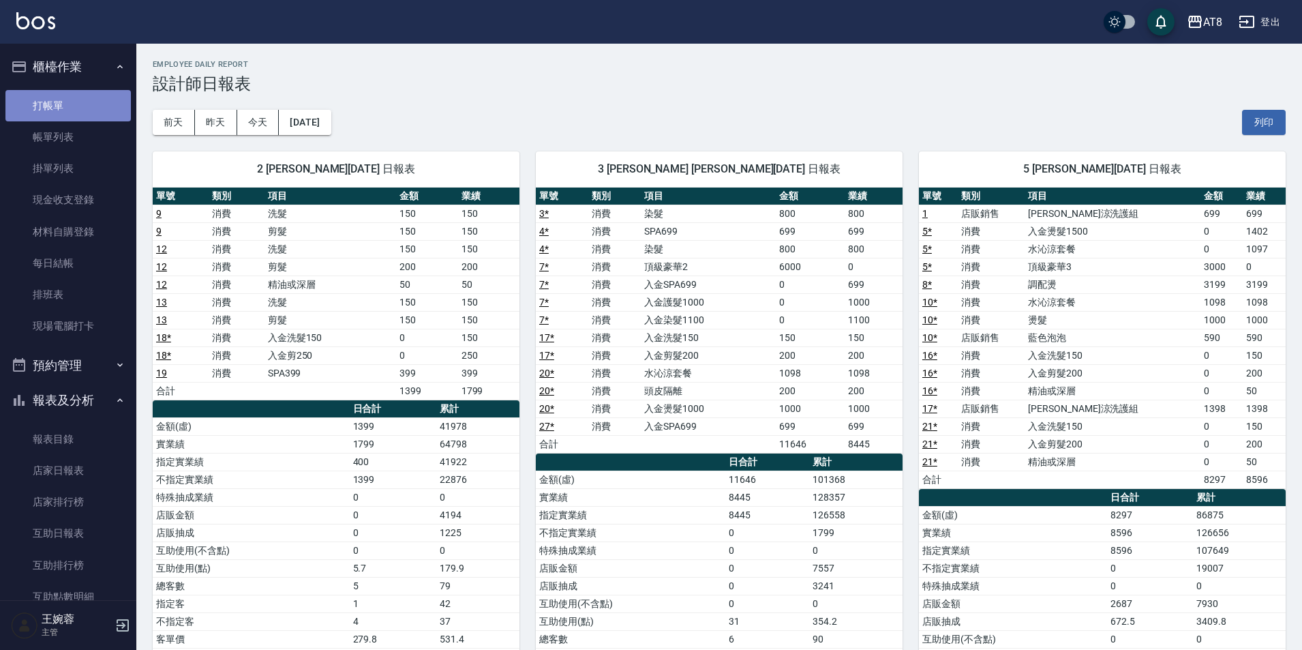
click at [89, 101] on link "打帳單" at bounding box center [67, 105] width 125 height 31
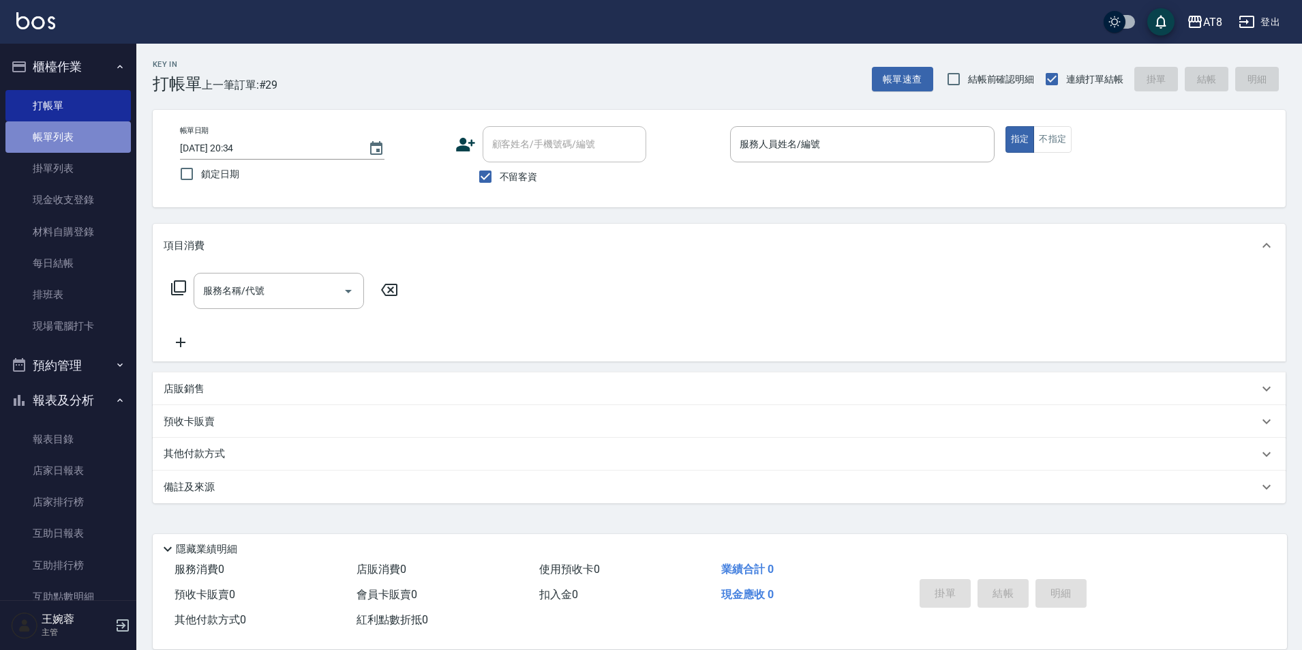
click at [69, 139] on link "帳單列表" at bounding box center [67, 136] width 125 height 31
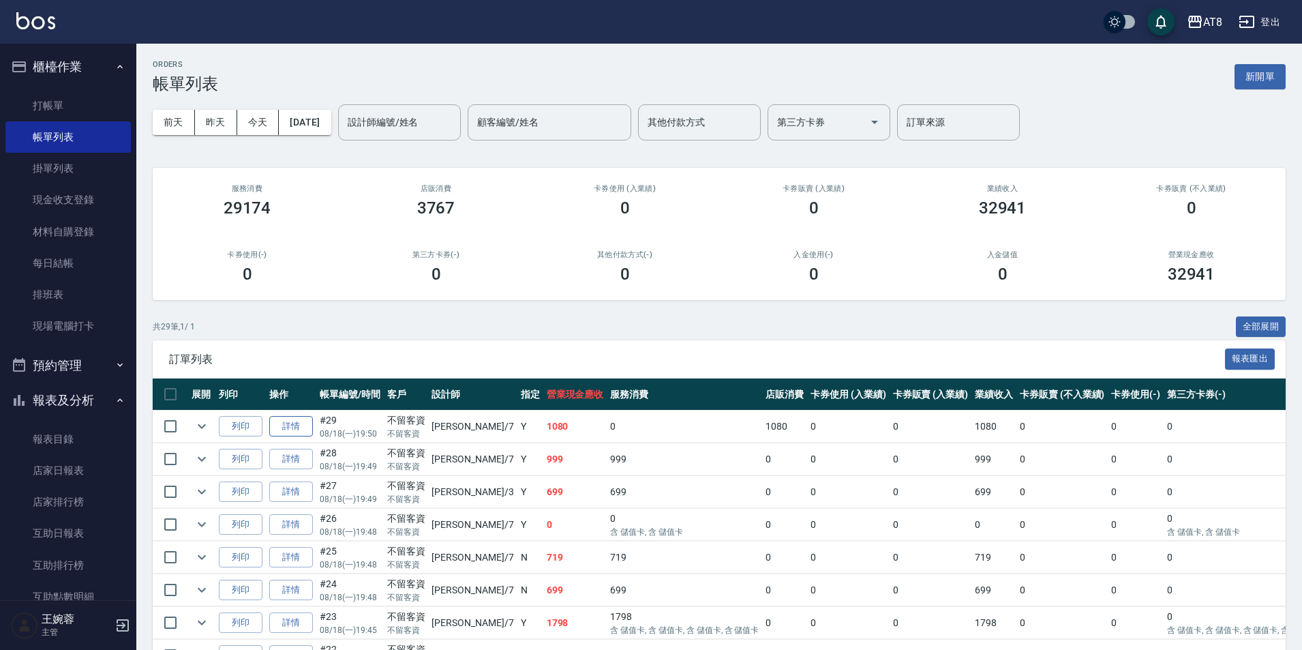
click at [302, 437] on link "詳情" at bounding box center [291, 426] width 44 height 21
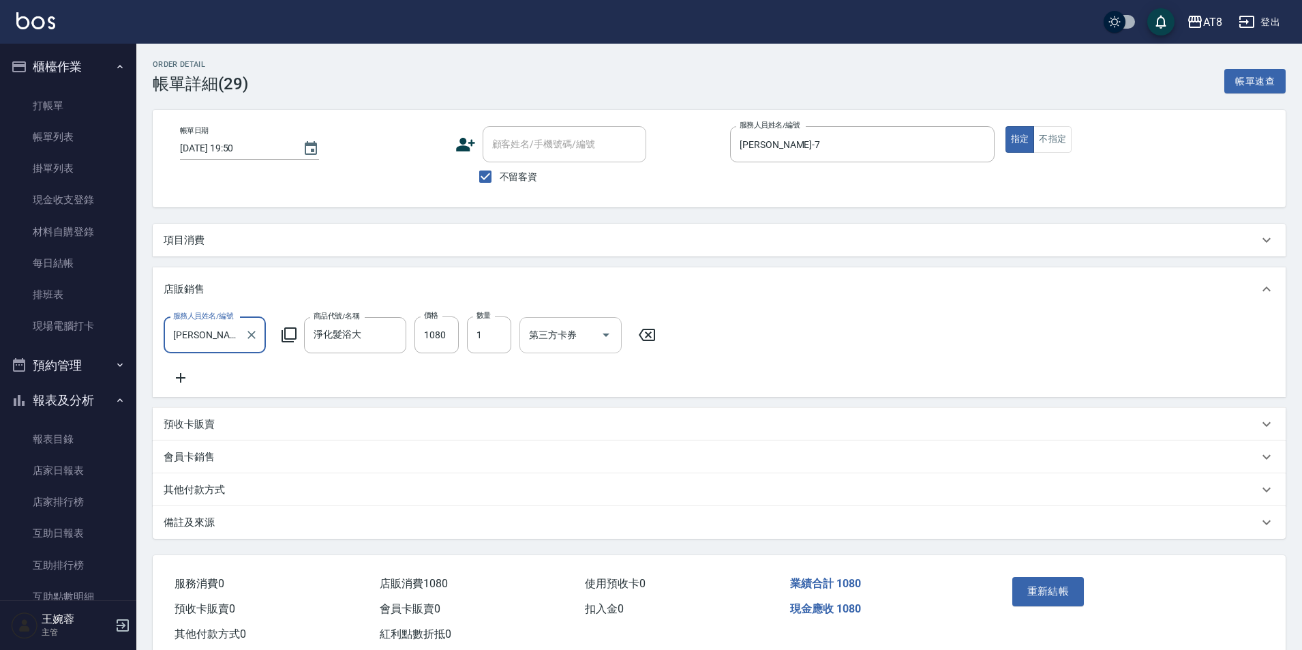
click at [605, 343] on icon "Open" at bounding box center [606, 335] width 16 height 16
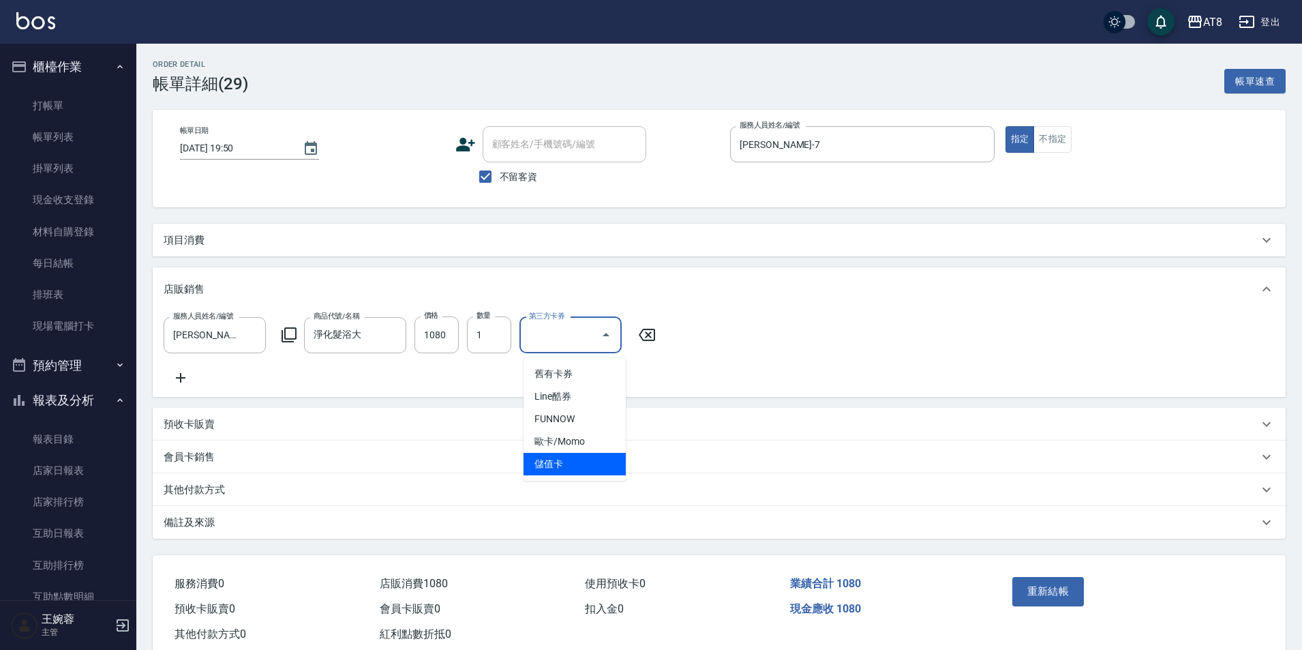
click at [573, 473] on span "儲值卡" at bounding box center [575, 464] width 102 height 23
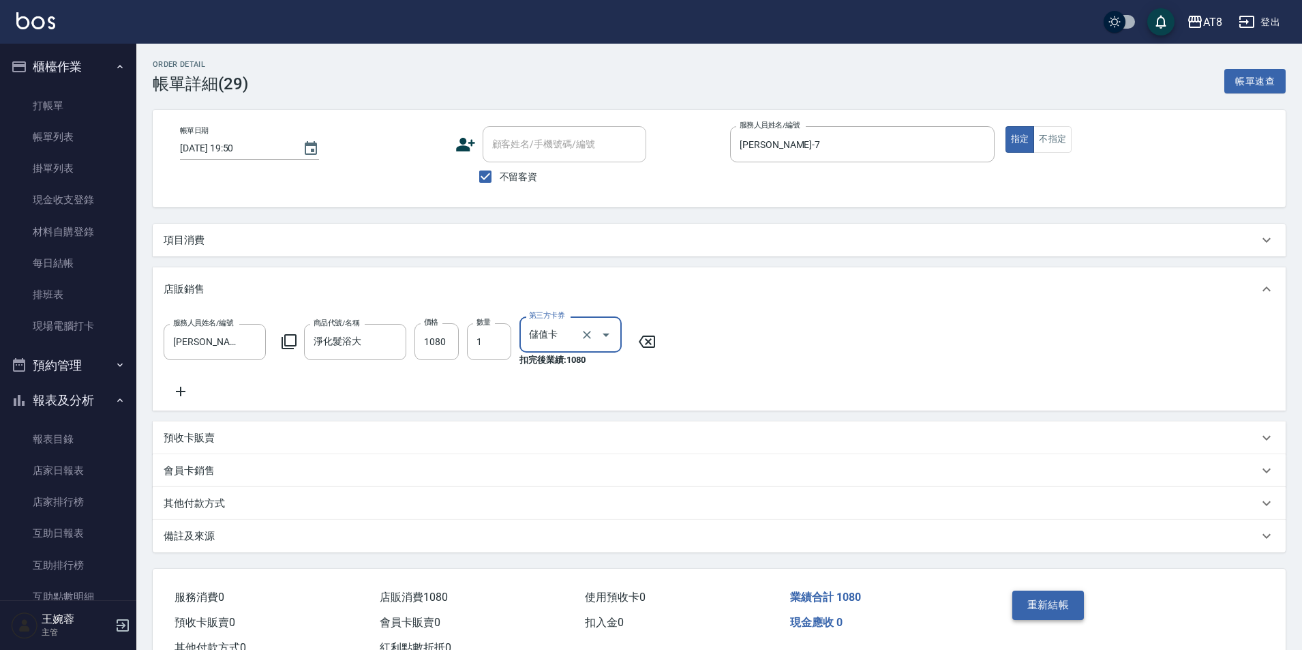
click at [1052, 619] on button "重新結帳" at bounding box center [1049, 605] width 72 height 29
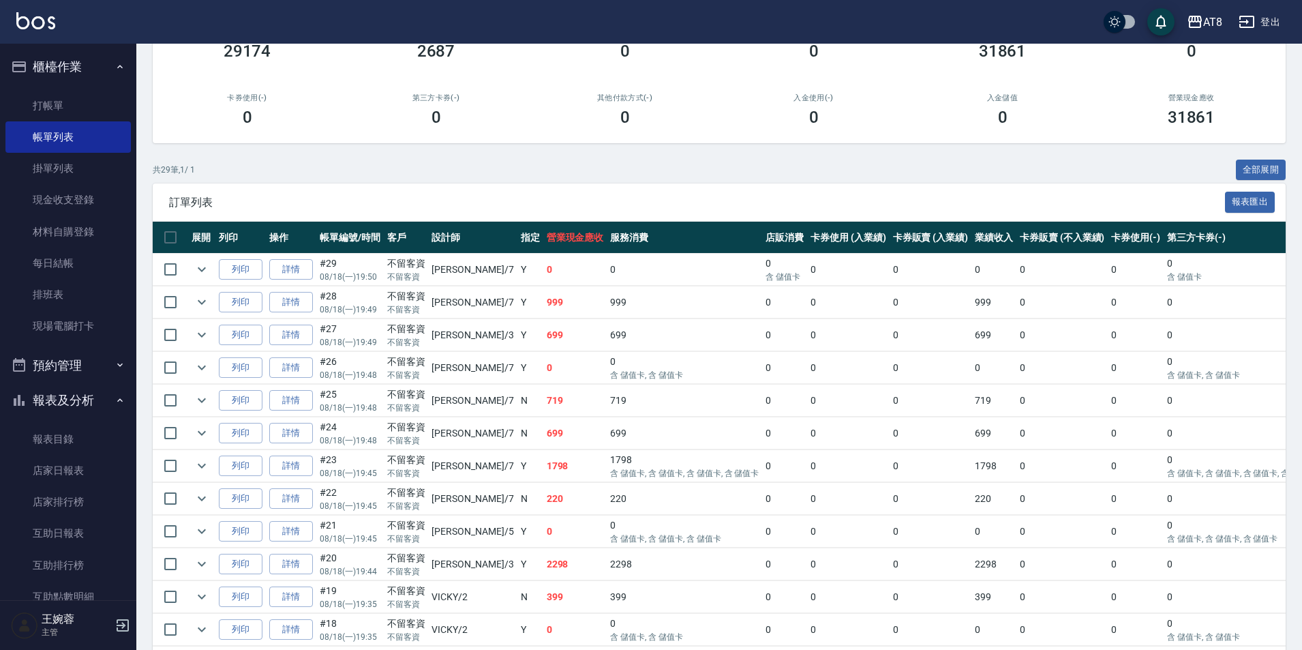
scroll to position [159, 0]
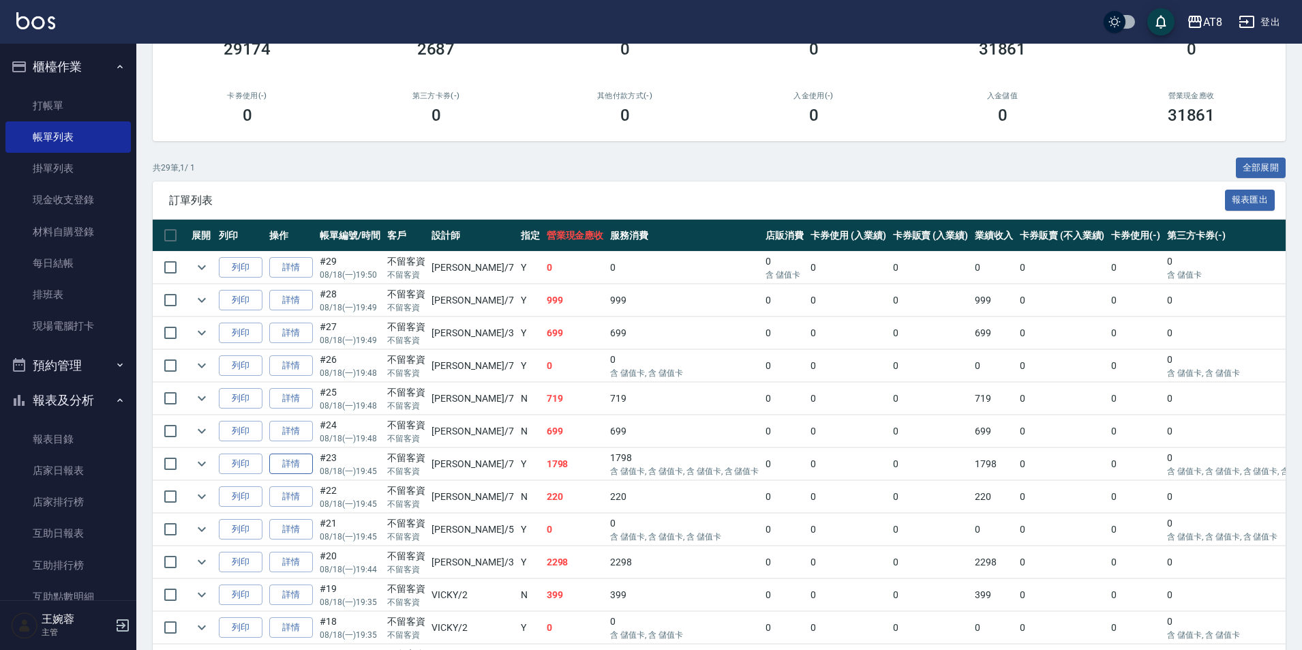
click at [313, 475] on link "詳情" at bounding box center [291, 463] width 44 height 21
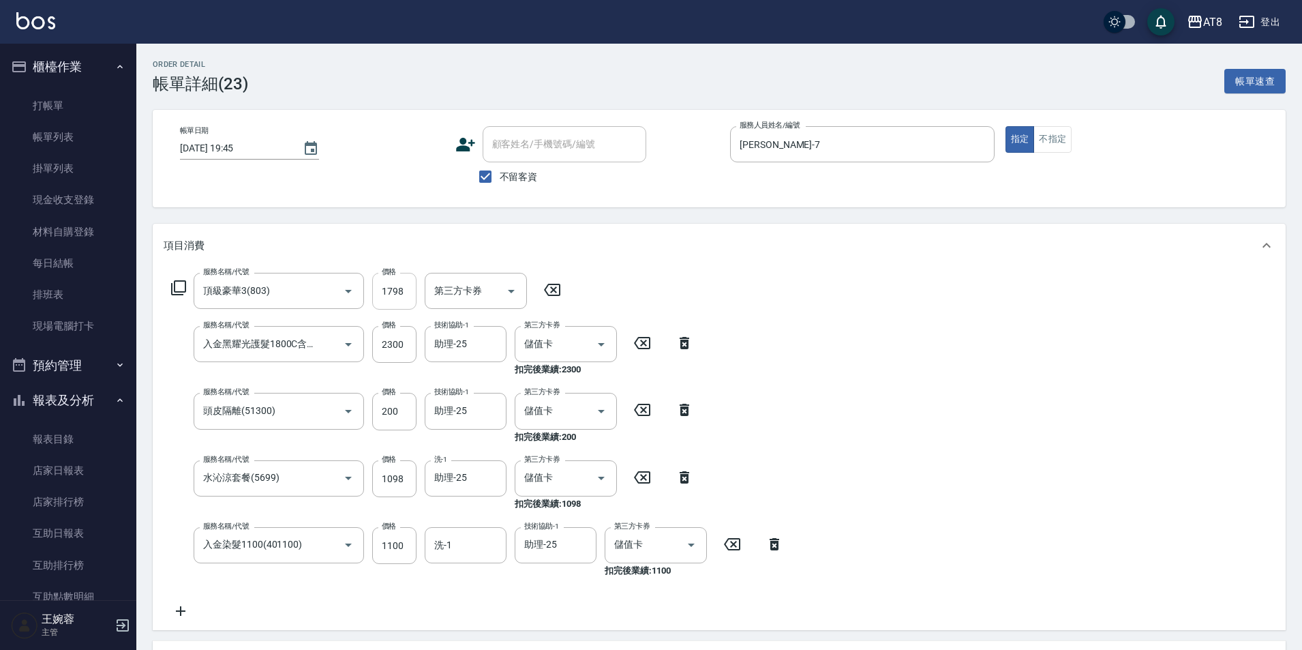
click at [408, 296] on input "1798" at bounding box center [394, 291] width 44 height 37
click at [808, 329] on div "服務名稱/代號 頂級豪華3(803) 服務名稱/代號 價格 3000 價格 第三方卡券 第三方卡券 服務名稱/代號 入金黑耀光護髮1800C含洗(501800…" at bounding box center [719, 448] width 1133 height 363
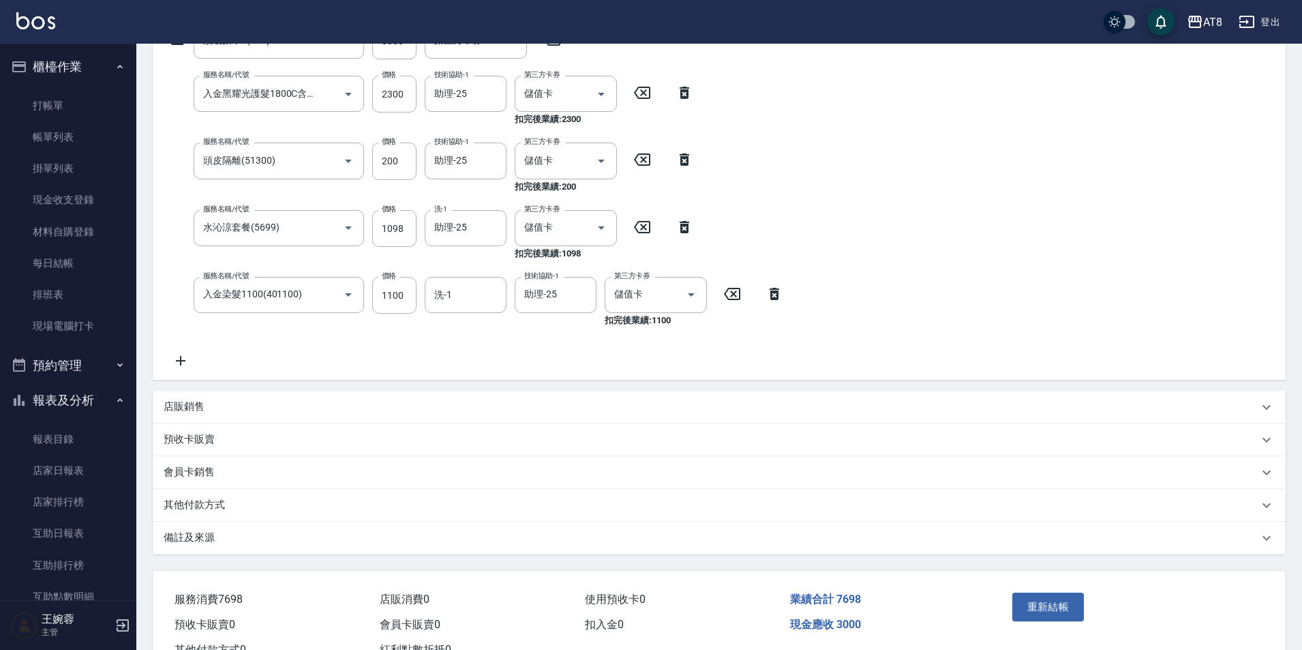
scroll to position [320, 0]
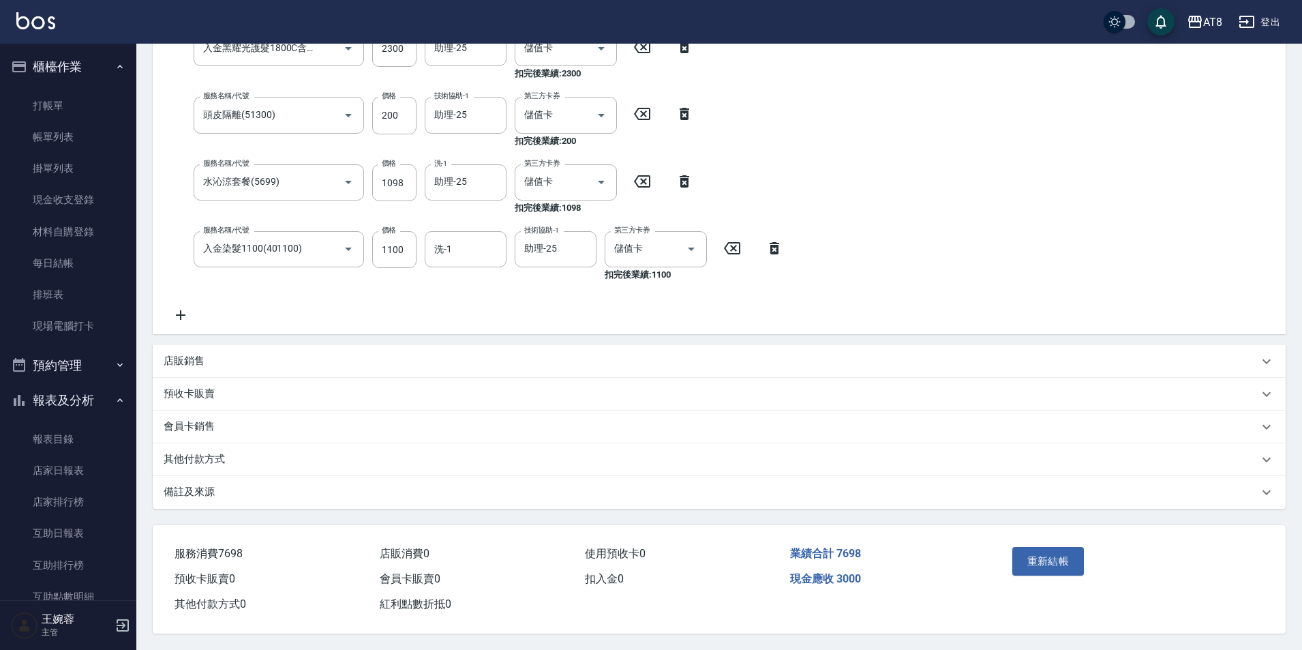
drag, startPoint x: 1079, startPoint y: 544, endPoint x: 1219, endPoint y: 556, distance: 140.3
click at [1262, 584] on div "重新結帳" at bounding box center [1131, 571] width 280 height 92
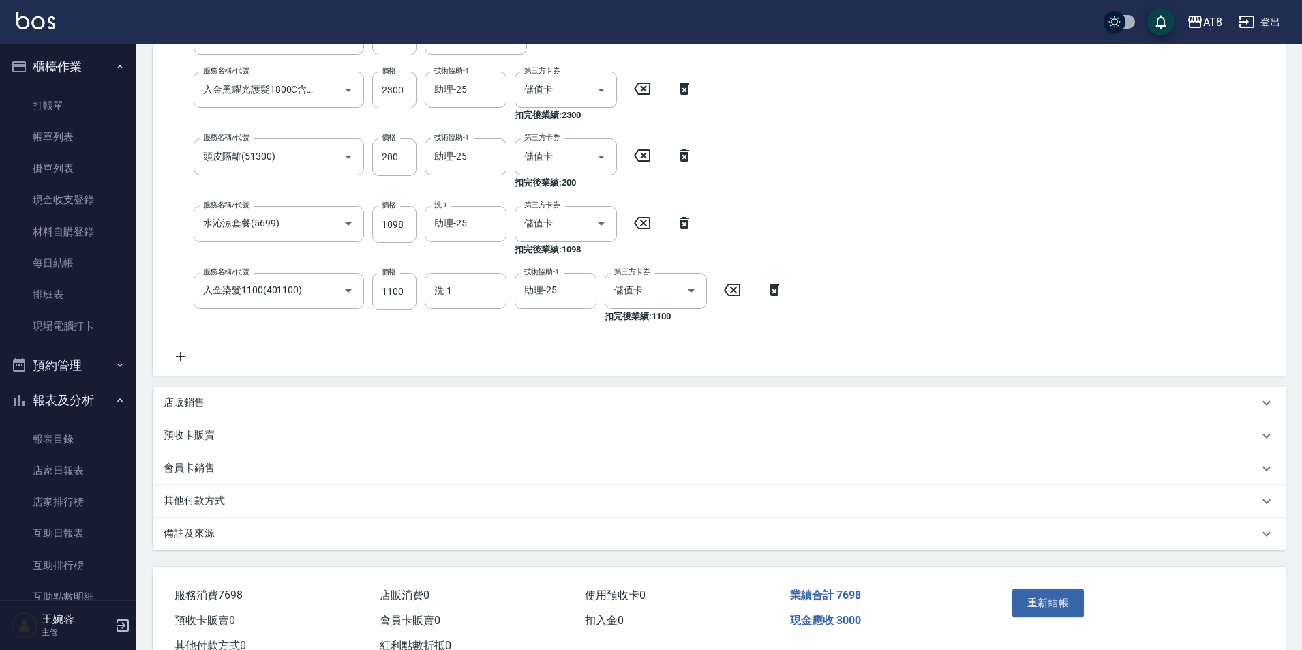
scroll to position [258, 0]
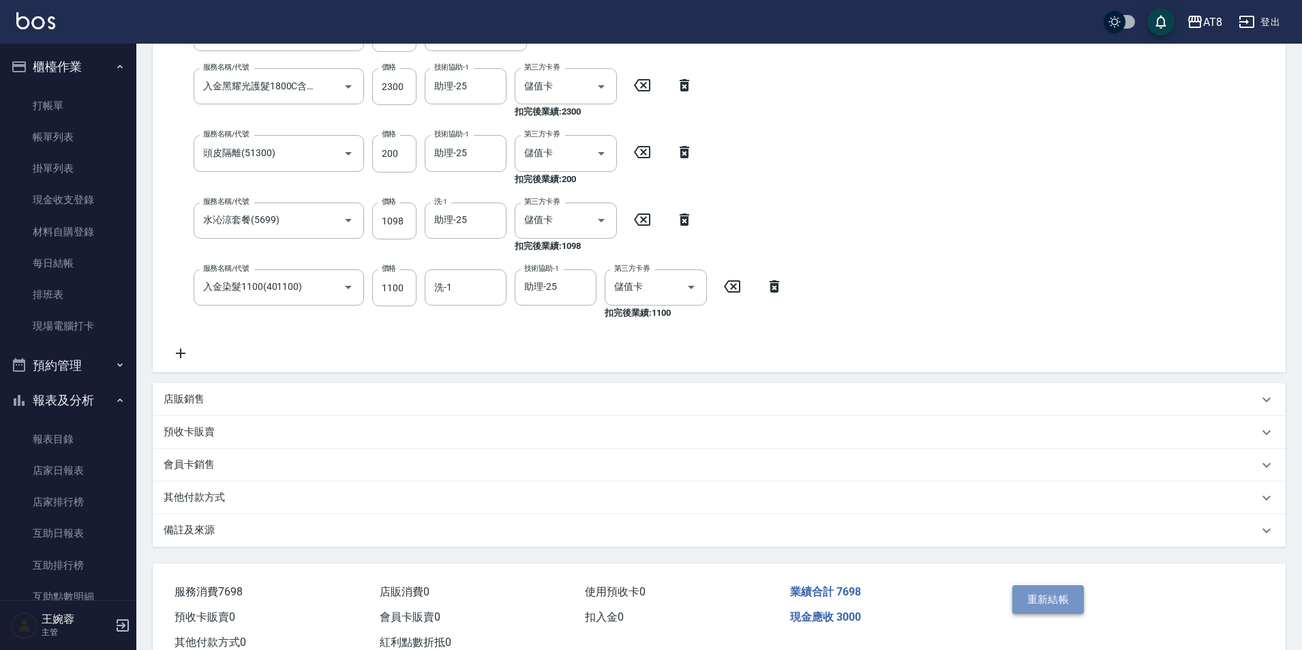
click at [1055, 603] on button "重新結帳" at bounding box center [1049, 599] width 72 height 29
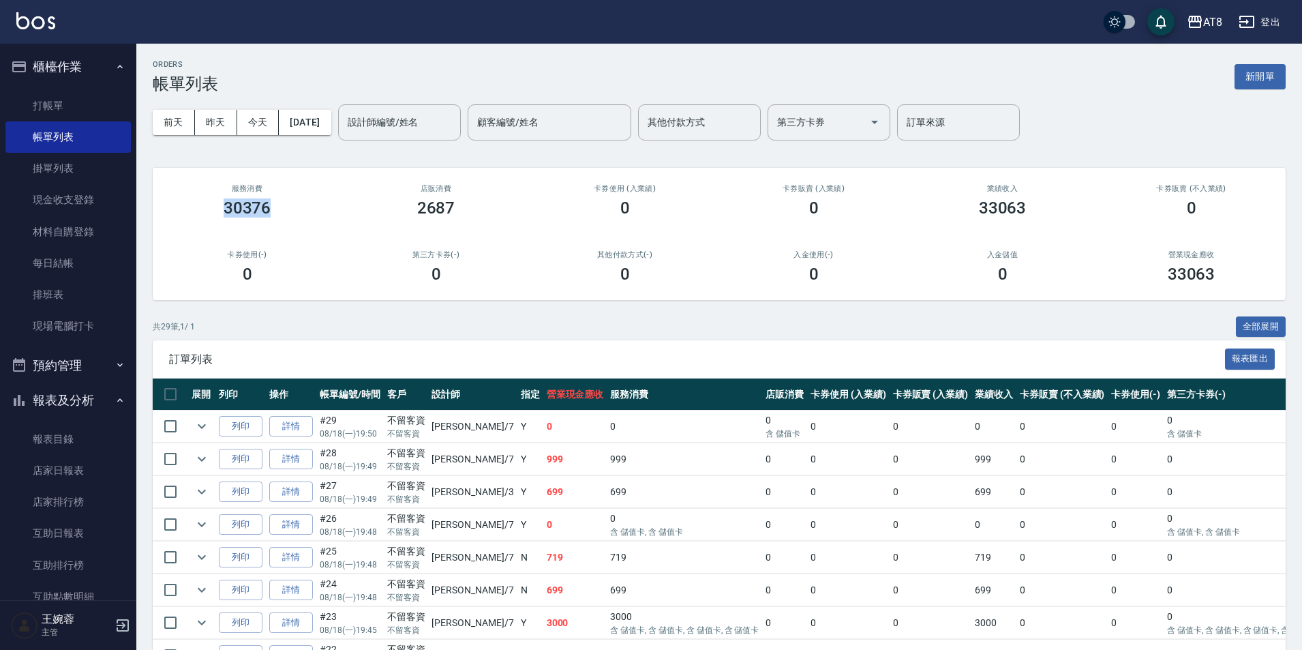
drag, startPoint x: 218, startPoint y: 211, endPoint x: 309, endPoint y: 200, distance: 91.9
click at [309, 200] on div "30376" at bounding box center [247, 207] width 156 height 19
click at [317, 200] on div "30376" at bounding box center [247, 207] width 156 height 19
click at [49, 158] on link "掛單列表" at bounding box center [67, 168] width 125 height 31
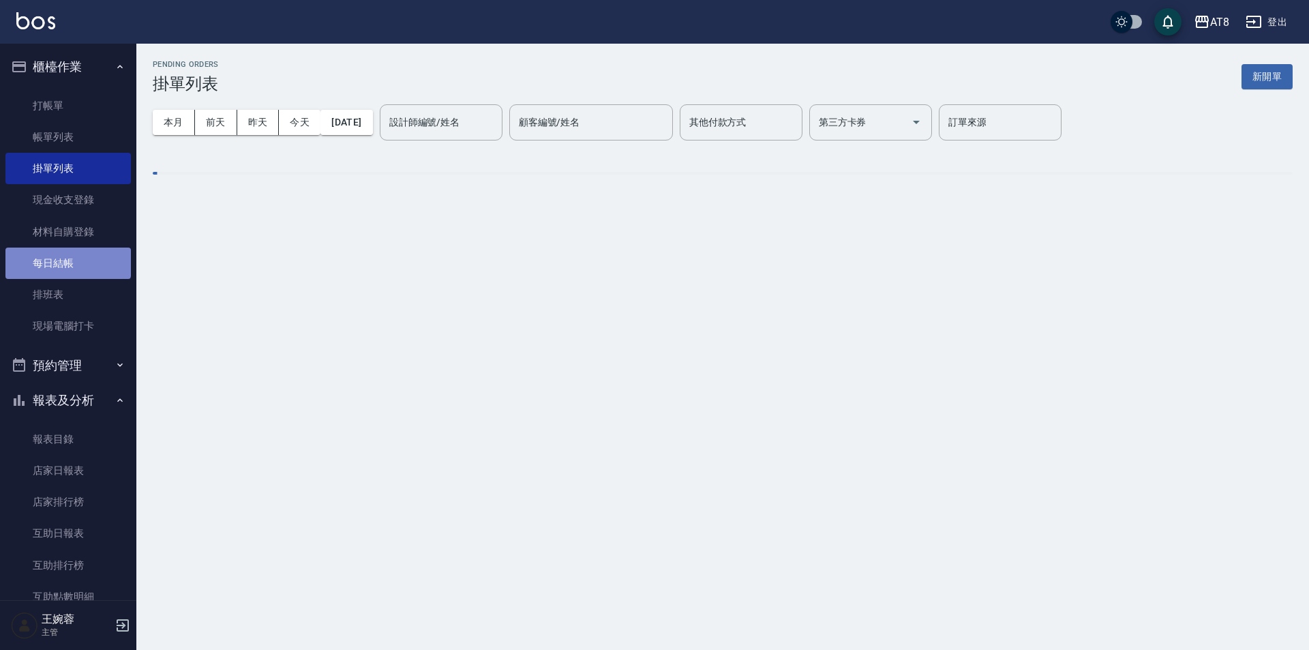
click at [68, 260] on link "每日結帳" at bounding box center [67, 263] width 125 height 31
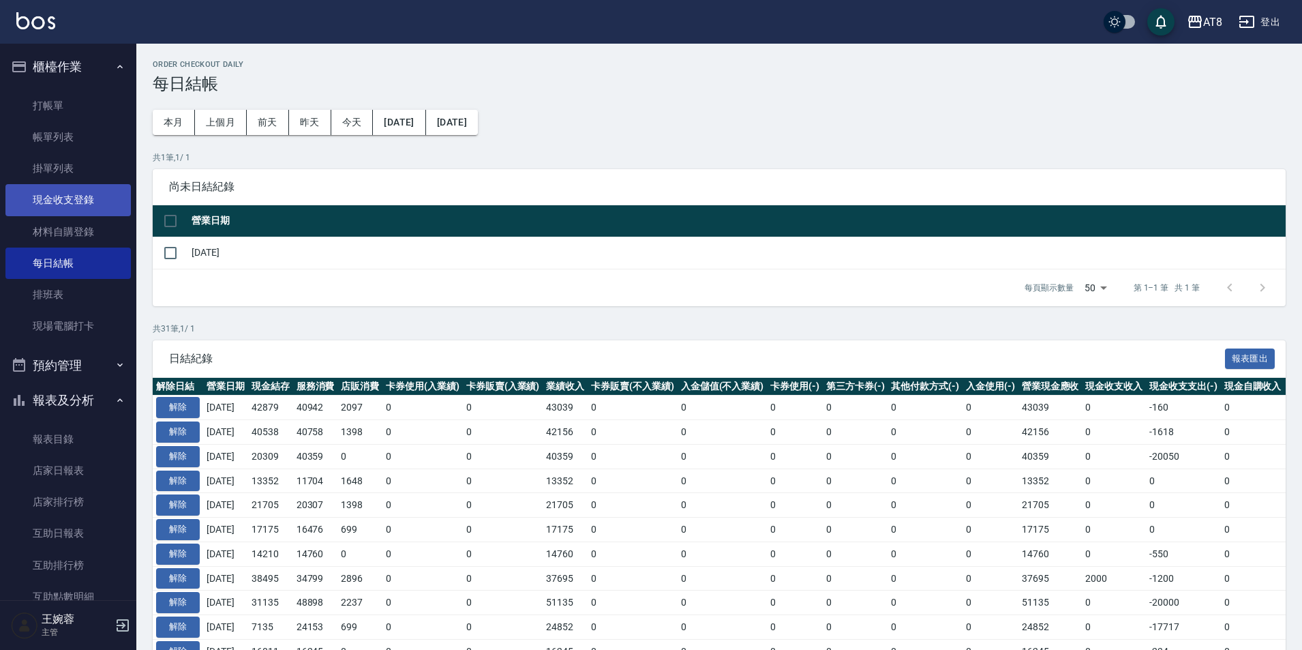
click at [72, 192] on link "現金收支登錄" at bounding box center [67, 199] width 125 height 31
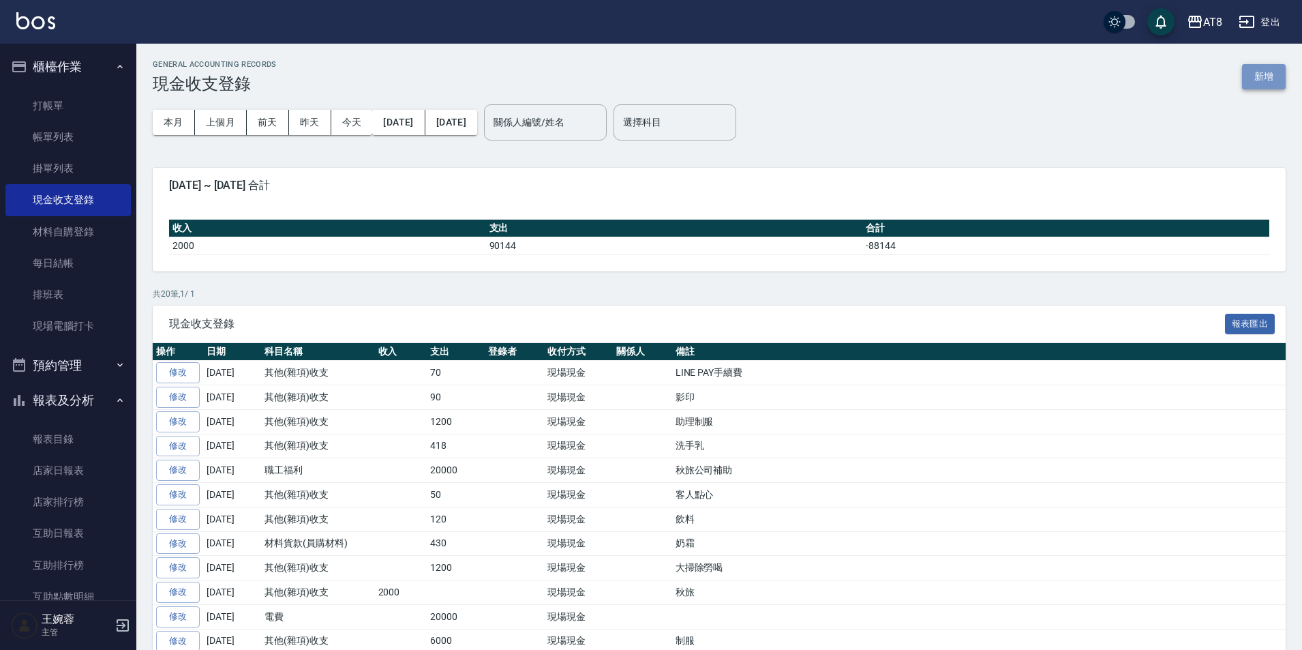
click at [1260, 65] on button "新增" at bounding box center [1264, 76] width 44 height 25
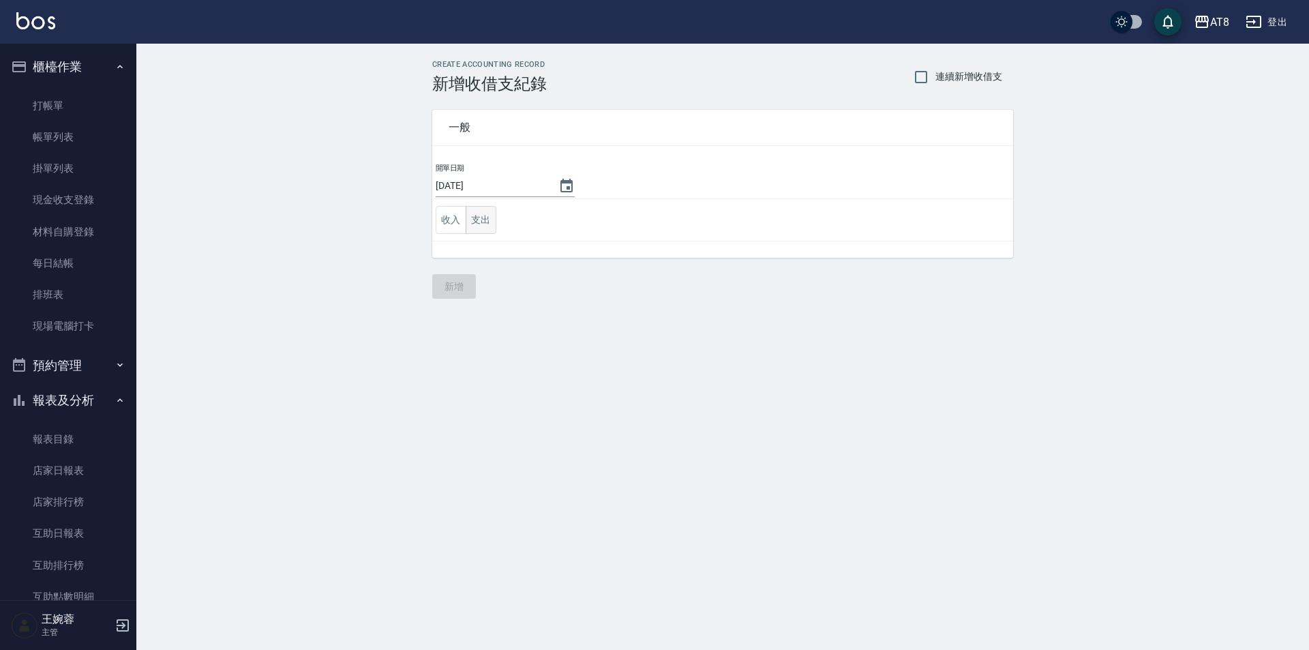
click at [495, 228] on td "收入 支出" at bounding box center [722, 220] width 581 height 42
click at [491, 227] on button "支出" at bounding box center [481, 220] width 31 height 28
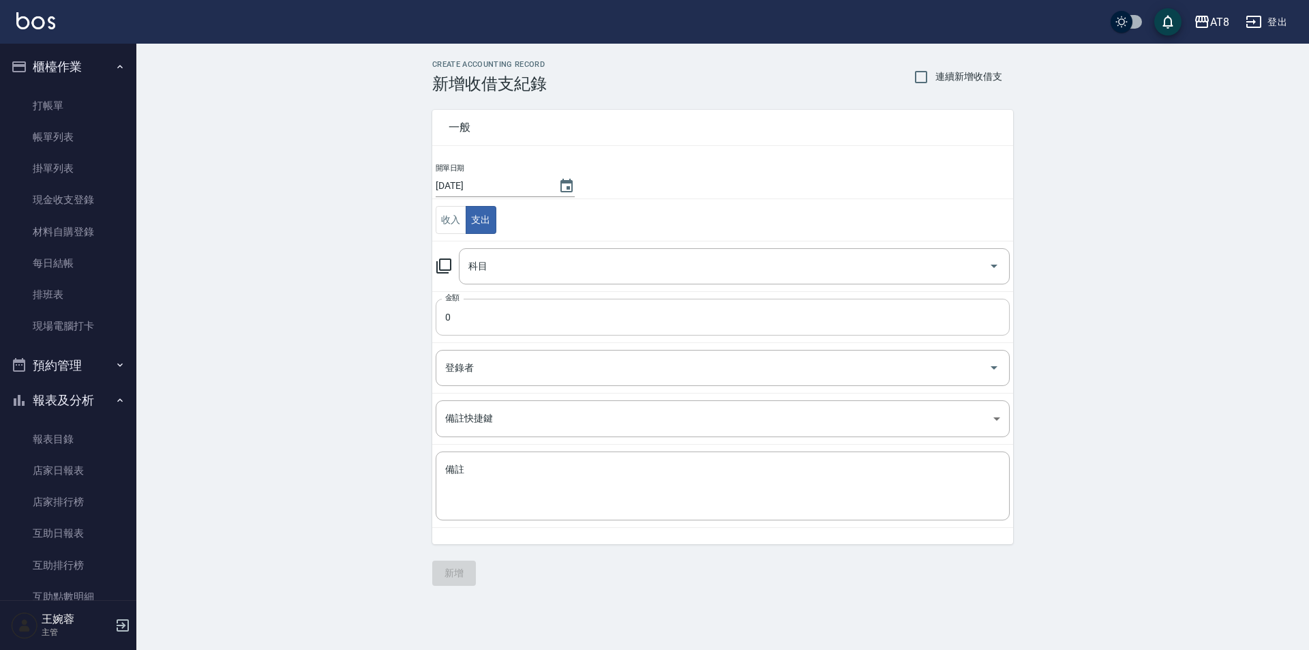
click at [500, 312] on input "0" at bounding box center [723, 317] width 574 height 37
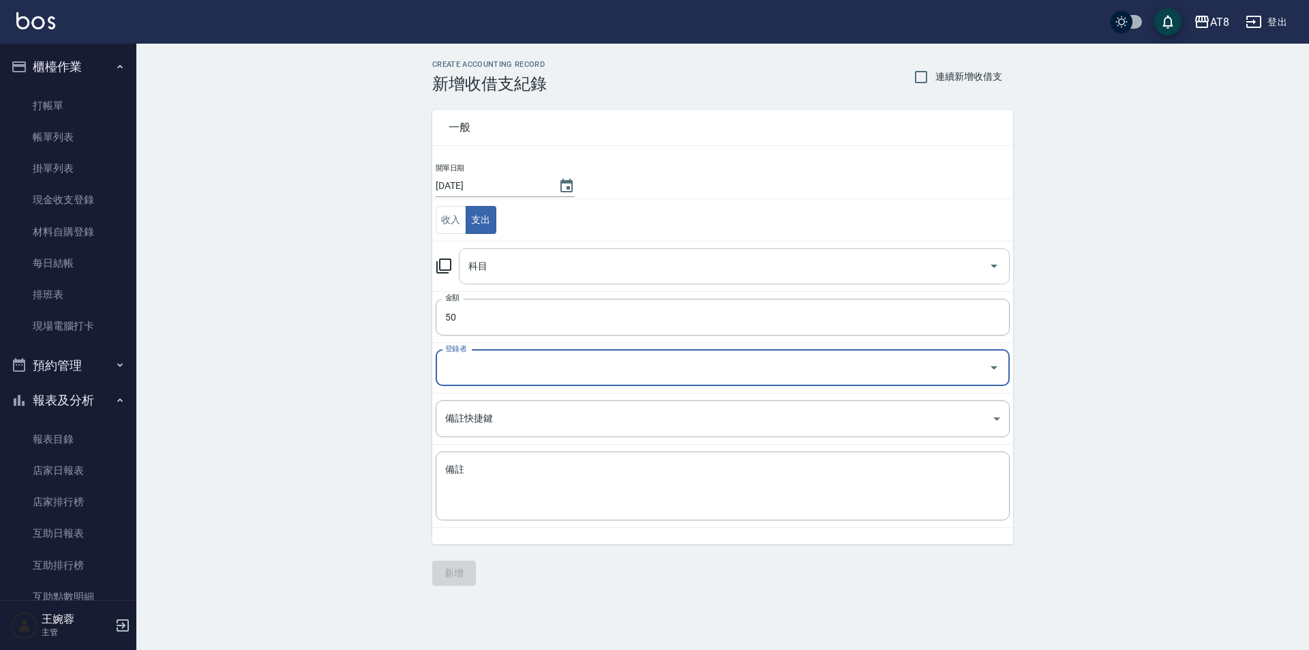
click at [573, 284] on div "科目" at bounding box center [734, 266] width 551 height 36
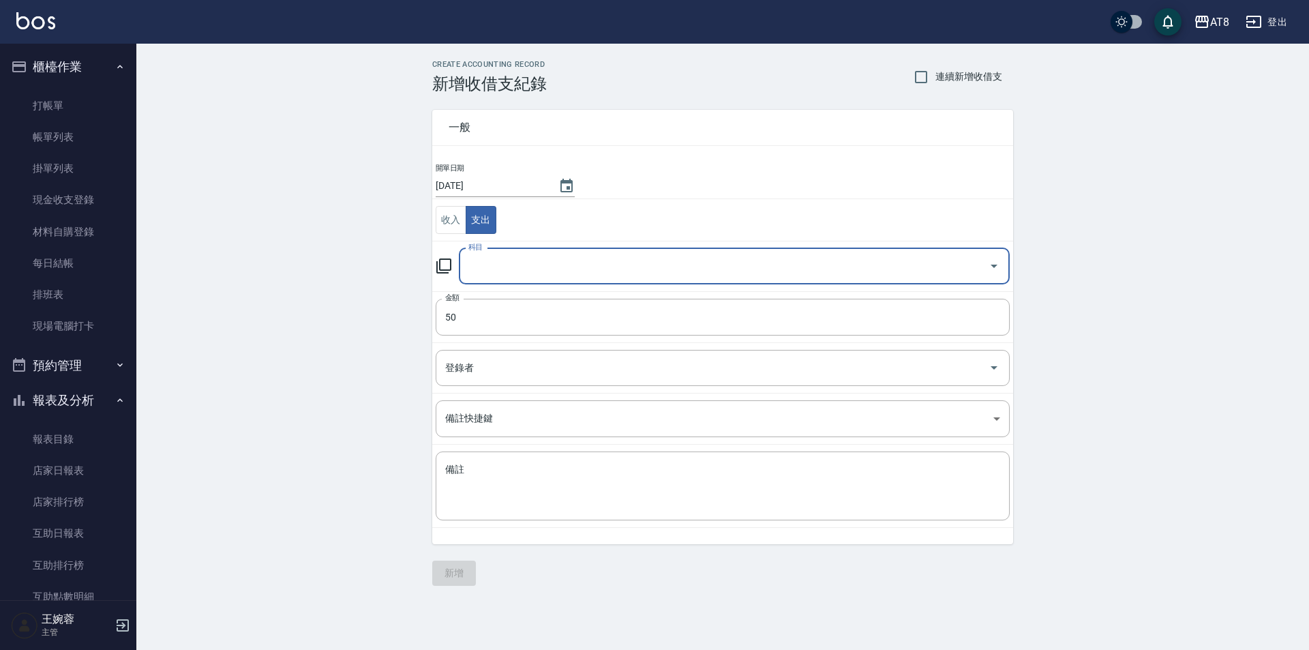
click at [666, 264] on input "科目" at bounding box center [724, 266] width 518 height 24
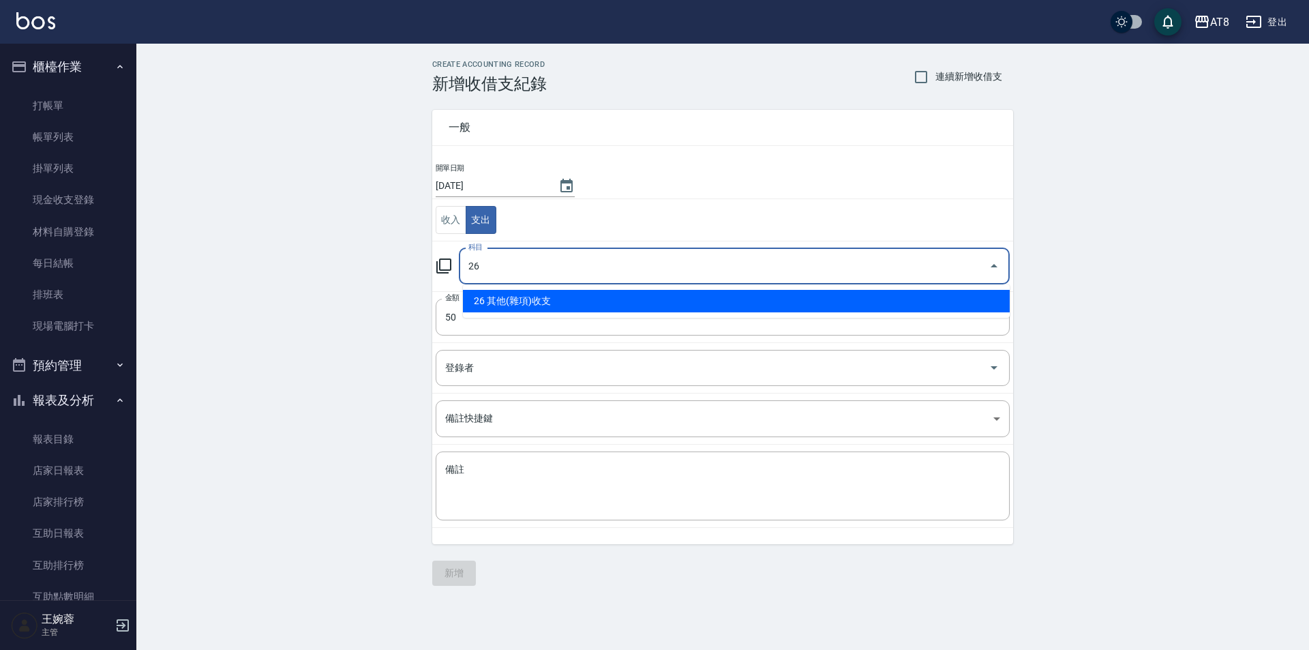
click at [604, 305] on li "26 其他(雜項)收支" at bounding box center [736, 301] width 547 height 23
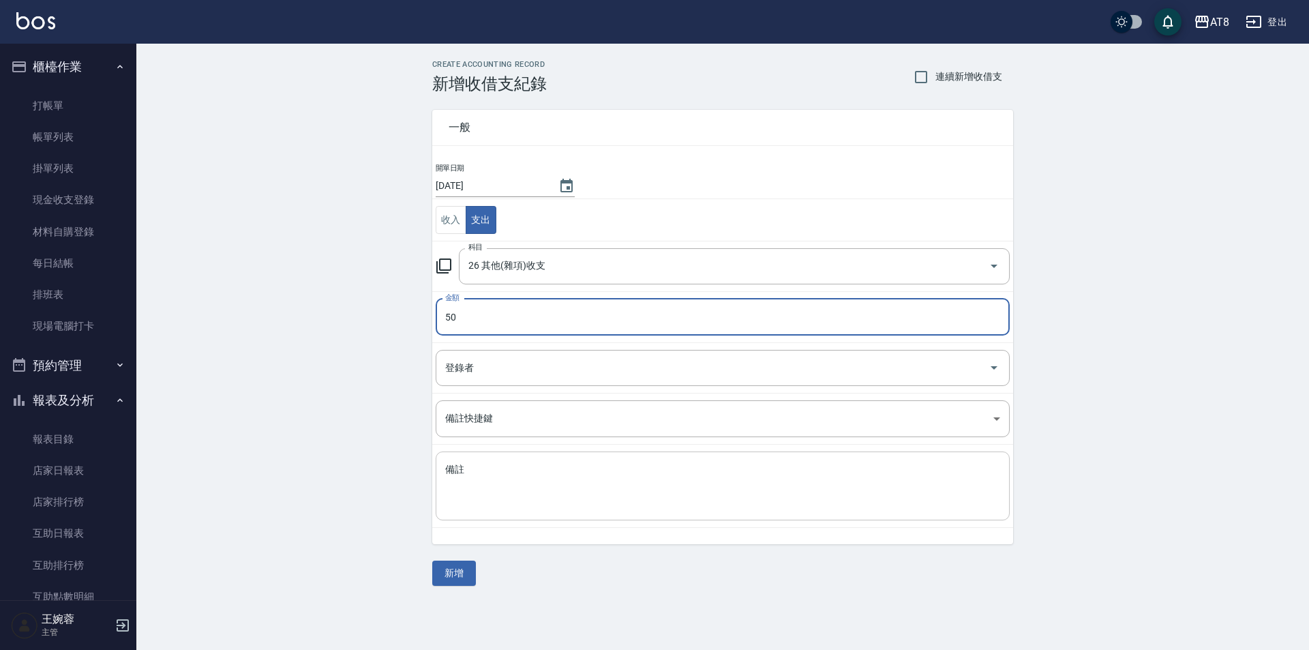
click at [510, 483] on textarea "備註" at bounding box center [722, 486] width 555 height 46
click at [440, 569] on button "新增" at bounding box center [454, 573] width 44 height 25
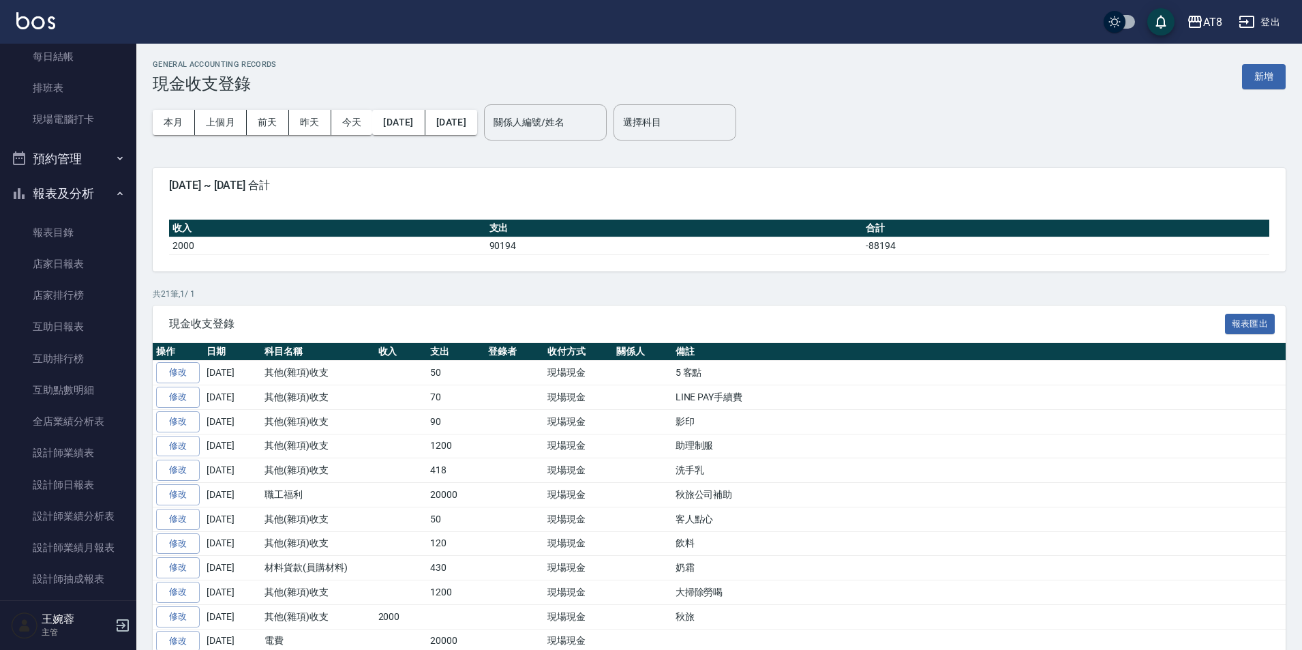
scroll to position [209, 0]
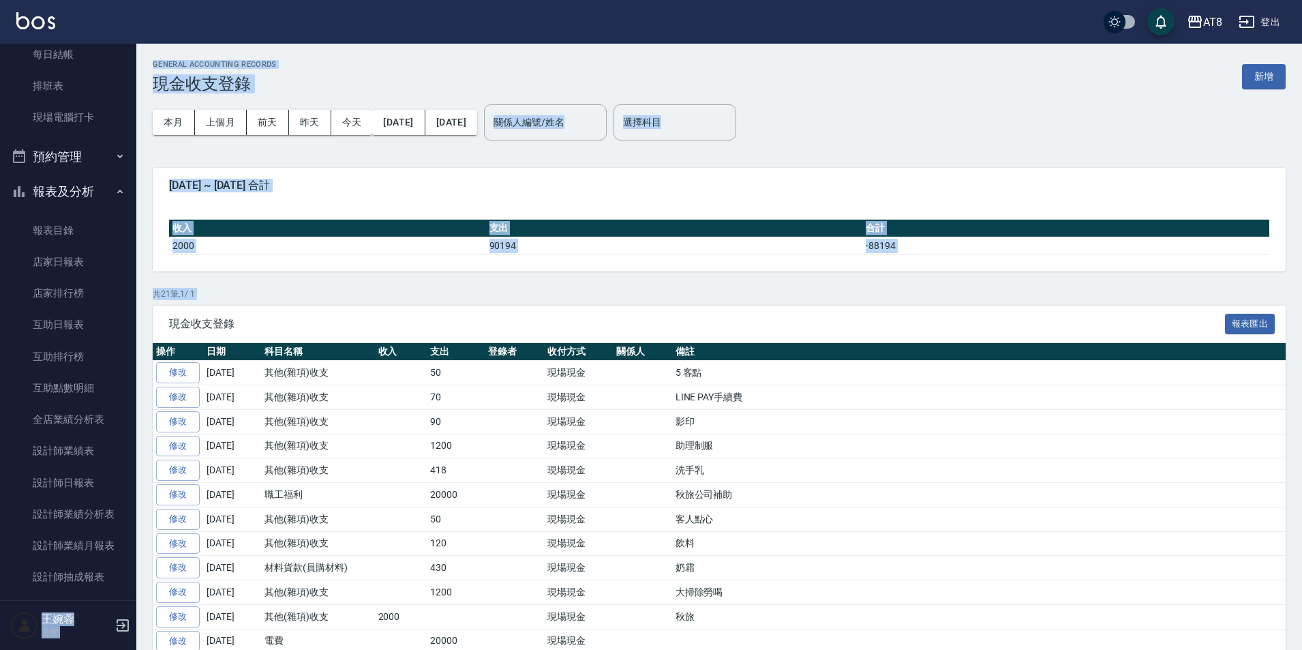
drag, startPoint x: 136, startPoint y: 351, endPoint x: 146, endPoint y: 323, distance: 29.5
click at [146, 323] on div "AT8 登出 櫃檯作業 打帳單 帳單列表 掛單列表 現金收支登錄 材料自購登錄 每日結帳 排班表 現場電腦打卡 預約管理 預約管理 單日預約紀錄 單週預約紀錄…" at bounding box center [651, 463] width 1302 height 926
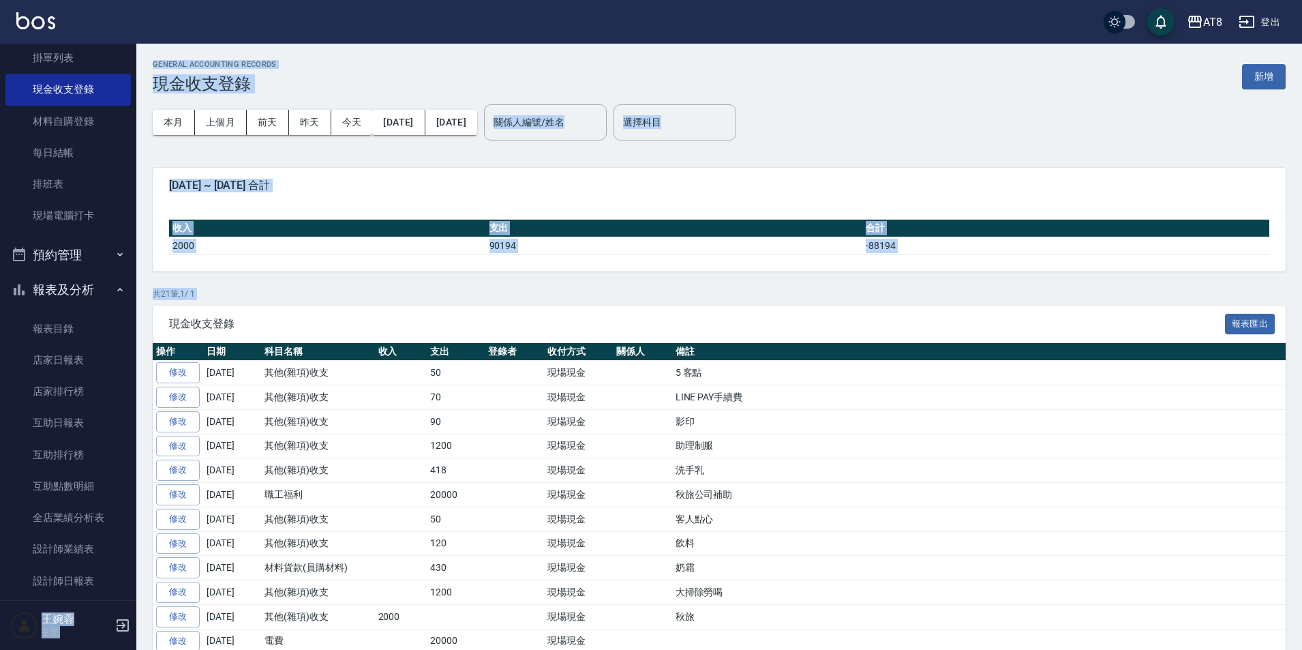
scroll to position [89, 0]
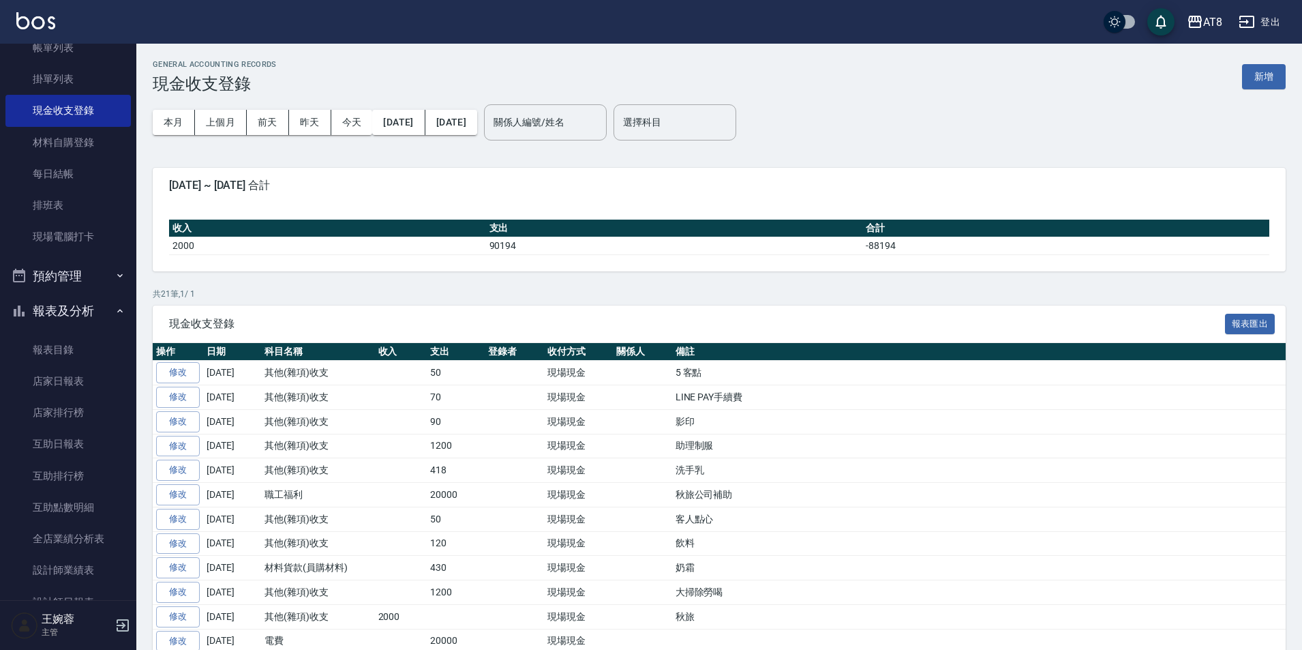
click at [244, 305] on div "現金收支登錄 報表匯出" at bounding box center [719, 324] width 1133 height 38
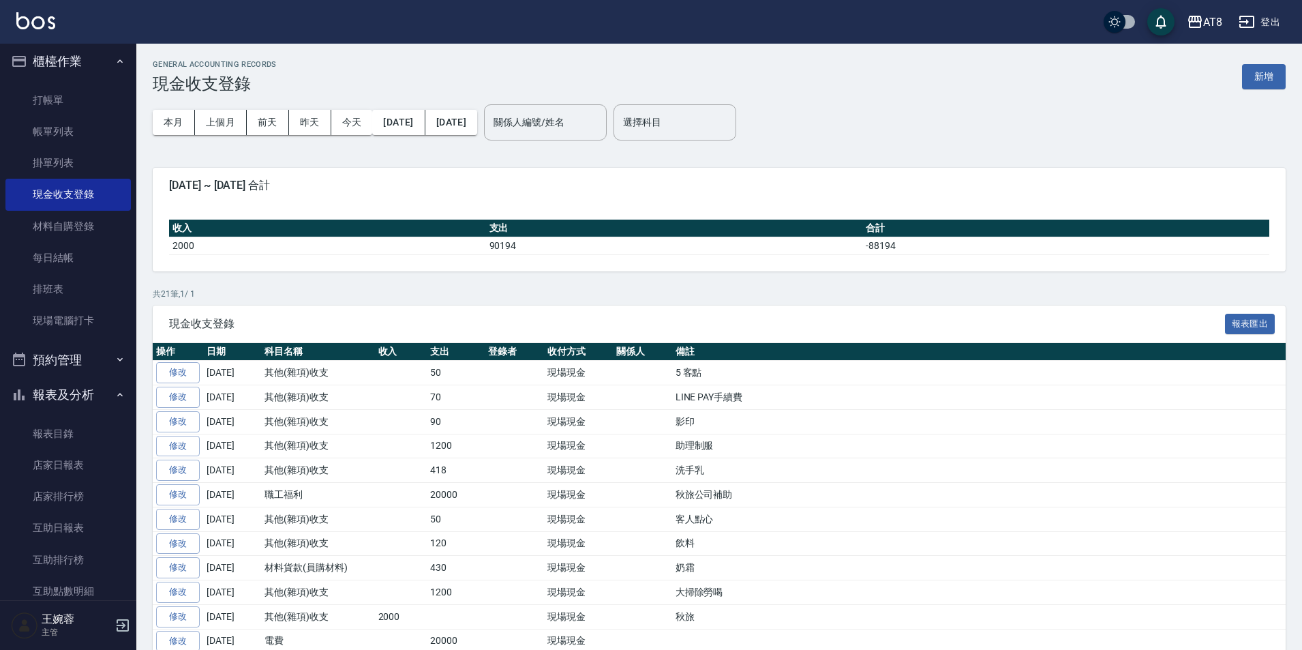
scroll to position [0, 0]
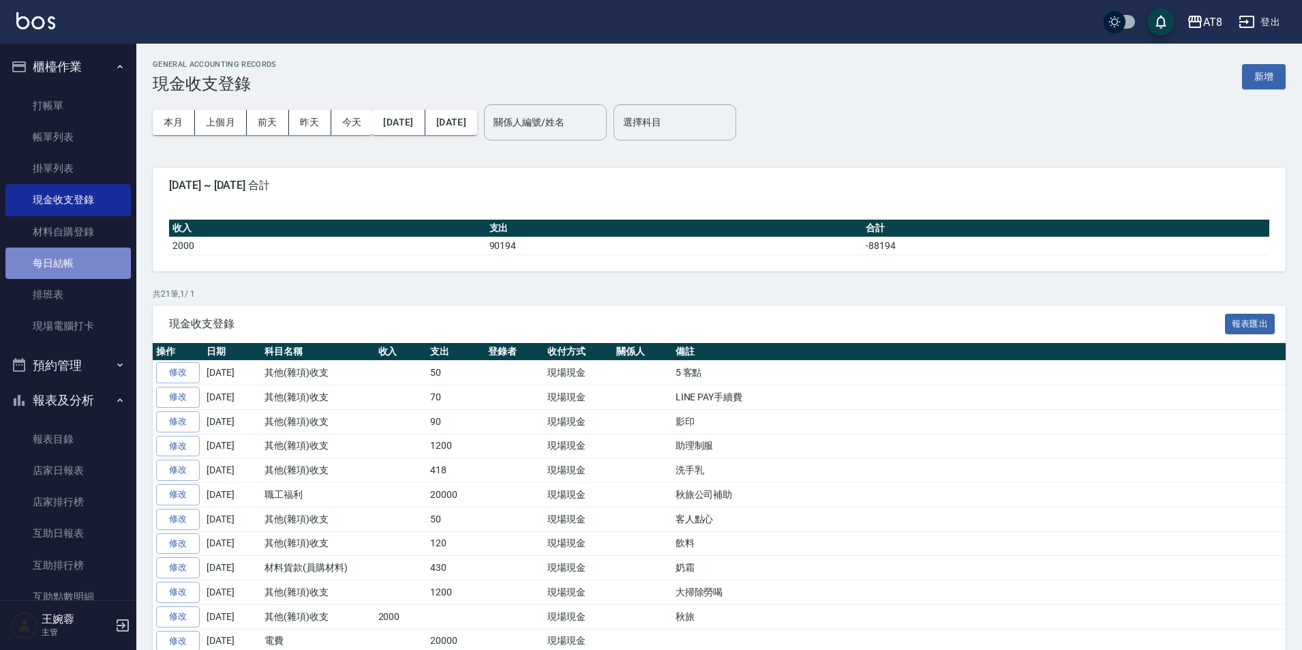
click at [69, 265] on link "每日結帳" at bounding box center [67, 263] width 125 height 31
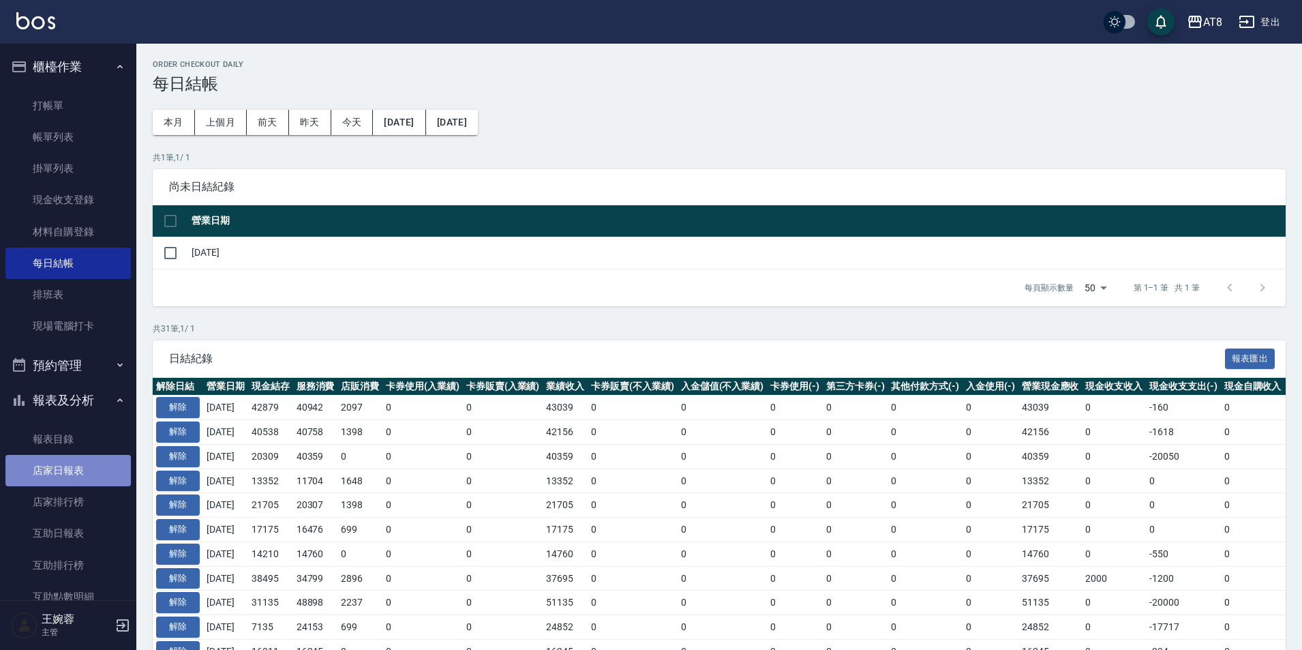
click at [70, 475] on link "店家日報表" at bounding box center [67, 470] width 125 height 31
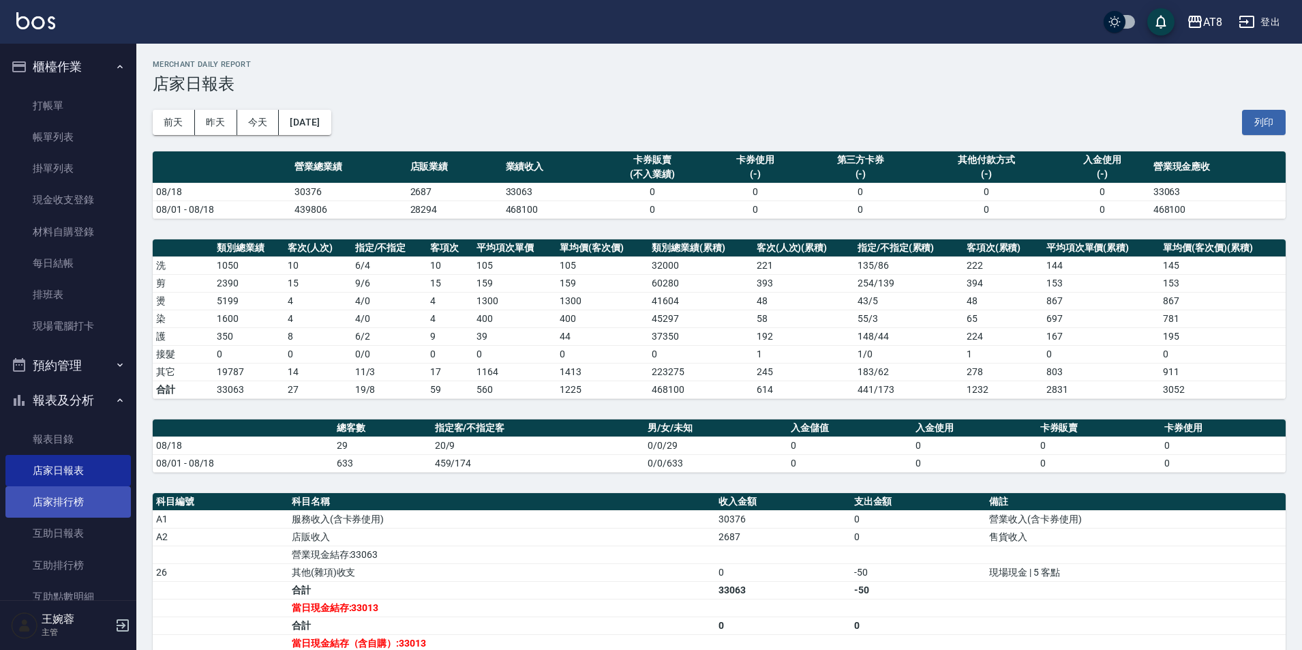
click at [84, 503] on link "店家排行榜" at bounding box center [67, 501] width 125 height 31
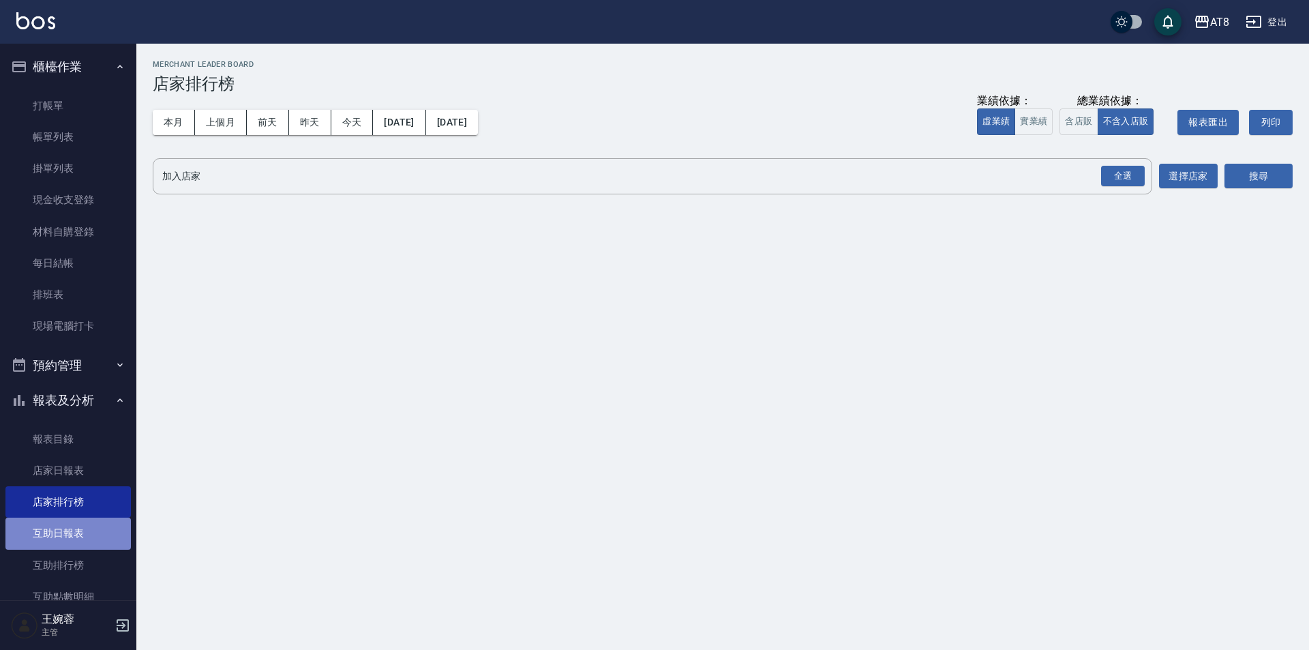
click at [89, 548] on link "互助日報表" at bounding box center [67, 533] width 125 height 31
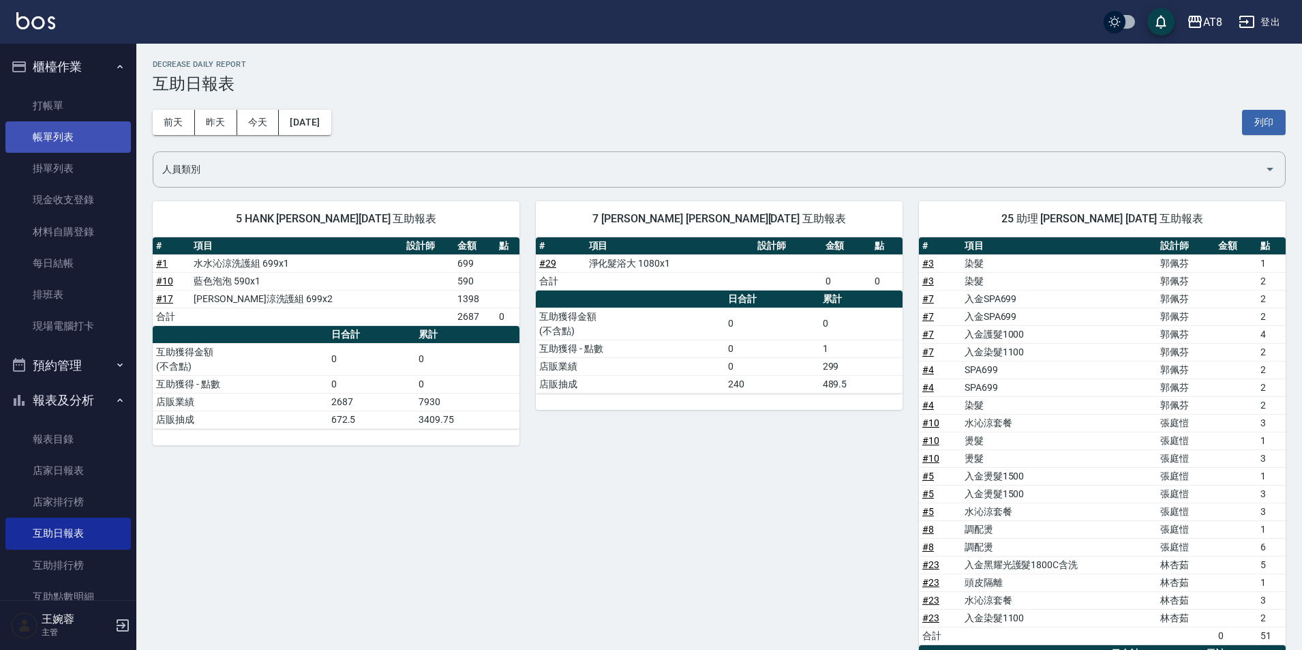
drag, startPoint x: 66, startPoint y: 138, endPoint x: 81, endPoint y: 138, distance: 15.0
click at [68, 138] on link "帳單列表" at bounding box center [67, 136] width 125 height 31
click at [81, 138] on link "帳單列表" at bounding box center [67, 136] width 125 height 31
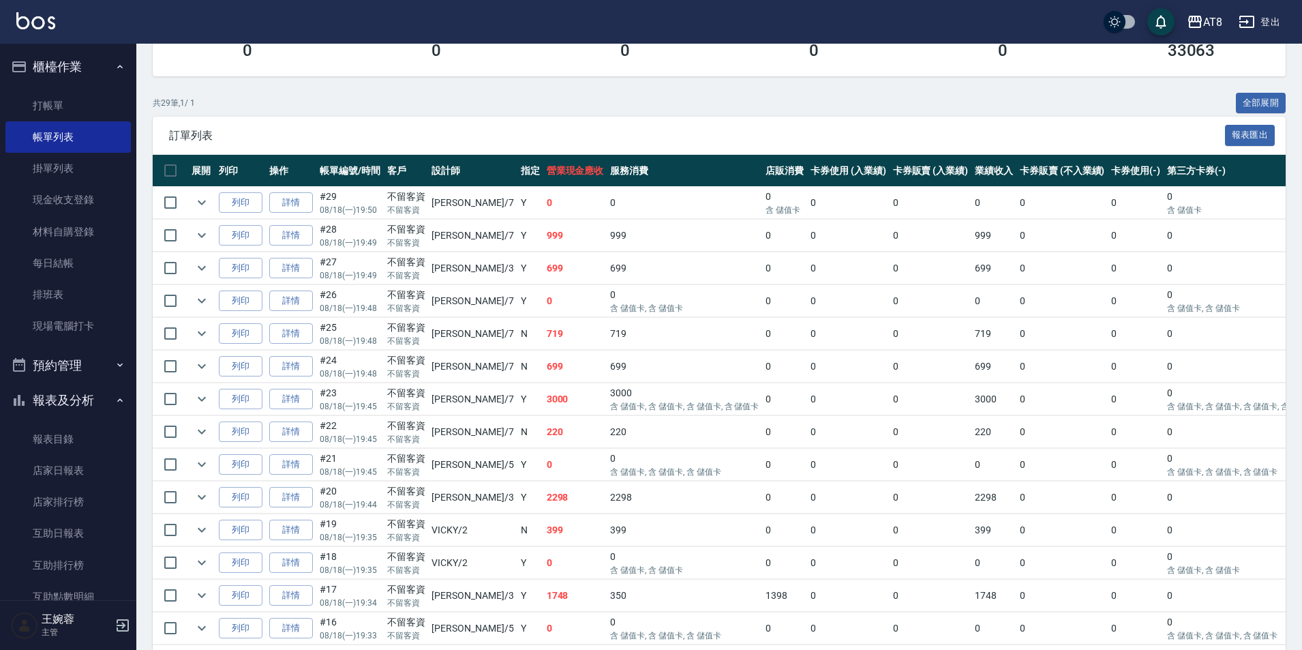
scroll to position [226, 0]
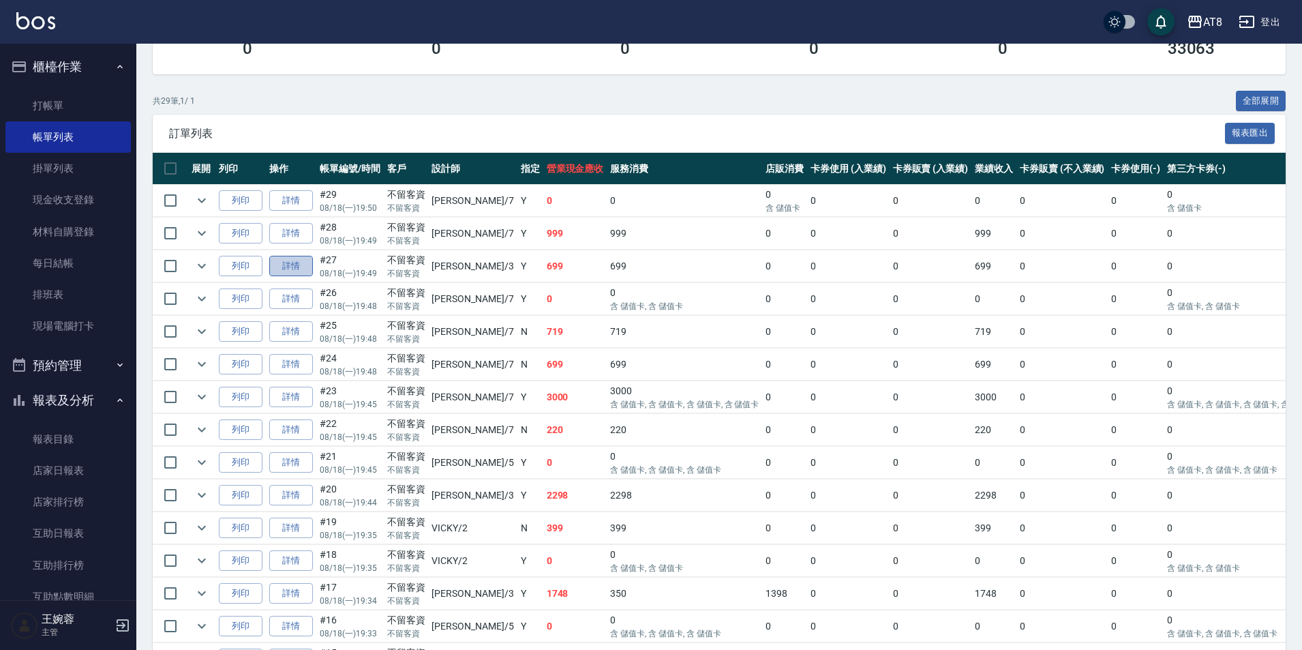
click at [286, 277] on link "詳情" at bounding box center [291, 266] width 44 height 21
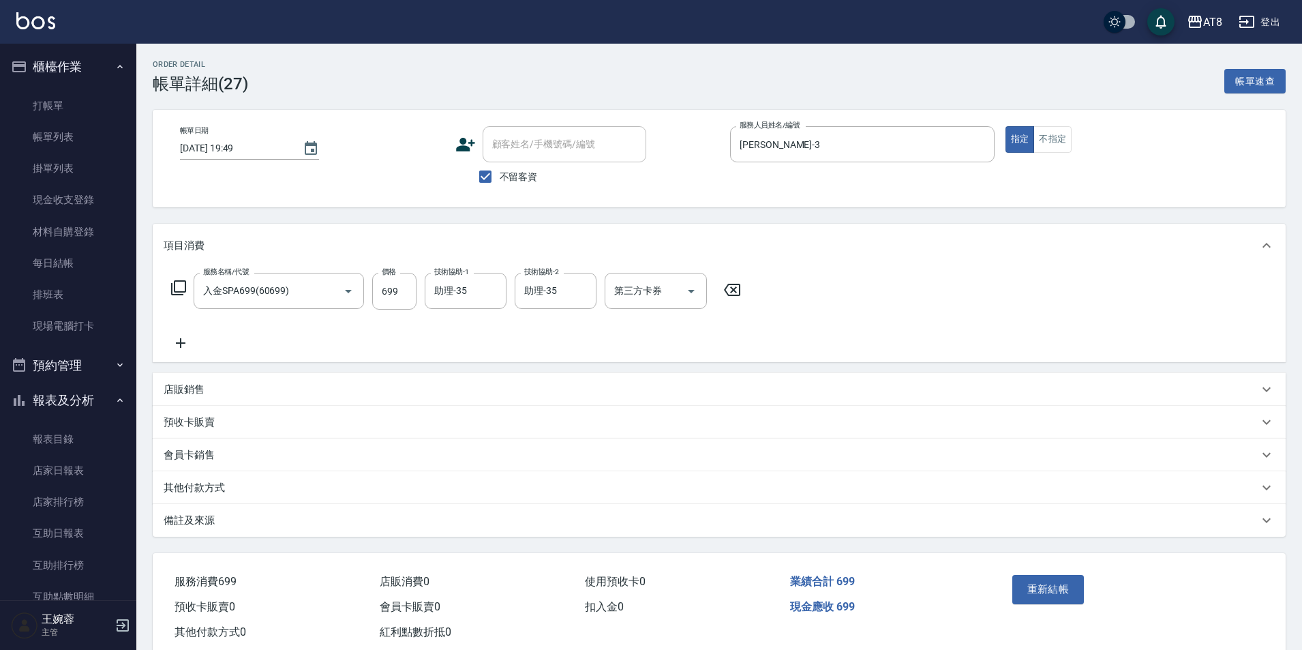
click at [184, 344] on icon at bounding box center [181, 343] width 34 height 16
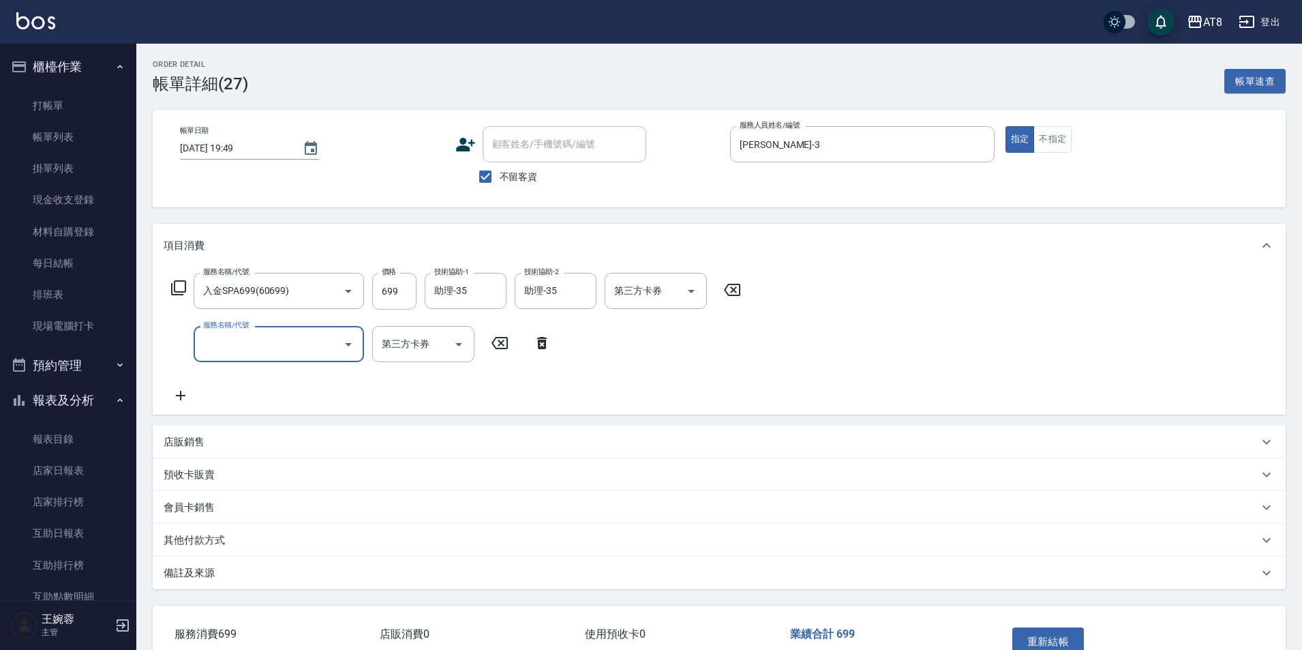
click at [256, 355] on input "服務名稱/代號" at bounding box center [269, 344] width 138 height 24
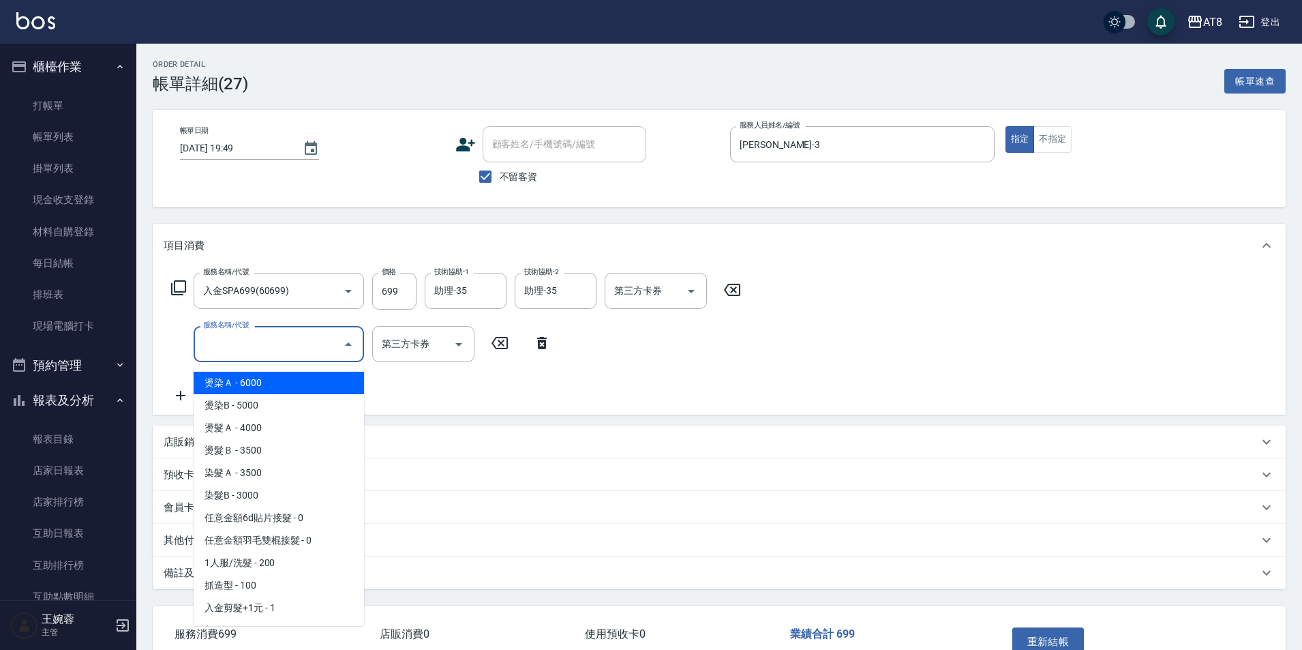
click at [183, 295] on icon at bounding box center [178, 288] width 16 height 16
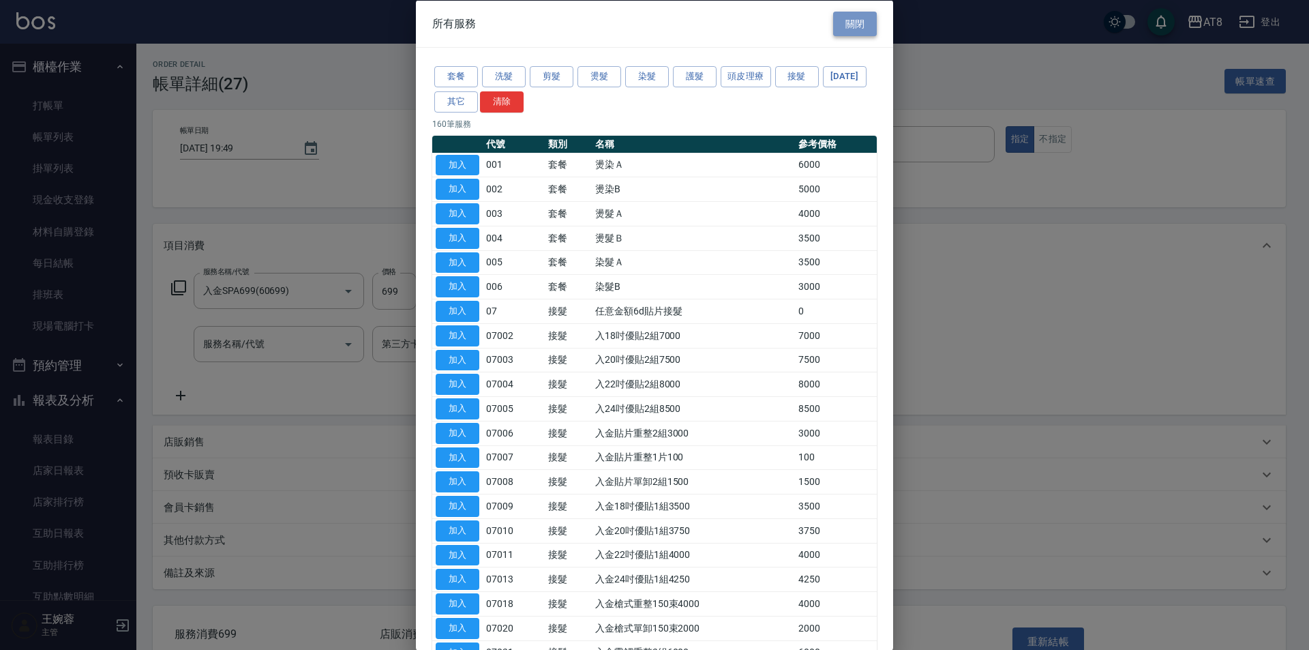
click at [840, 30] on button "關閉" at bounding box center [855, 23] width 44 height 25
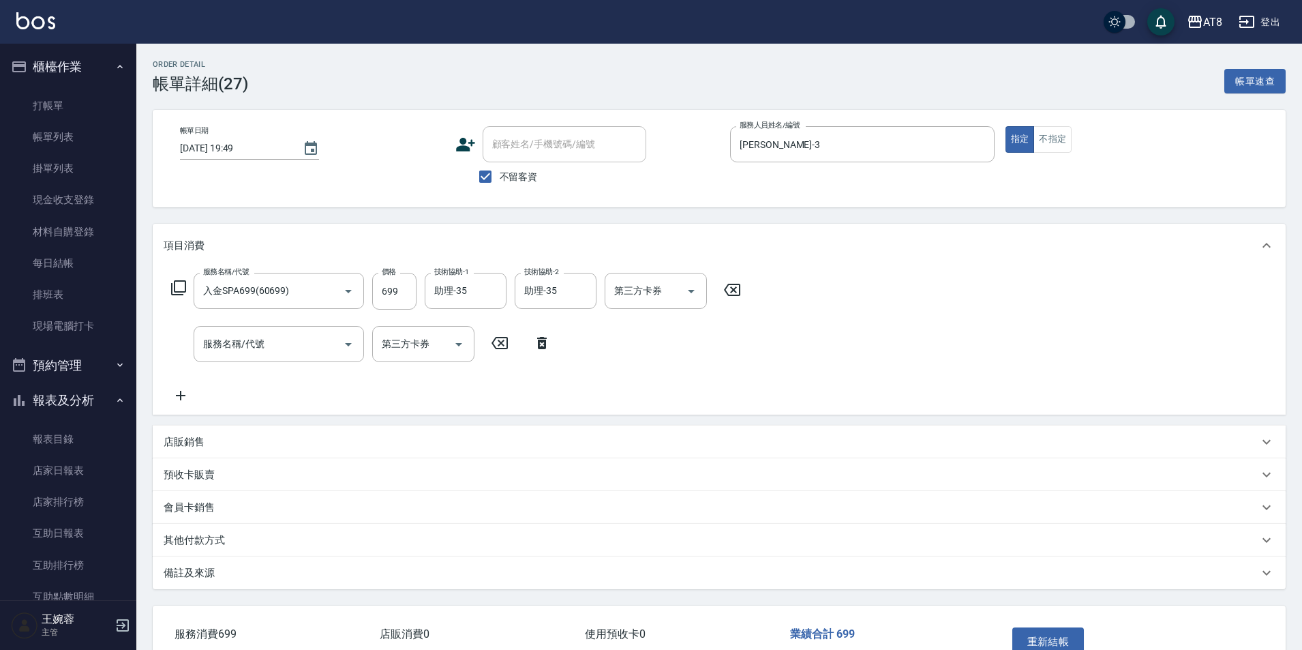
click at [541, 346] on icon at bounding box center [542, 343] width 10 height 12
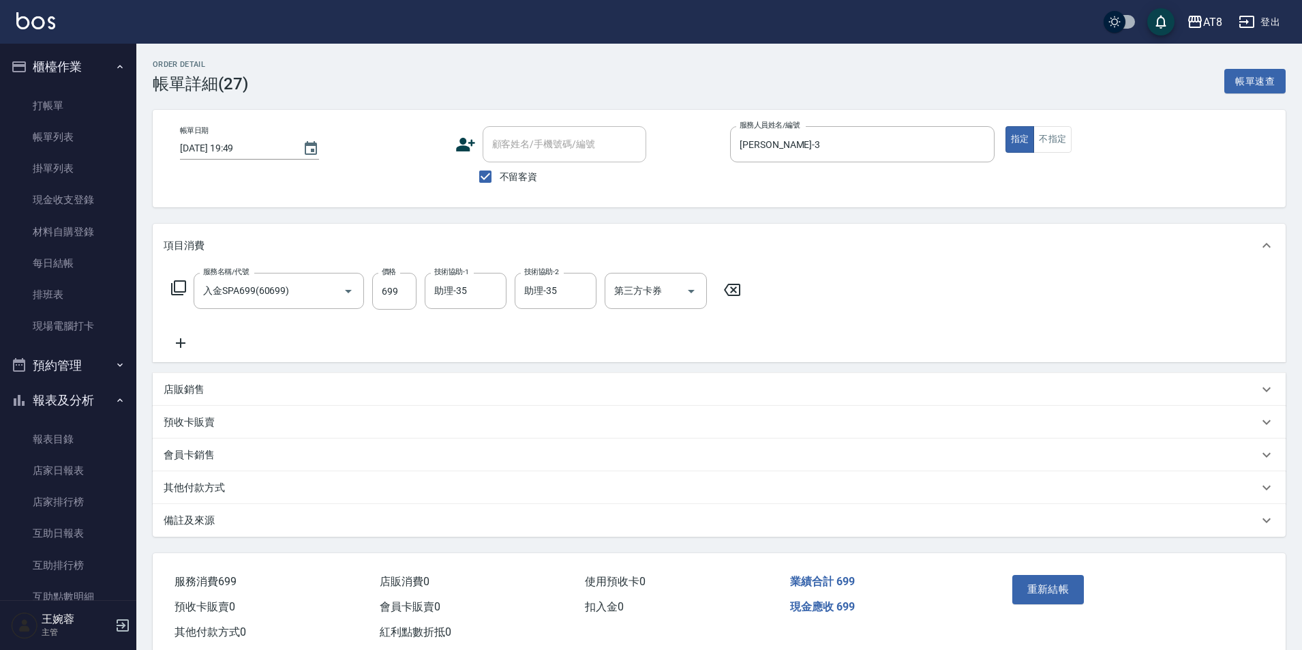
click at [183, 296] on icon at bounding box center [178, 288] width 16 height 16
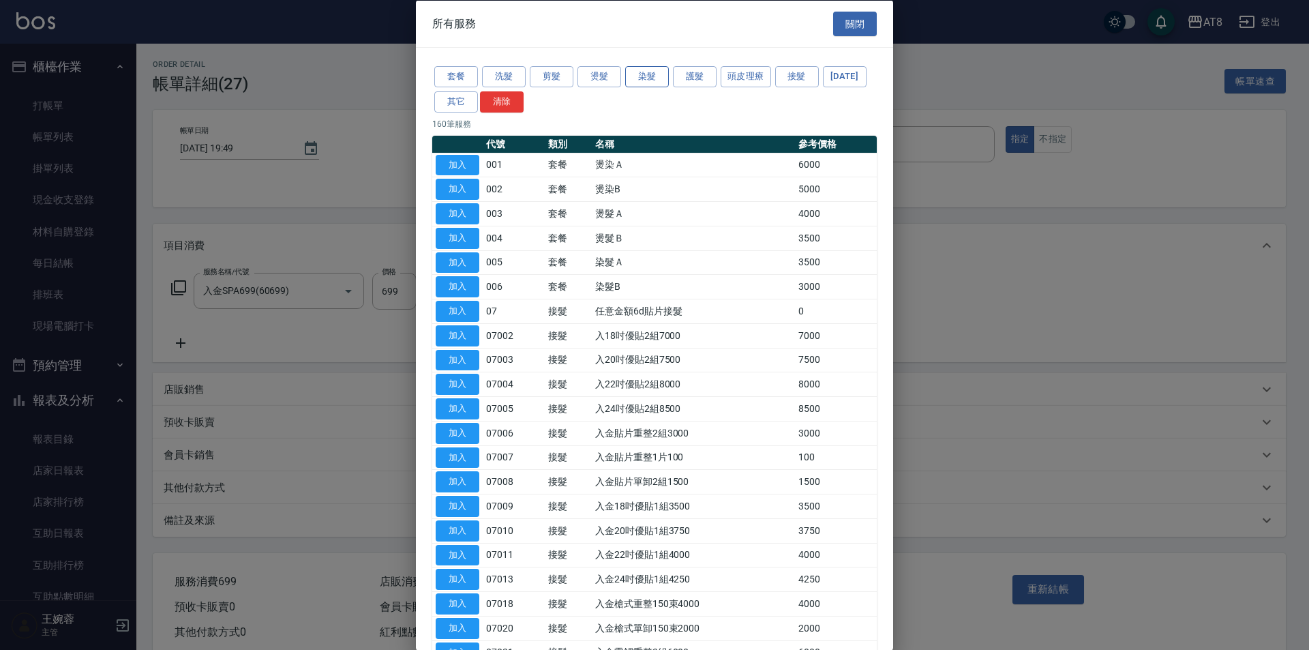
click at [648, 84] on button "染髮" at bounding box center [647, 76] width 44 height 21
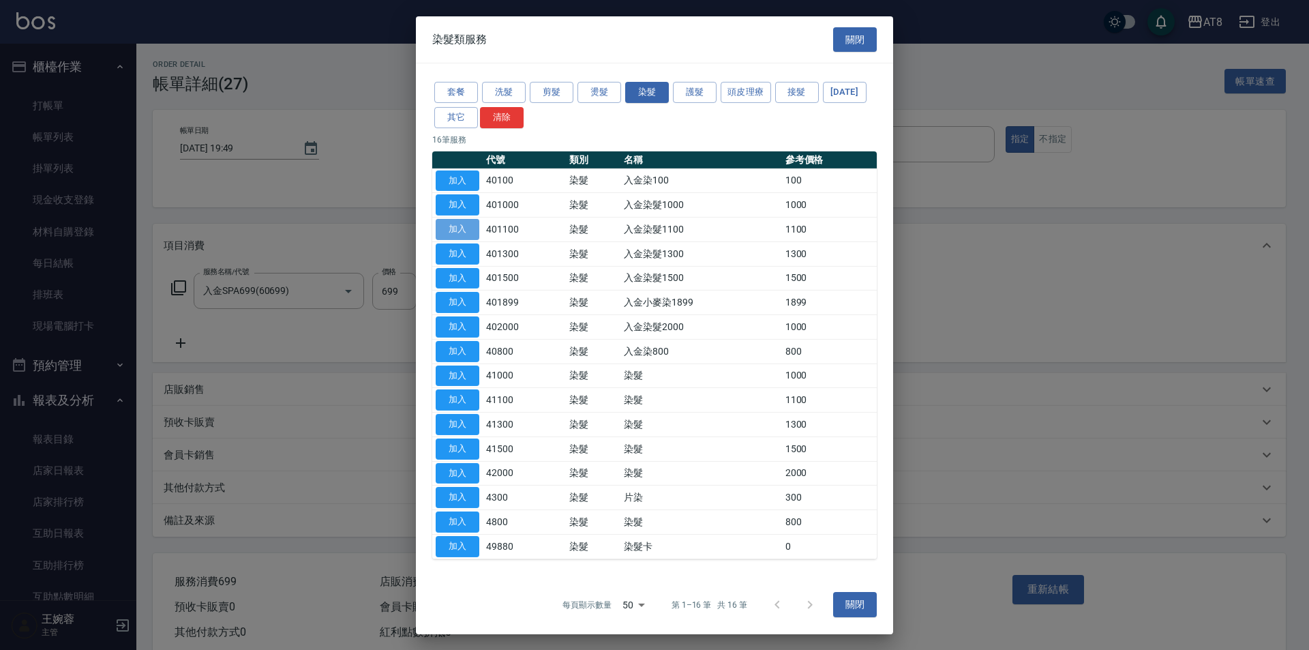
click at [468, 237] on button "加入" at bounding box center [458, 229] width 44 height 21
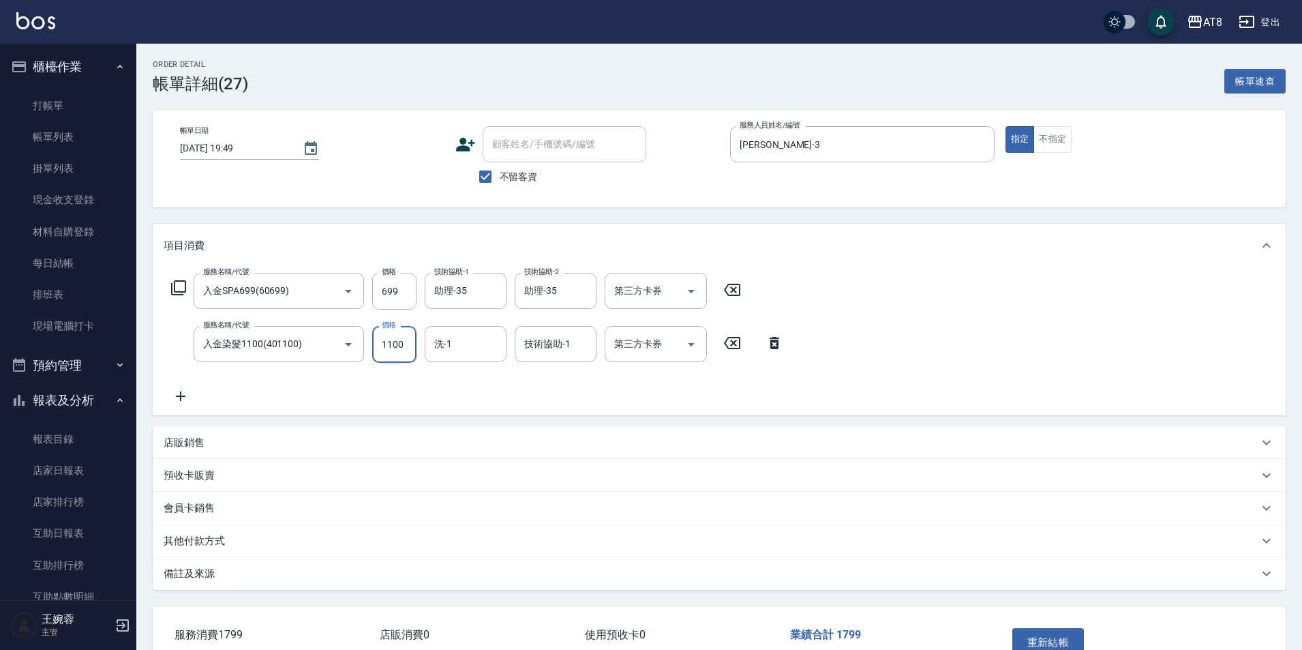
click at [410, 348] on input "1100" at bounding box center [394, 344] width 44 height 37
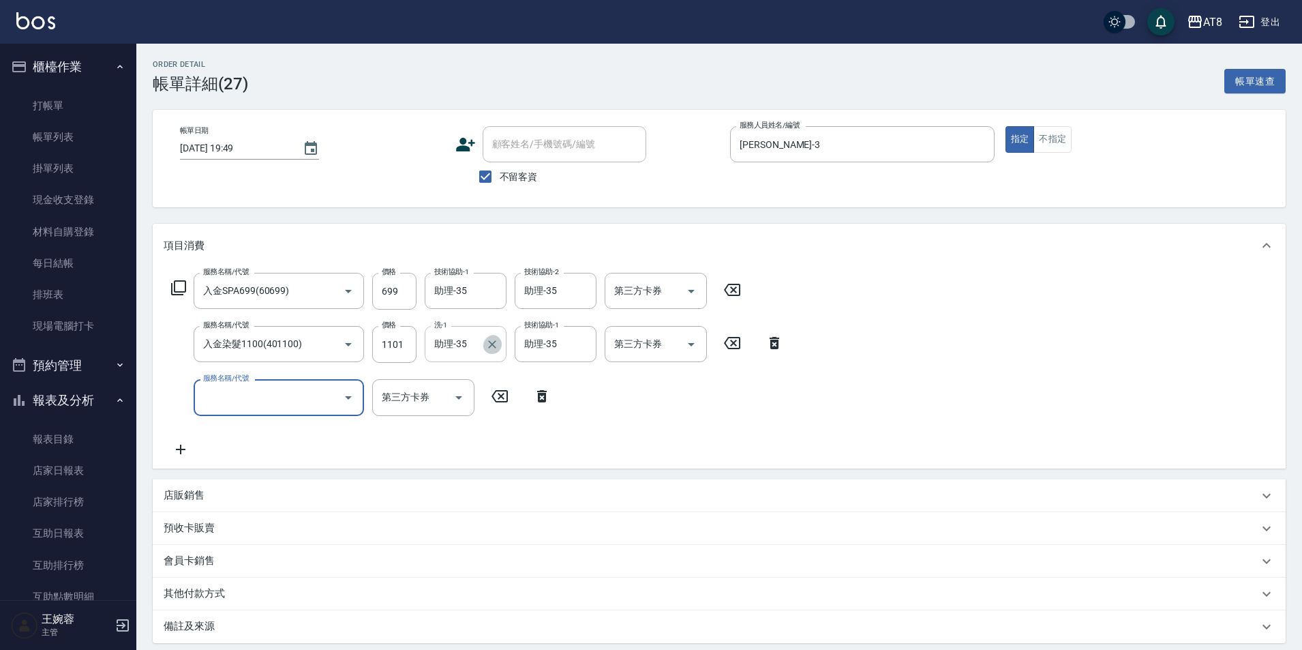
click at [488, 347] on icon "Clear" at bounding box center [493, 345] width 14 height 14
click at [313, 400] on input "服務名稱/代號" at bounding box center [269, 397] width 138 height 24
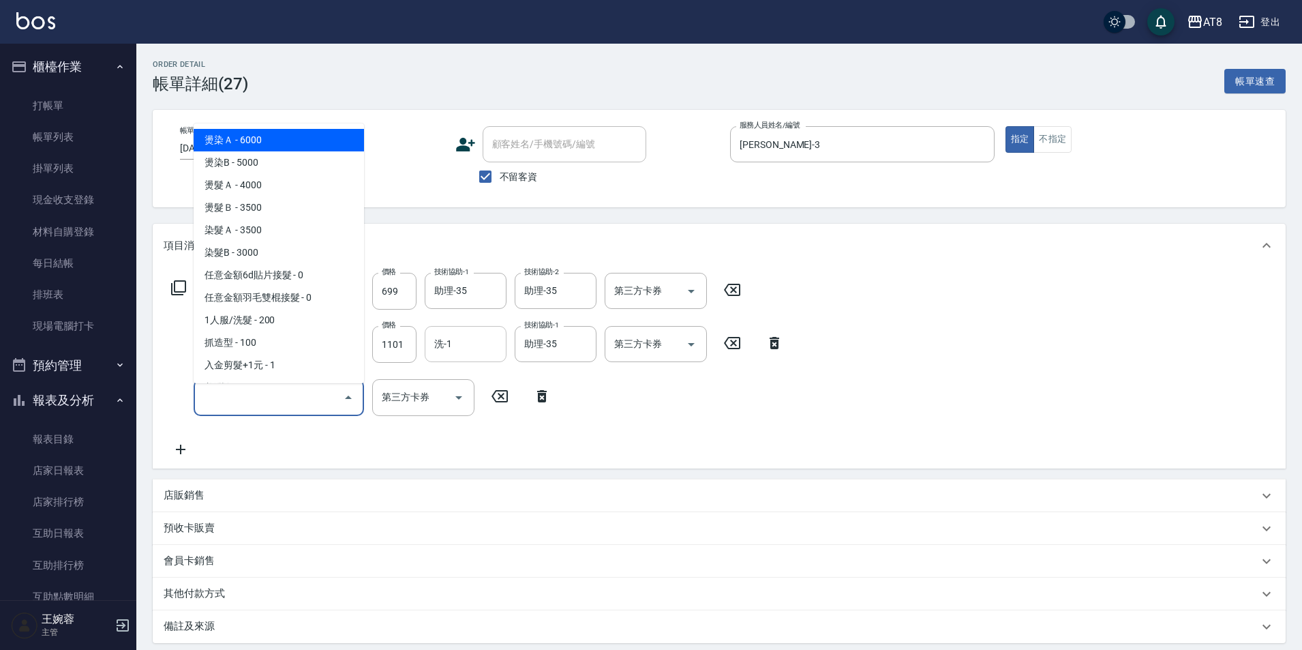
click at [700, 411] on div "服務名稱/代號 入金SPA699(60699) 服務名稱/代號 價格 699 價格 技術協助-1 助理-35 技術協助-1 技術協助-2 助理-35 技術協助…" at bounding box center [478, 365] width 628 height 184
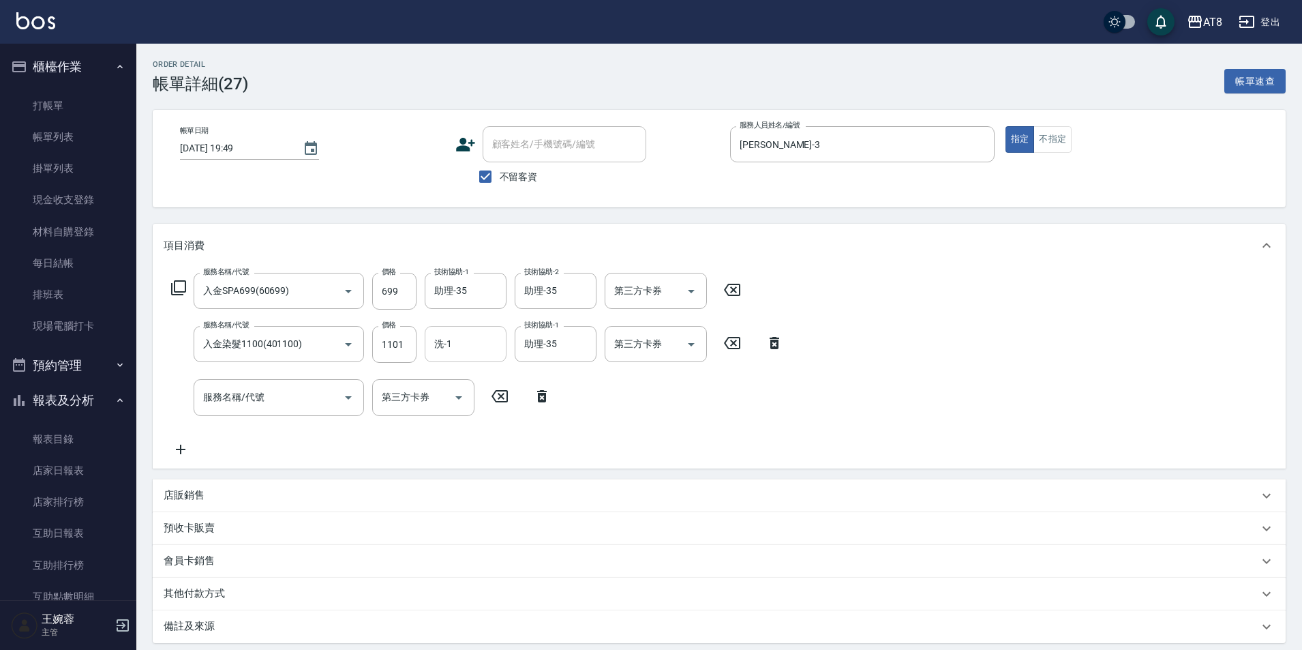
click at [534, 402] on icon at bounding box center [542, 396] width 34 height 16
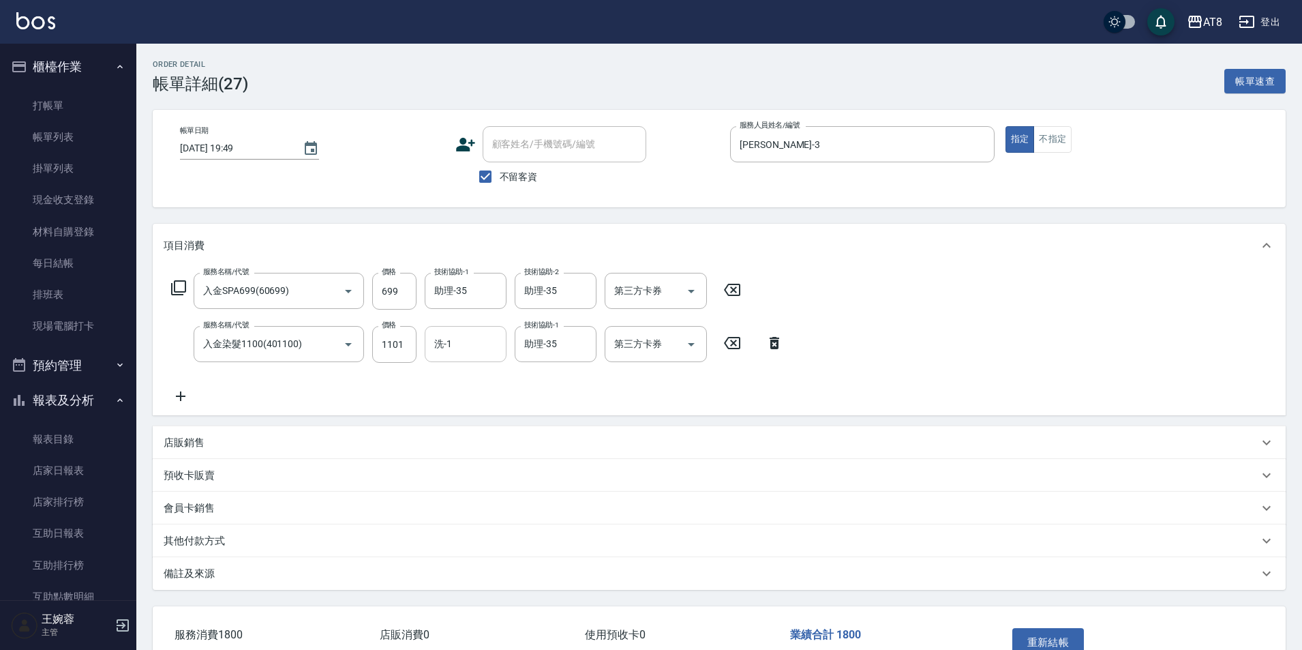
click at [179, 294] on icon at bounding box center [178, 288] width 16 height 16
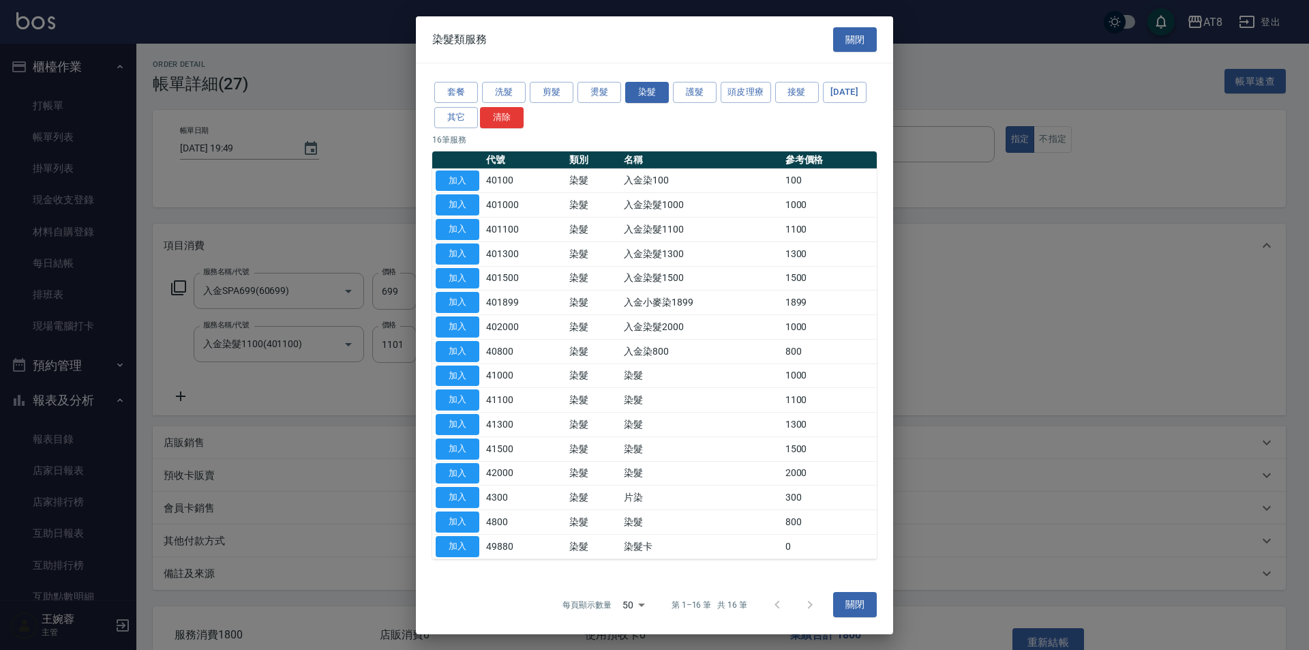
click at [528, 83] on div "套餐 洗髮 剪髮 燙髮 染髮 護髮 頭皮理療 接髮 [DATE] 其它 清除" at bounding box center [654, 105] width 445 height 50
click at [554, 82] on button "剪髮" at bounding box center [552, 92] width 44 height 21
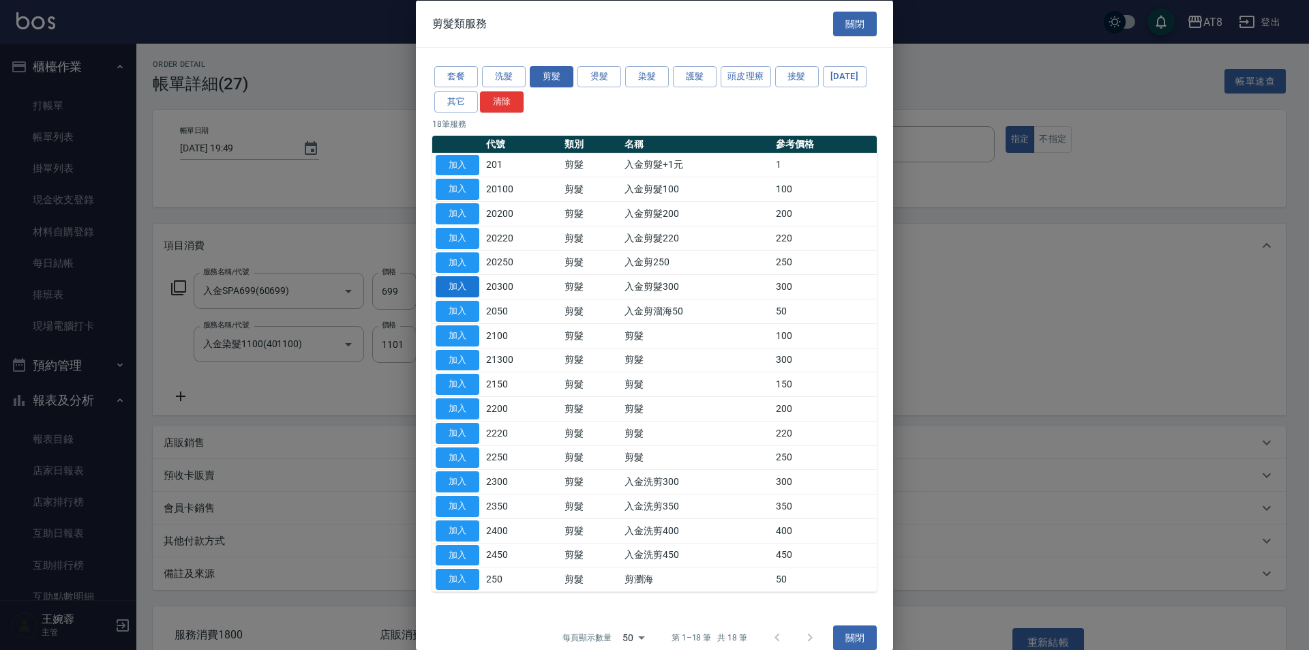
click at [444, 297] on button "加入" at bounding box center [458, 286] width 44 height 21
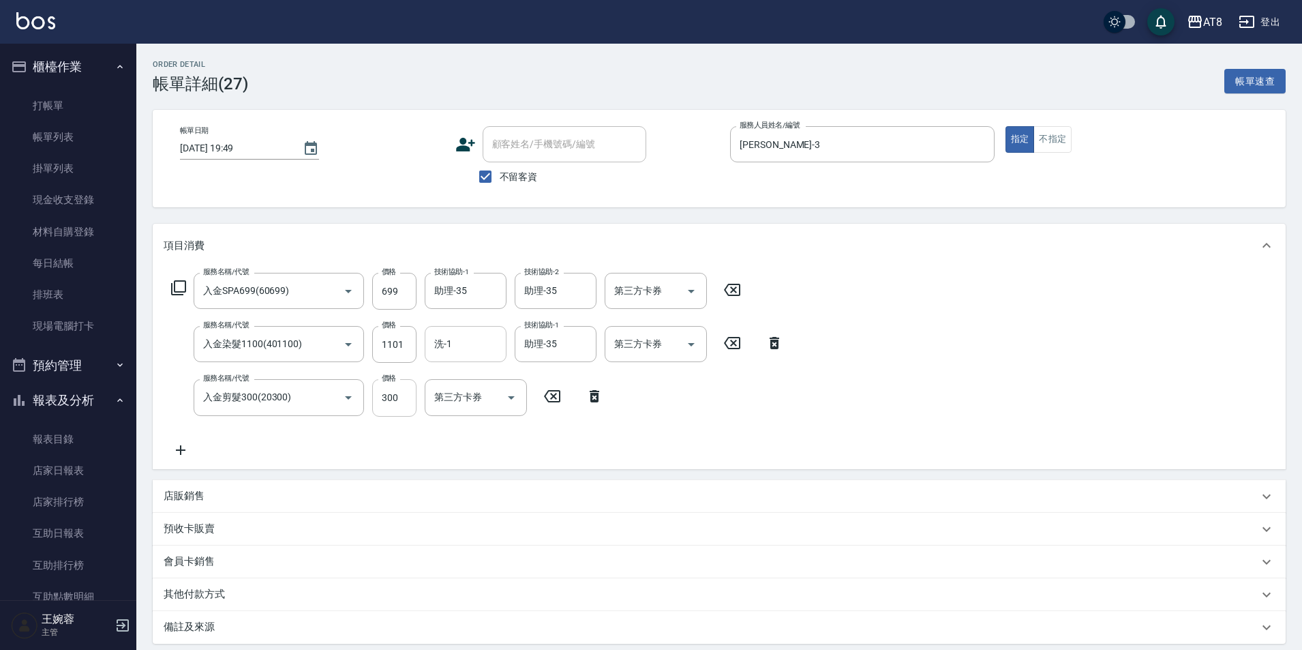
click at [397, 400] on input "300" at bounding box center [394, 397] width 44 height 37
click at [768, 389] on div "服務名稱/代號 入金SPA699(60699) 服務名稱/代號 價格 699 價格 技術協助-1 助理-35 技術協助-1 技術協助-2 助理-35 技術協助…" at bounding box center [478, 365] width 628 height 185
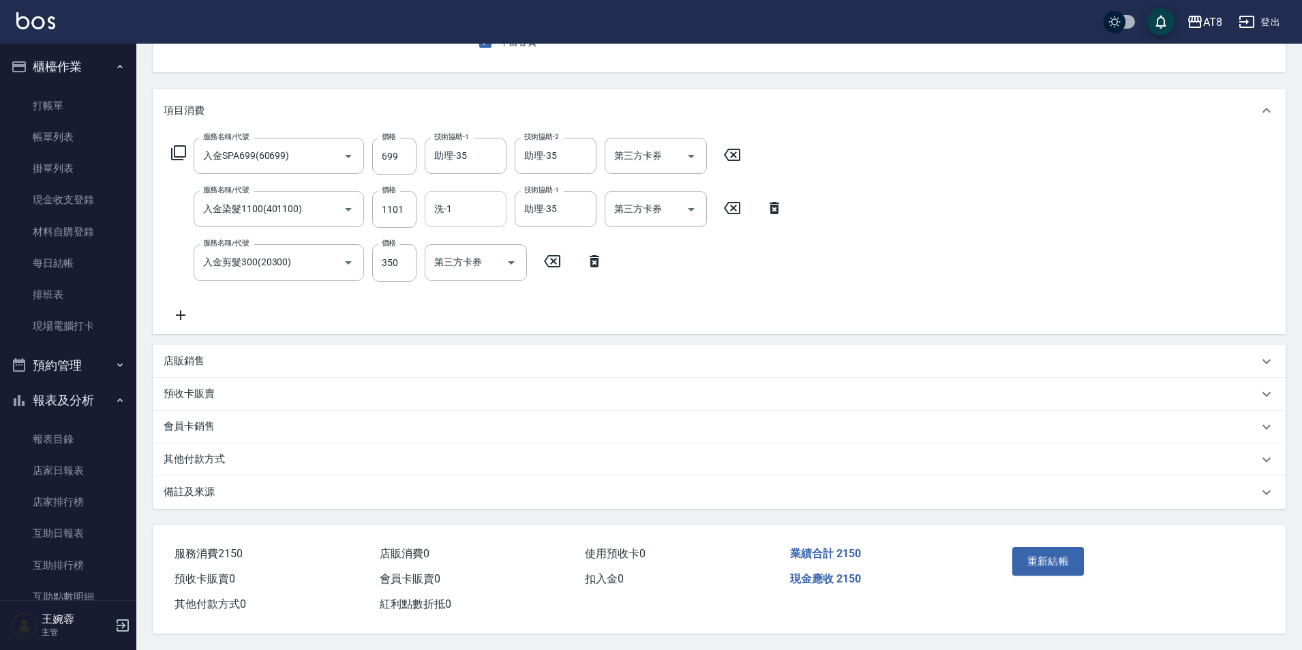
scroll to position [160, 0]
click at [1069, 547] on button "重新結帳" at bounding box center [1049, 561] width 72 height 29
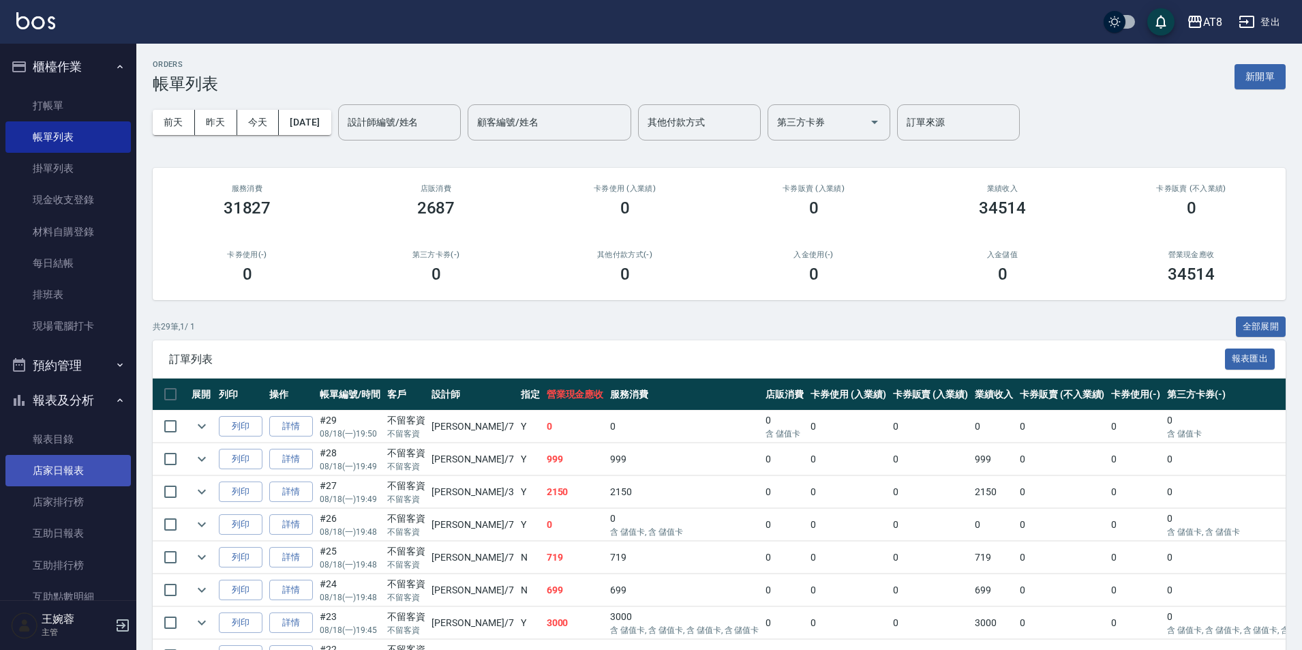
click at [77, 479] on link "店家日報表" at bounding box center [67, 470] width 125 height 31
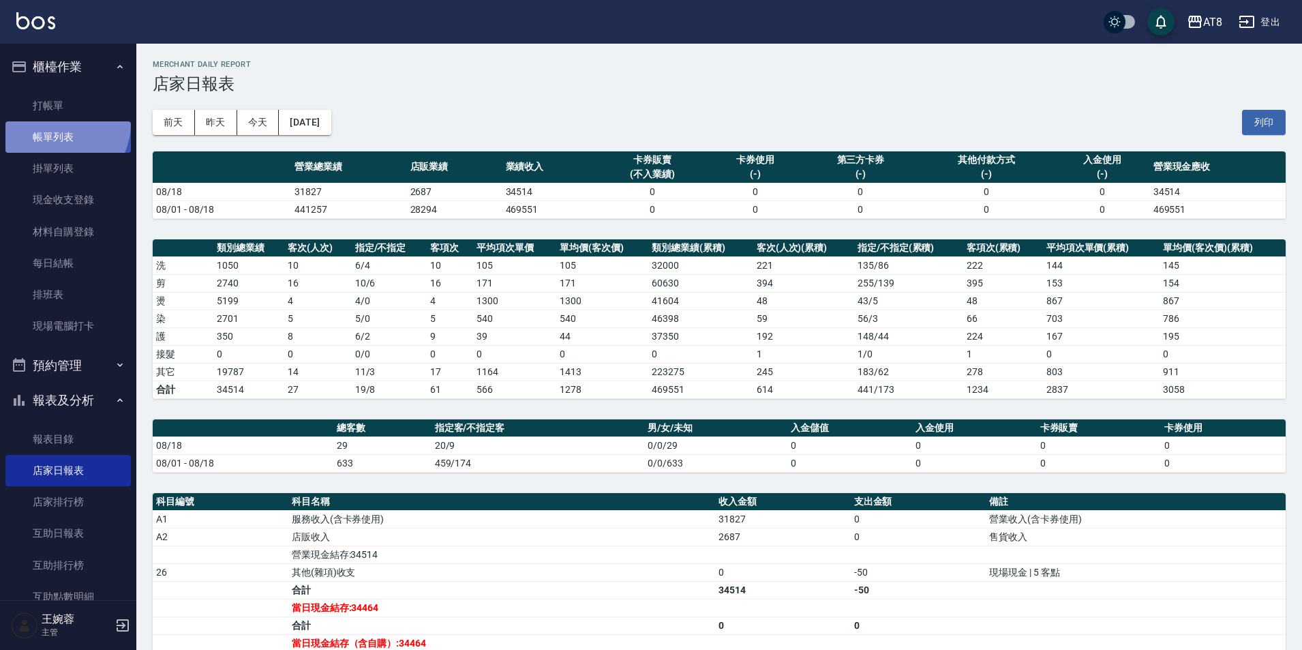
click at [57, 123] on link "帳單列表" at bounding box center [67, 136] width 125 height 31
click at [83, 136] on link "帳單列表" at bounding box center [67, 136] width 125 height 31
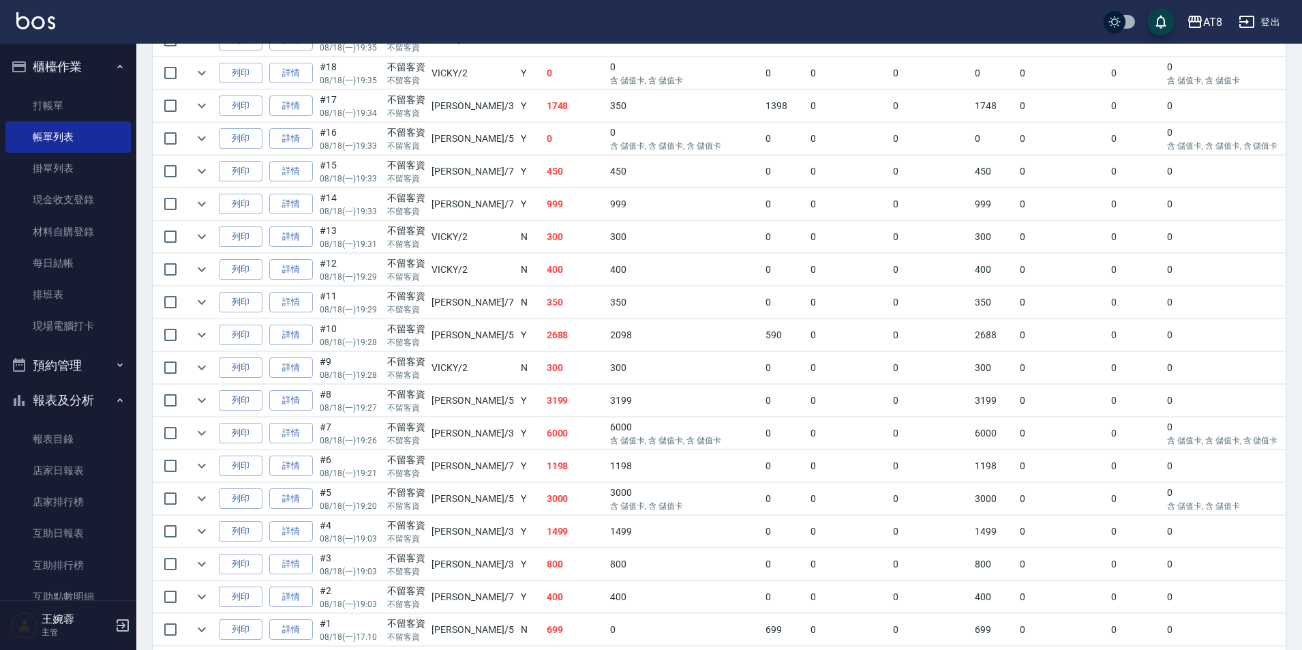
scroll to position [908, 0]
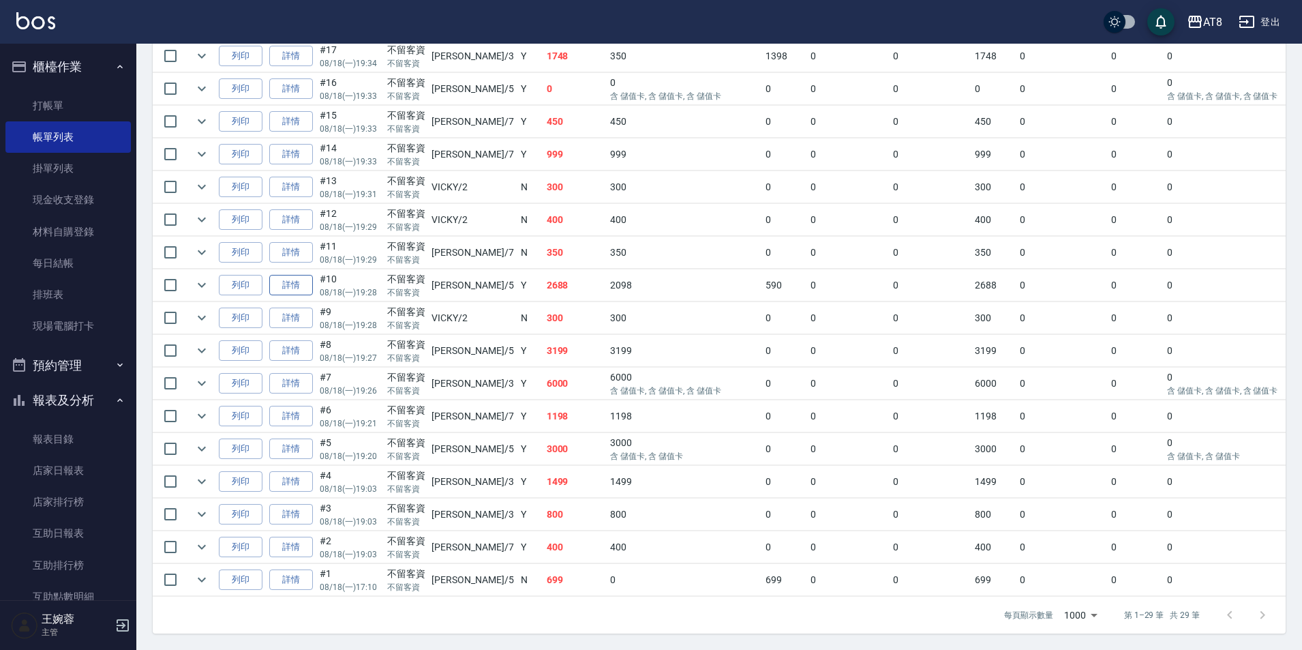
click at [310, 275] on link "詳情" at bounding box center [291, 285] width 44 height 21
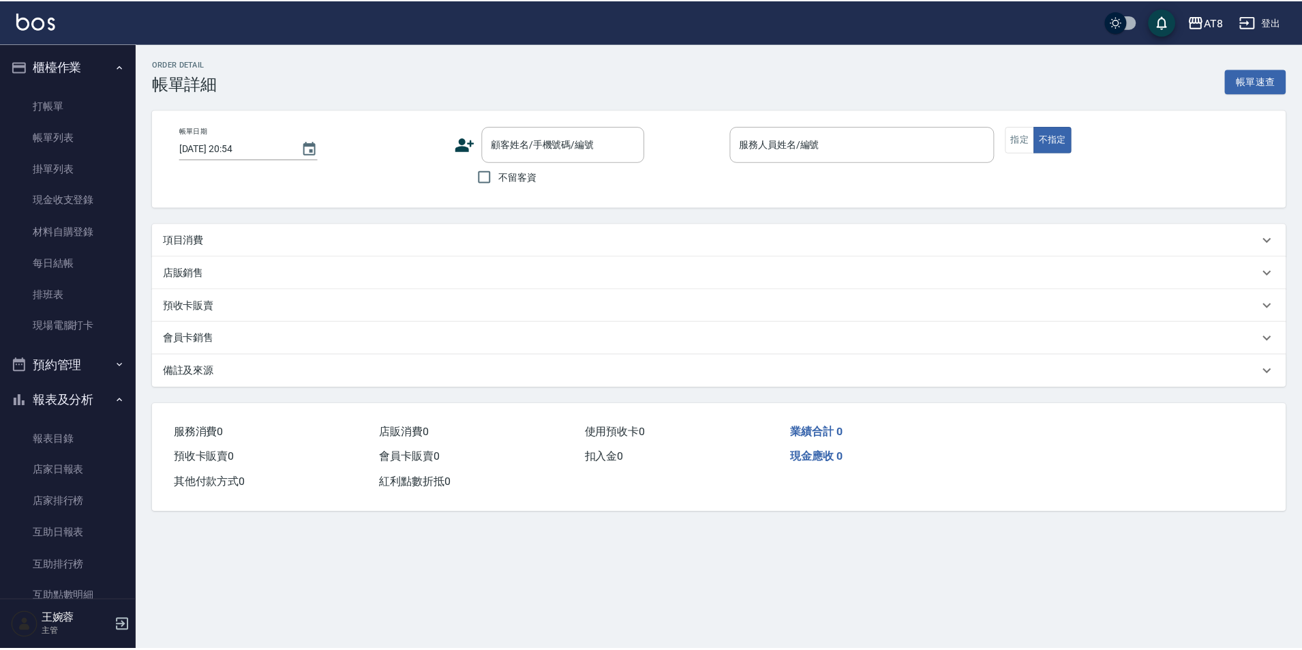
scroll to position [21, 0]
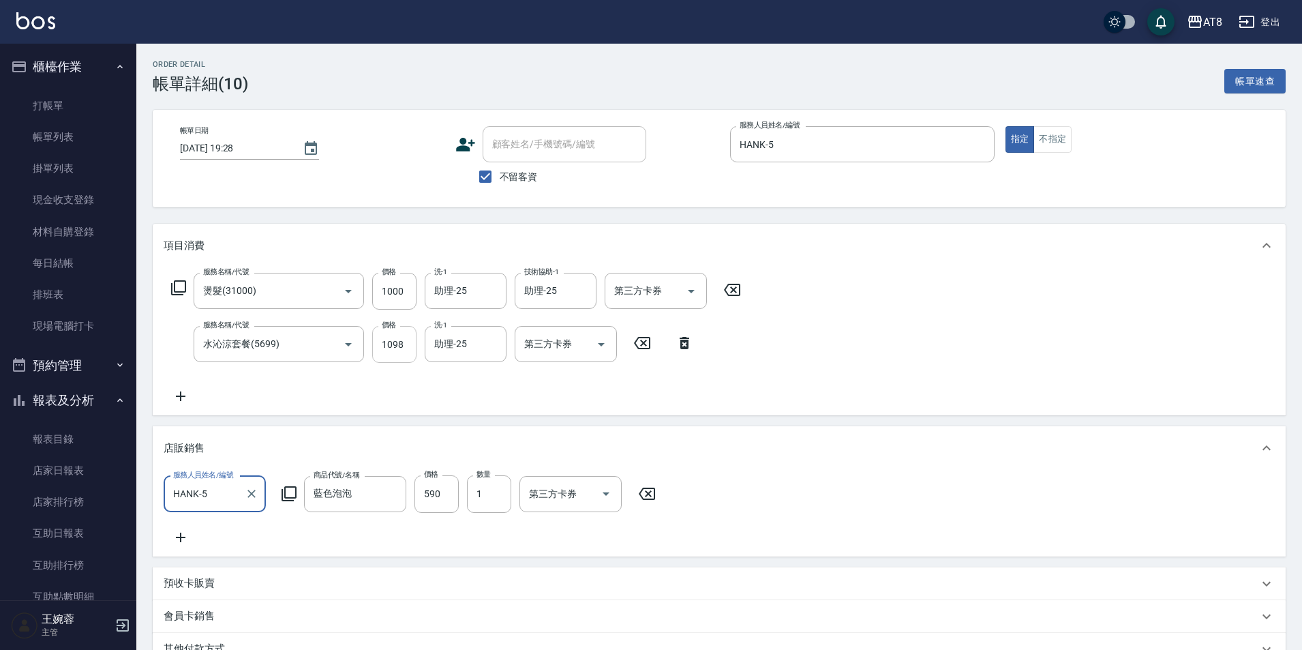
click at [407, 351] on input "1098" at bounding box center [394, 344] width 44 height 37
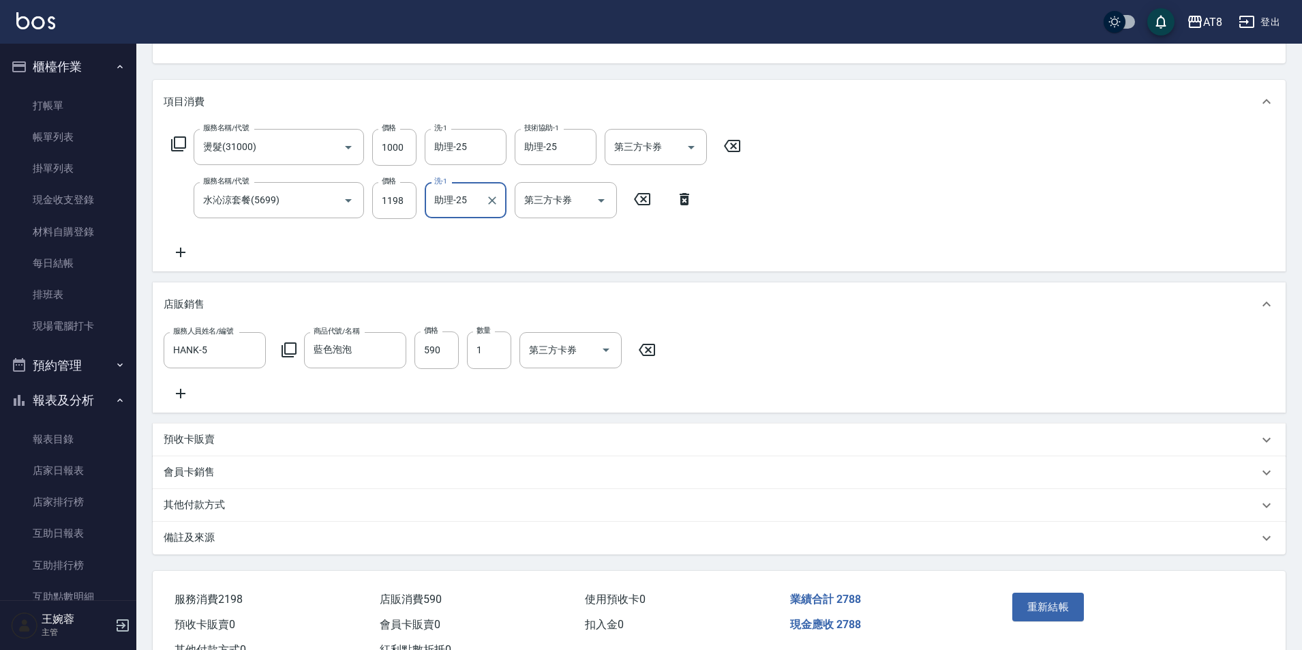
scroll to position [228, 0]
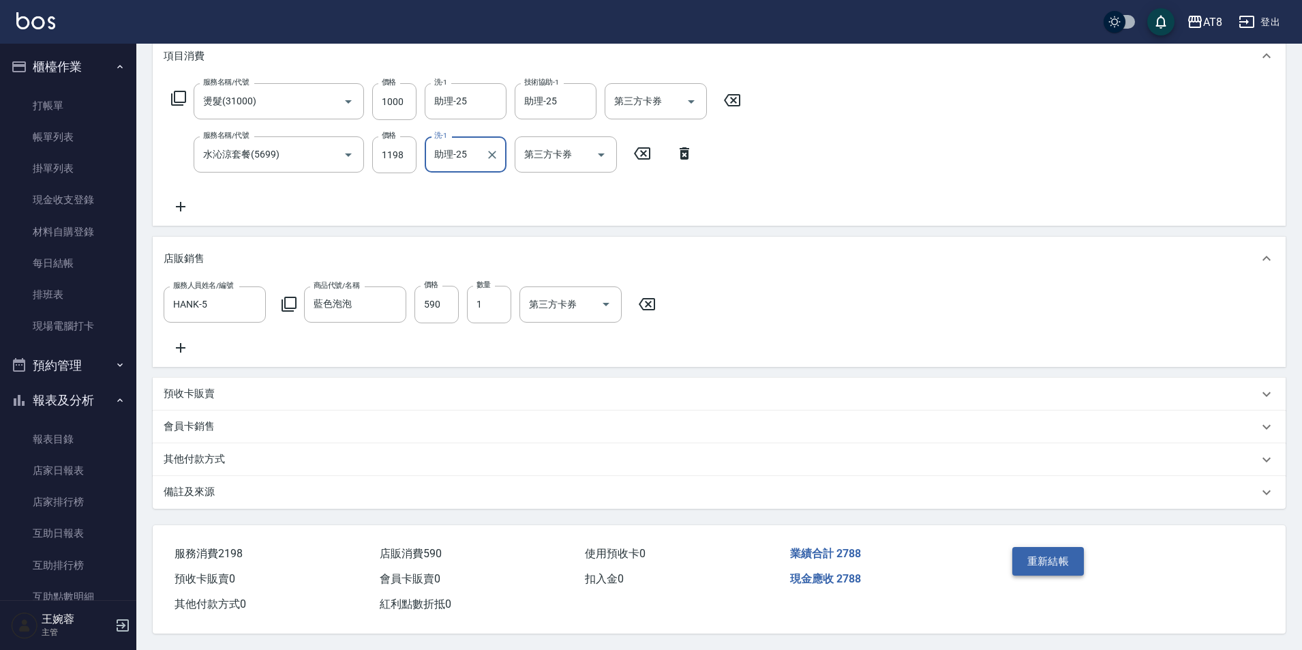
click at [1065, 554] on button "重新結帳" at bounding box center [1049, 561] width 72 height 29
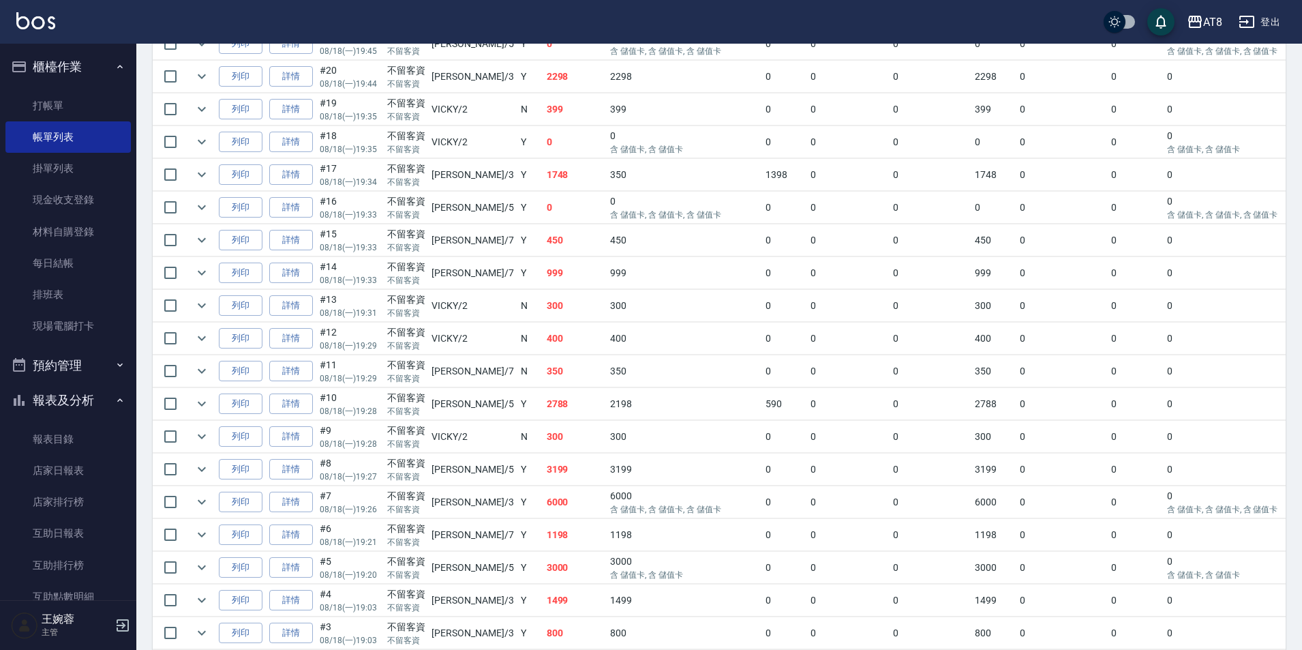
scroll to position [613, 0]
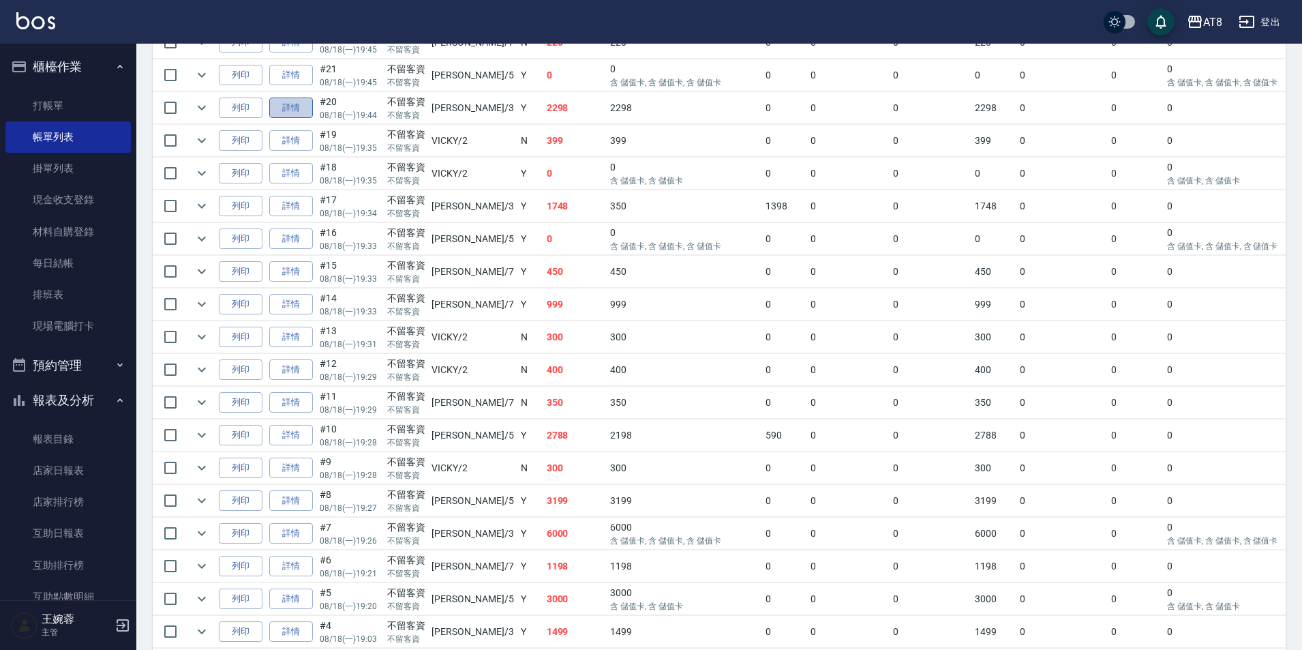
click at [299, 119] on link "詳情" at bounding box center [291, 108] width 44 height 21
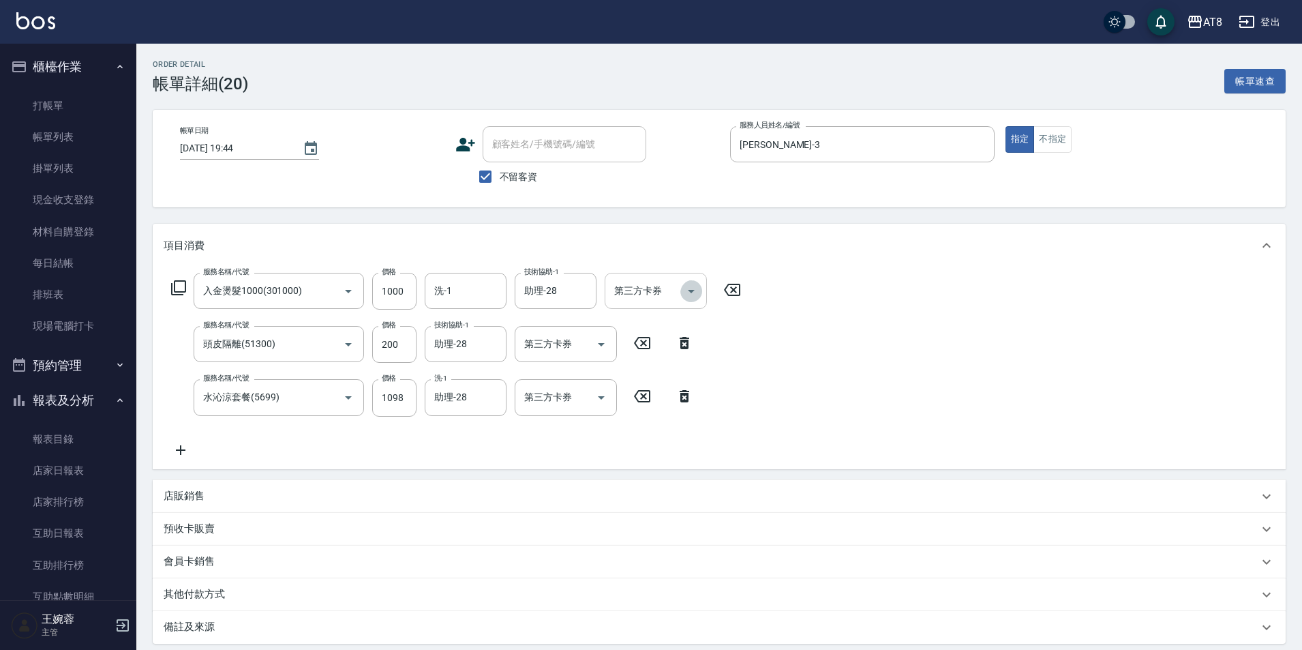
click at [700, 293] on icon "Open" at bounding box center [691, 291] width 16 height 16
click at [659, 422] on span "儲值卡" at bounding box center [660, 419] width 102 height 23
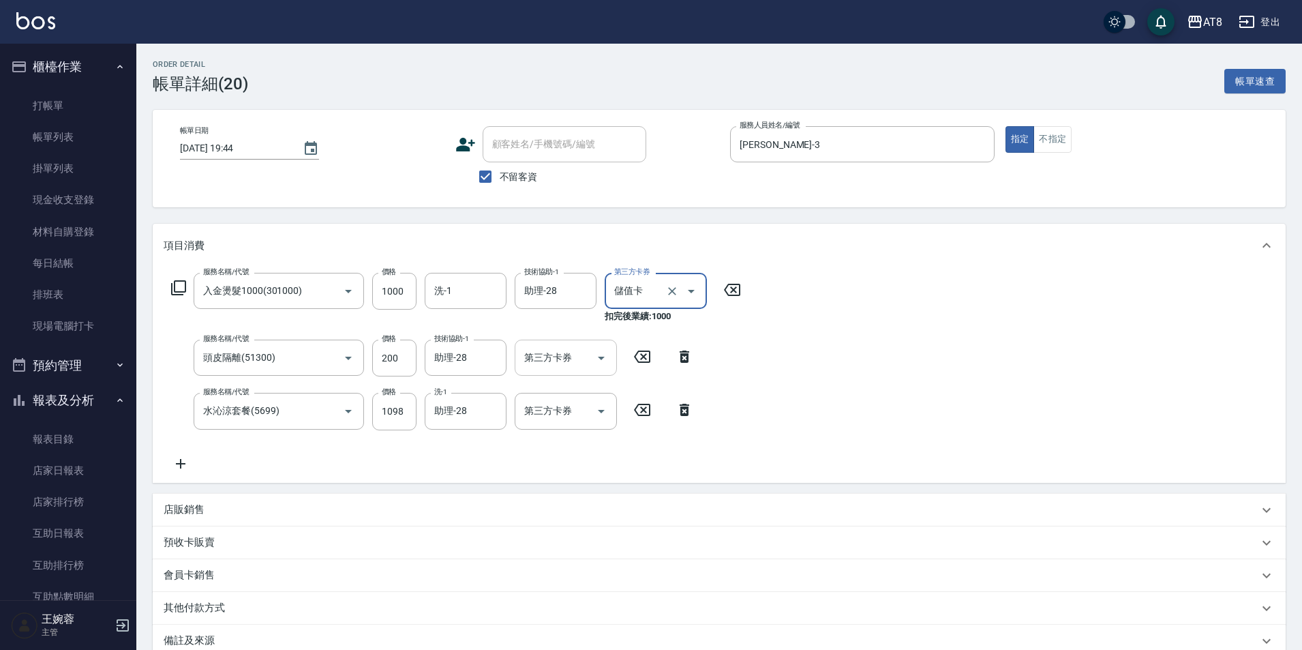
click at [593, 360] on icon "Open" at bounding box center [601, 358] width 16 height 16
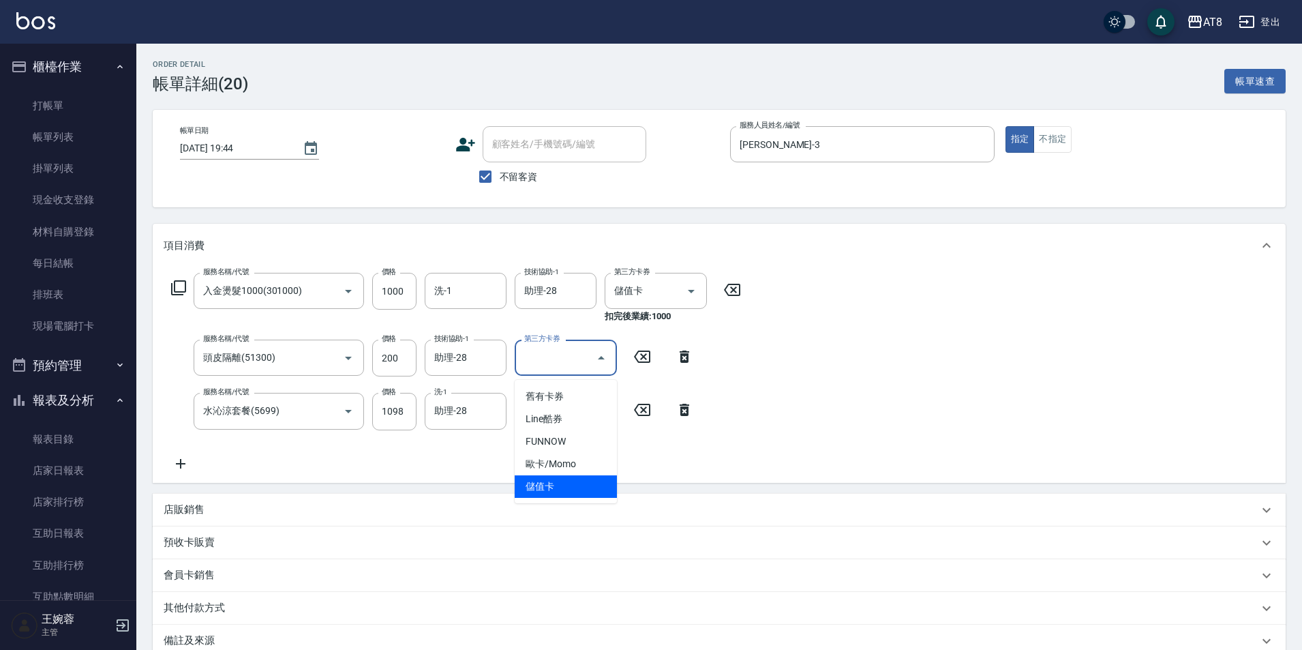
click at [585, 479] on span "儲值卡" at bounding box center [566, 486] width 102 height 23
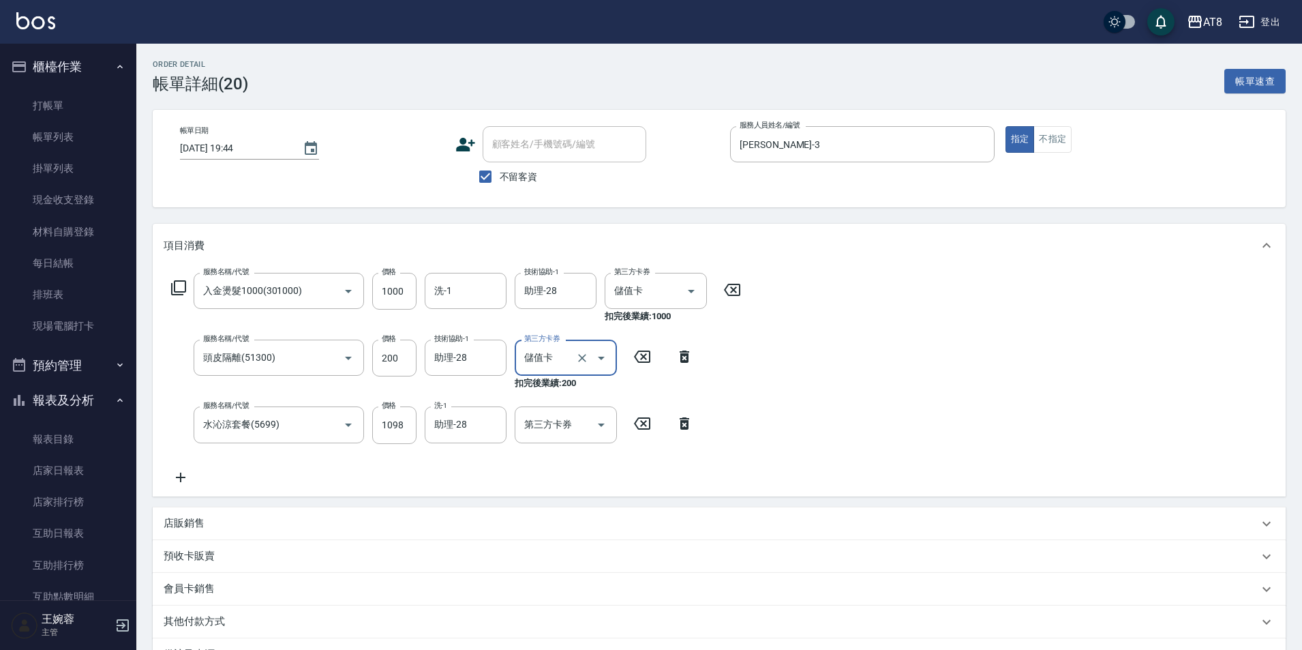
click at [567, 407] on div "服務名稱/代號 入金燙髮1000(301000) 服務名稱/代號 價格 1000 價格 洗-1 洗-1 技術協助-1 助理-28 技術協助-1 第三方卡券 儲…" at bounding box center [457, 379] width 586 height 212
drag, startPoint x: 571, startPoint y: 431, endPoint x: 575, endPoint y: 438, distance: 8.5
click at [571, 432] on input "第三方卡券" at bounding box center [556, 425] width 70 height 24
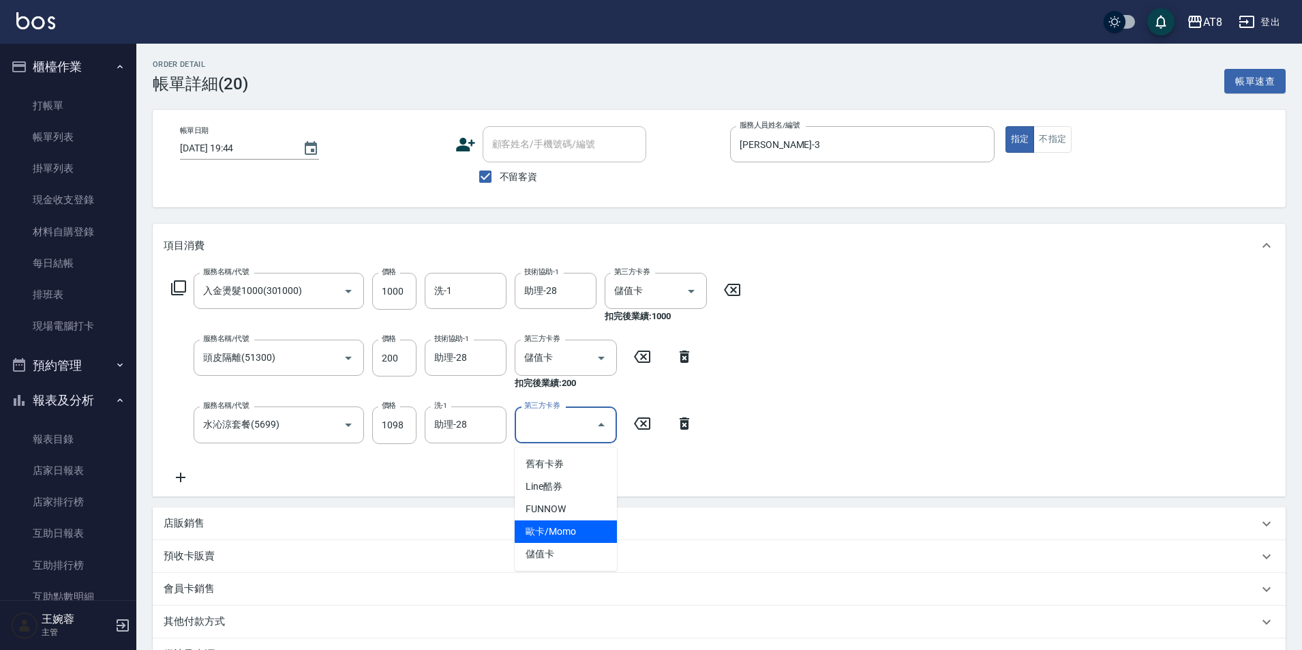
click at [565, 543] on ul "舊有卡券 Line酷券 FUNNOW 歐卡/Momo 儲值卡" at bounding box center [566, 508] width 102 height 123
click at [567, 542] on span "歐卡/Momo" at bounding box center [566, 531] width 102 height 23
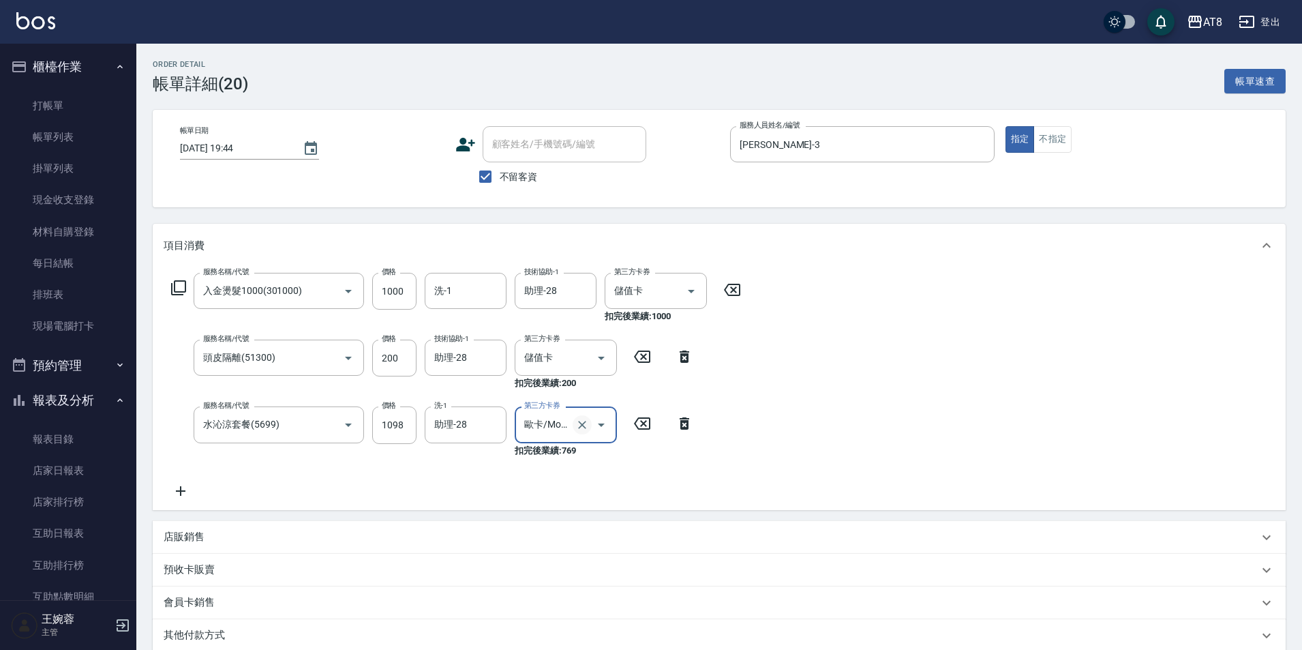
drag, startPoint x: 585, startPoint y: 416, endPoint x: 579, endPoint y: 426, distance: 11.3
click at [582, 420] on div at bounding box center [592, 424] width 38 height 36
click at [578, 427] on icon "Clear" at bounding box center [583, 425] width 14 height 14
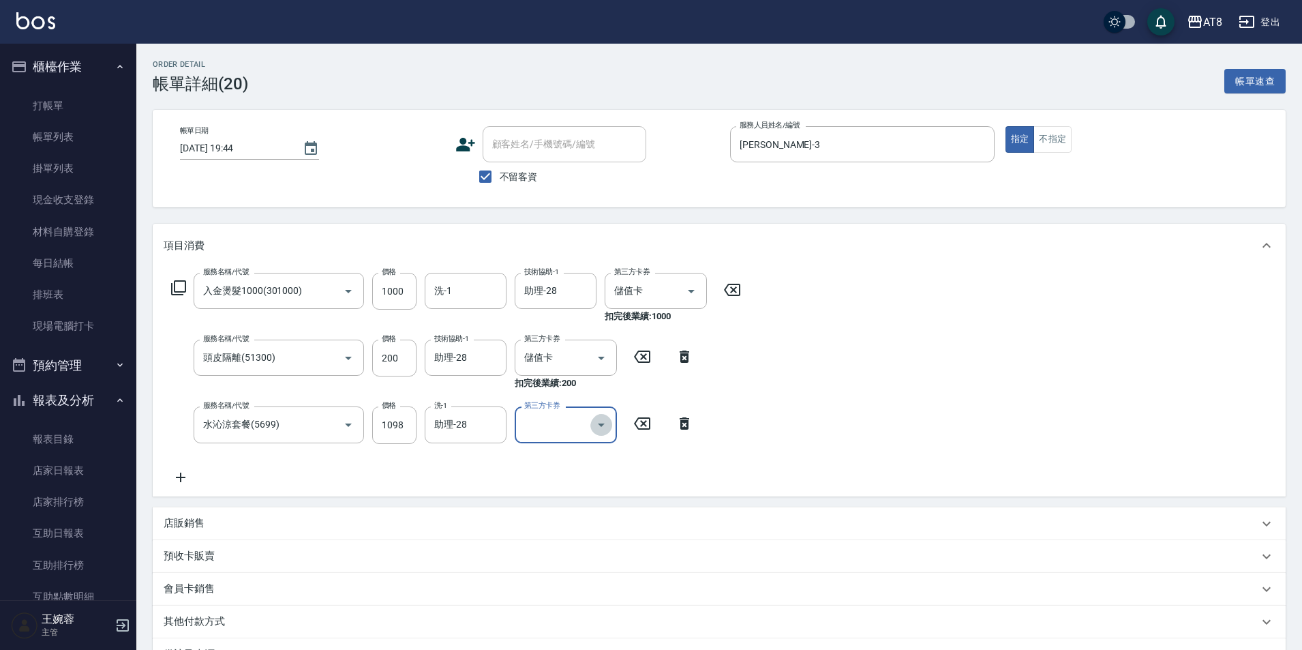
click at [593, 430] on icon "Open" at bounding box center [601, 425] width 16 height 16
click at [569, 556] on span "儲值卡" at bounding box center [566, 554] width 102 height 23
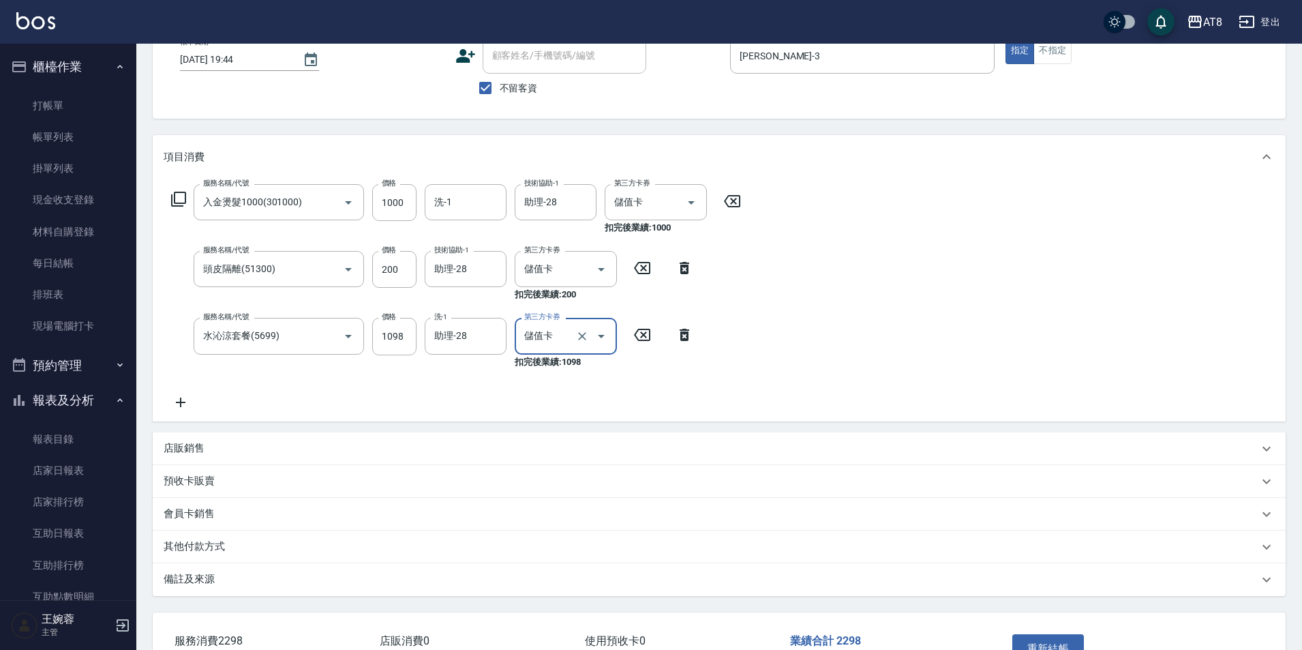
scroll to position [200, 0]
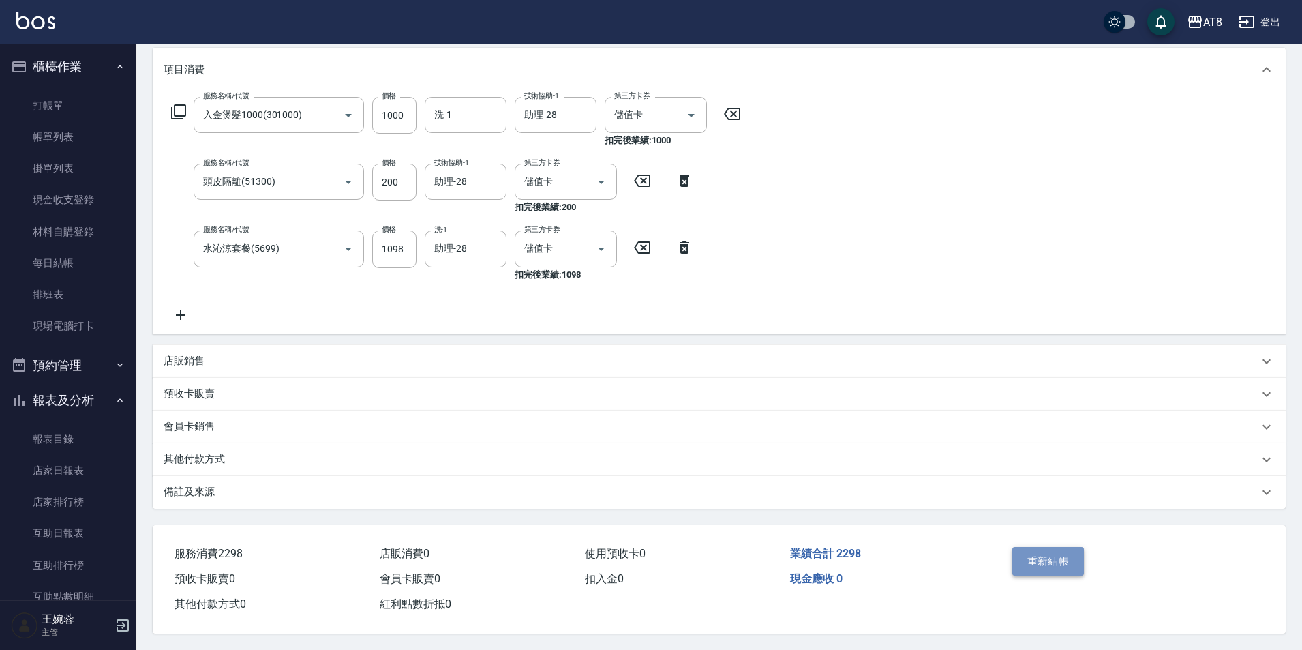
click at [1024, 548] on button "重新結帳" at bounding box center [1049, 561] width 72 height 29
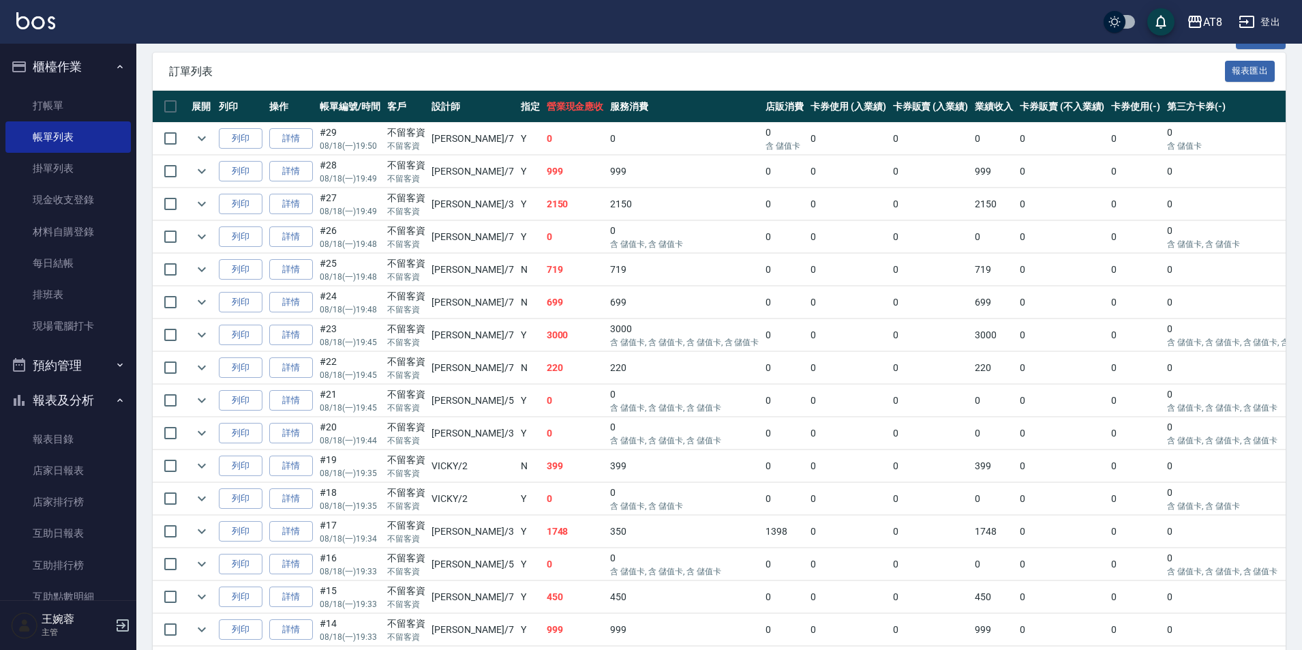
scroll to position [294, 0]
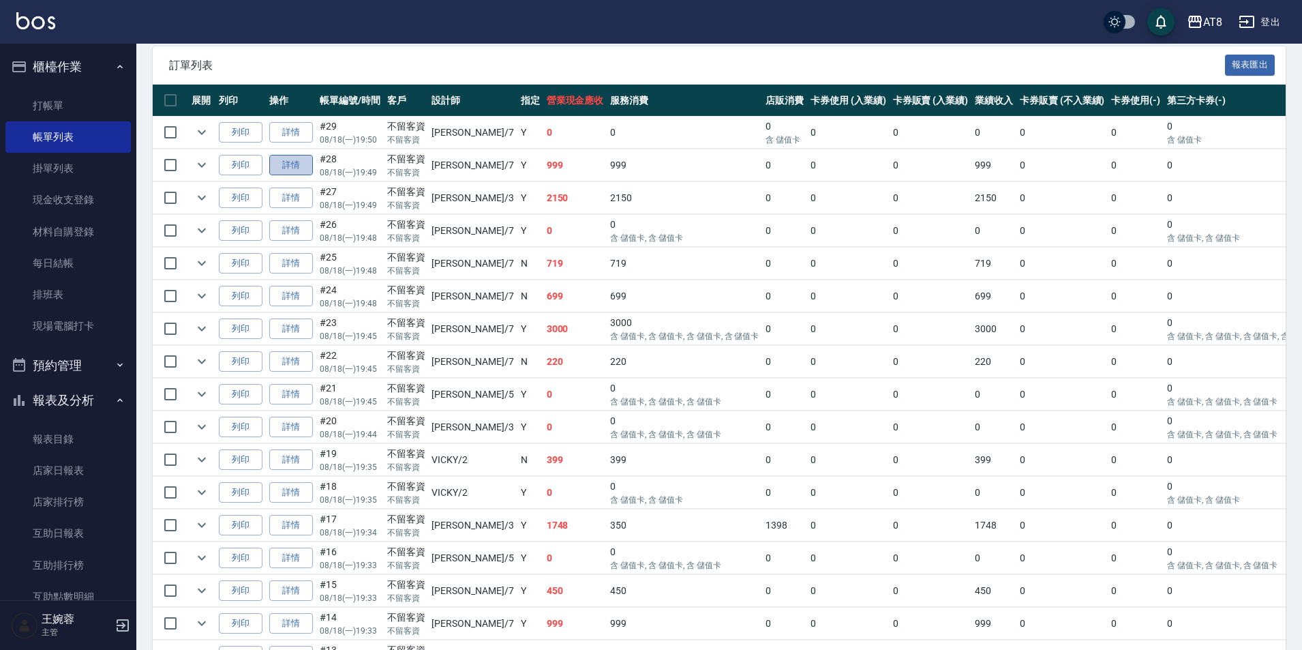
click at [308, 176] on link "詳情" at bounding box center [291, 165] width 44 height 21
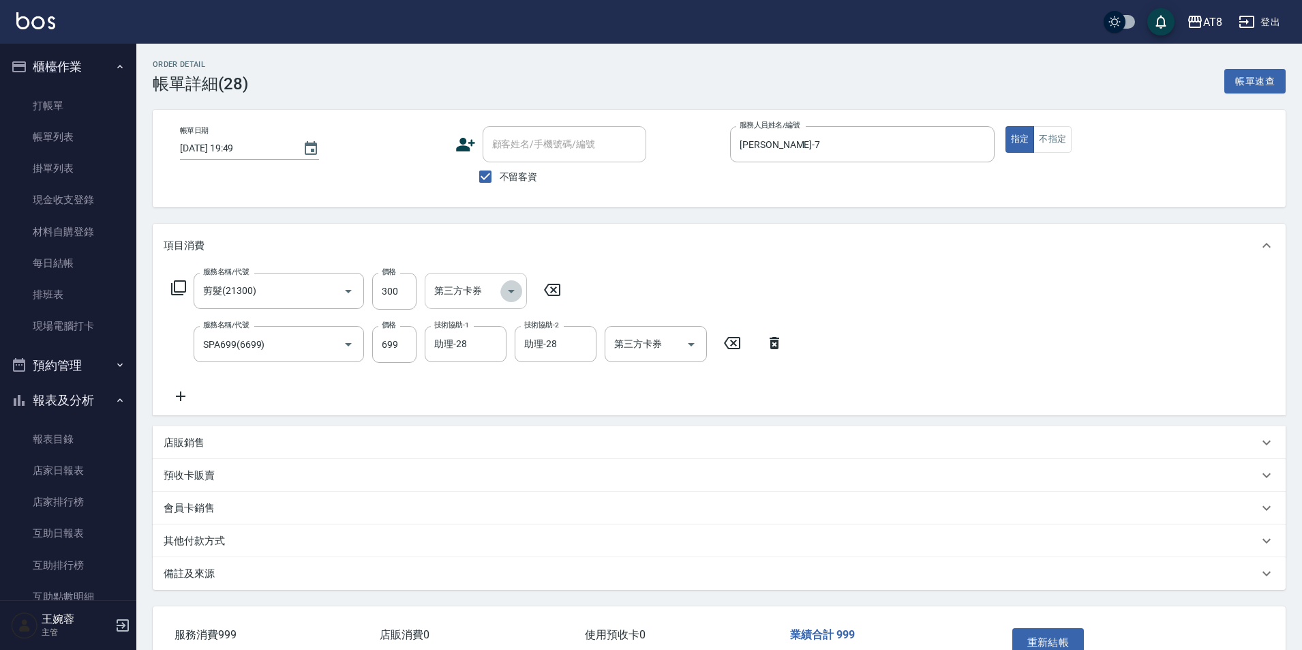
click at [520, 284] on icon "Open" at bounding box center [511, 291] width 16 height 16
click at [486, 413] on span "儲值卡" at bounding box center [480, 419] width 102 height 23
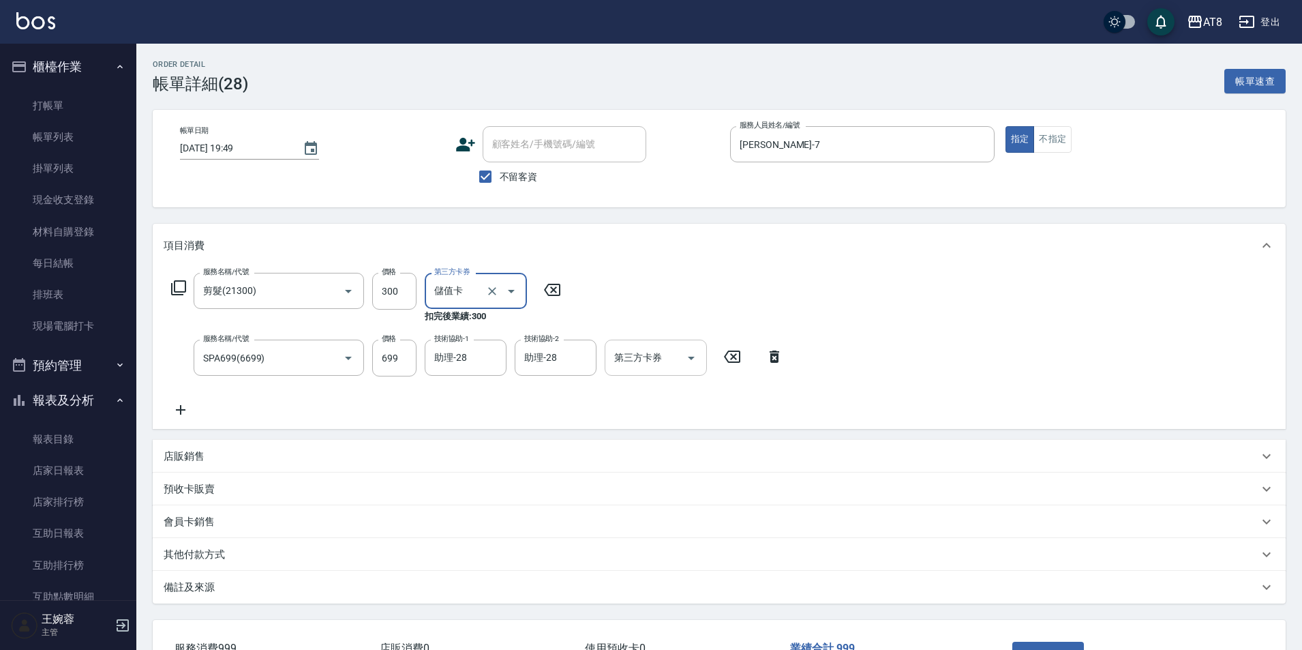
click at [692, 364] on icon "Open" at bounding box center [691, 358] width 16 height 16
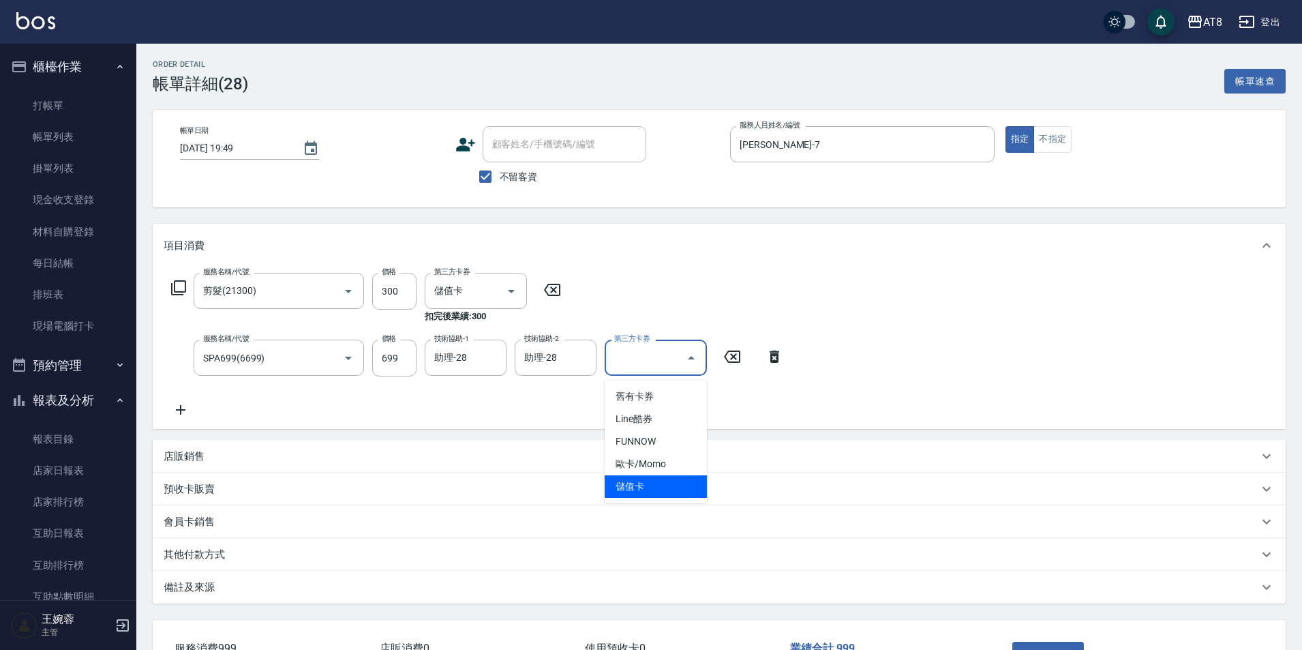
click at [640, 488] on span "儲值卡" at bounding box center [656, 486] width 102 height 23
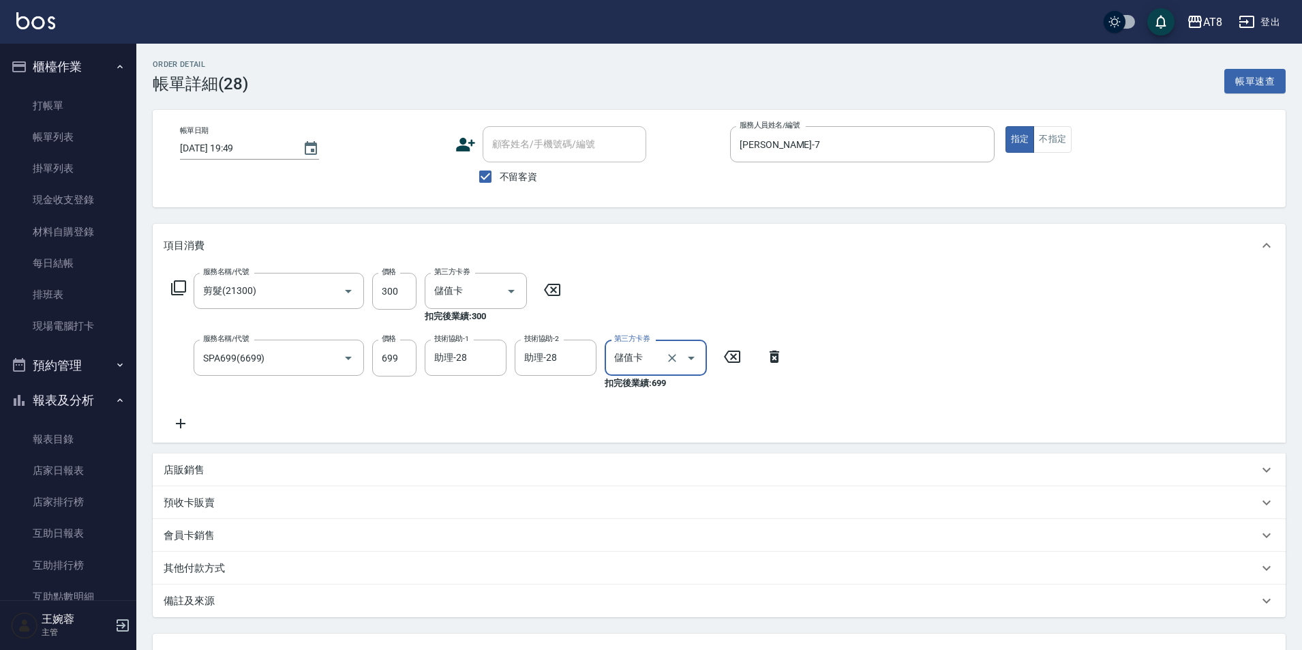
scroll to position [133, 0]
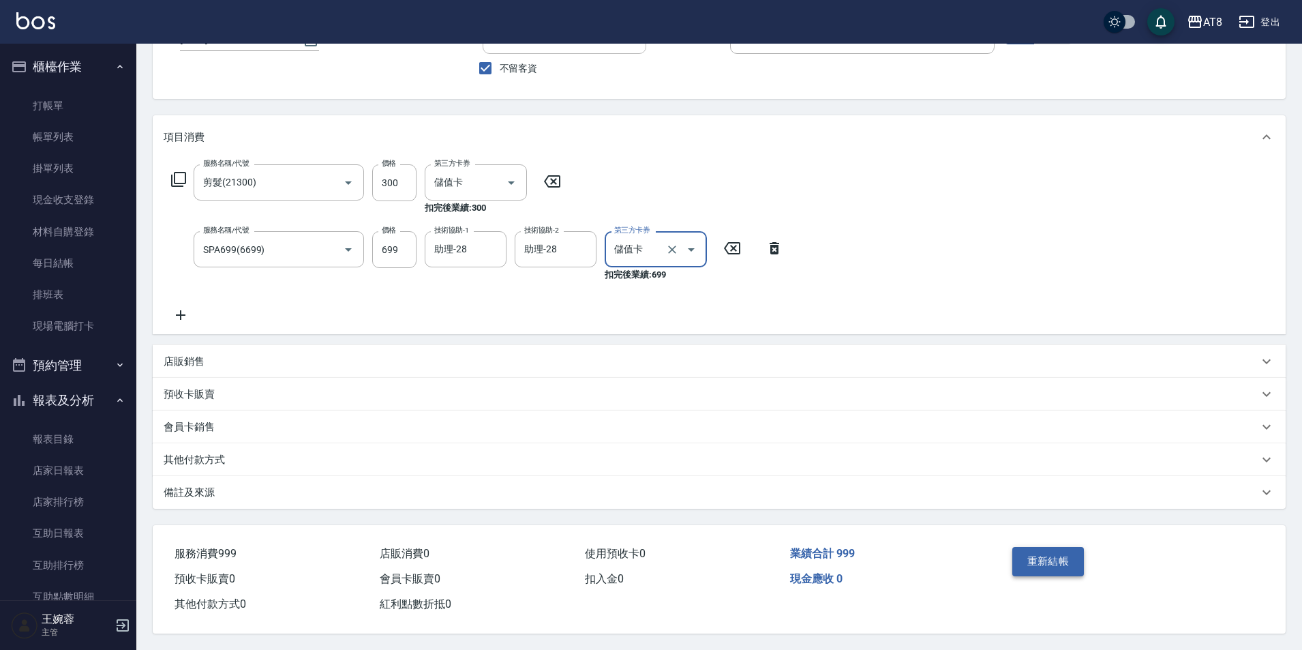
click at [1050, 547] on button "重新結帳" at bounding box center [1049, 561] width 72 height 29
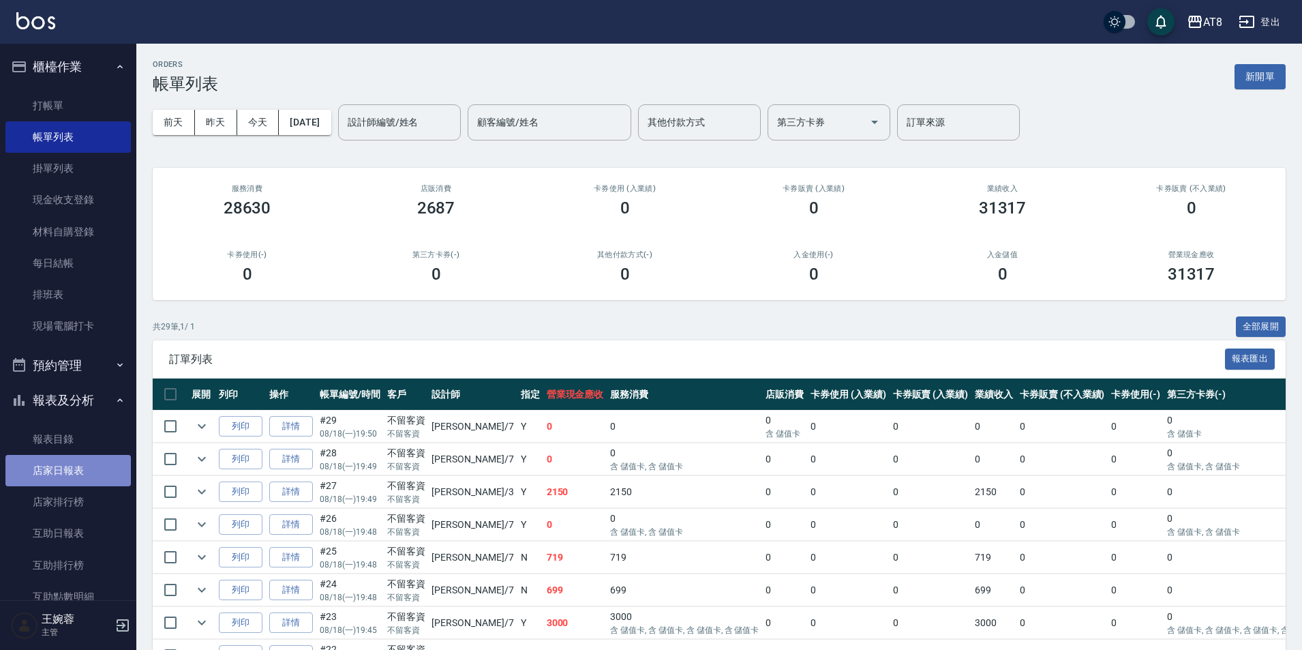
click at [72, 473] on link "店家日報表" at bounding box center [67, 470] width 125 height 31
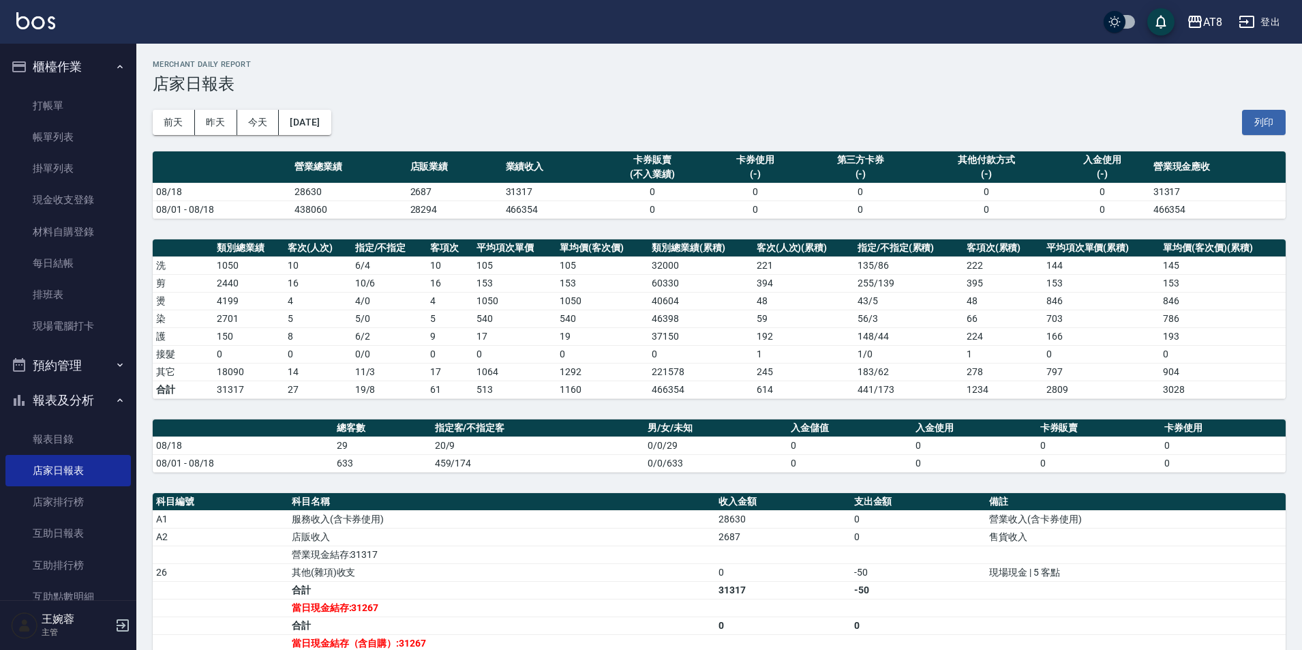
click at [1169, 597] on td "a dense table" at bounding box center [1136, 590] width 300 height 18
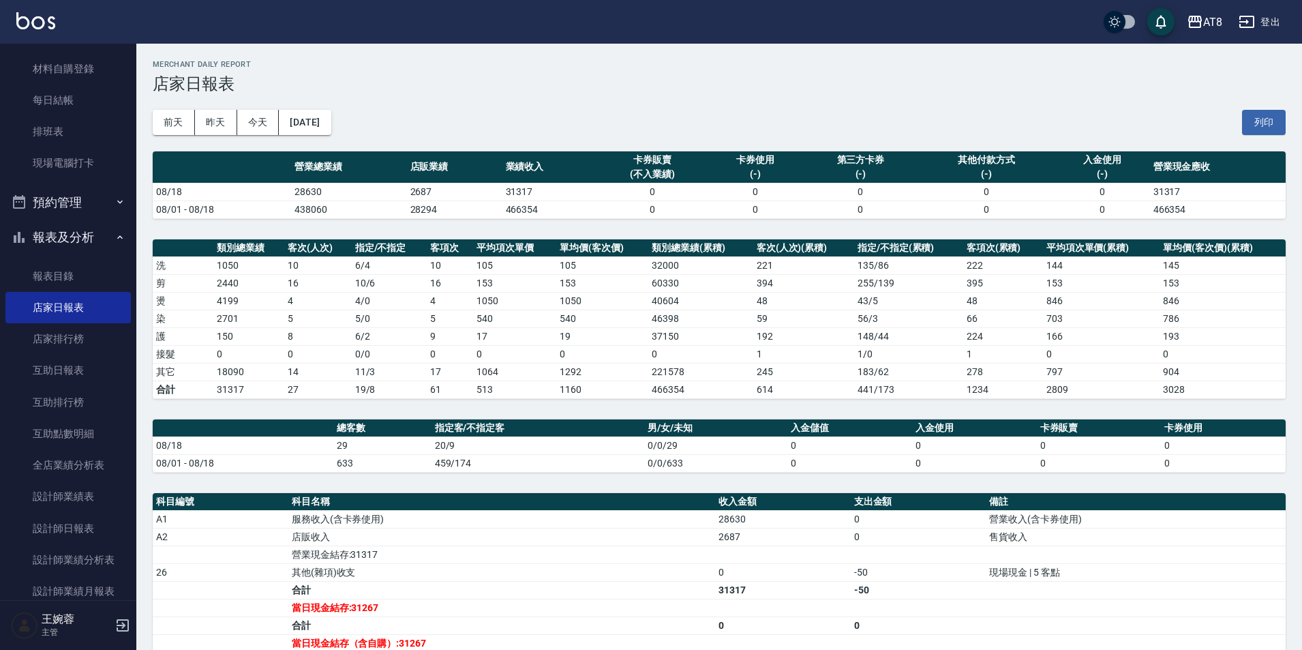
scroll to position [169, 0]
